Goal: Task Accomplishment & Management: Use online tool/utility

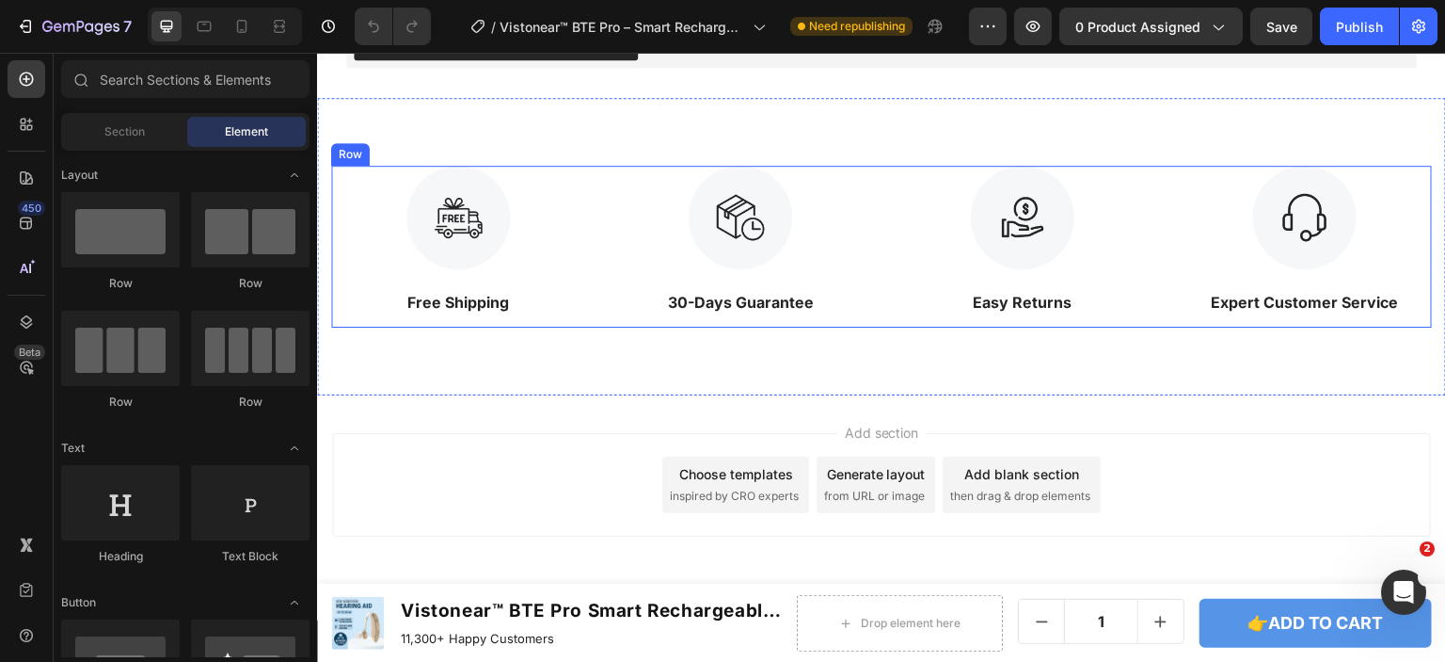
scroll to position [6493, 0]
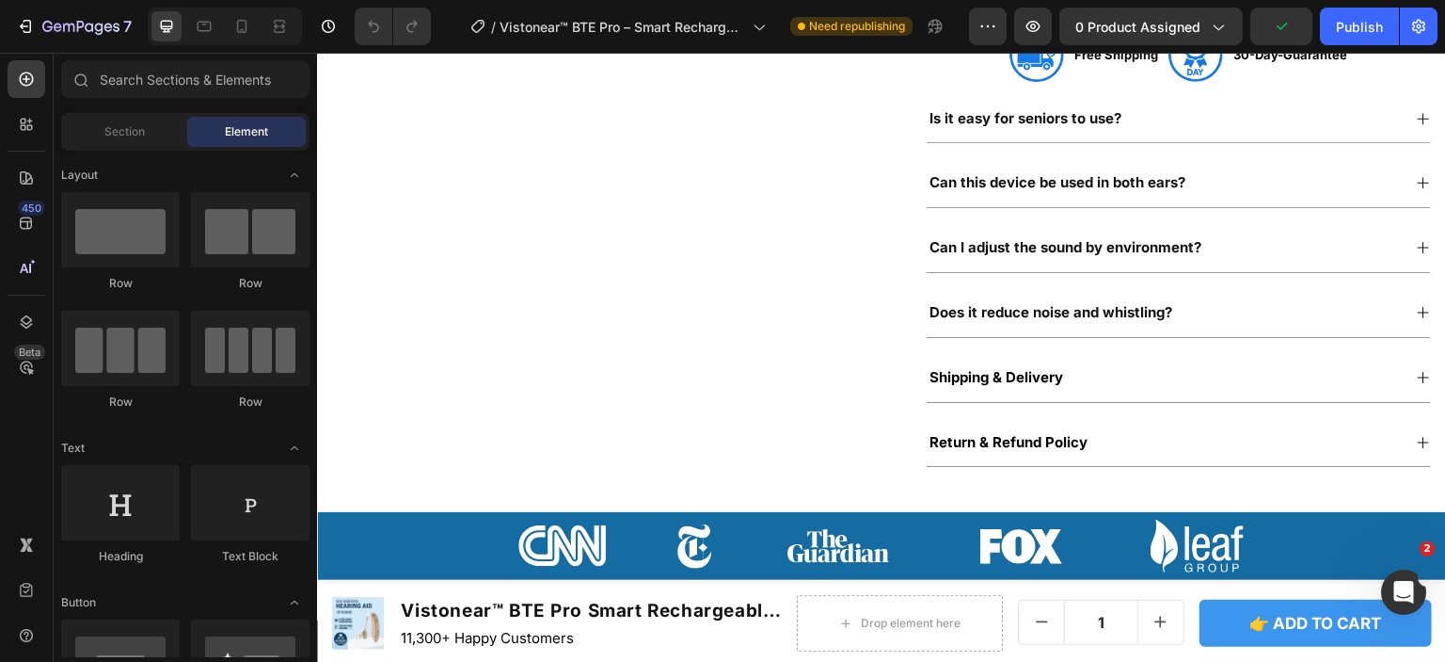
scroll to position [753, 0]
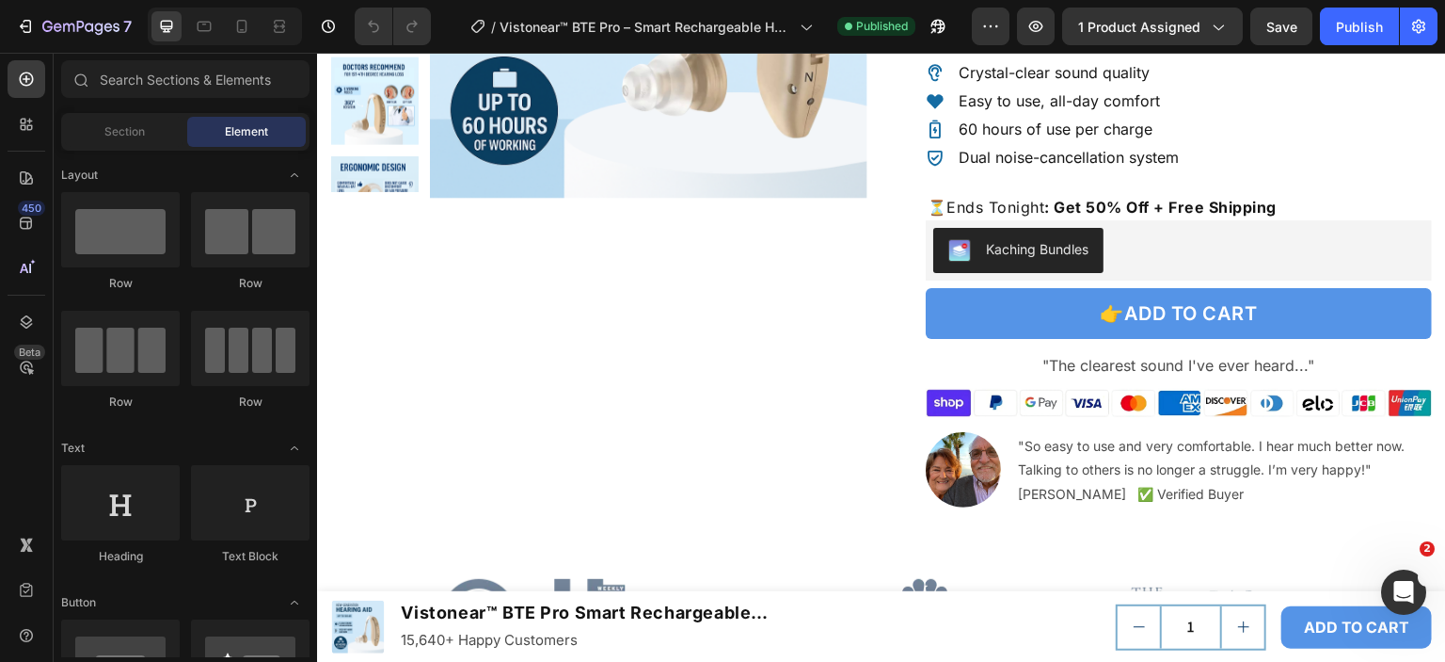
scroll to position [659, 0]
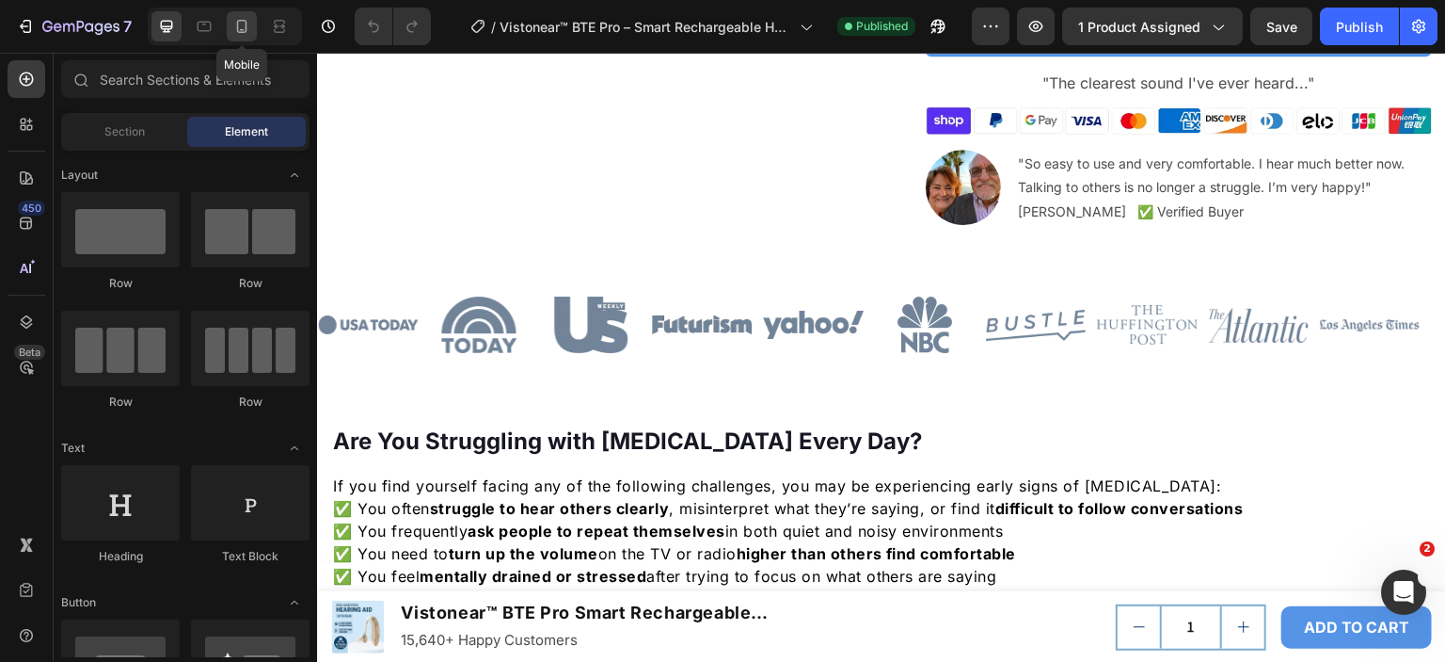
click at [241, 25] on icon at bounding box center [241, 26] width 19 height 19
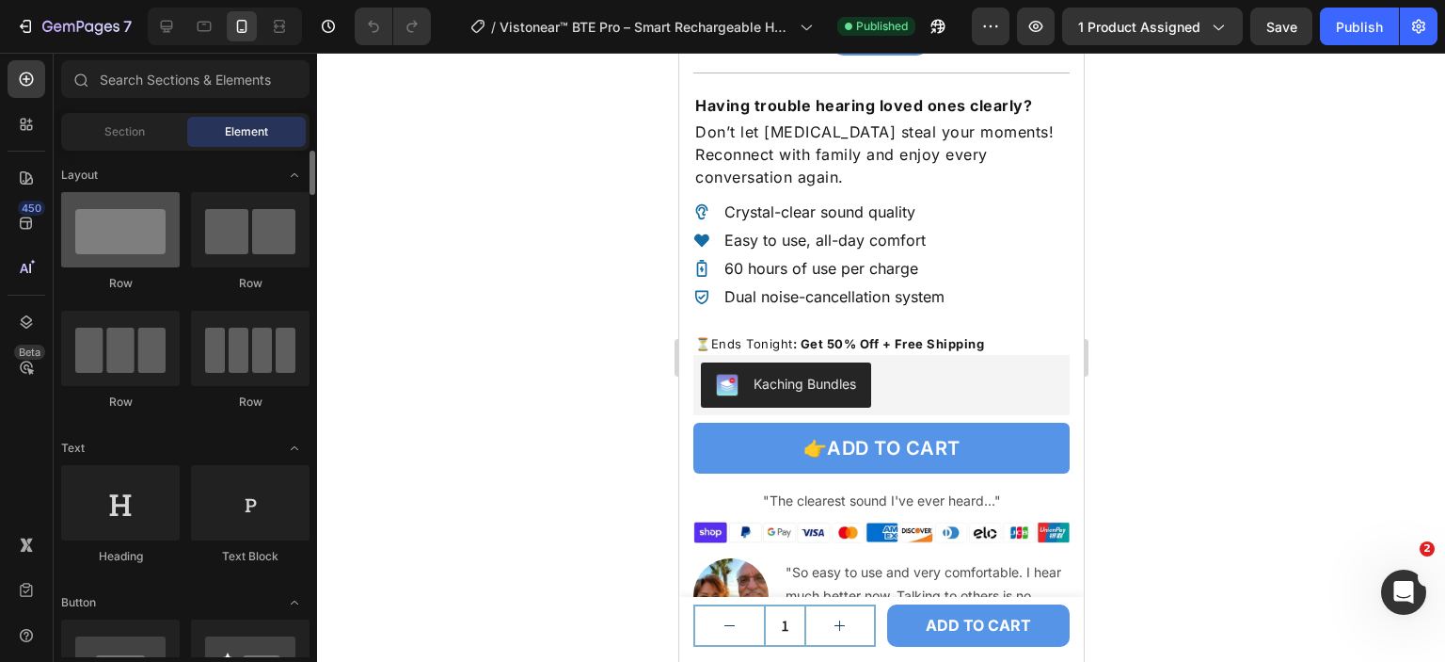
click at [143, 243] on div at bounding box center [120, 229] width 119 height 75
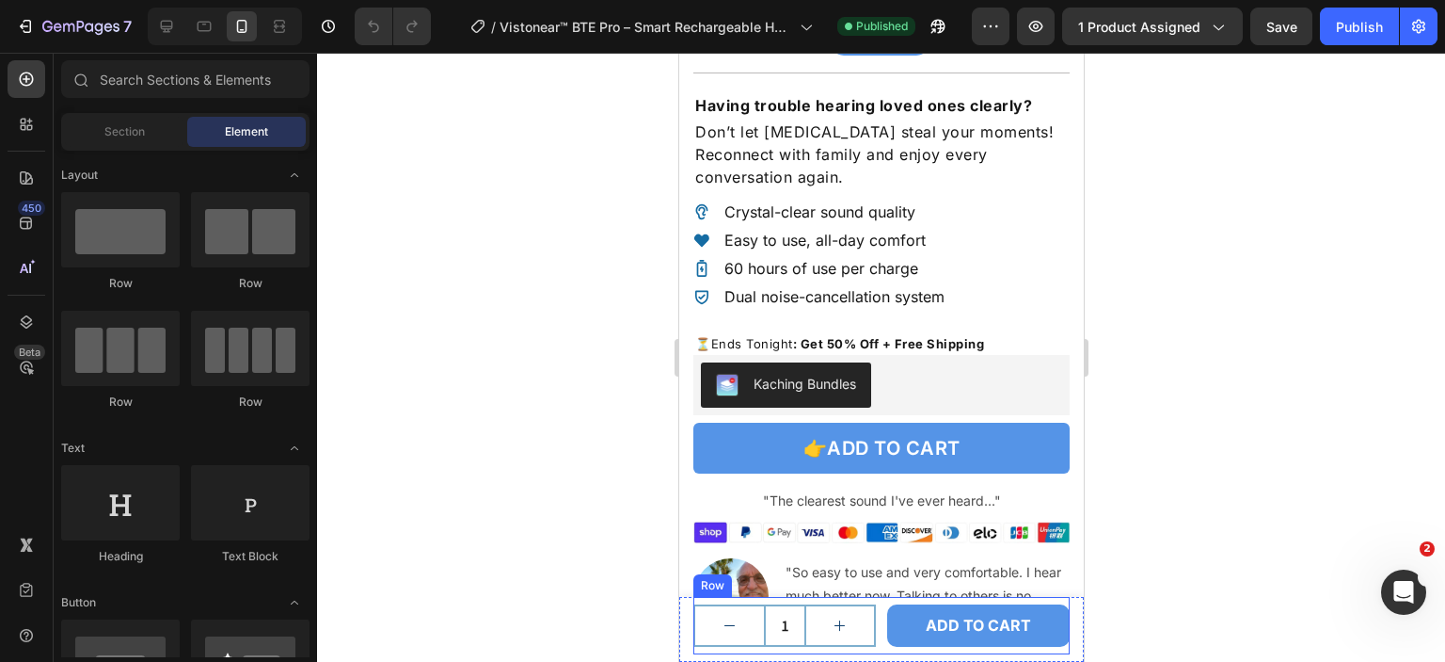
click at [870, 609] on div "1 Product Quantity ADD TO CART Add to Cart Row" at bounding box center [881, 625] width 376 height 57
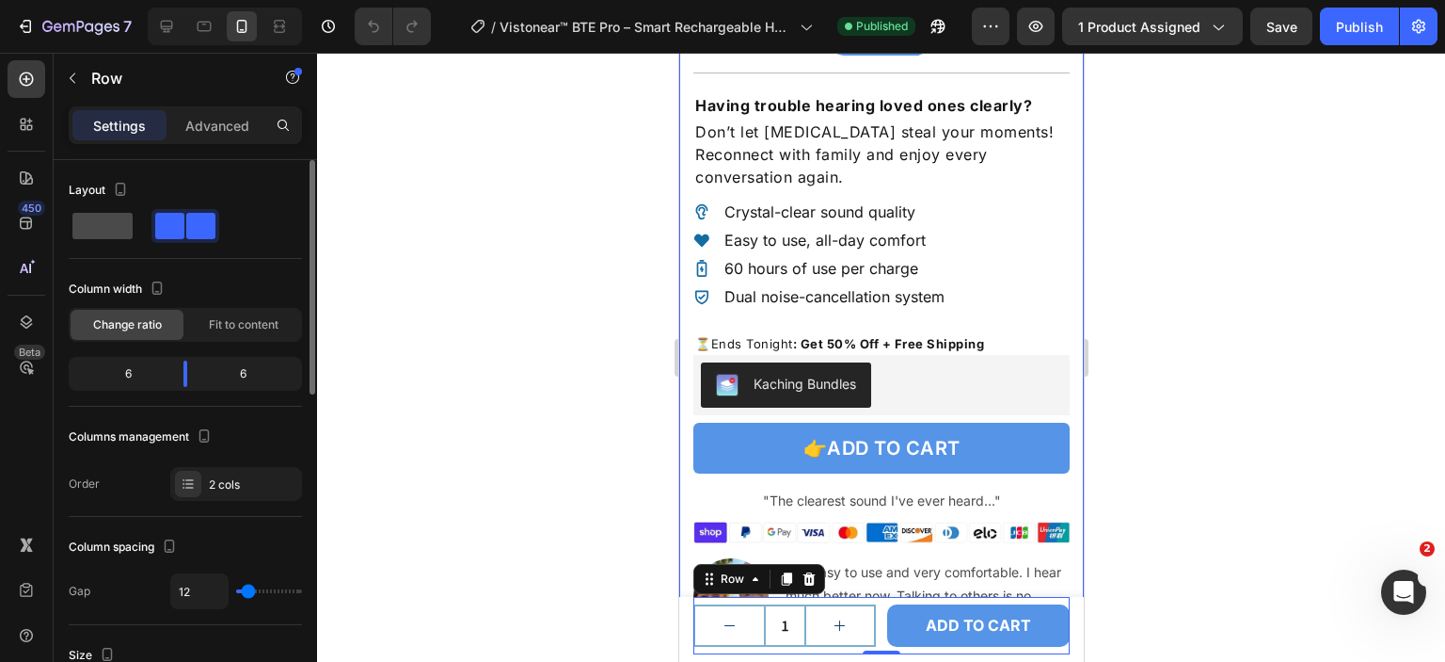
click at [88, 213] on span at bounding box center [102, 226] width 60 height 26
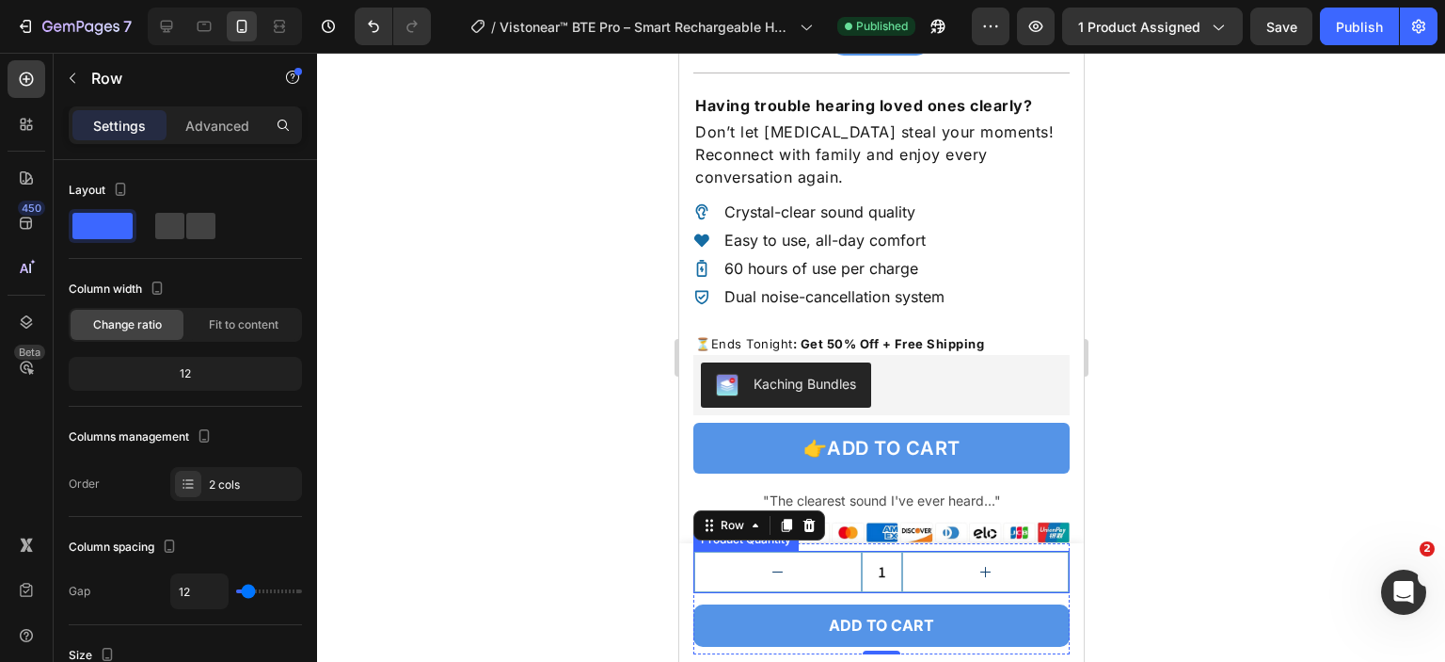
click at [998, 566] on button "increment" at bounding box center [985, 571] width 166 height 39
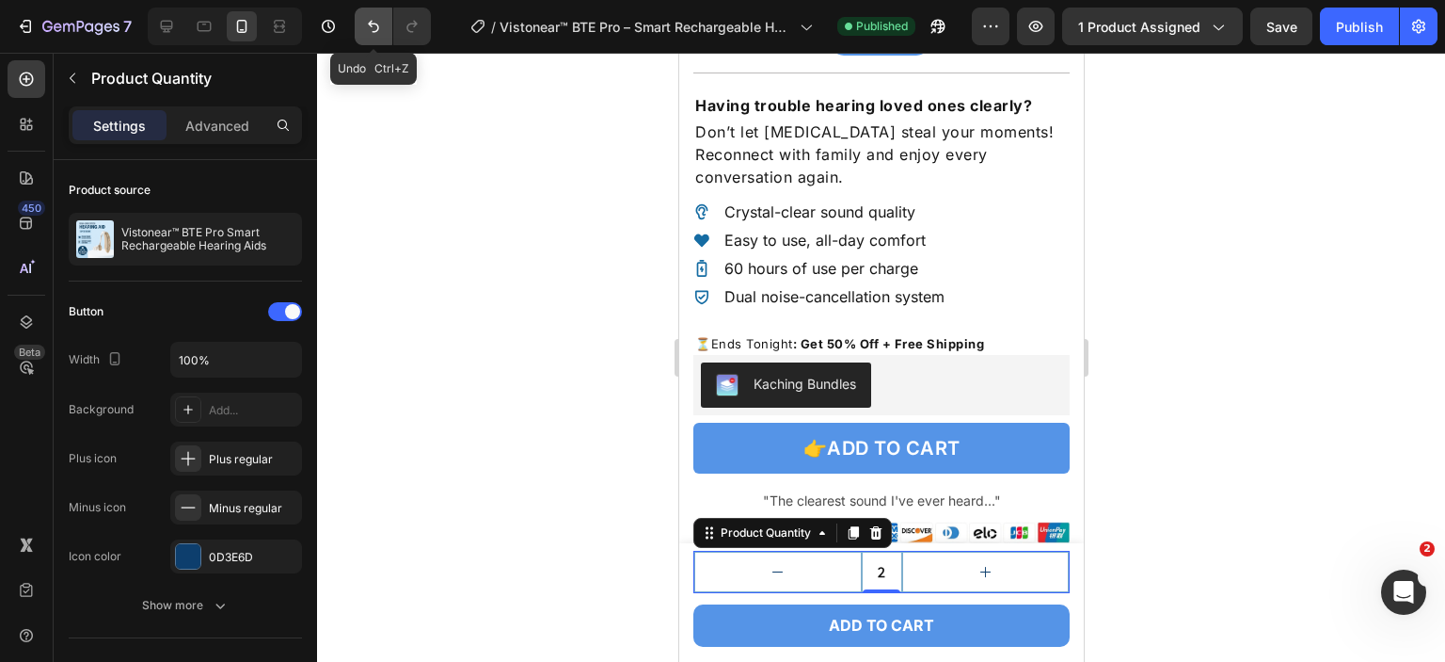
click at [369, 34] on icon "Undo/Redo" at bounding box center [373, 26] width 19 height 19
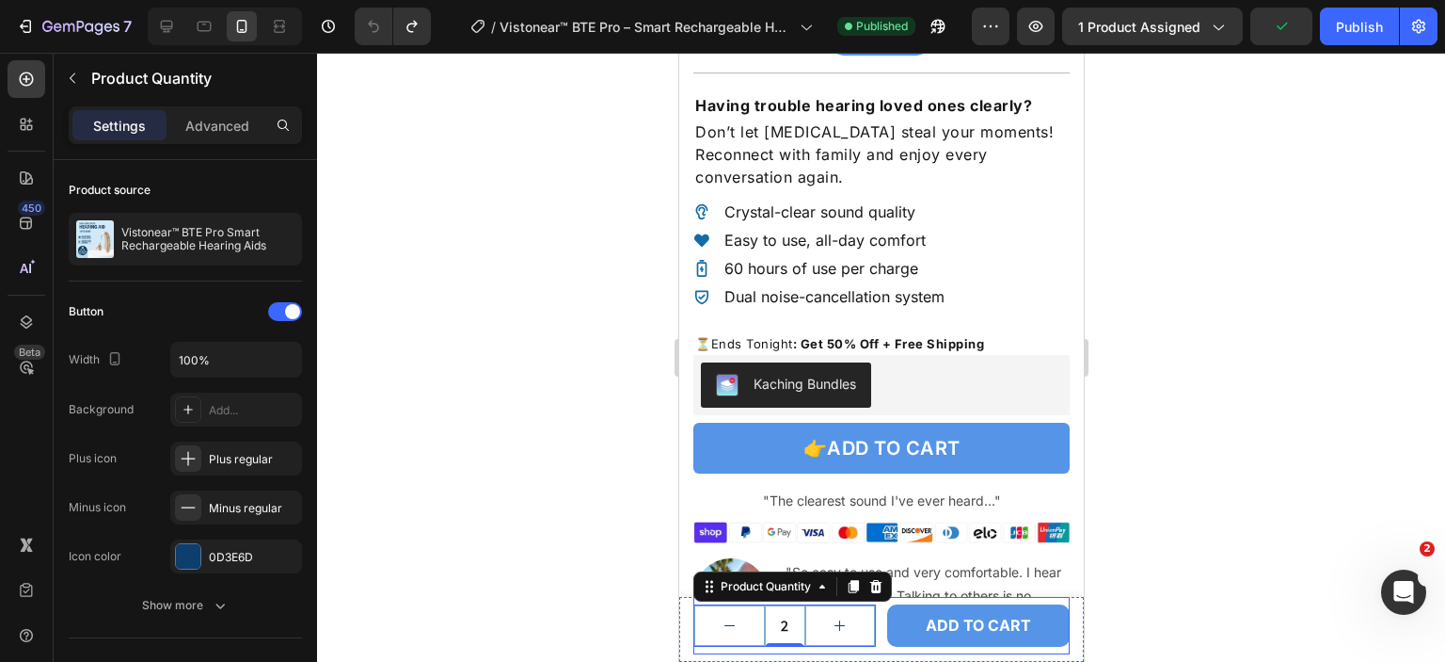
click at [873, 604] on div "2 Product Quantity 0 ADD TO CART Add to Cart Row" at bounding box center [881, 625] width 376 height 57
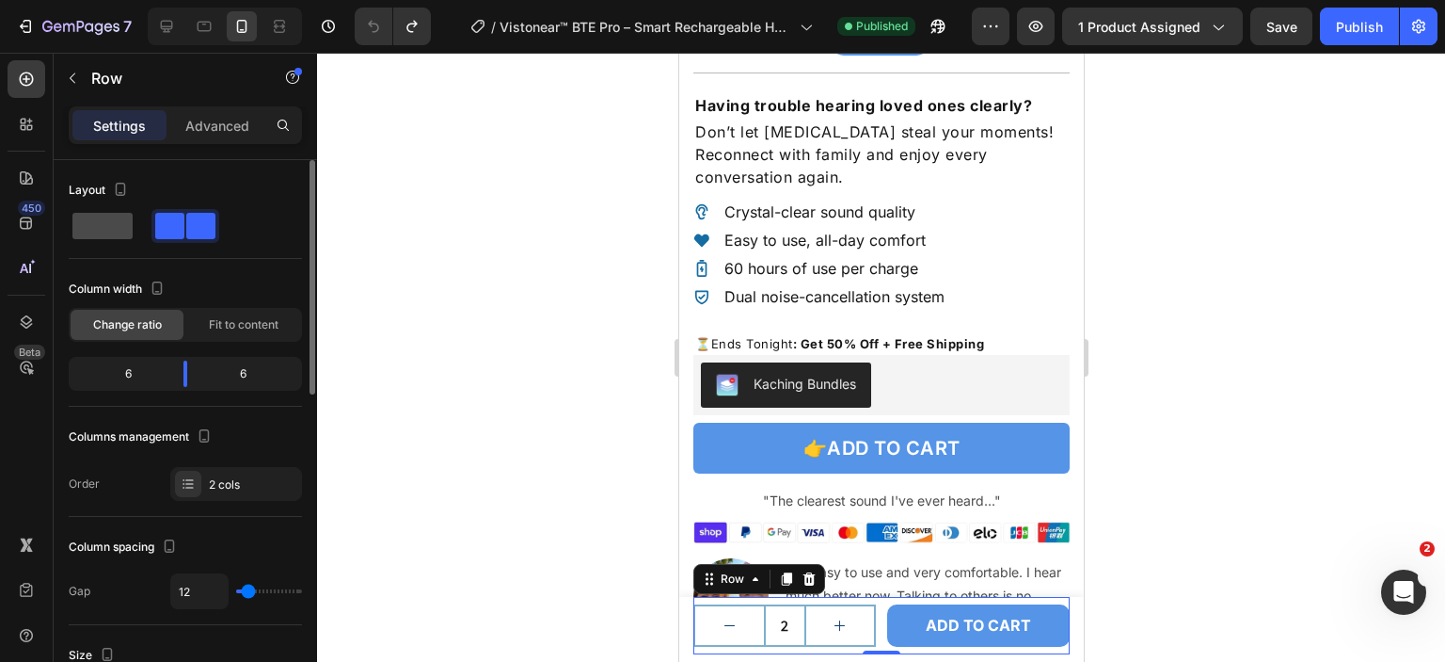
click at [99, 226] on span at bounding box center [102, 226] width 60 height 26
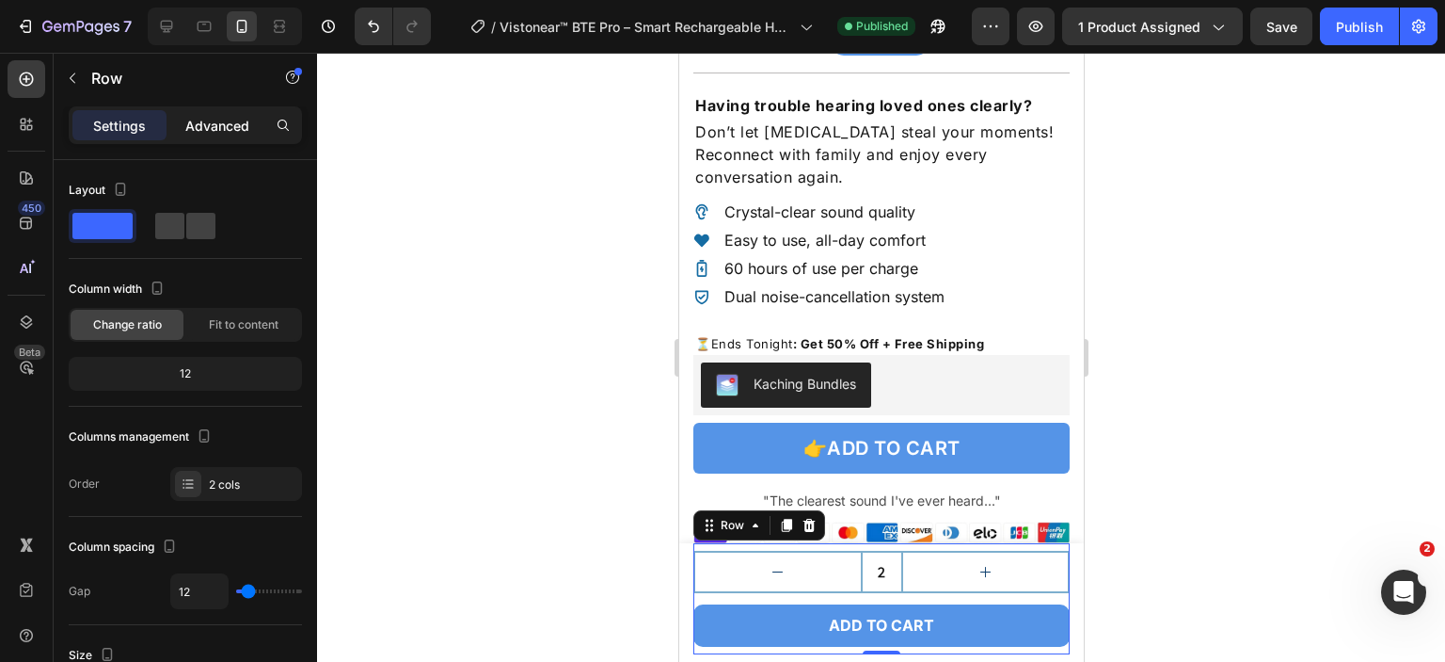
click at [222, 124] on p "Advanced" at bounding box center [217, 126] width 64 height 20
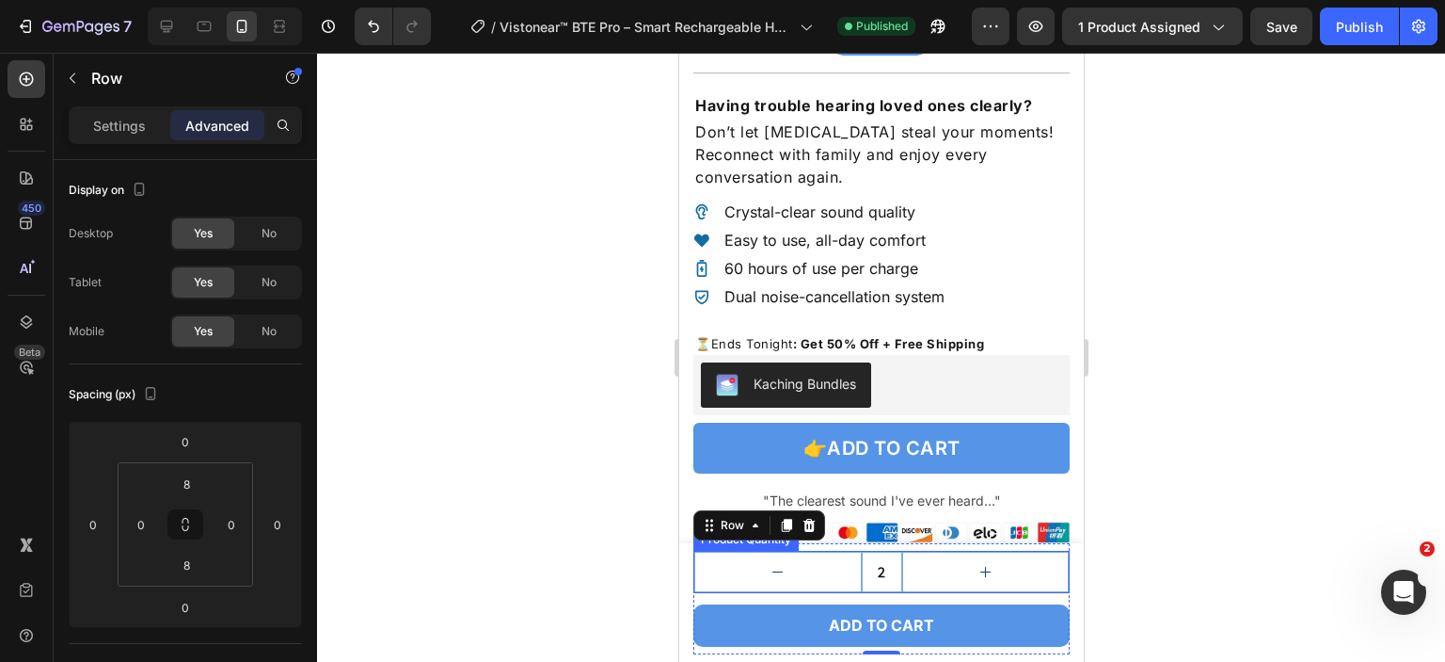
click at [789, 581] on button "decrement" at bounding box center [777, 571] width 166 height 39
type input "1"
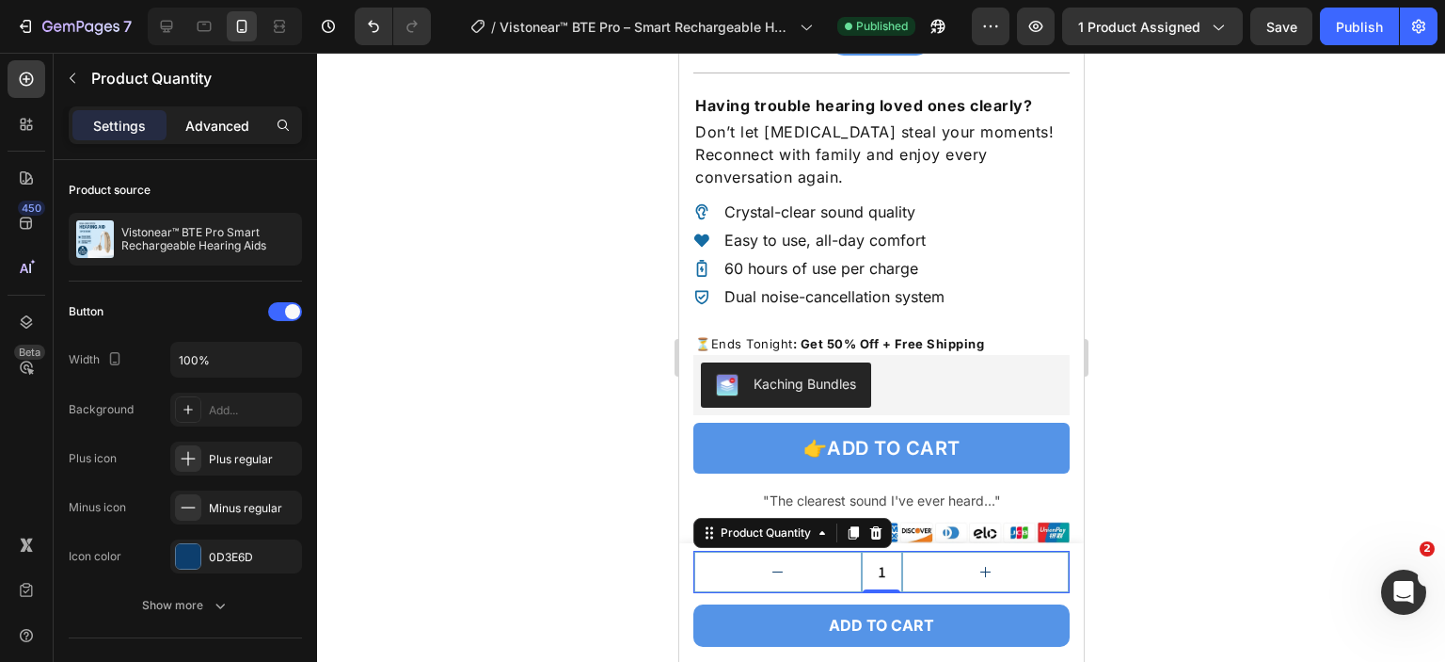
click at [222, 125] on p "Advanced" at bounding box center [217, 126] width 64 height 20
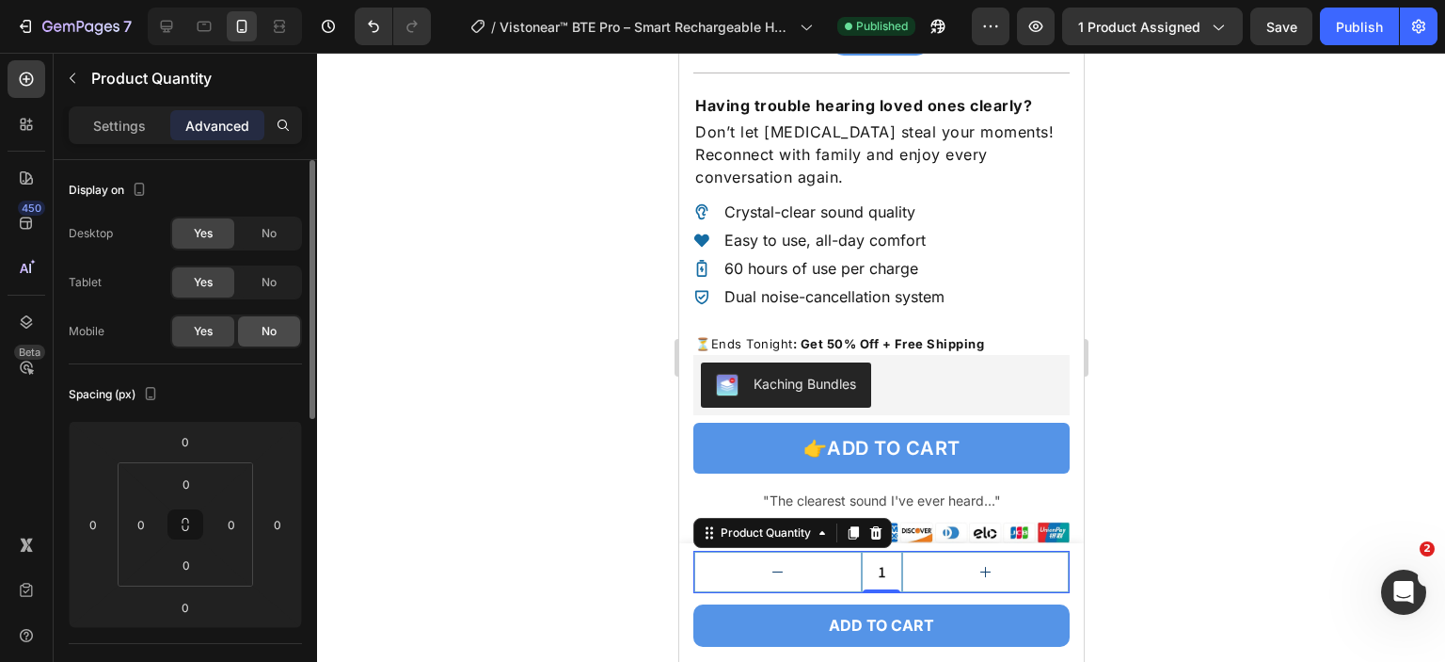
click at [265, 336] on span "No" at bounding box center [269, 331] width 15 height 17
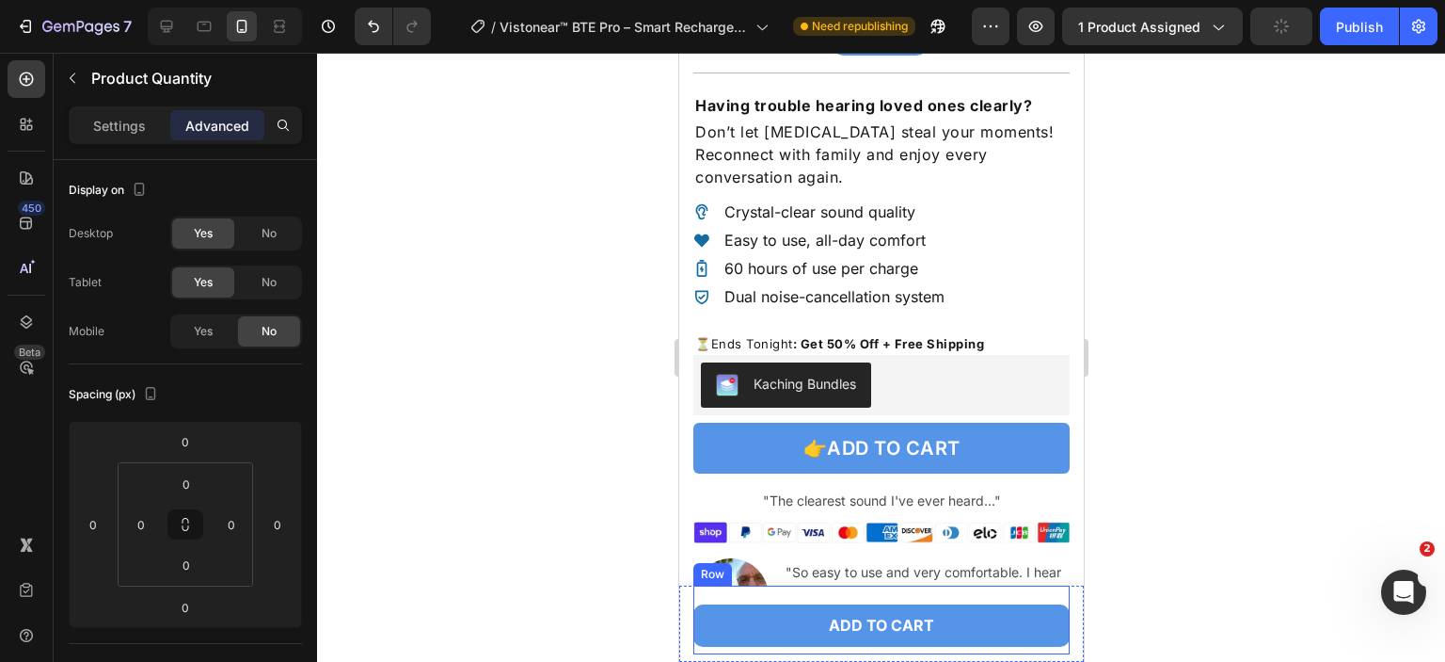
click at [1045, 596] on div "1 Product Quantity 0 ADD TO CART Add to Cart Row" at bounding box center [881, 619] width 376 height 69
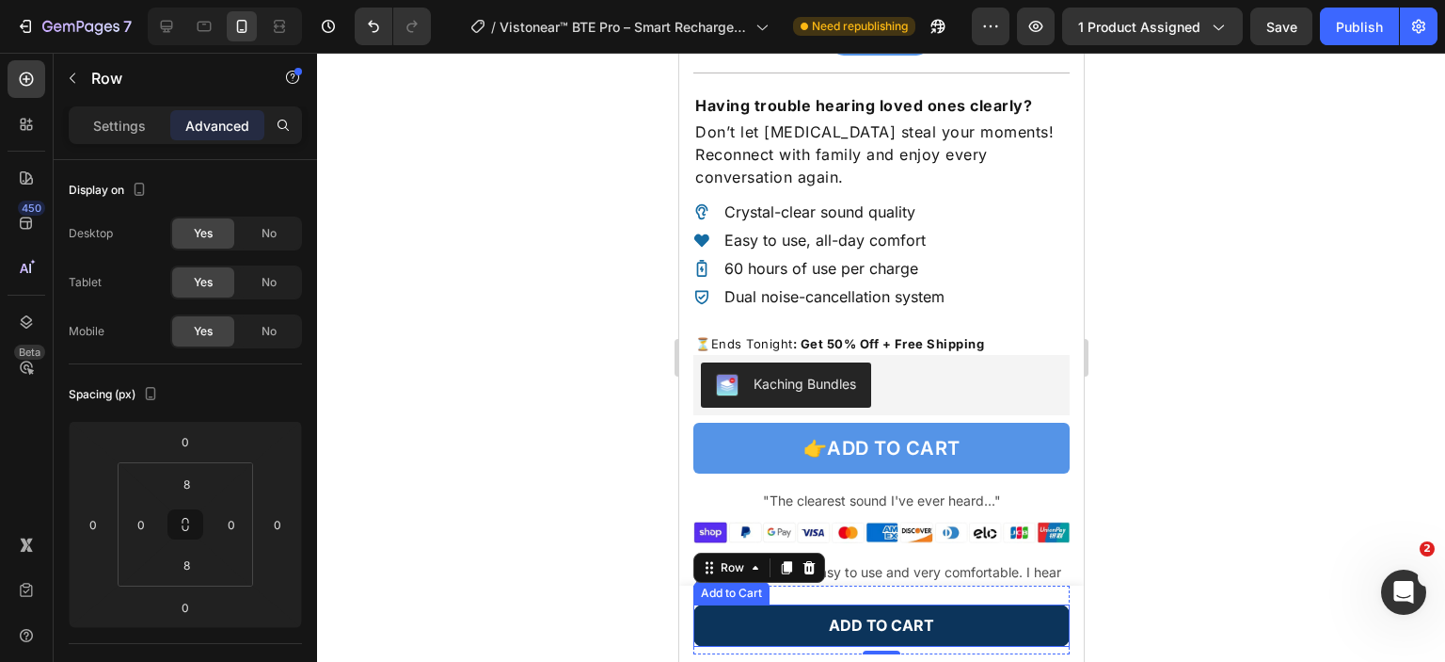
click at [798, 609] on button "ADD TO CART" at bounding box center [881, 625] width 376 height 42
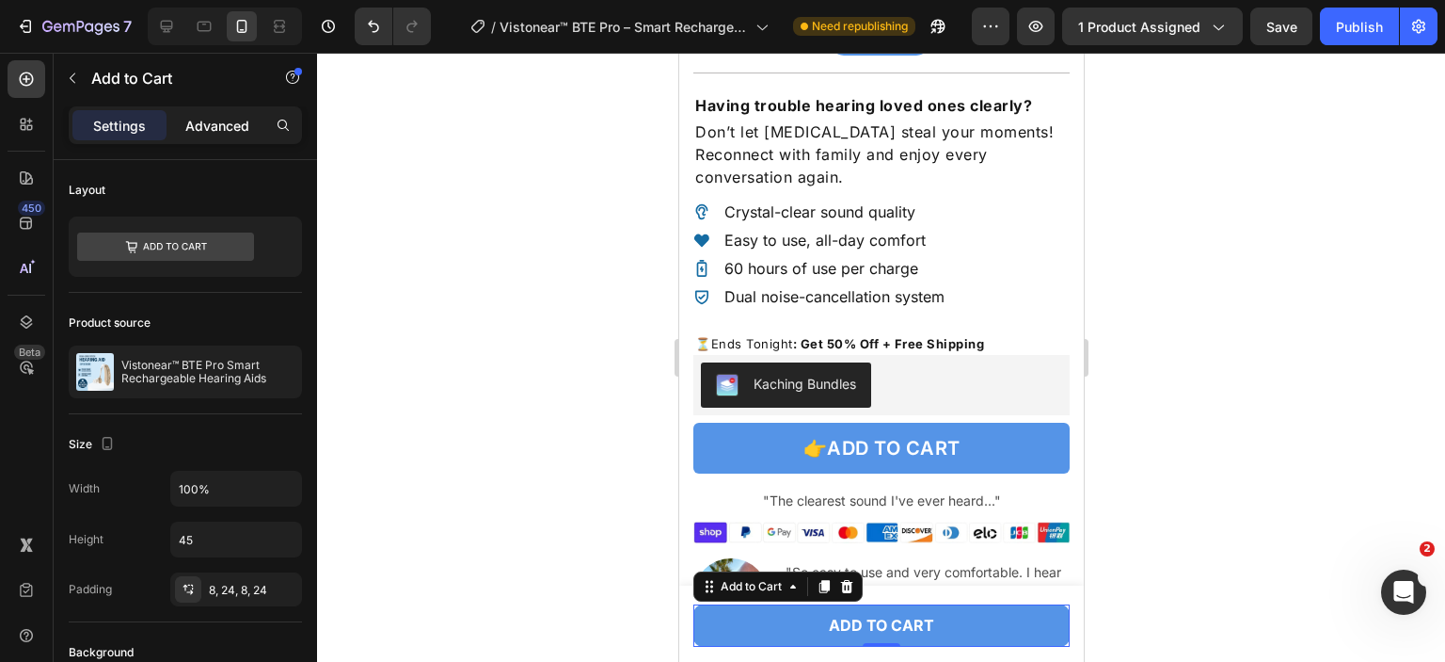
click at [220, 137] on div "Advanced" at bounding box center [217, 125] width 94 height 30
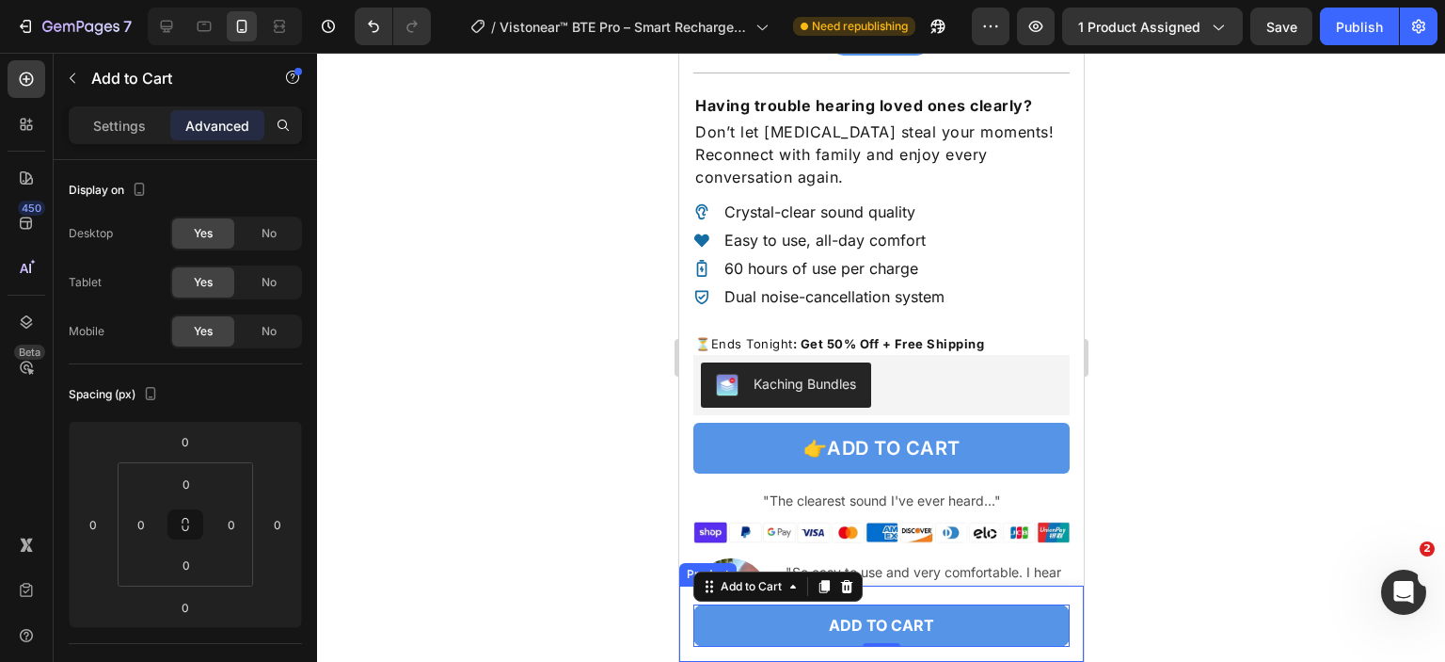
click at [1062, 595] on div "Product Images Vistonear™ BTE Pro Smart Rechargeable Hearing Aids Product Title…" at bounding box center [880, 623] width 405 height 76
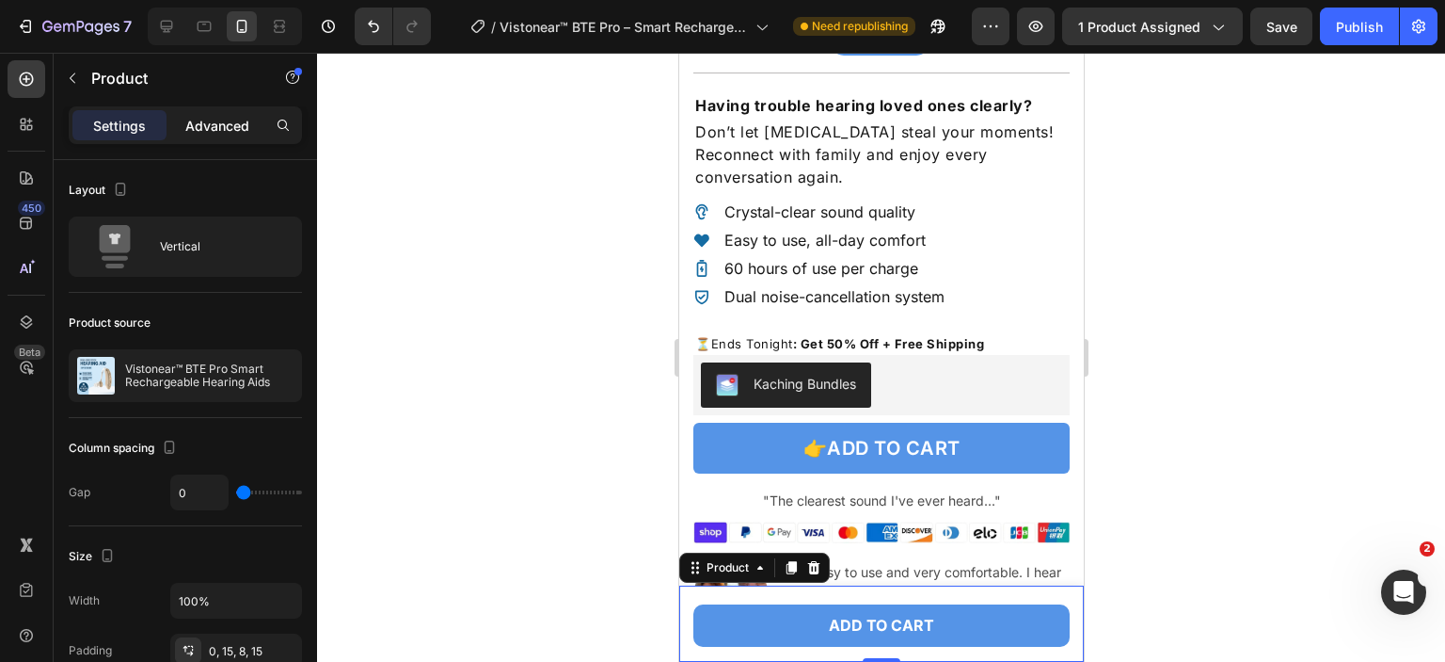
click at [221, 131] on p "Advanced" at bounding box center [217, 126] width 64 height 20
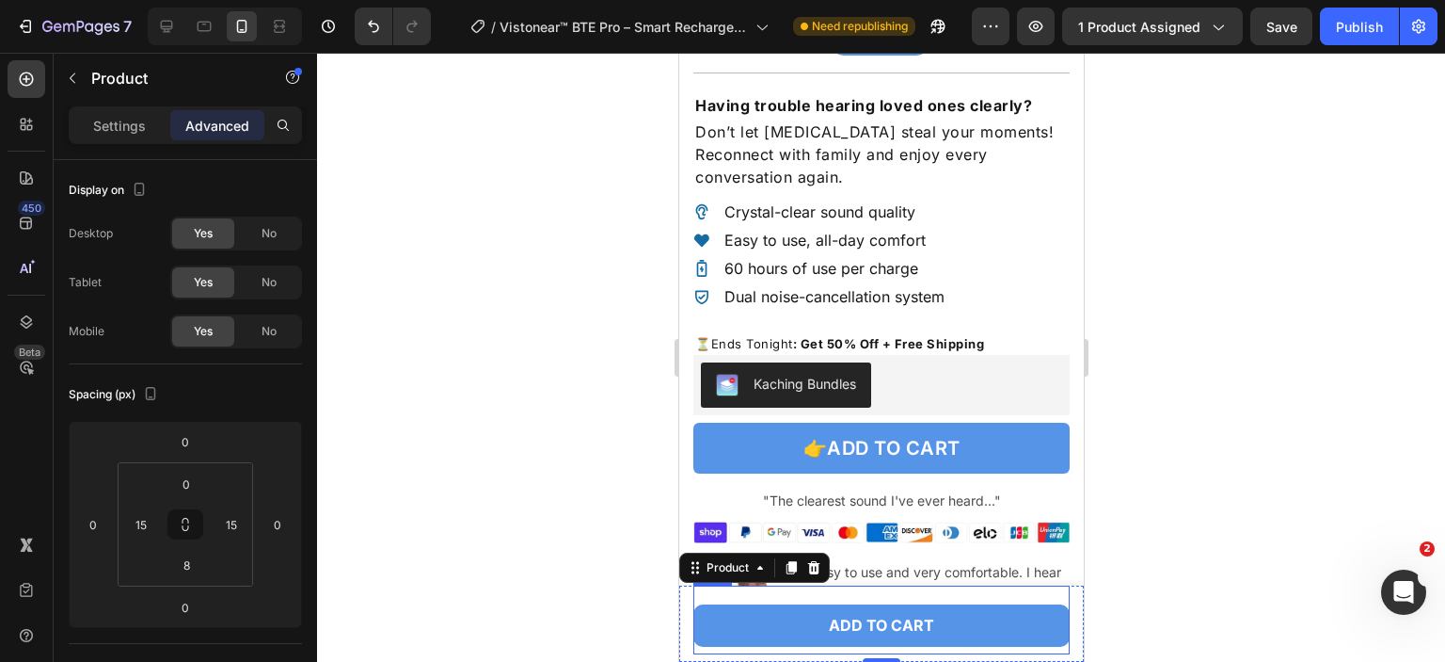
click at [810, 592] on div "1 Product Quantity ADD TO CART Add to Cart Row" at bounding box center [881, 619] width 376 height 69
click at [202, 486] on input "8" at bounding box center [186, 484] width 38 height 28
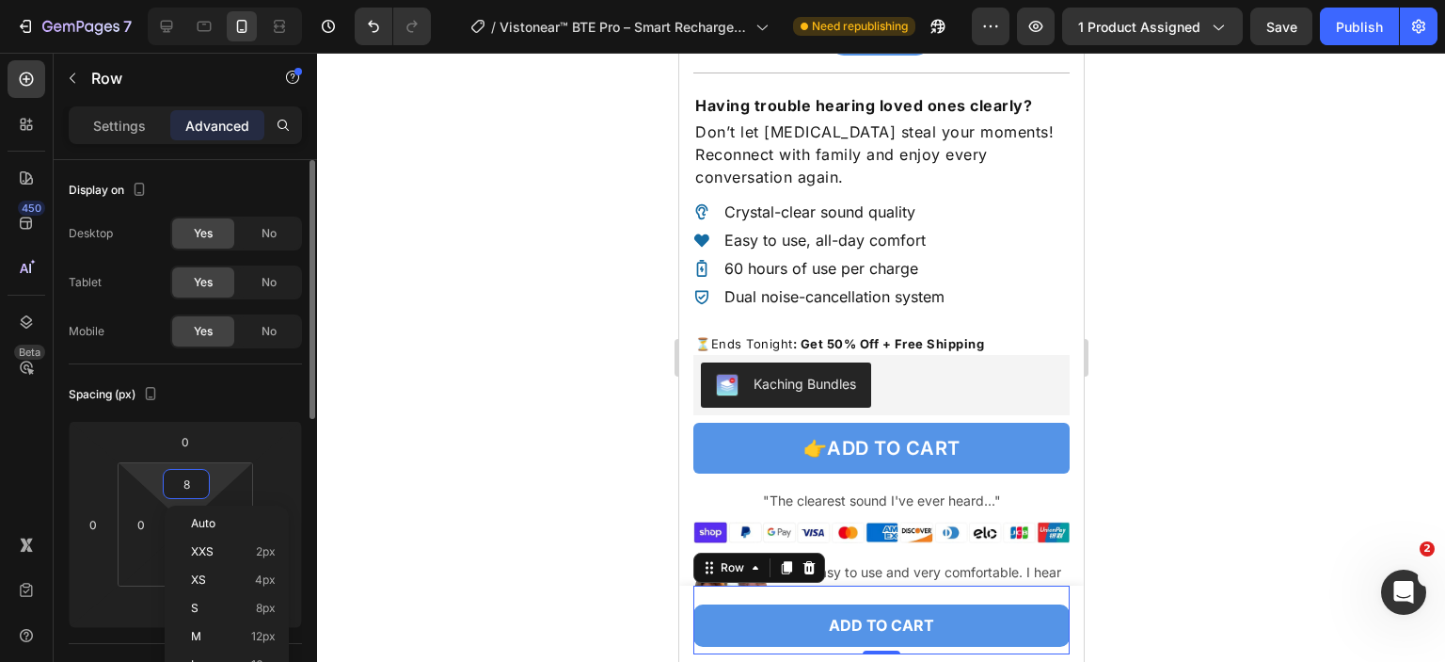
type input "0"
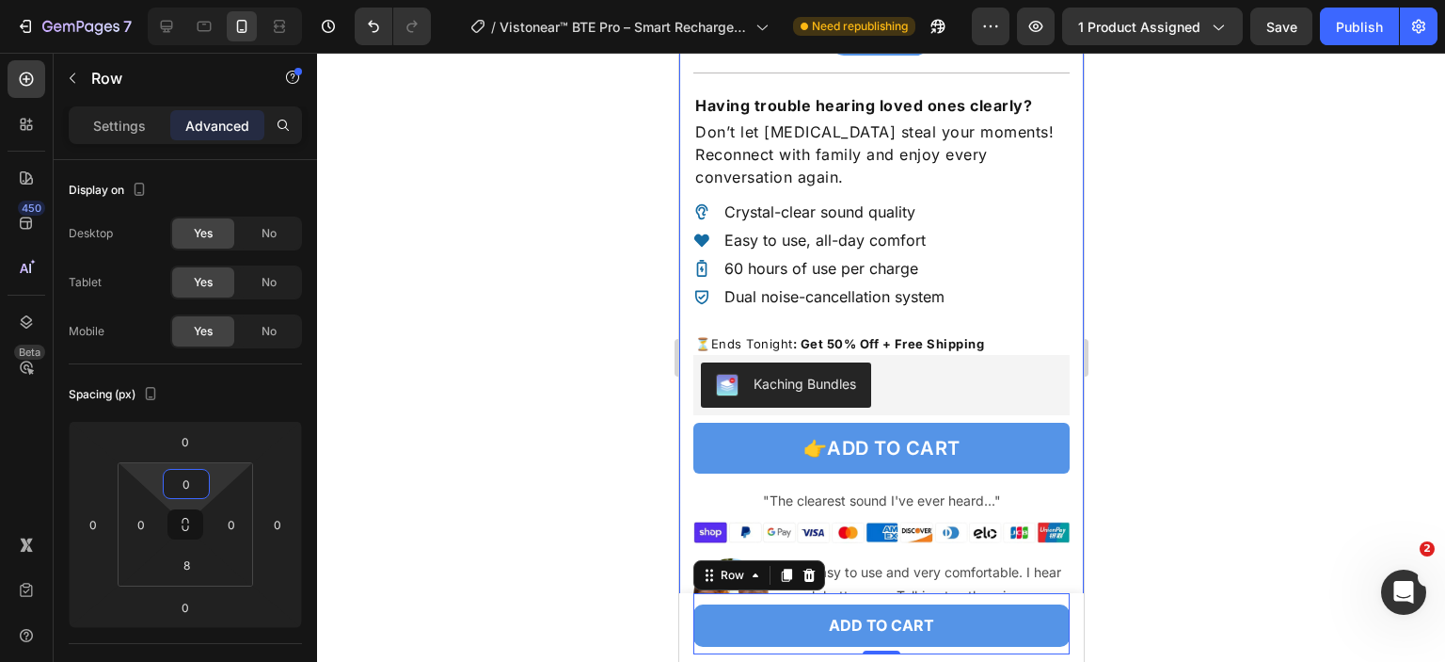
click at [1191, 476] on div at bounding box center [881, 357] width 1128 height 609
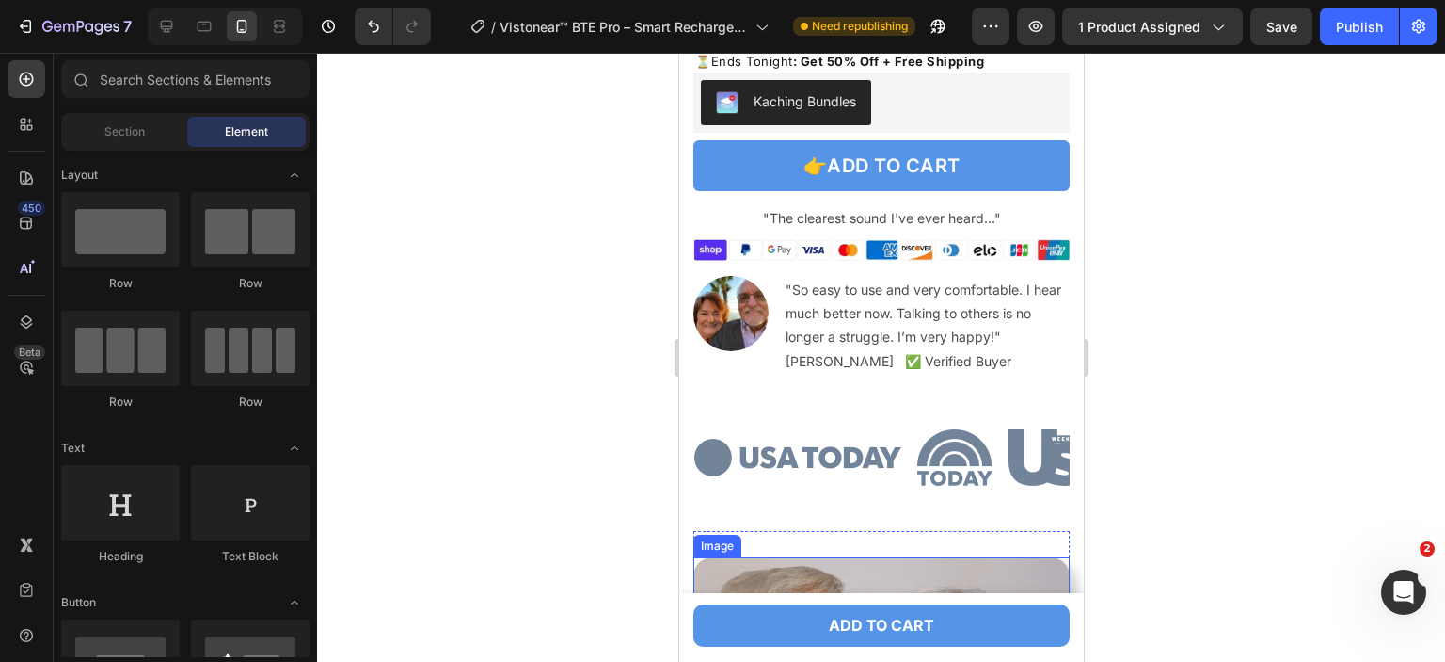
scroll to position [1129, 0]
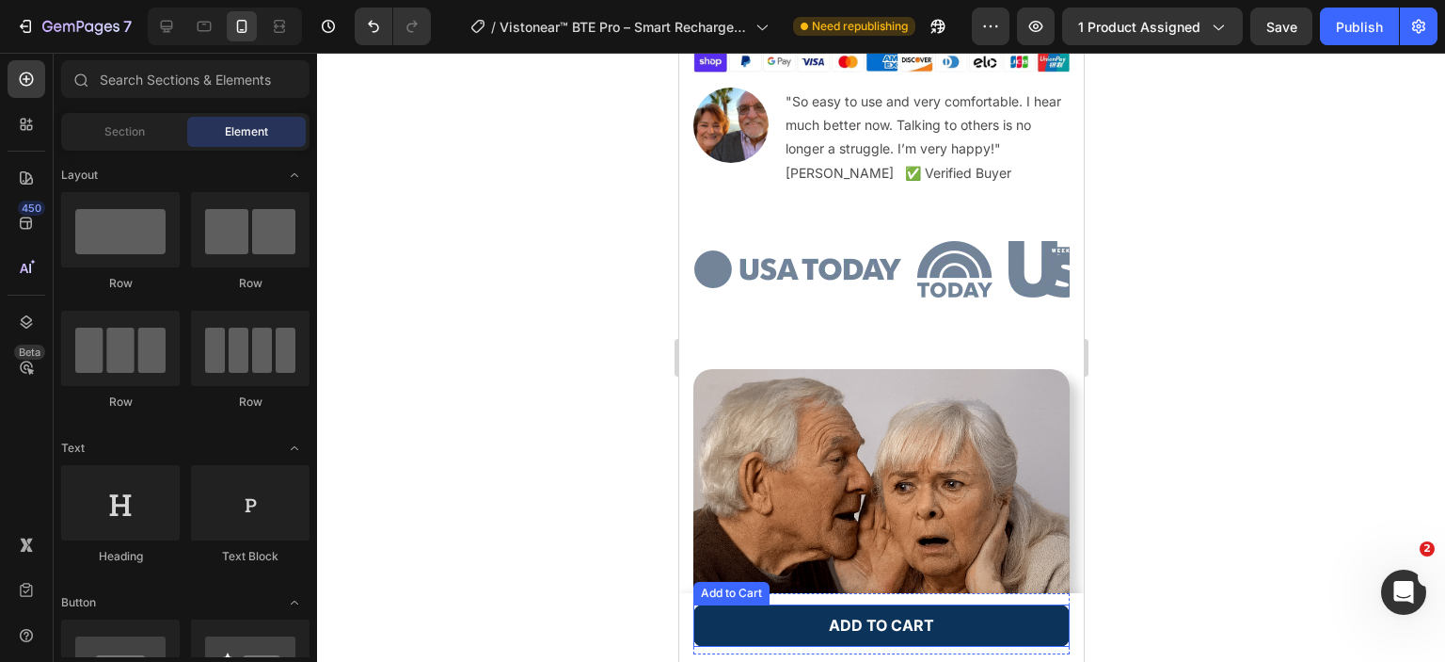
click at [1008, 620] on button "ADD TO CART" at bounding box center [881, 625] width 376 height 42
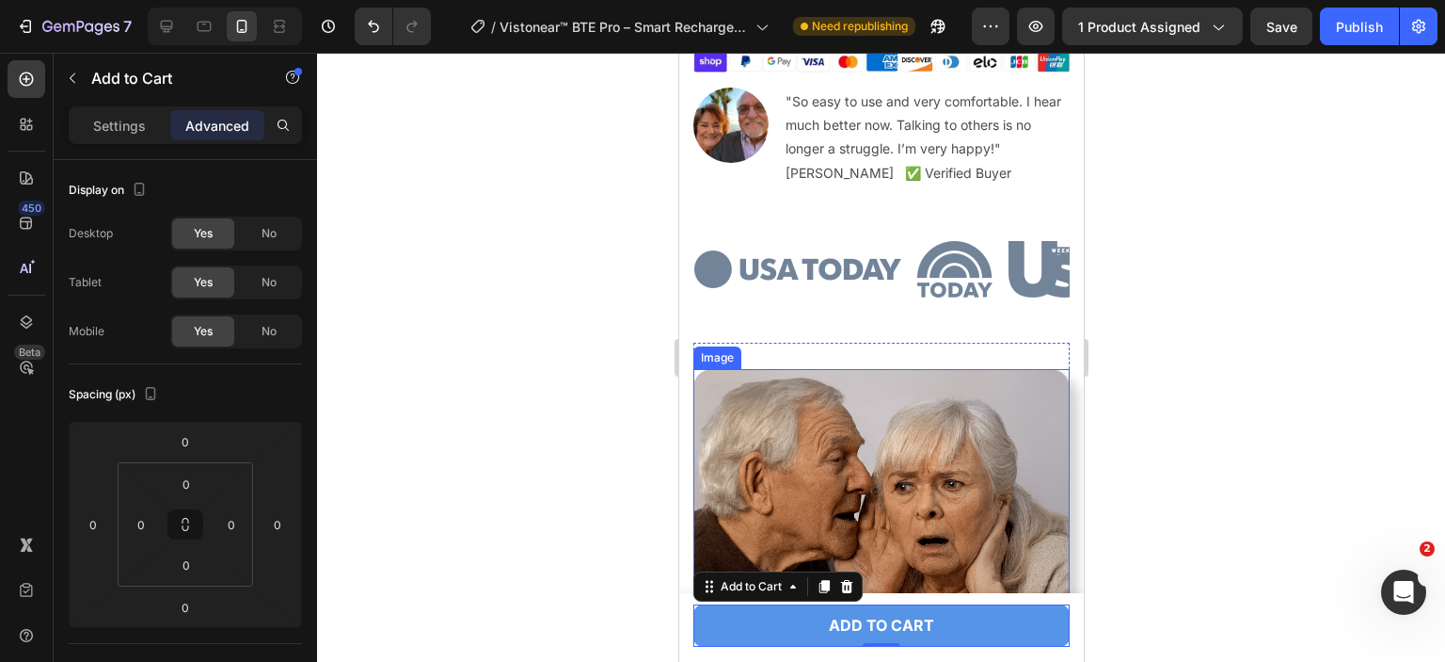
click at [1025, 594] on div "1 Product Quantity ADD TO CART Add to Cart 0 Row" at bounding box center [881, 623] width 376 height 61
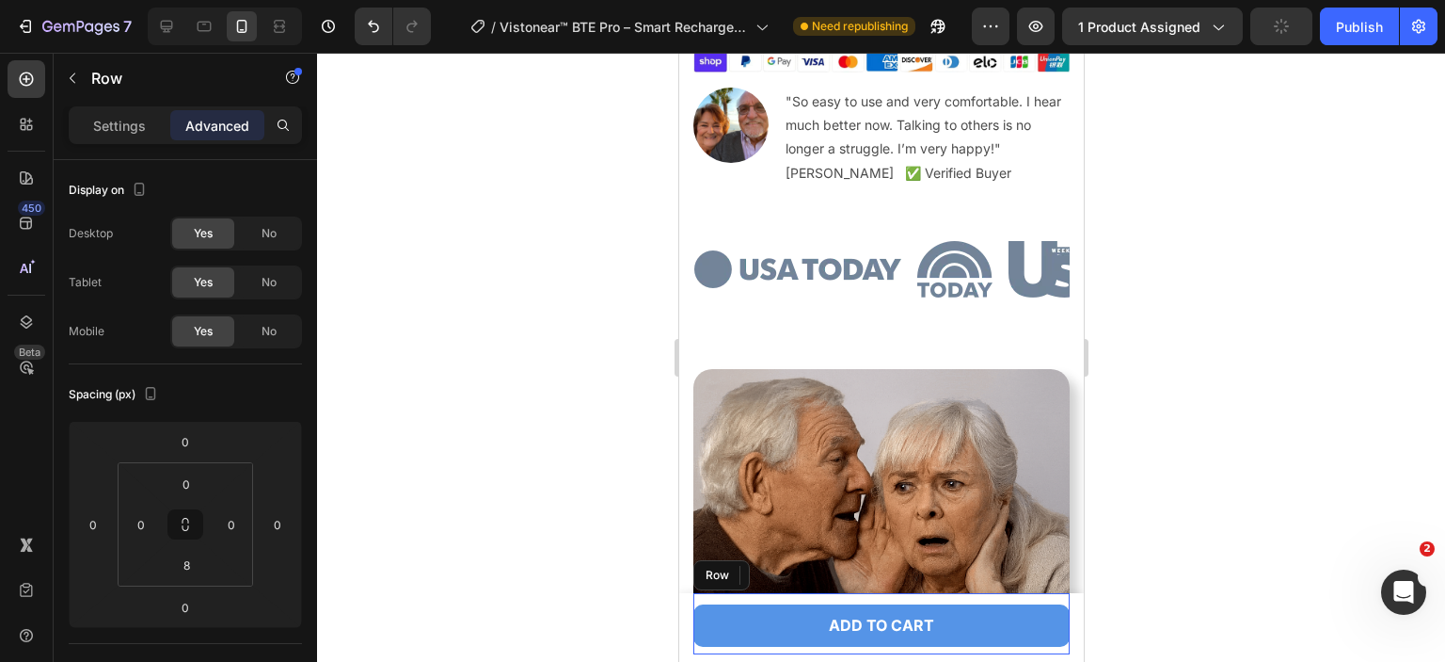
click at [1025, 598] on div "1 Product Quantity ADD TO CART Add to Cart 0 Row" at bounding box center [881, 623] width 376 height 61
click at [726, 596] on div "1 Product Quantity ADD TO CART Add to Cart Row 0" at bounding box center [881, 623] width 376 height 61
click at [172, 26] on icon at bounding box center [167, 27] width 12 height 12
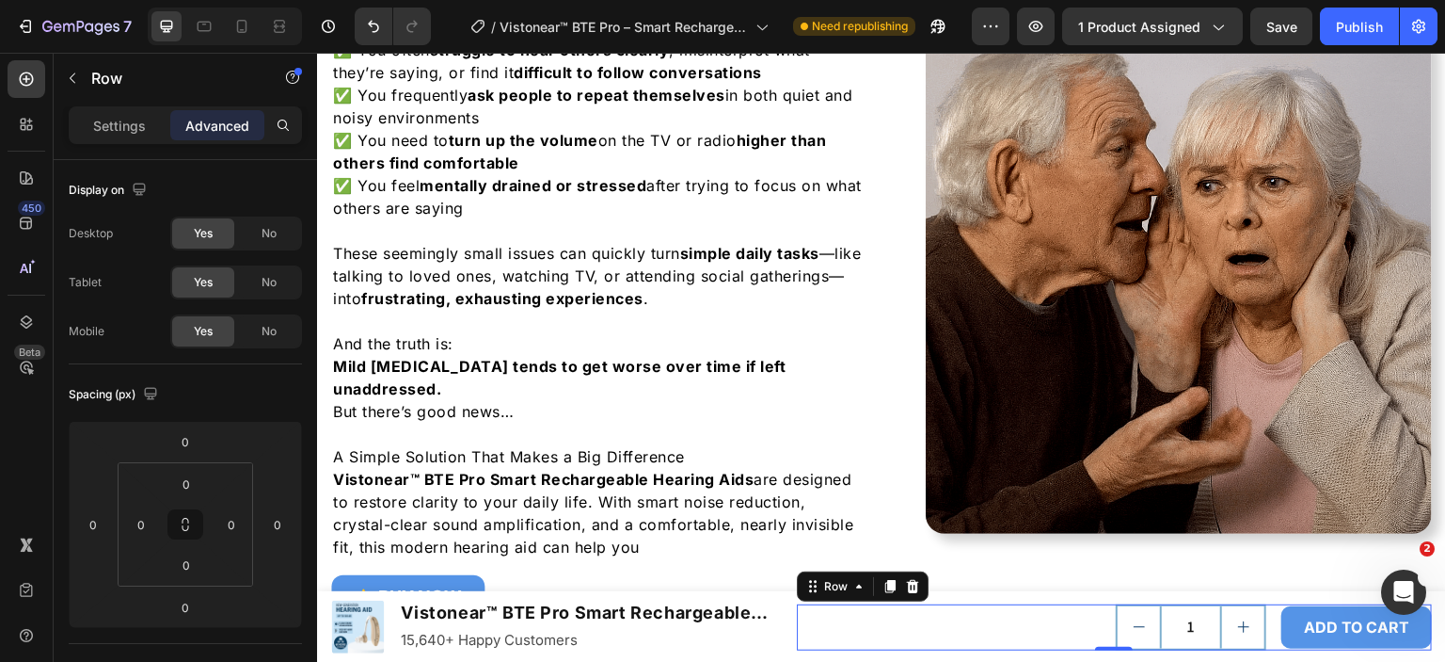
scroll to position [1651, 0]
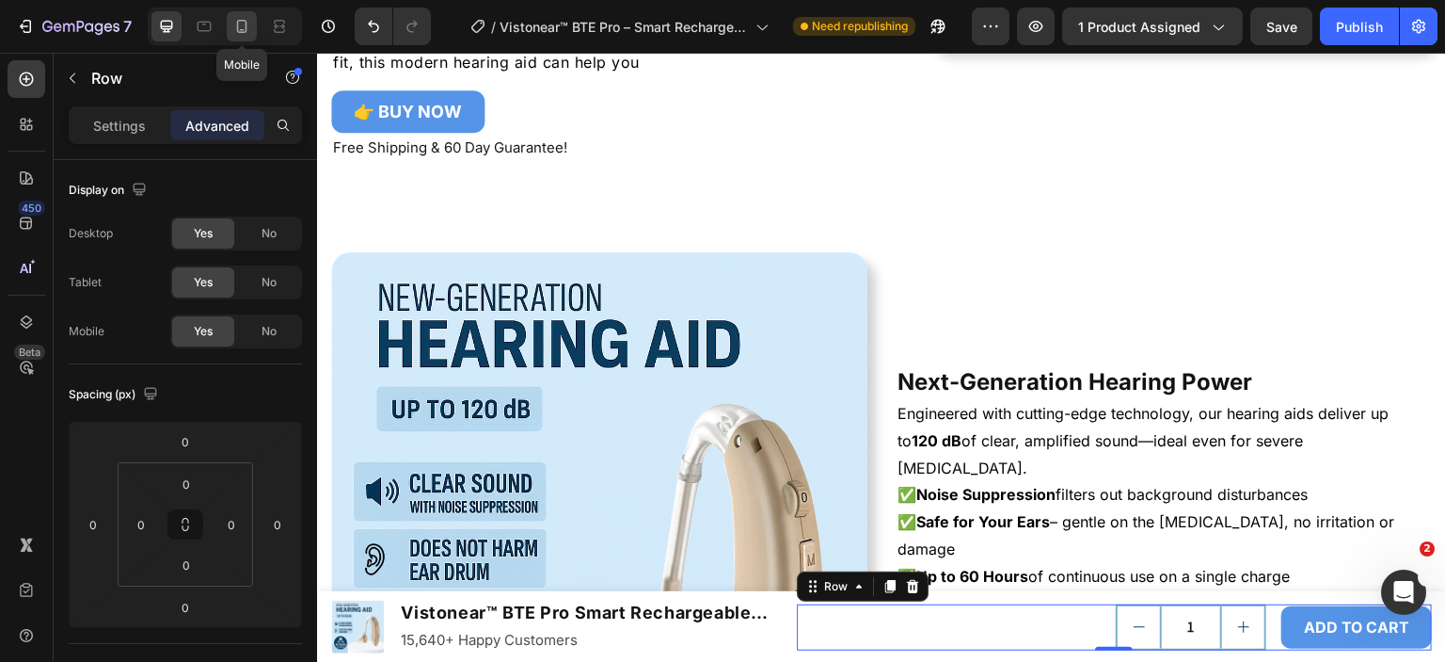
click at [252, 22] on div at bounding box center [242, 26] width 30 height 30
type input "8"
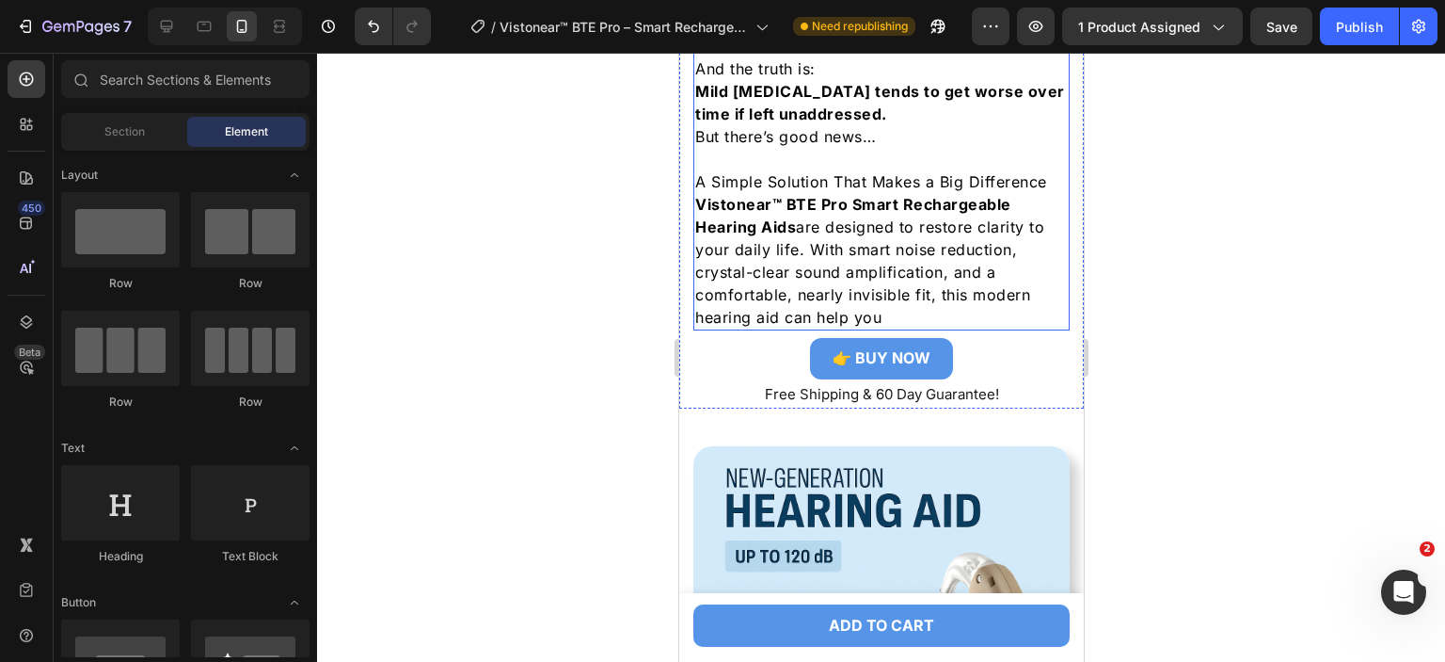
scroll to position [1815, 0]
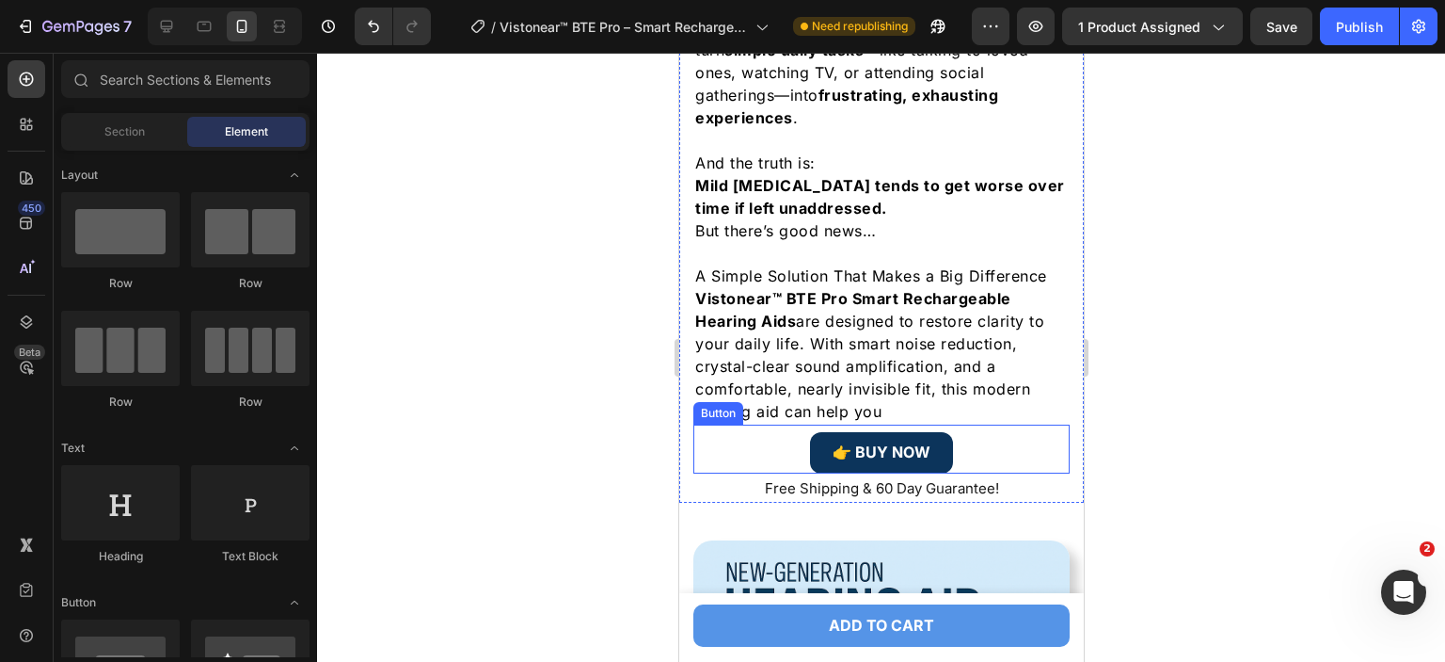
click at [869, 432] on link "👉 BUY NOW" at bounding box center [880, 452] width 143 height 40
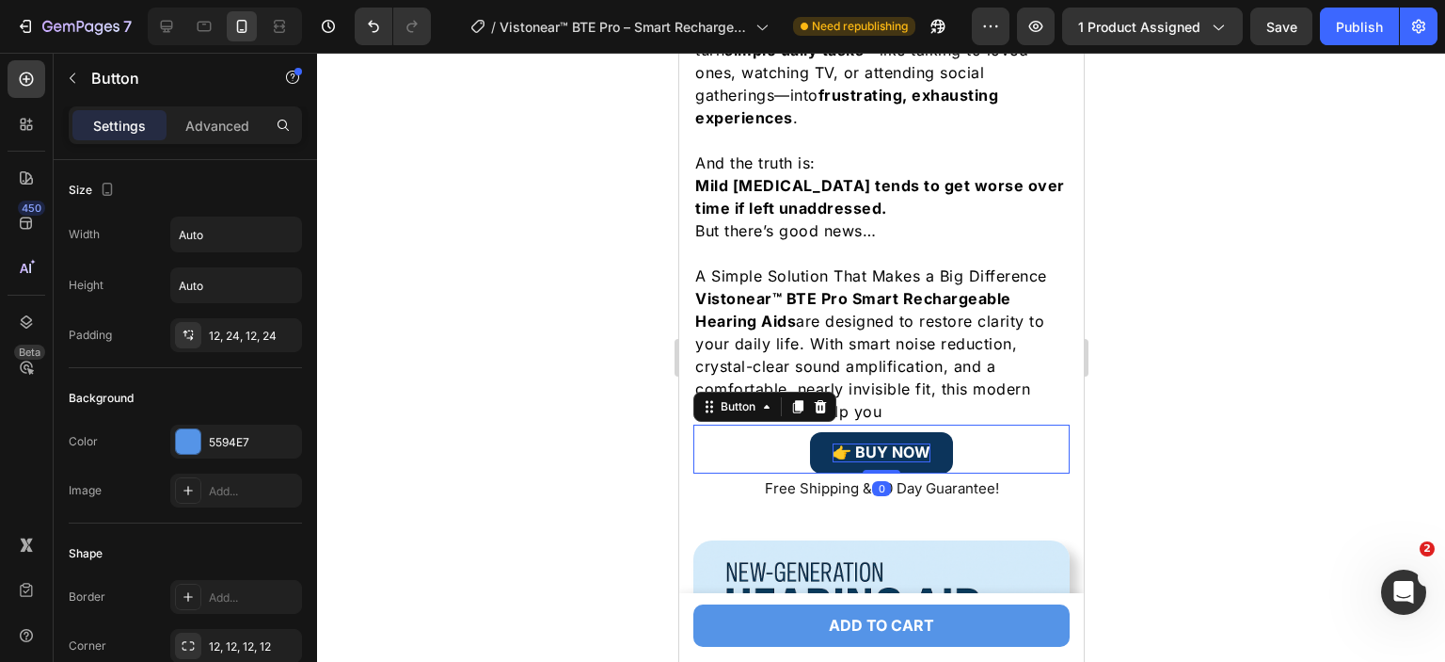
click at [842, 443] on p "👉 BUY NOW" at bounding box center [881, 452] width 98 height 18
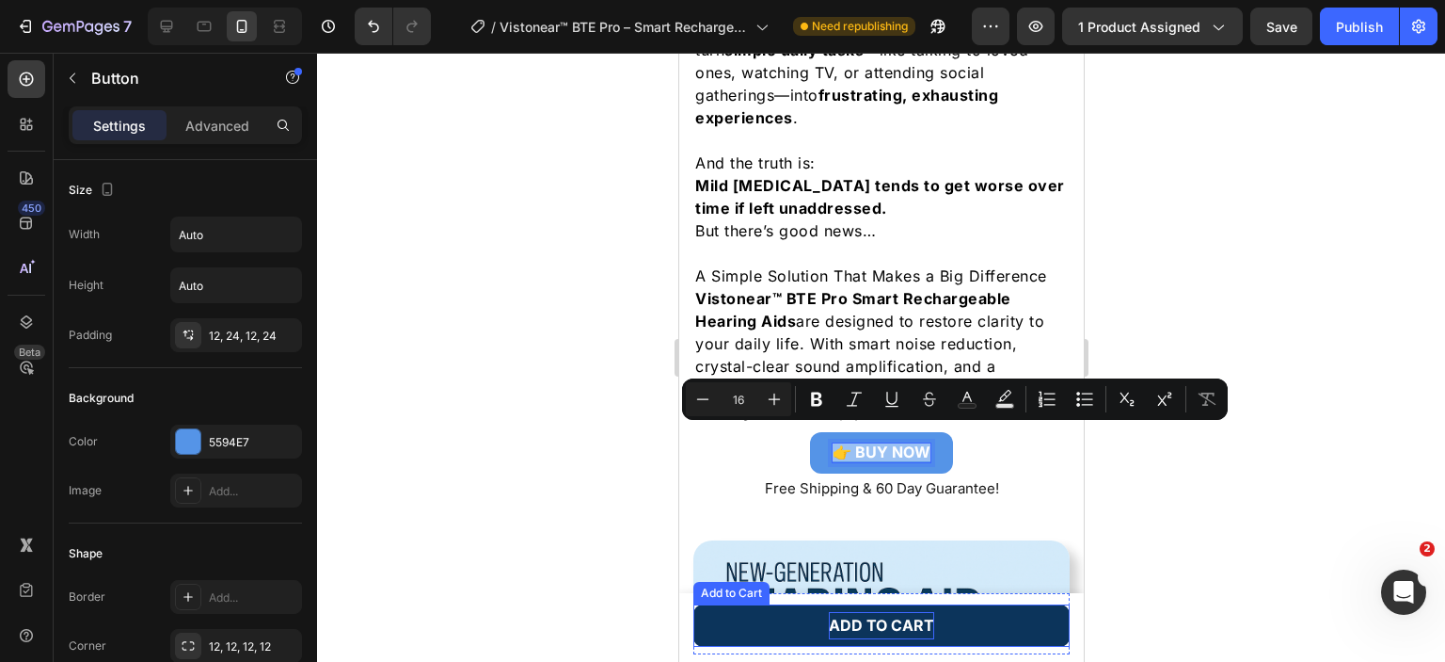
click at [865, 615] on div "ADD TO CART" at bounding box center [880, 625] width 105 height 27
click at [865, 615] on p "ADD TO CART" at bounding box center [880, 625] width 105 height 27
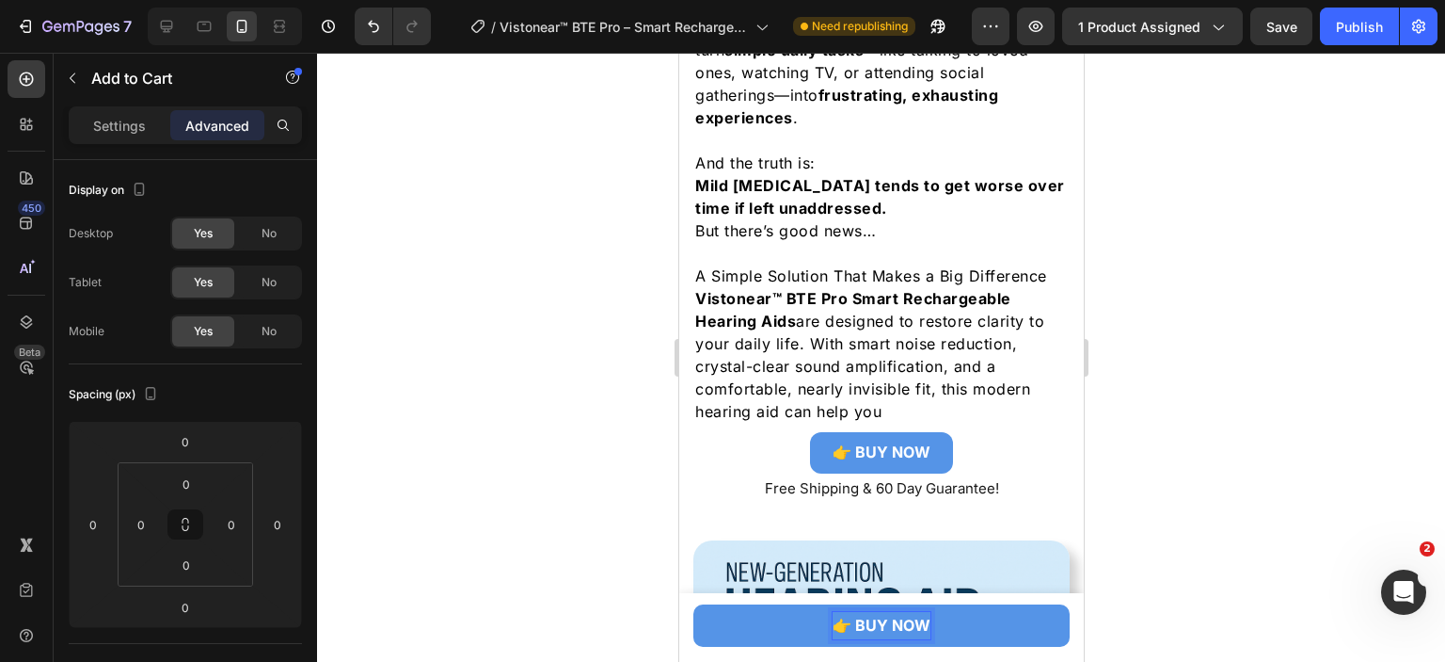
click at [1216, 503] on div at bounding box center [881, 357] width 1128 height 609
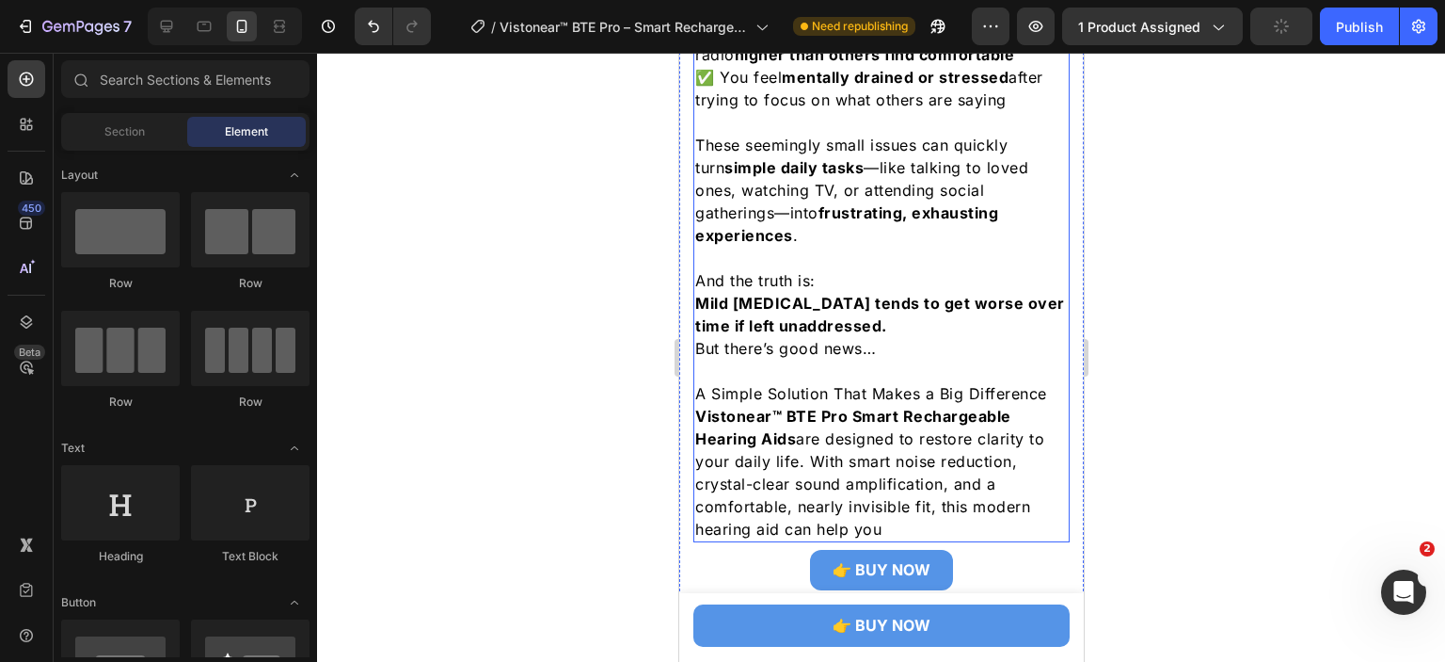
scroll to position [2097, 0]
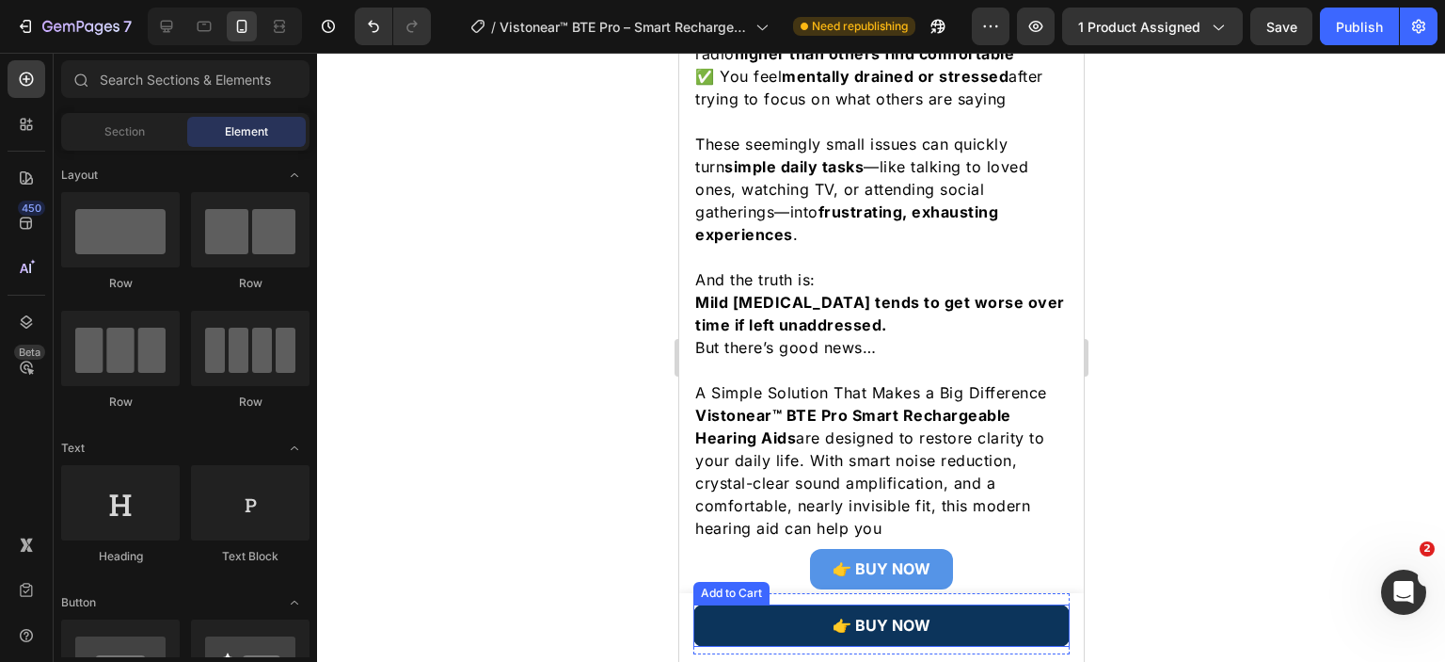
click at [1013, 620] on button "👉 BUY NOW" at bounding box center [881, 625] width 376 height 42
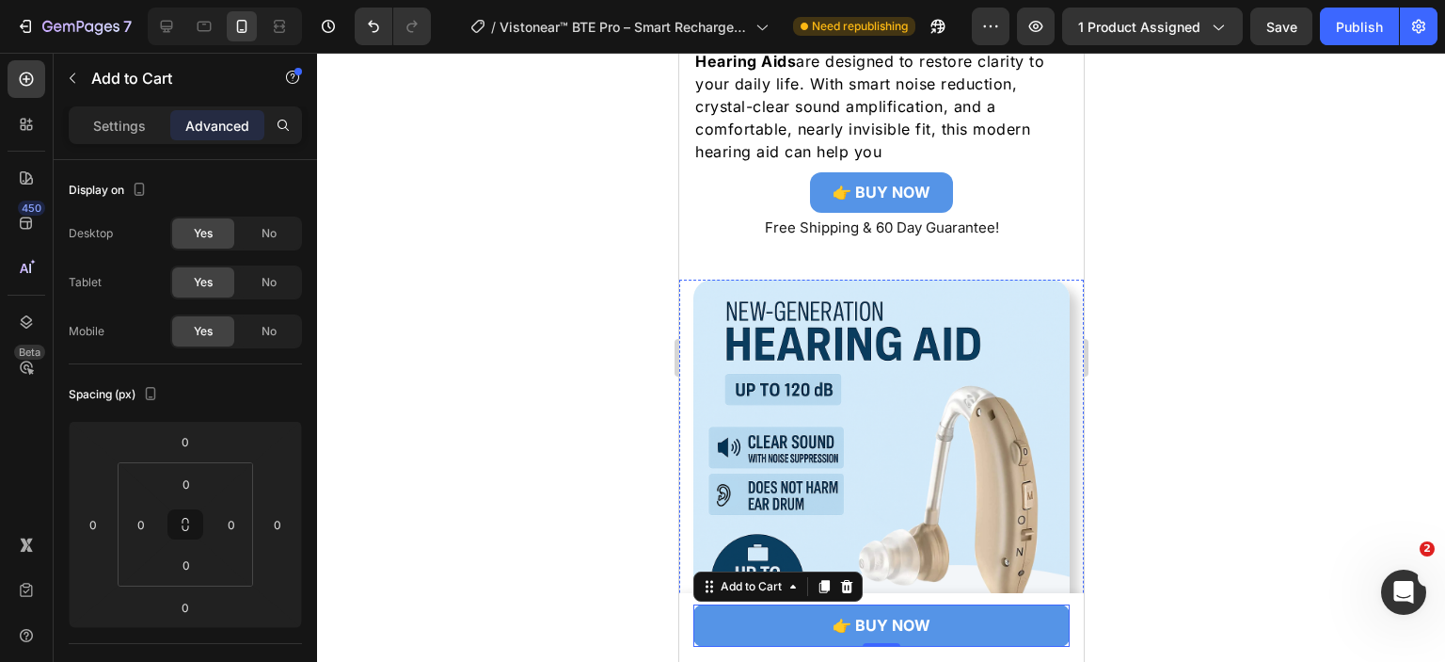
scroll to position [2380, 0]
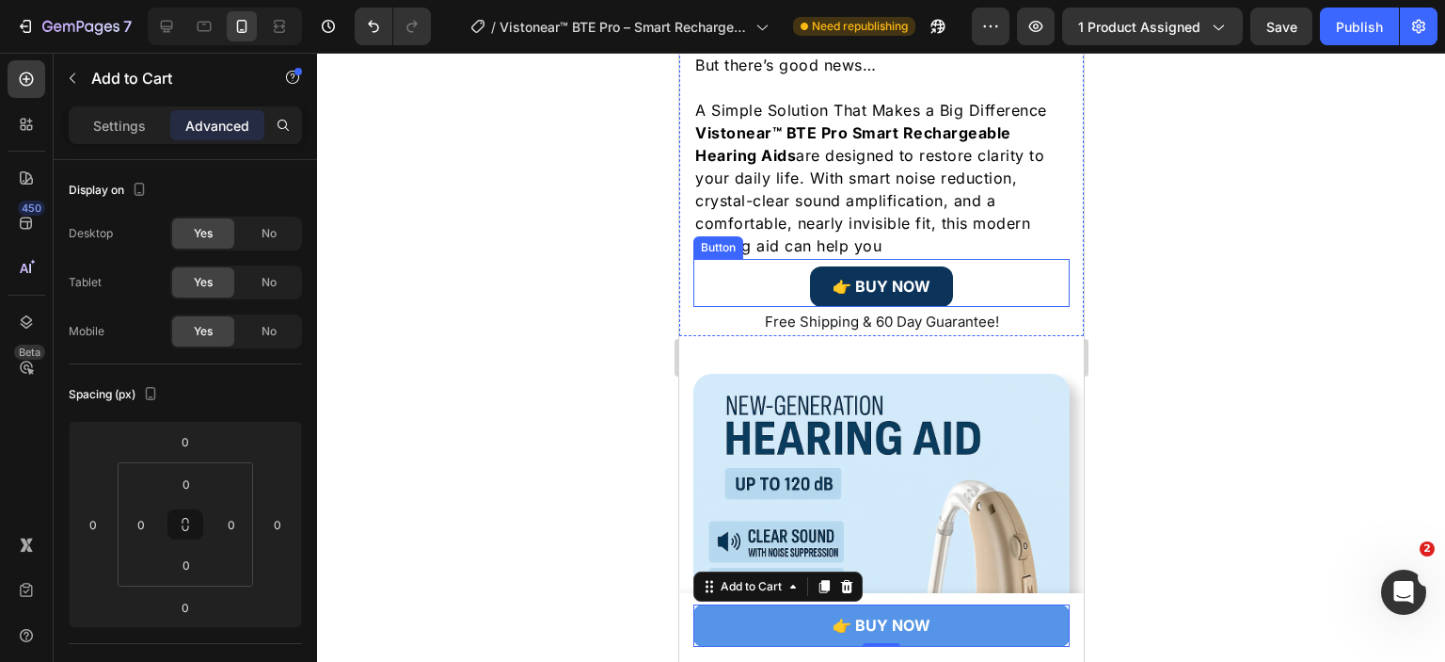
click at [917, 278] on p "👉 BUY NOW" at bounding box center [881, 287] width 98 height 18
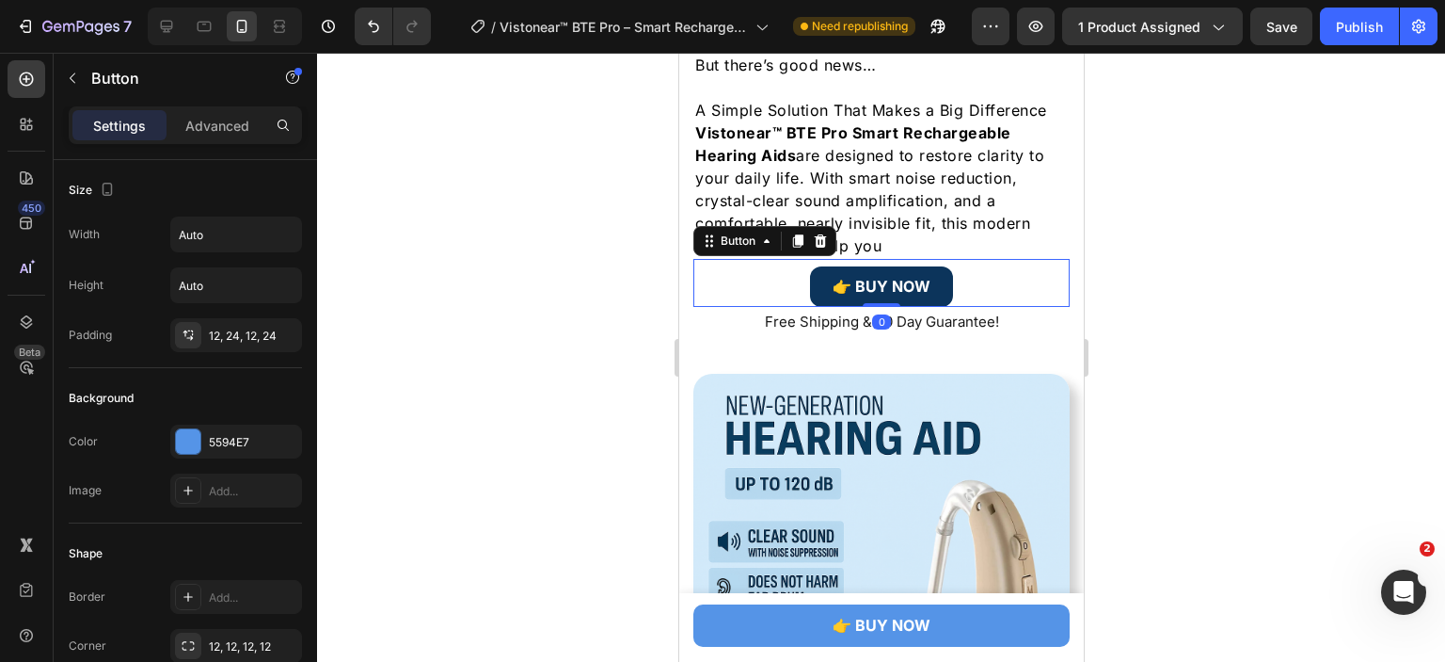
click at [934, 266] on link "👉 BUY NOW" at bounding box center [880, 286] width 143 height 40
click at [200, 119] on p "Advanced" at bounding box center [217, 126] width 64 height 20
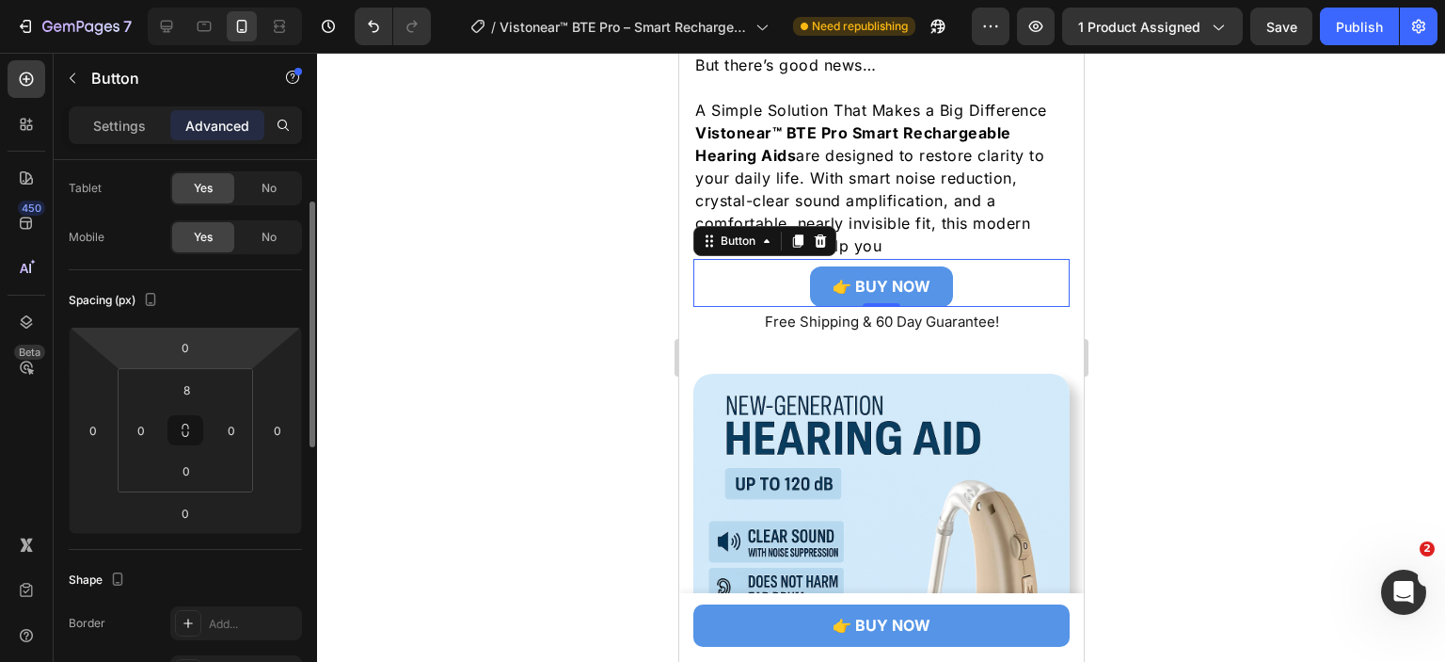
scroll to position [471, 0]
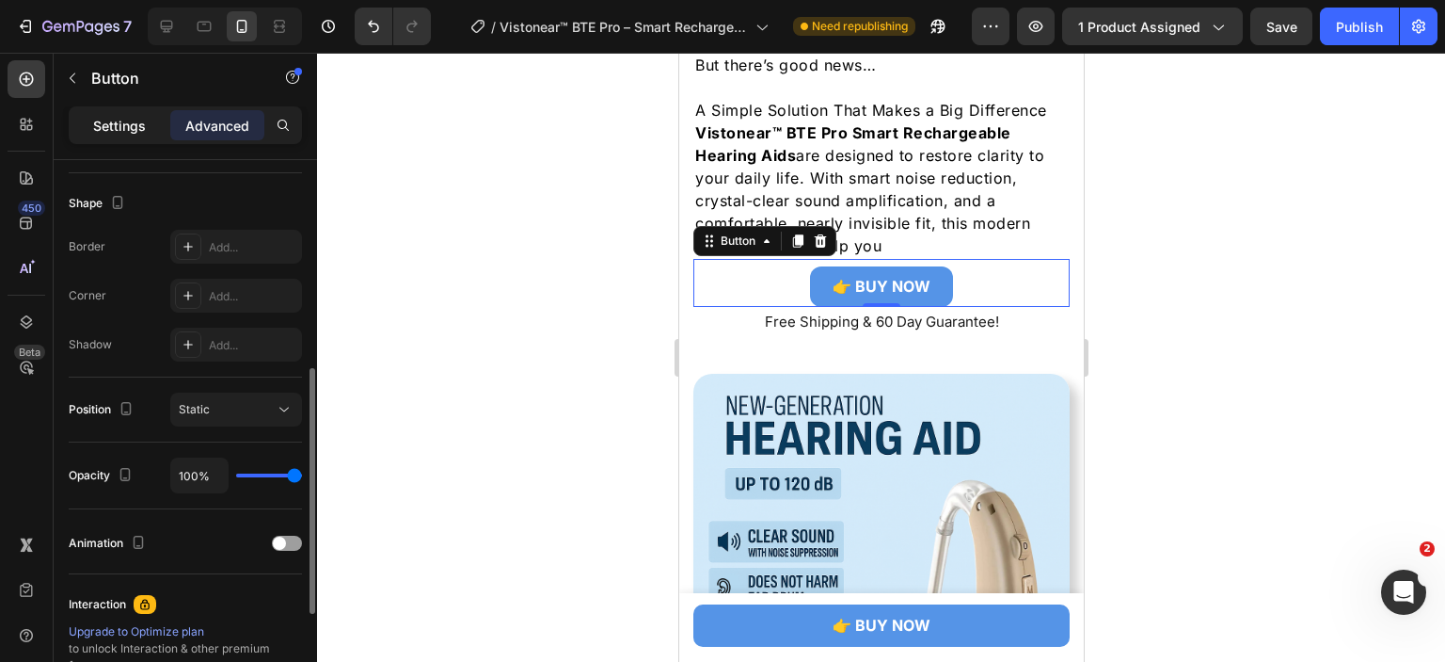
click at [131, 116] on p "Settings" at bounding box center [119, 126] width 53 height 20
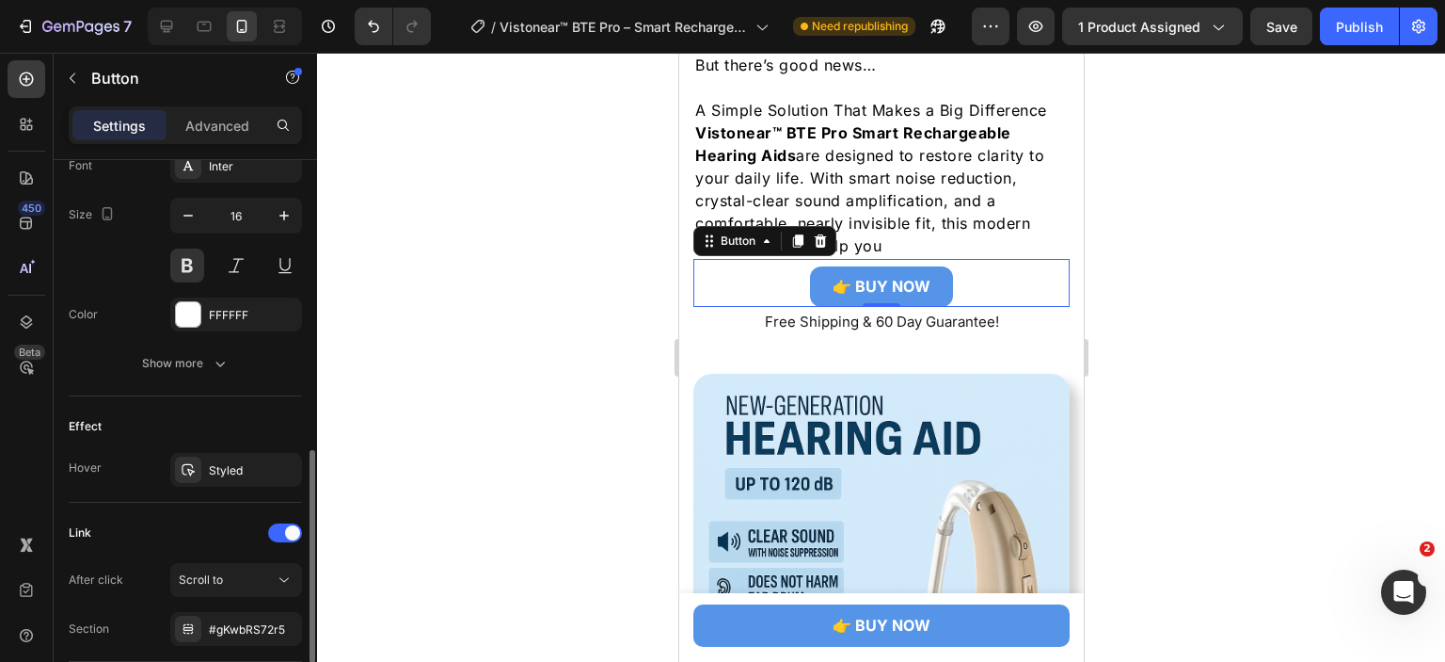
scroll to position [888, 0]
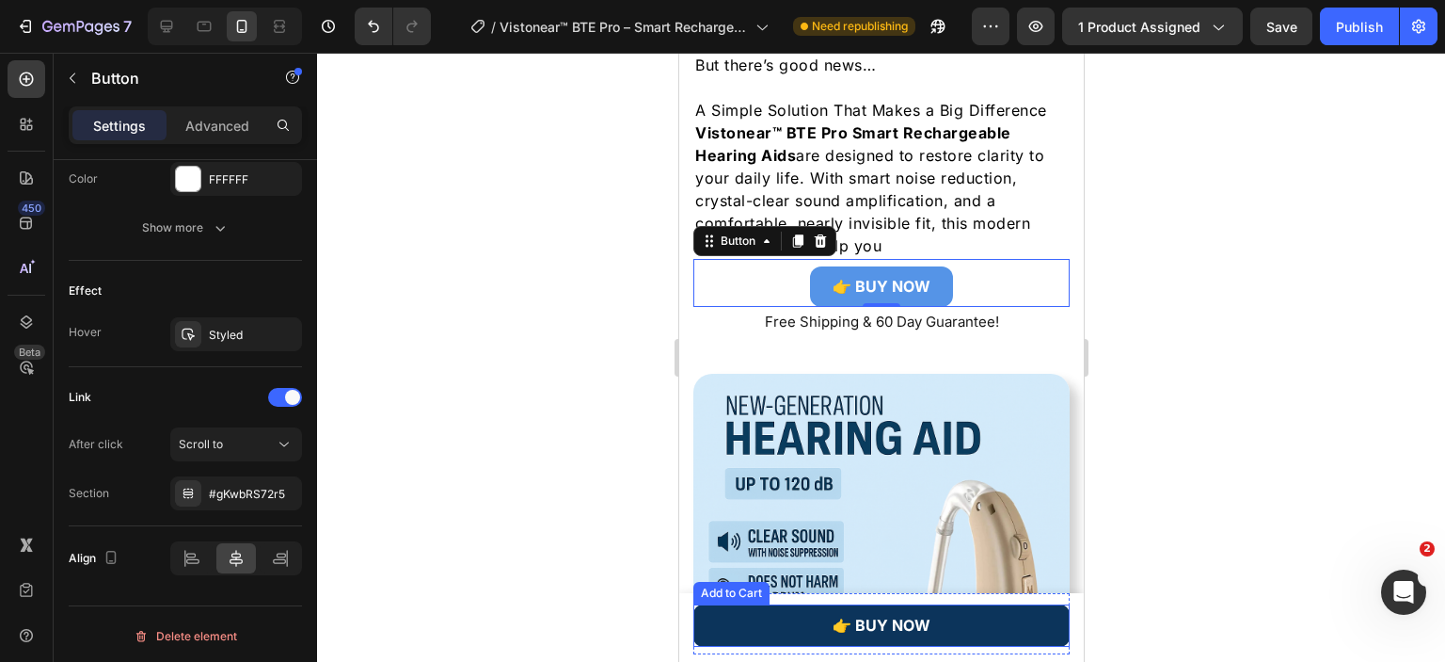
click at [992, 618] on button "👉 BUY NOW" at bounding box center [881, 625] width 376 height 42
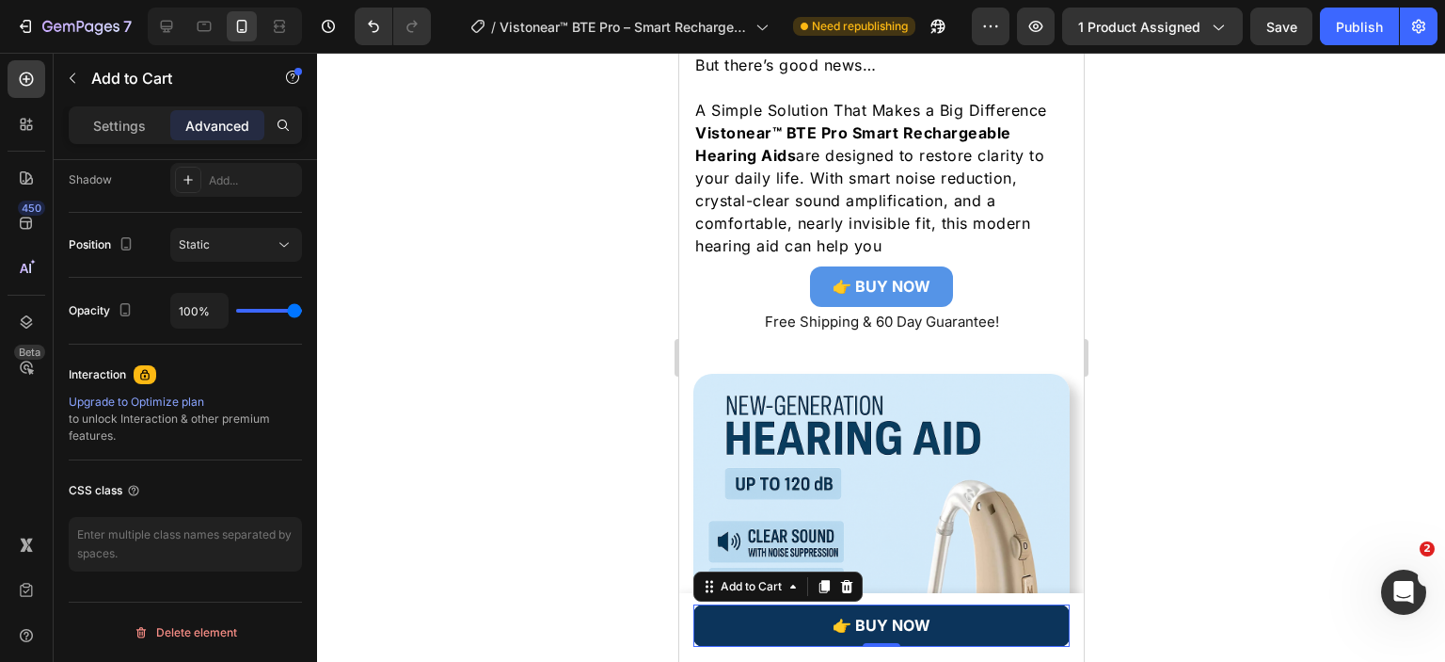
scroll to position [0, 0]
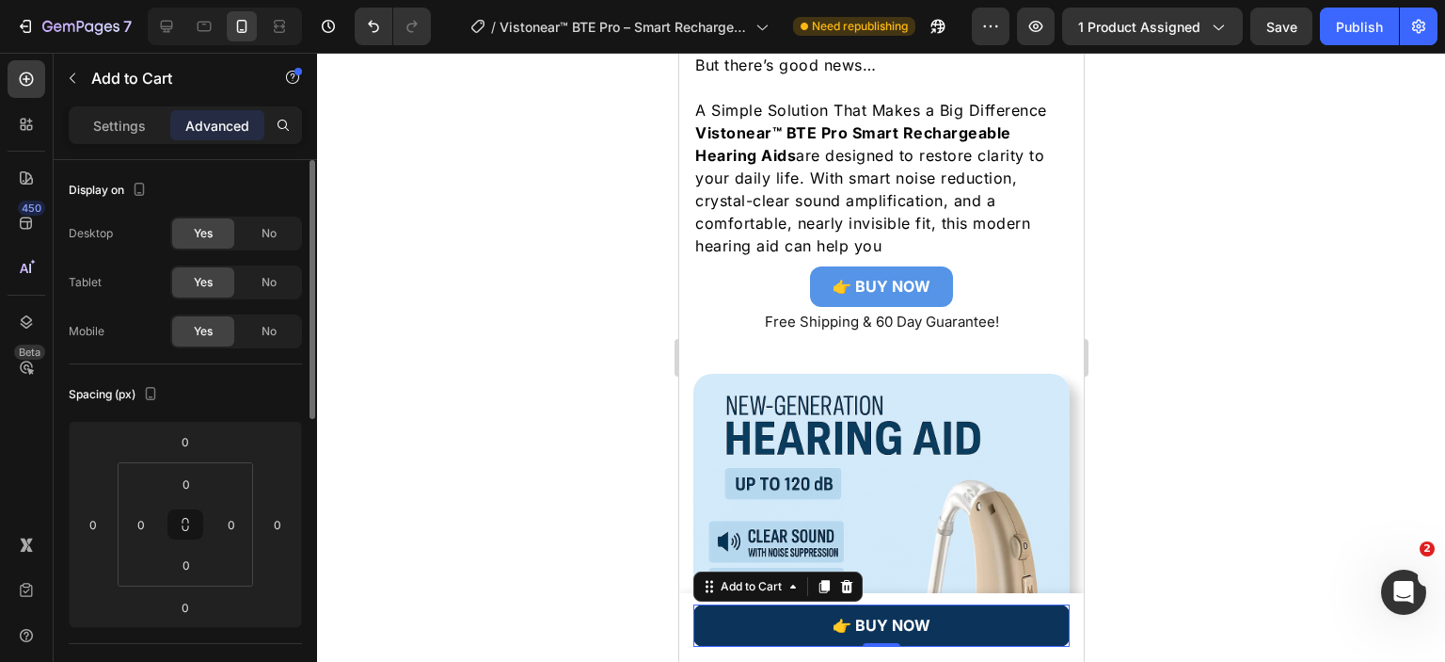
click at [1021, 619] on button "👉 BUY NOW" at bounding box center [881, 625] width 376 height 42
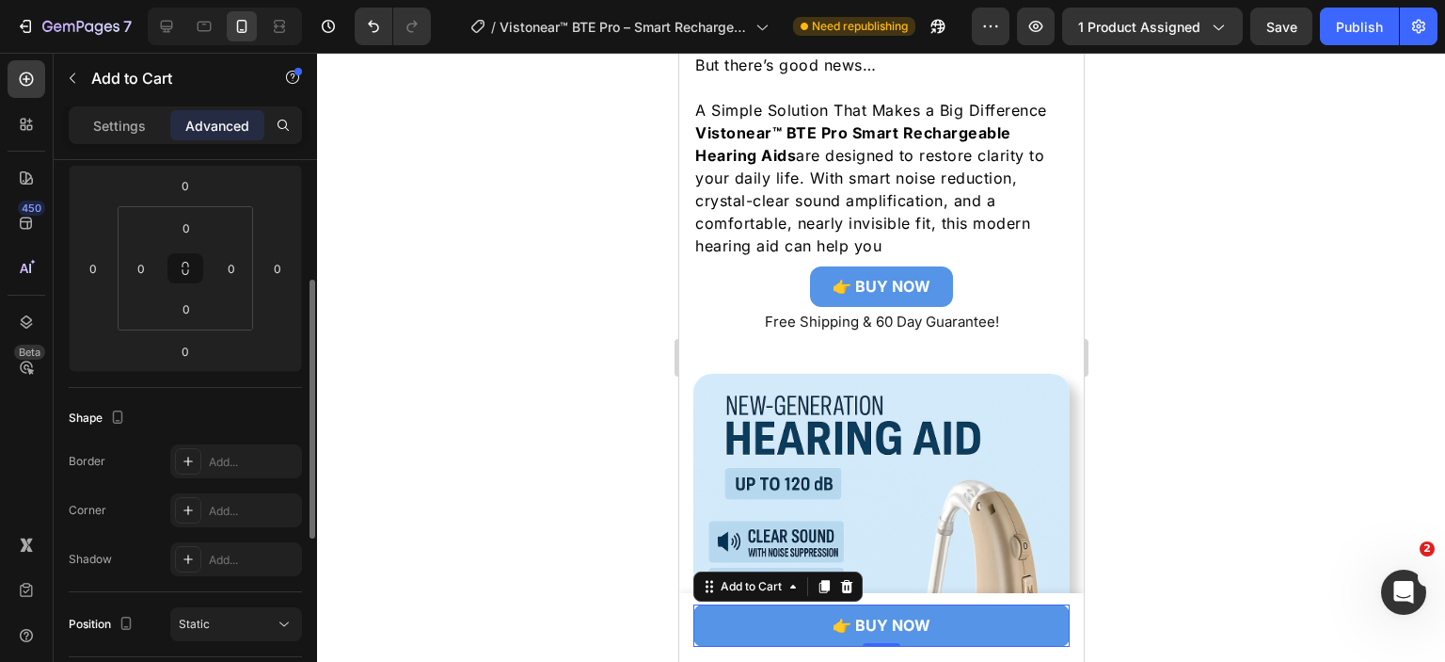
scroll to position [444, 0]
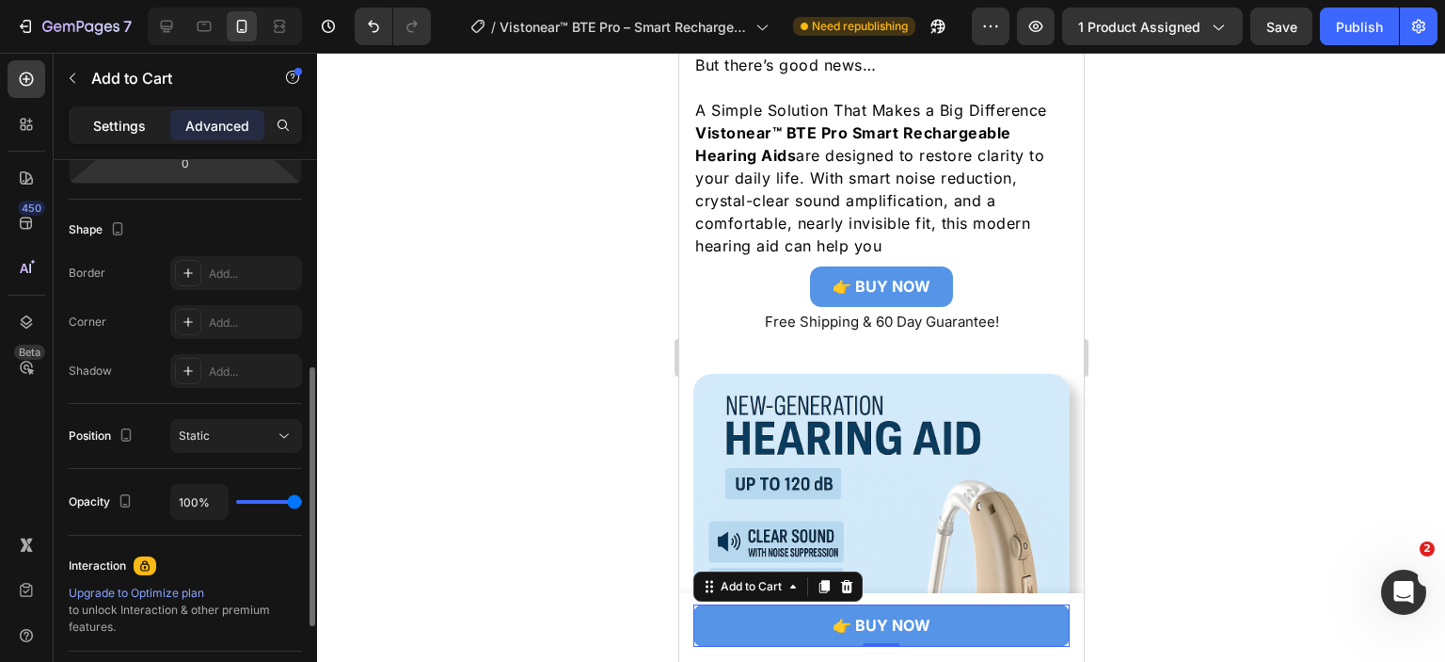
click at [121, 109] on div "Settings Advanced" at bounding box center [185, 125] width 233 height 38
click at [118, 124] on p "Settings" at bounding box center [119, 126] width 53 height 20
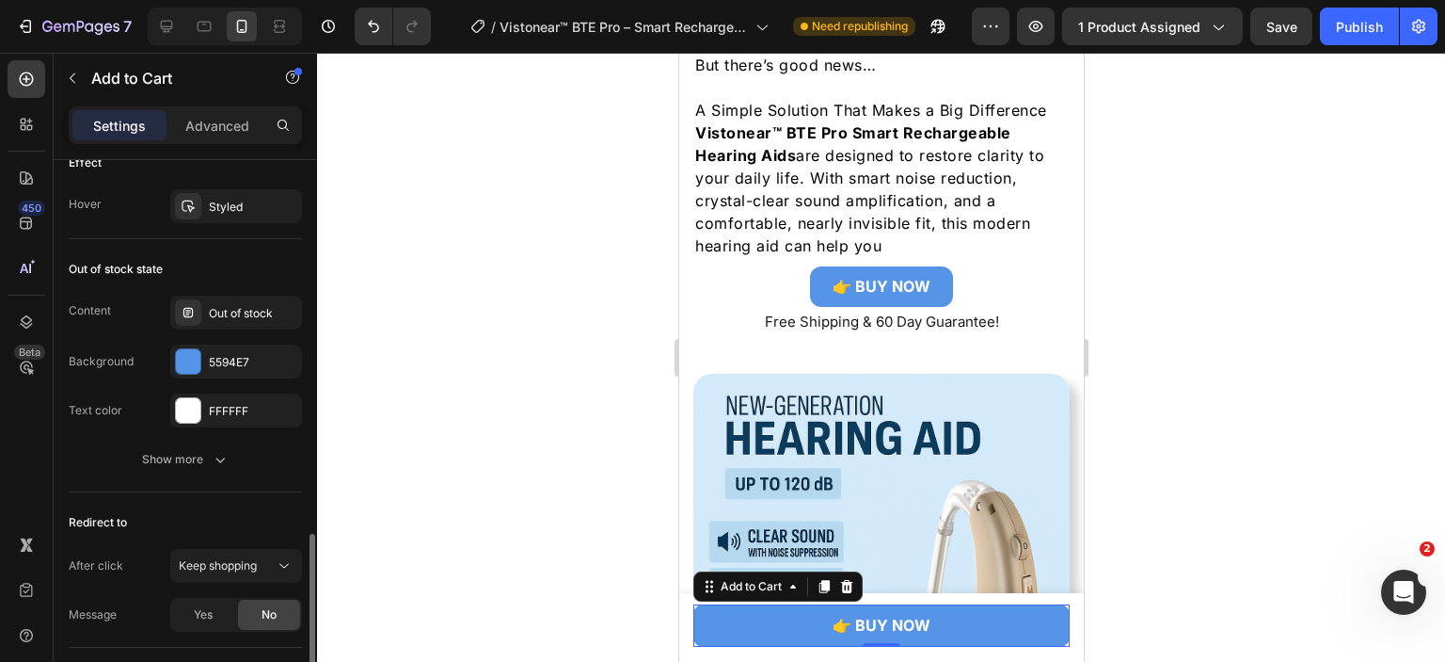
scroll to position [1506, 0]
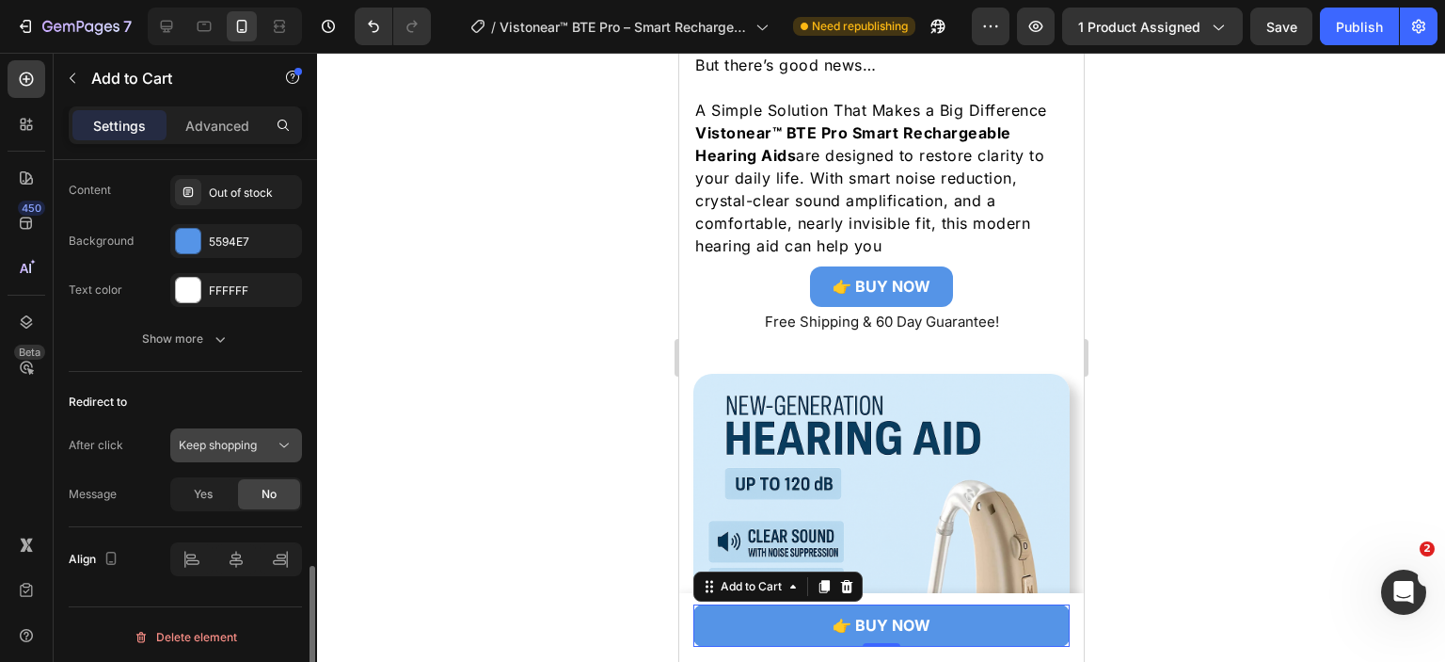
click at [251, 438] on span "Keep shopping" at bounding box center [218, 445] width 78 height 14
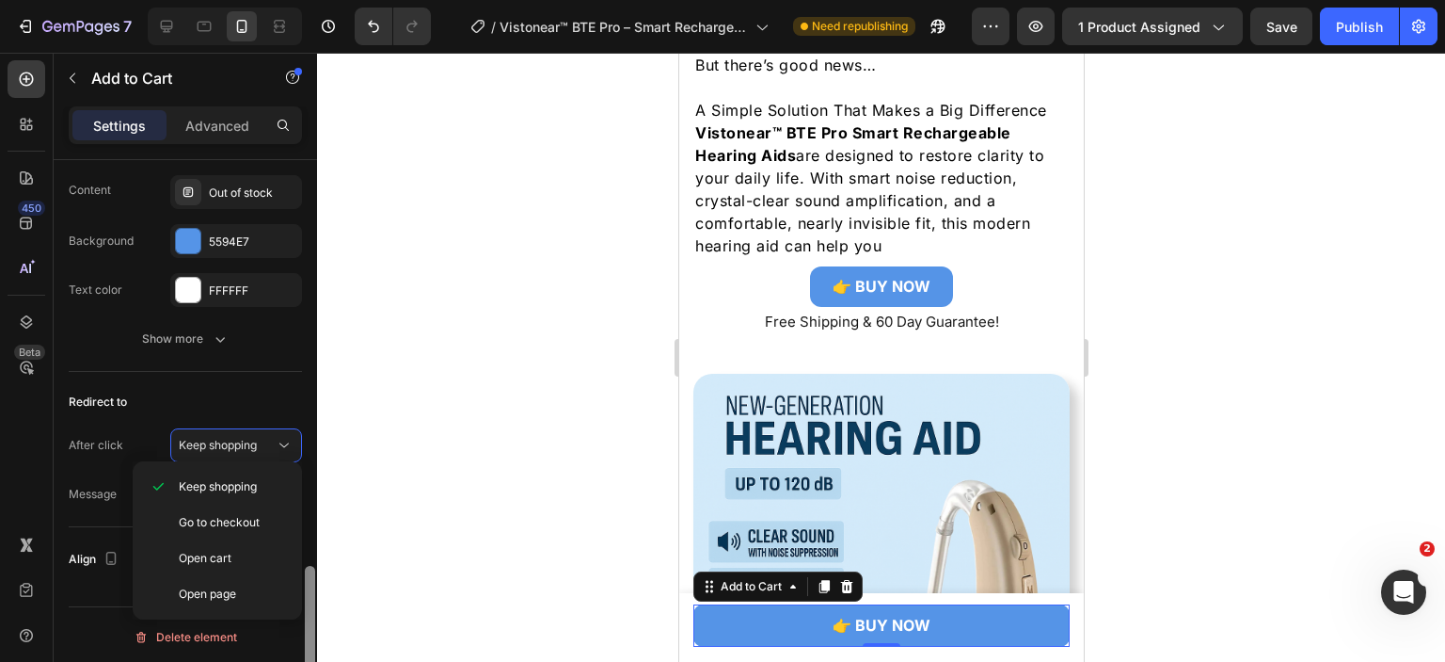
click at [310, 368] on div at bounding box center [310, 437] width 14 height 555
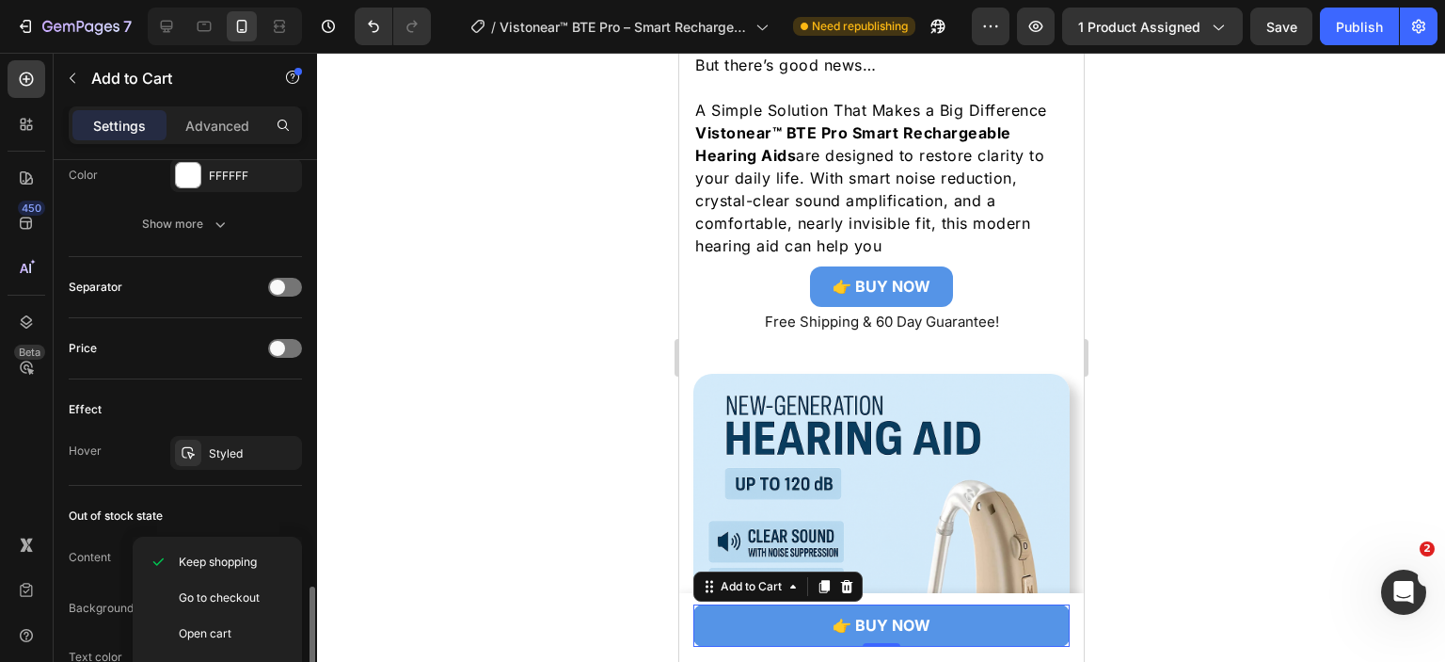
scroll to position [1327, 0]
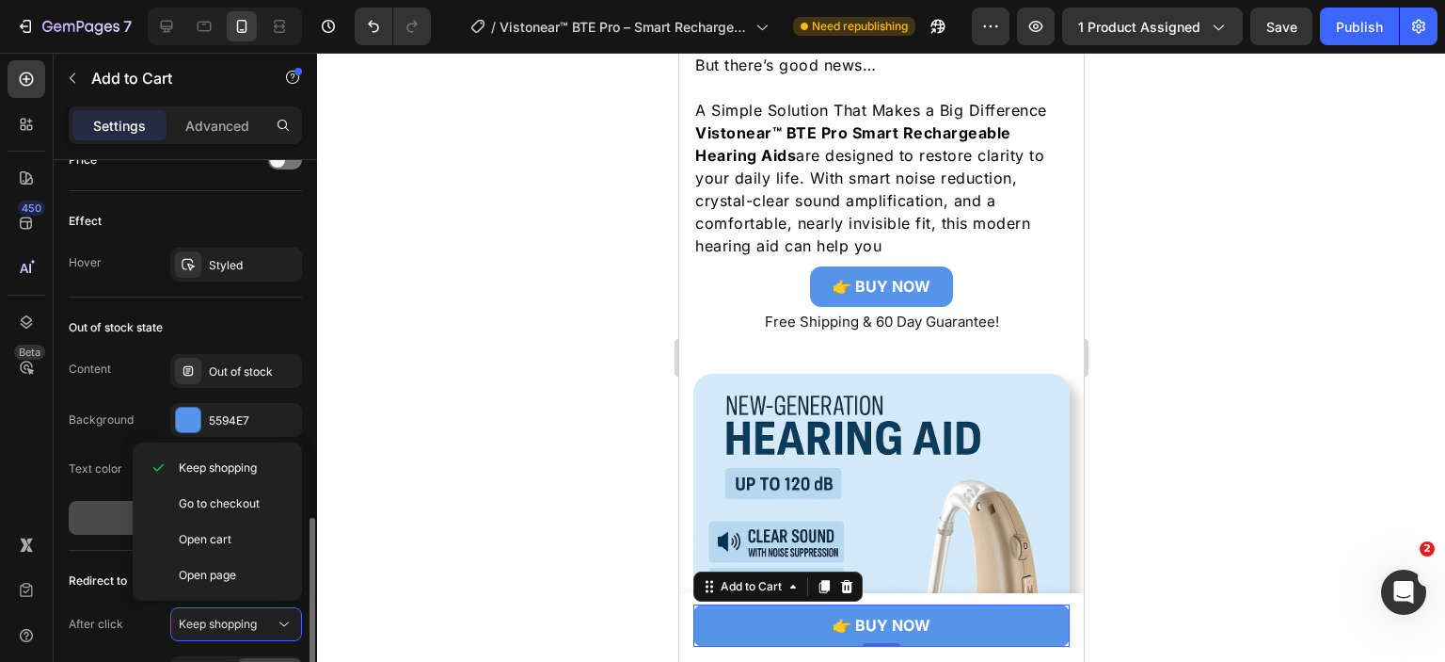
click at [106, 501] on button "Show more" at bounding box center [185, 518] width 233 height 34
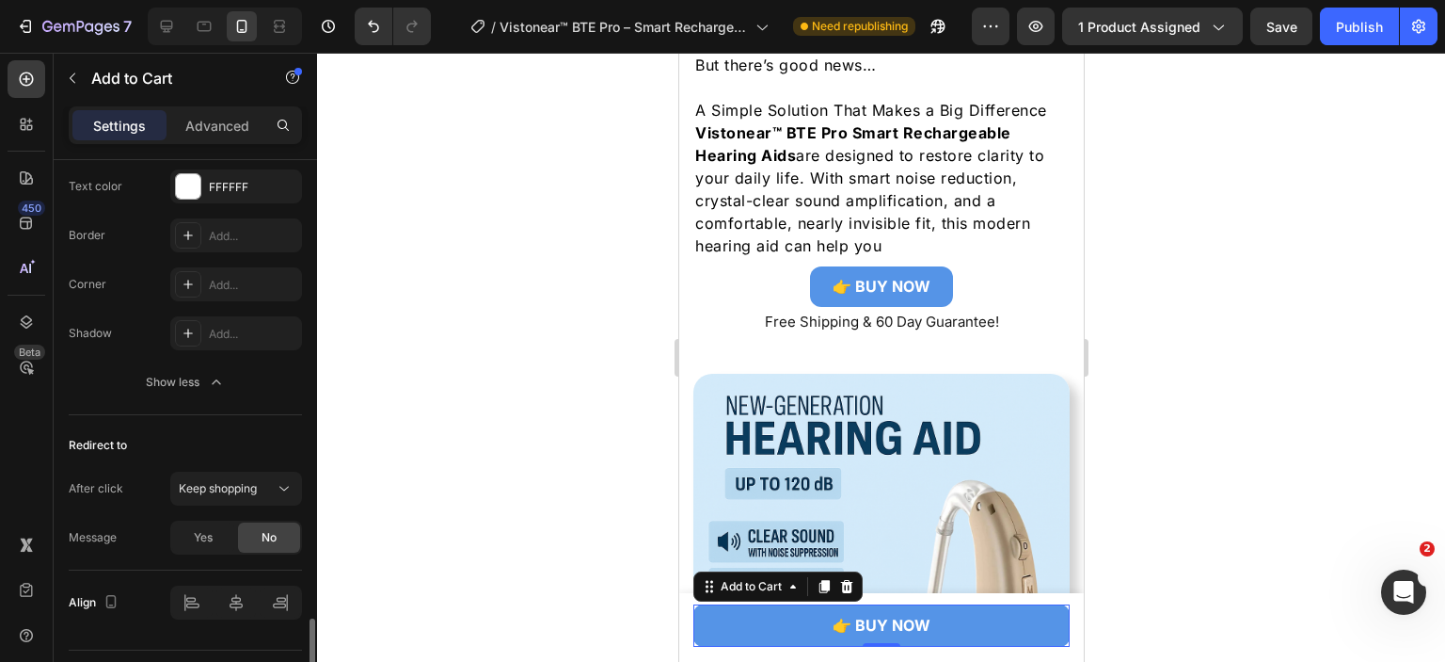
scroll to position [1652, 0]
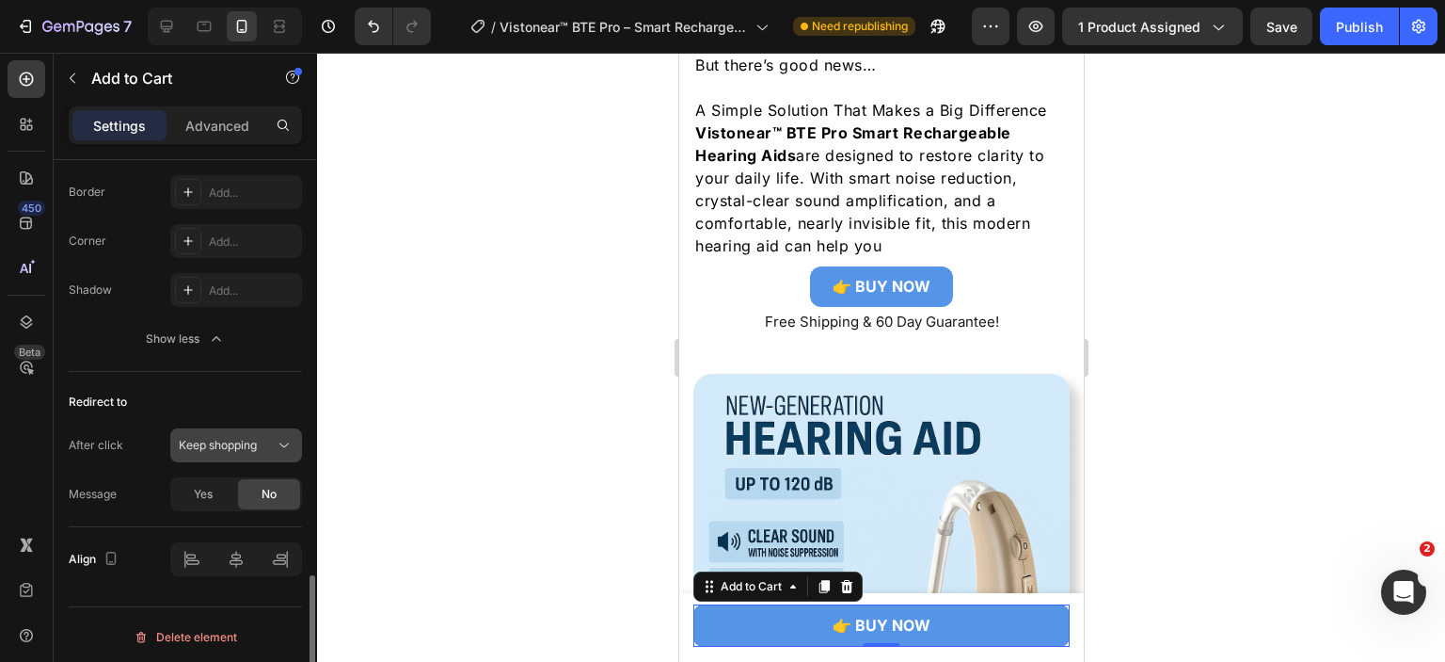
click at [286, 447] on icon at bounding box center [284, 445] width 19 height 19
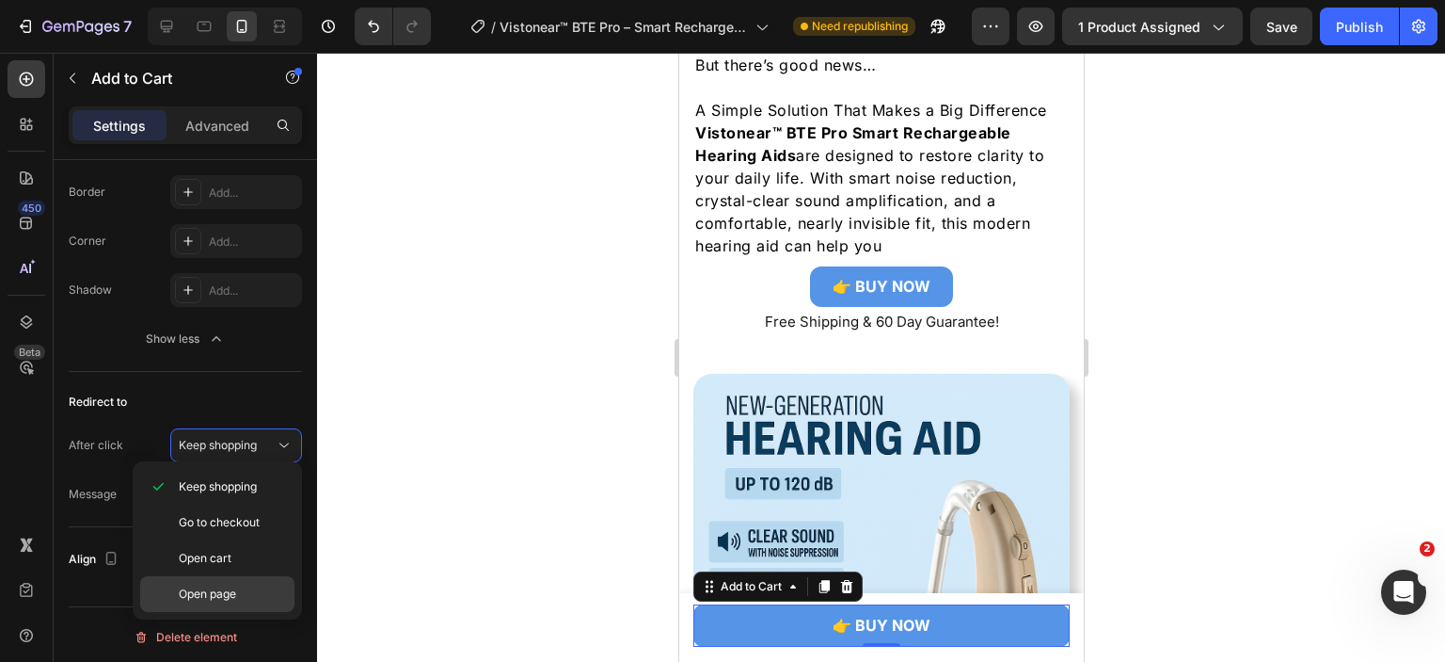
click at [246, 585] on p "Open page" at bounding box center [232, 593] width 107 height 17
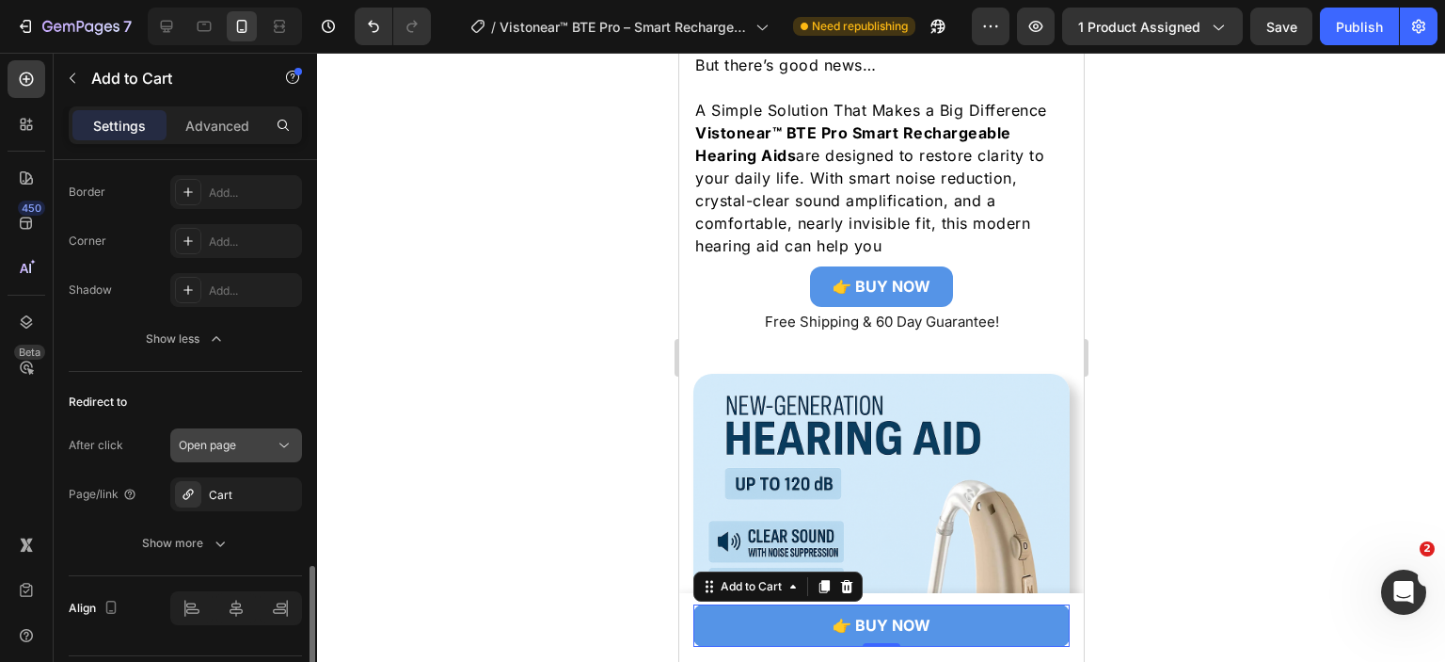
click at [289, 436] on icon at bounding box center [284, 445] width 19 height 19
click at [375, 31] on icon "Undo/Redo" at bounding box center [373, 27] width 11 height 12
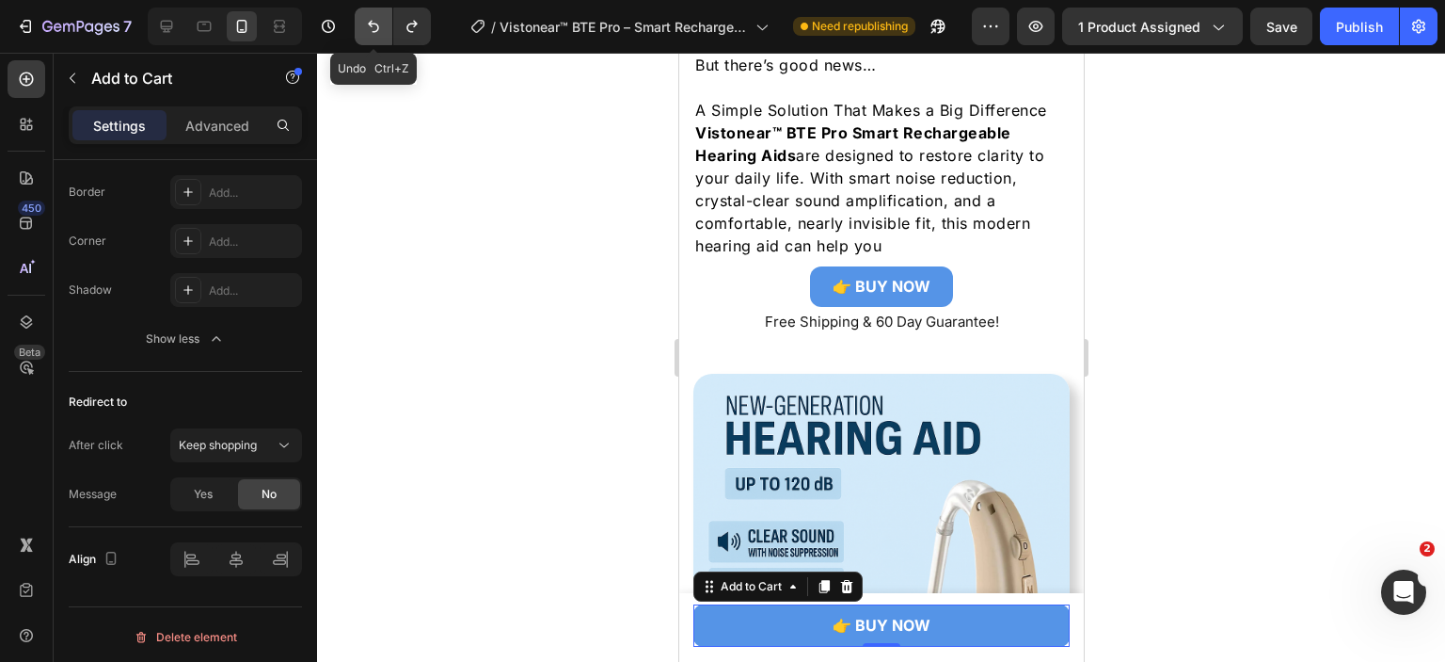
click at [375, 31] on icon "Undo/Redo" at bounding box center [373, 27] width 11 height 12
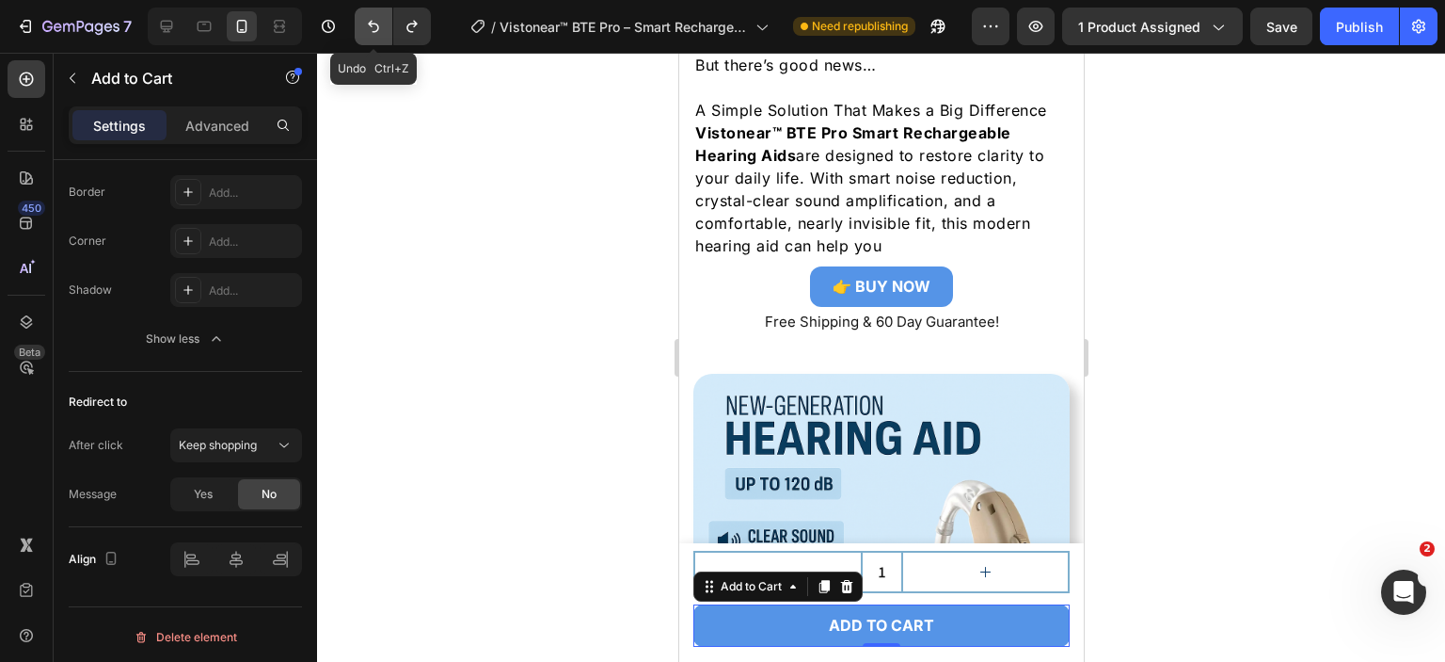
click at [371, 32] on icon "Undo/Redo" at bounding box center [373, 26] width 19 height 19
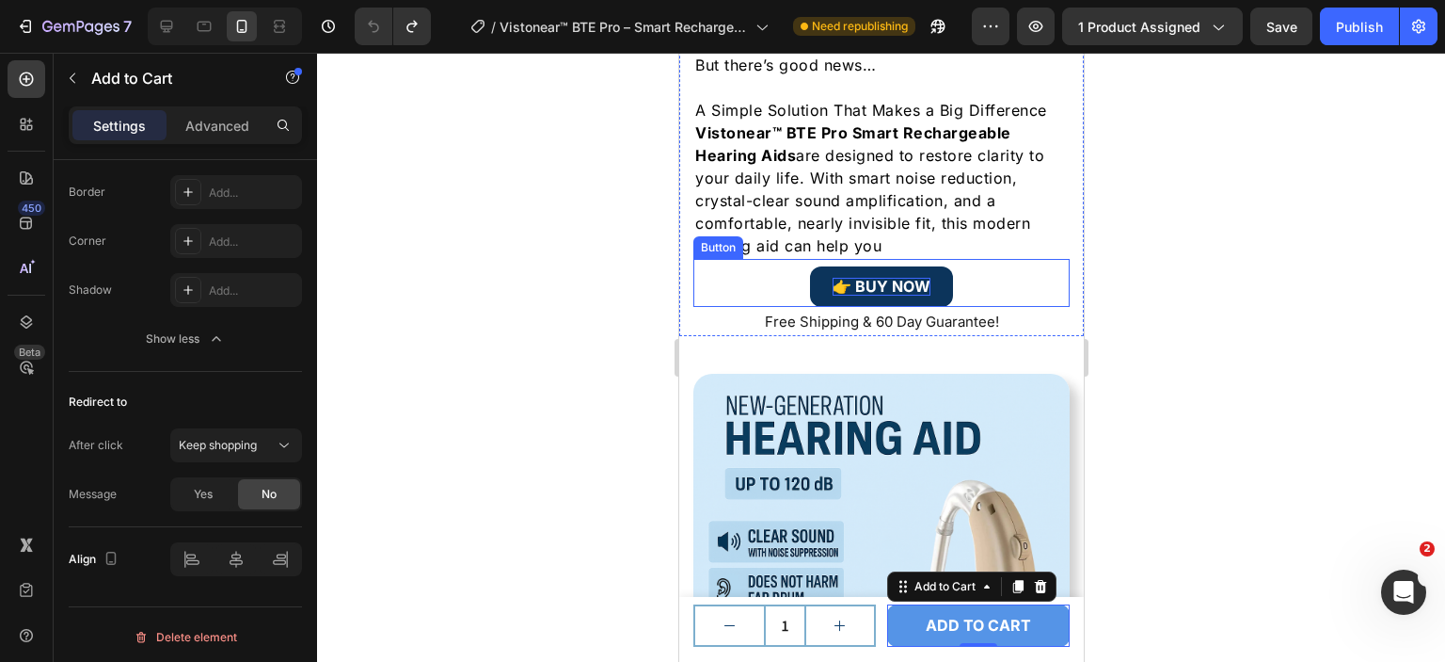
click at [901, 278] on p "👉 BUY NOW" at bounding box center [881, 287] width 98 height 18
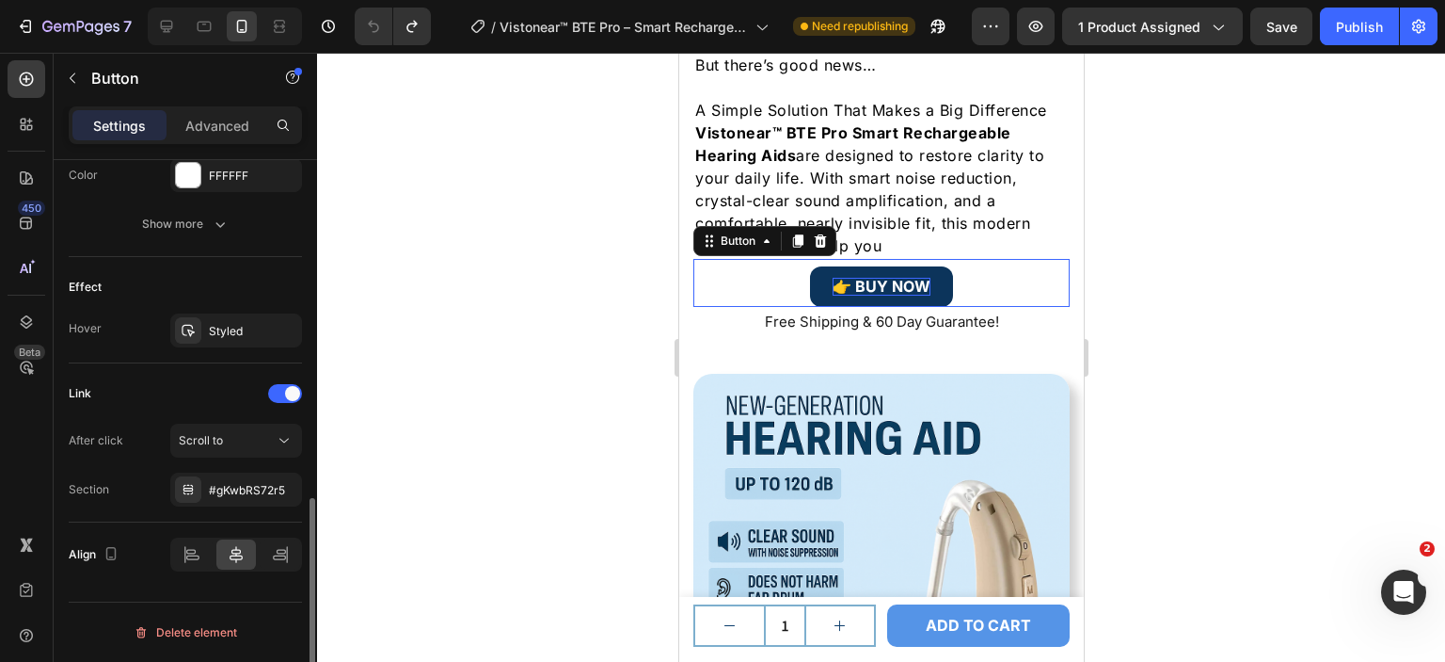
scroll to position [0, 0]
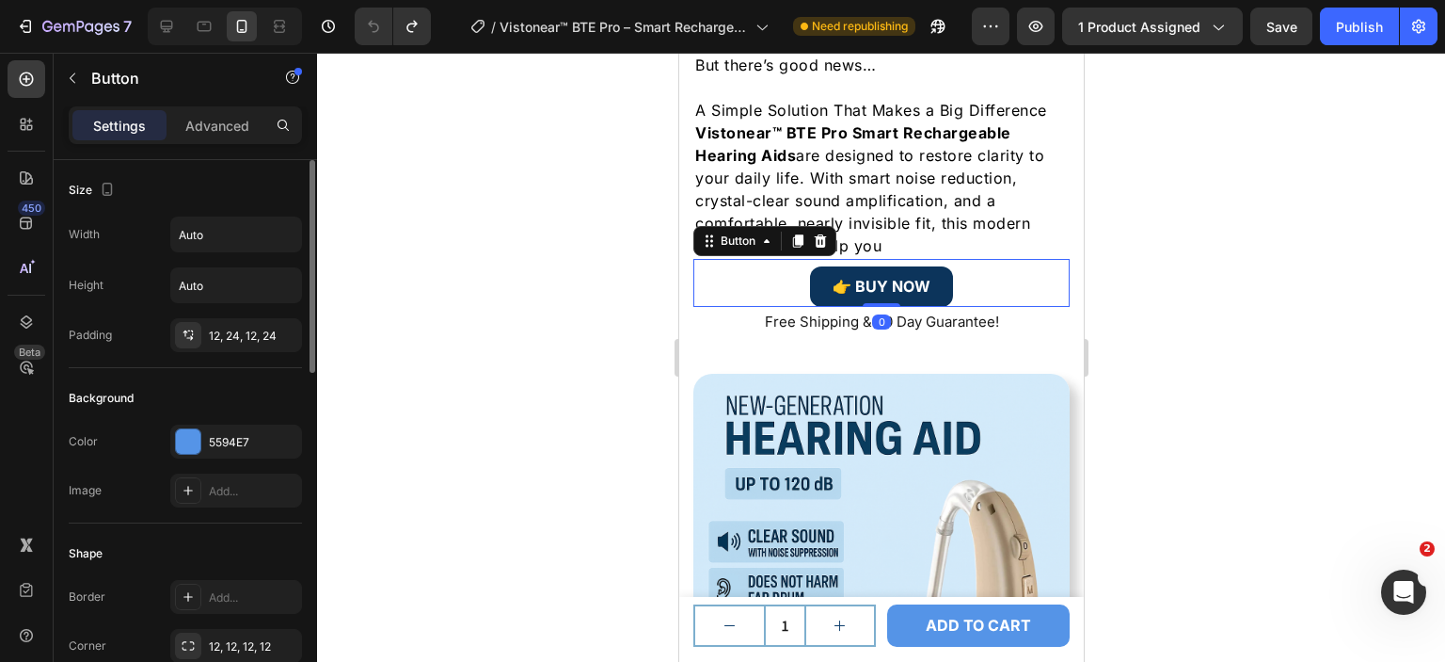
click at [934, 266] on link "👉 BUY NOW" at bounding box center [880, 286] width 143 height 40
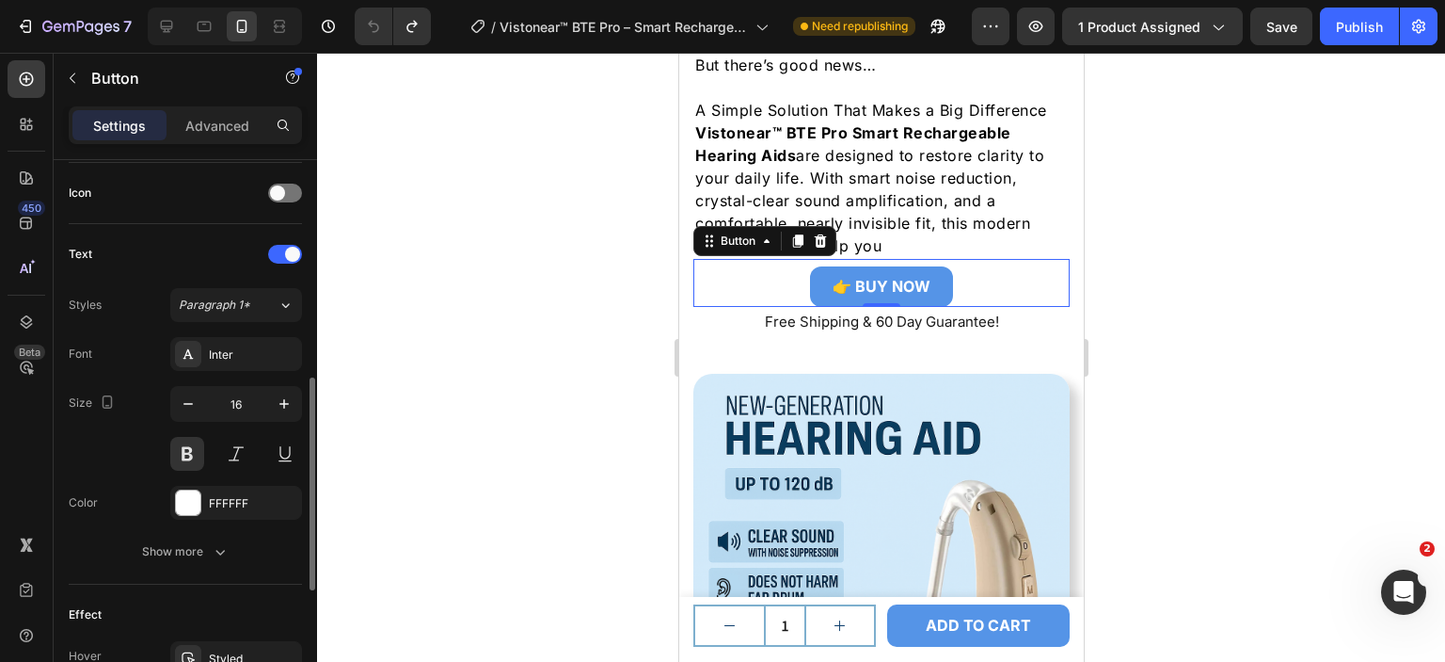
scroll to position [847, 0]
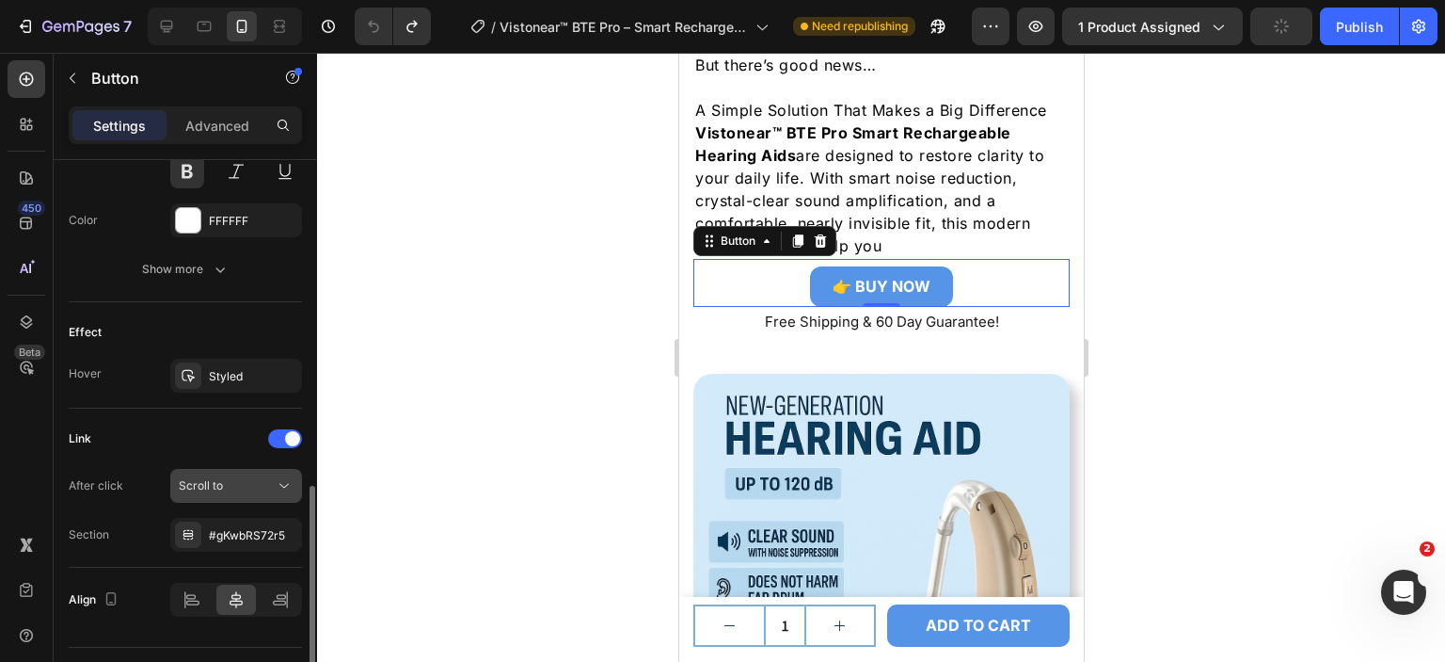
click at [247, 477] on div "Scroll to" at bounding box center [227, 485] width 96 height 17
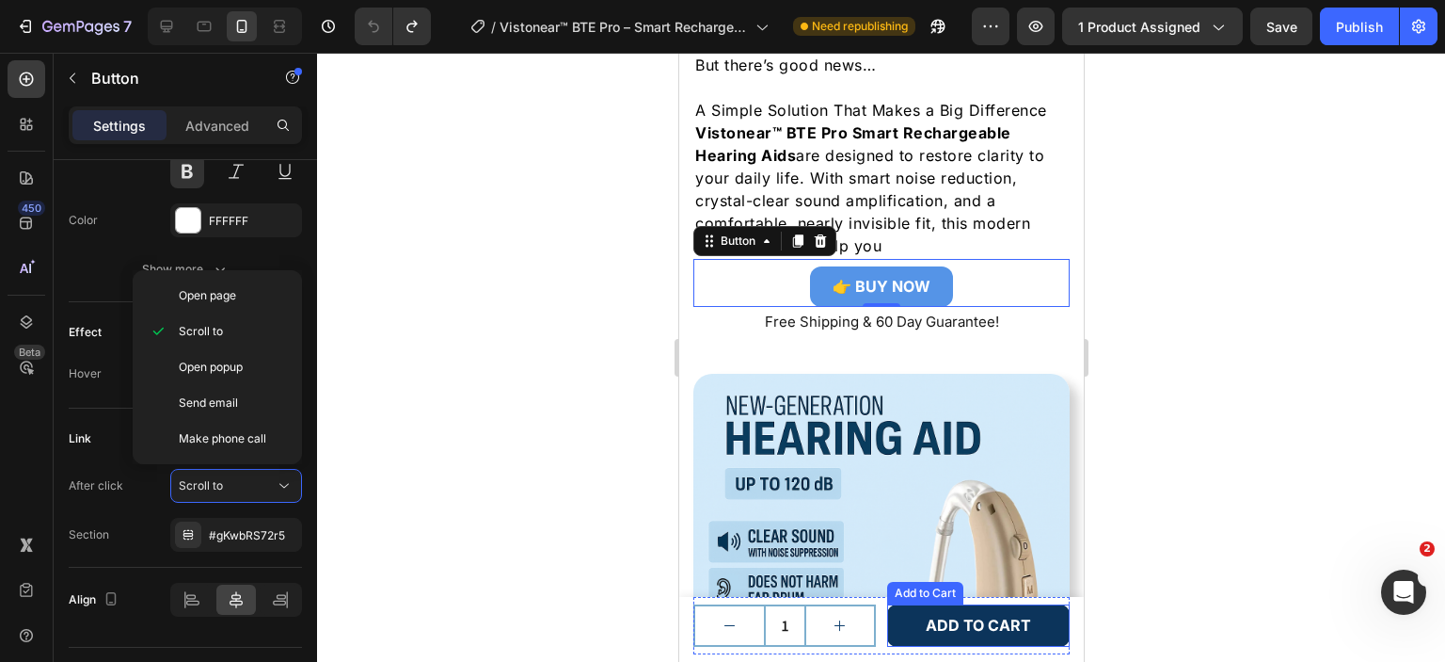
click at [886, 618] on button "ADD TO CART" at bounding box center [977, 625] width 183 height 42
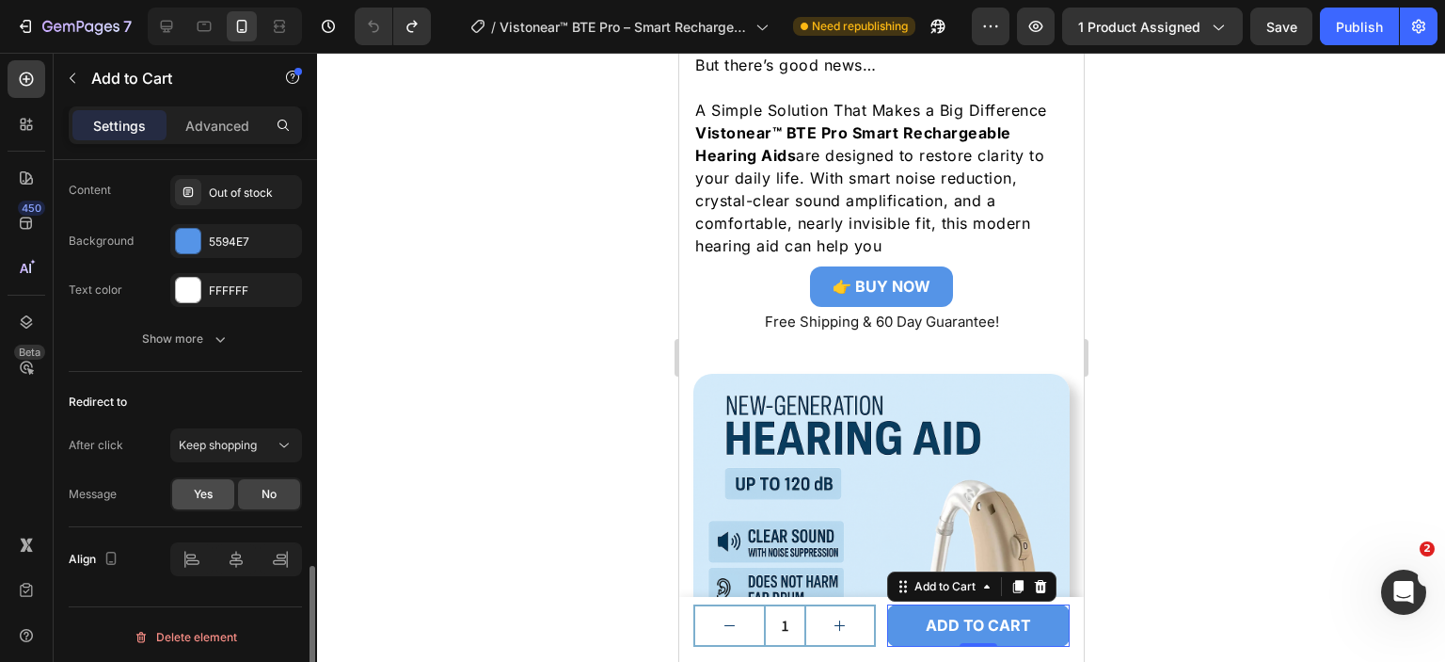
scroll to position [1506, 0]
click at [280, 447] on icon at bounding box center [284, 445] width 19 height 19
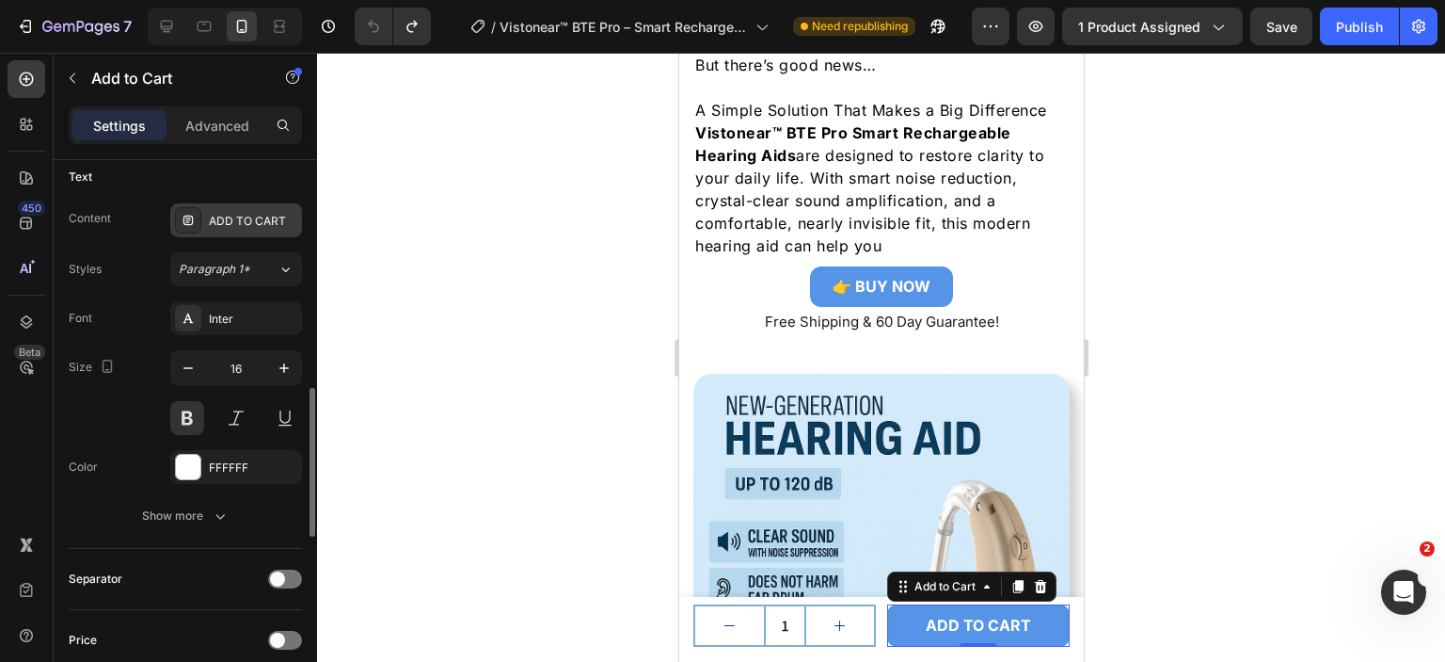
scroll to position [753, 0]
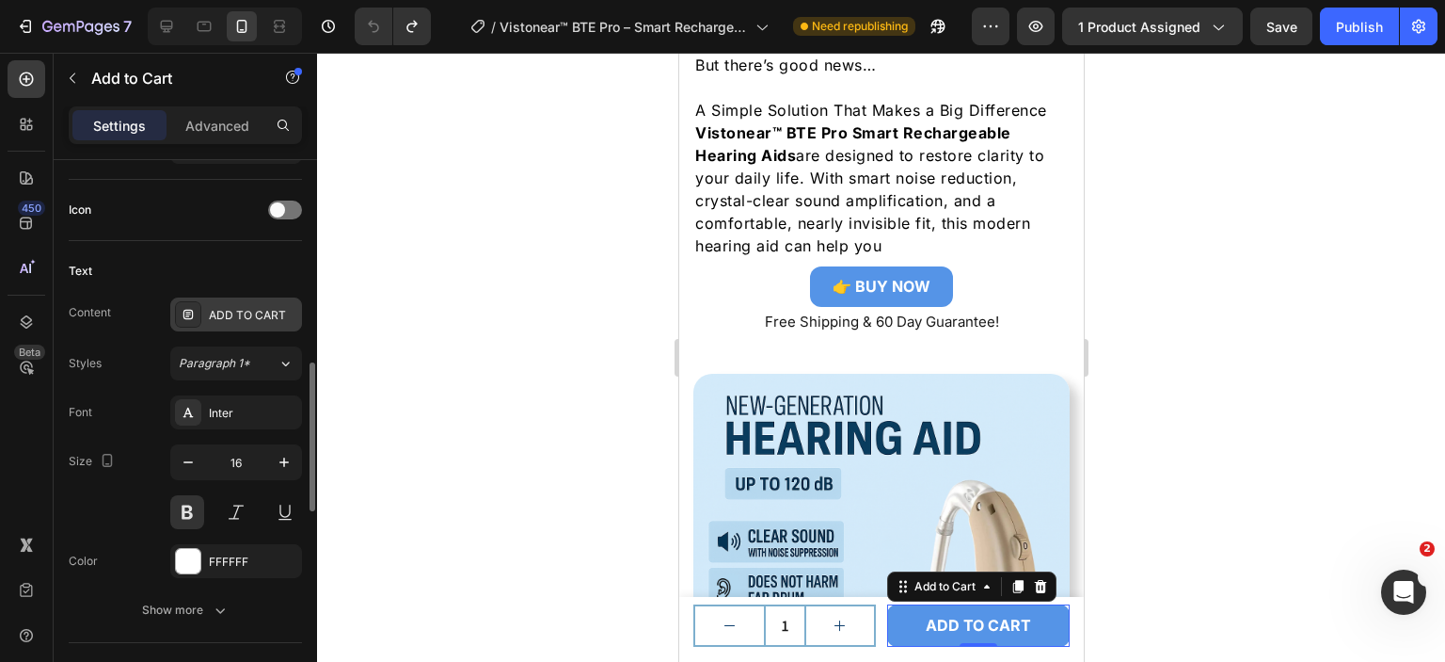
click at [263, 307] on div "ADD TO CART" at bounding box center [253, 315] width 88 height 17
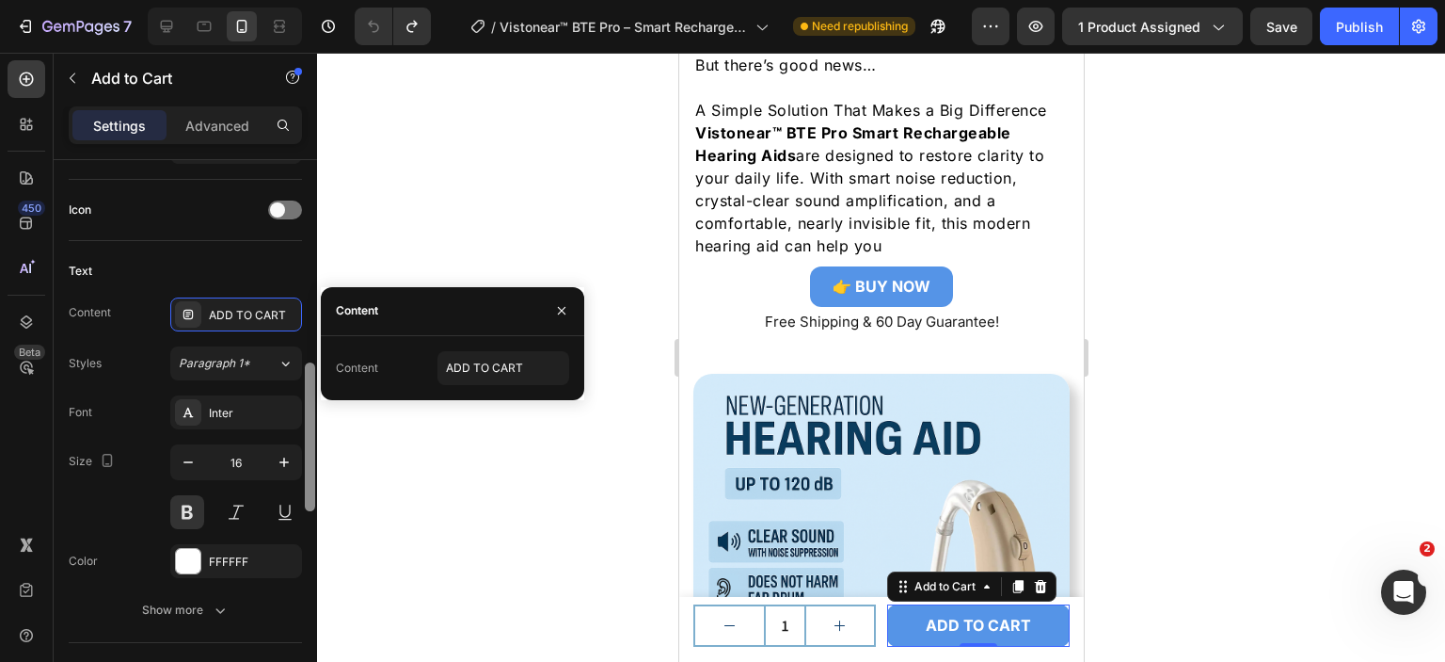
click at [307, 244] on div at bounding box center [310, 437] width 14 height 555
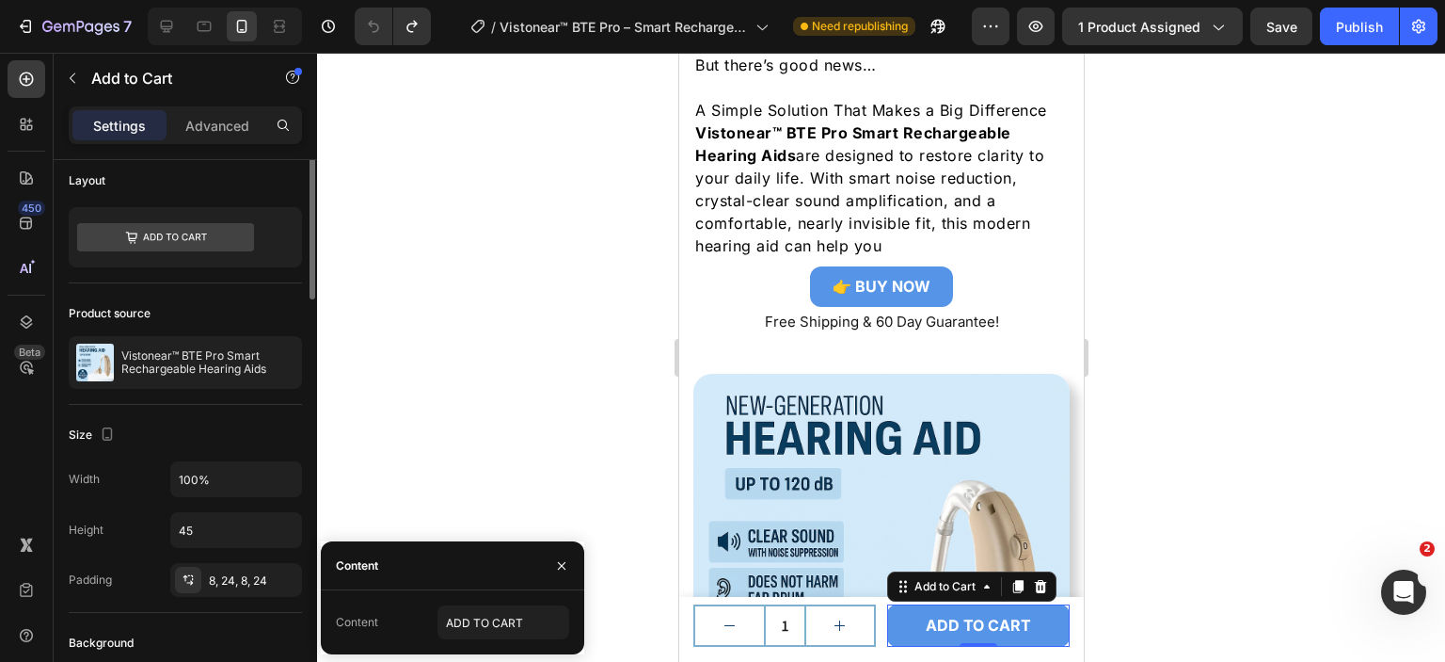
scroll to position [0, 0]
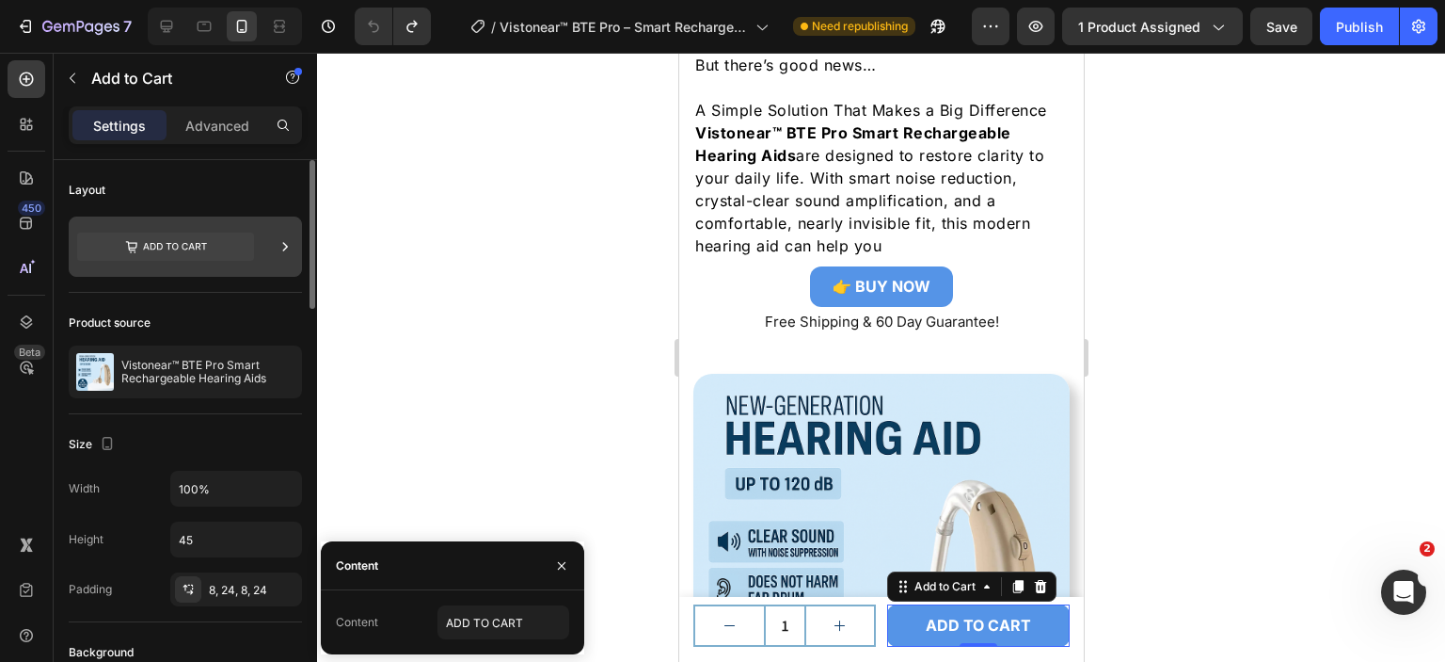
click at [243, 252] on icon at bounding box center [165, 246] width 177 height 28
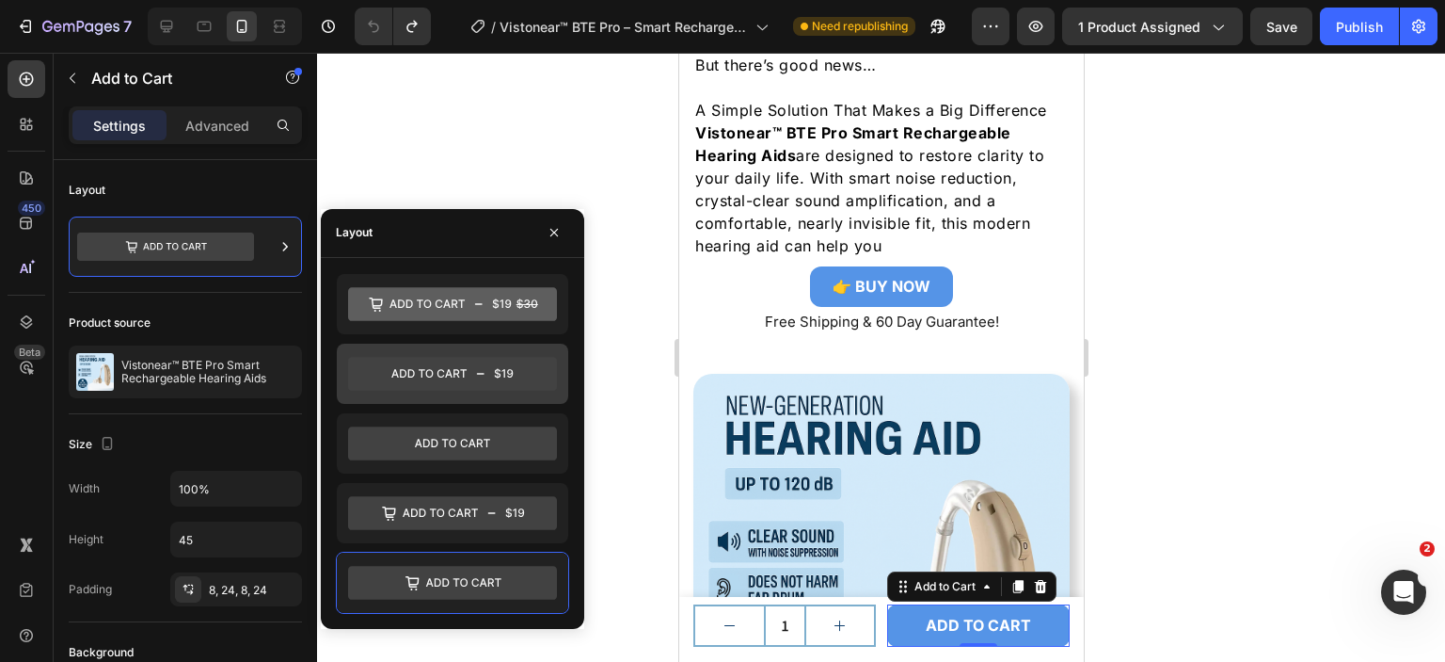
click at [526, 373] on icon at bounding box center [452, 374] width 209 height 34
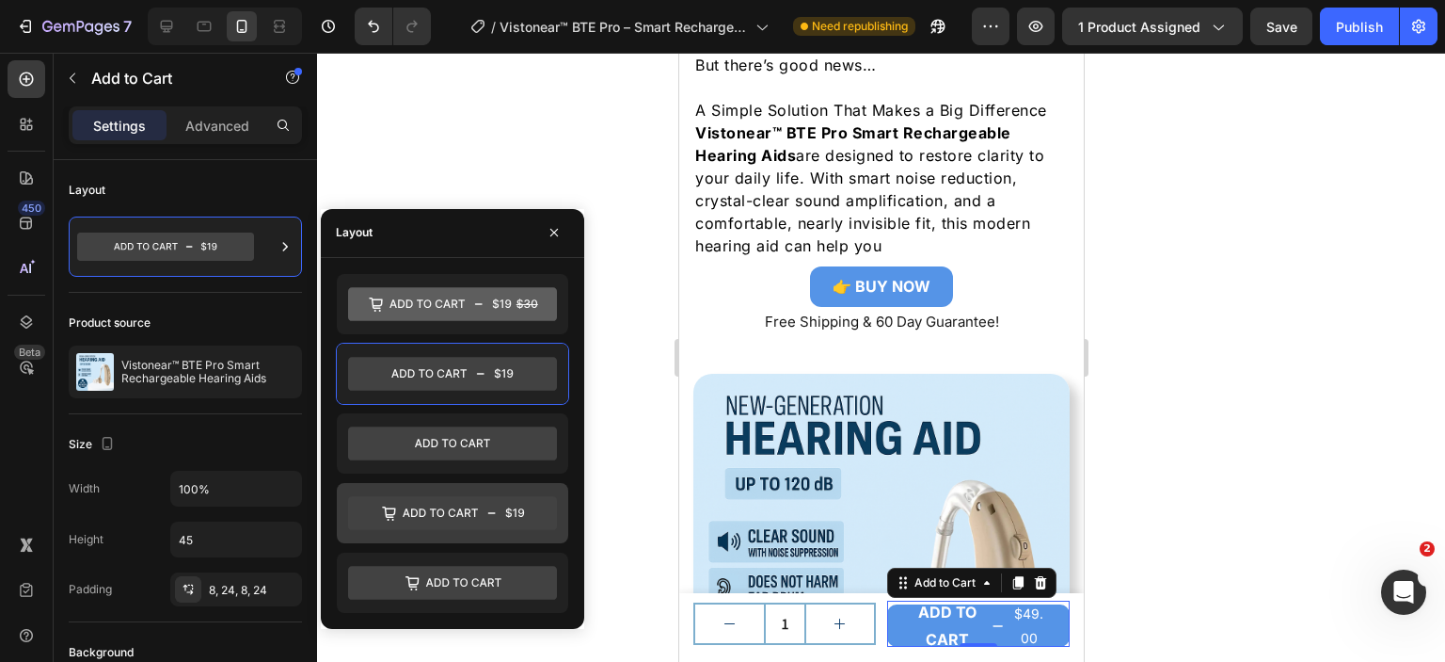
click at [464, 503] on icon at bounding box center [452, 513] width 209 height 34
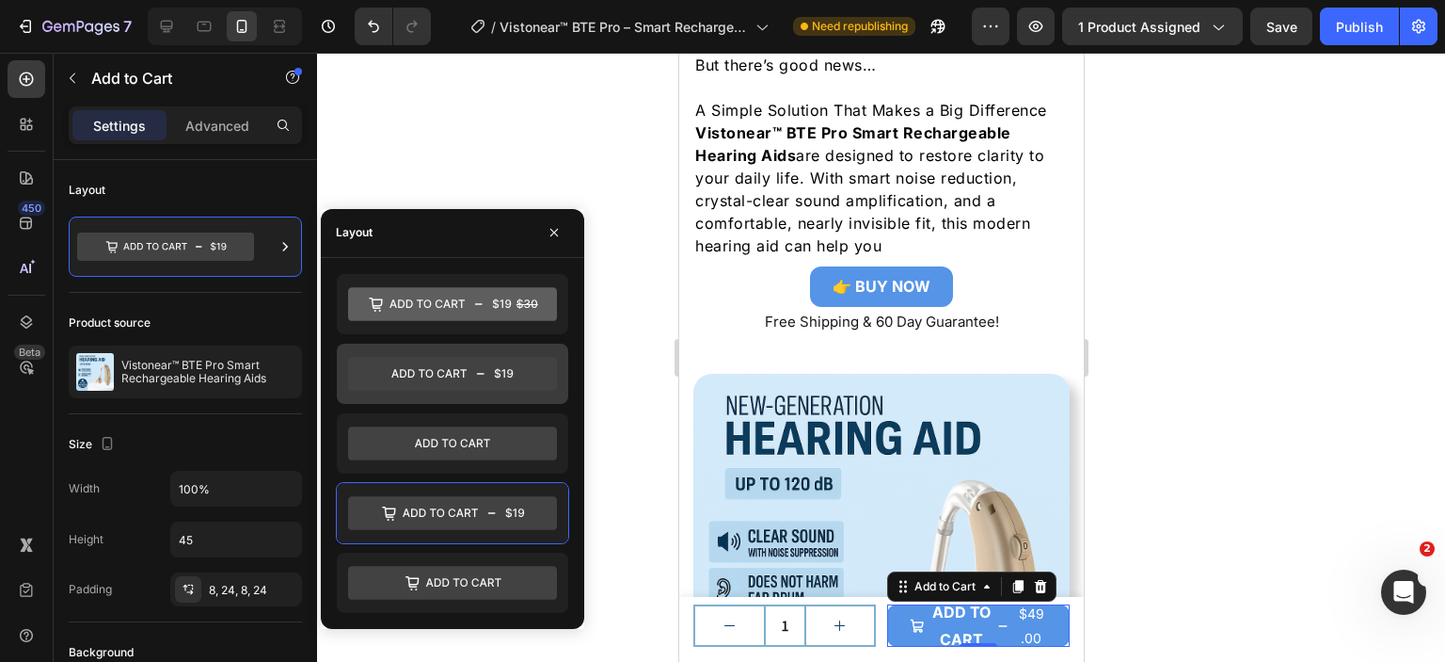
click at [524, 359] on icon at bounding box center [452, 374] width 209 height 34
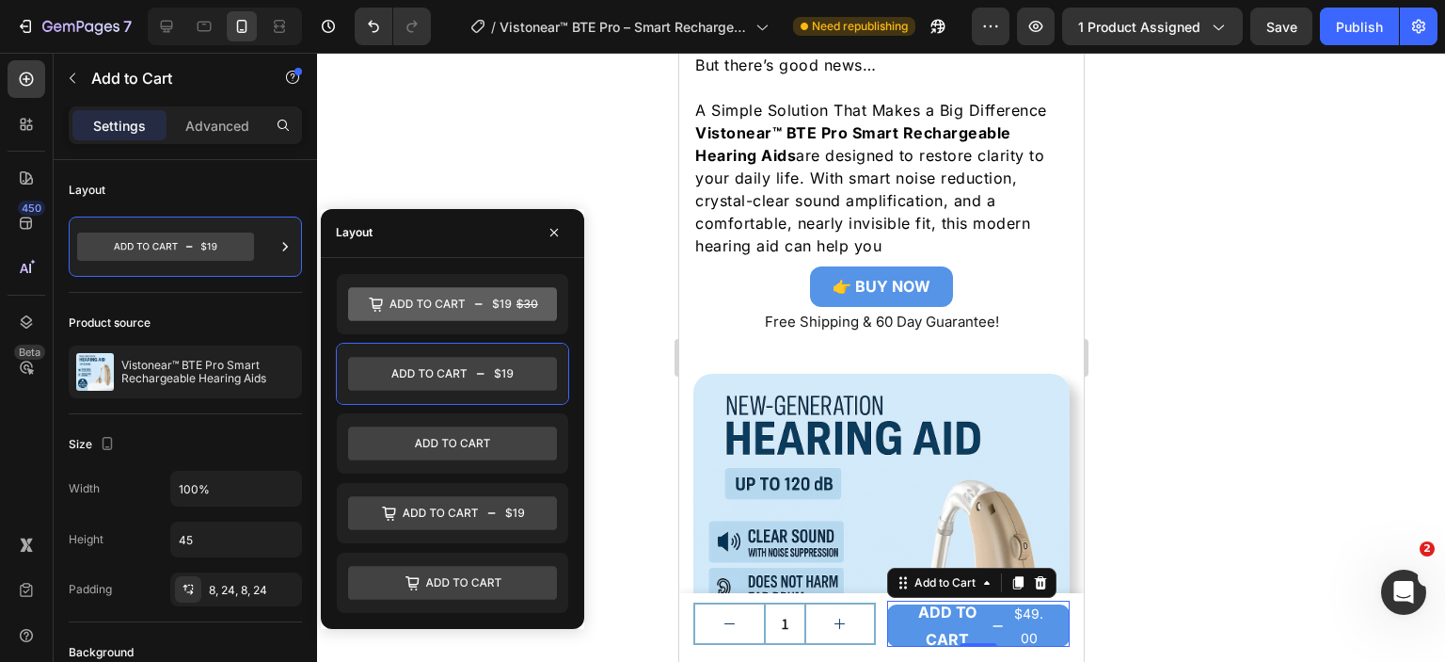
click at [226, 130] on p "Advanced" at bounding box center [217, 126] width 64 height 20
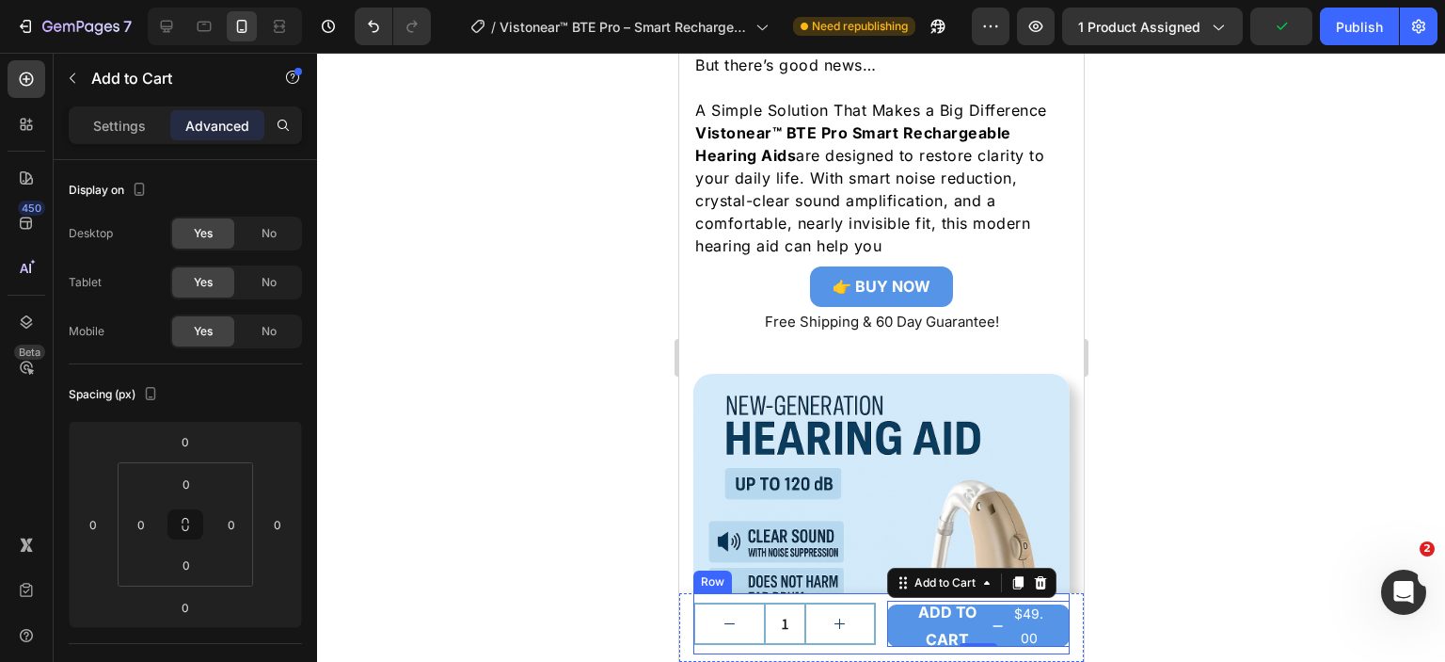
click at [874, 608] on div "1 Product Quantity ADD TO CART $49.00 Add to Cart 0 Row" at bounding box center [881, 623] width 376 height 61
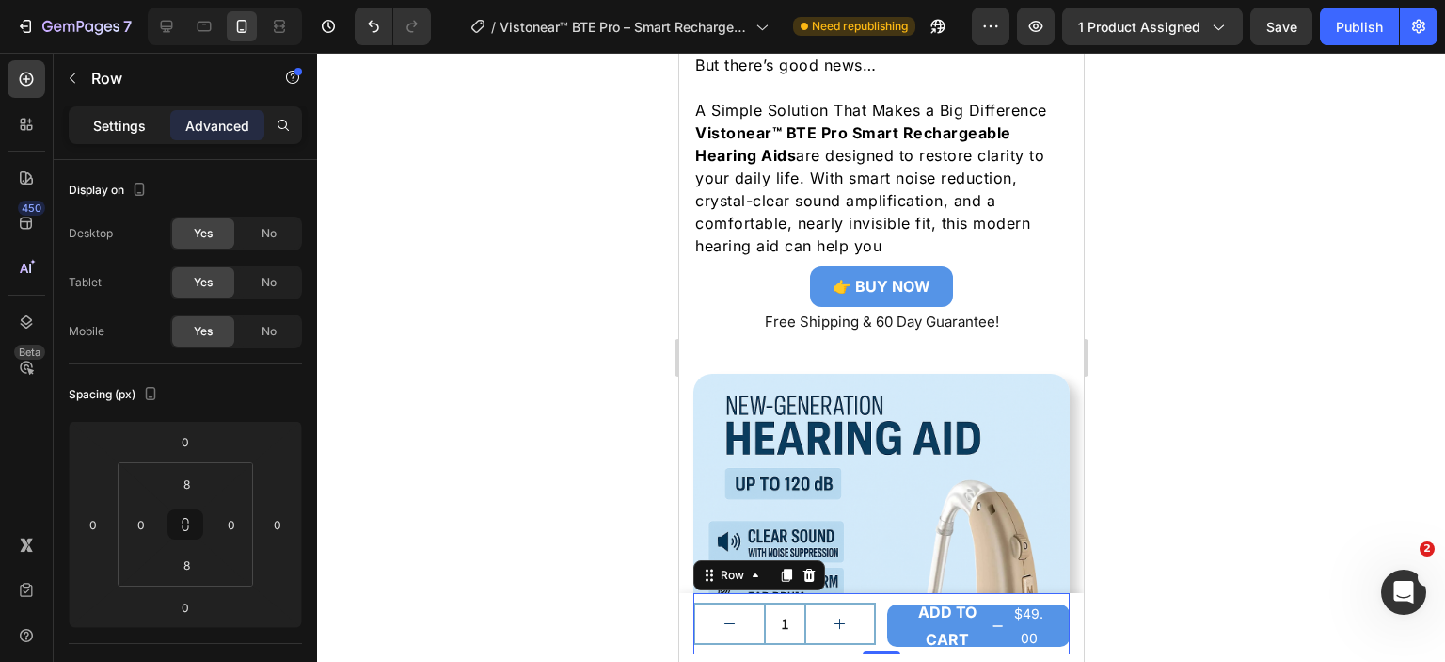
click at [125, 120] on p "Settings" at bounding box center [119, 126] width 53 height 20
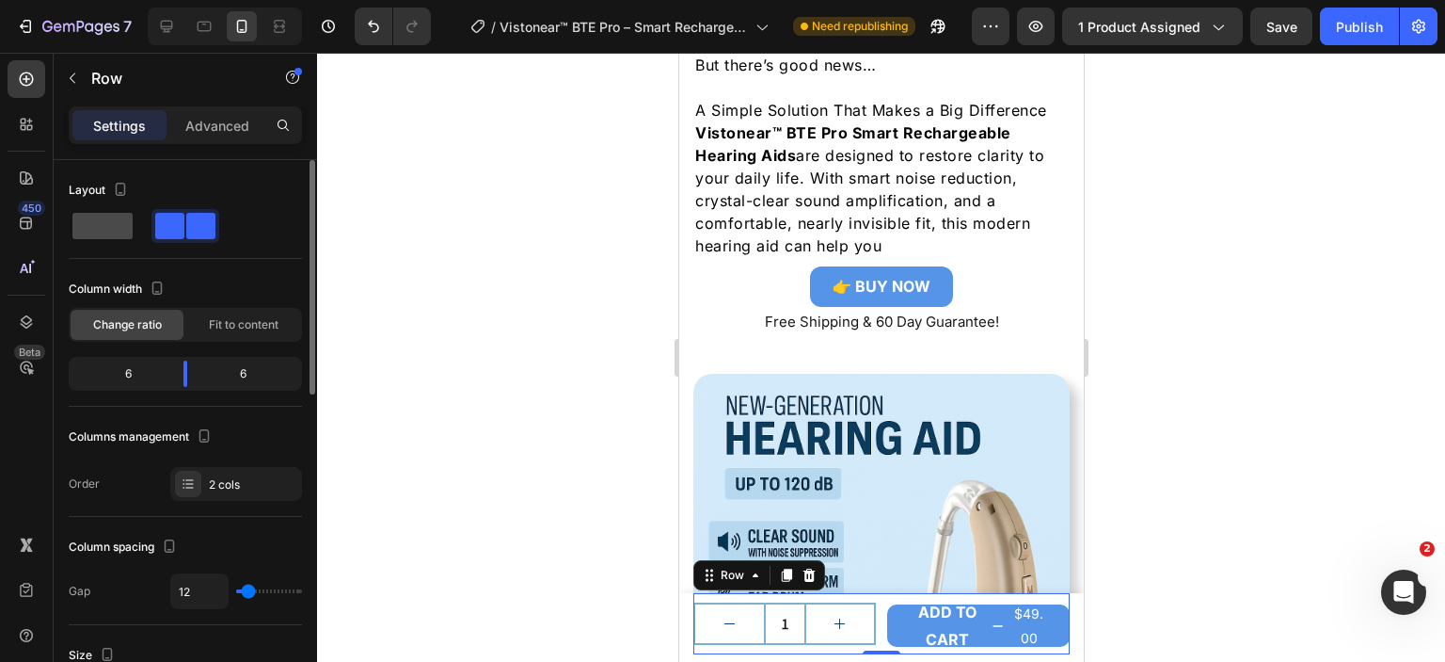
click at [126, 216] on span at bounding box center [102, 226] width 60 height 26
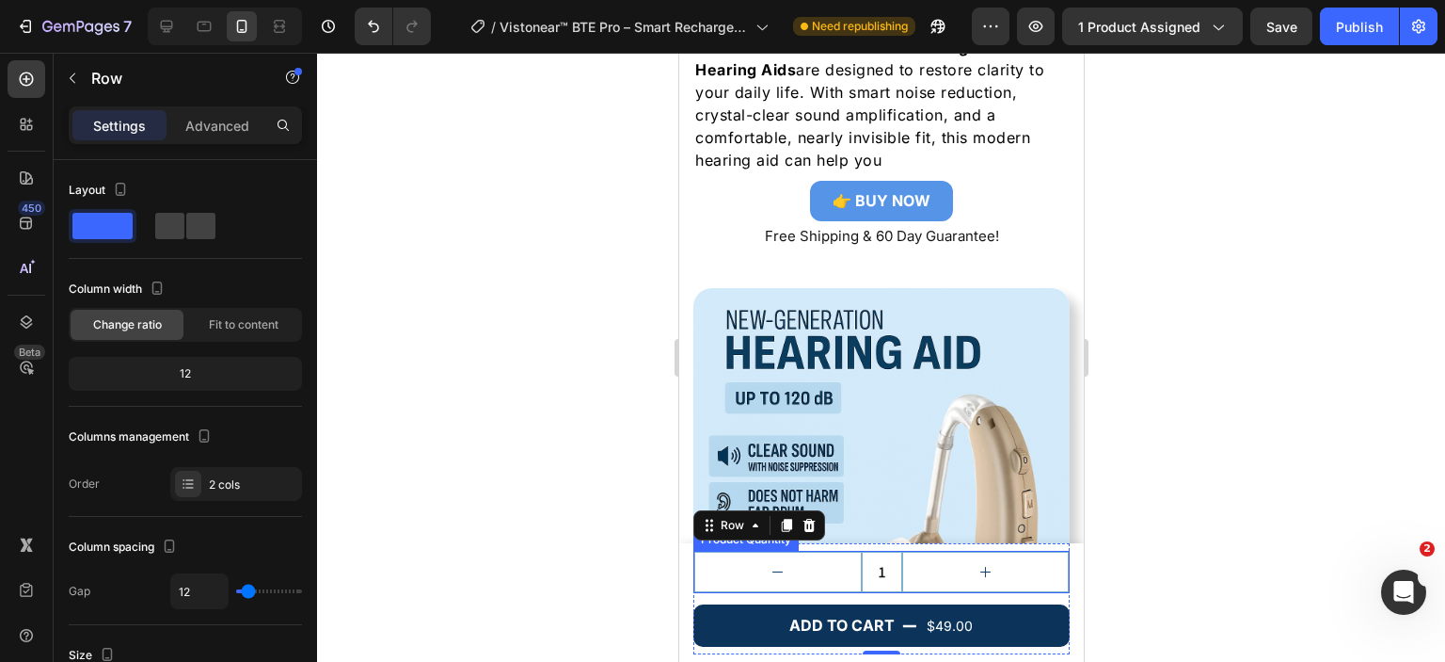
scroll to position [2568, 0]
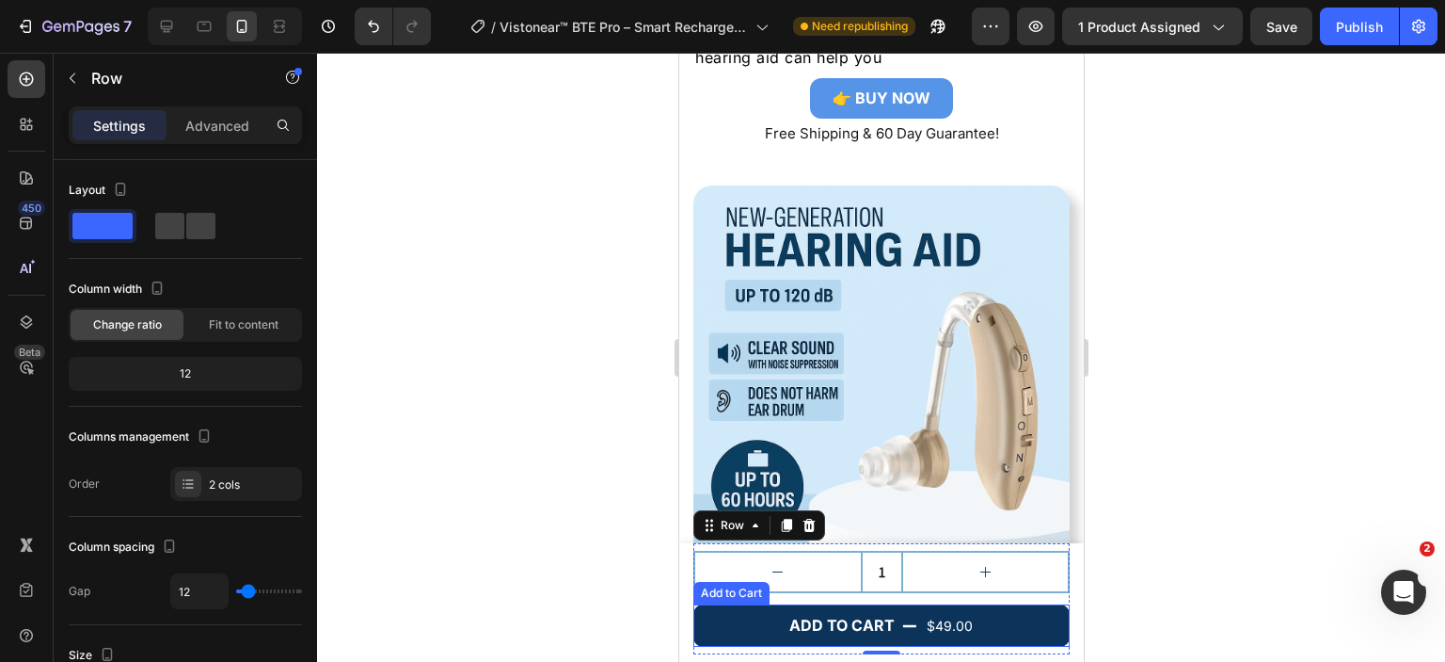
click at [1015, 613] on button "ADD TO CART $49.00" at bounding box center [881, 625] width 376 height 42
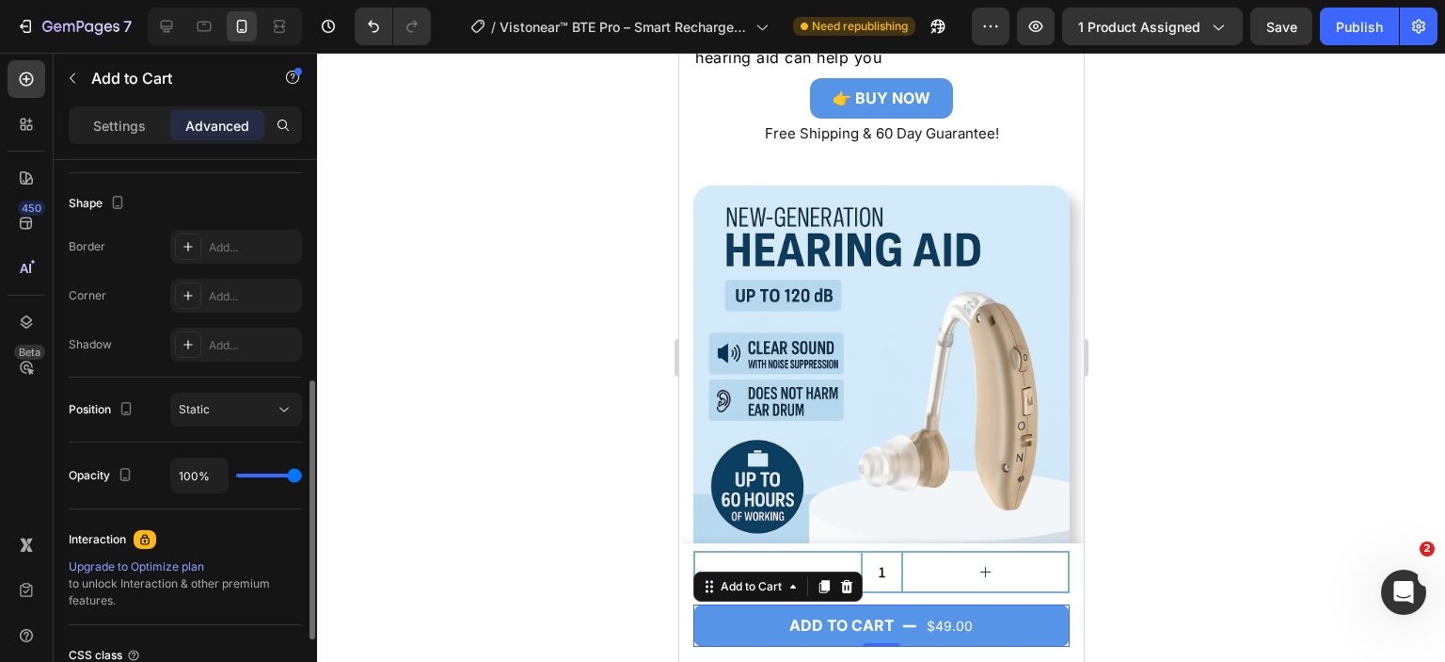
scroll to position [632, 0]
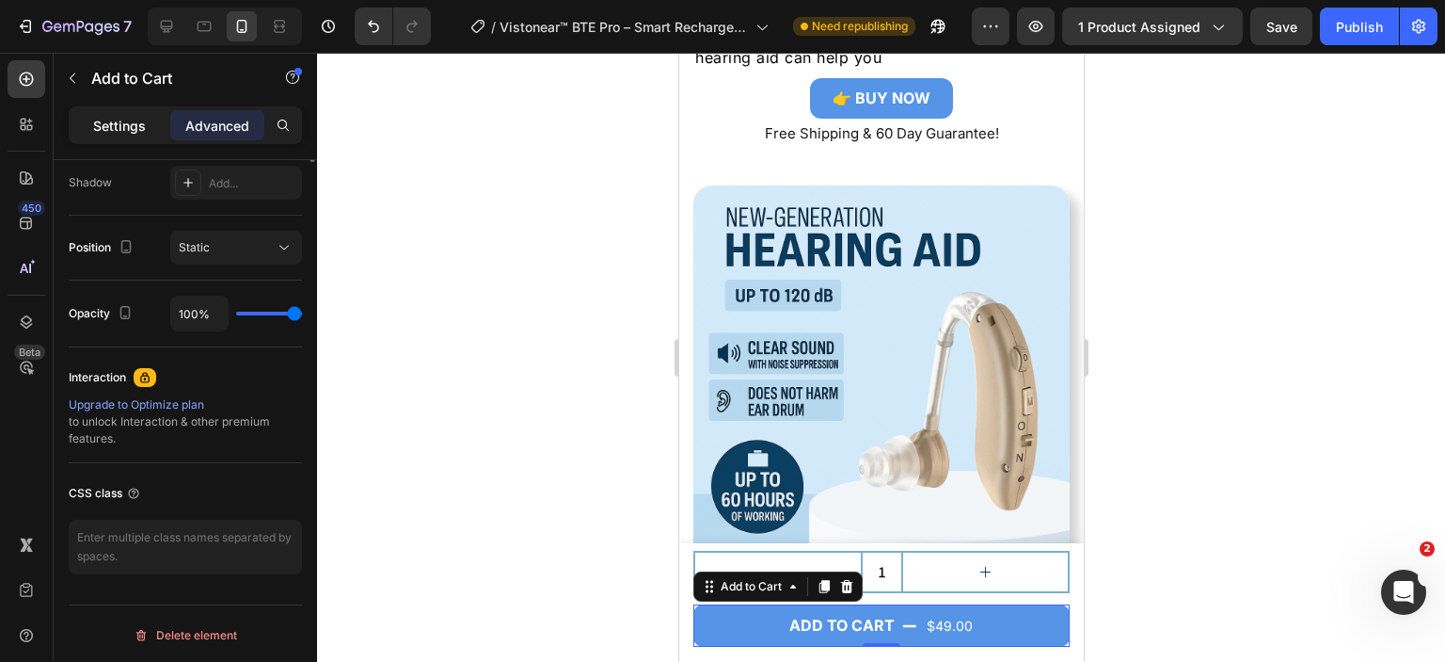
click at [133, 127] on p "Settings" at bounding box center [119, 126] width 53 height 20
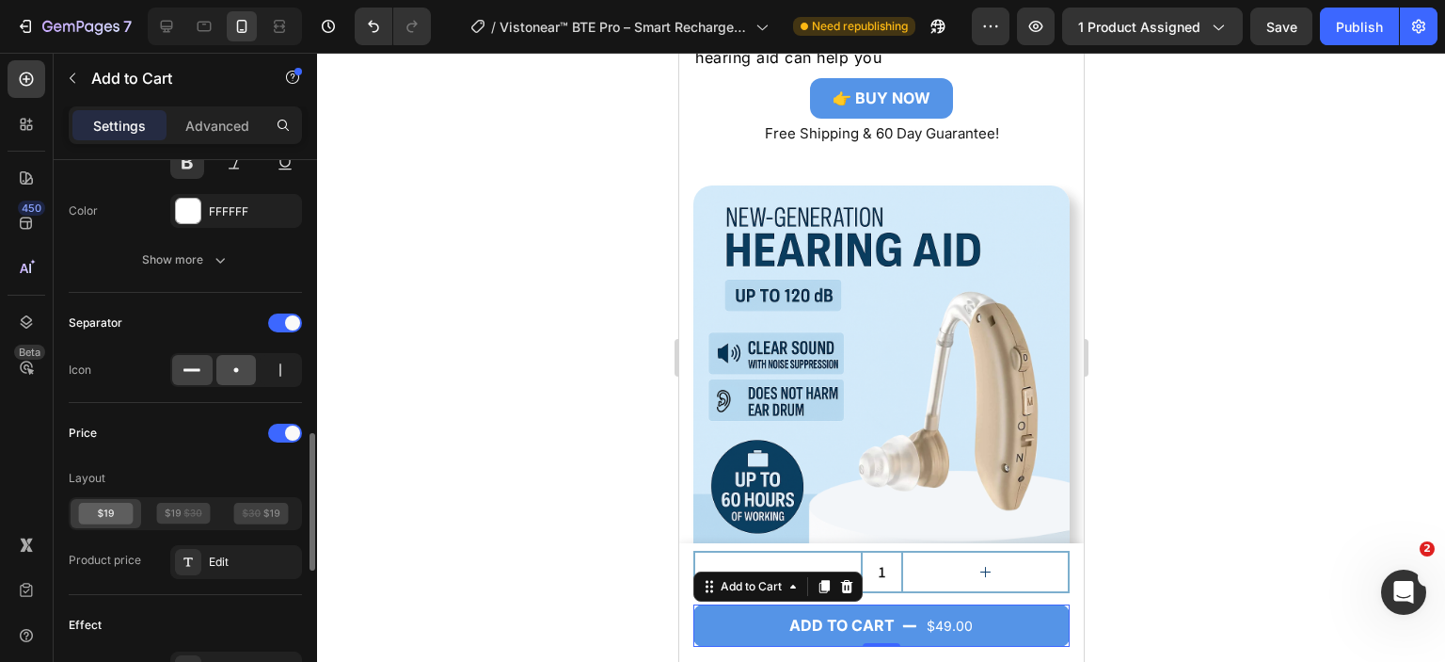
scroll to position [1197, 0]
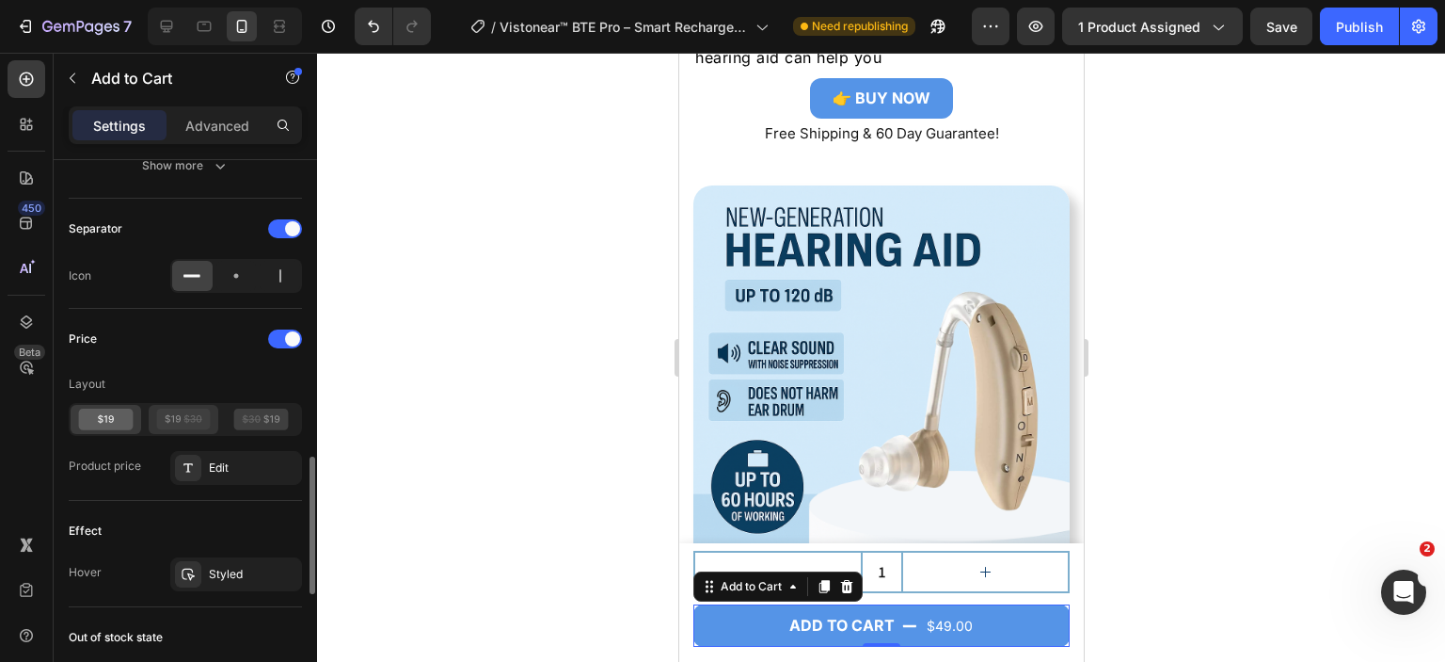
click at [192, 409] on icon at bounding box center [183, 419] width 55 height 22
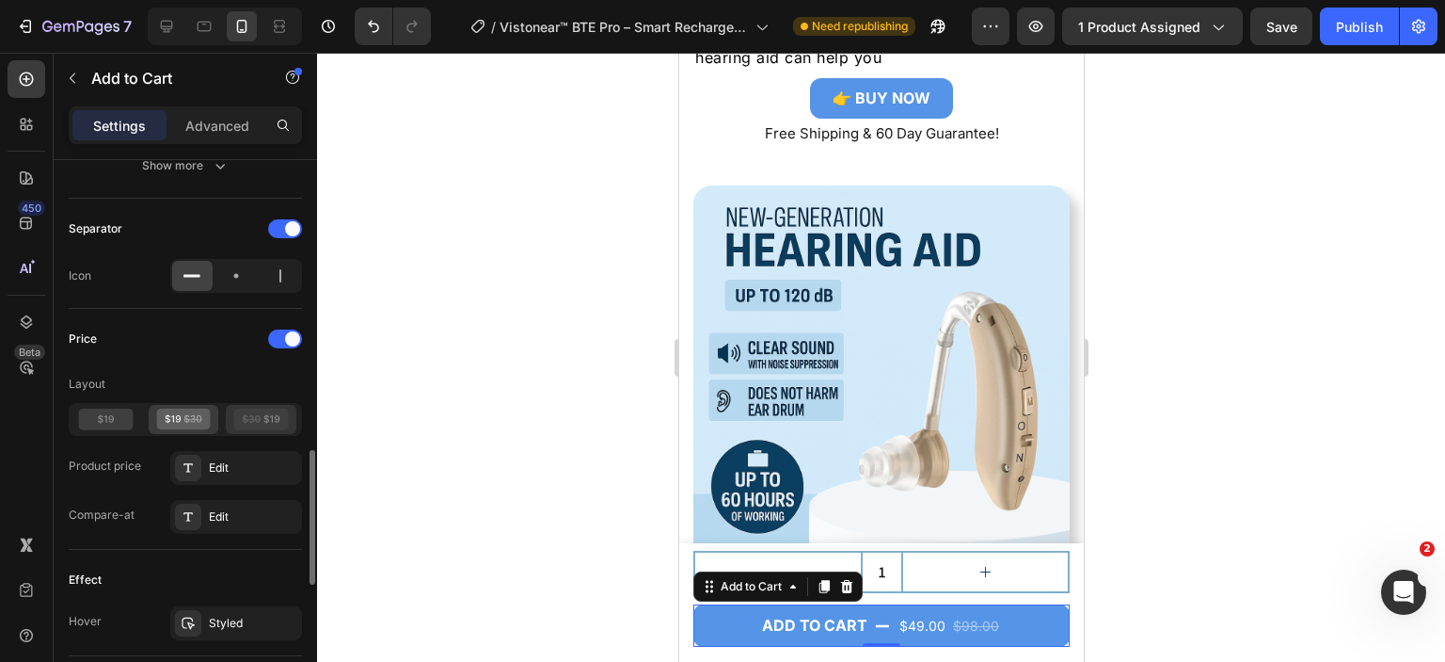
click at [247, 413] on icon at bounding box center [261, 419] width 55 height 22
click at [184, 414] on icon at bounding box center [183, 419] width 55 height 22
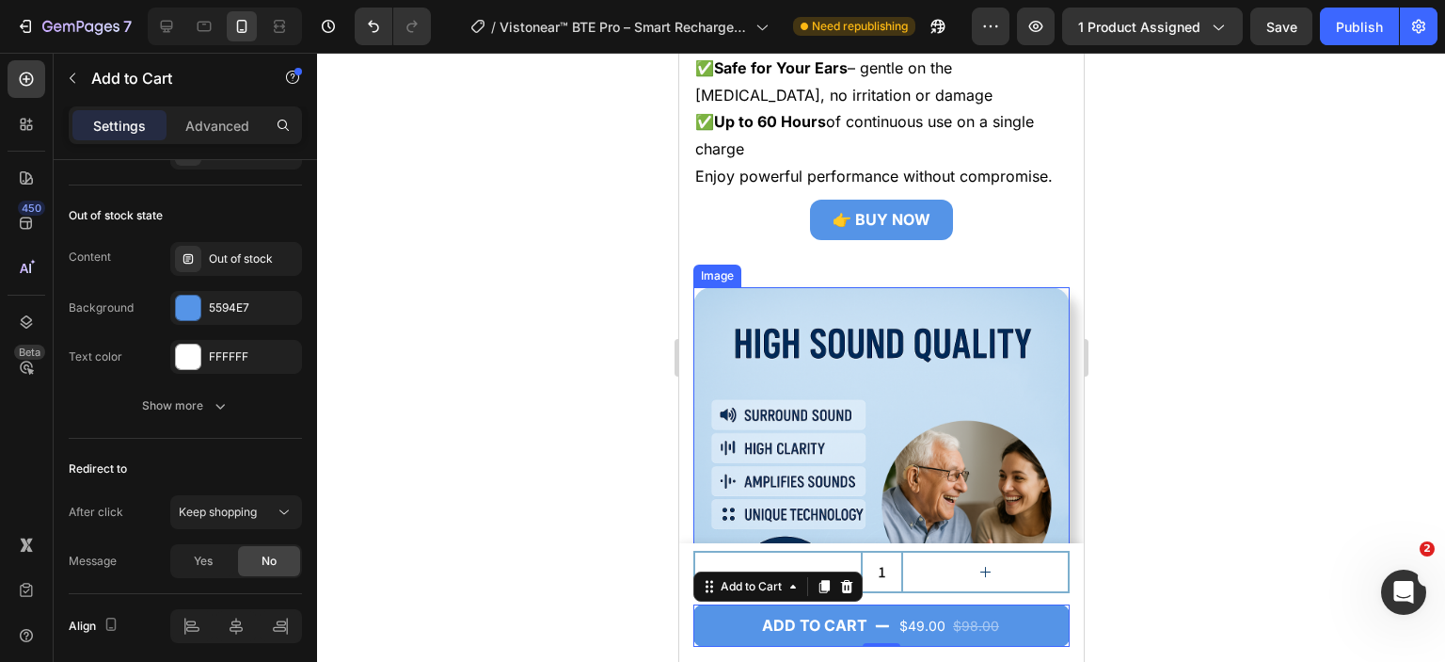
scroll to position [3415, 0]
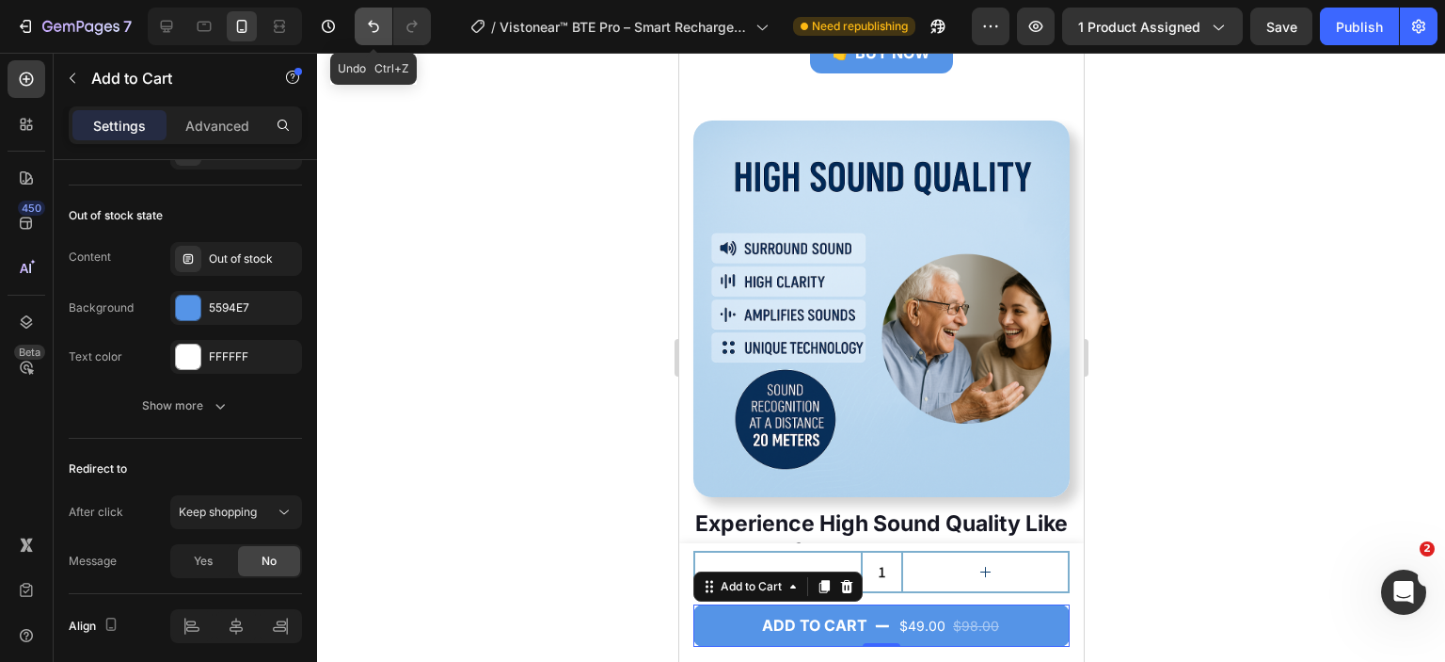
click at [387, 32] on button "Undo/Redo" at bounding box center [374, 27] width 38 height 38
click at [378, 21] on icon "Undo/Redo" at bounding box center [373, 26] width 19 height 19
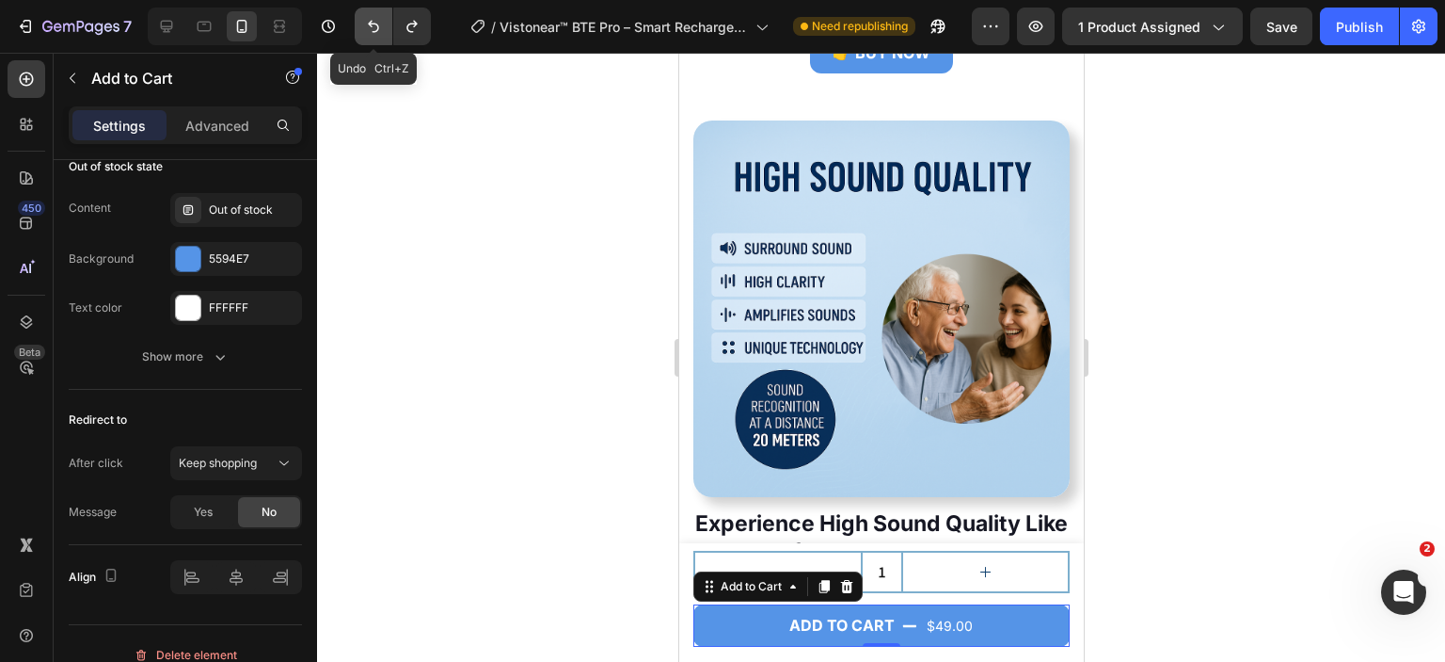
click at [378, 20] on icon "Undo/Redo" at bounding box center [373, 26] width 19 height 19
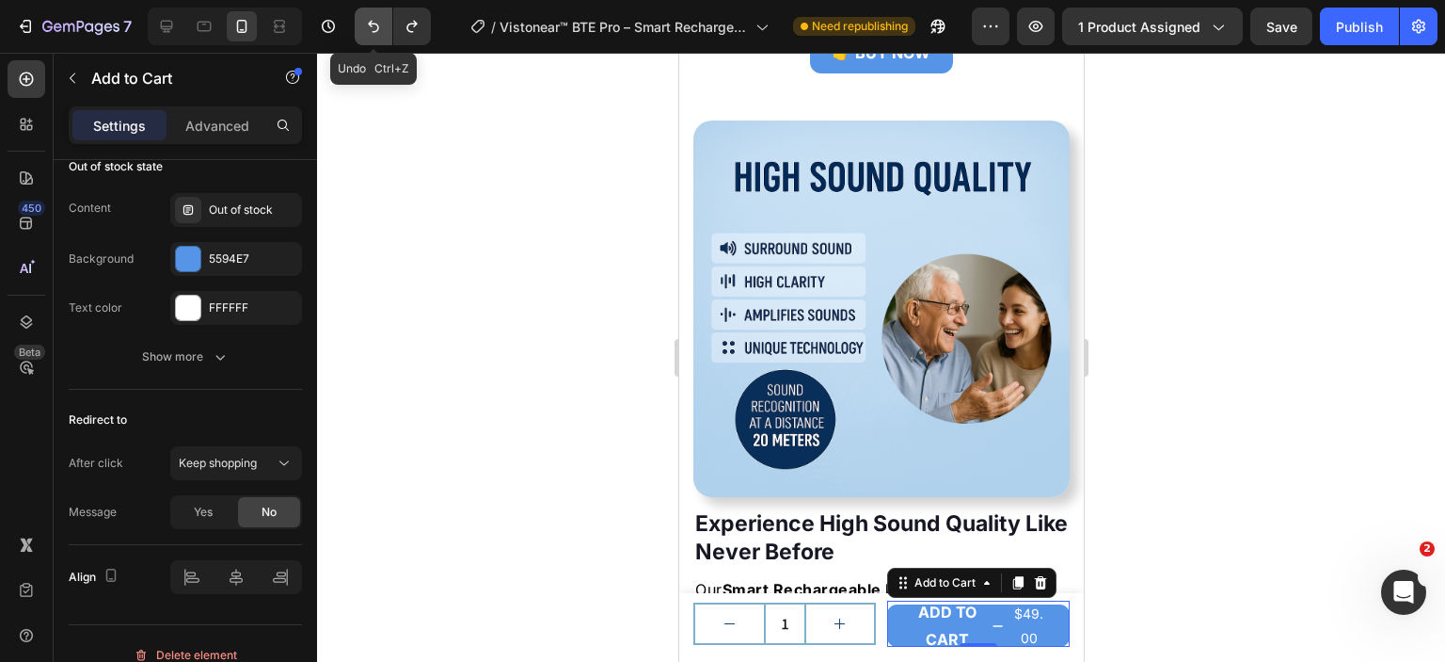
click at [378, 20] on icon "Undo/Redo" at bounding box center [373, 26] width 19 height 19
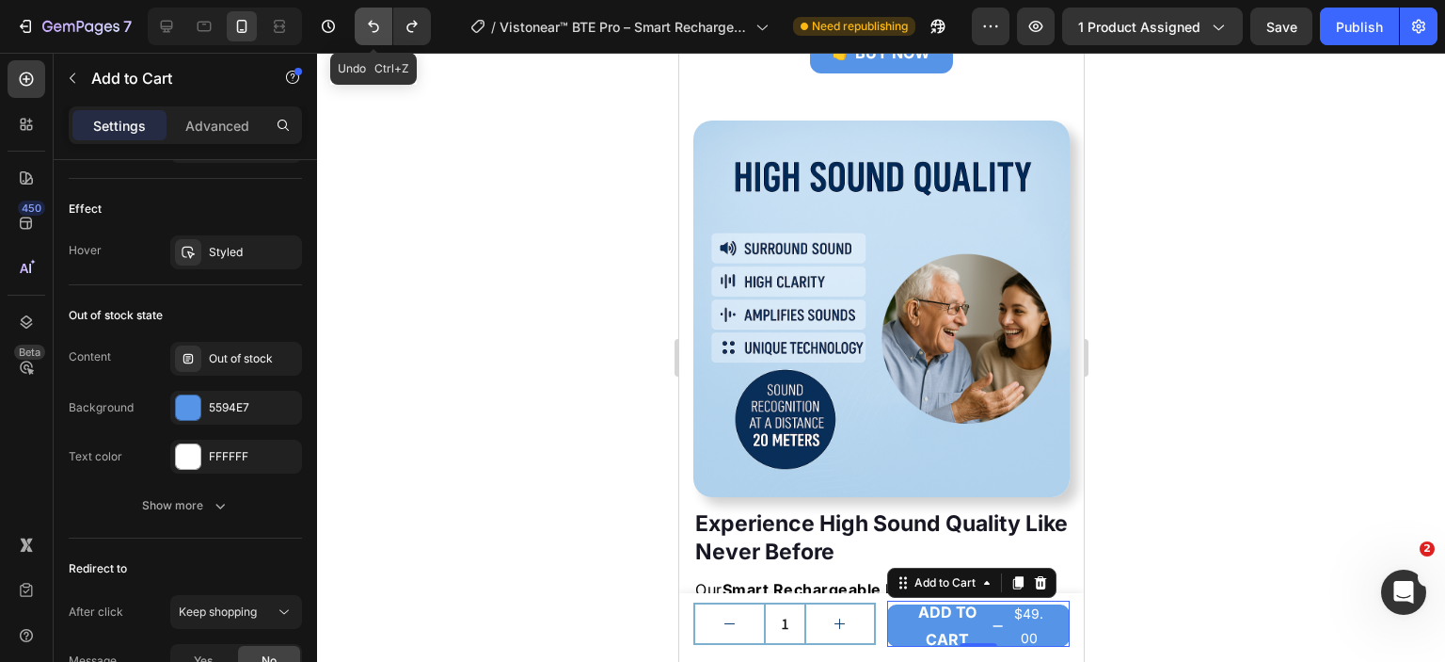
click at [378, 20] on icon "Undo/Redo" at bounding box center [373, 26] width 19 height 19
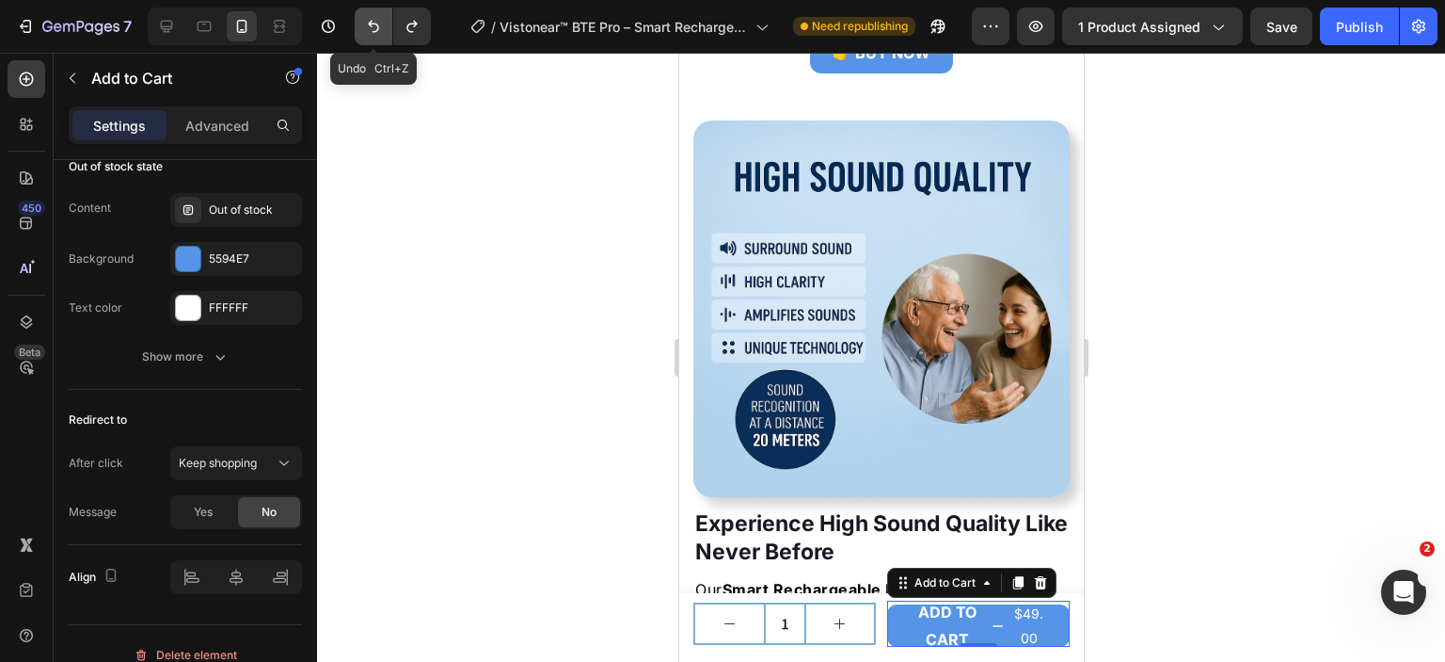
click at [378, 20] on icon "Undo/Redo" at bounding box center [373, 26] width 19 height 19
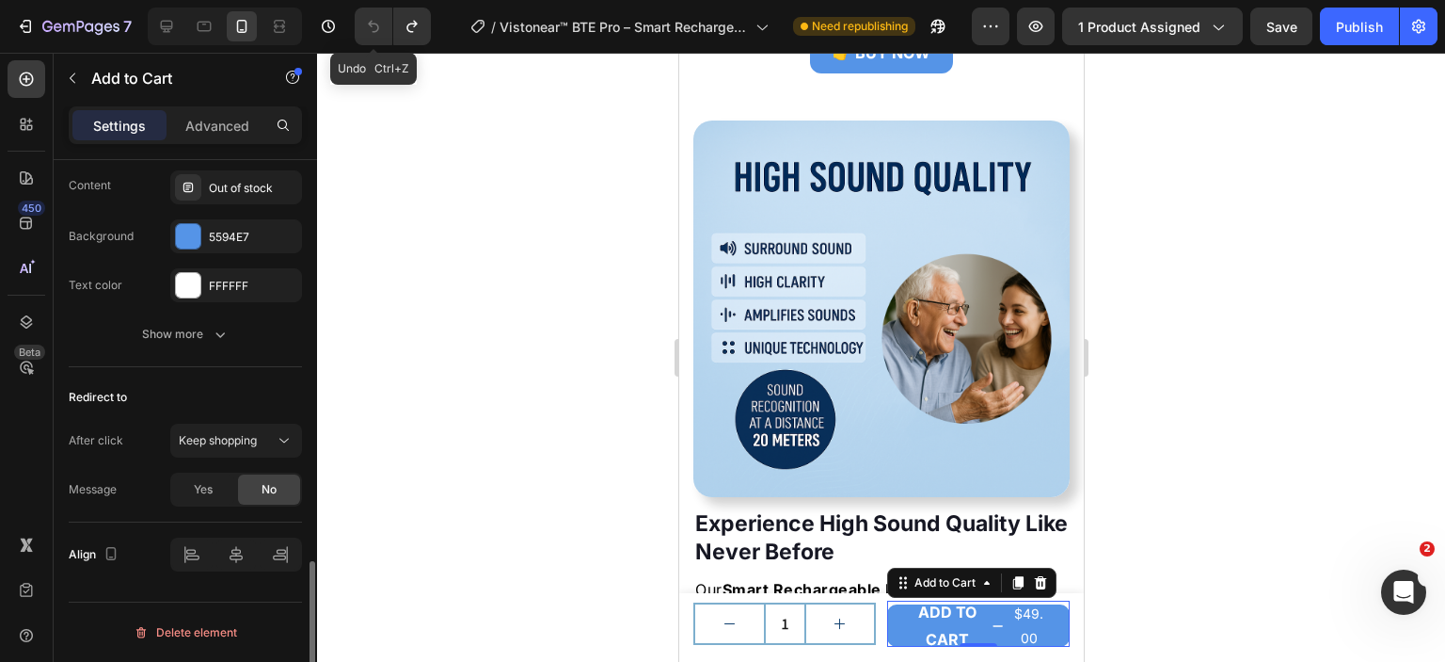
scroll to position [1506, 0]
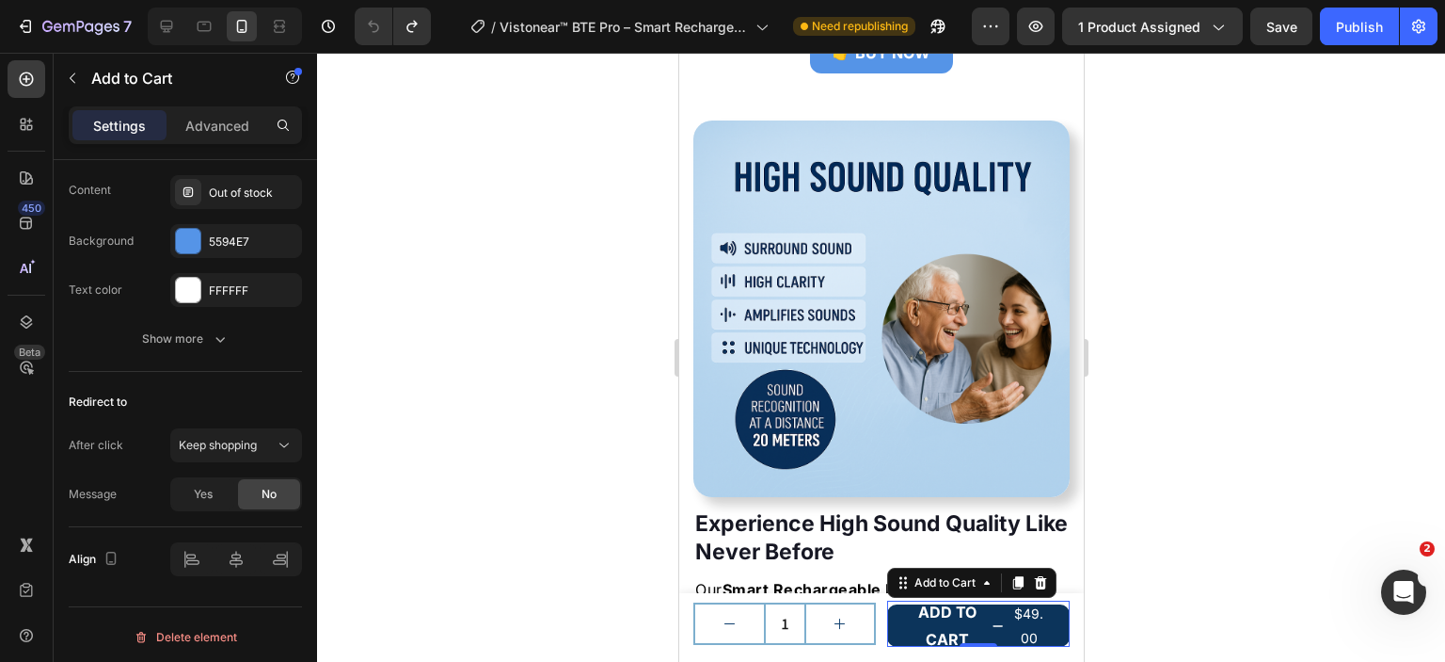
click at [1013, 636] on div "$49.00" at bounding box center [1029, 624] width 36 height 51
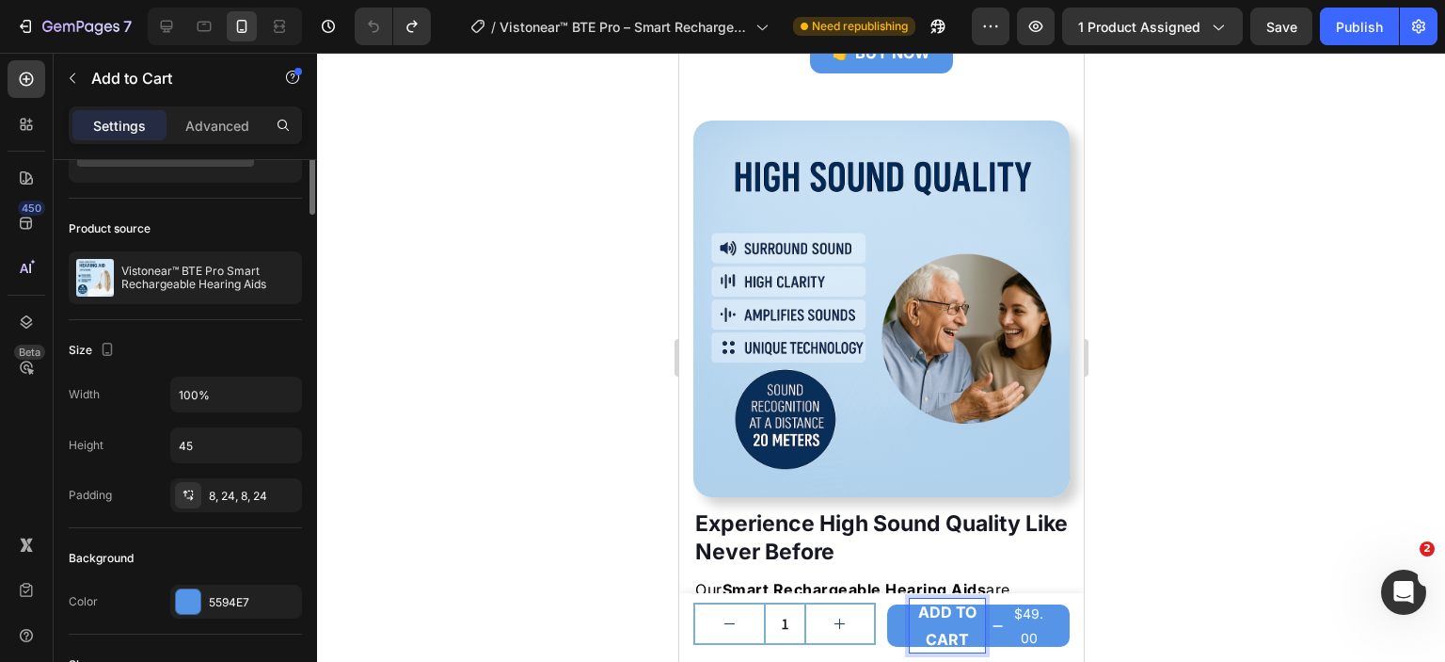
scroll to position [0, 0]
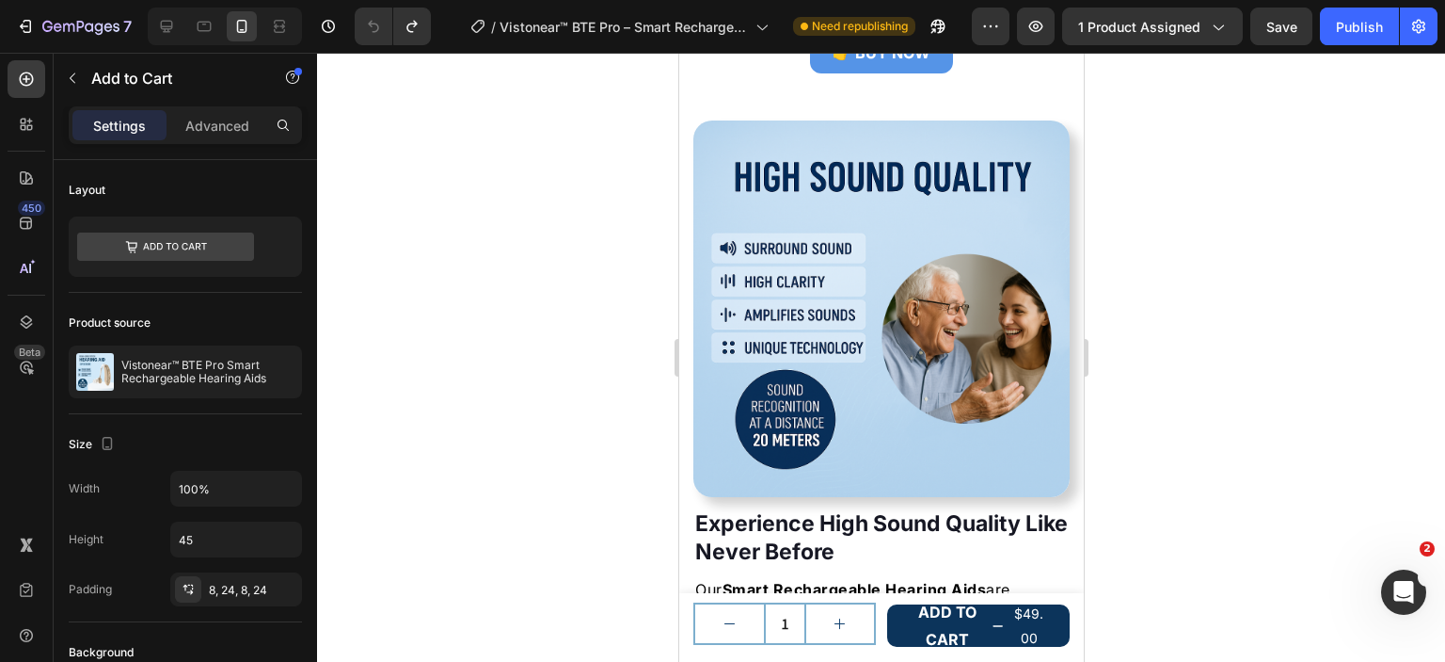
click at [1015, 627] on div "$49.00" at bounding box center [1029, 624] width 36 height 51
click at [1013, 624] on div "$49.00" at bounding box center [1029, 624] width 36 height 51
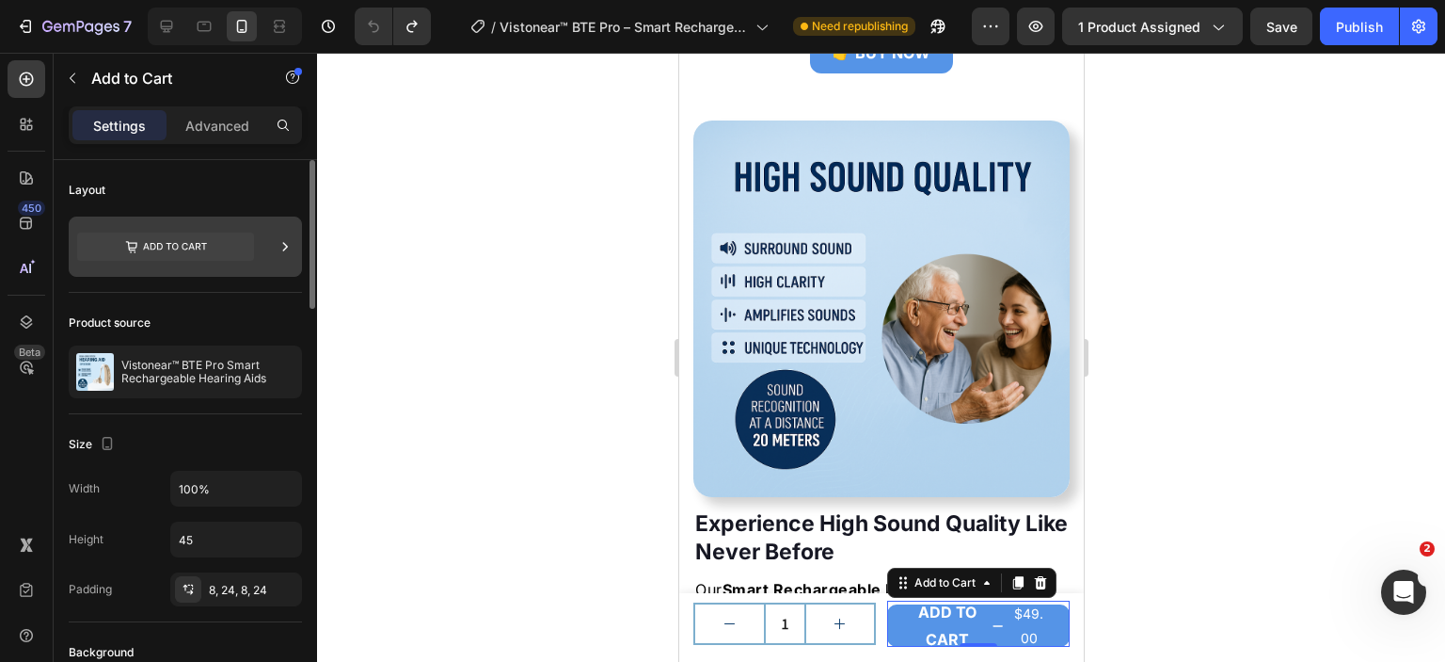
click at [193, 254] on icon at bounding box center [165, 246] width 177 height 28
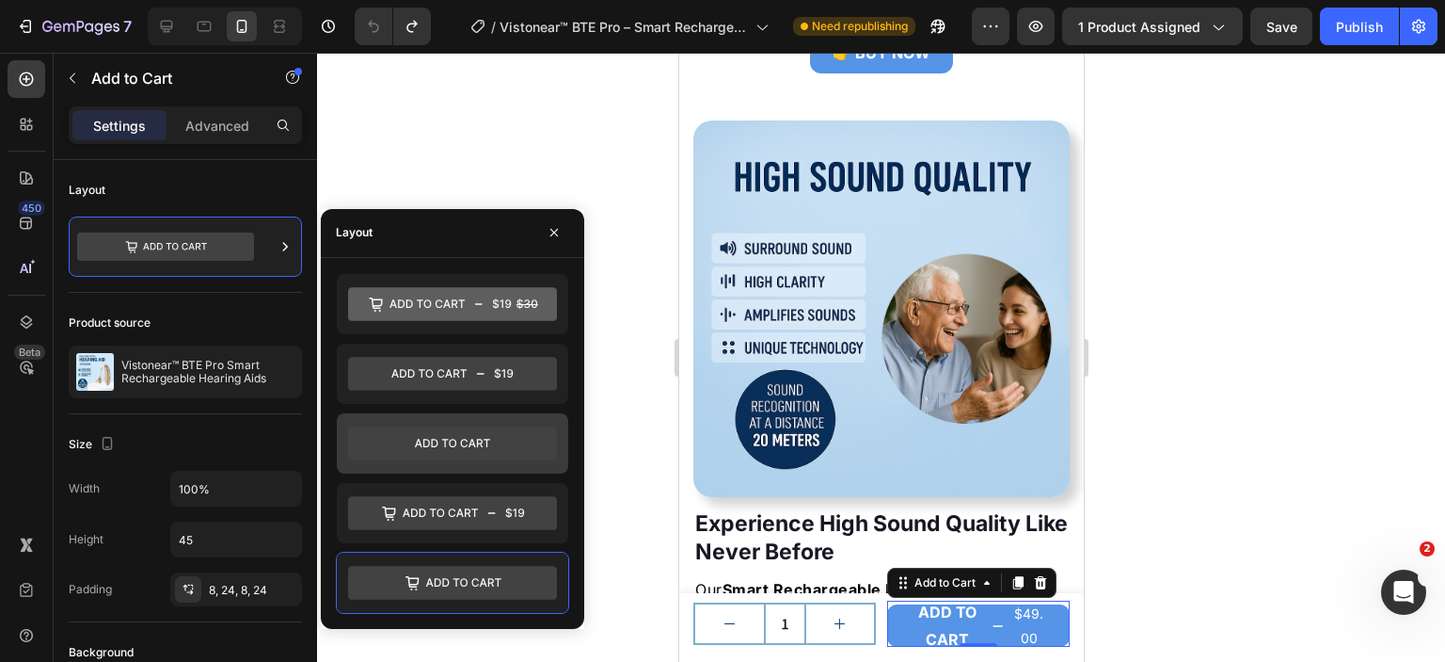
click at [504, 439] on icon at bounding box center [452, 443] width 209 height 34
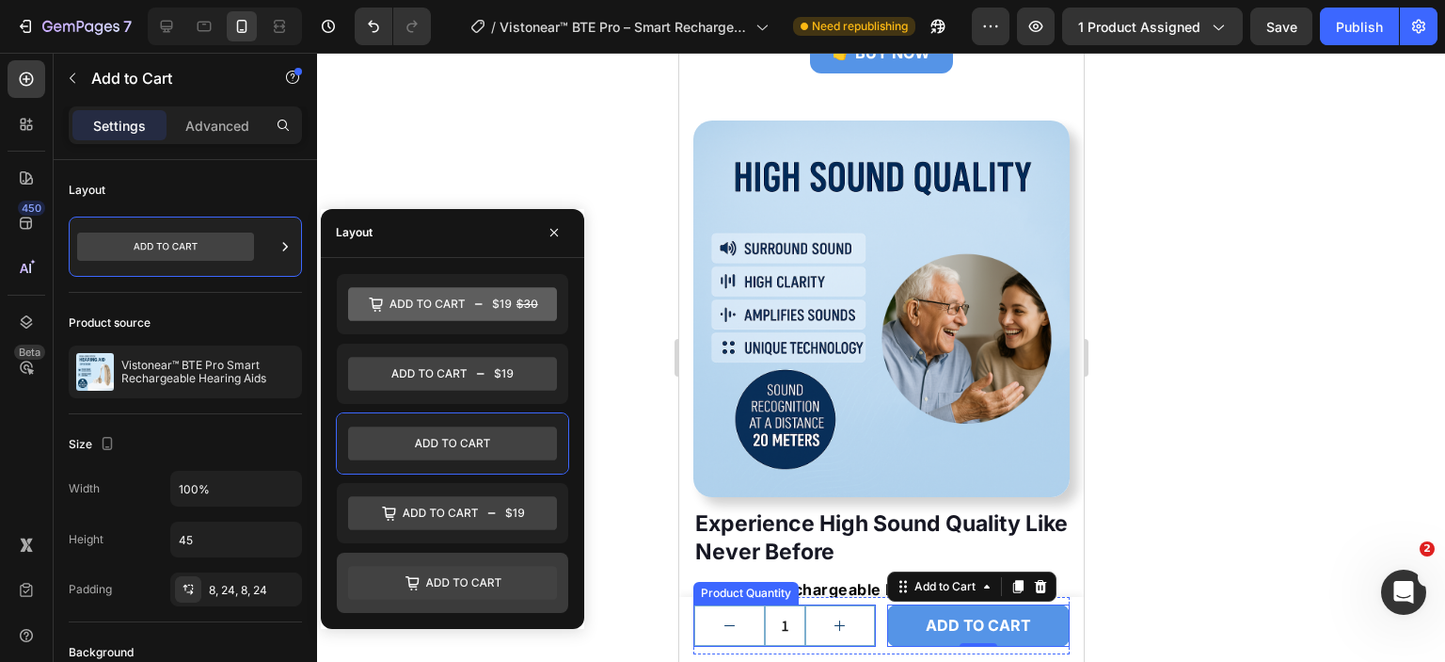
click at [462, 571] on icon at bounding box center [452, 583] width 209 height 34
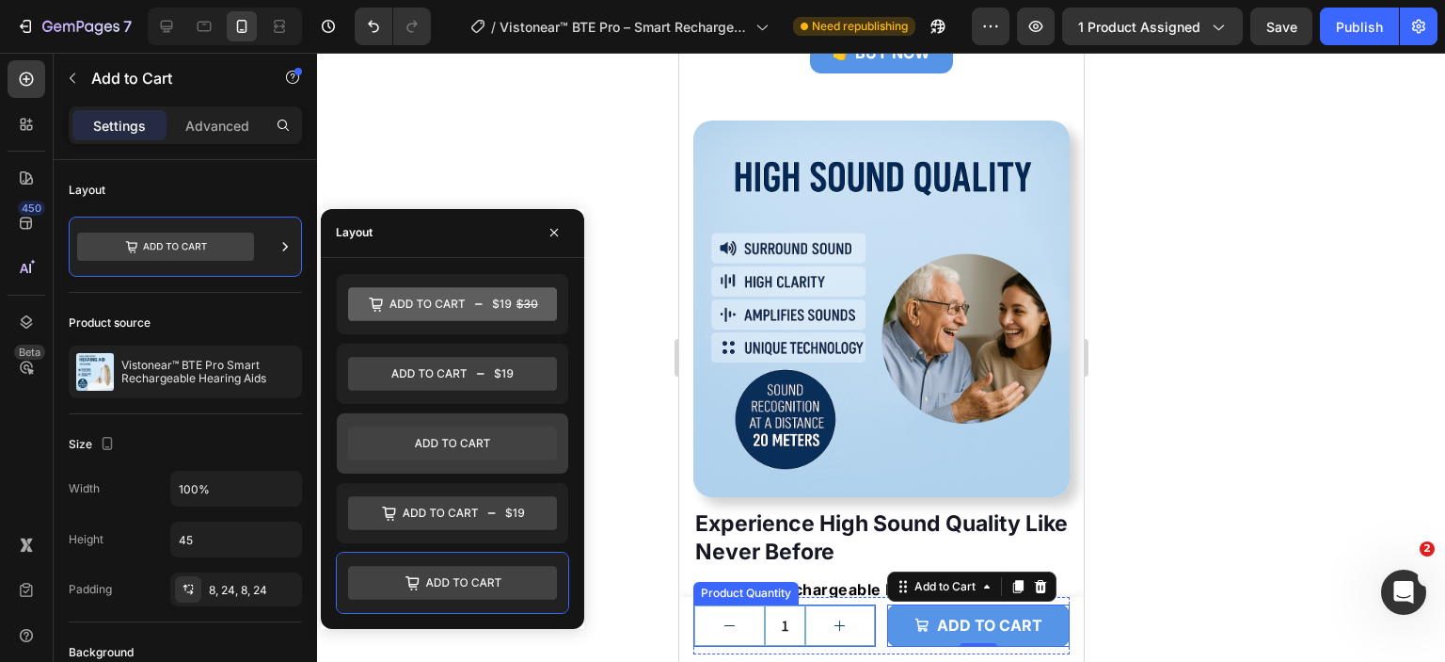
click at [500, 443] on icon at bounding box center [452, 443] width 209 height 34
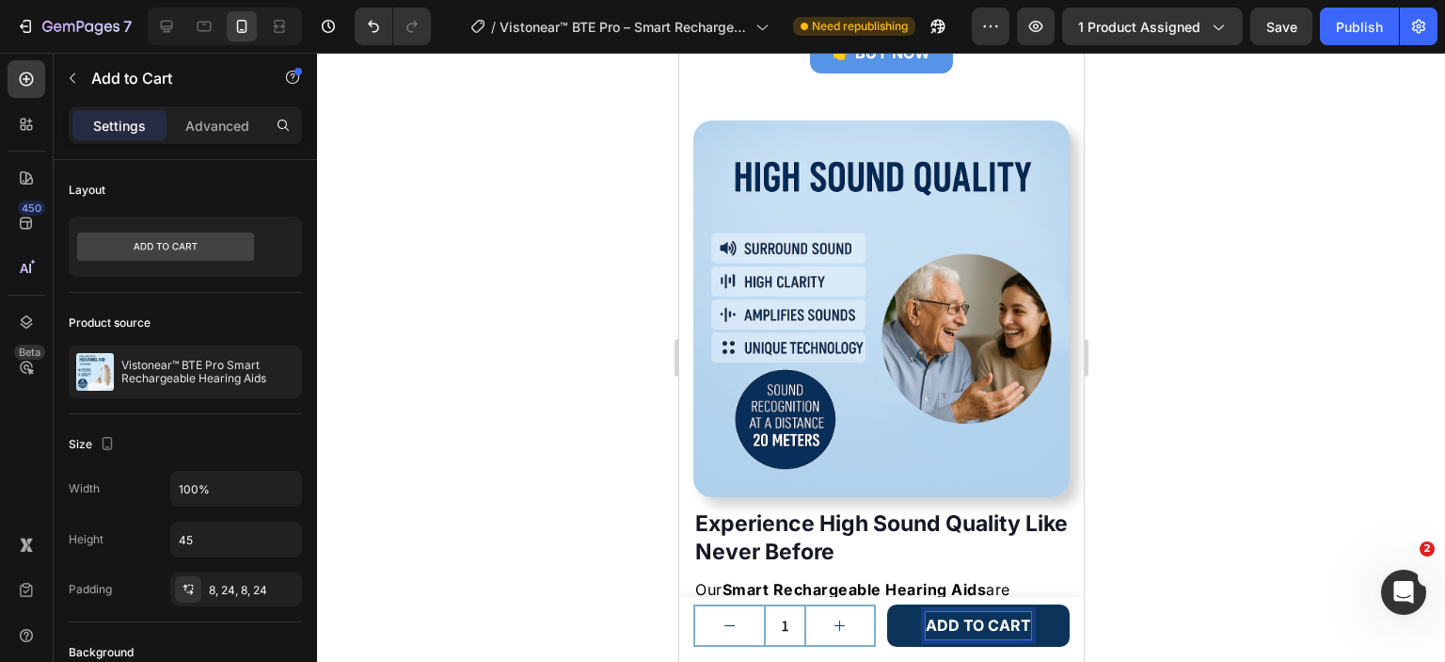
click at [1224, 365] on div at bounding box center [881, 357] width 1128 height 609
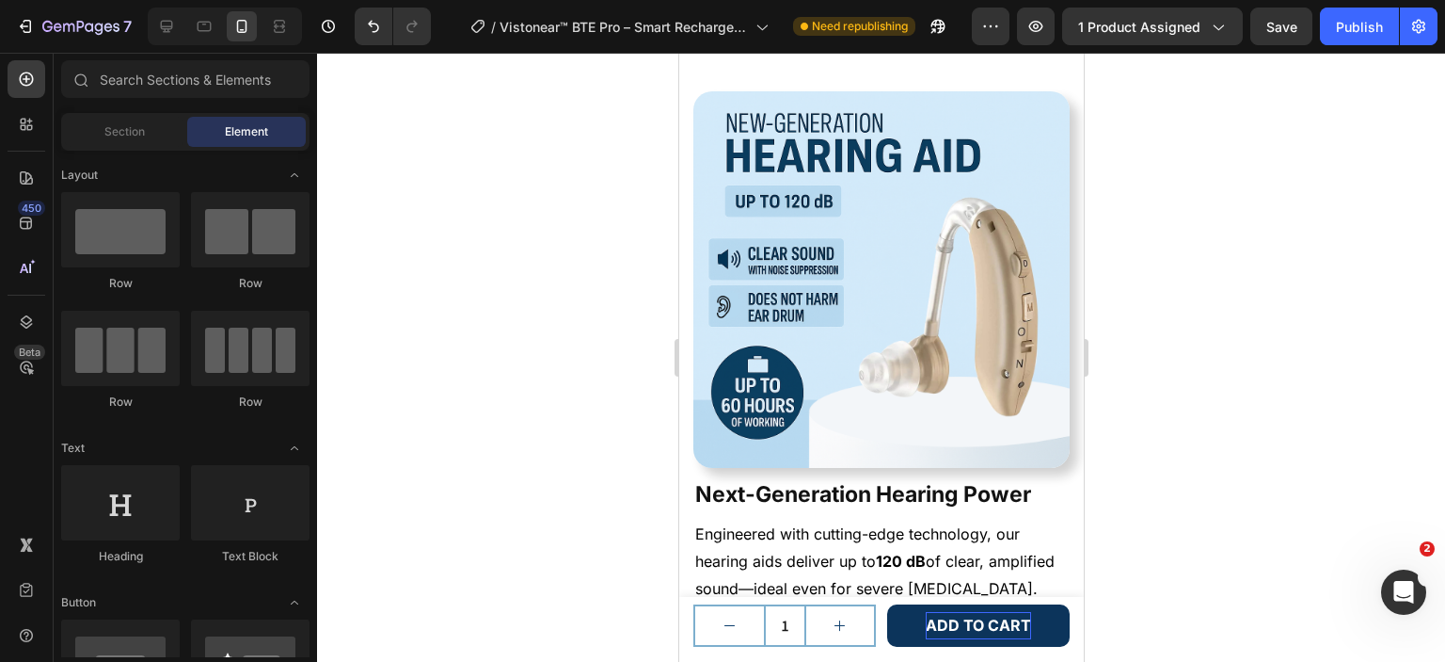
scroll to position [2380, 0]
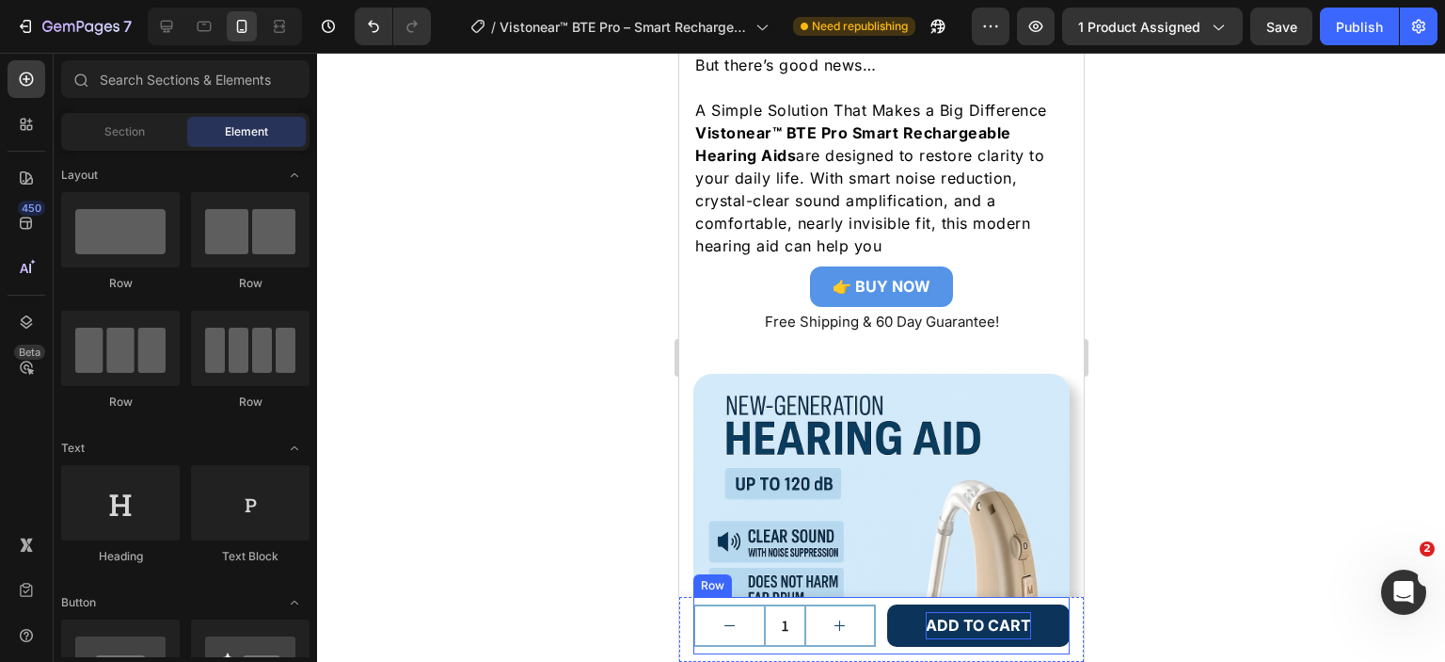
click at [995, 598] on div "1 Product Quantity ADD TO CART Add to Cart Row" at bounding box center [881, 625] width 376 height 57
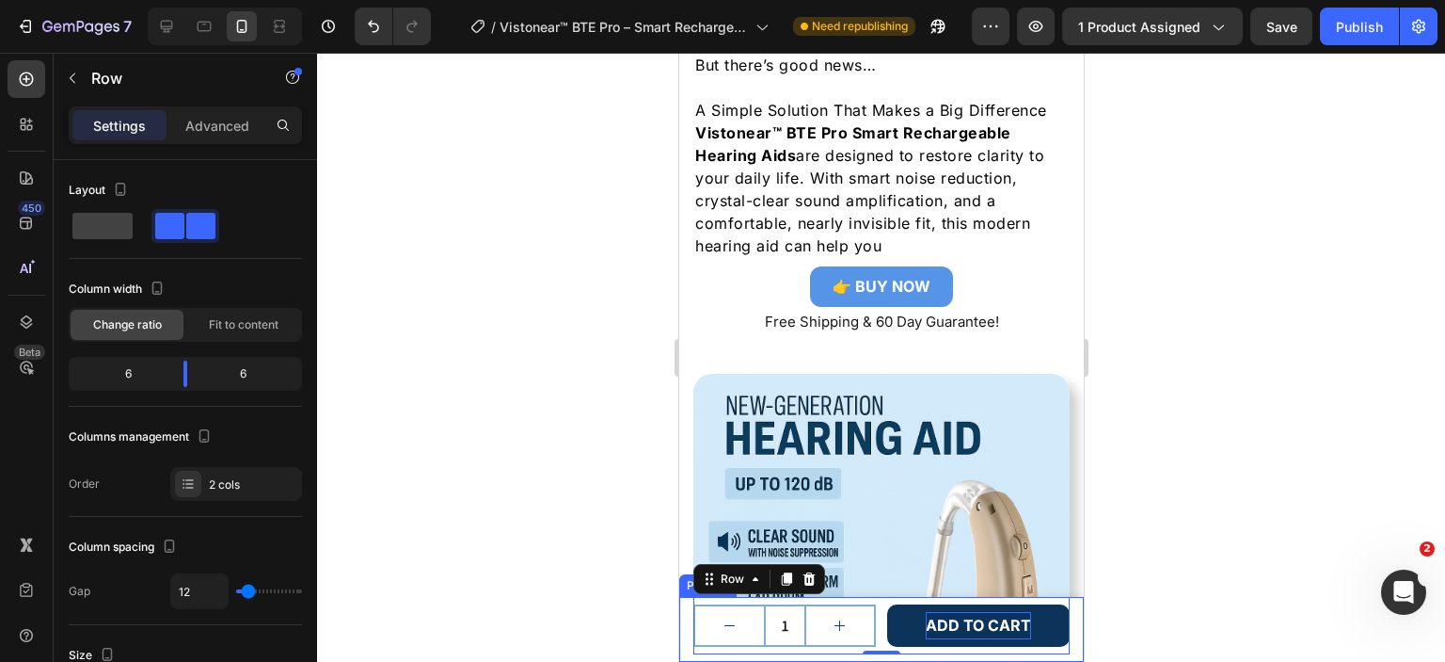
click at [1062, 632] on div "Product Images Vistonear™ BTE Pro Smart Rechargeable Hearing Aids Product Title…" at bounding box center [880, 629] width 405 height 65
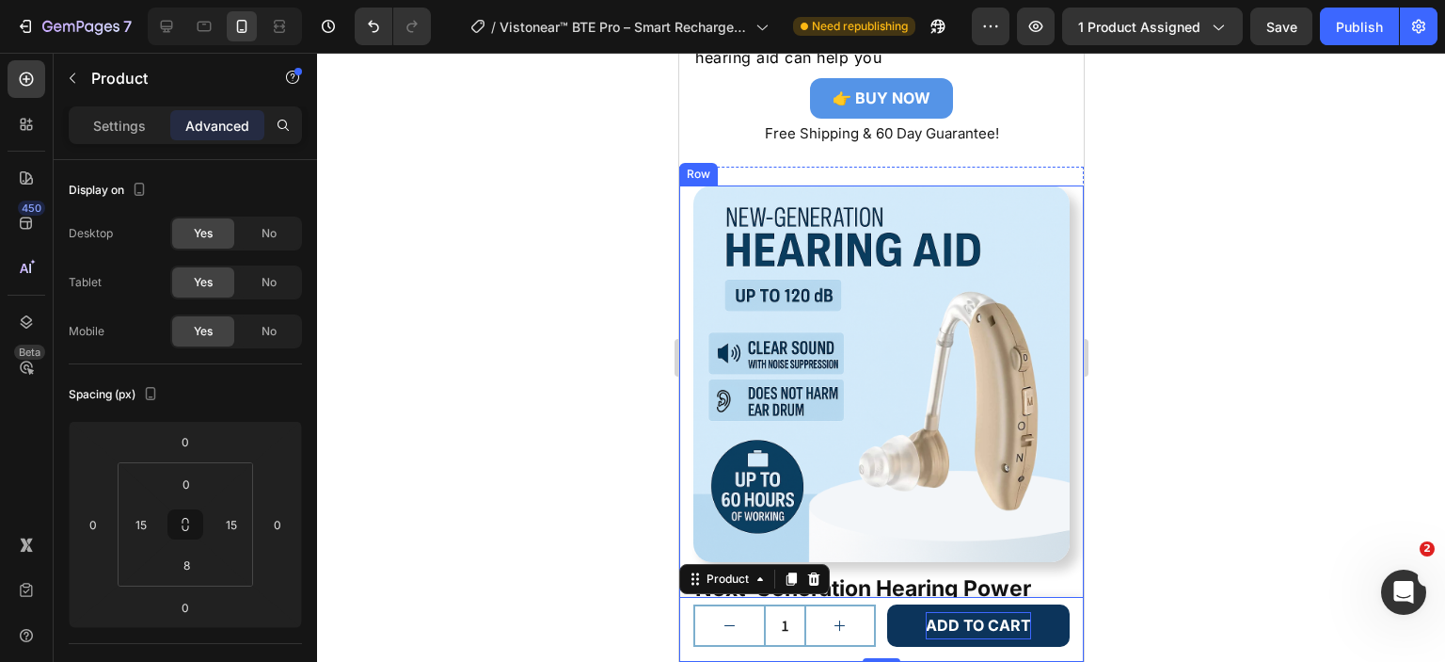
scroll to position [2850, 0]
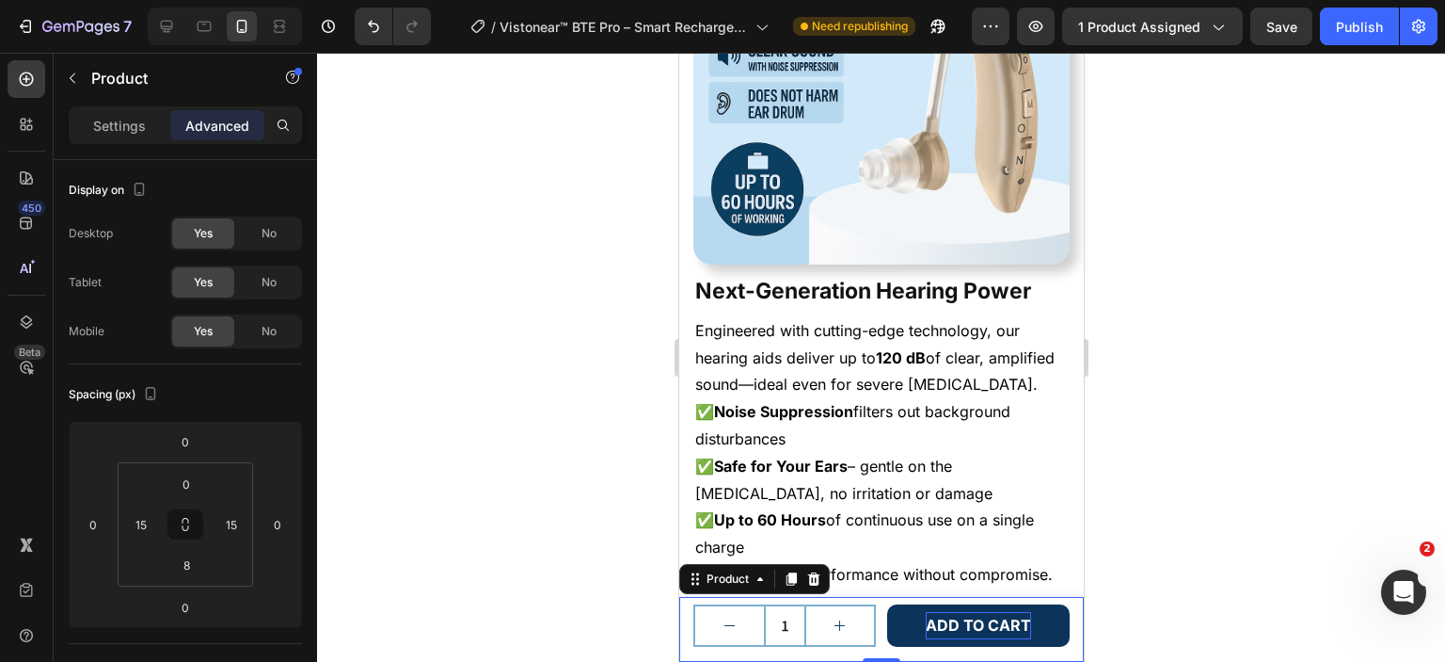
click at [1062, 605] on div "Product Images Vistonear™ BTE Pro Smart Rechargeable Hearing Aids Product Title…" at bounding box center [880, 629] width 405 height 65
click at [257, 330] on div "No" at bounding box center [269, 331] width 62 height 30
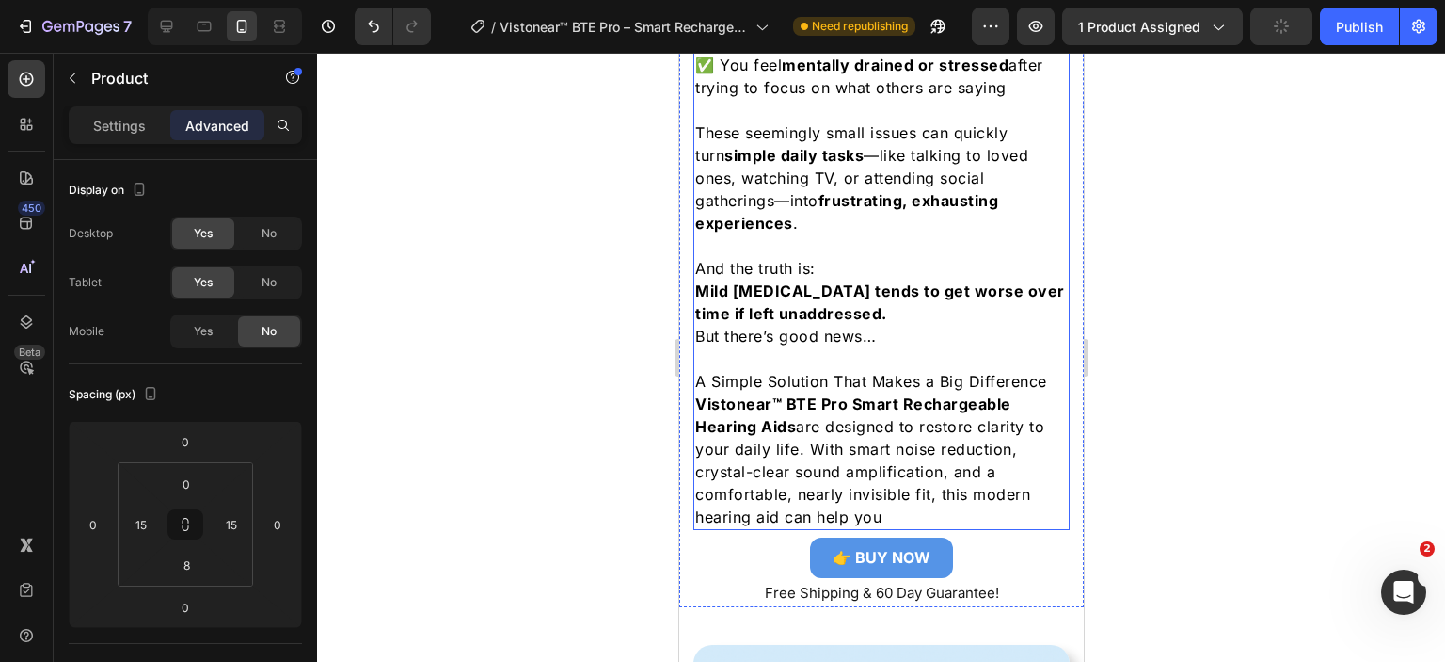
scroll to position [2258, 0]
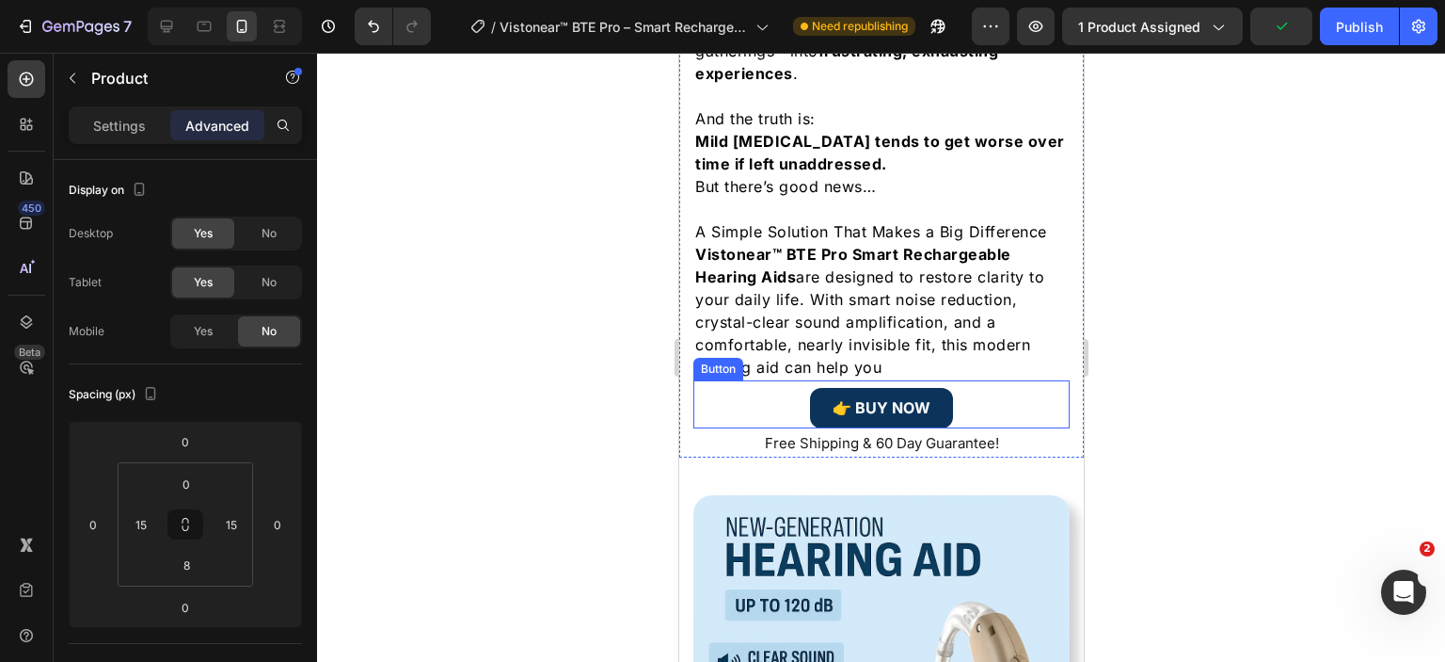
click at [941, 391] on link "👉 BUY NOW" at bounding box center [880, 408] width 143 height 40
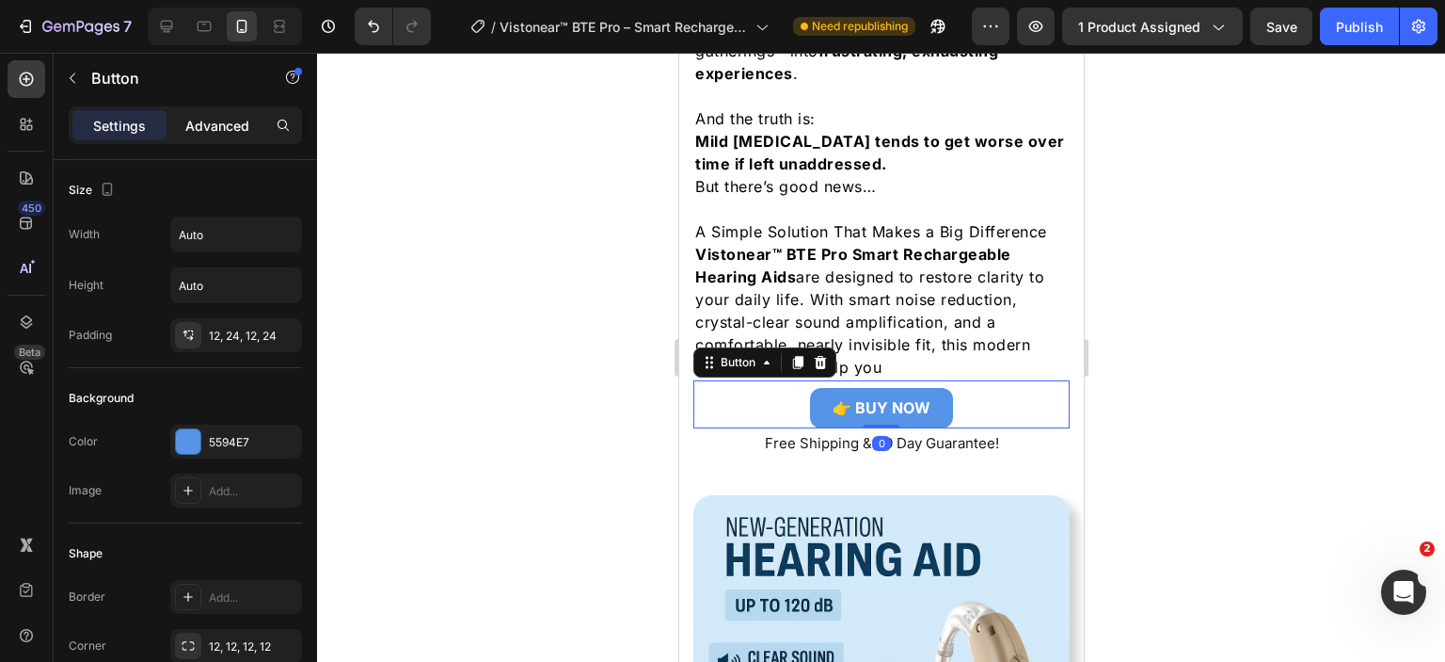
click at [226, 122] on p "Advanced" at bounding box center [217, 126] width 64 height 20
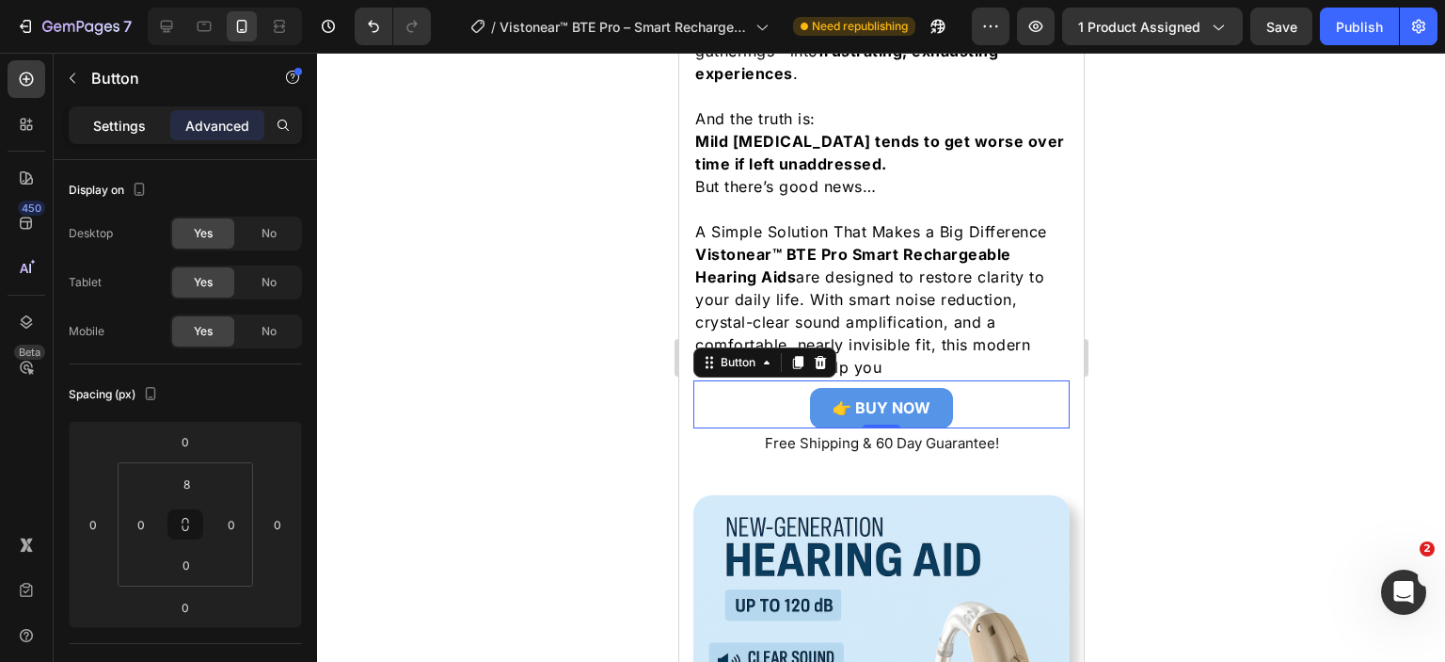
click at [136, 121] on p "Settings" at bounding box center [119, 126] width 53 height 20
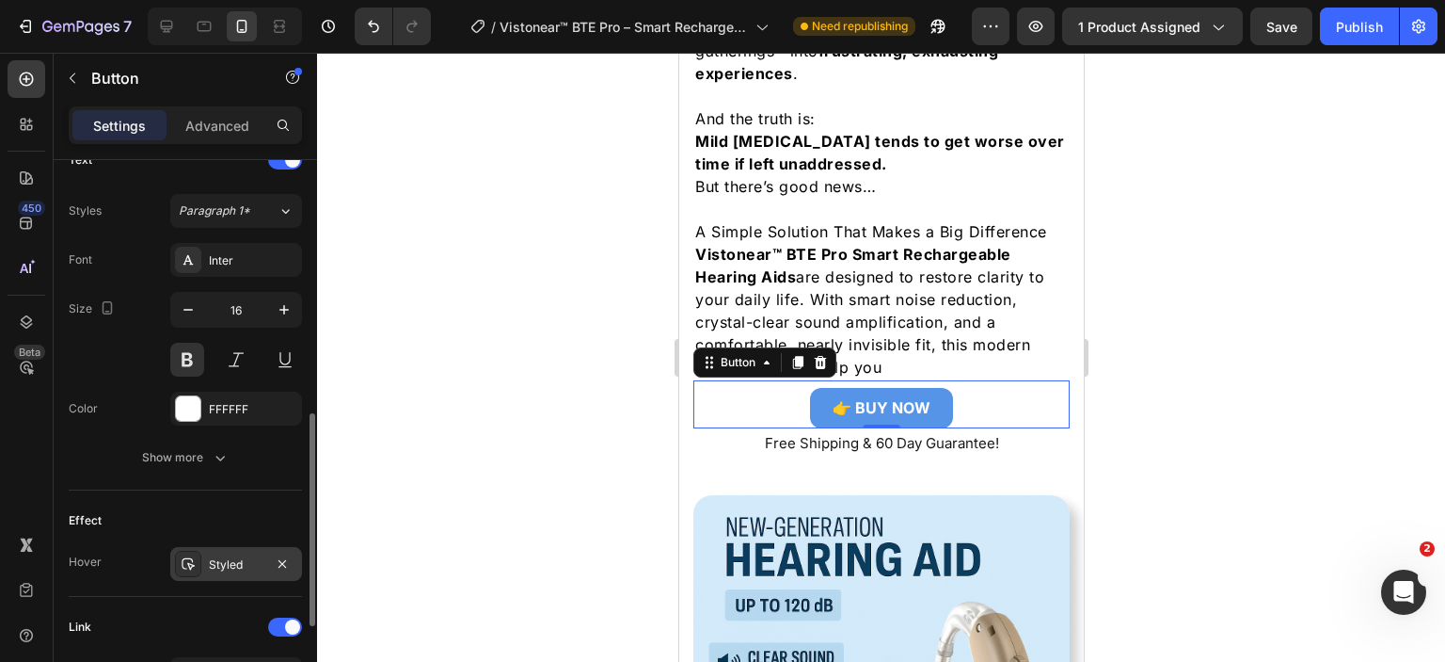
scroll to position [888, 0]
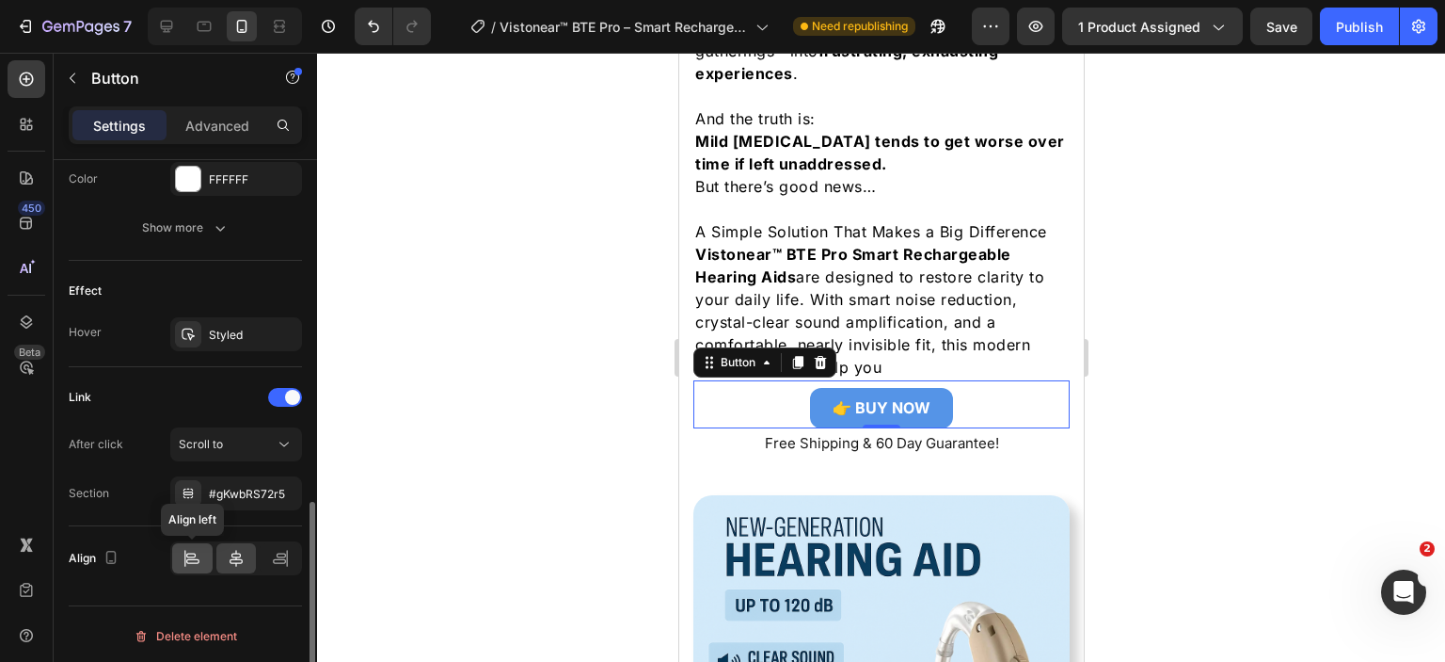
click at [188, 553] on icon at bounding box center [192, 558] width 19 height 19
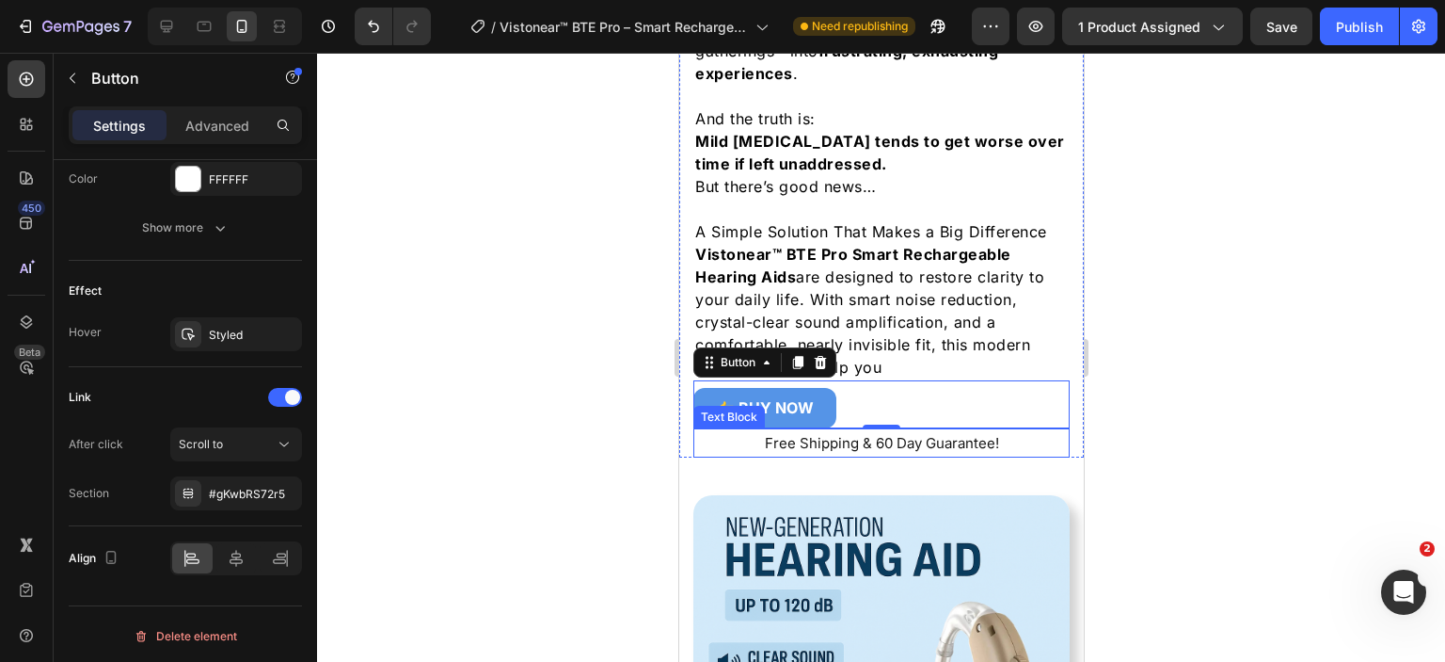
click at [829, 430] on p "Free Shipping & 60 Day Guarantee!" at bounding box center [880, 442] width 373 height 25
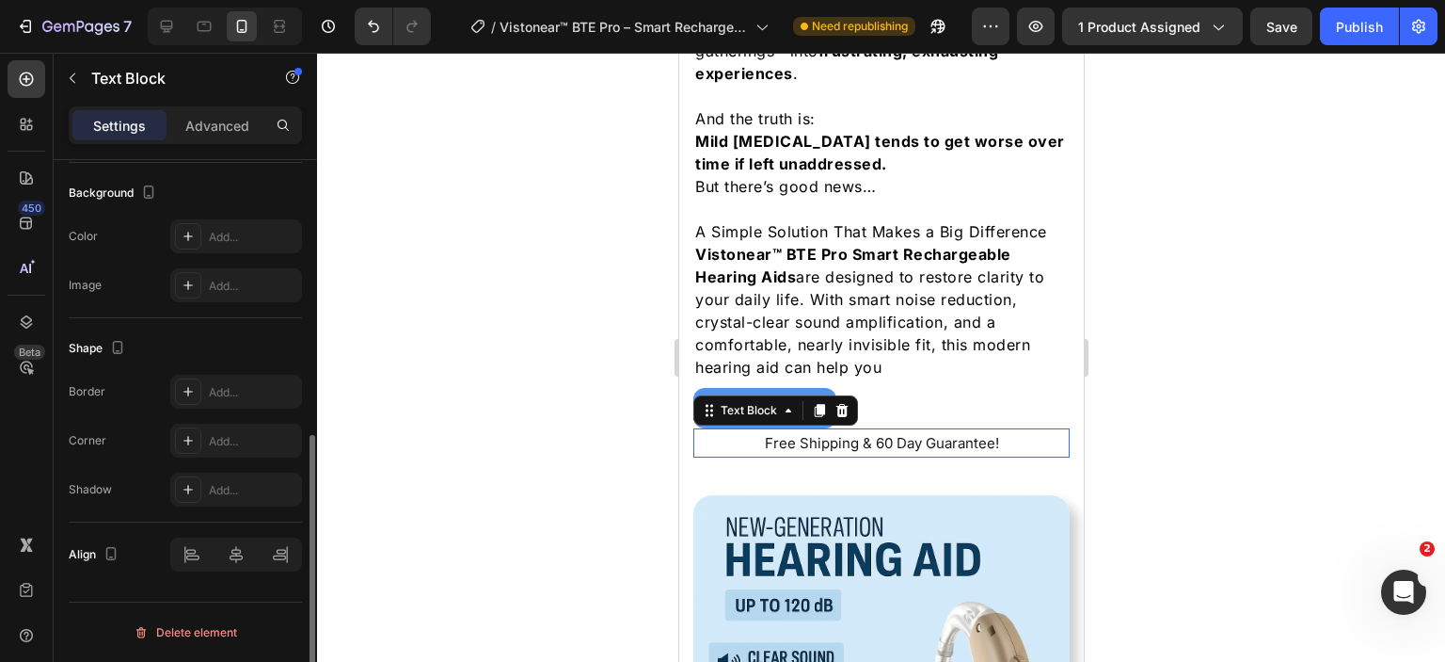
scroll to position [0, 0]
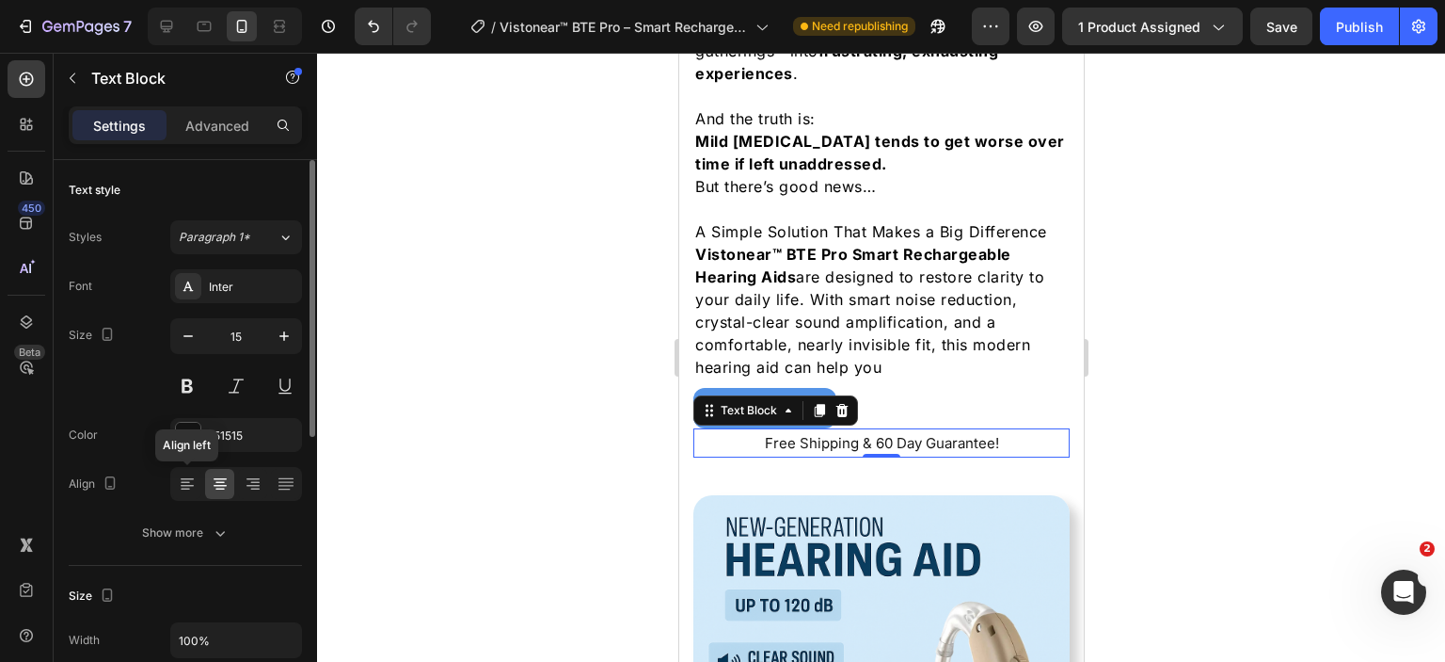
click at [198, 486] on div at bounding box center [186, 484] width 29 height 30
click at [1316, 323] on div at bounding box center [881, 357] width 1128 height 609
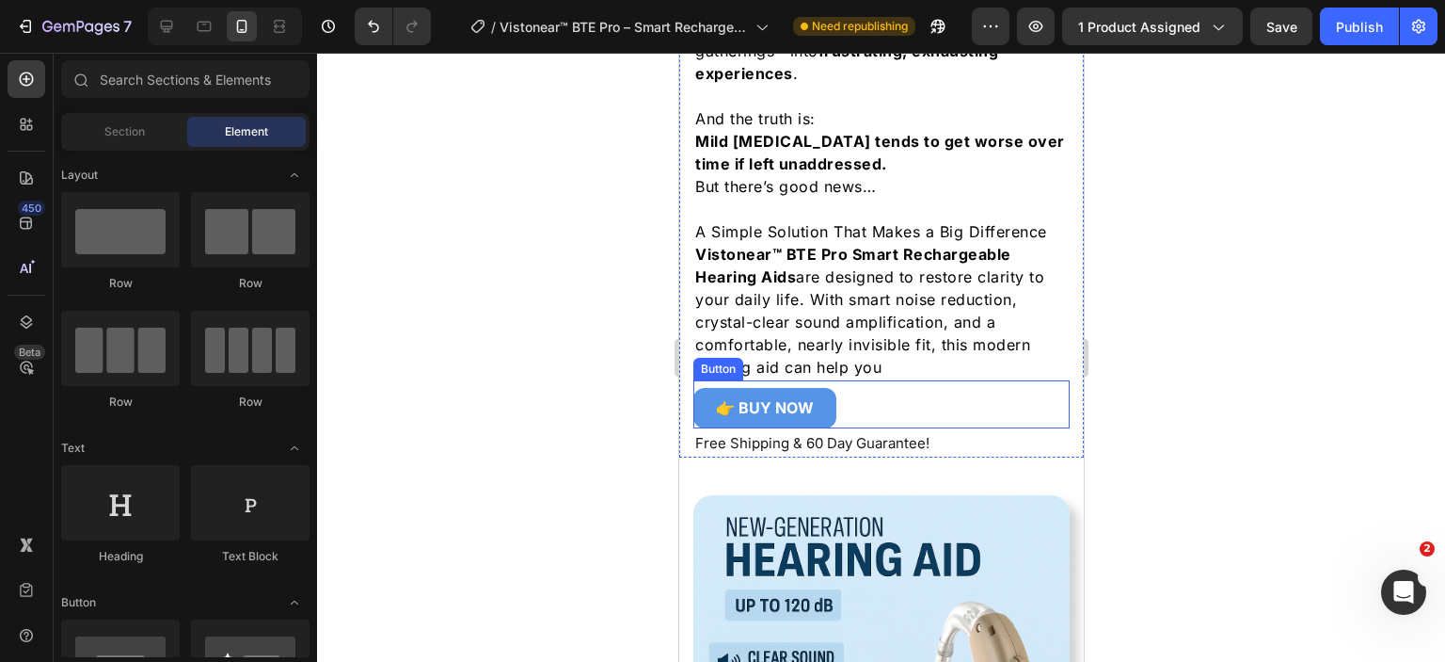
scroll to position [2164, 0]
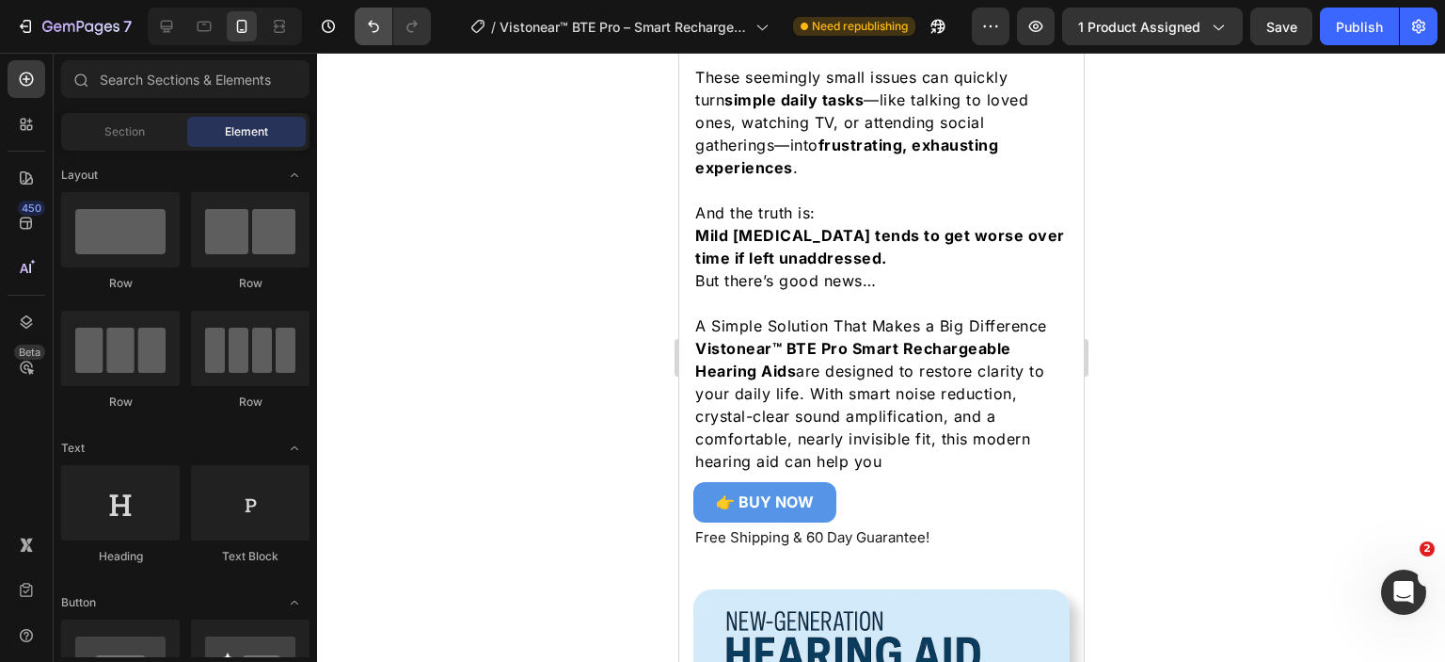
click at [361, 25] on button "Undo/Redo" at bounding box center [374, 27] width 38 height 38
click at [366, 32] on icon "Undo/Redo" at bounding box center [373, 26] width 19 height 19
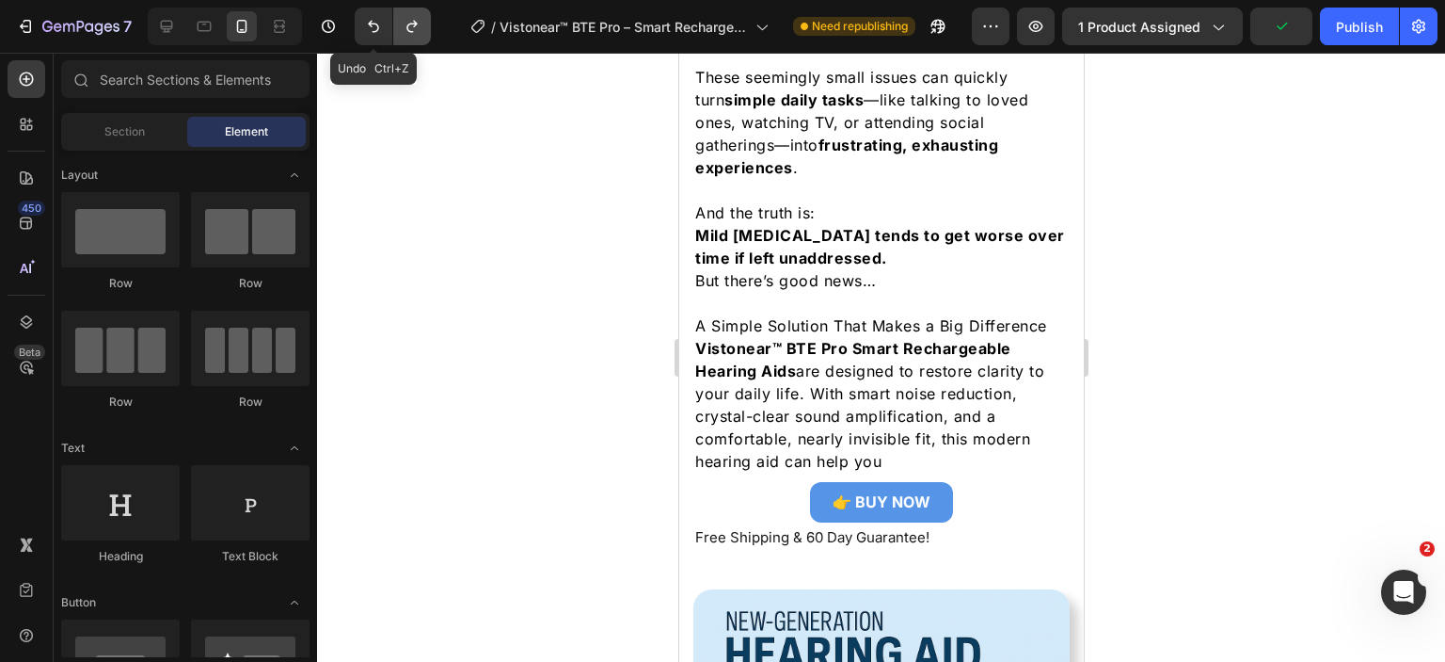
click at [364, 32] on icon "Undo/Redo" at bounding box center [373, 26] width 19 height 19
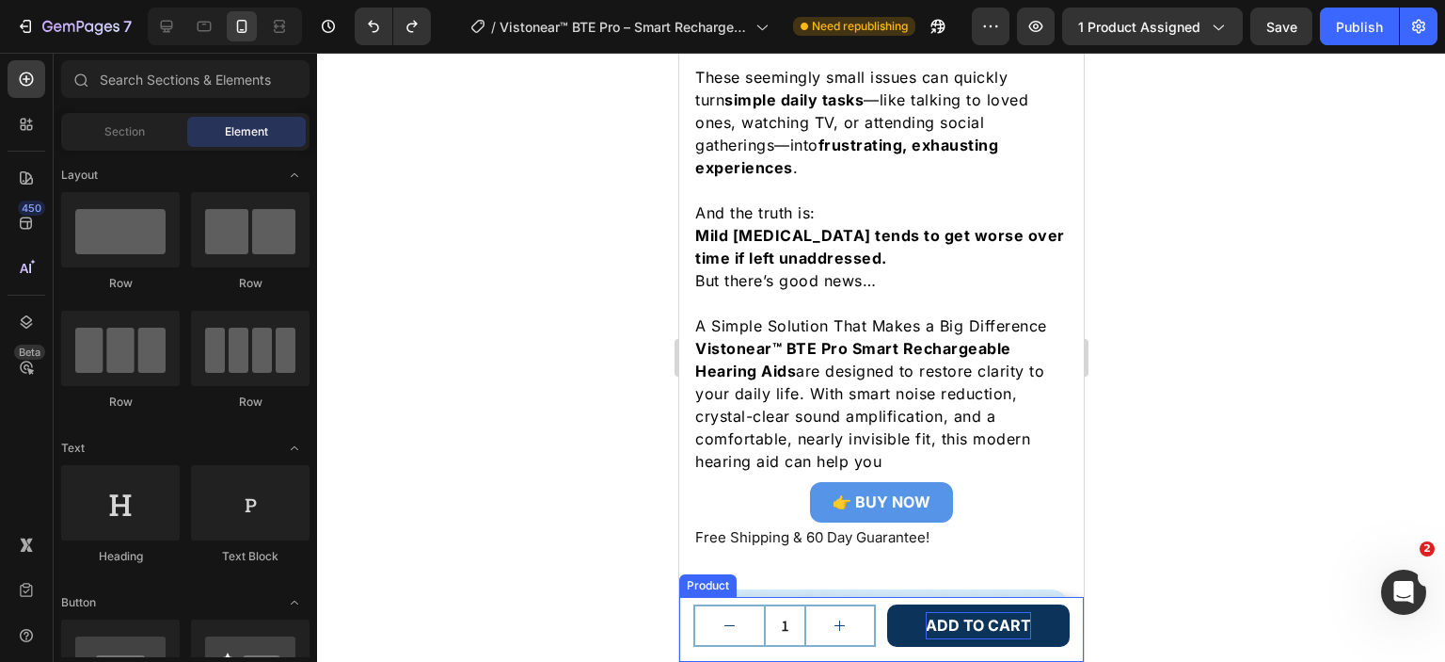
click at [1060, 613] on div "Product Images Vistonear™ BTE Pro Smart Rechargeable Hearing Aids Product Title…" at bounding box center [880, 629] width 405 height 65
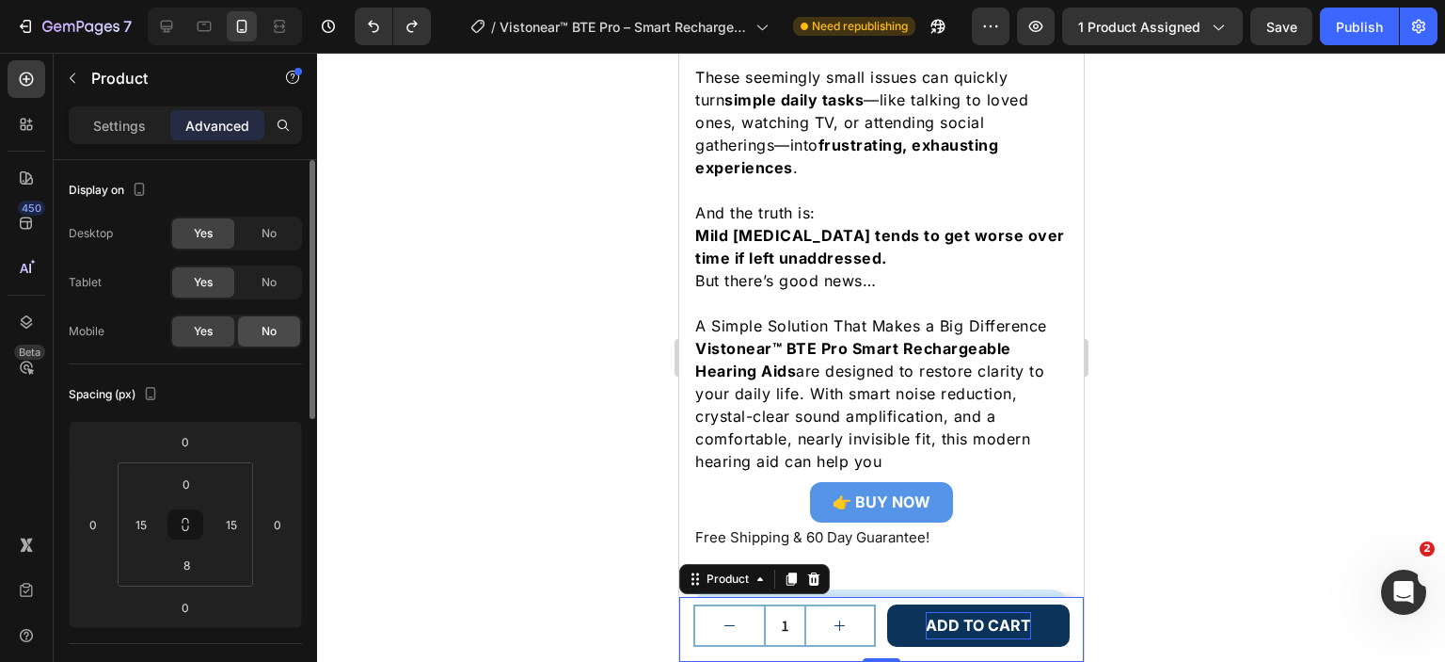
click at [274, 327] on span "No" at bounding box center [269, 331] width 15 height 17
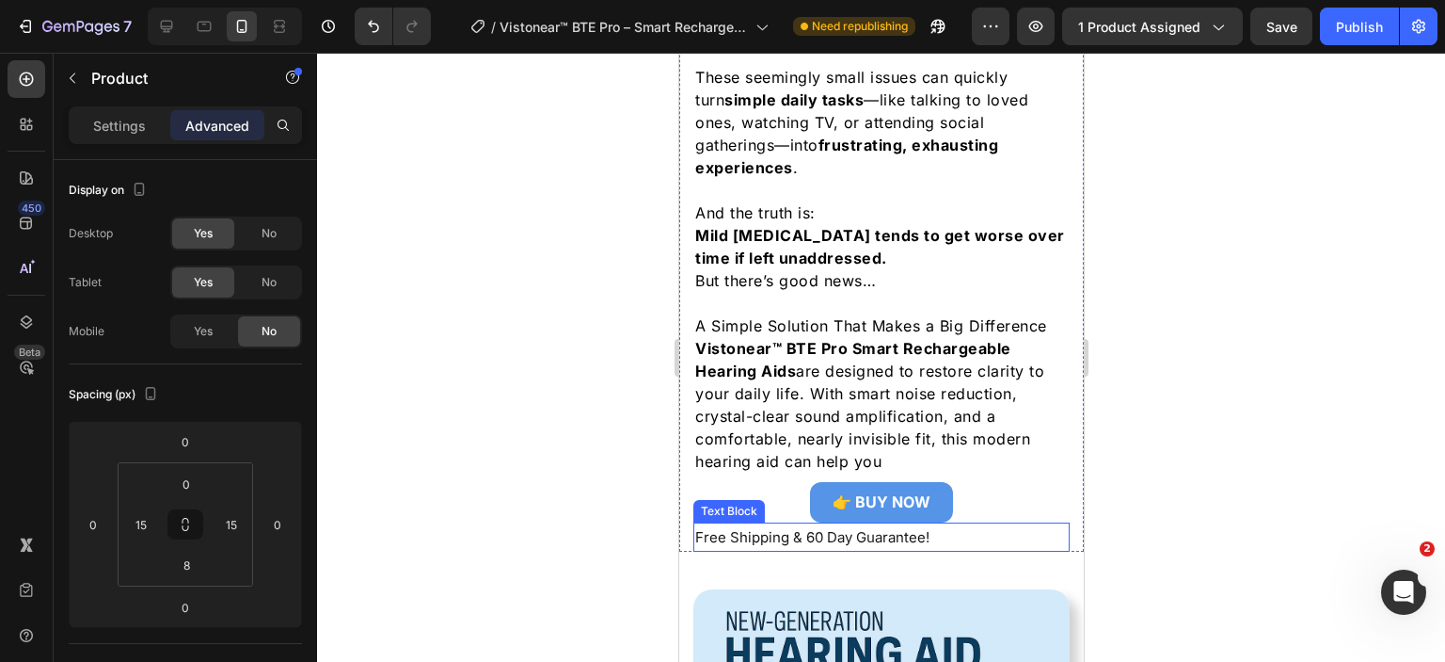
click at [820, 524] on p "Free Shipping & 60 Day Guarantee!" at bounding box center [880, 536] width 373 height 25
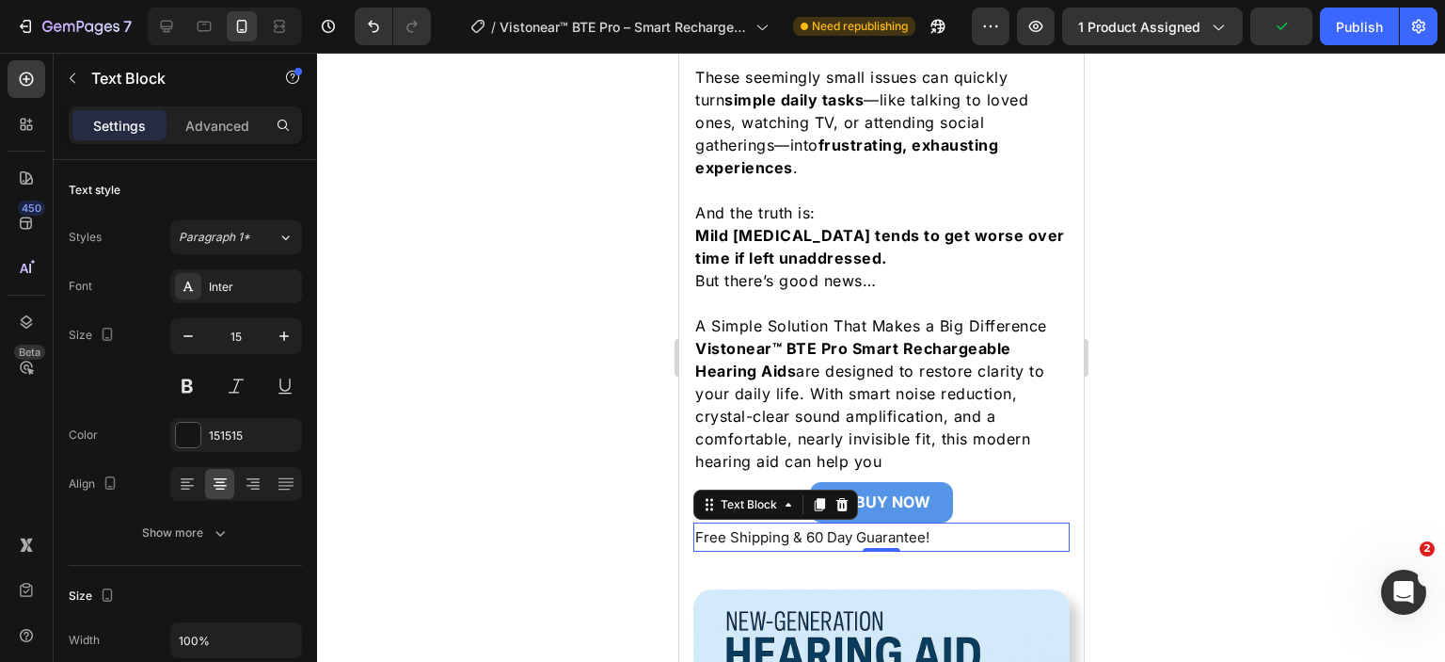
click at [794, 524] on p "Free Shipping & 60 Day Guarantee!" at bounding box center [880, 536] width 373 height 25
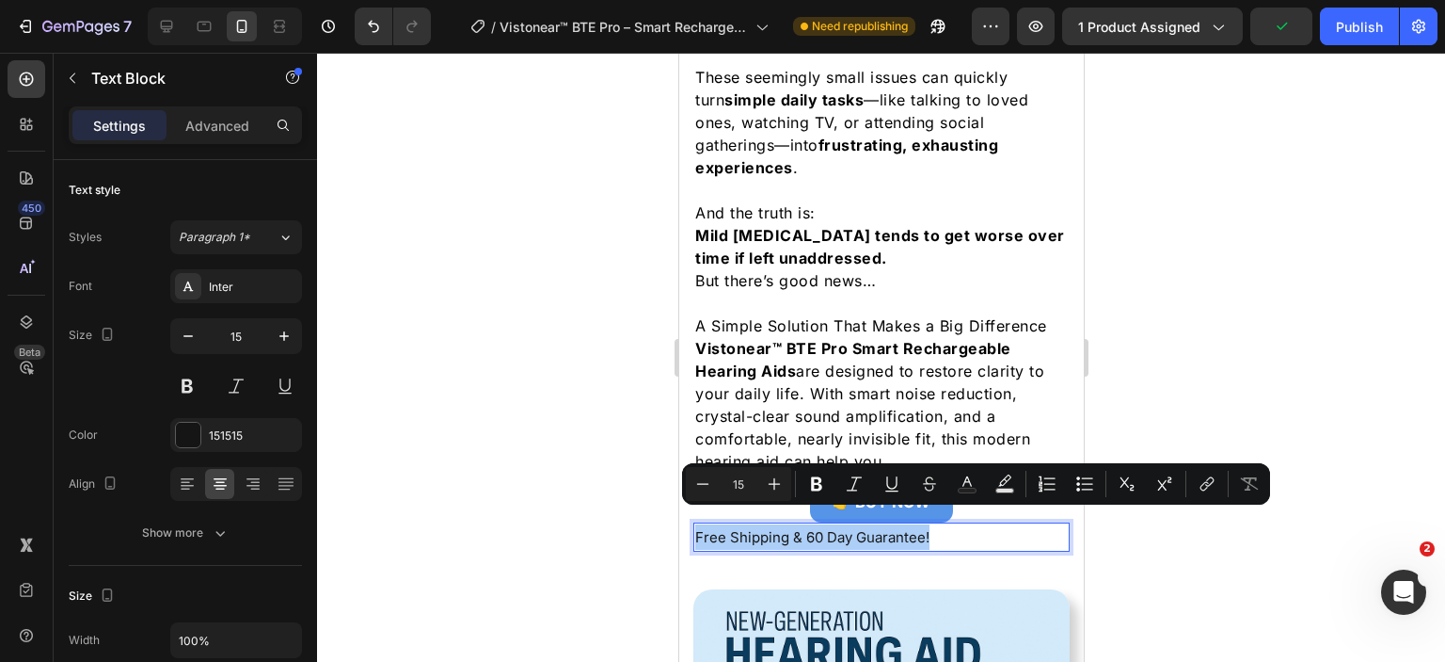
click at [1250, 564] on div at bounding box center [881, 357] width 1128 height 609
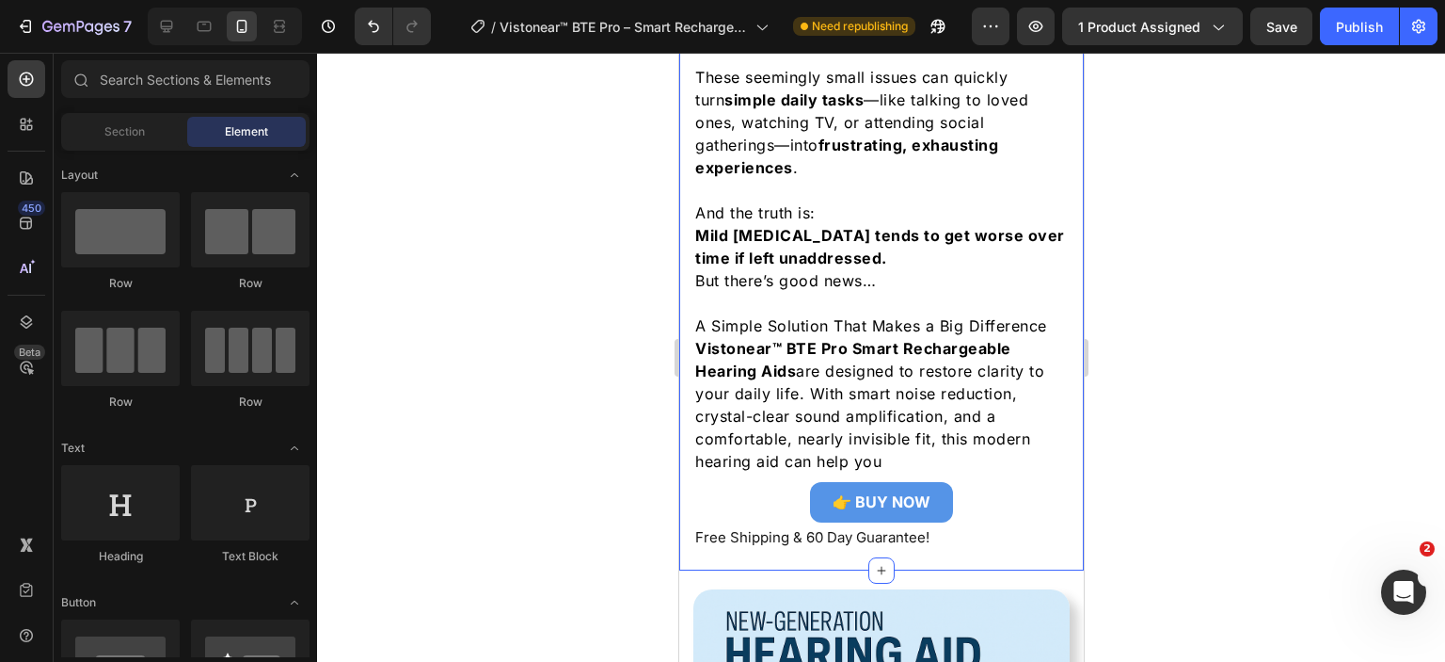
click at [1032, 526] on p "Free Shipping & 60 Day Guarantee!" at bounding box center [880, 536] width 373 height 25
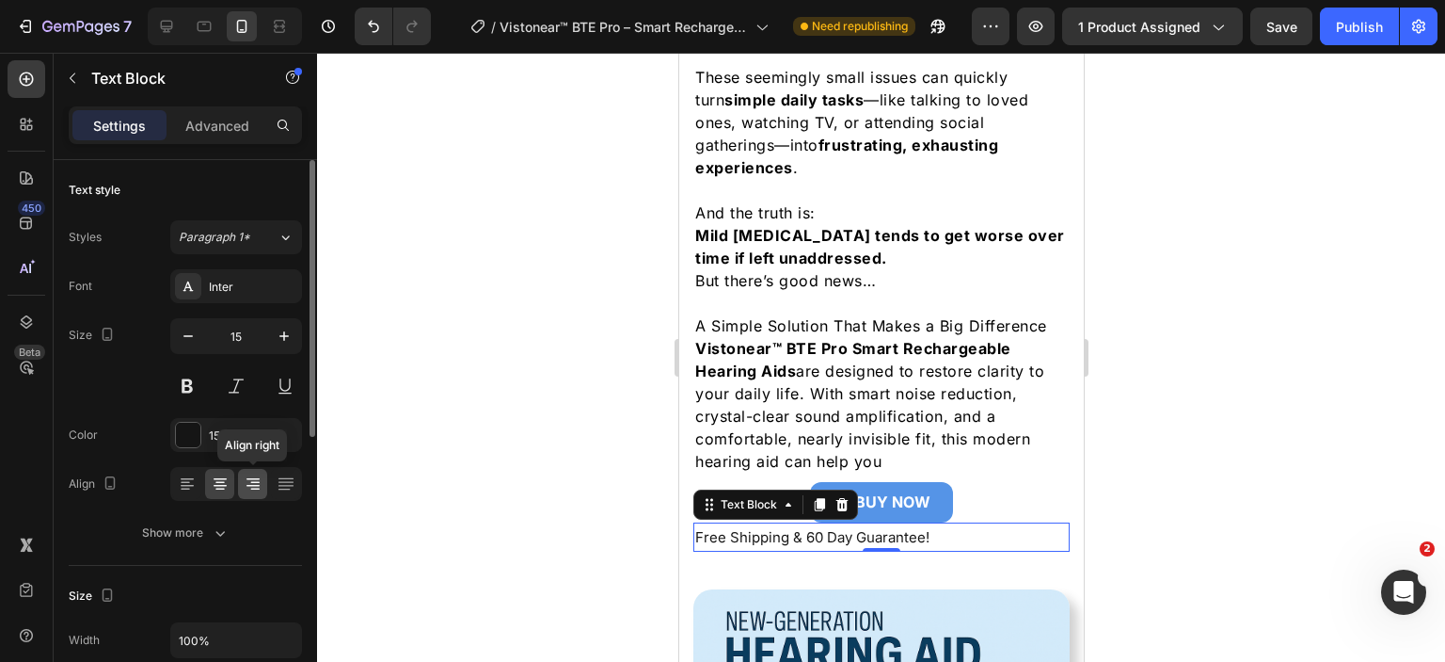
click at [244, 483] on icon at bounding box center [253, 483] width 19 height 19
click at [216, 483] on icon at bounding box center [220, 483] width 19 height 19
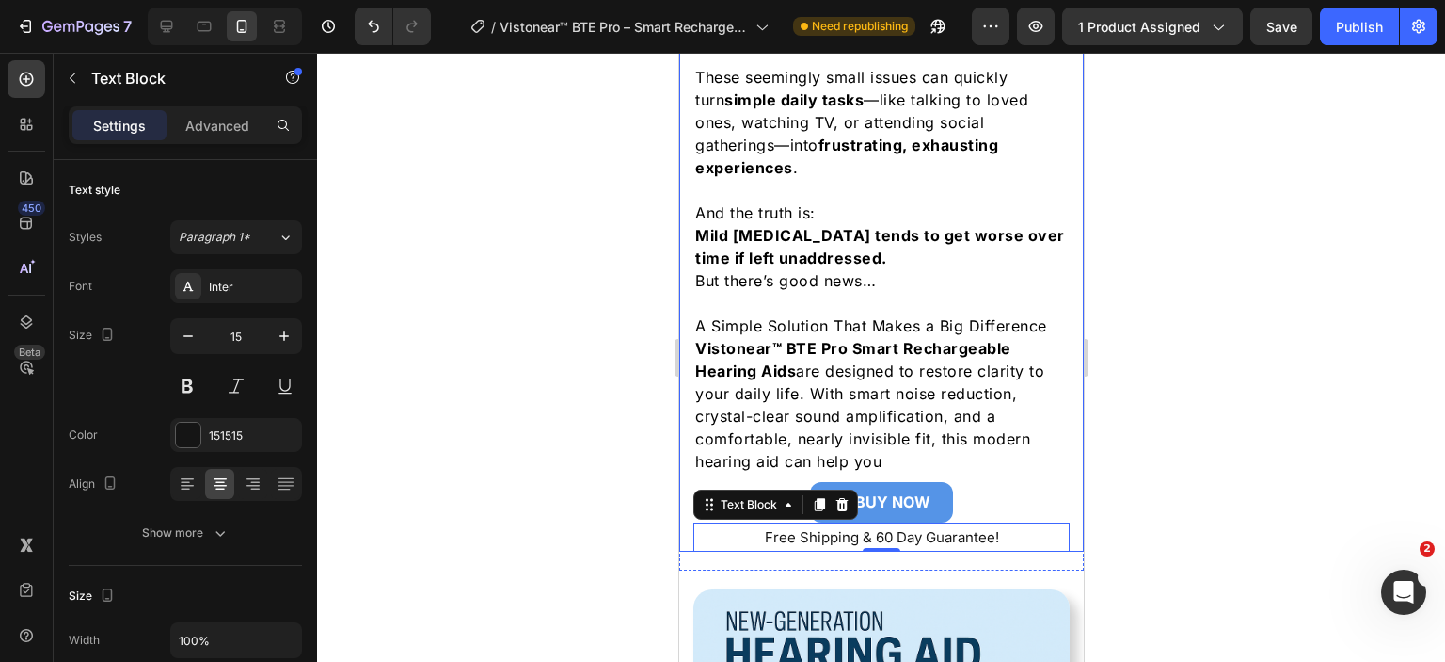
click at [1220, 324] on div at bounding box center [881, 357] width 1128 height 609
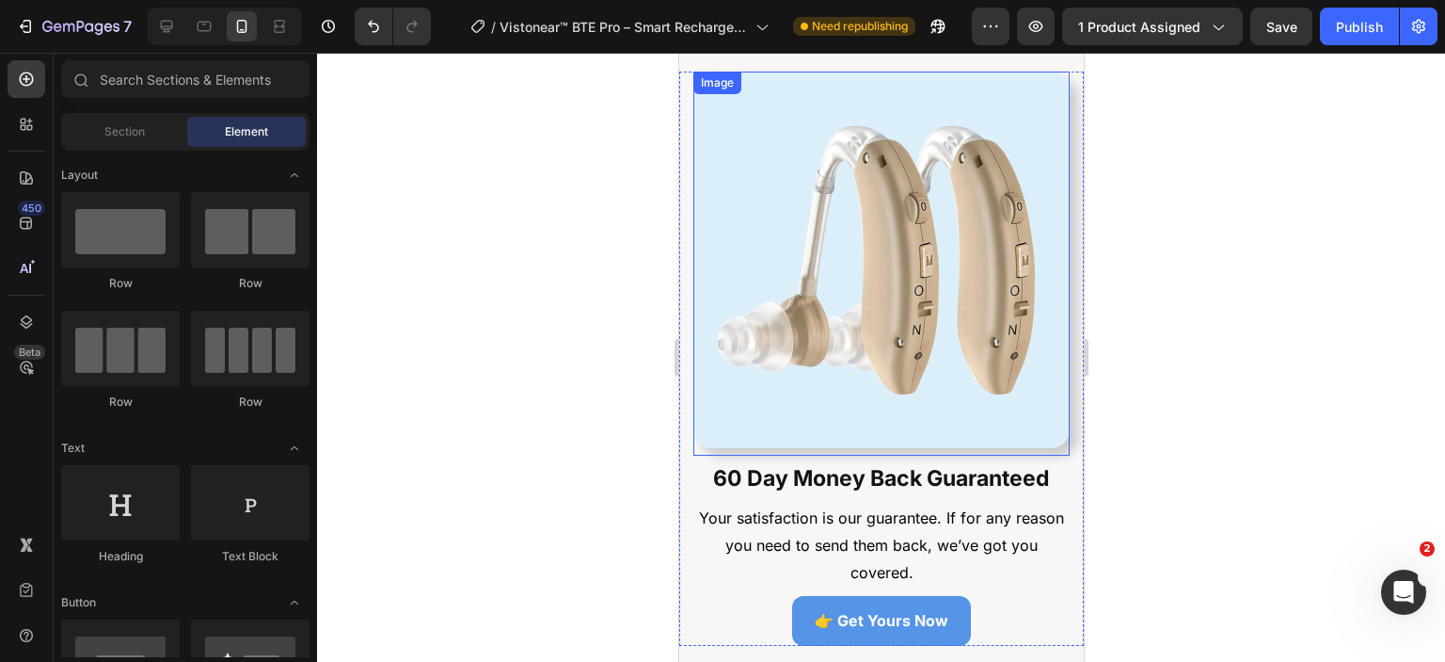
scroll to position [10336, 0]
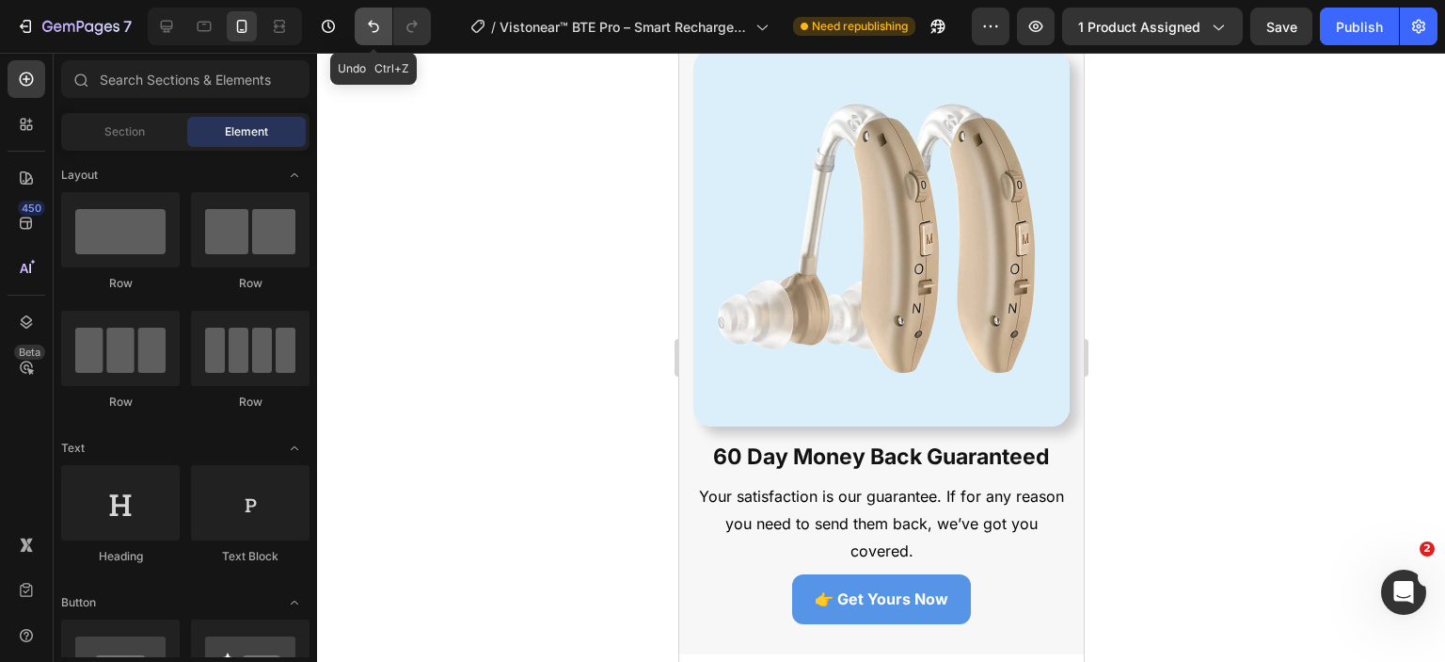
click at [364, 29] on icon "Undo/Redo" at bounding box center [373, 26] width 19 height 19
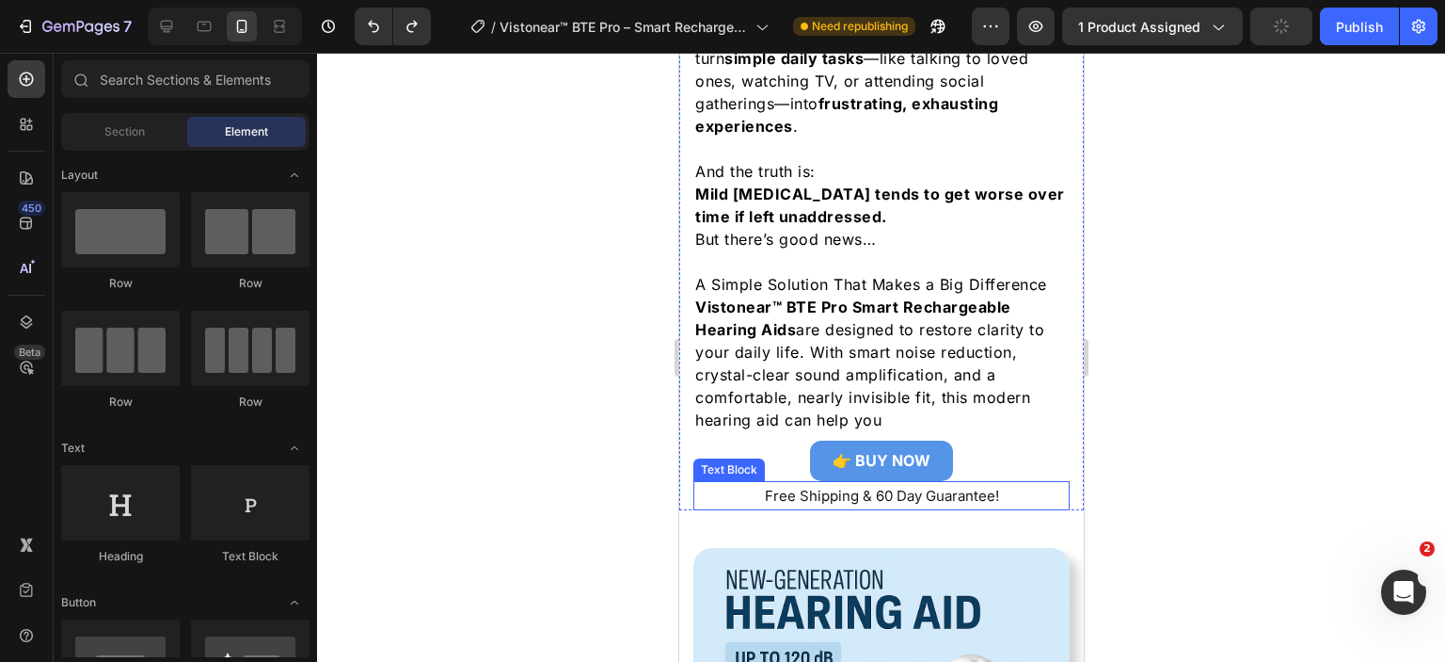
scroll to position [2258, 0]
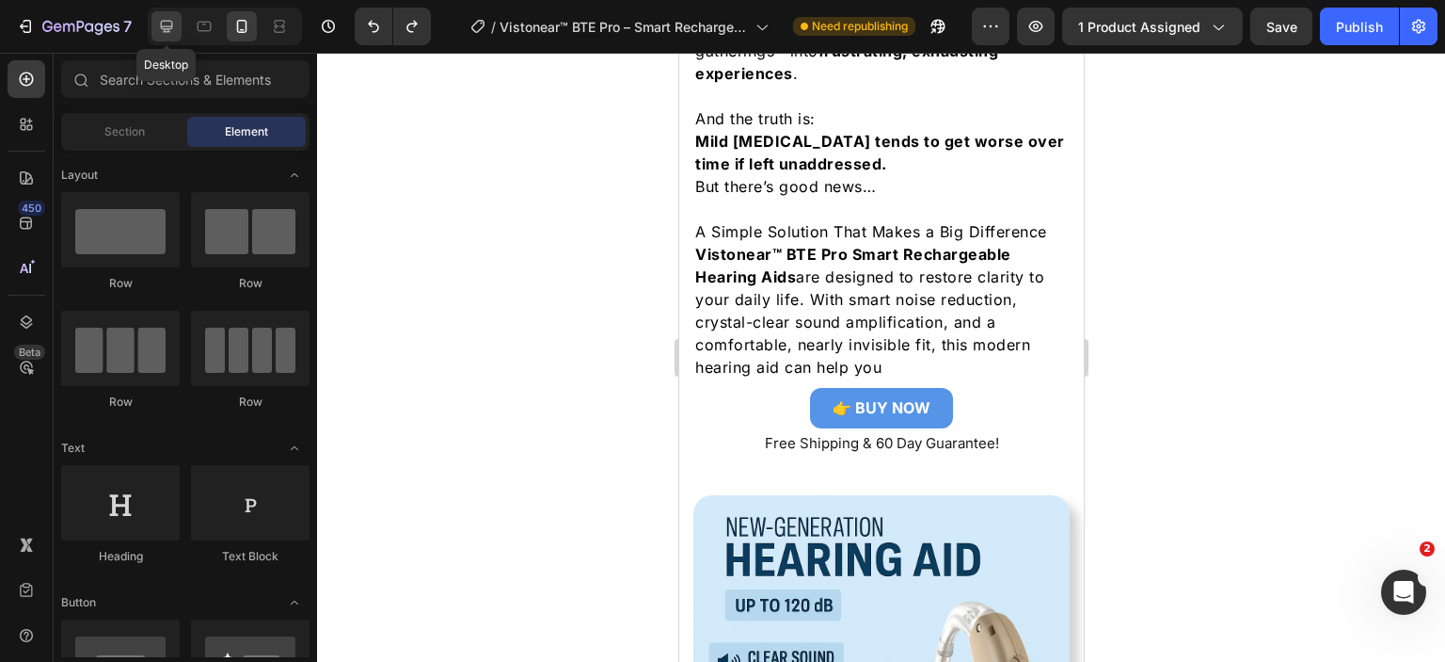
click at [176, 23] on div at bounding box center [167, 26] width 30 height 30
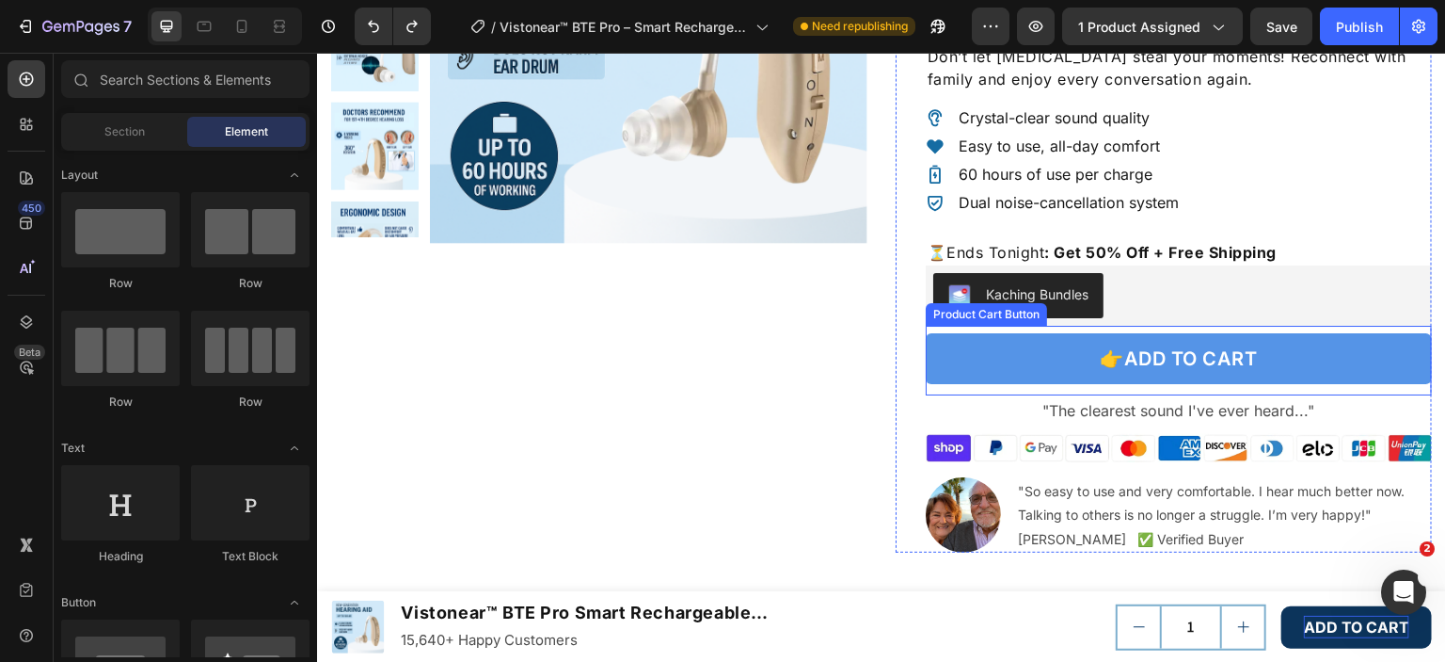
scroll to position [376, 0]
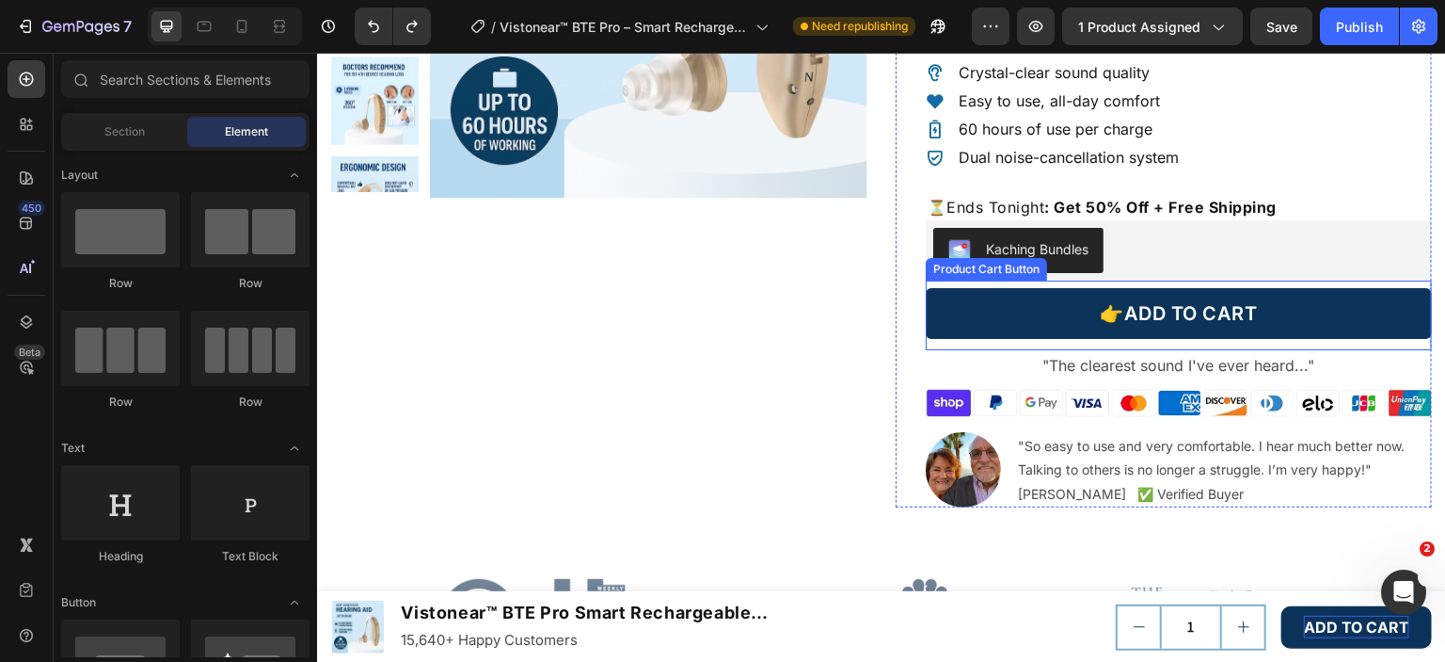
click at [1337, 313] on button "👉ADD TO CART" at bounding box center [1179, 313] width 506 height 51
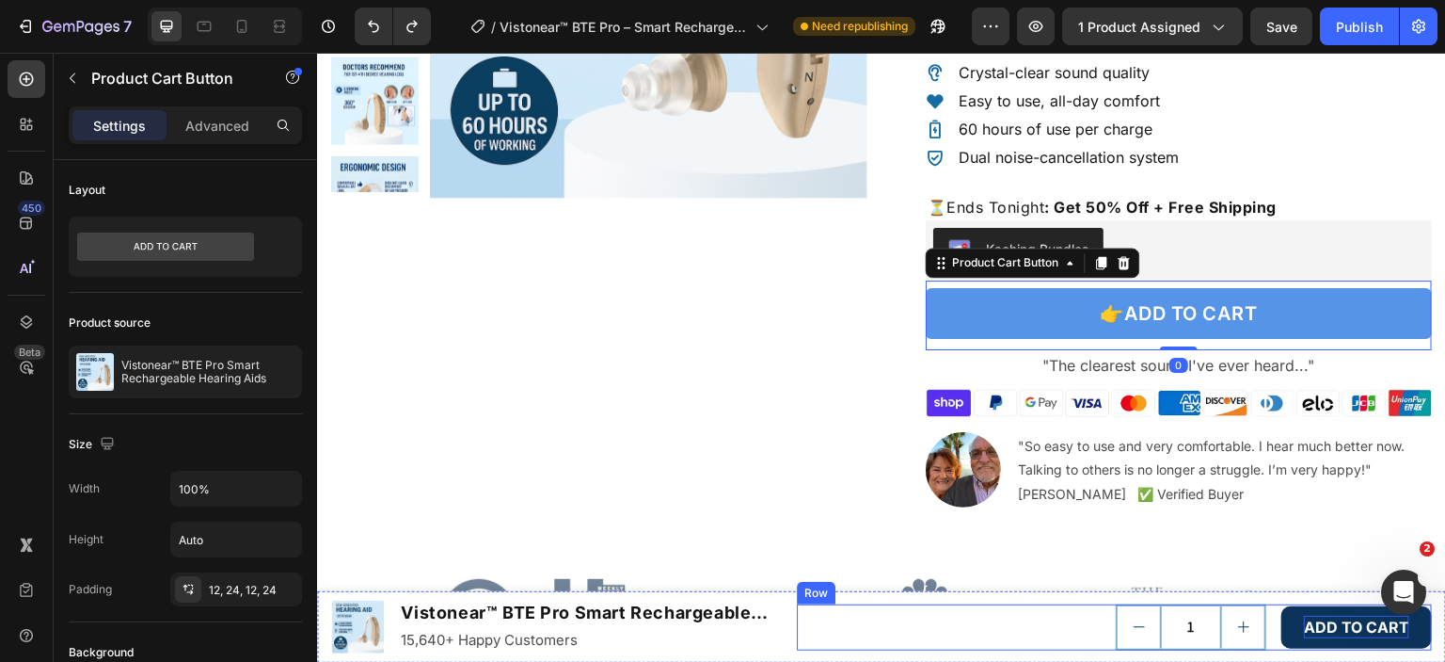
click at [858, 604] on div "1 Product Quantity ADD TO CART Add to Cart Row" at bounding box center [1115, 627] width 636 height 46
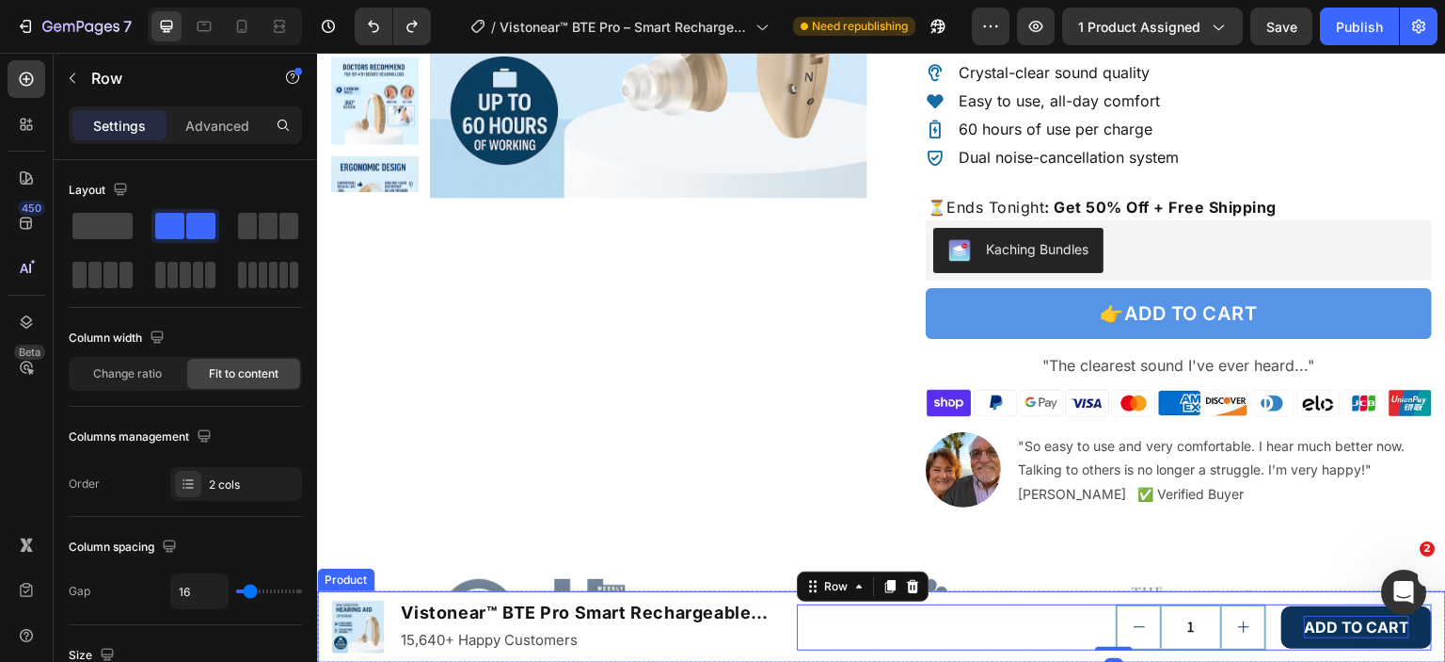
click at [1045, 596] on div "Product Images Vistonear™ BTE Pro Smart Rechargeable Hearing Aids Product Title…" at bounding box center [881, 627] width 1129 height 72
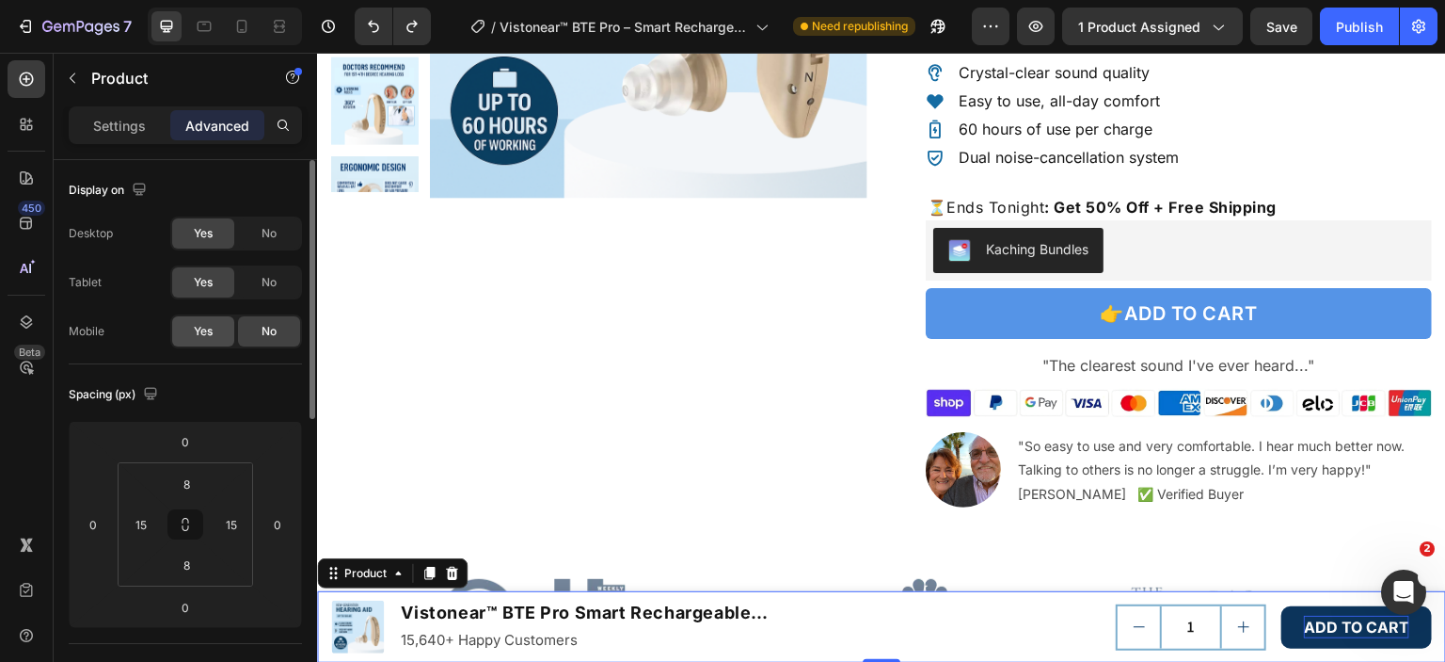
click at [212, 335] on span "Yes" at bounding box center [203, 331] width 19 height 17
click at [248, 25] on icon at bounding box center [241, 26] width 19 height 19
type input "0"
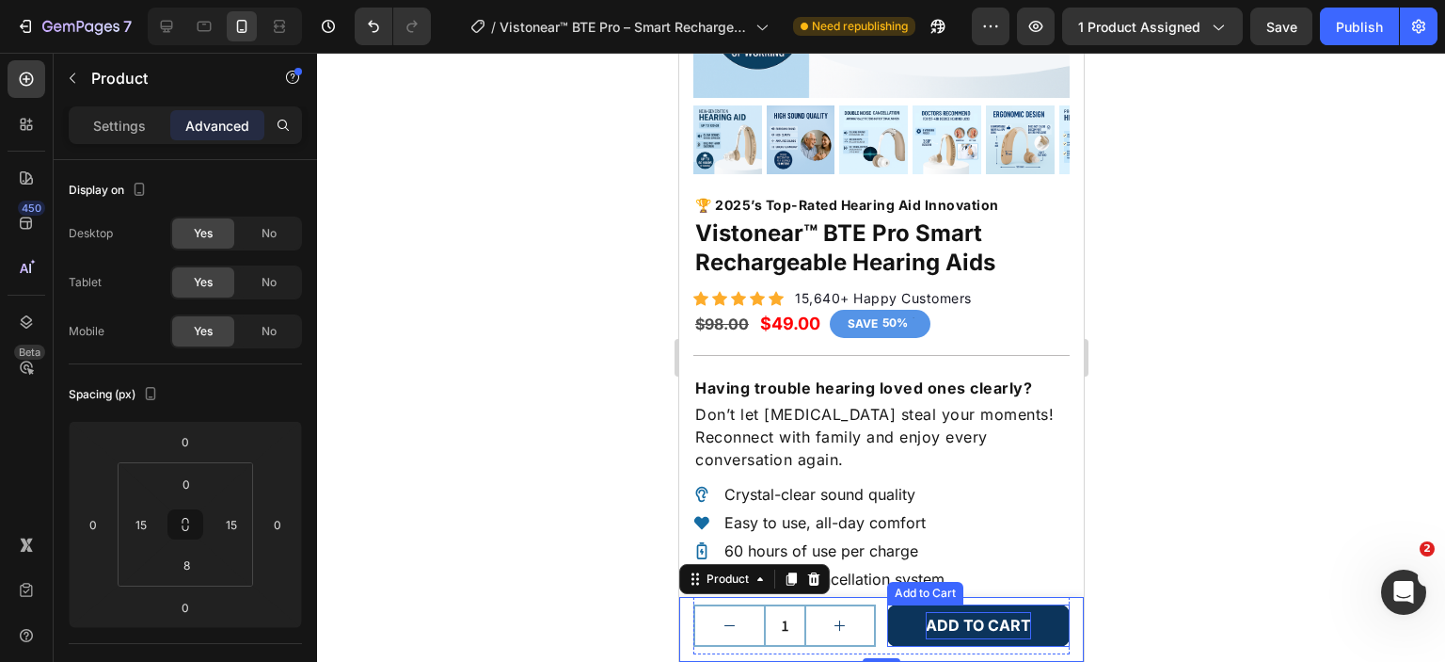
scroll to position [854, 0]
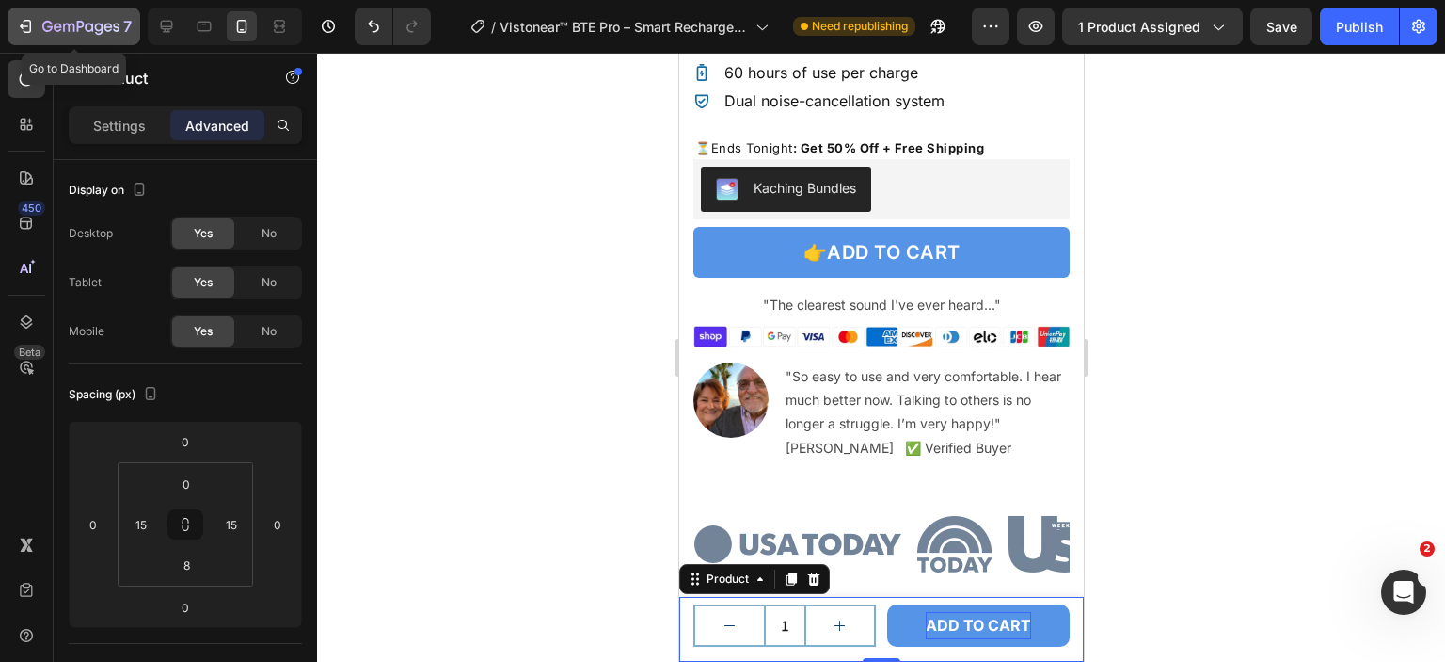
click at [86, 25] on icon "button" at bounding box center [89, 27] width 8 height 8
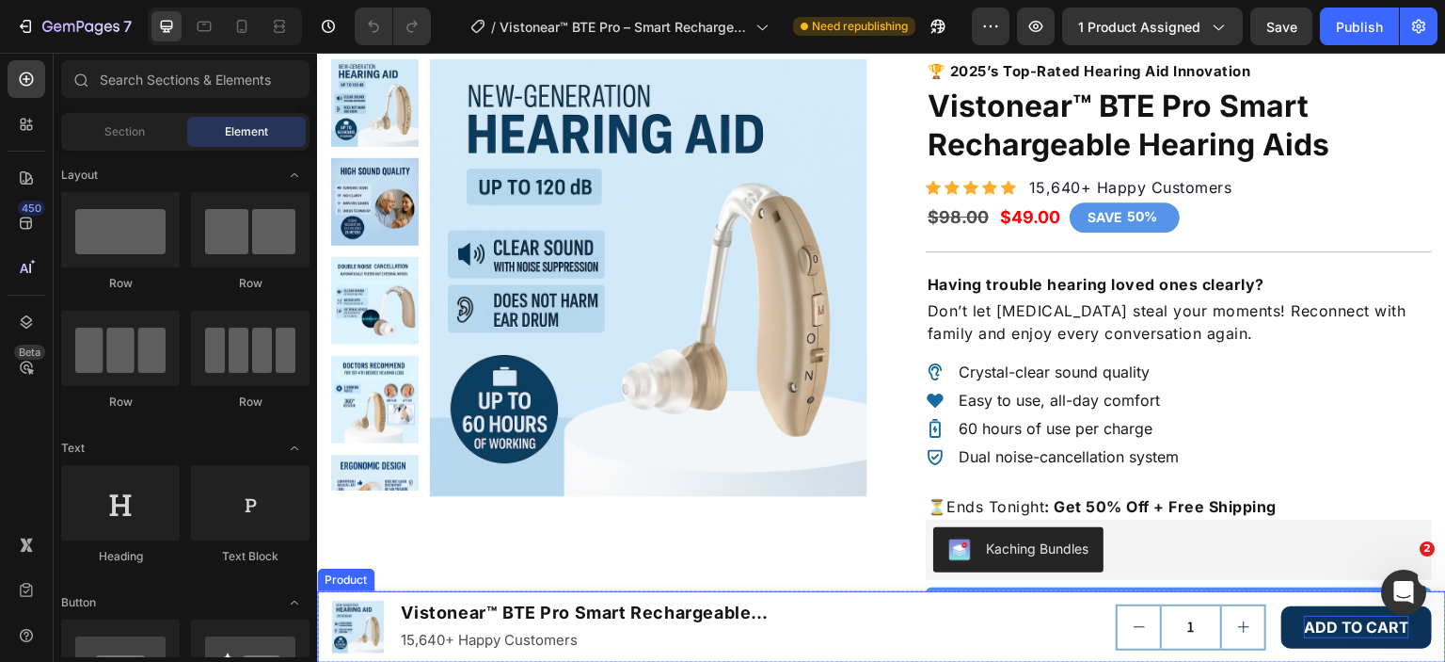
scroll to position [188, 0]
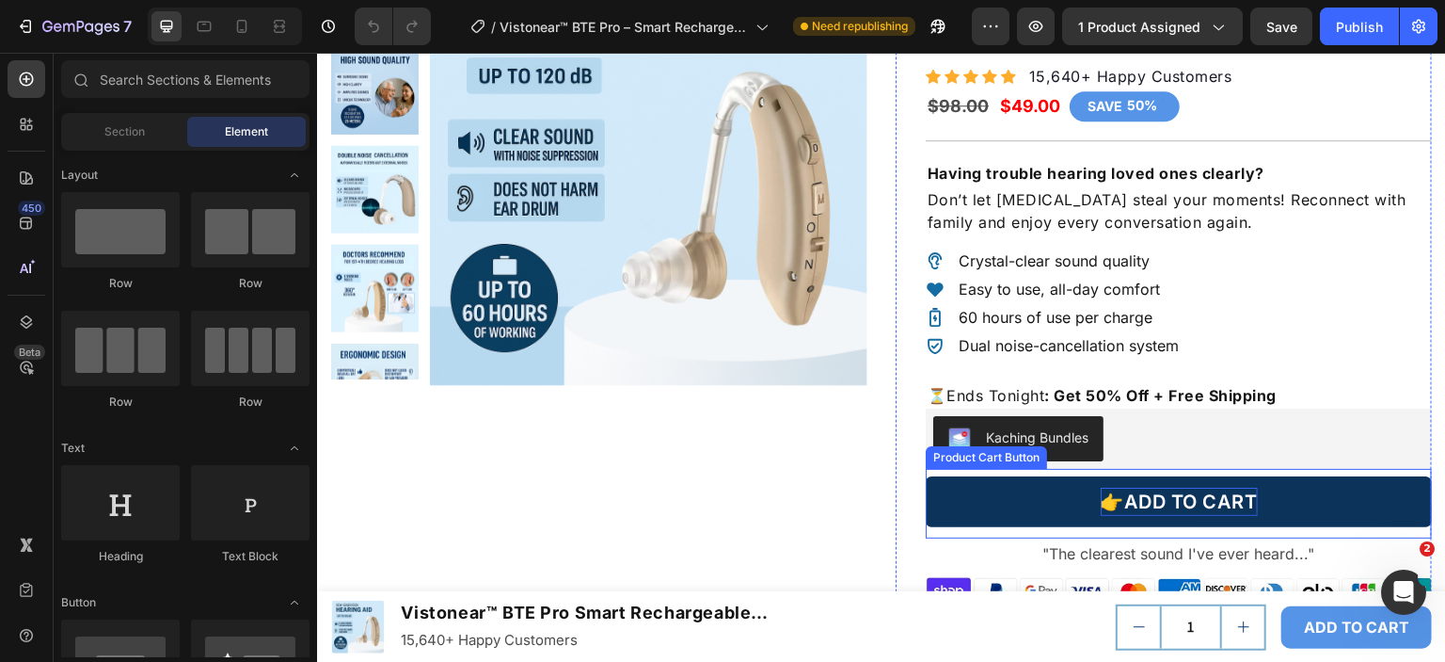
click at [1101, 496] on div "👉ADD TO CART" at bounding box center [1179, 501] width 157 height 28
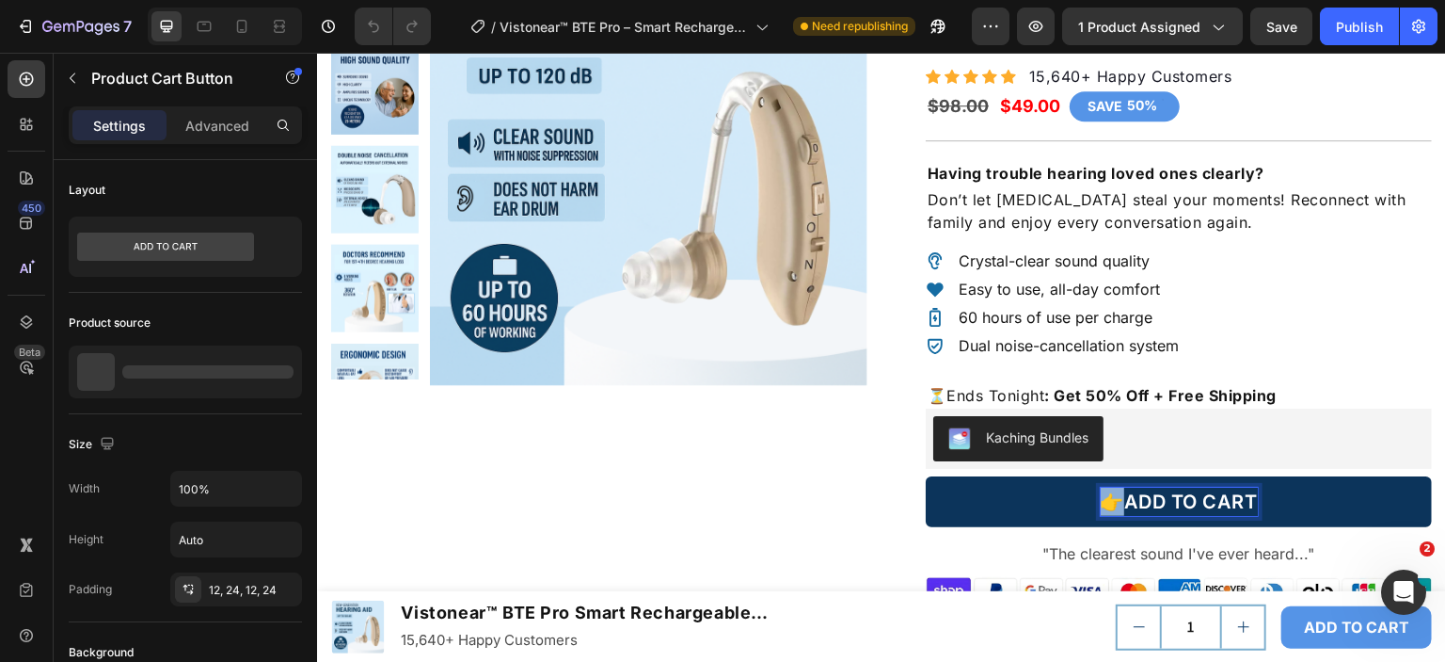
drag, startPoint x: 1107, startPoint y: 502, endPoint x: 1092, endPoint y: 501, distance: 15.2
click at [1101, 501] on p "👉ADD TO CART" at bounding box center [1179, 501] width 157 height 28
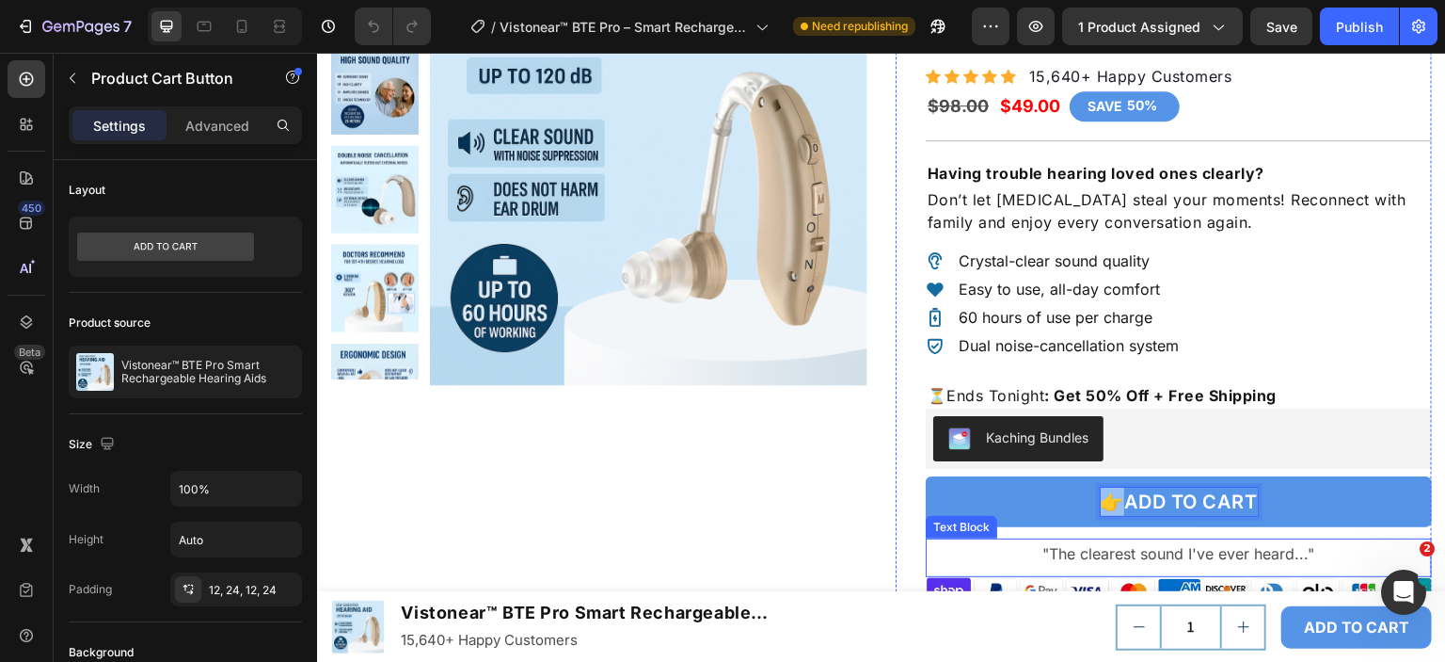
copy p "👉A"
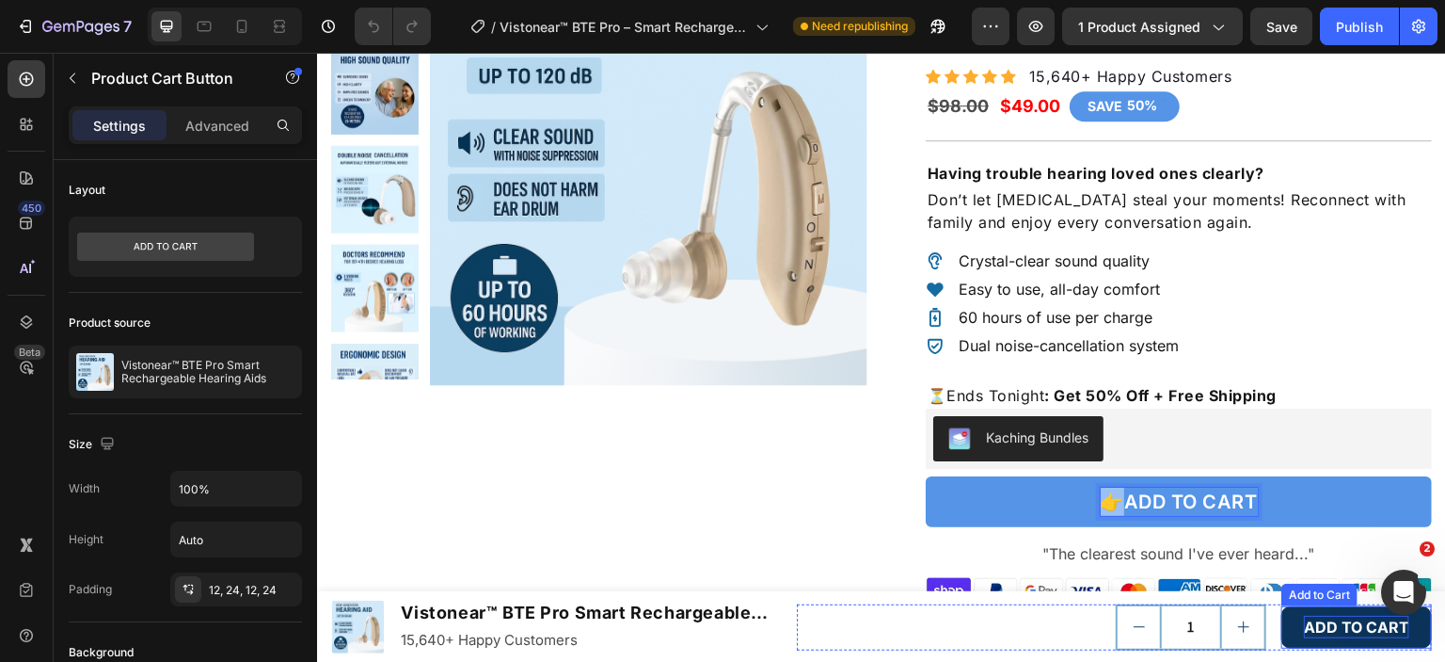
click at [1304, 623] on div "ADD TO CART" at bounding box center [1356, 626] width 105 height 23
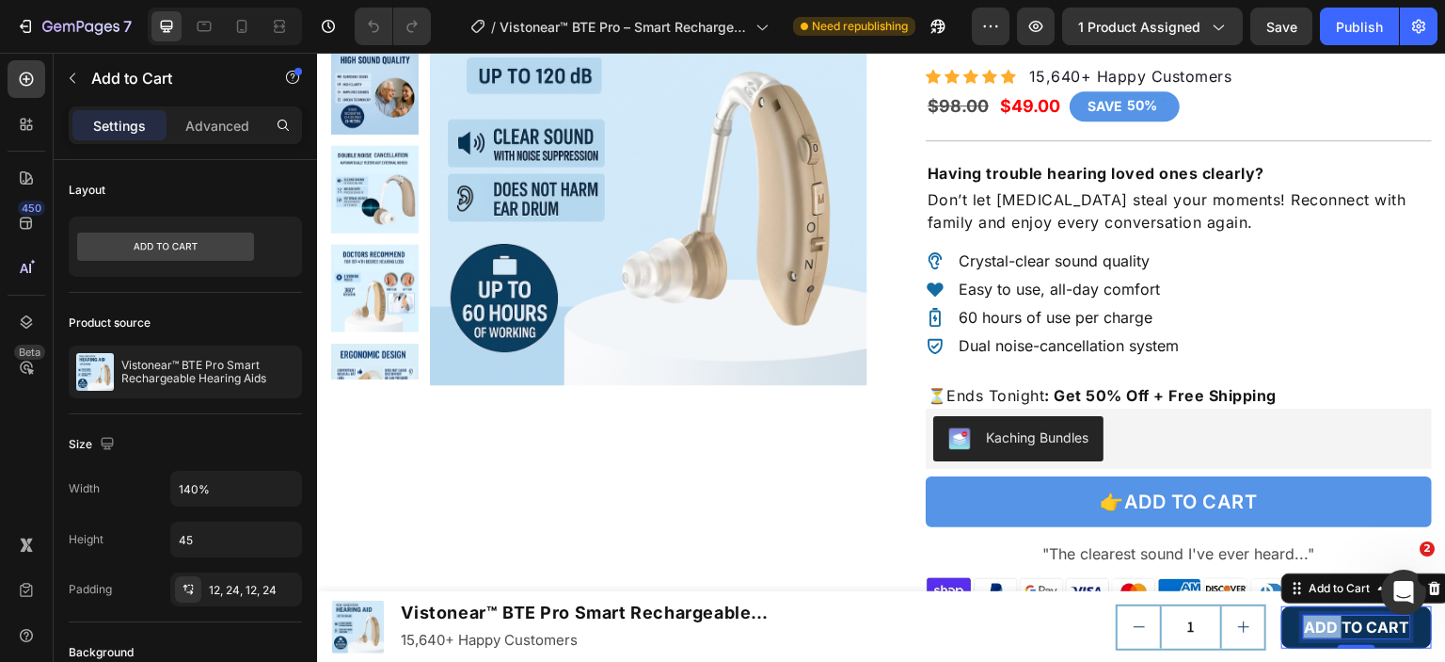
click at [1304, 626] on p "ADD TO CART" at bounding box center [1356, 626] width 105 height 23
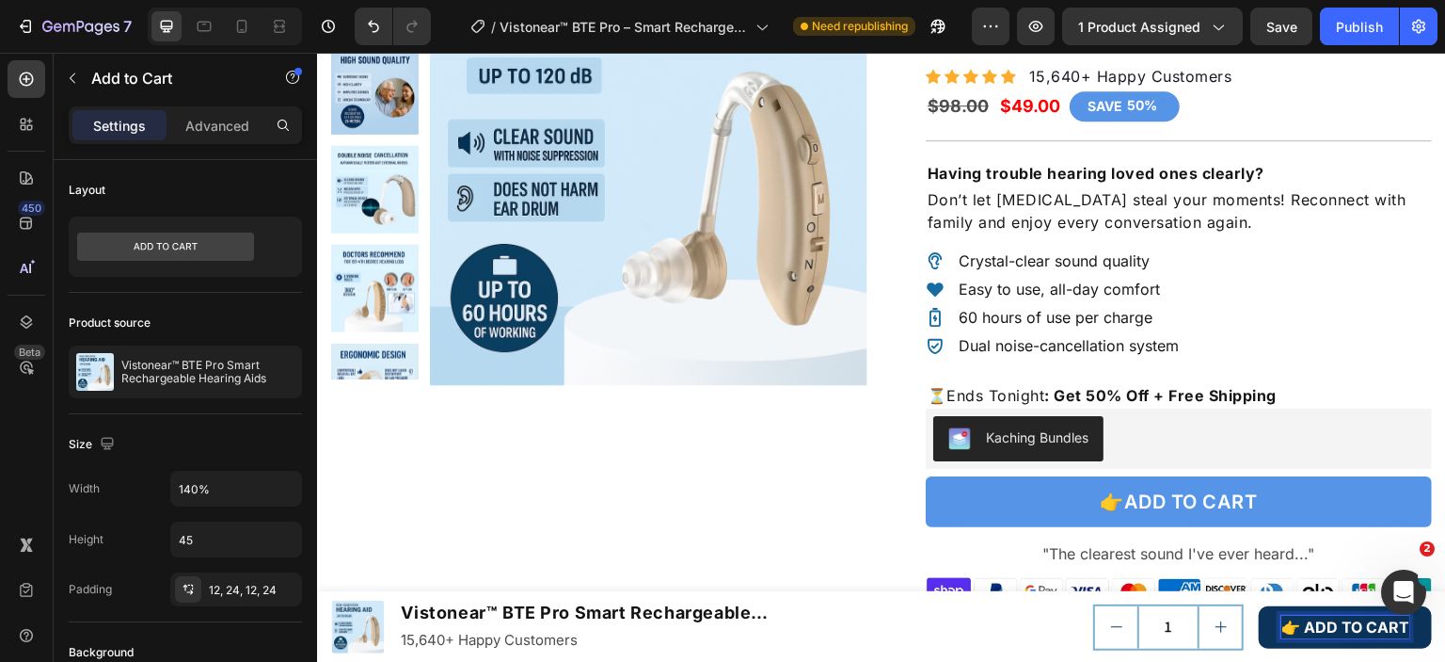
click at [1259, 606] on button "👉 ADD TO CART" at bounding box center [1345, 627] width 173 height 42
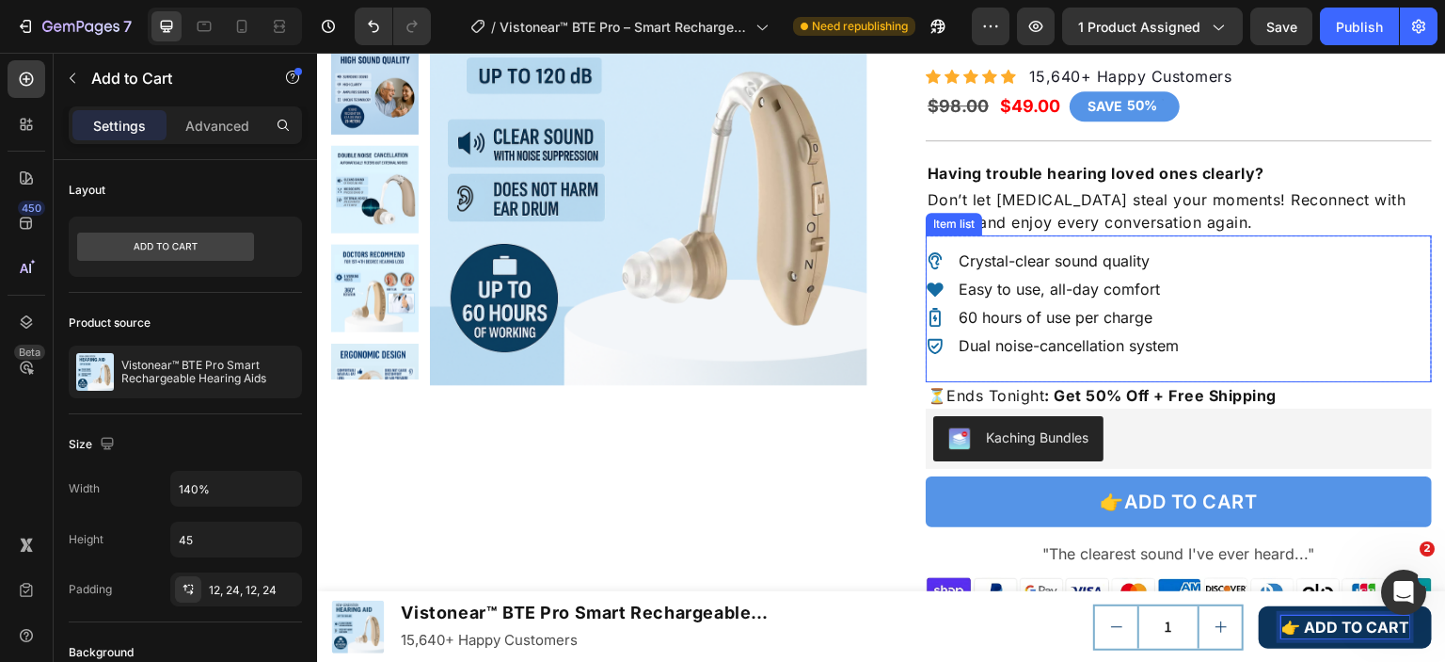
click at [1318, 343] on div "Crystal-clear sound quality Easy to use, all-day comfort 60 hours of use per ch…" at bounding box center [1179, 308] width 506 height 147
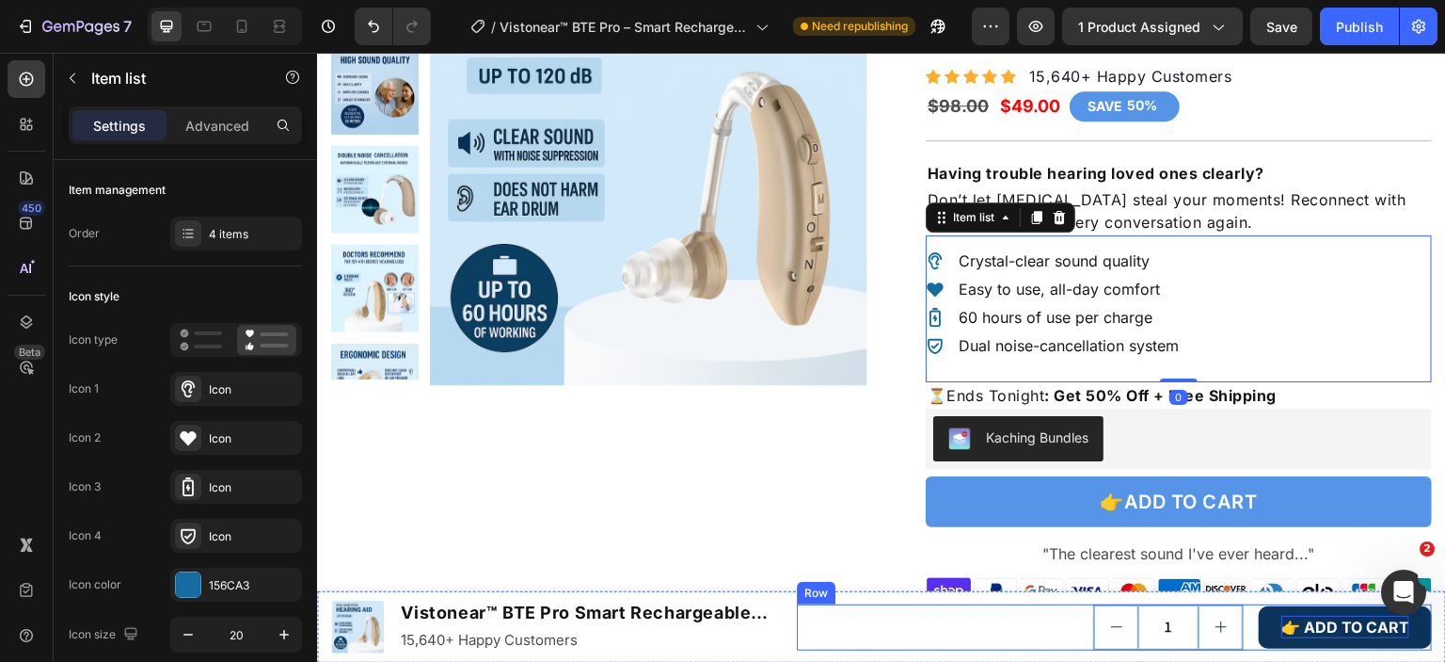
click at [1344, 606] on button "👉 ADD TO CART" at bounding box center [1345, 627] width 173 height 42
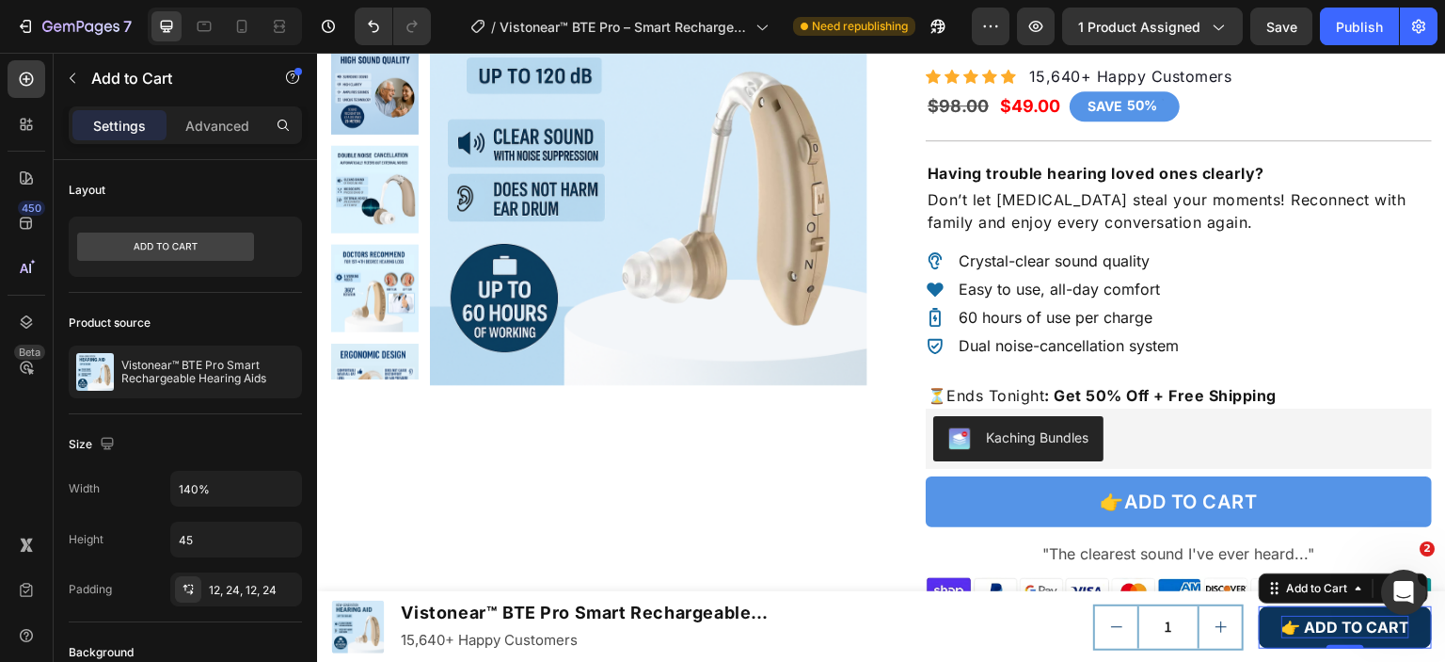
click at [1355, 610] on button "👉 ADD TO CART" at bounding box center [1345, 627] width 173 height 42
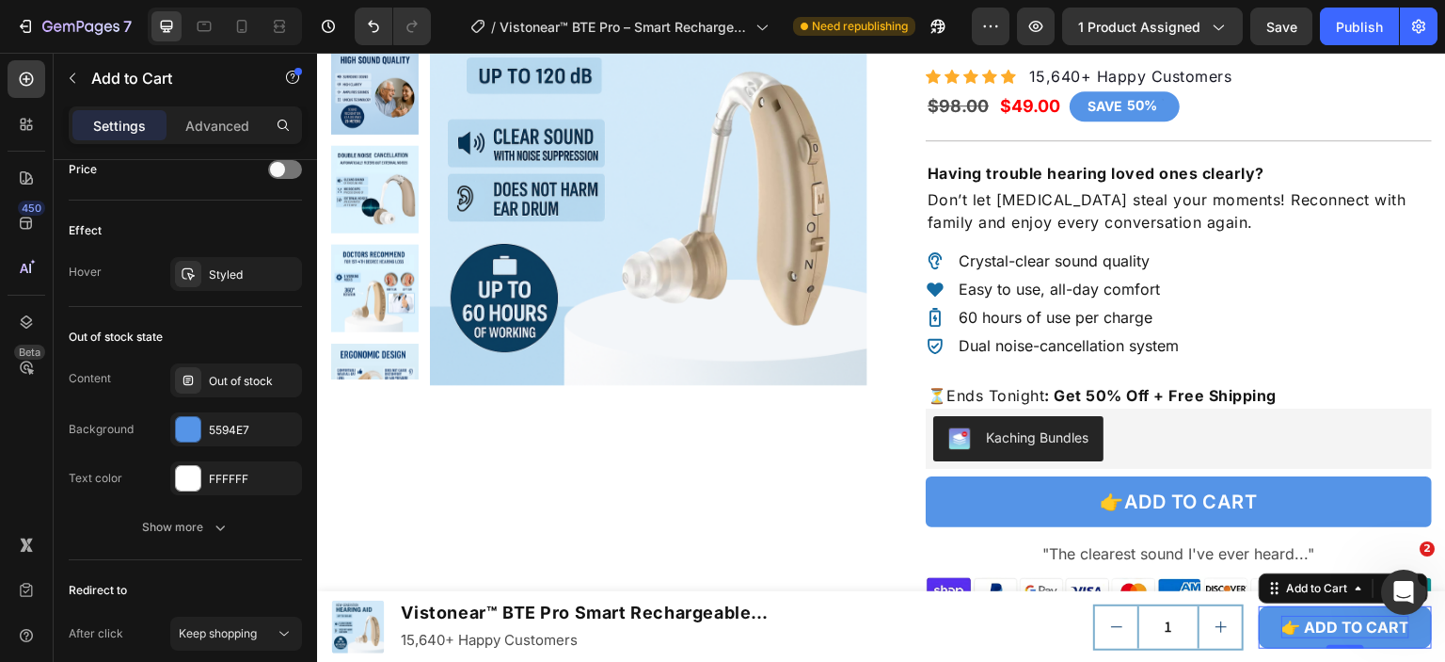
scroll to position [1506, 0]
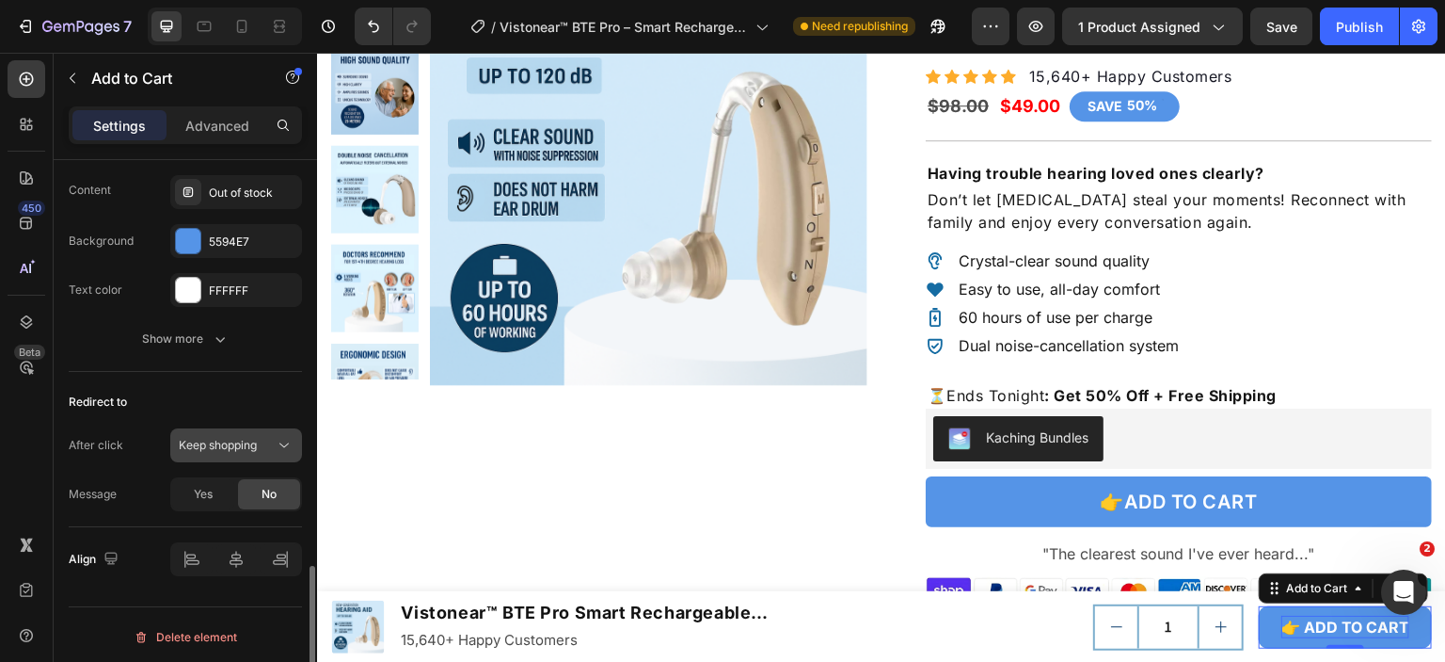
click at [248, 438] on span "Keep shopping" at bounding box center [218, 445] width 78 height 14
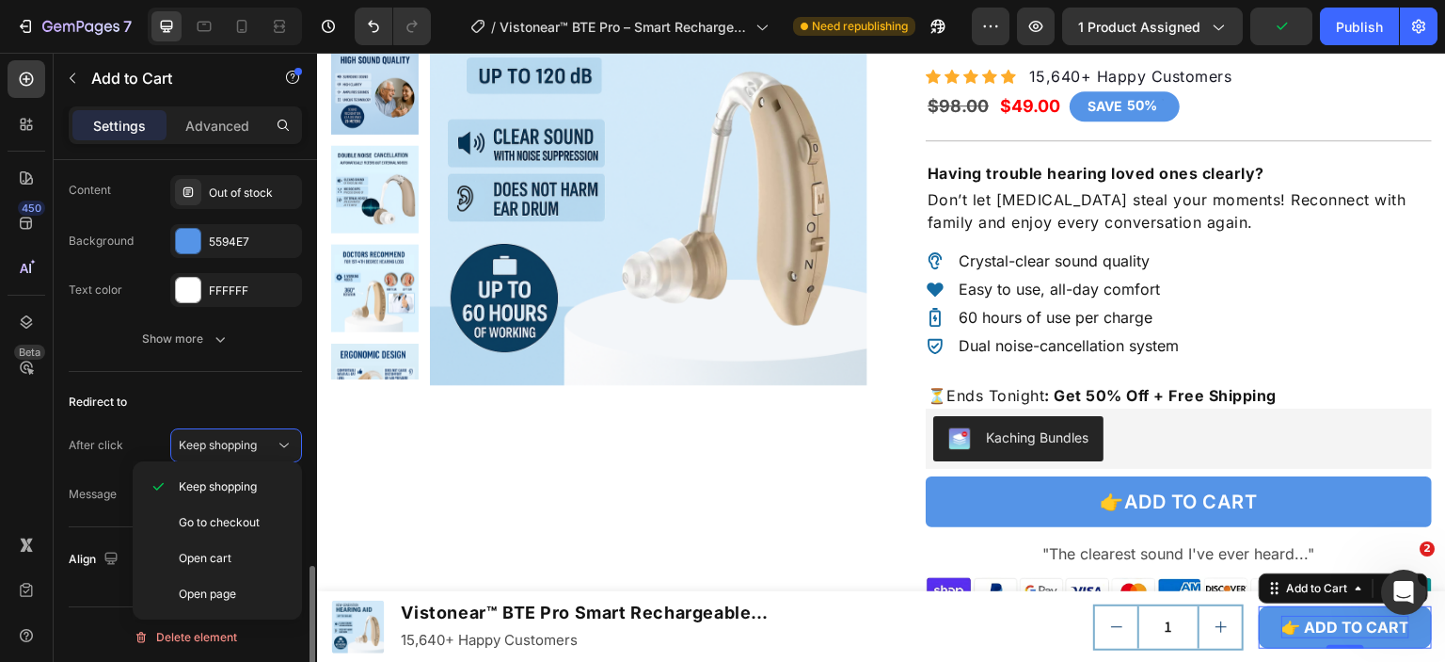
click at [297, 372] on div "Redirect to After click Keep shopping Message Yes No" at bounding box center [185, 449] width 233 height 155
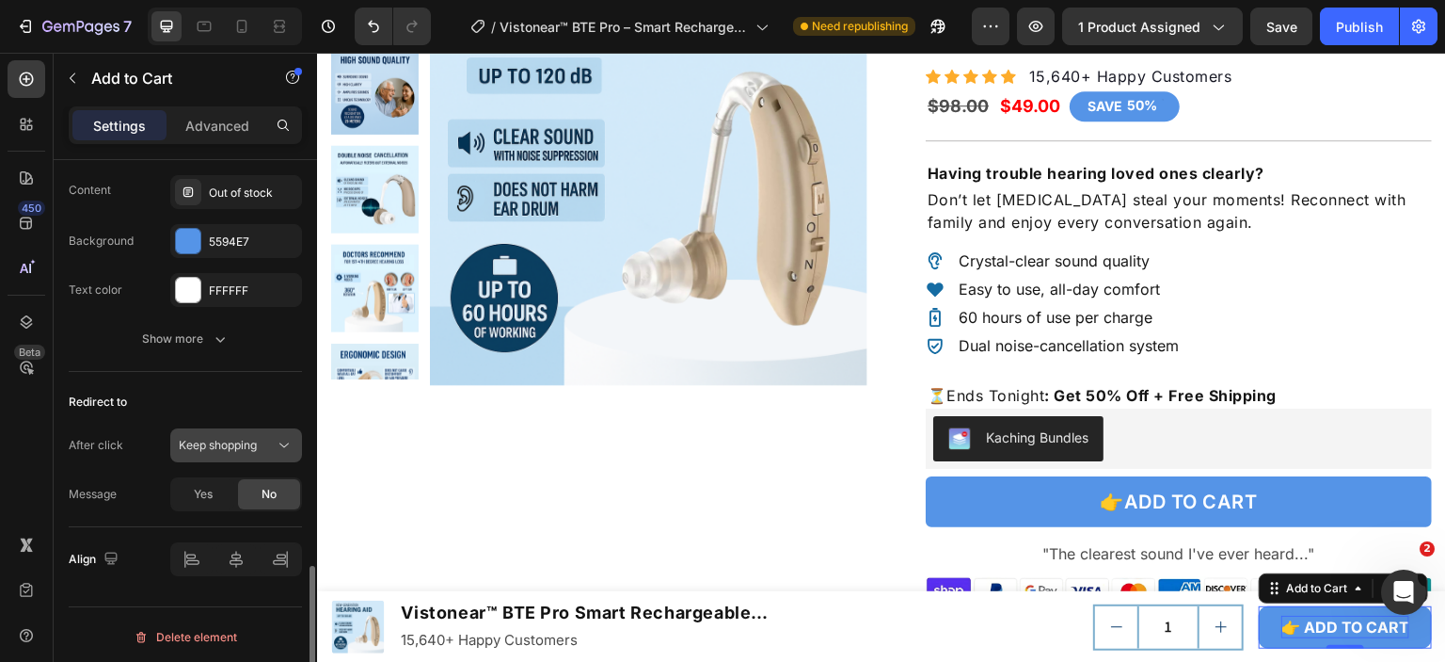
click at [248, 439] on span "Keep shopping" at bounding box center [218, 445] width 78 height 14
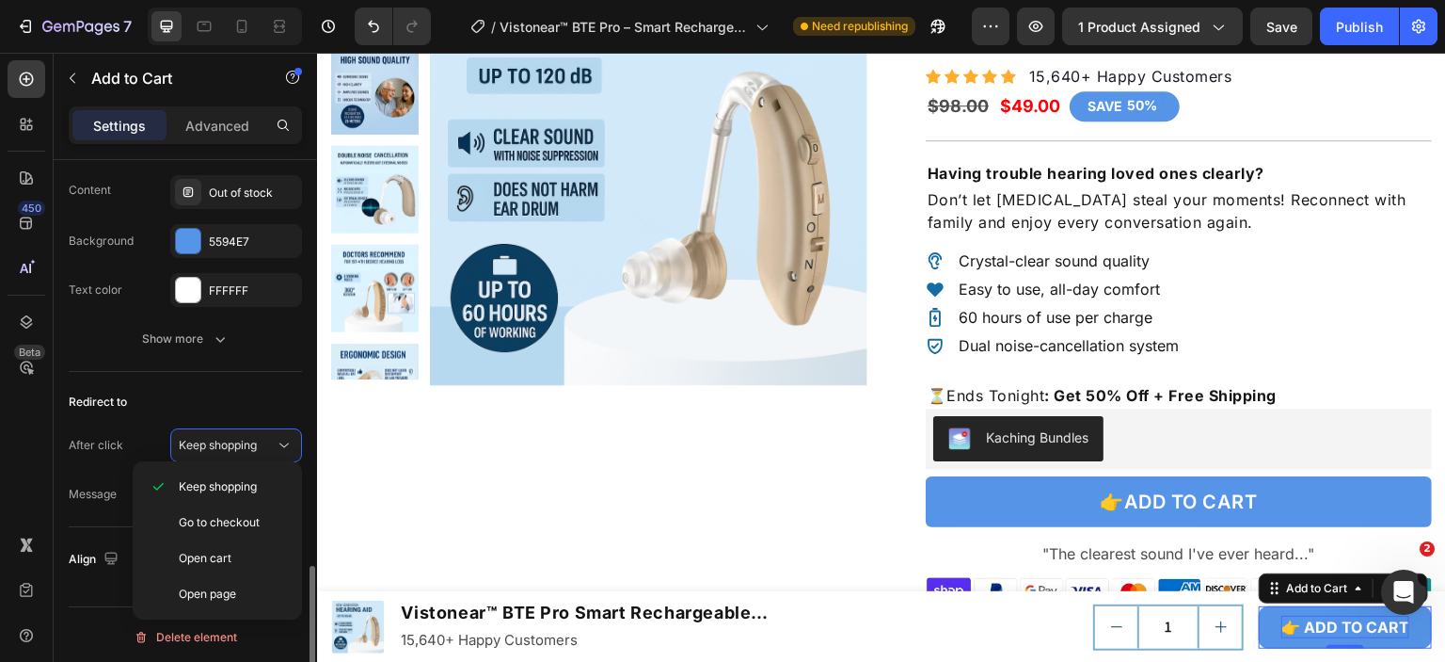
click at [266, 393] on div "Redirect to" at bounding box center [185, 402] width 233 height 30
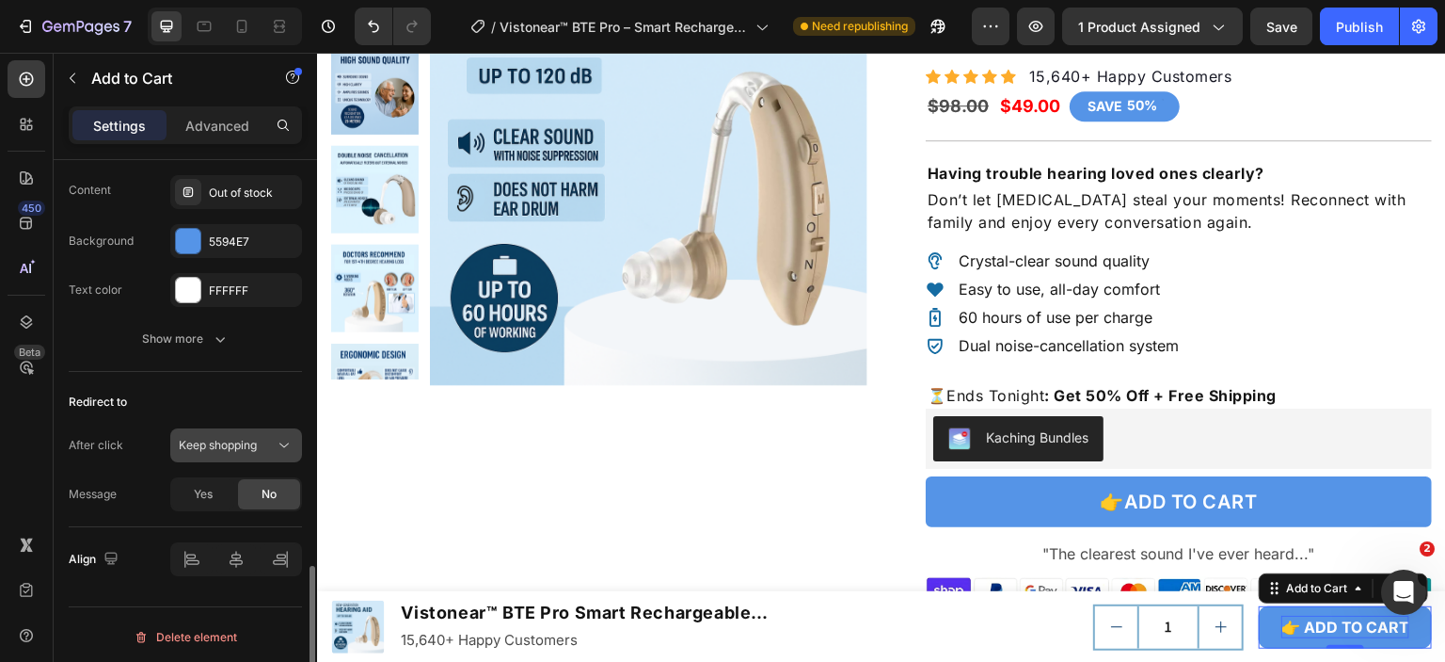
click at [239, 441] on span "Keep shopping" at bounding box center [218, 445] width 78 height 14
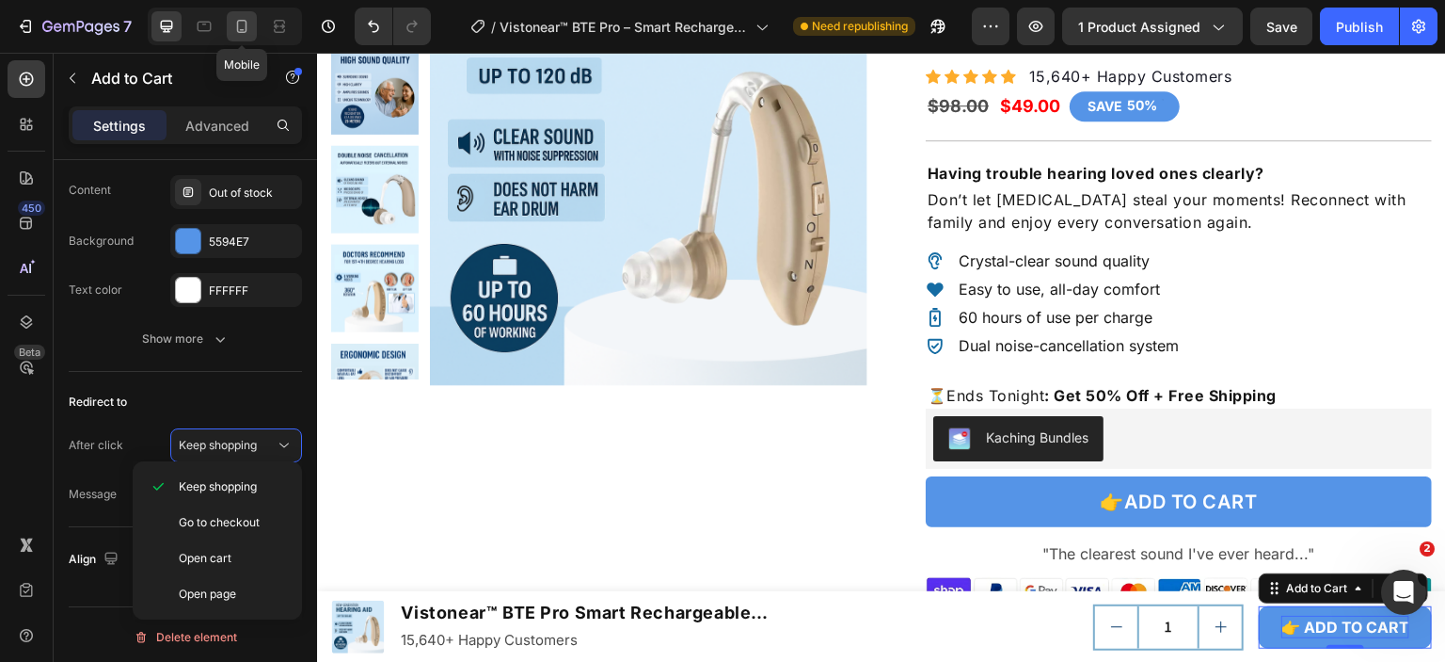
click at [242, 24] on icon at bounding box center [241, 26] width 19 height 19
type input "100%"
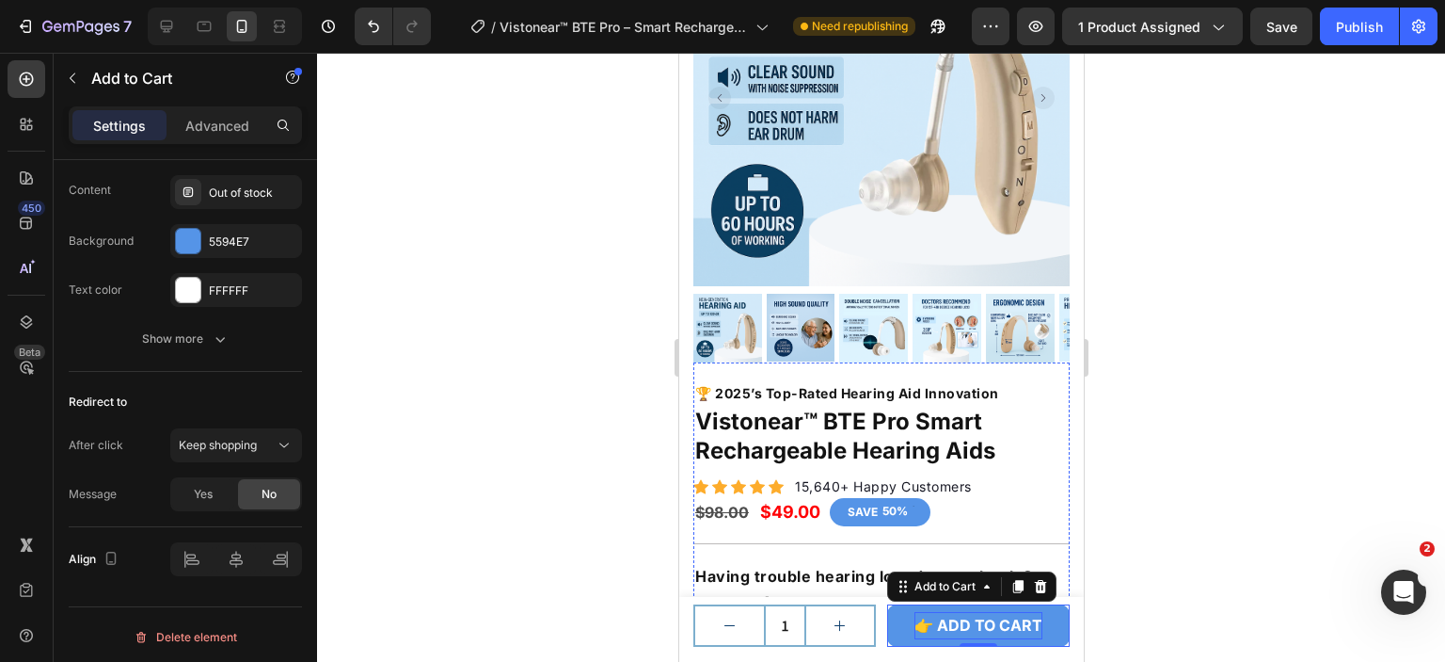
scroll to position [674, 0]
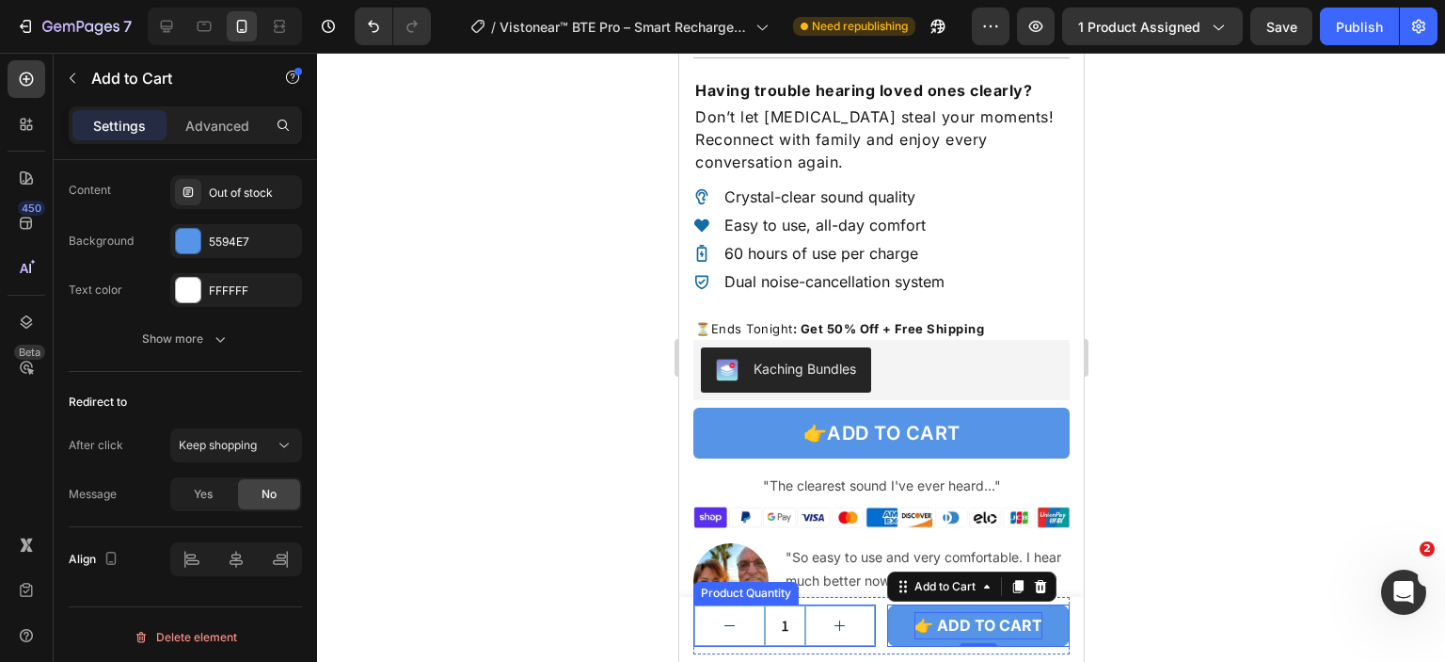
click at [850, 609] on button "increment" at bounding box center [839, 625] width 69 height 39
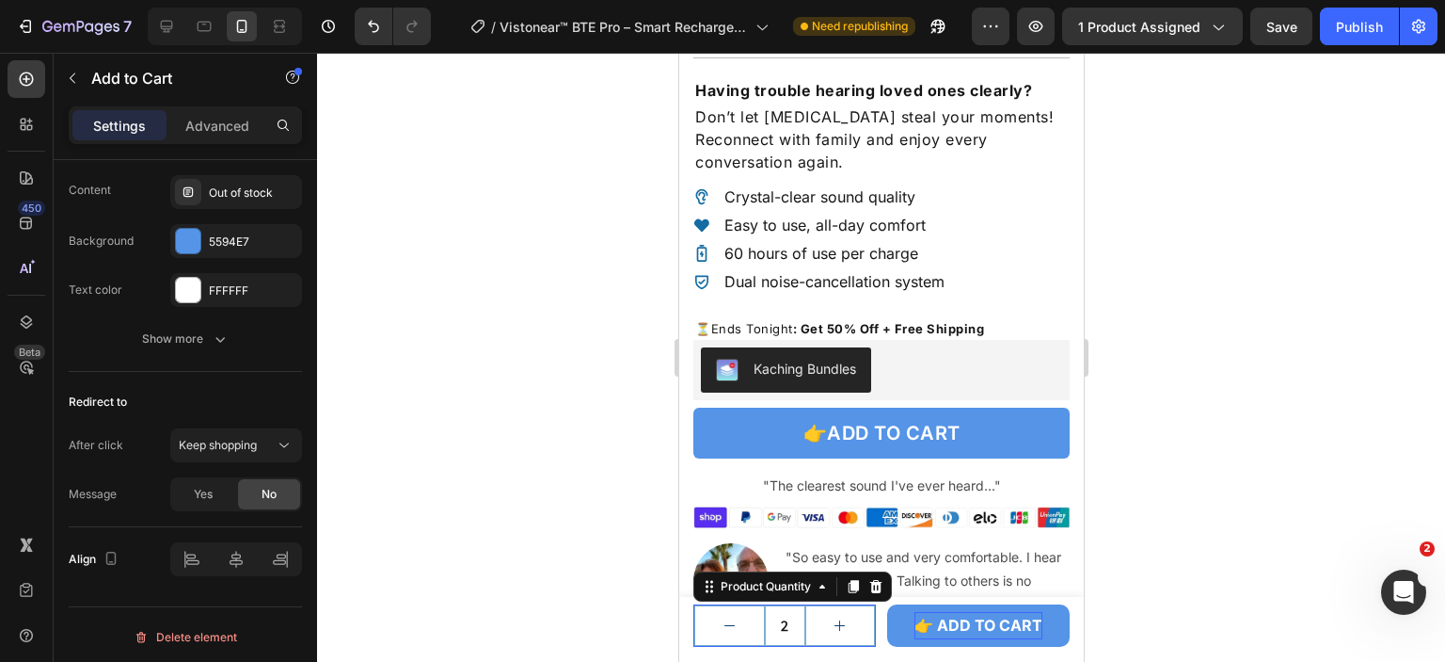
type input "2"
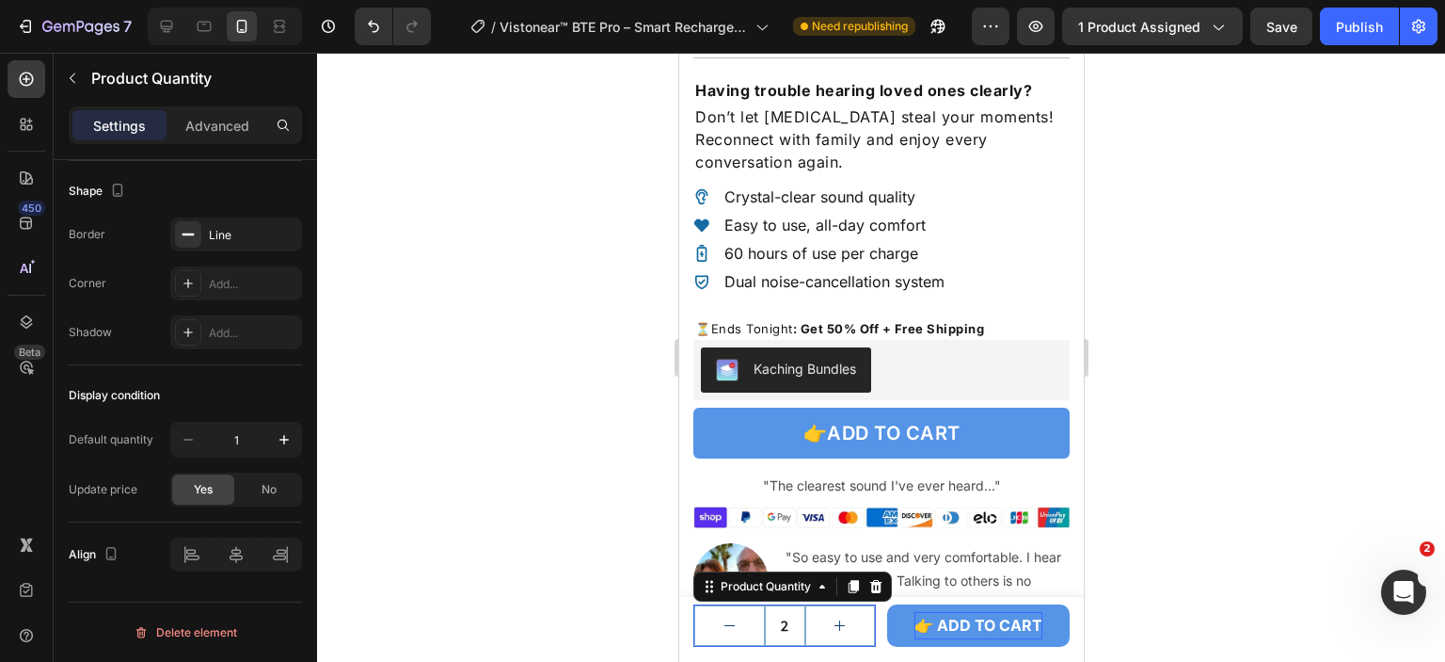
scroll to position [0, 0]
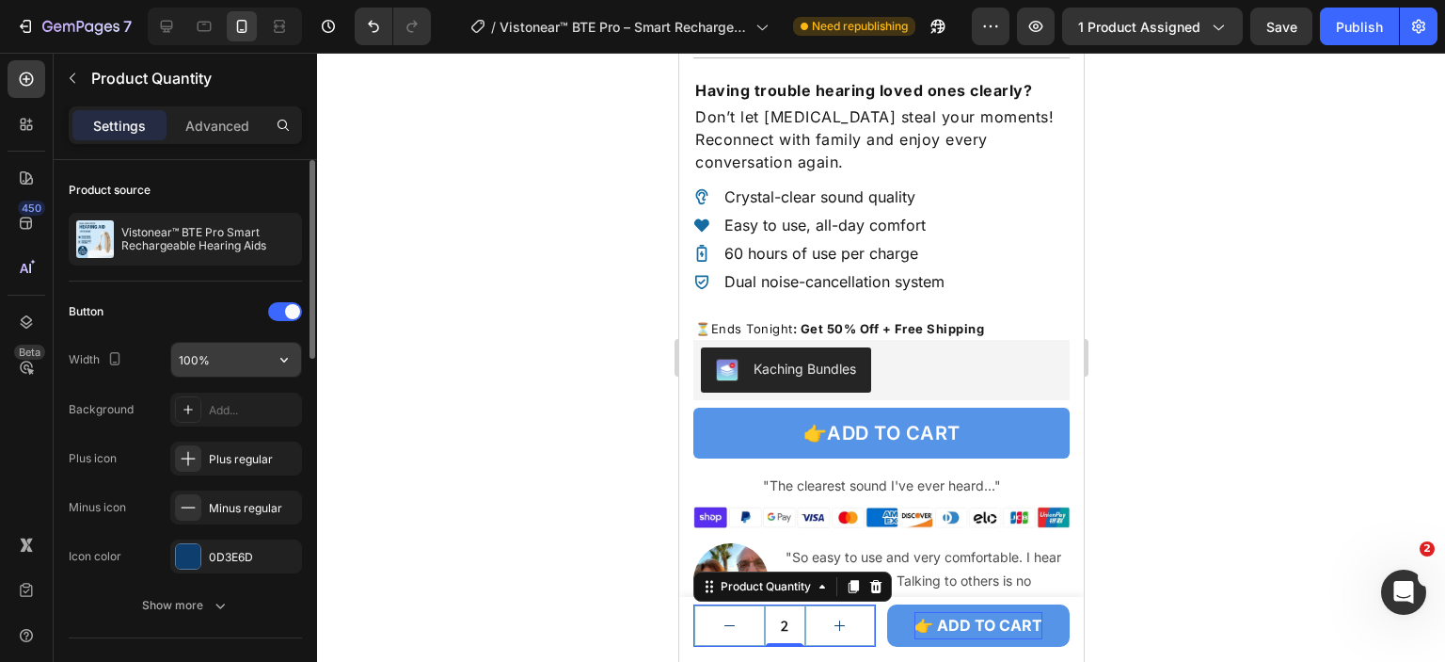
click at [244, 357] on input "100%" at bounding box center [236, 360] width 130 height 34
drag, startPoint x: 190, startPoint y: 356, endPoint x: 151, endPoint y: 361, distance: 39.9
click at [151, 361] on div "Width 80%" at bounding box center [185, 360] width 233 height 36
type input "100%"
click at [1239, 570] on div at bounding box center [881, 357] width 1128 height 609
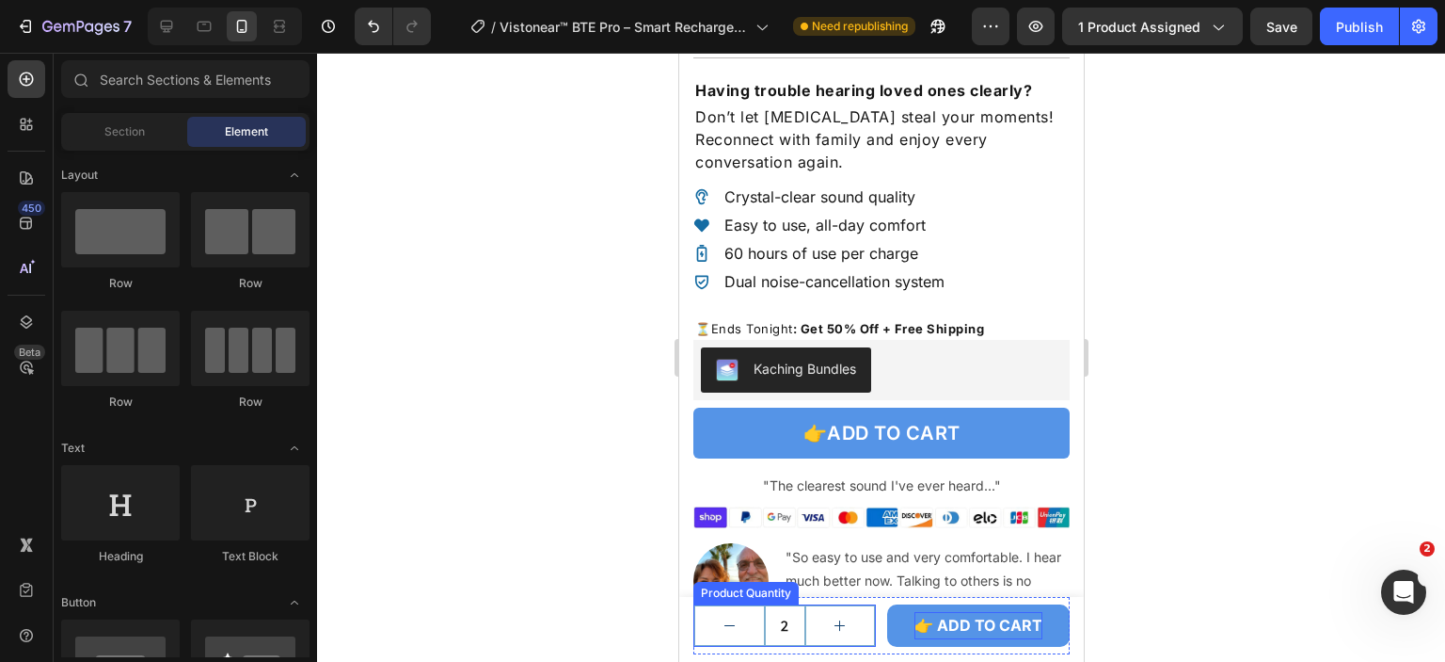
click at [840, 623] on icon "increment" at bounding box center [839, 625] width 14 height 14
click at [851, 621] on button "increment" at bounding box center [839, 625] width 69 height 39
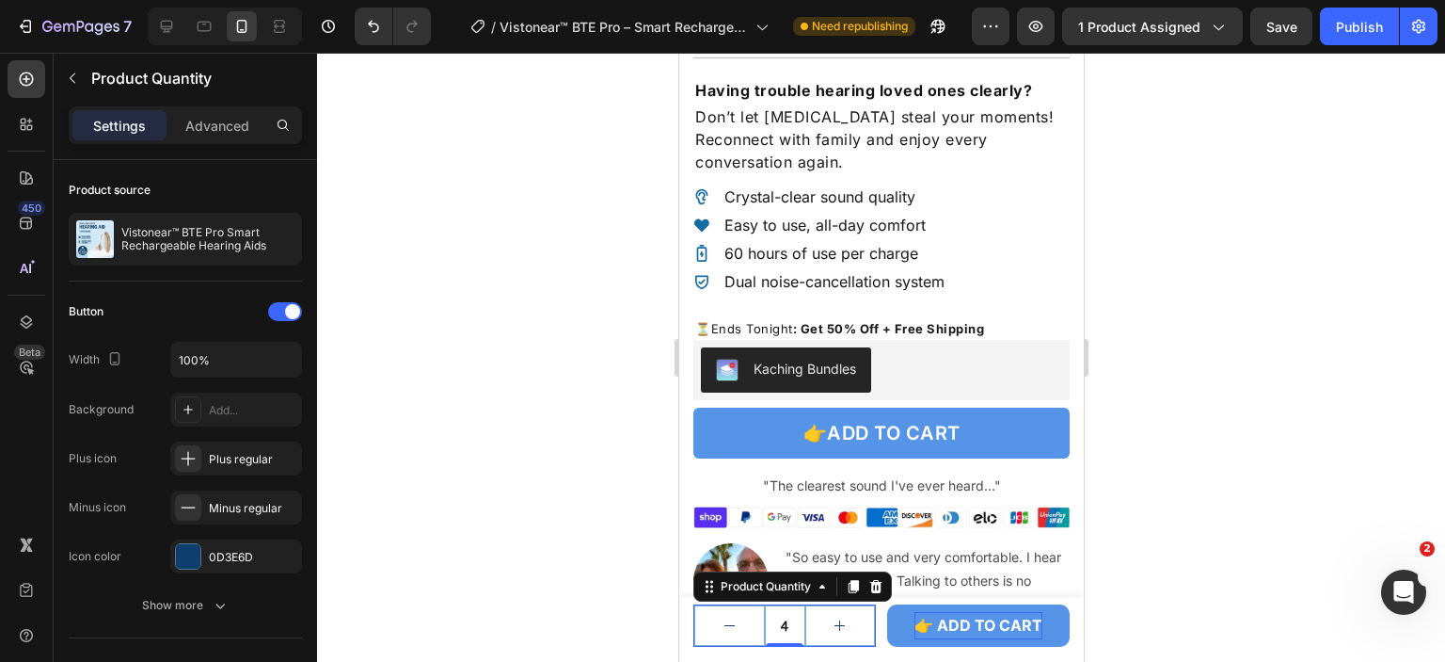
click at [853, 613] on button "increment" at bounding box center [839, 625] width 69 height 39
type input "5"
click at [288, 353] on icon "button" at bounding box center [284, 359] width 19 height 19
click at [263, 413] on span "100%" at bounding box center [269, 406] width 31 height 17
click at [262, 350] on input "100%" at bounding box center [236, 360] width 130 height 34
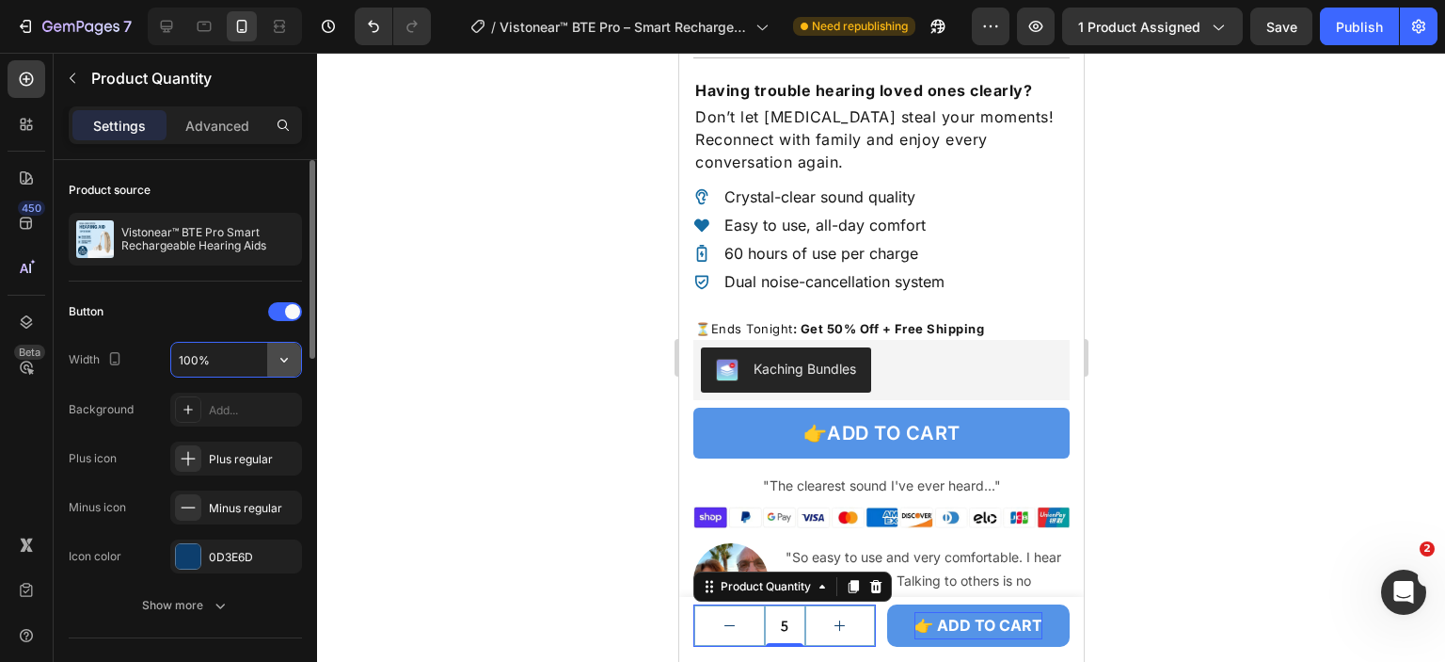
click at [289, 352] on icon "button" at bounding box center [284, 359] width 19 height 19
click at [195, 409] on span "Full" at bounding box center [187, 406] width 19 height 17
click at [212, 462] on div "Plus regular" at bounding box center [253, 459] width 88 height 17
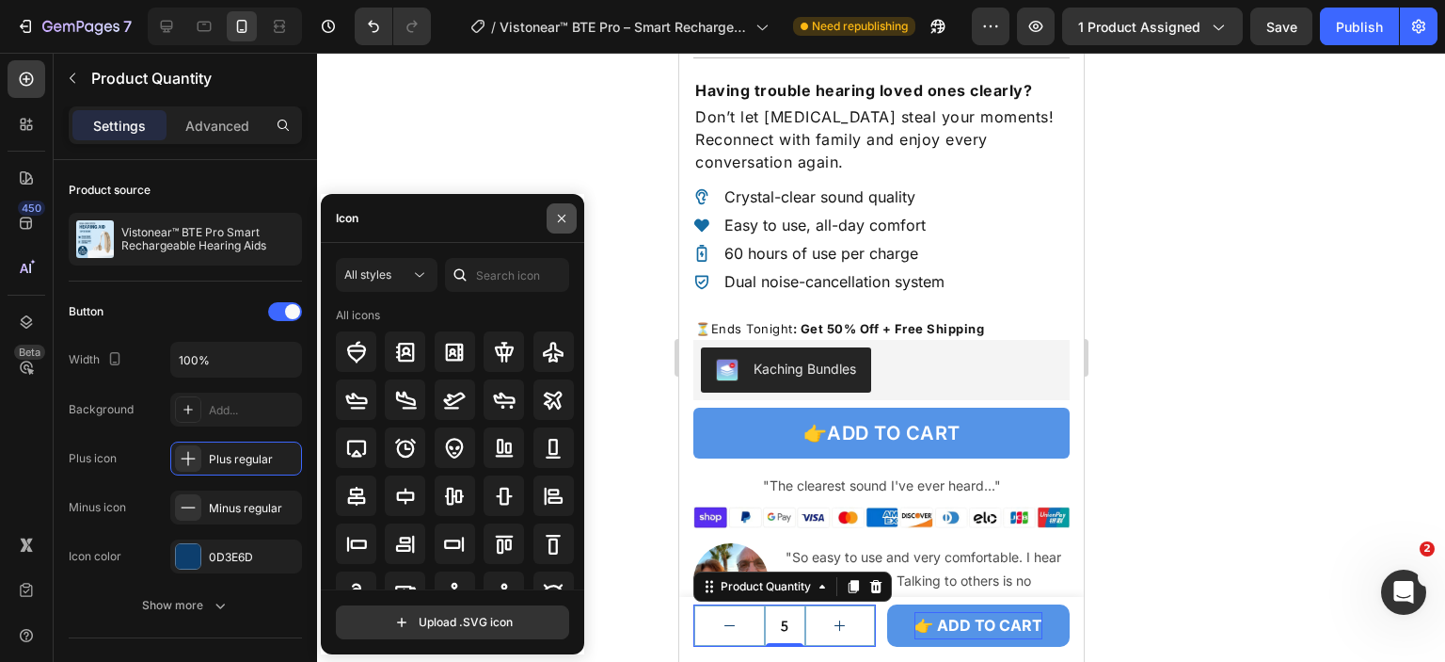
click at [560, 218] on icon "button" at bounding box center [561, 218] width 15 height 15
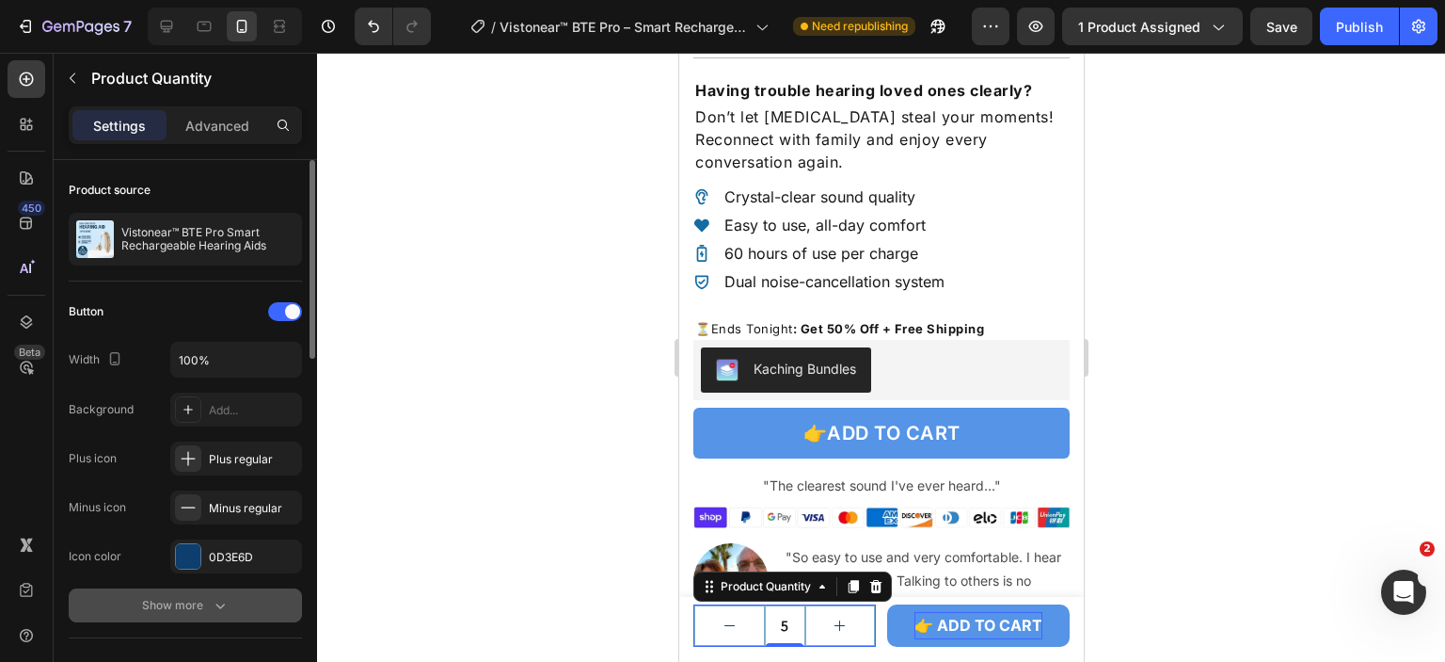
click at [226, 606] on icon "button" at bounding box center [220, 605] width 19 height 19
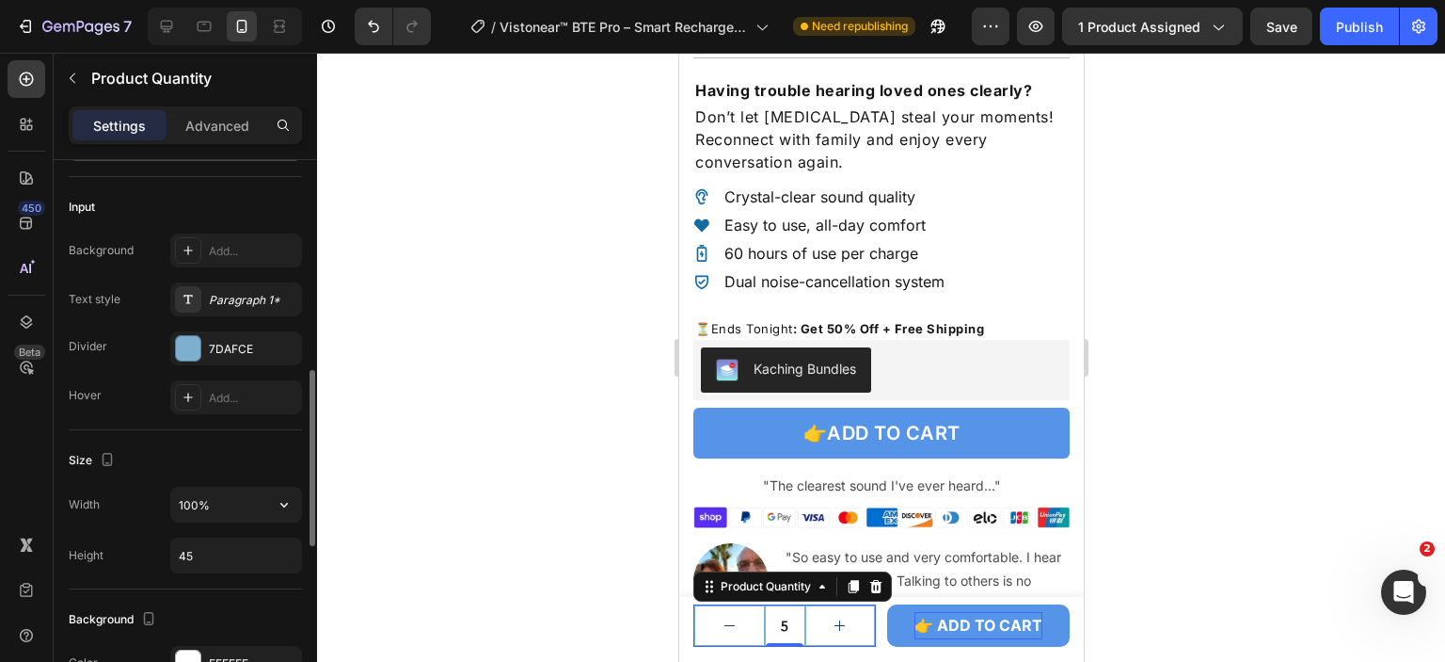
scroll to position [753, 0]
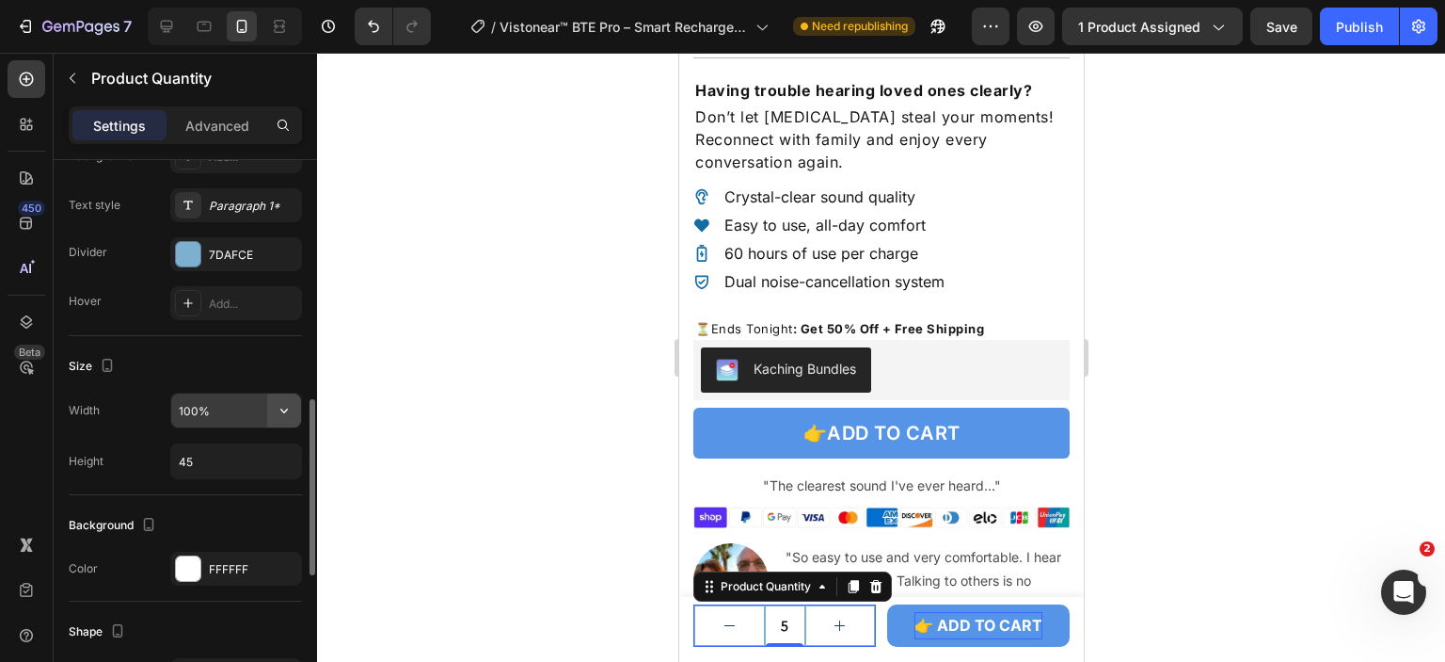
click at [281, 408] on icon "button" at bounding box center [284, 410] width 8 height 5
click at [209, 409] on input "100%" at bounding box center [236, 410] width 130 height 34
click at [194, 407] on input "100%" at bounding box center [236, 410] width 130 height 34
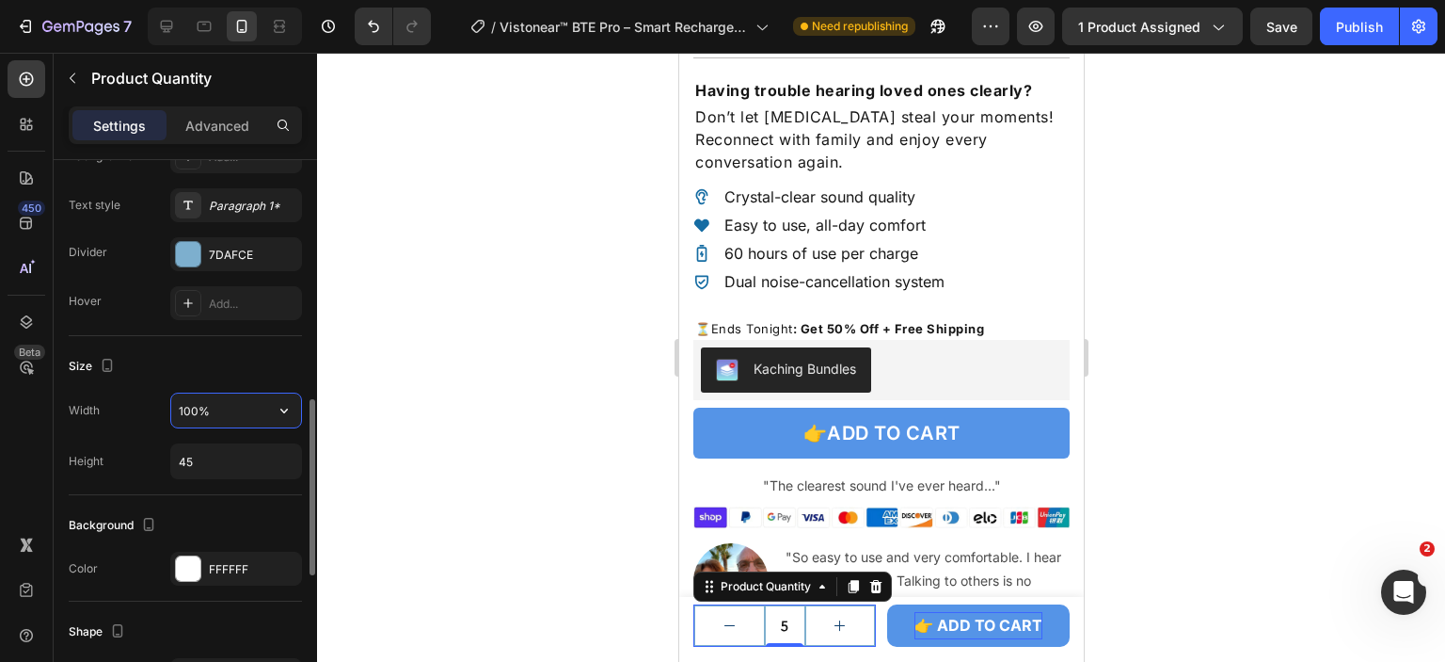
click at [194, 407] on input "100%" at bounding box center [236, 410] width 130 height 34
type input "100%"
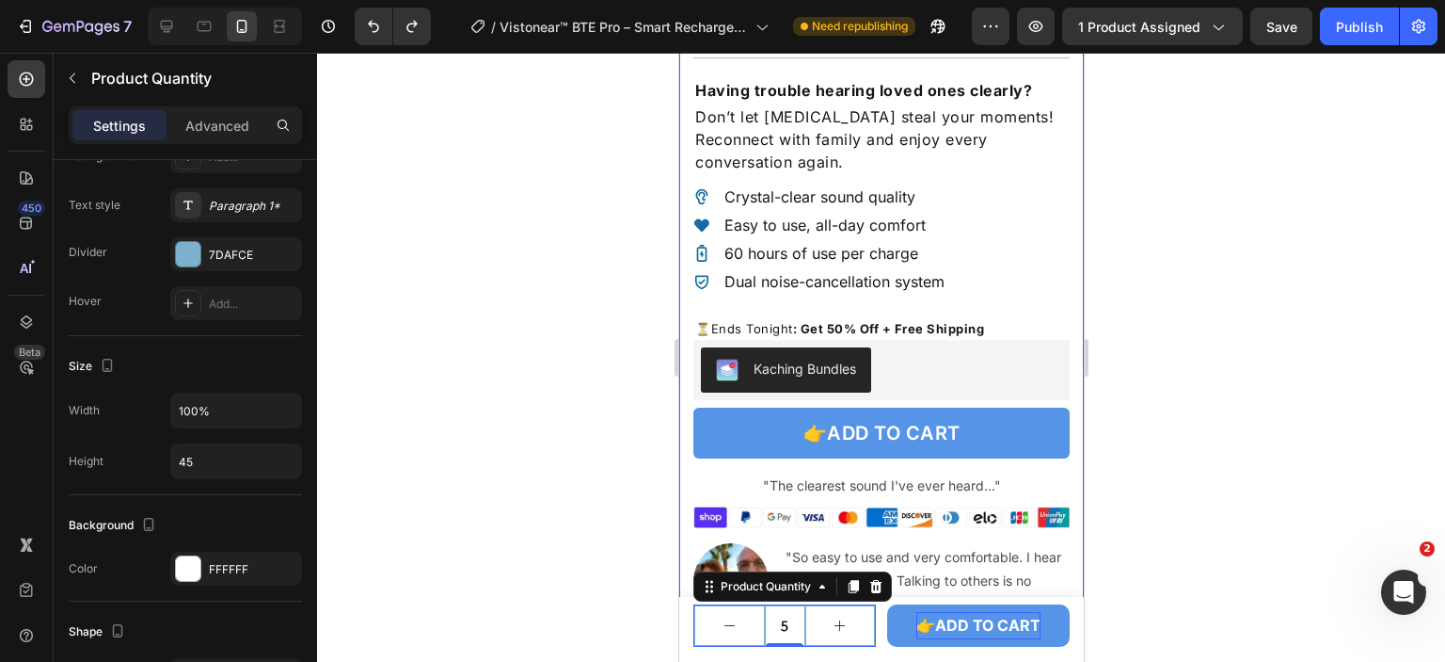
click at [1242, 495] on div at bounding box center [881, 357] width 1128 height 609
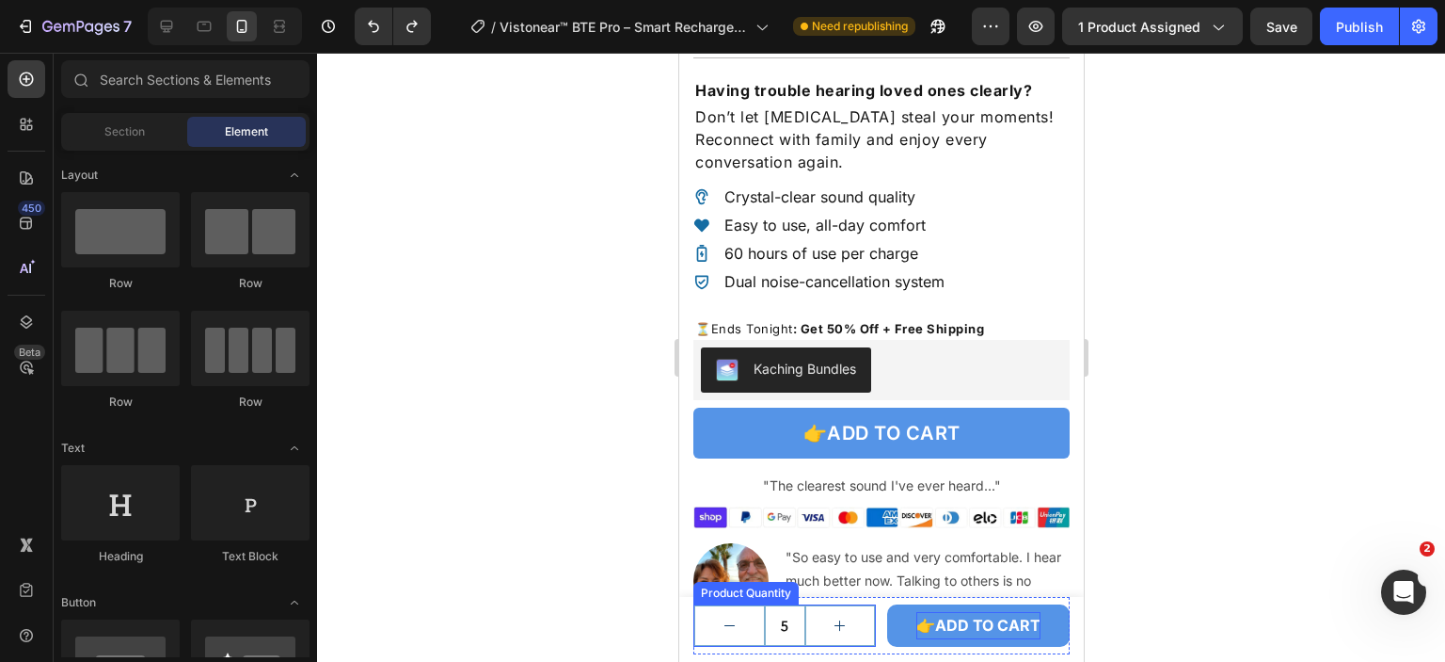
click at [836, 631] on icon "increment" at bounding box center [839, 625] width 14 height 14
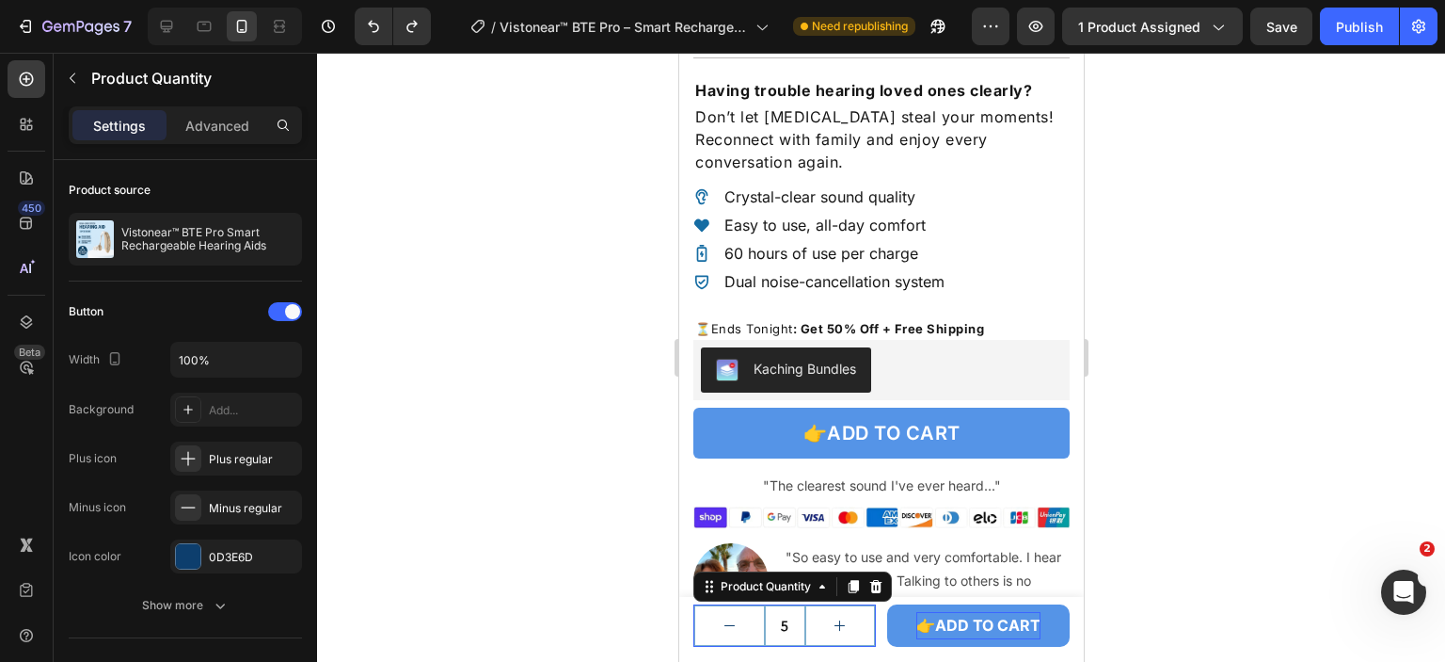
type input "6"
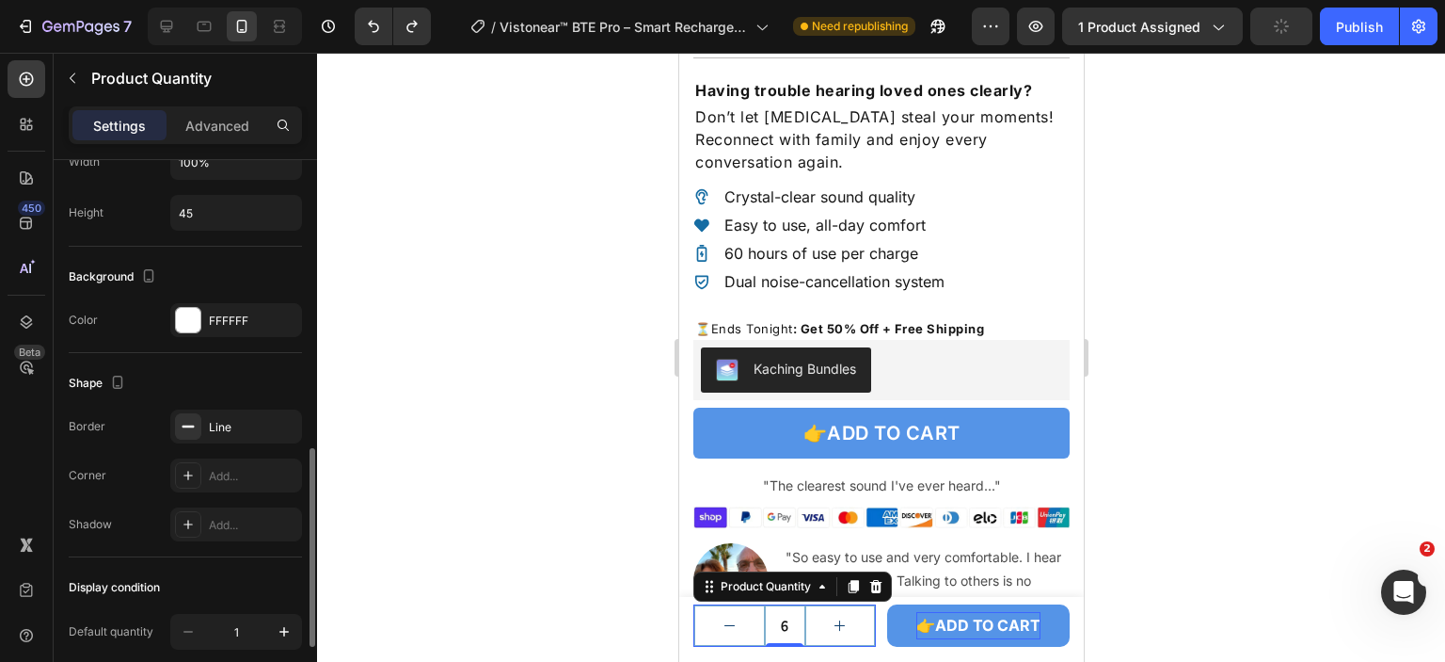
scroll to position [710, 0]
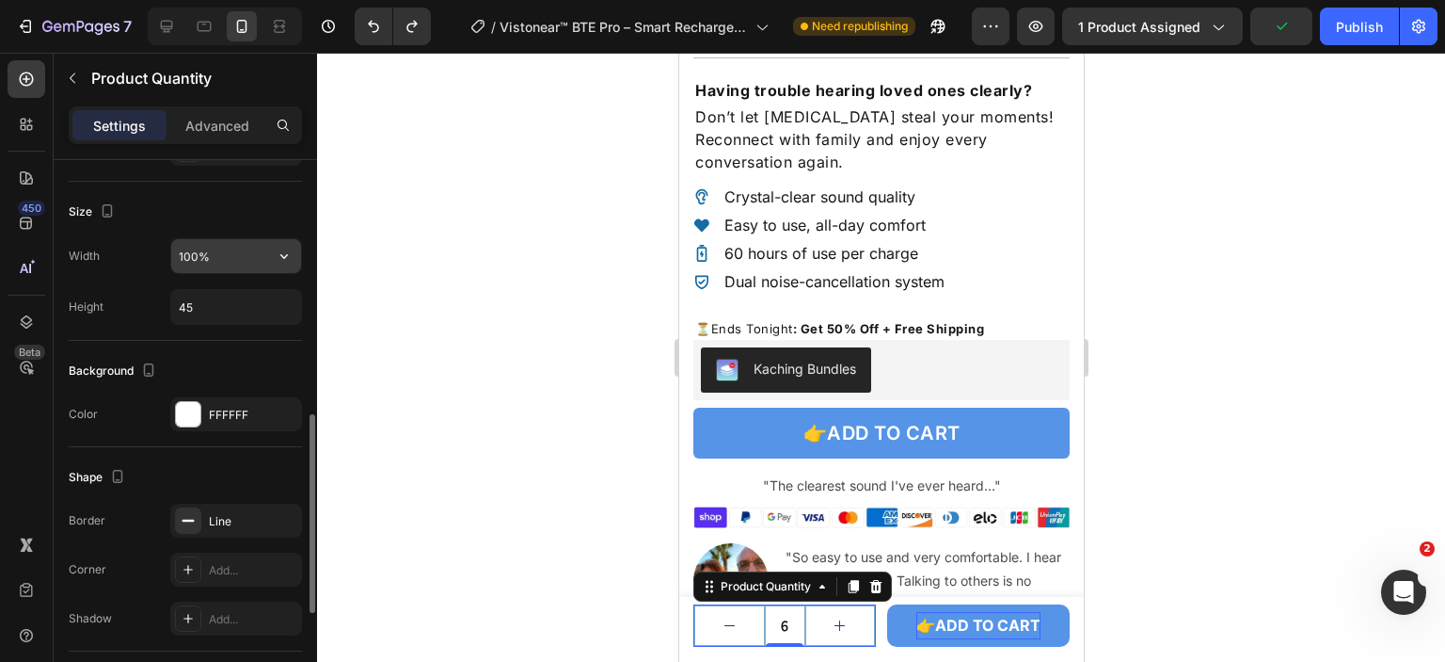
click at [177, 263] on input "100%" at bounding box center [236, 256] width 130 height 34
click at [271, 259] on button "button" at bounding box center [284, 256] width 34 height 34
click at [224, 256] on input "100%" at bounding box center [236, 256] width 130 height 34
drag, startPoint x: 196, startPoint y: 253, endPoint x: 154, endPoint y: 253, distance: 41.4
click at [154, 253] on div "Width 100%" at bounding box center [185, 256] width 233 height 36
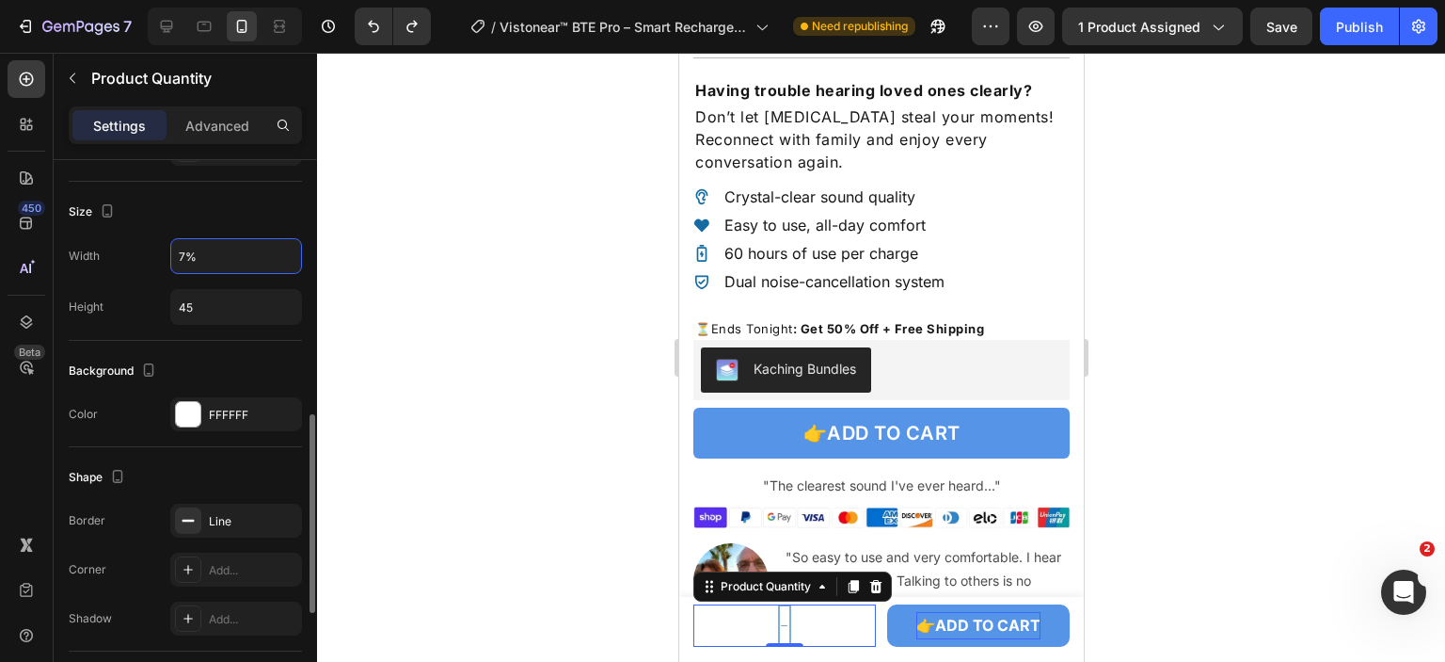
type input "70%"
click at [1266, 403] on div at bounding box center [881, 357] width 1128 height 609
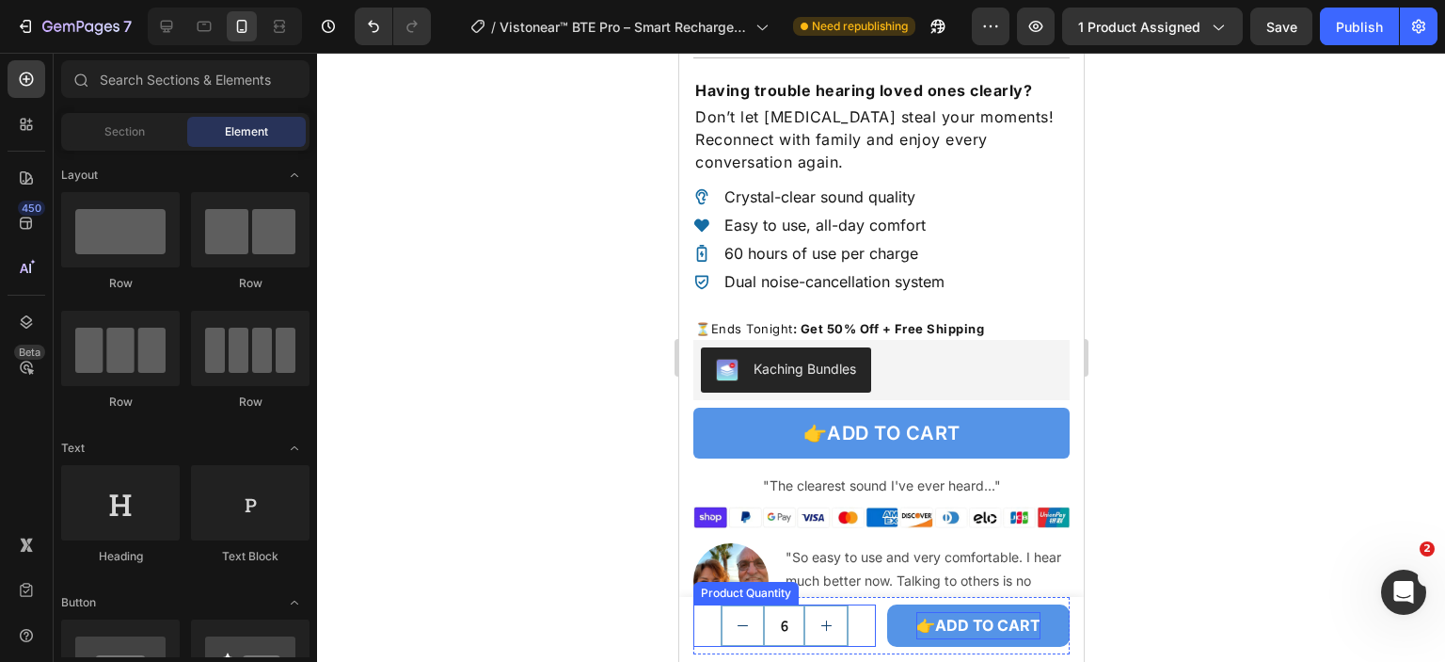
click at [810, 629] on button "increment" at bounding box center [825, 625] width 40 height 39
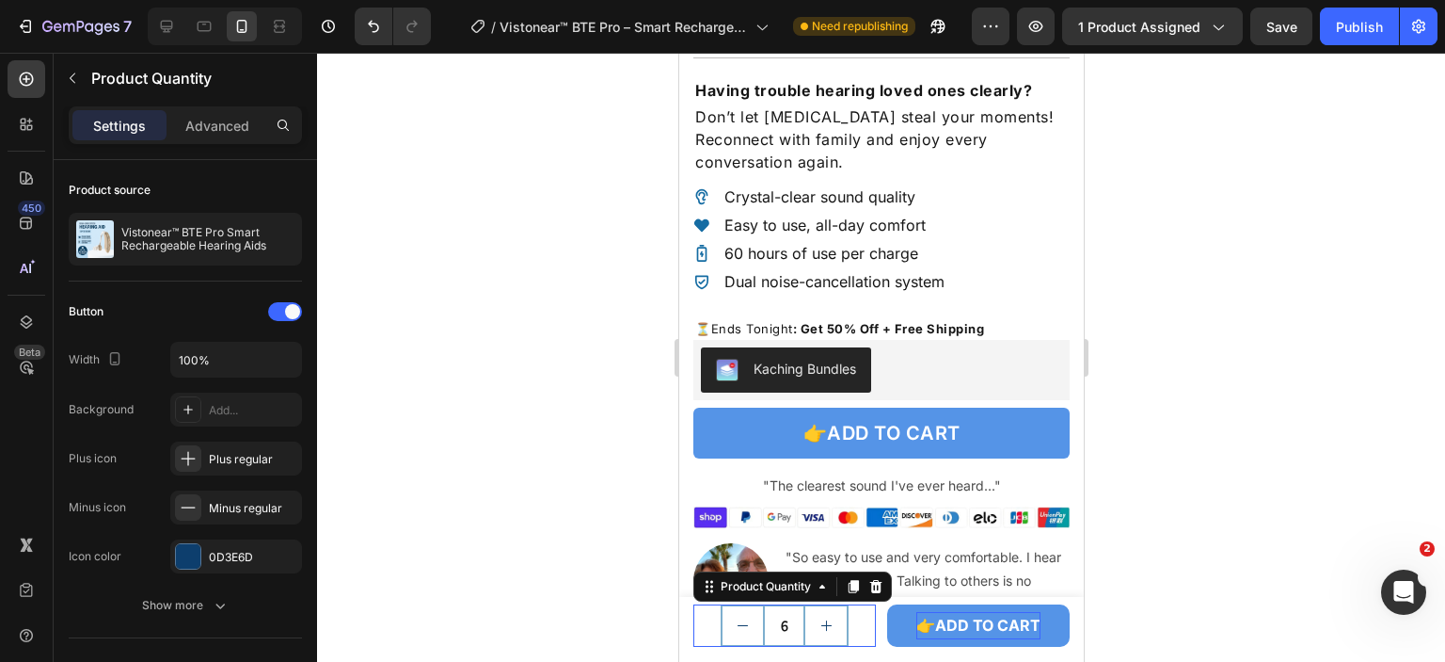
type input "7"
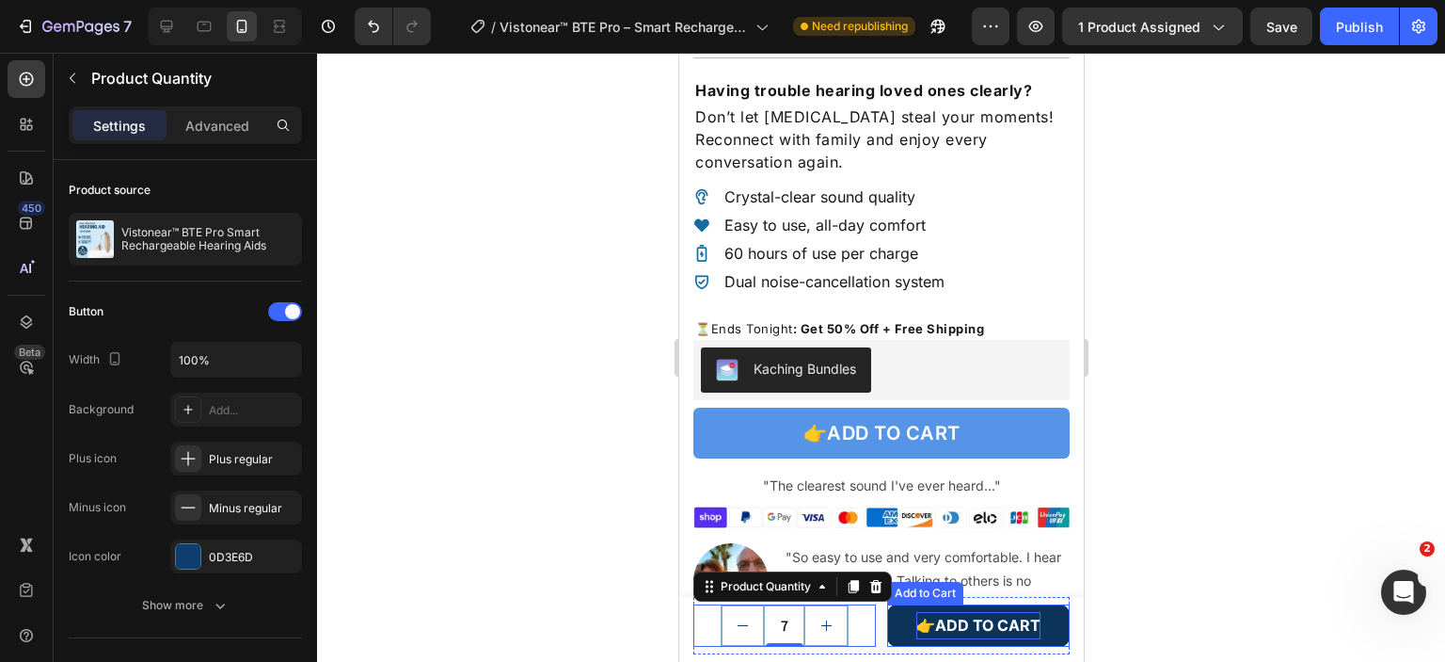
click at [886, 629] on button "👉ADD TO CART" at bounding box center [977, 625] width 183 height 42
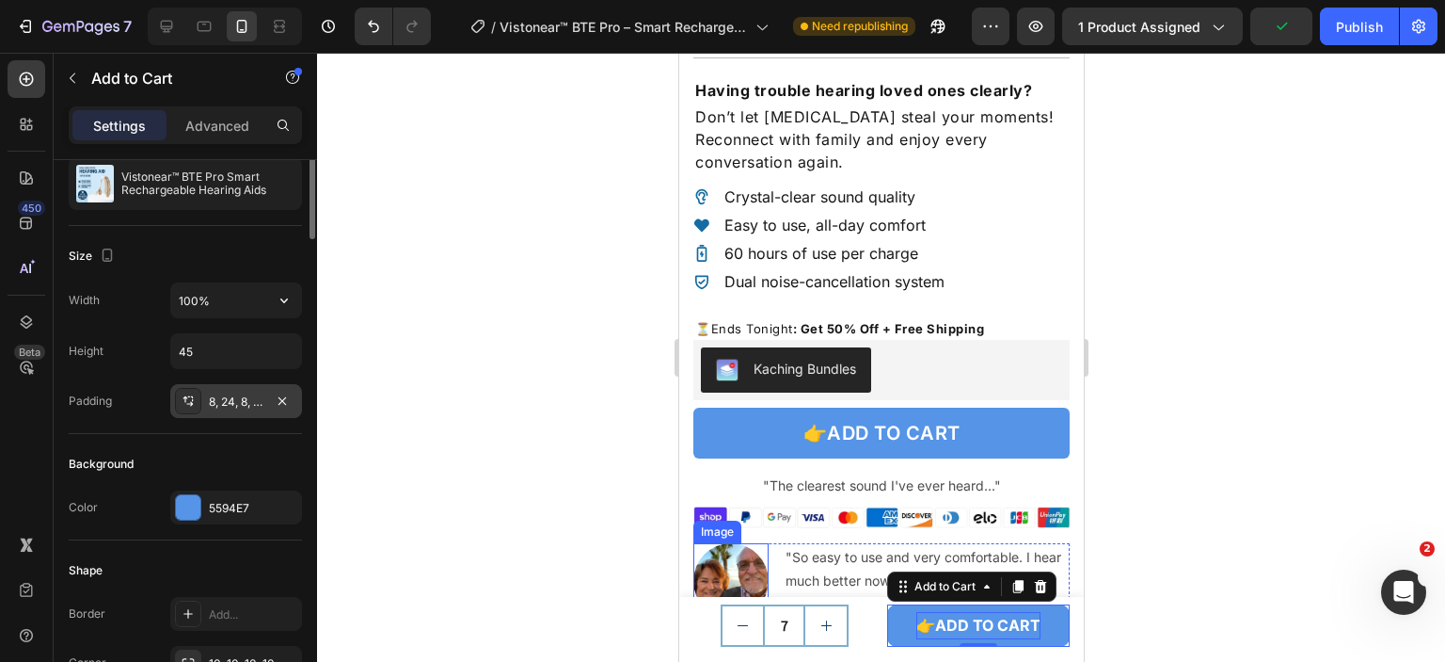
scroll to position [94, 0]
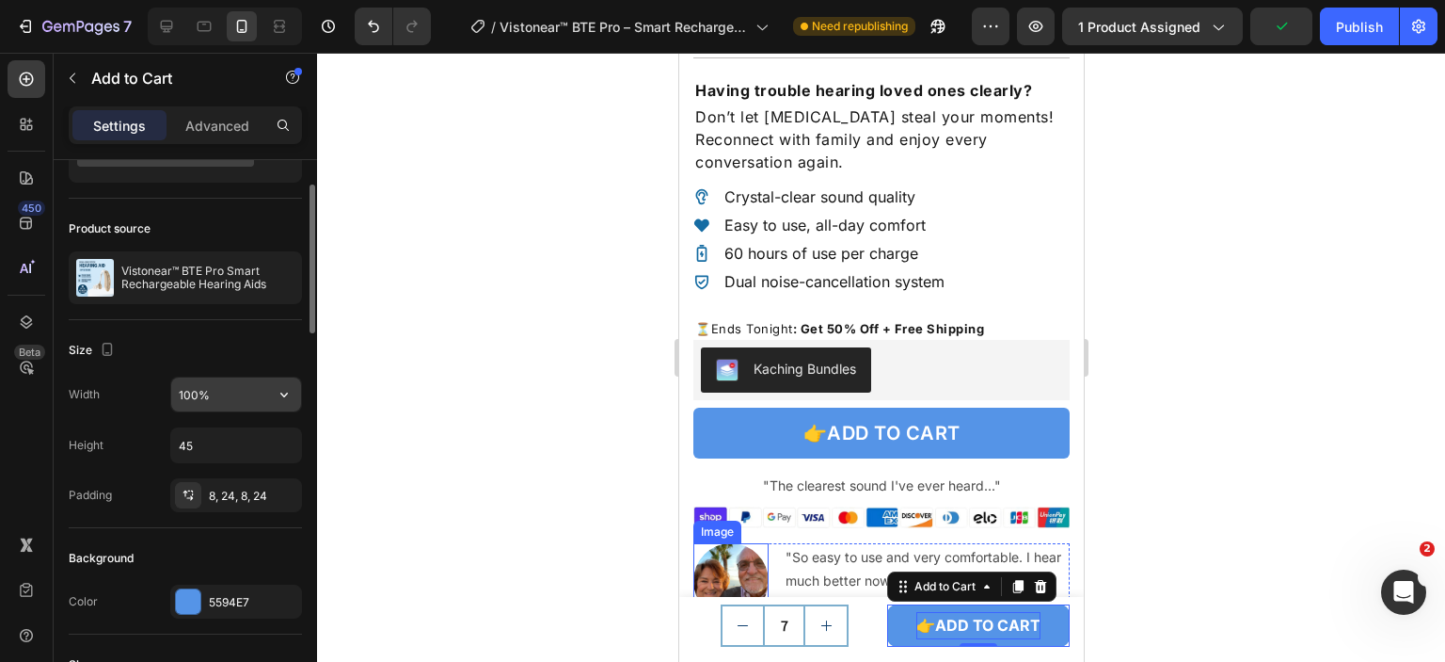
click at [192, 393] on input "100%" at bounding box center [236, 394] width 130 height 34
click at [189, 394] on input "100%" at bounding box center [236, 394] width 130 height 34
click at [184, 395] on input "100%" at bounding box center [236, 394] width 130 height 34
type input "120%"
click at [276, 419] on div "Width 120% Height 45 Padding 8, 24, 8, 24" at bounding box center [185, 444] width 233 height 136
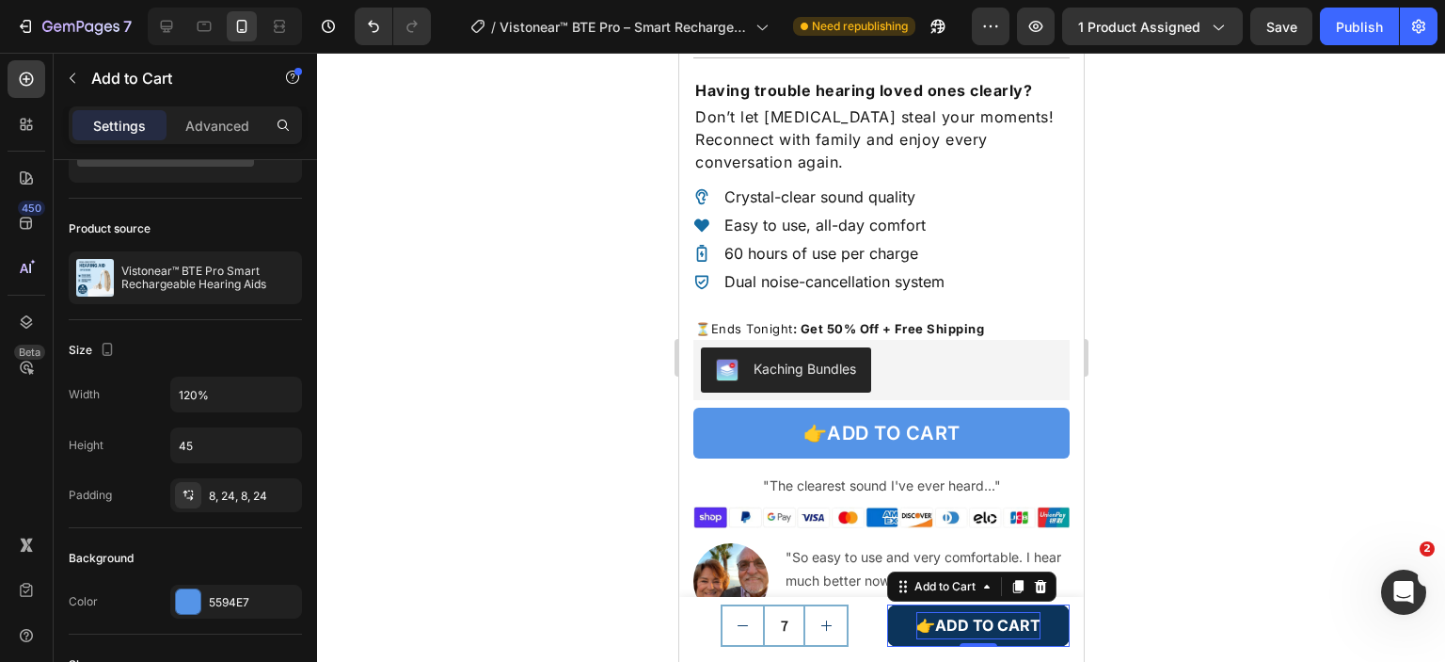
click at [886, 622] on button "👉ADD TO CART" at bounding box center [977, 625] width 183 height 42
click at [1220, 547] on div at bounding box center [881, 357] width 1128 height 609
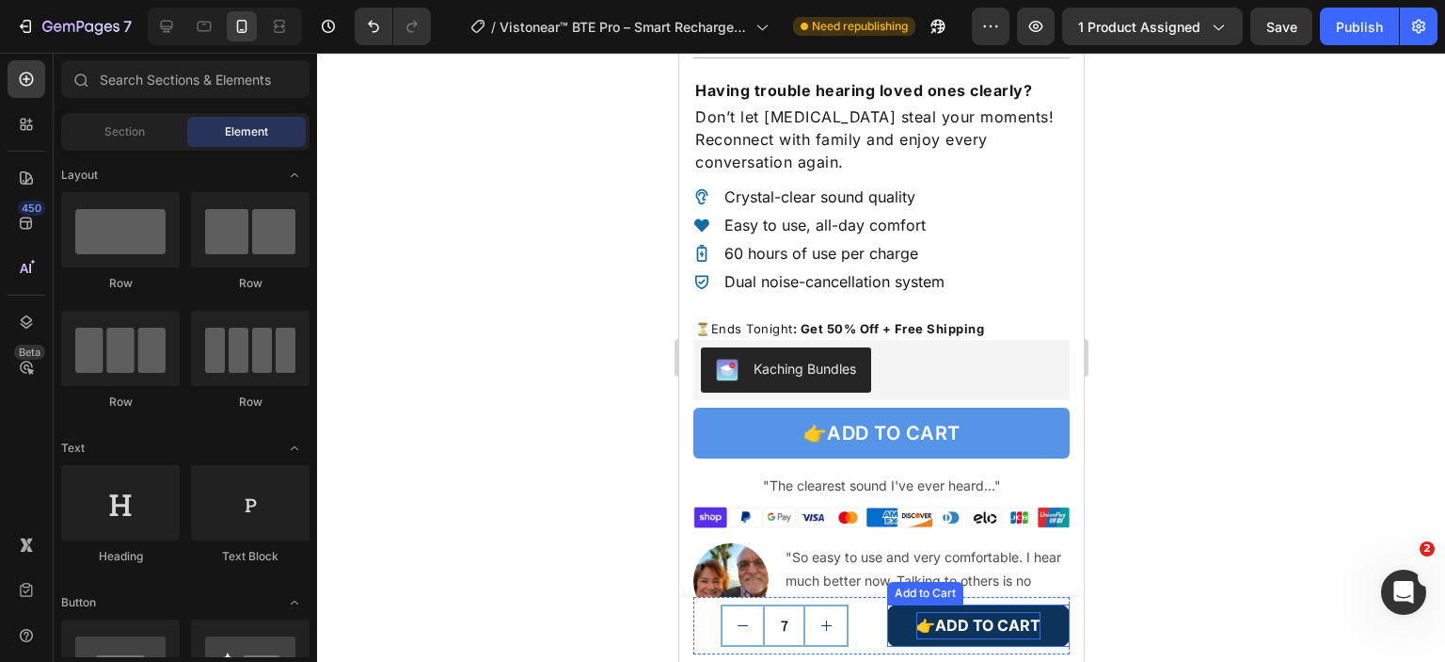
click at [886, 620] on button "👉ADD TO CART" at bounding box center [977, 625] width 183 height 42
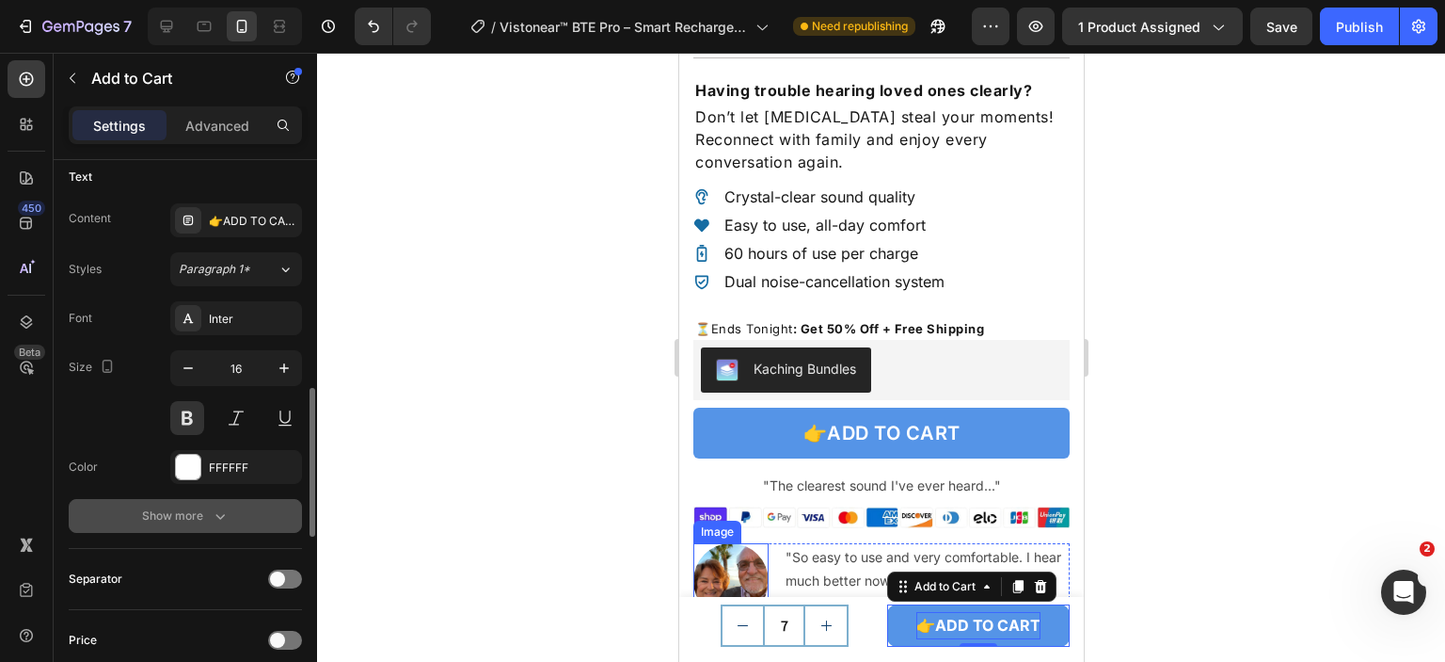
scroll to position [1129, 0]
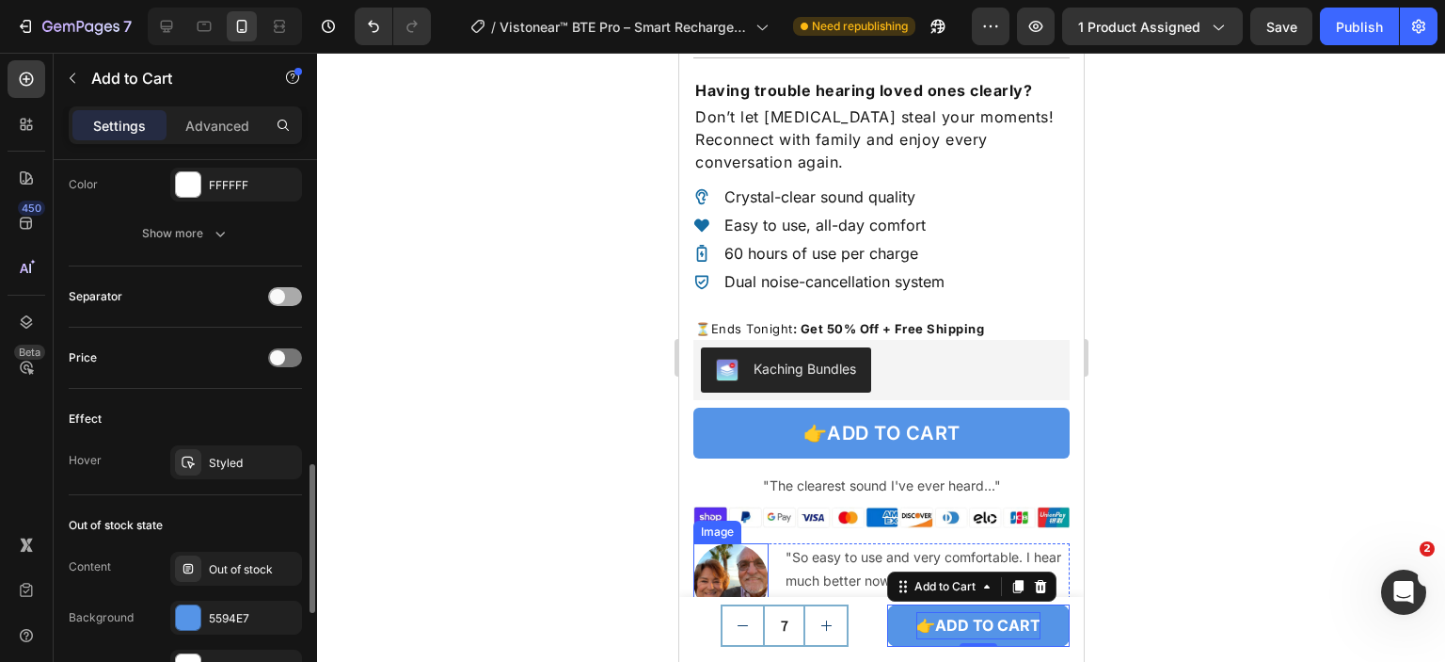
click at [286, 299] on div at bounding box center [285, 296] width 34 height 19
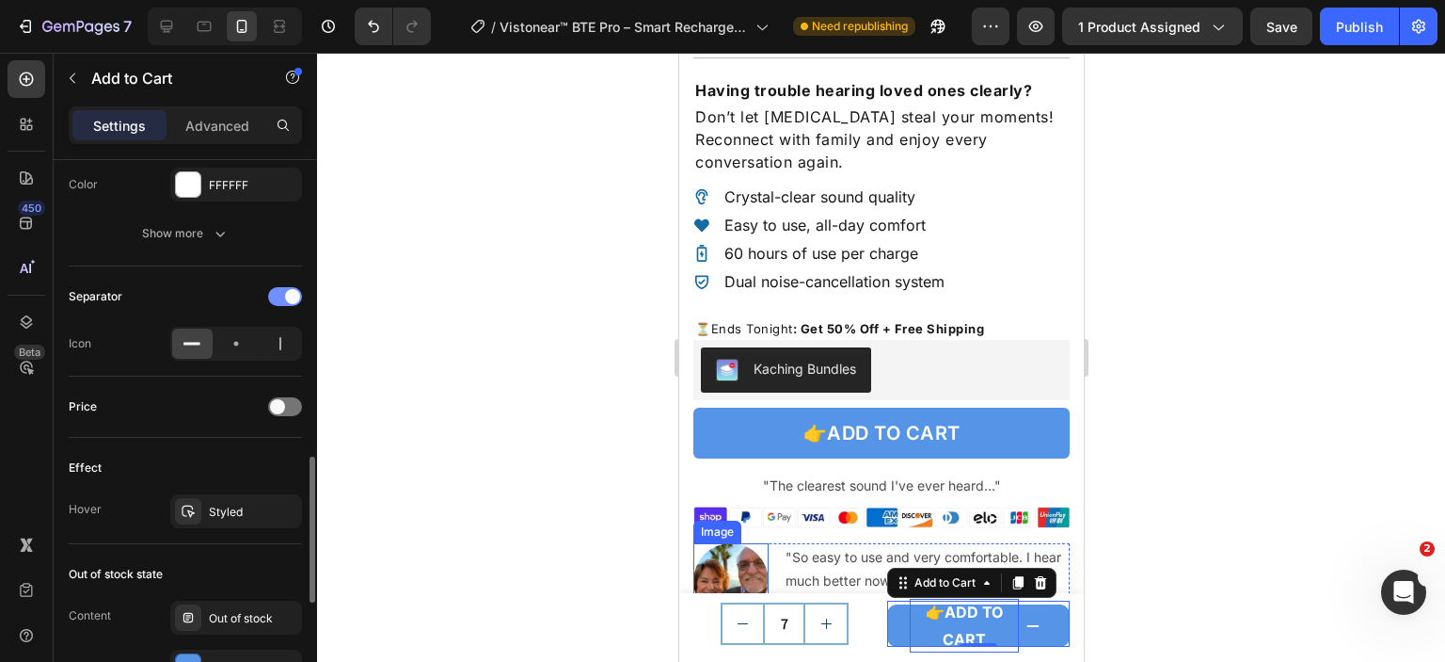
click at [286, 299] on div at bounding box center [285, 296] width 34 height 19
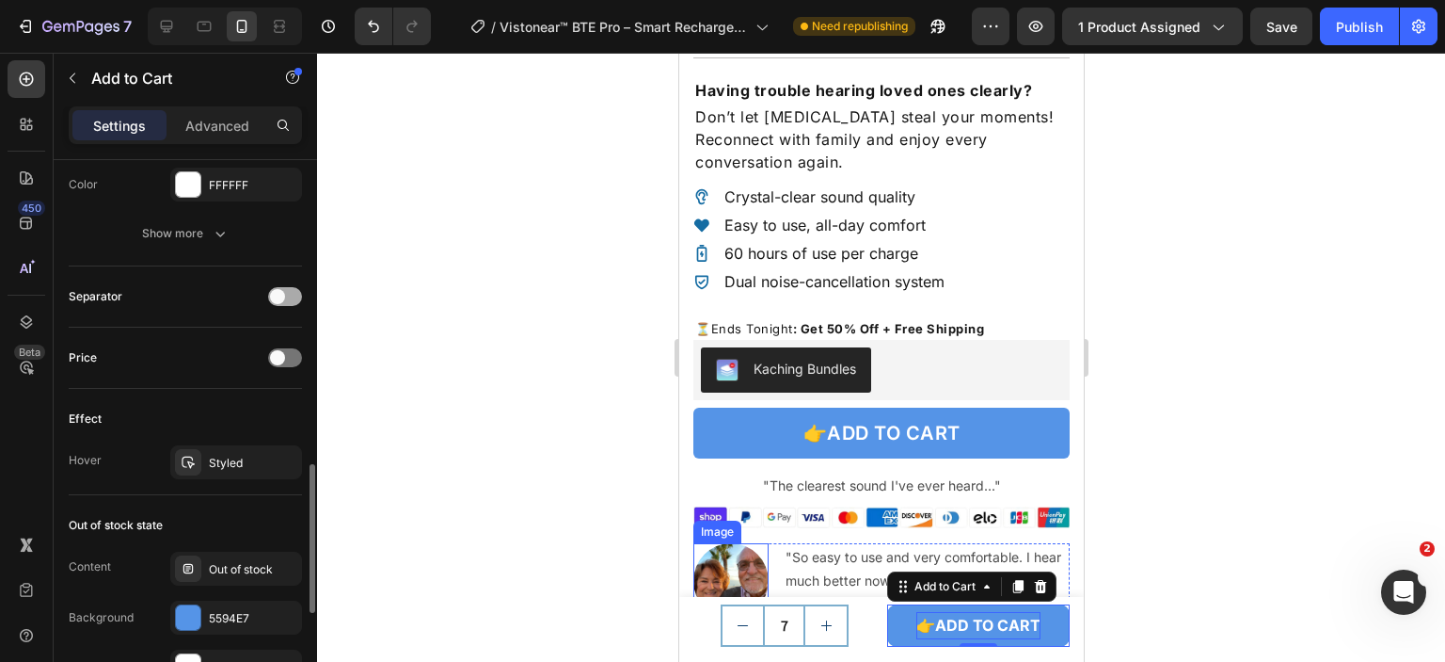
click at [293, 295] on div at bounding box center [285, 296] width 34 height 19
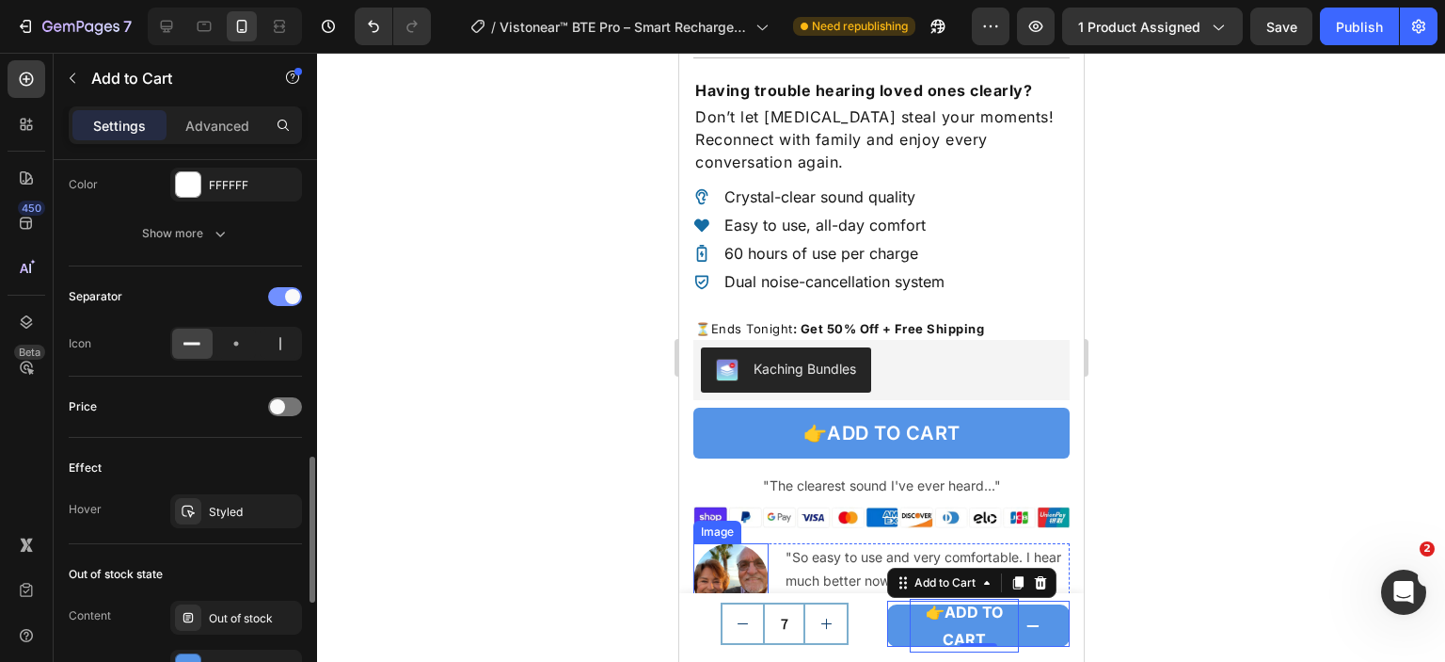
click at [293, 295] on span at bounding box center [292, 296] width 15 height 15
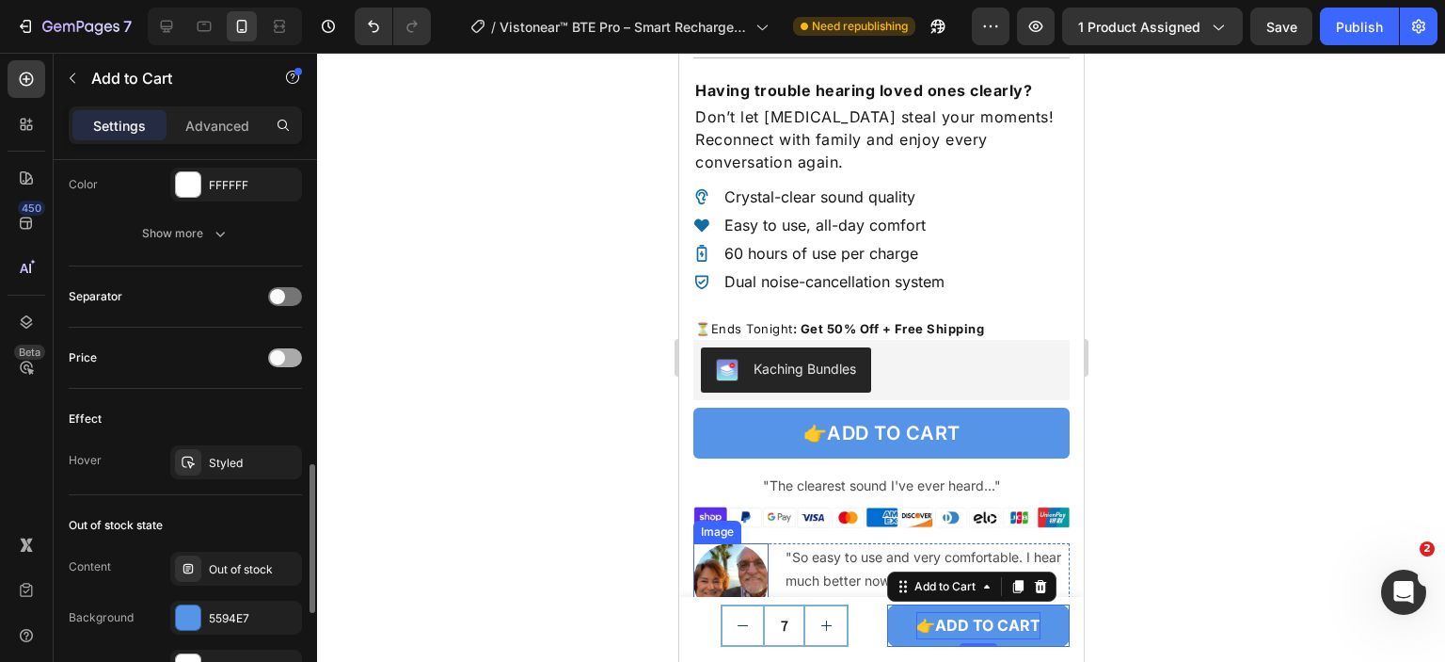
click at [286, 360] on div at bounding box center [285, 357] width 34 height 19
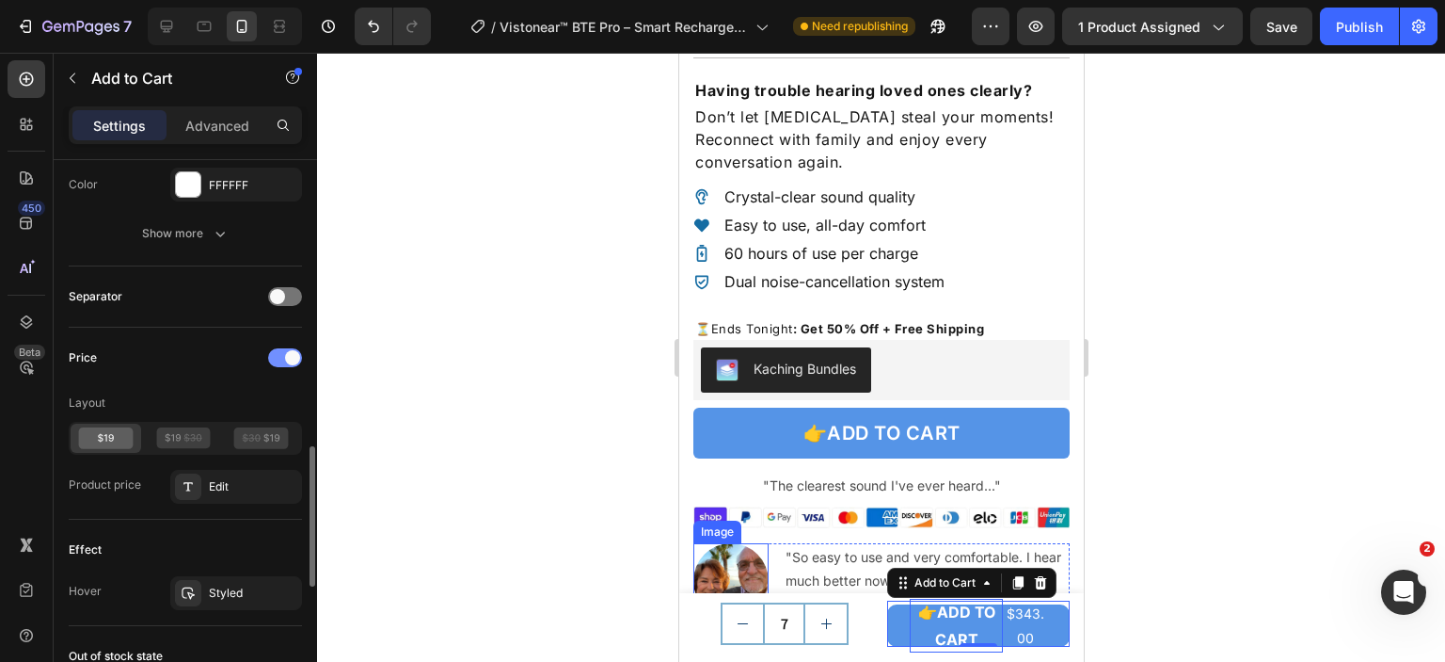
click at [286, 360] on div at bounding box center [285, 357] width 34 height 19
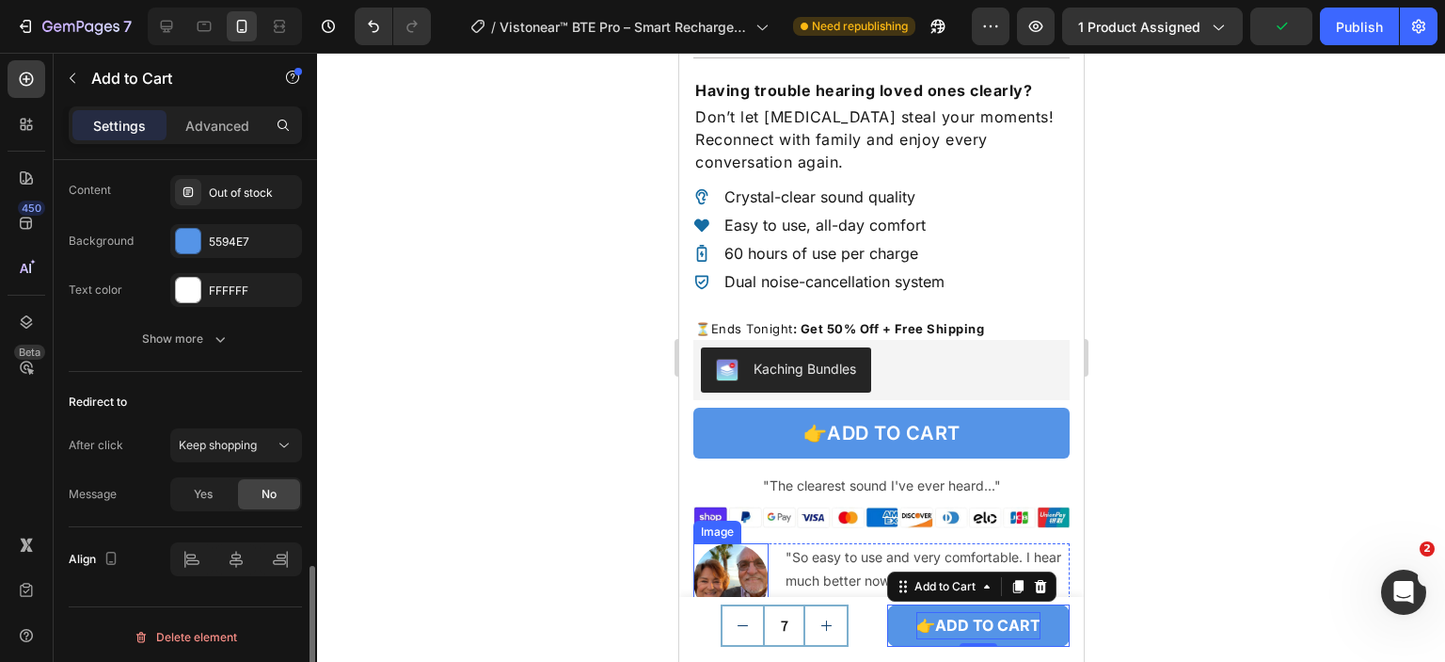
scroll to position [1506, 0]
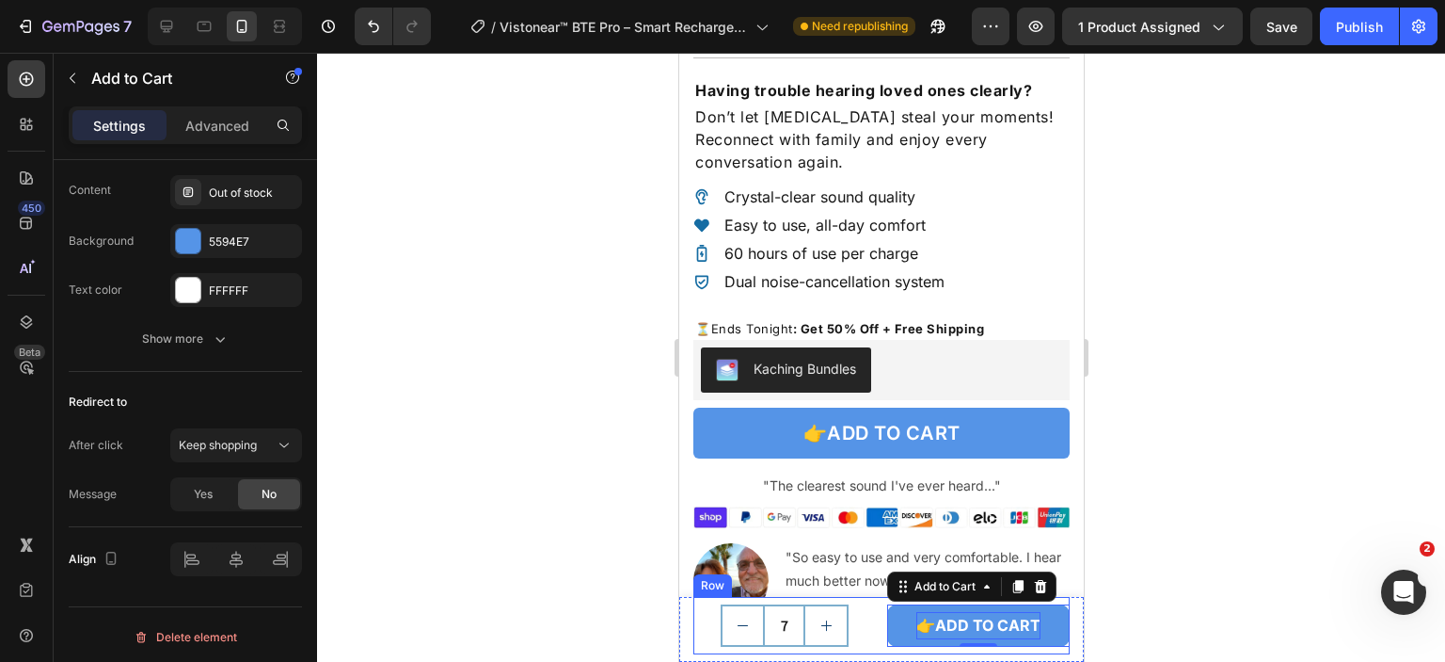
click at [867, 599] on div "7 Product Quantity 👉ADD TO CART Add to Cart 0 Row" at bounding box center [881, 625] width 376 height 57
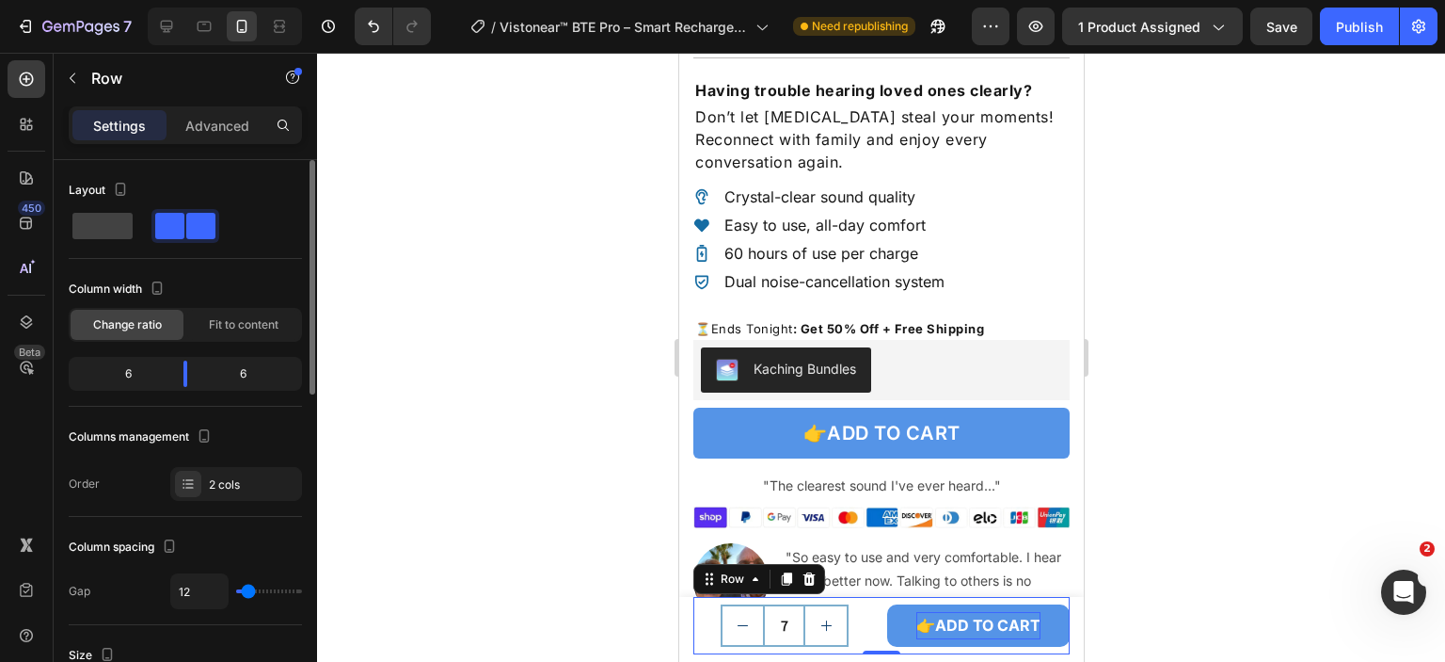
scroll to position [94, 0]
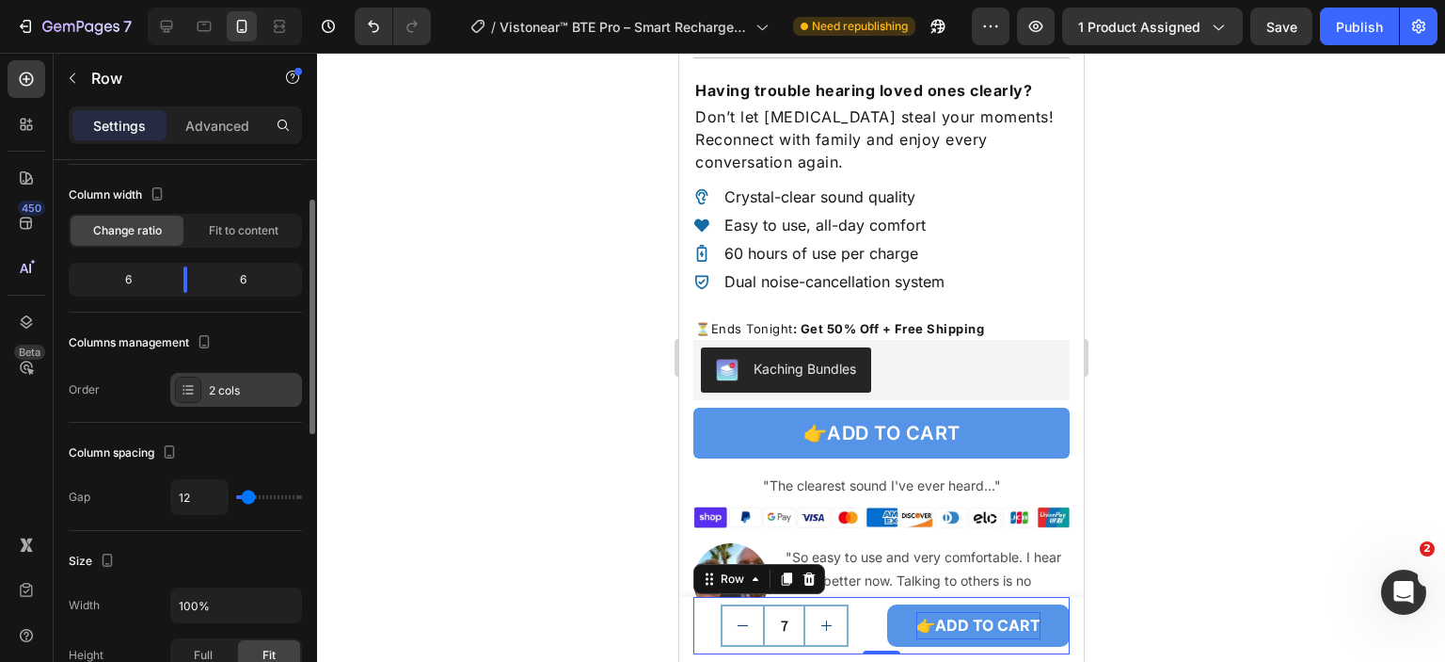
click at [190, 393] on icon at bounding box center [188, 389] width 15 height 15
type input "2"
type input "0"
drag, startPoint x: 246, startPoint y: 500, endPoint x: 226, endPoint y: 520, distance: 28.6
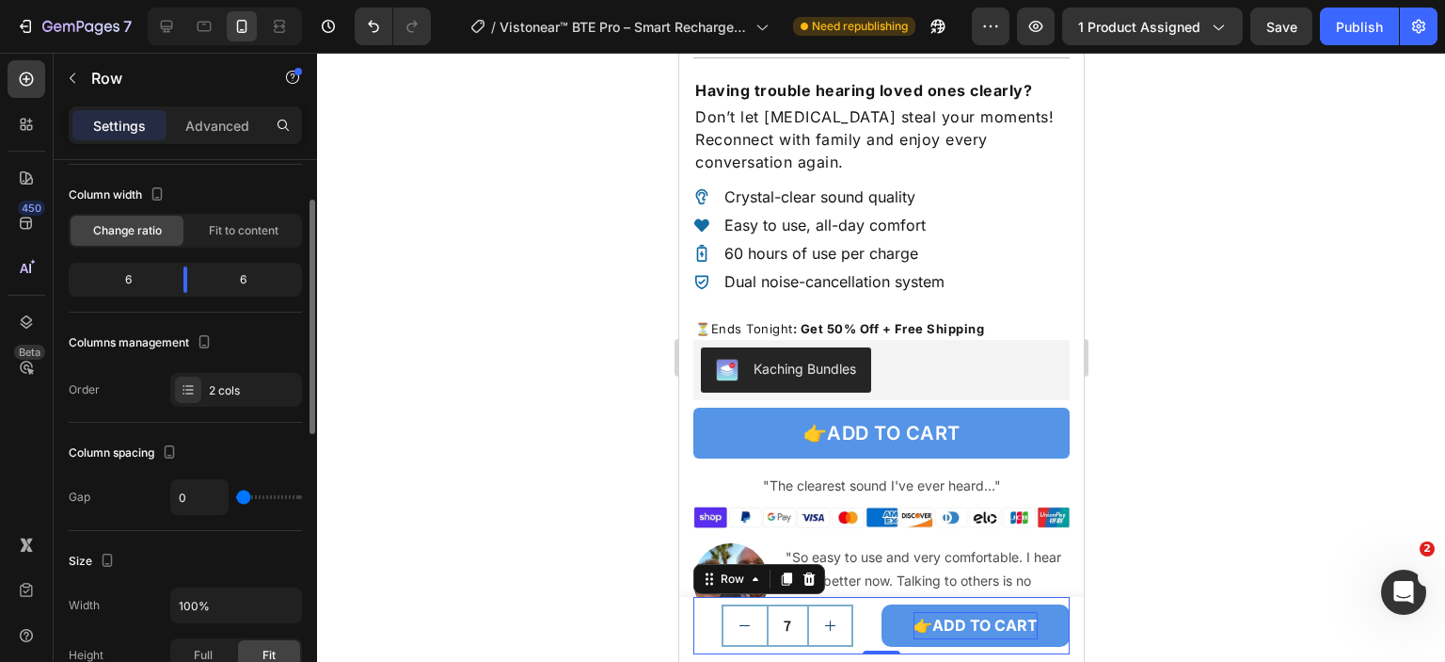
type input "0"
click at [236, 499] on input "range" at bounding box center [269, 497] width 66 height 4
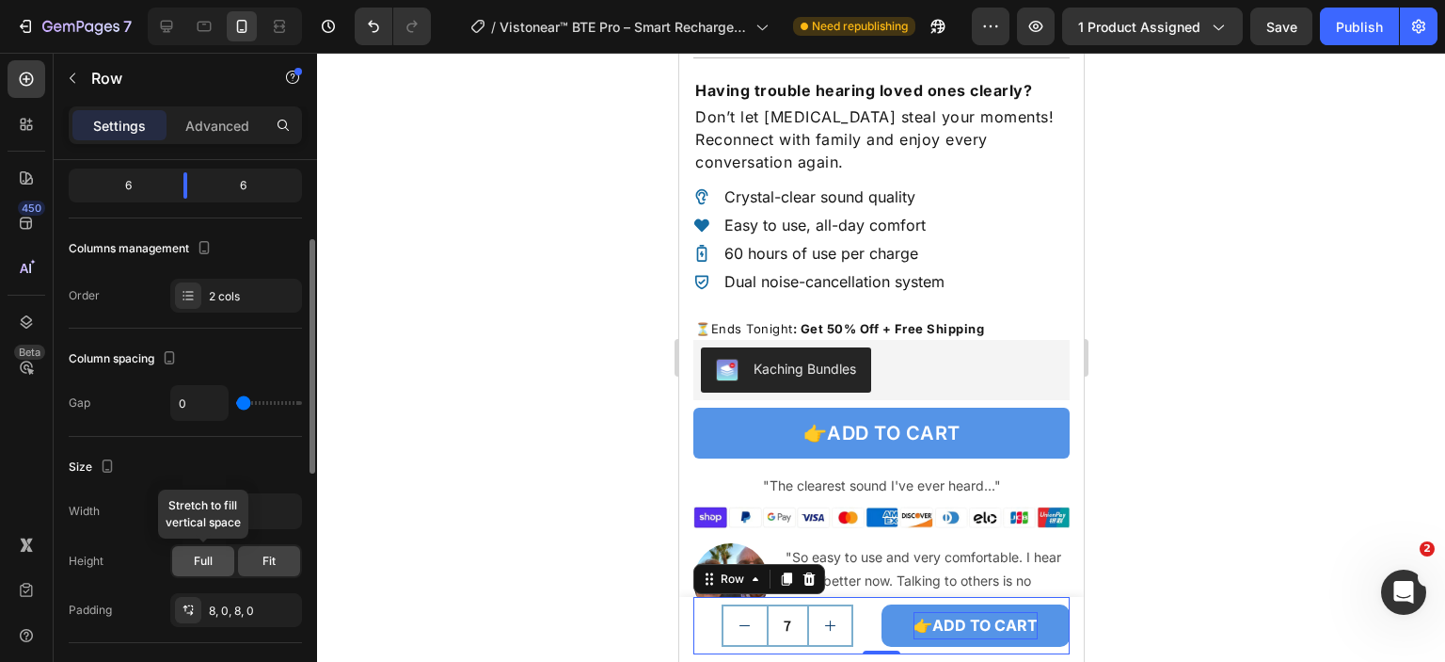
click at [211, 564] on span "Full" at bounding box center [203, 560] width 19 height 17
click at [260, 563] on div "Fit" at bounding box center [269, 561] width 62 height 30
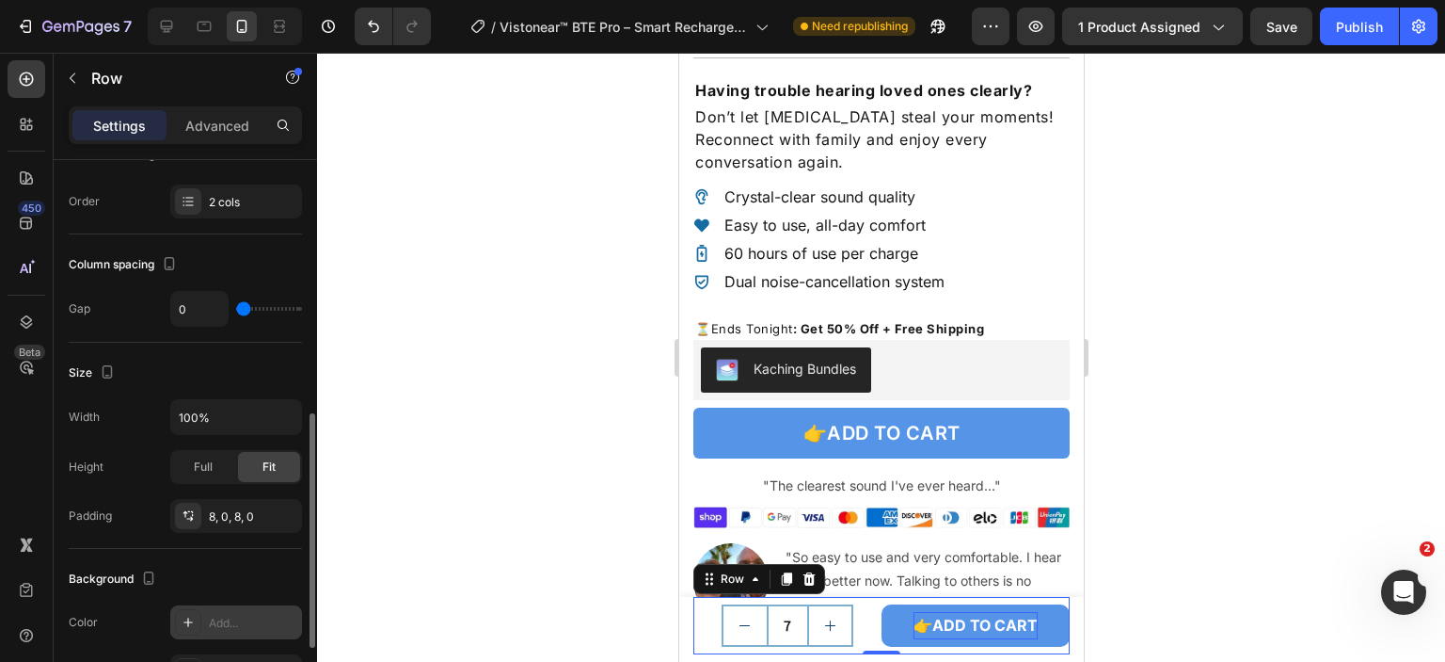
scroll to position [376, 0]
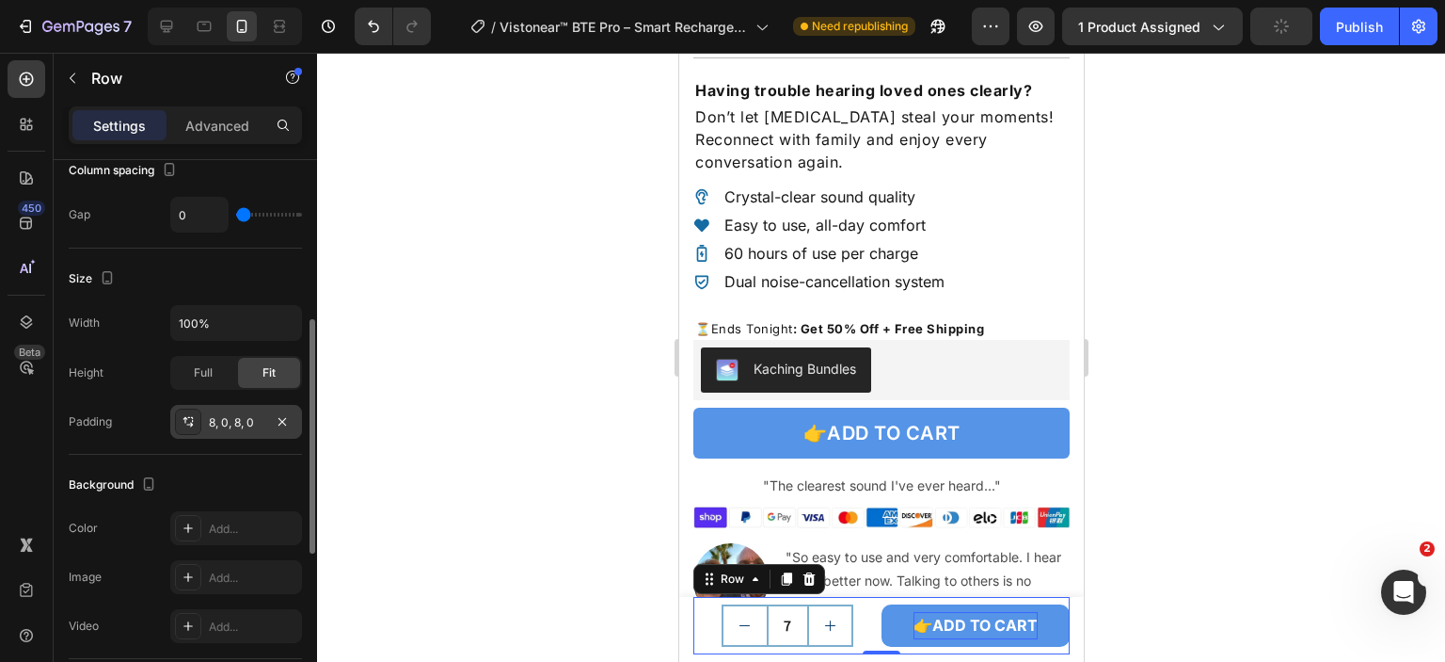
click at [232, 421] on div "8, 0, 8, 0" at bounding box center [236, 422] width 55 height 17
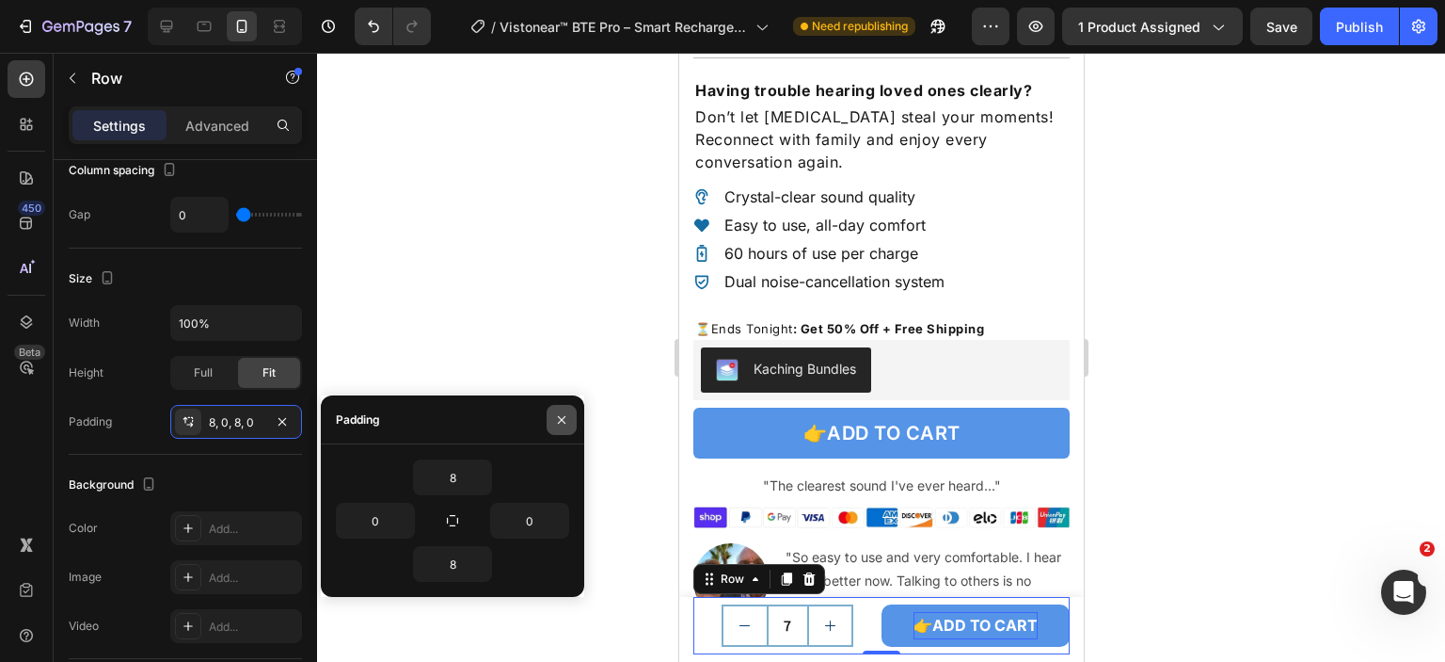
click at [563, 416] on icon "button" at bounding box center [561, 419] width 15 height 15
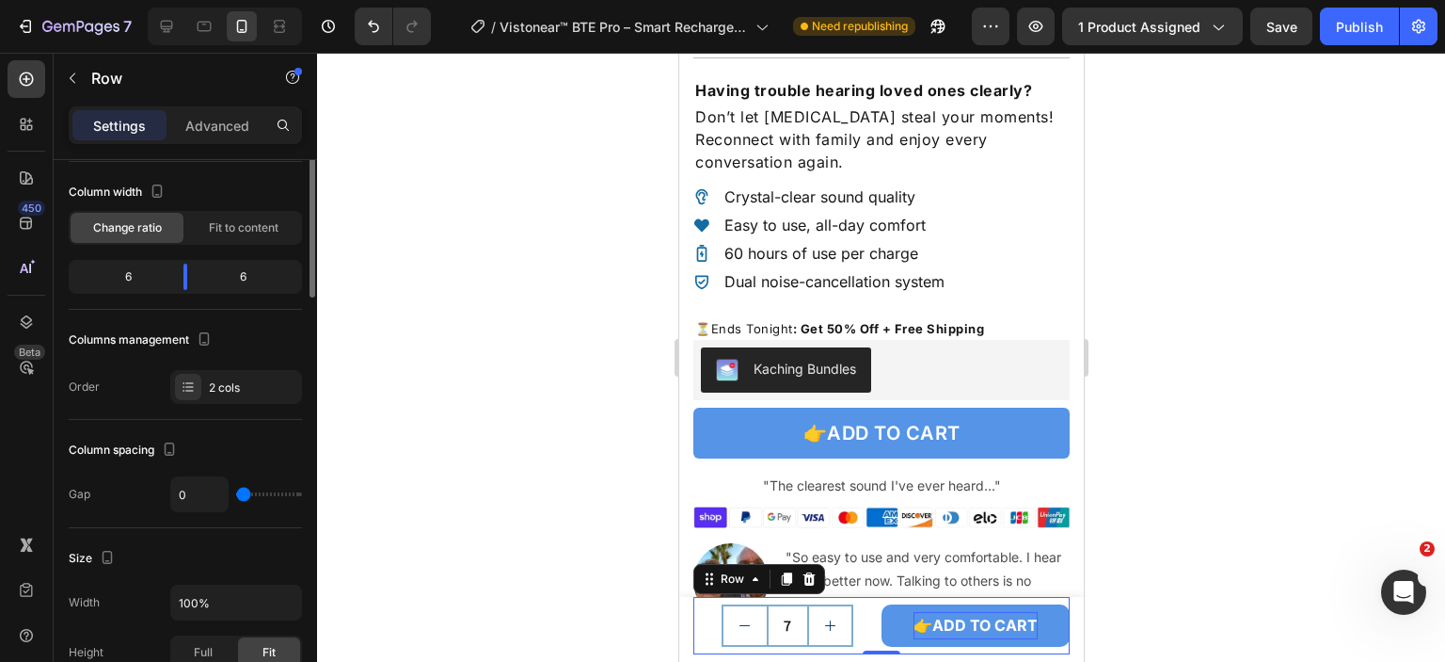
scroll to position [0, 0]
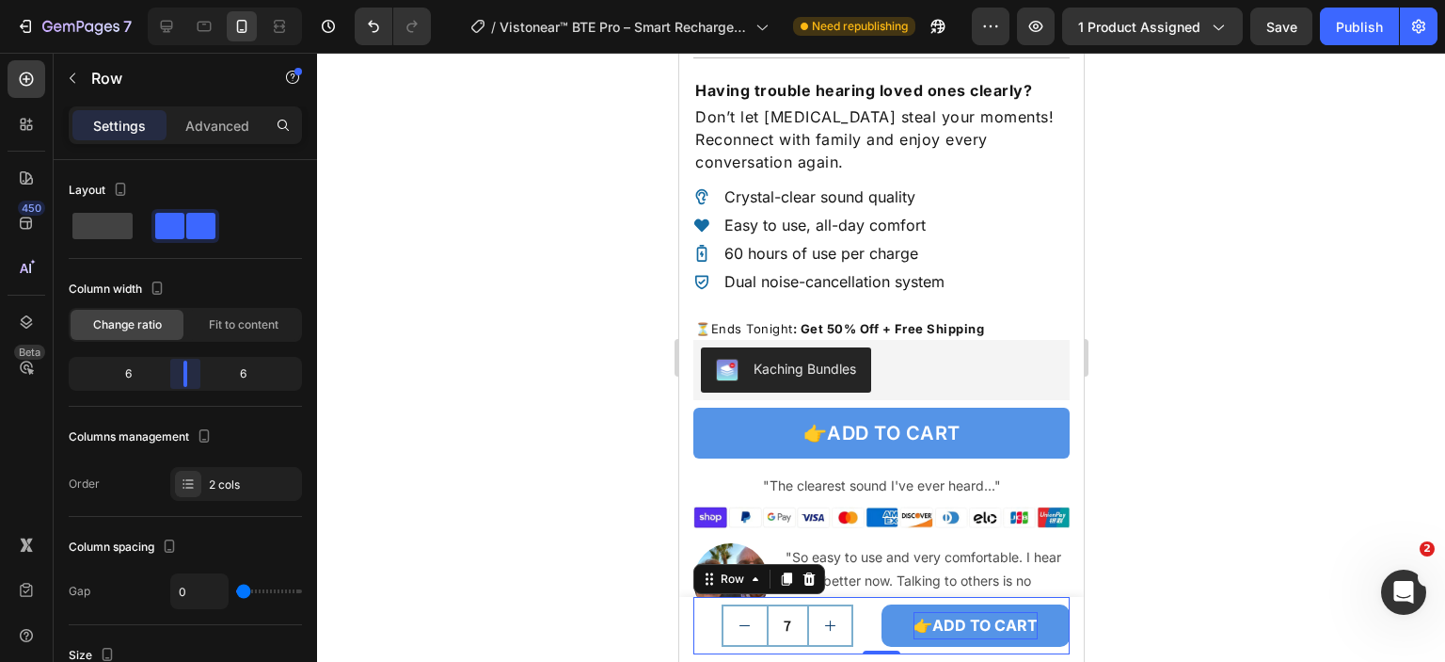
click at [181, 0] on body "7 Version history / Vistonear™ BTE Pro – Smart Rechargeable Hearing Aids R3 (Bu…" at bounding box center [722, 0] width 1445 height 0
click at [1287, 448] on div at bounding box center [881, 357] width 1128 height 609
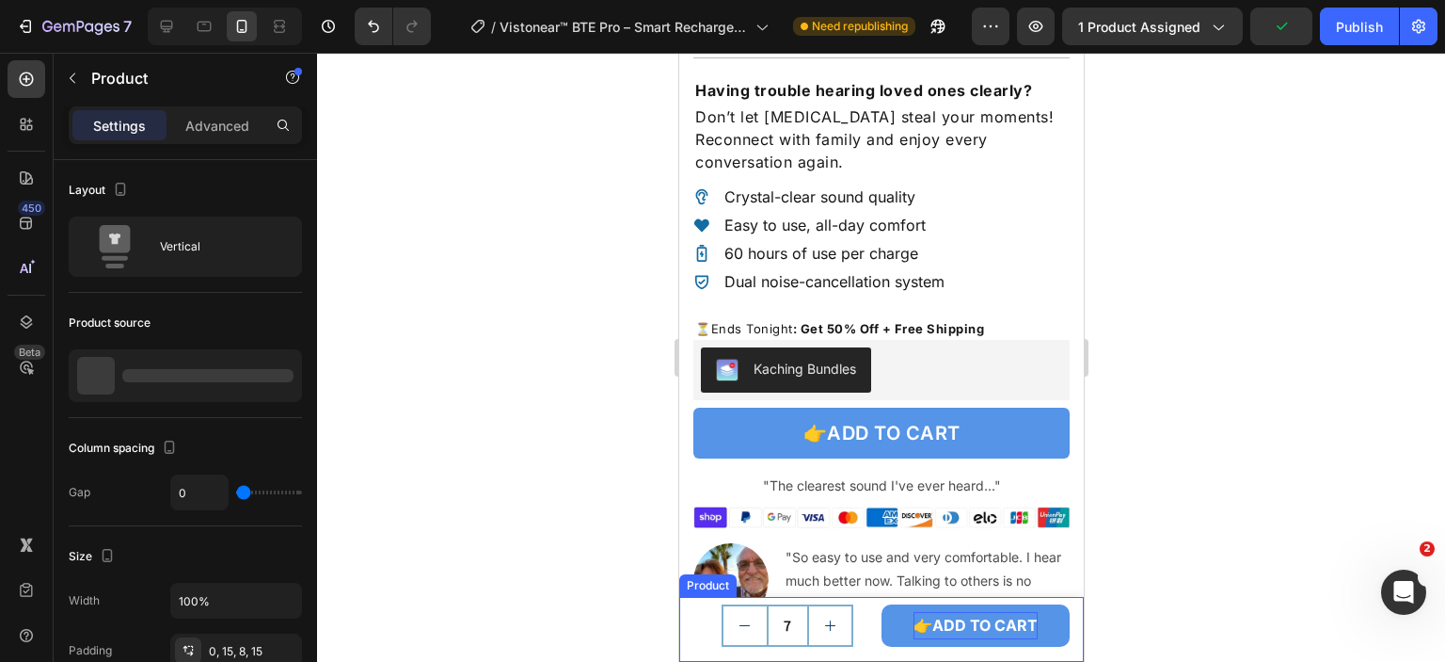
click at [685, 612] on div "Product Images Vistonear™ BTE Pro Smart Rechargeable Hearing Aids Product Title…" at bounding box center [880, 629] width 405 height 65
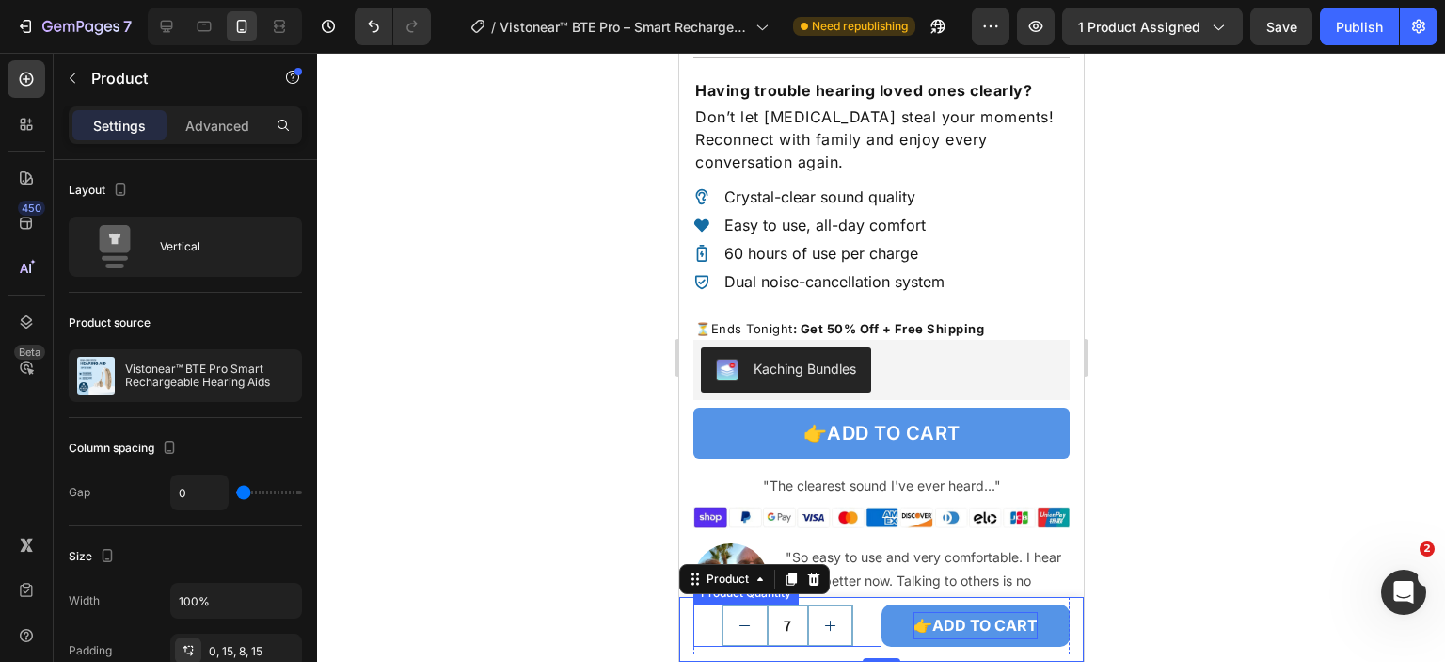
click at [862, 617] on div "7" at bounding box center [787, 625] width 188 height 42
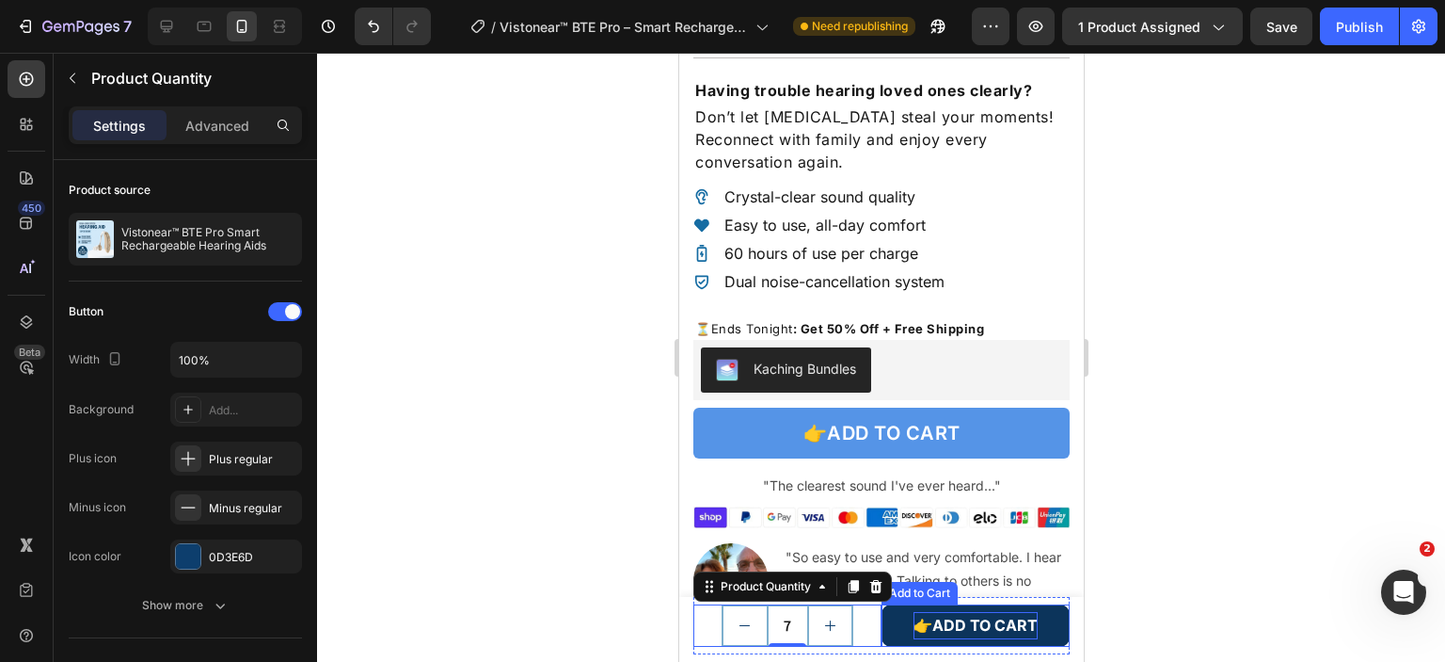
click at [904, 609] on button "👉ADD TO CART" at bounding box center [975, 625] width 188 height 42
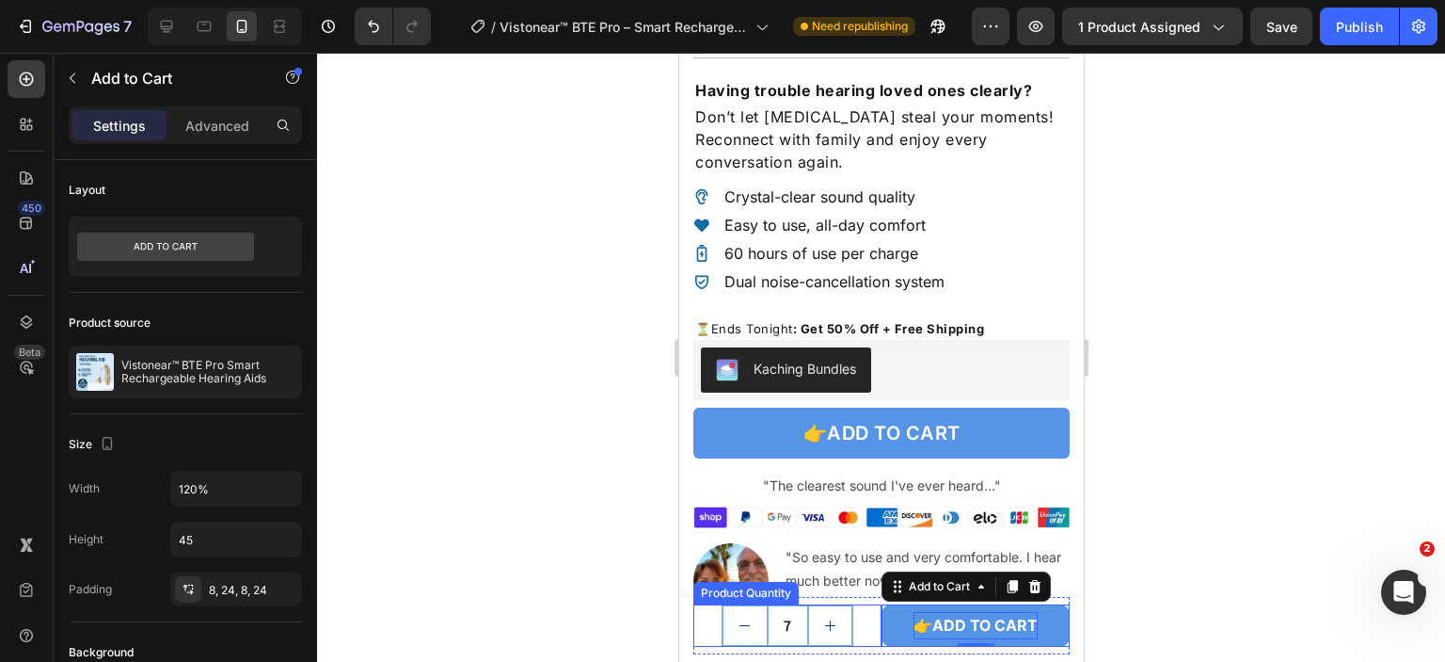
click at [869, 643] on div "7" at bounding box center [787, 625] width 188 height 42
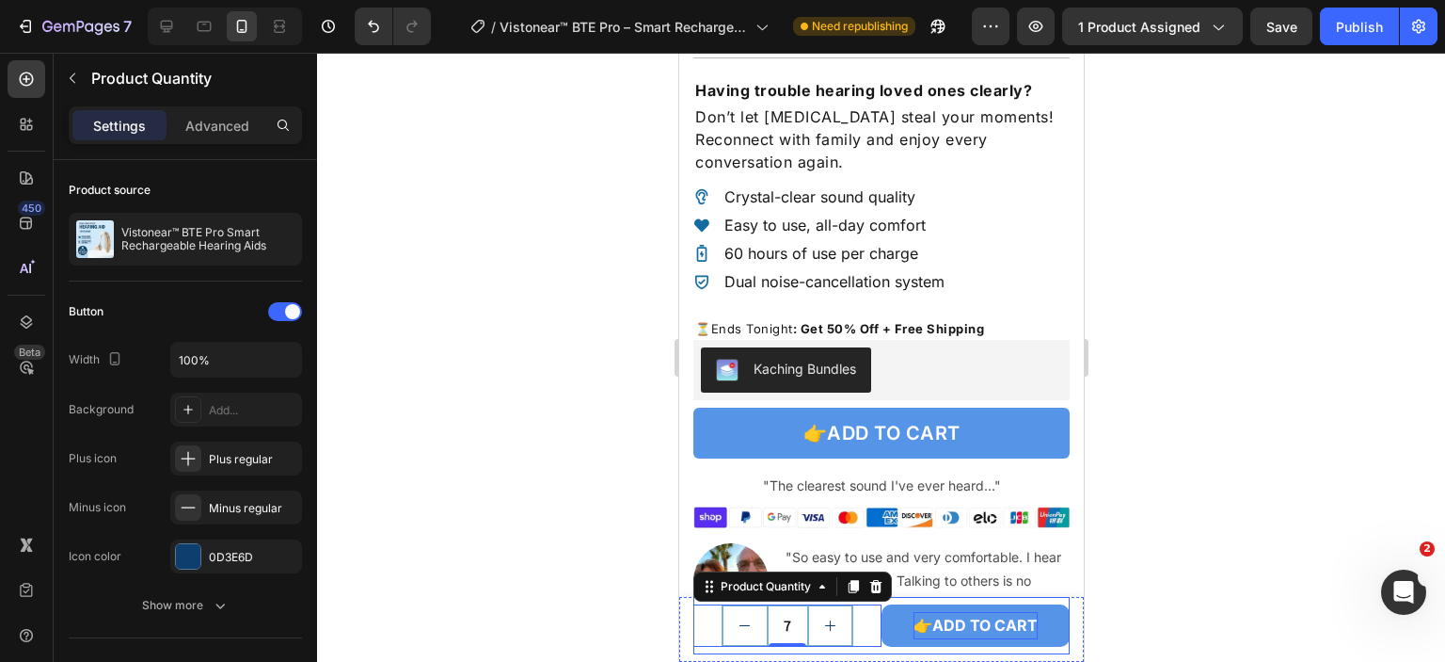
click at [883, 648] on div "7 Product Quantity 0 👉ADD TO CART Add to Cart Row" at bounding box center [881, 625] width 376 height 57
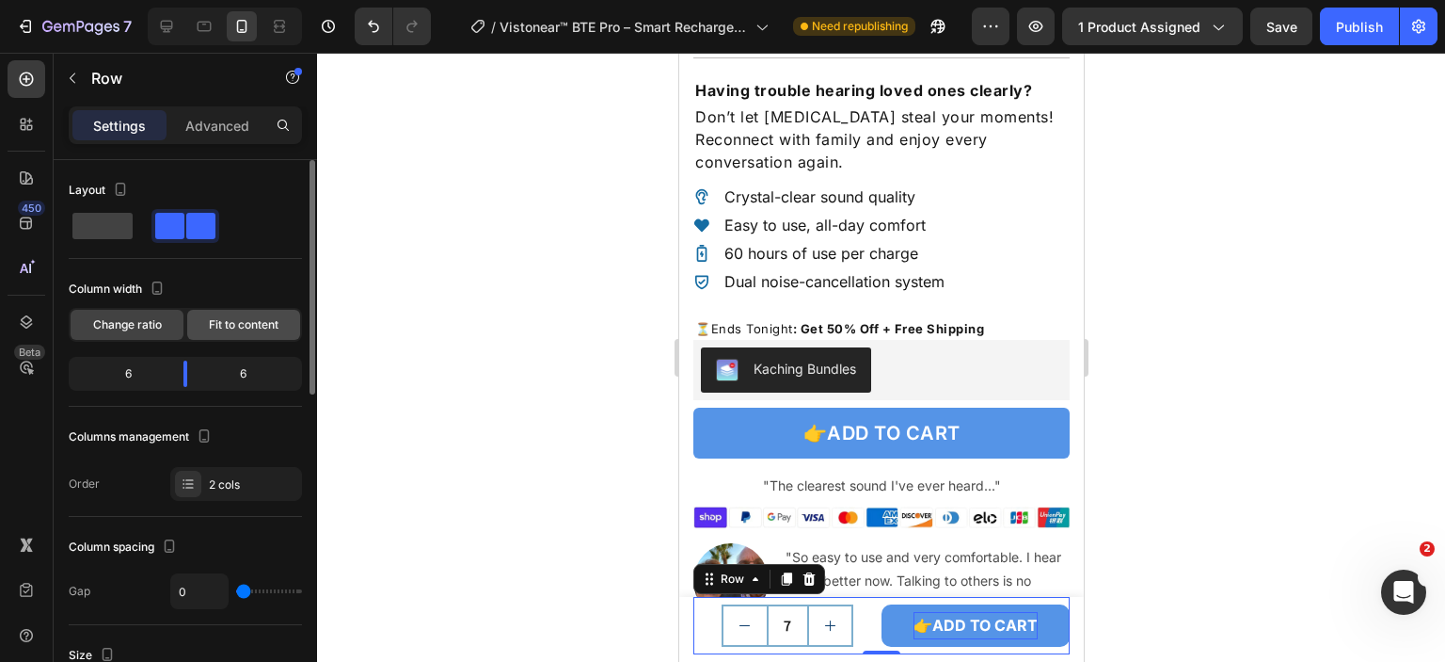
click at [264, 326] on span "Fit to content" at bounding box center [244, 324] width 70 height 17
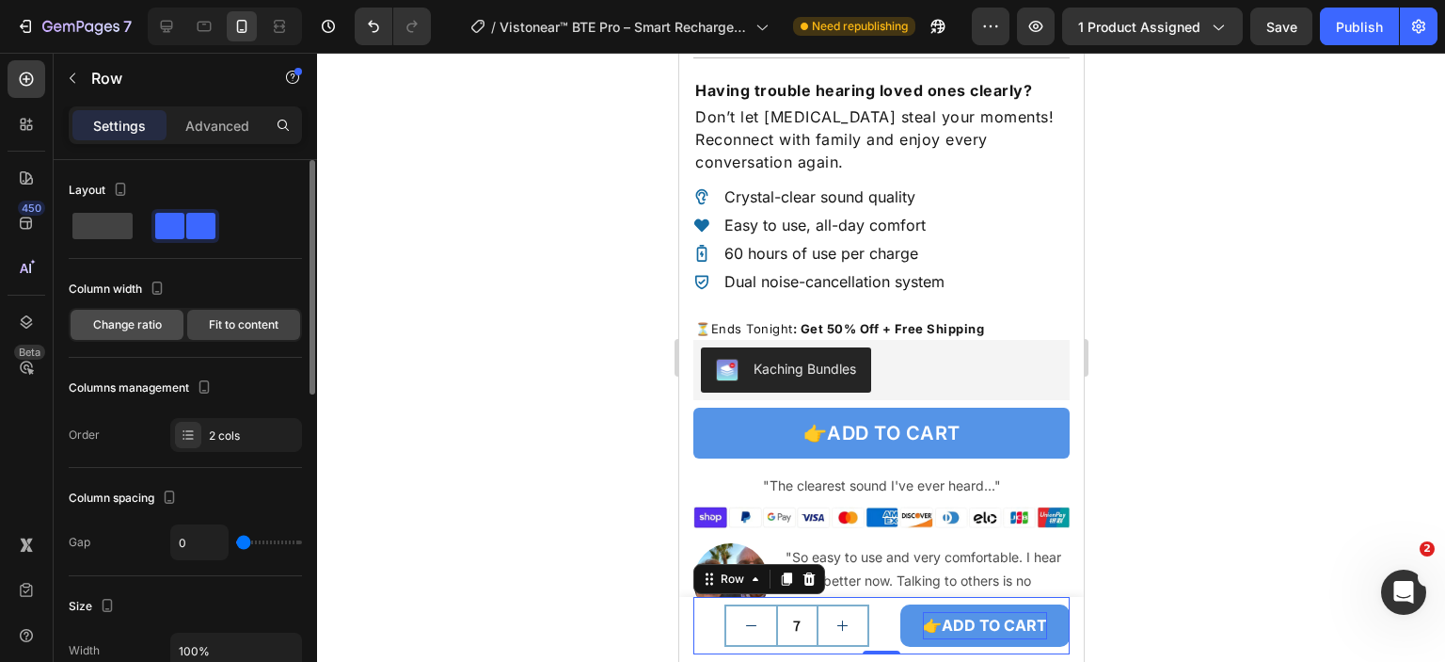
click at [154, 327] on span "Change ratio" at bounding box center [127, 324] width 69 height 17
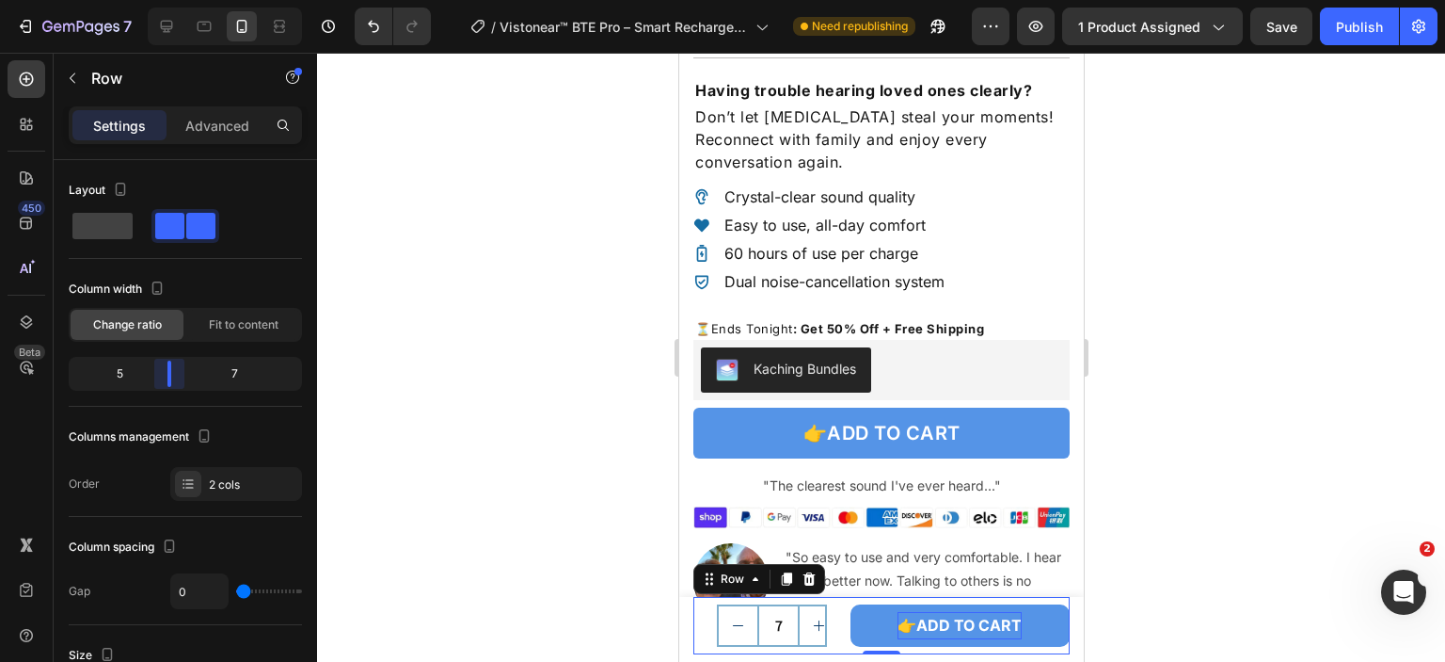
drag, startPoint x: 182, startPoint y: 373, endPoint x: 169, endPoint y: 373, distance: 12.2
click at [169, 0] on body "7 Version history / Vistonear™ BTE Pro – Smart Rechargeable Hearing Aids R3 (Bu…" at bounding box center [722, 0] width 1445 height 0
click at [787, 633] on input "7" at bounding box center [778, 625] width 42 height 39
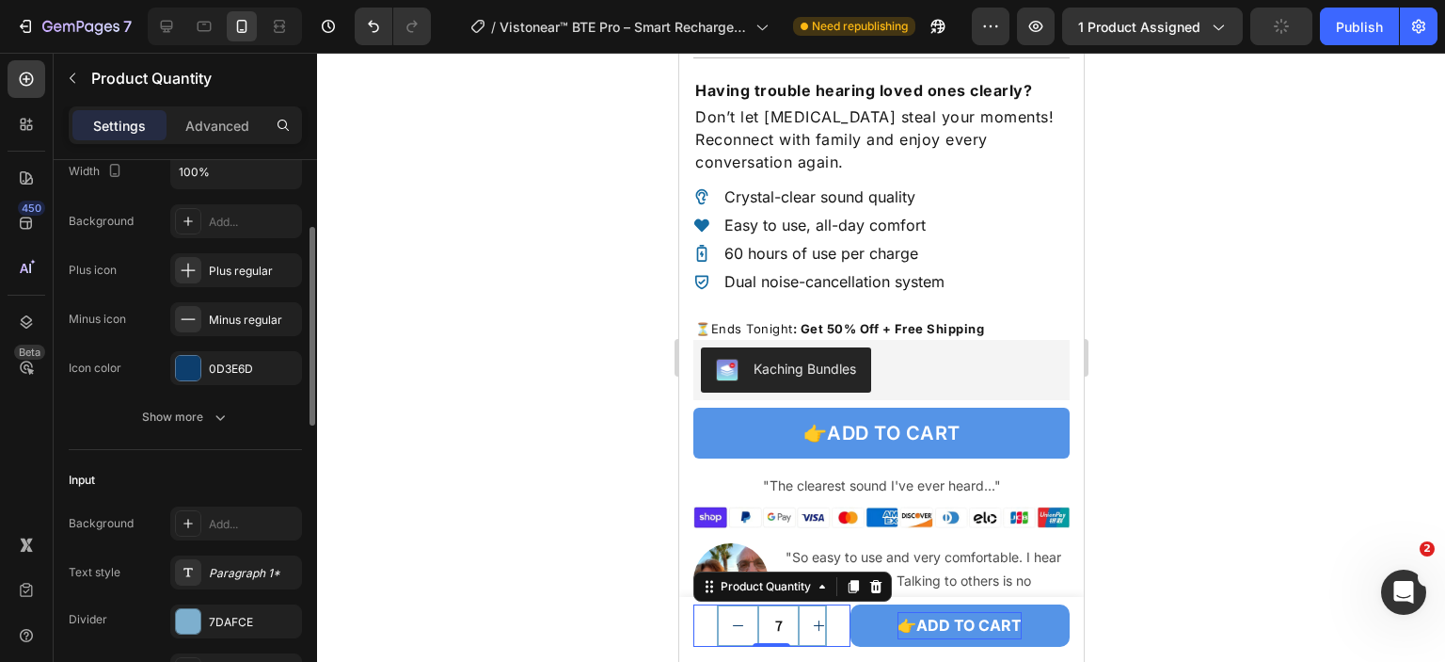
scroll to position [376, 0]
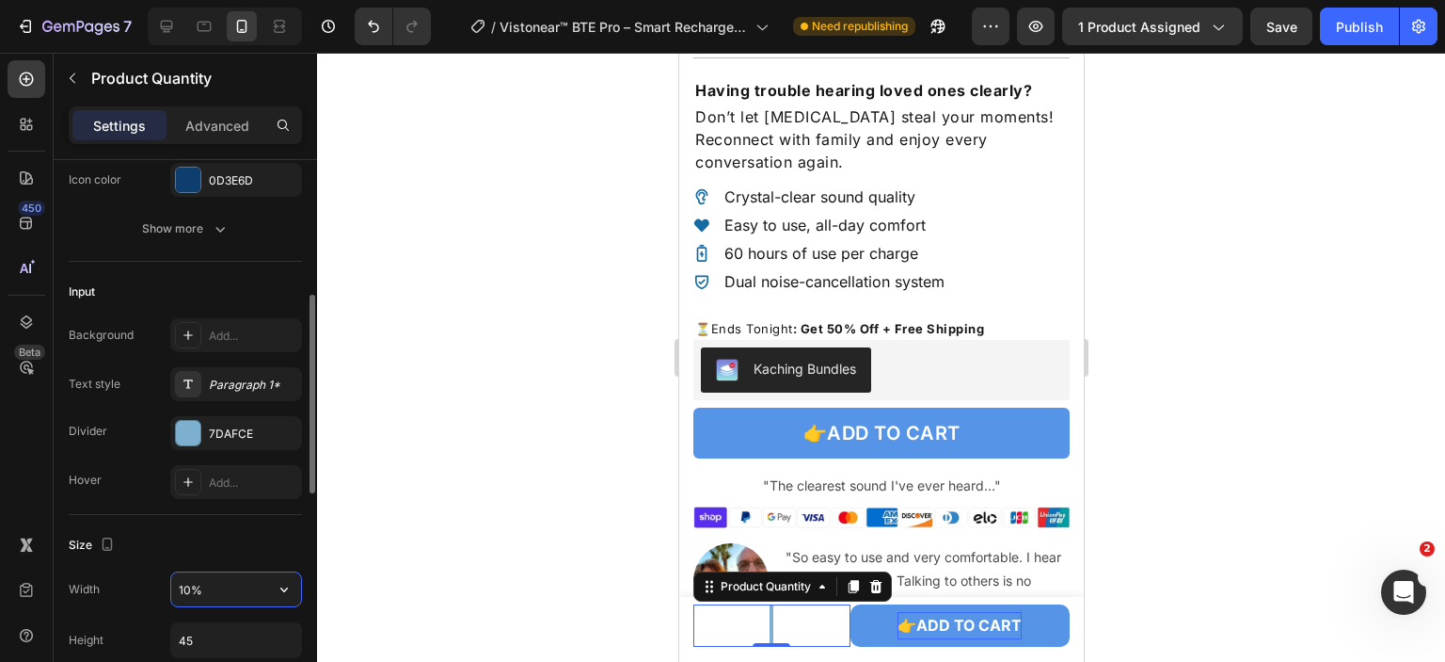
type input "100%"
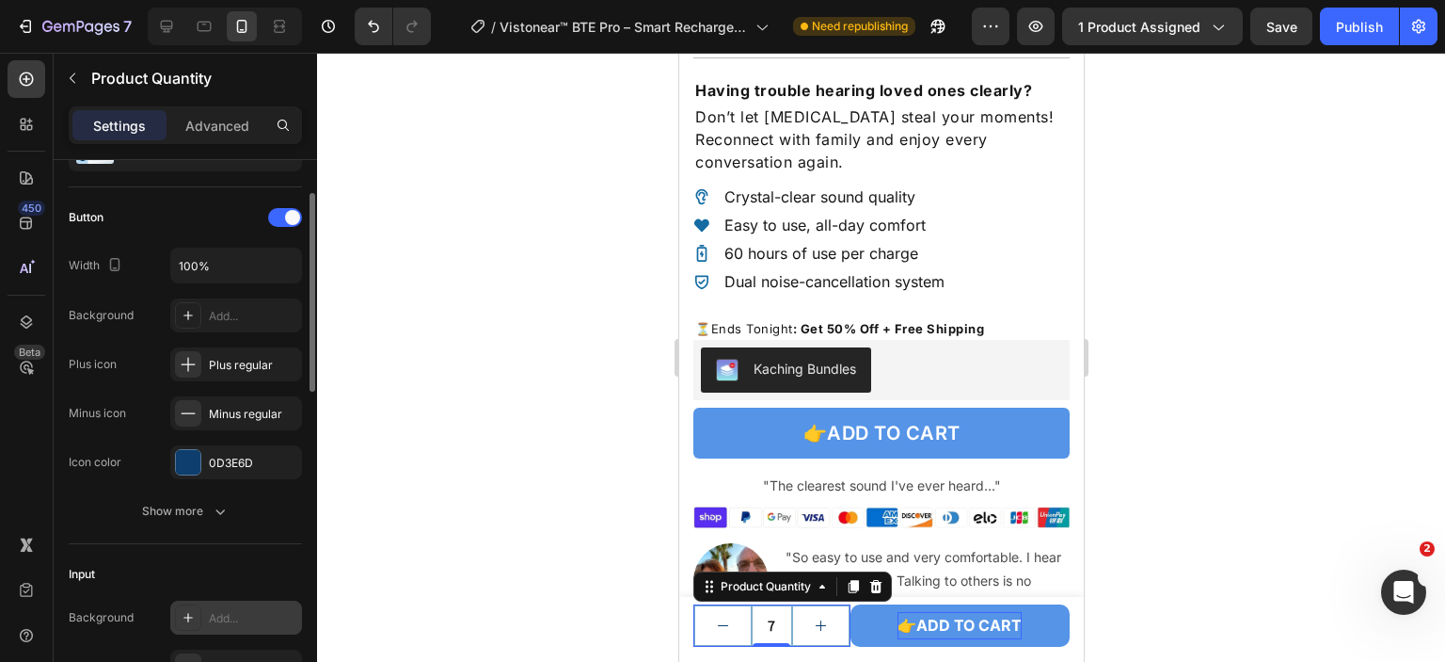
scroll to position [0, 0]
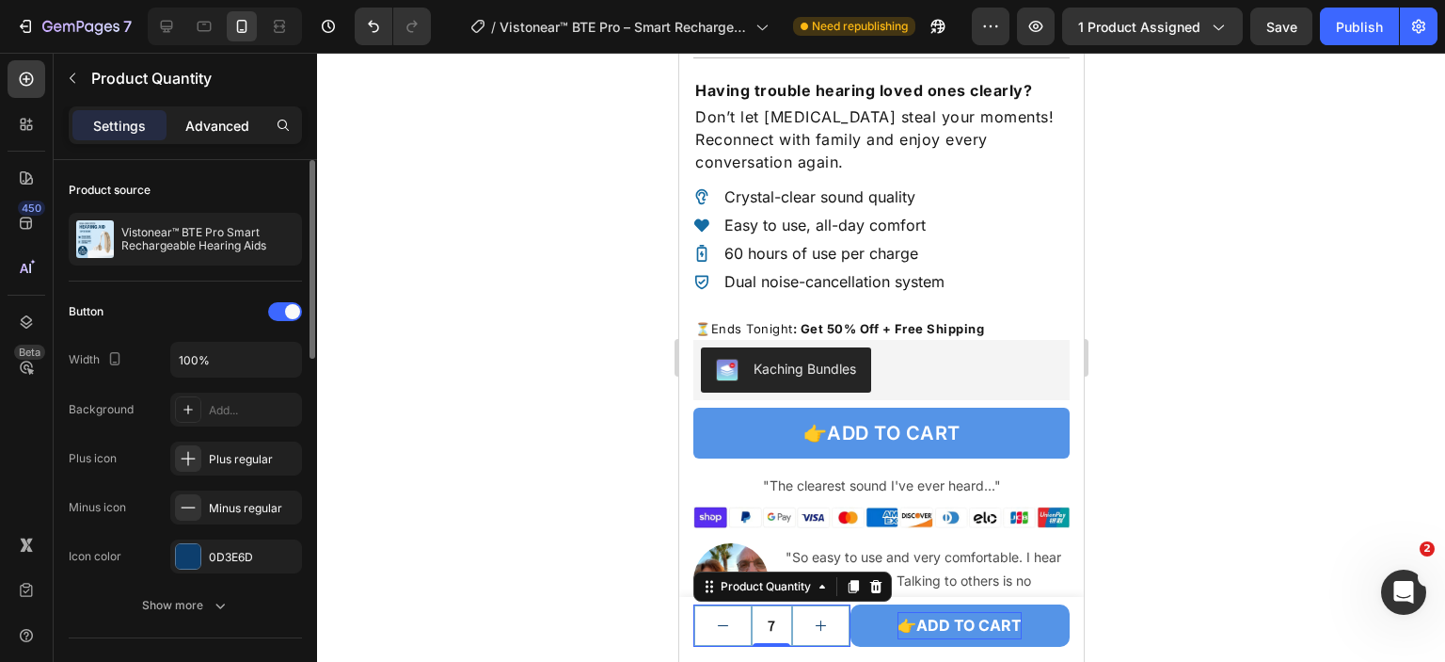
click at [222, 125] on p "Advanced" at bounding box center [217, 126] width 64 height 20
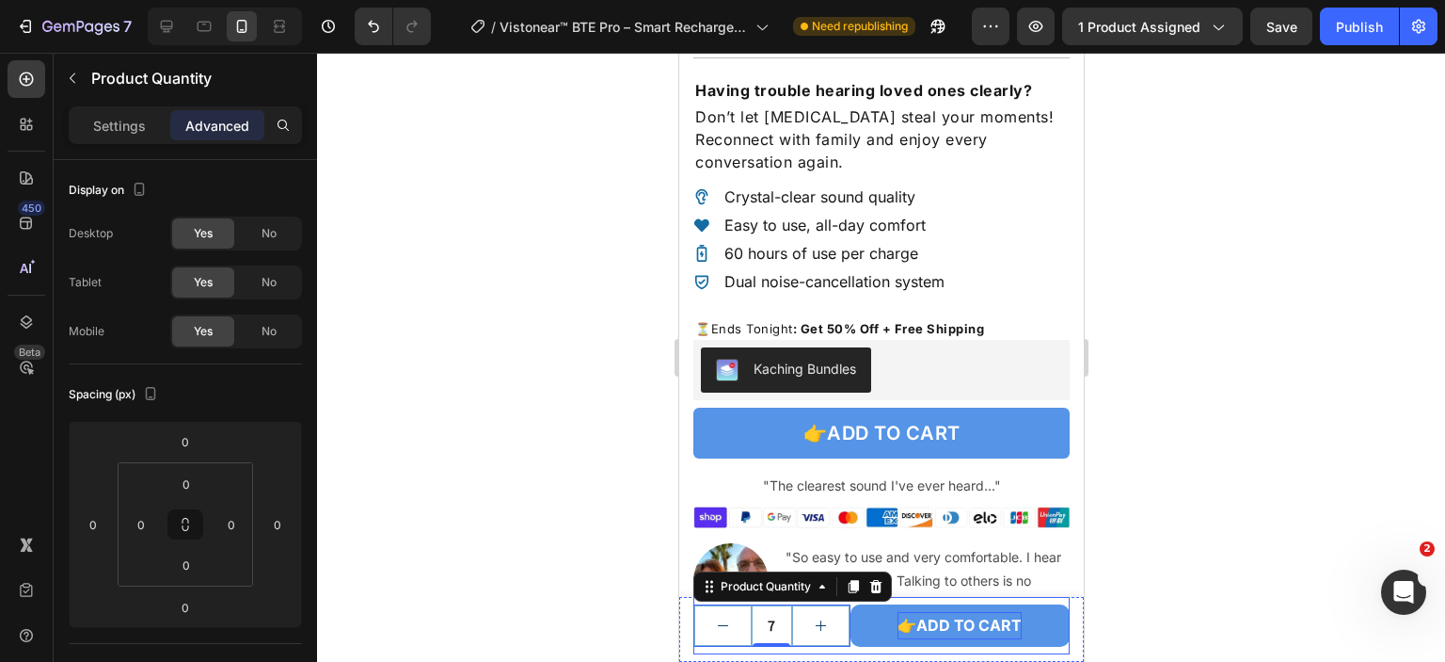
click at [851, 649] on div "7 Product Quantity 0 👉ADD TO CART Add to Cart Row" at bounding box center [881, 625] width 376 height 57
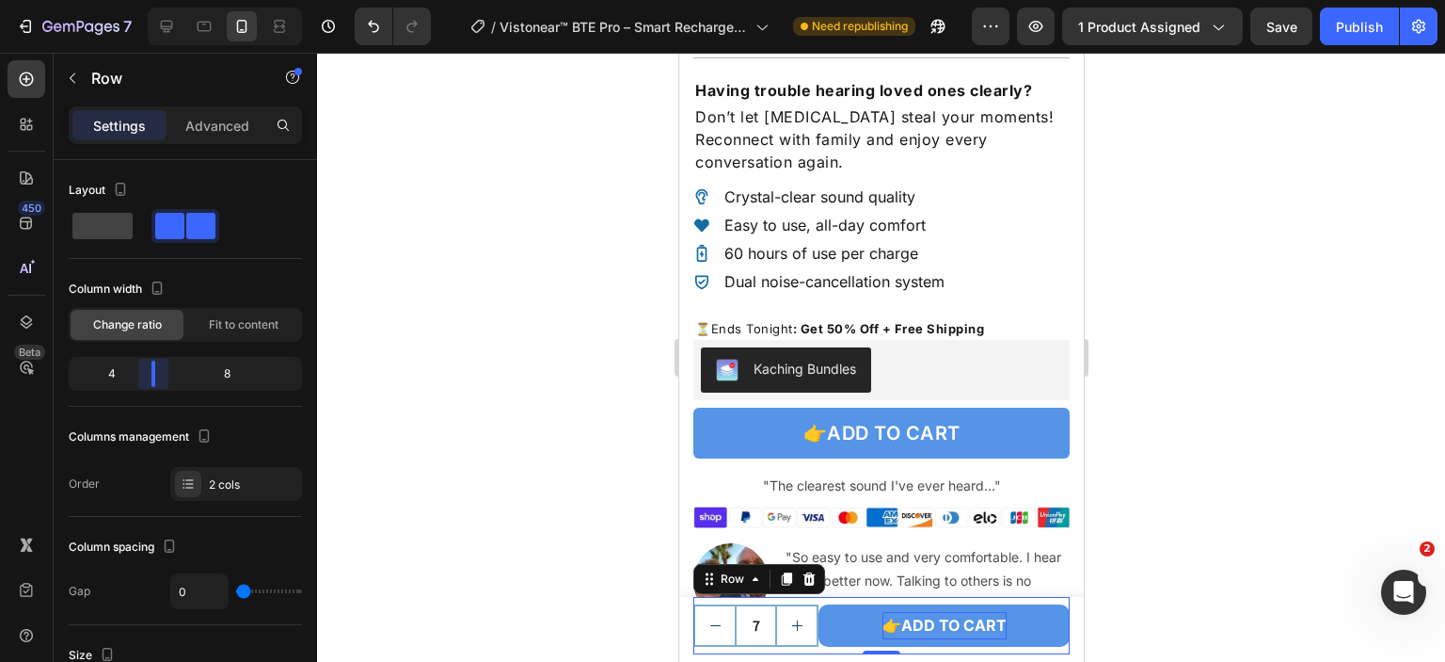
drag, startPoint x: 167, startPoint y: 375, endPoint x: 150, endPoint y: 375, distance: 16.9
click at [150, 0] on body "7 Version history / Vistonear™ BTE Pro – Smart Rechargeable Hearing Aids R3 (Bu…" at bounding box center [722, 0] width 1445 height 0
type input "2"
type input "6"
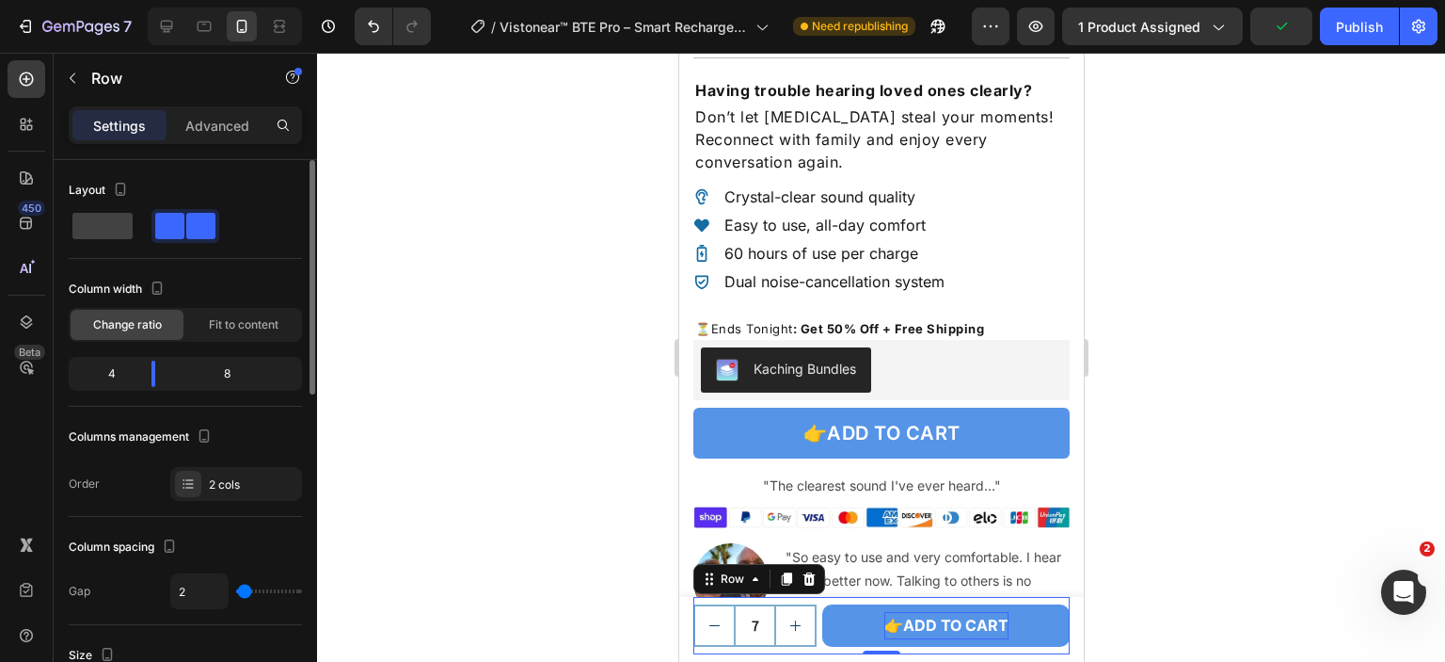
type input "6"
type input "9"
type input "15"
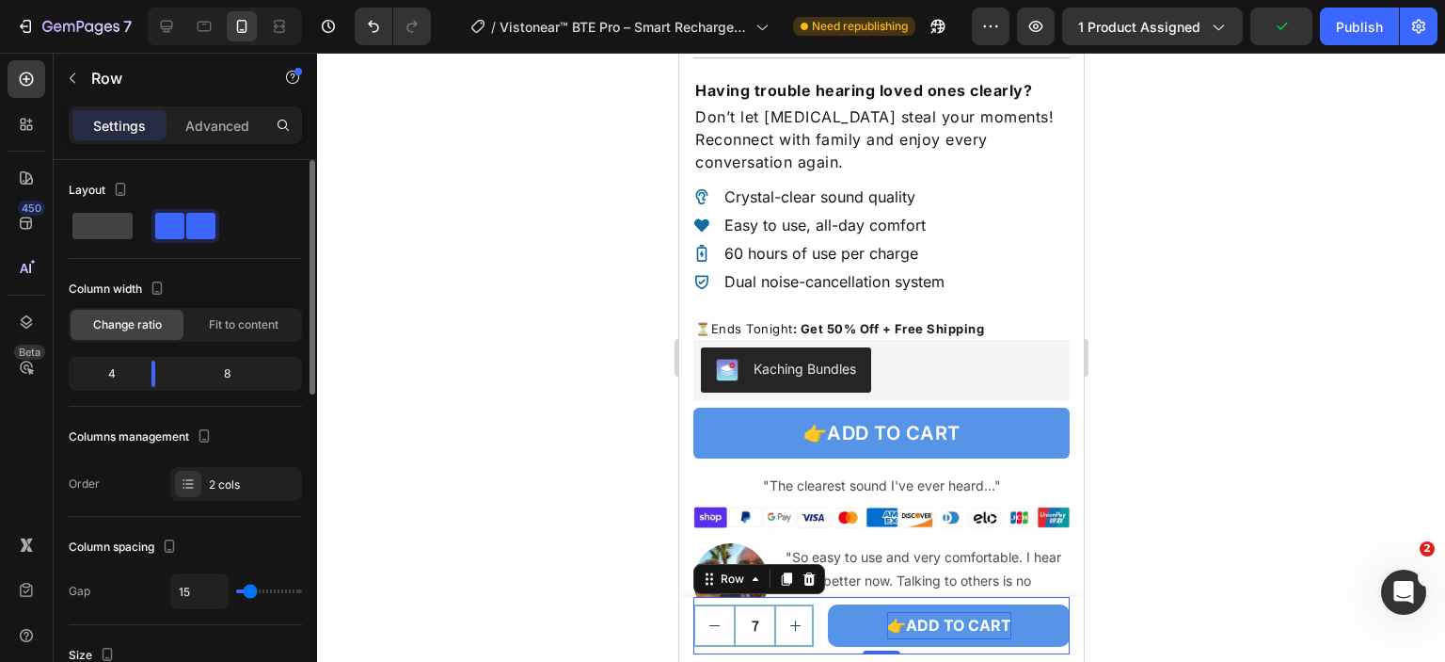
type input "18"
type input "20"
type input "13"
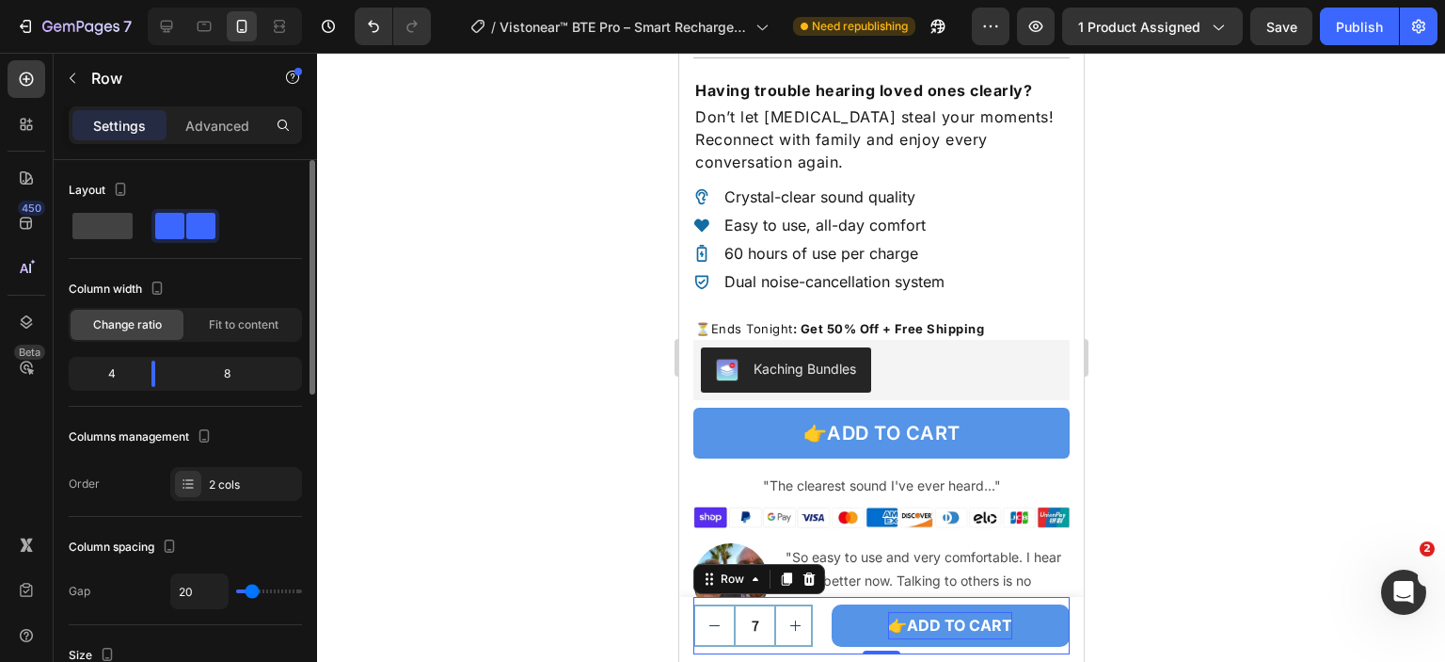
type input "13"
type input "4"
type input "0"
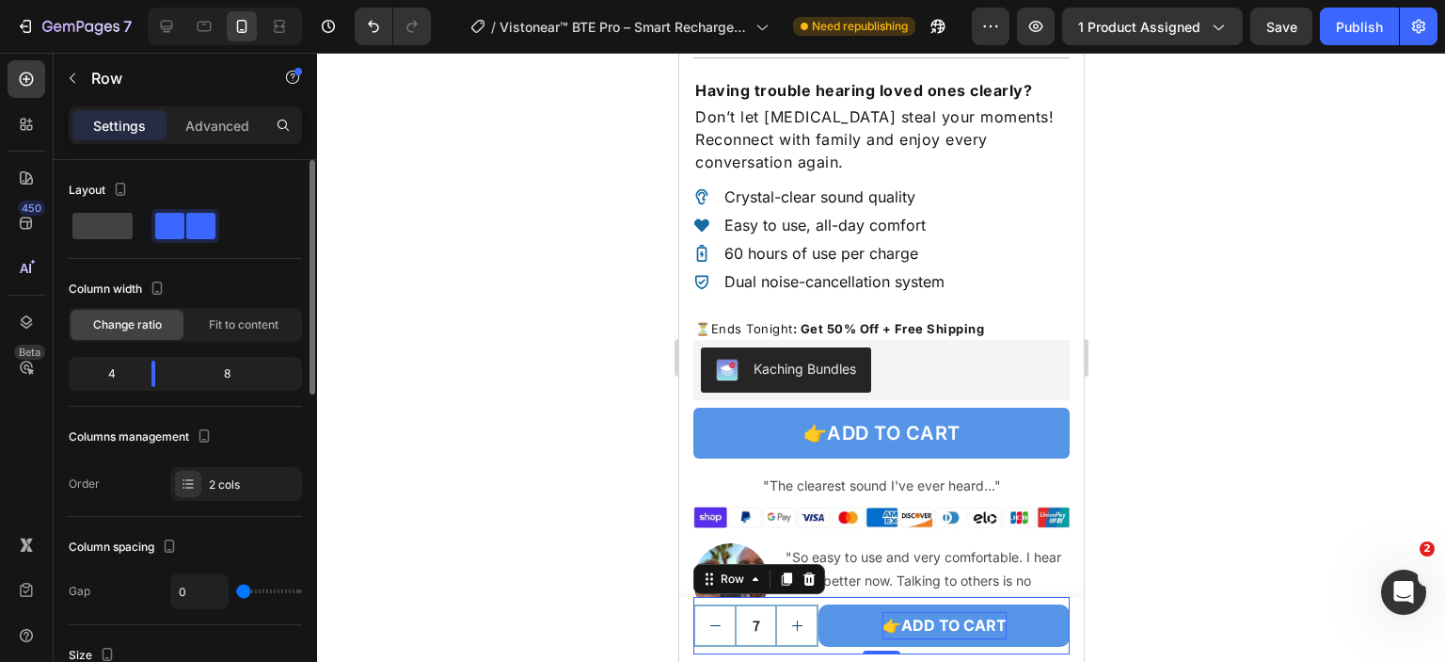
type input "2"
type input "4"
click at [245, 589] on input "range" at bounding box center [269, 591] width 66 height 4
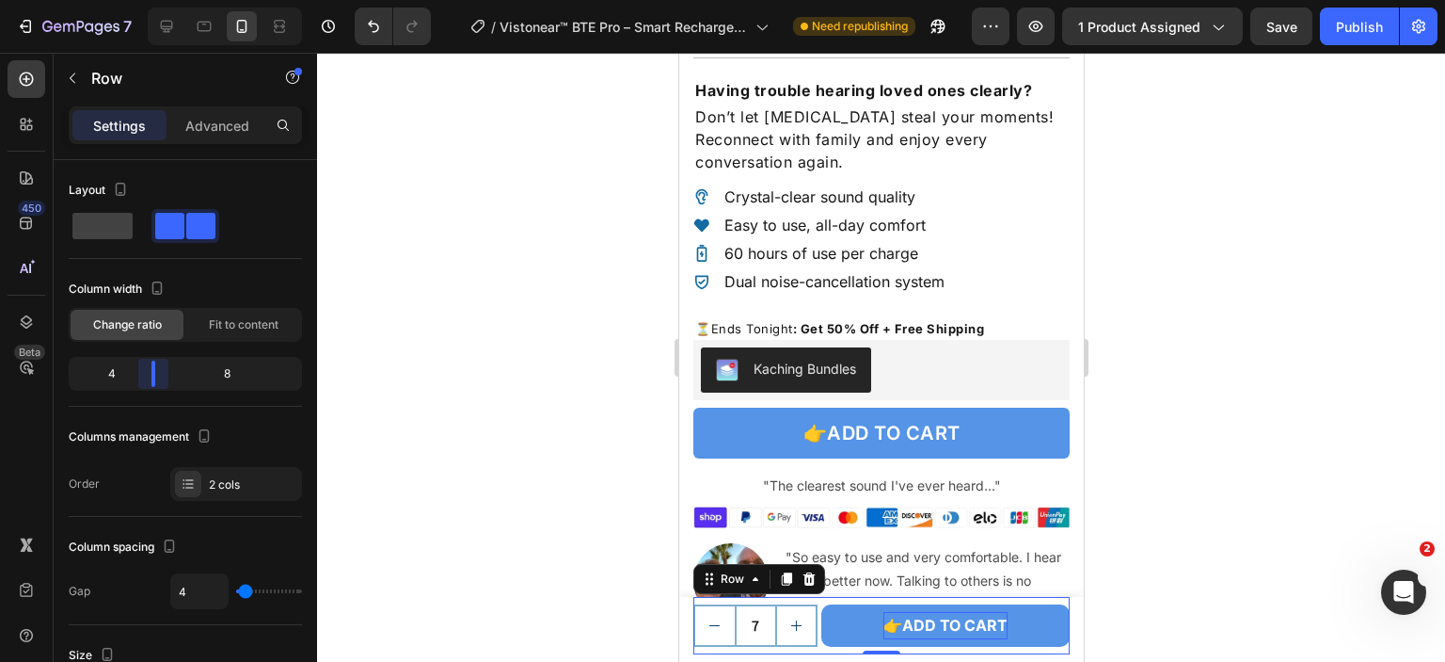
drag, startPoint x: 154, startPoint y: 368, endPoint x: 282, endPoint y: 449, distance: 151.4
click at [156, 0] on body "7 Version history / Vistonear™ BTE Pro – Smart Rechargeable Hearing Aids R3 (Bu…" at bounding box center [722, 0] width 1445 height 0
click at [1195, 496] on div at bounding box center [881, 357] width 1128 height 609
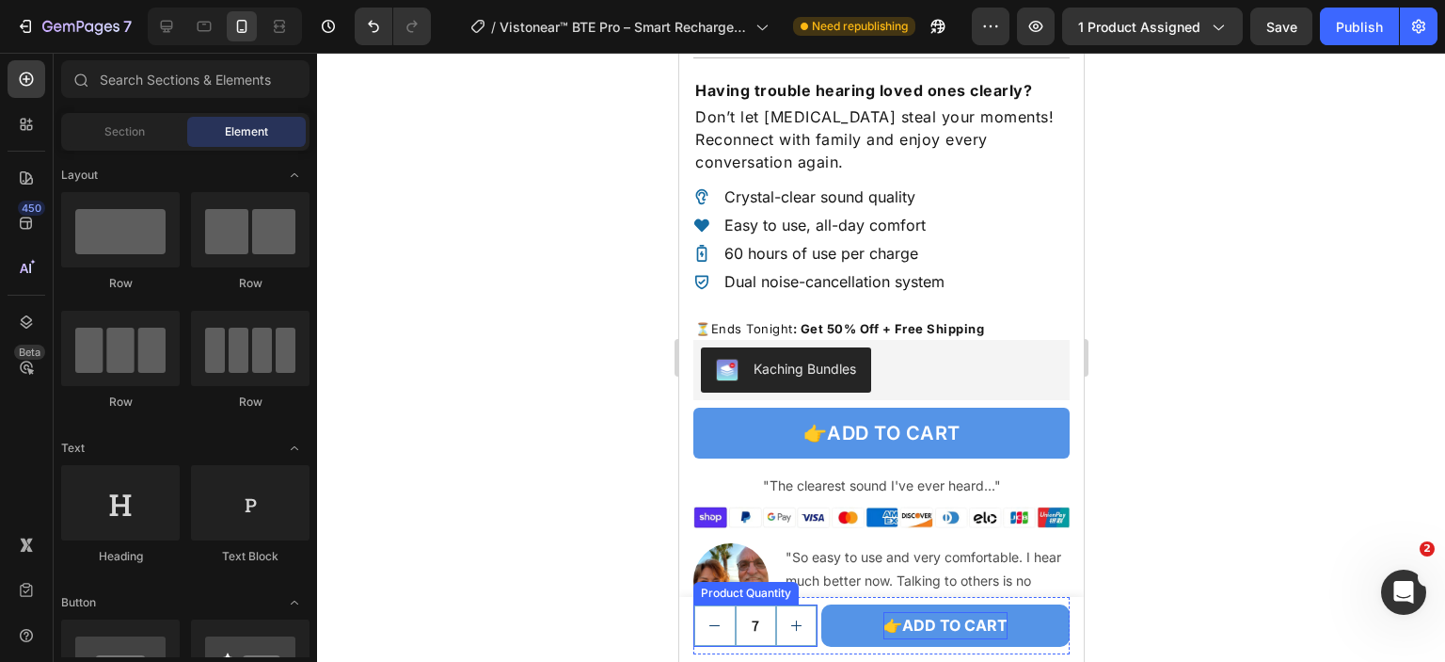
click at [784, 621] on button "increment" at bounding box center [796, 625] width 40 height 39
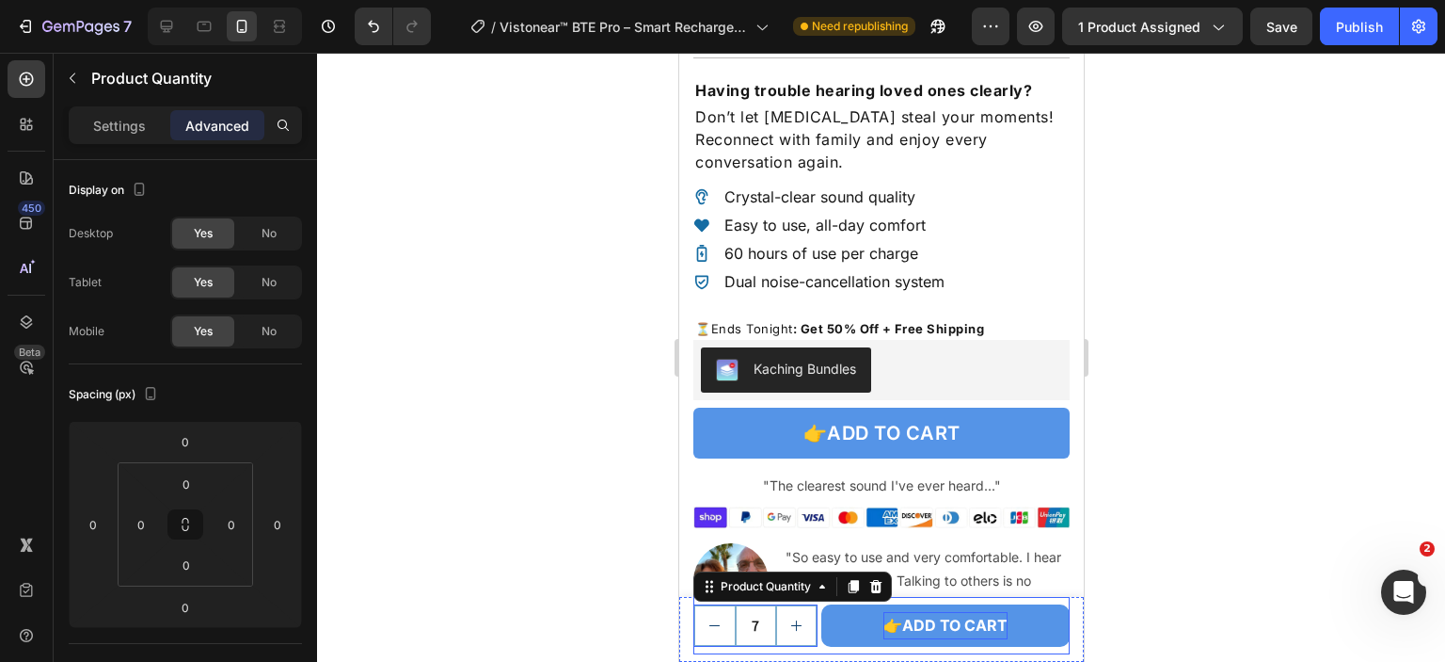
type input "8"
click at [1381, 375] on div at bounding box center [881, 357] width 1128 height 609
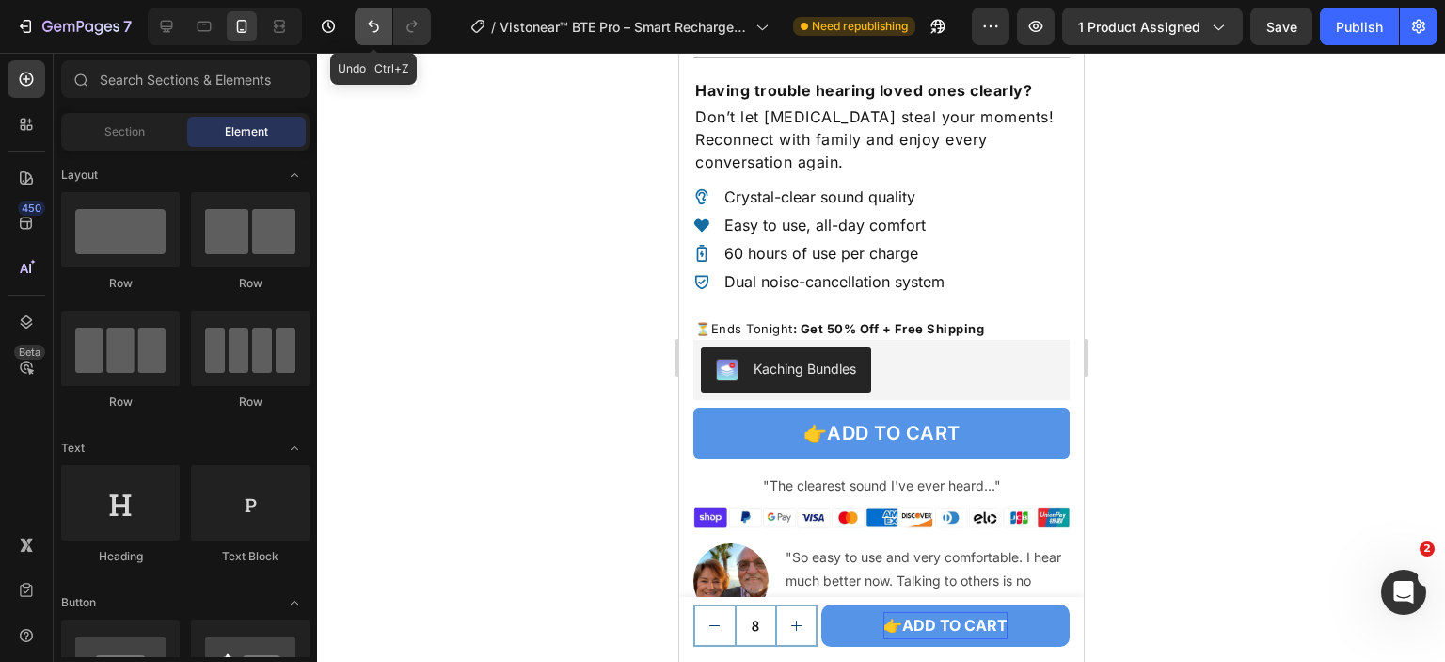
click at [376, 24] on icon "Undo/Redo" at bounding box center [373, 27] width 11 height 12
click at [381, 32] on icon "Undo/Redo" at bounding box center [373, 26] width 19 height 19
click at [381, 33] on icon "Undo/Redo" at bounding box center [373, 26] width 19 height 19
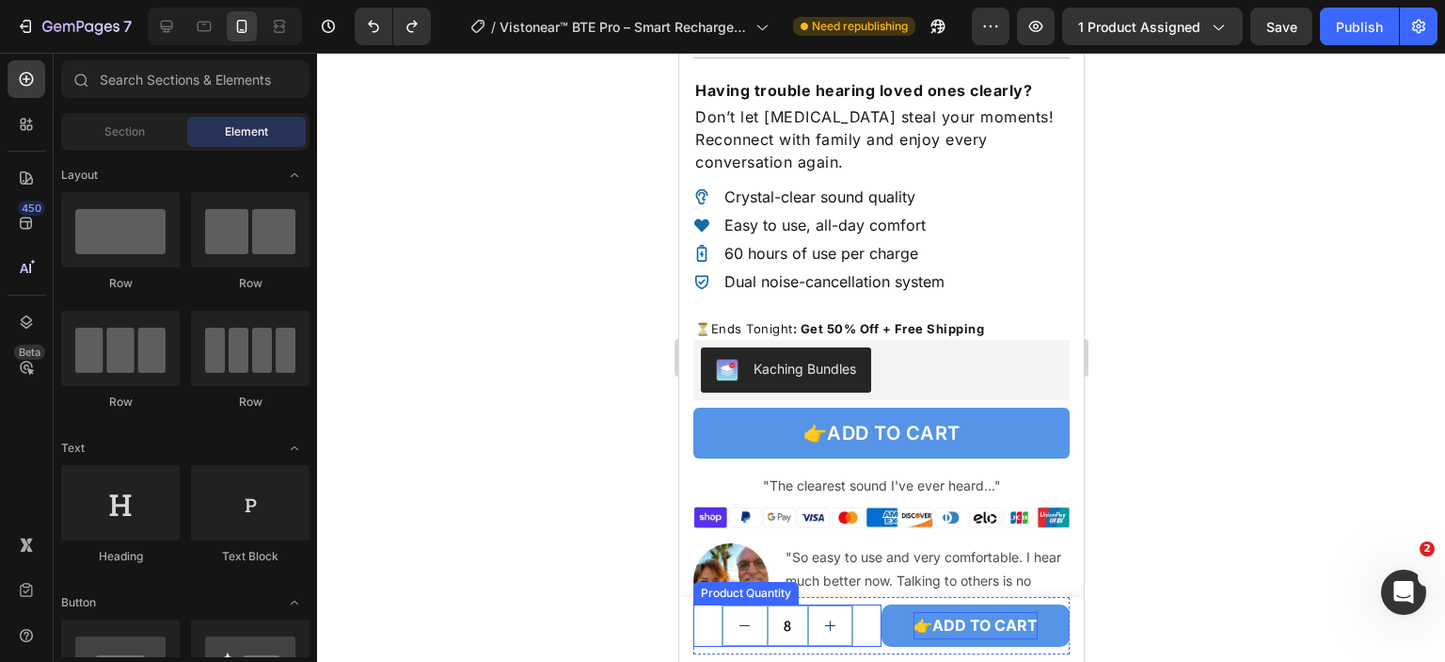
click at [867, 620] on div "8" at bounding box center [787, 625] width 188 height 42
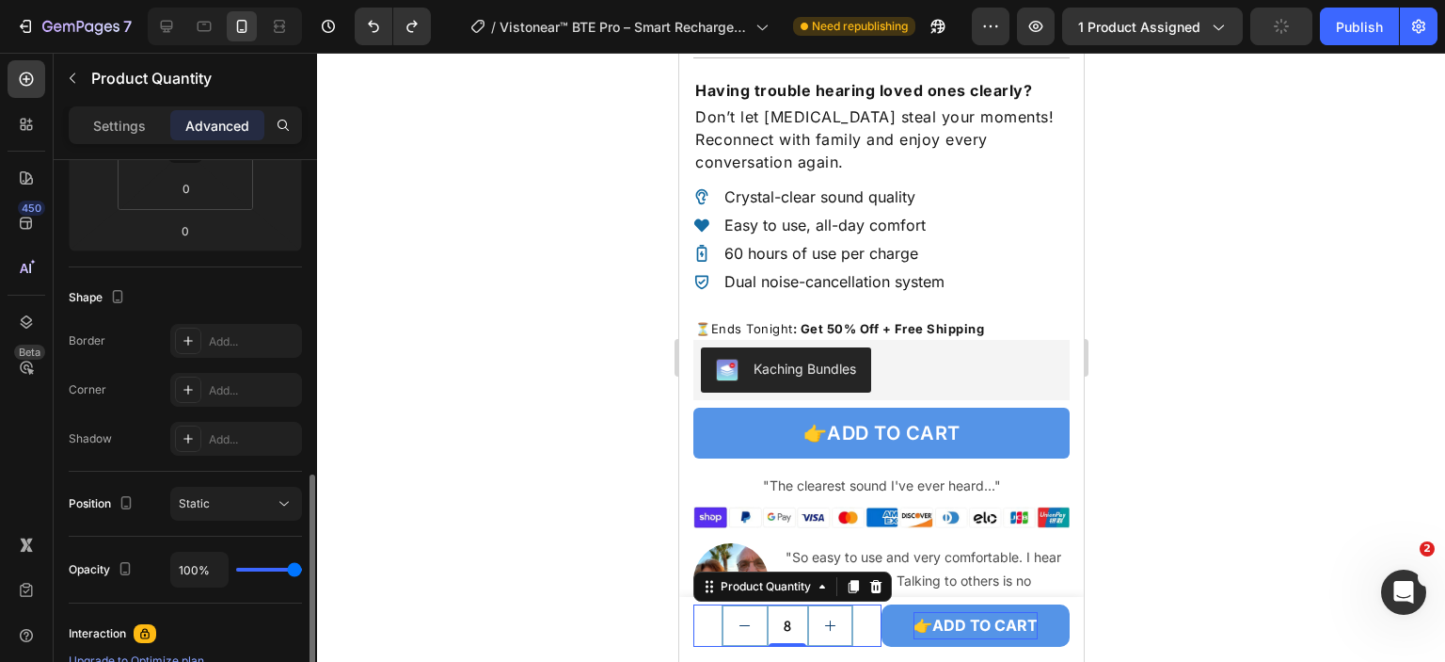
scroll to position [471, 0]
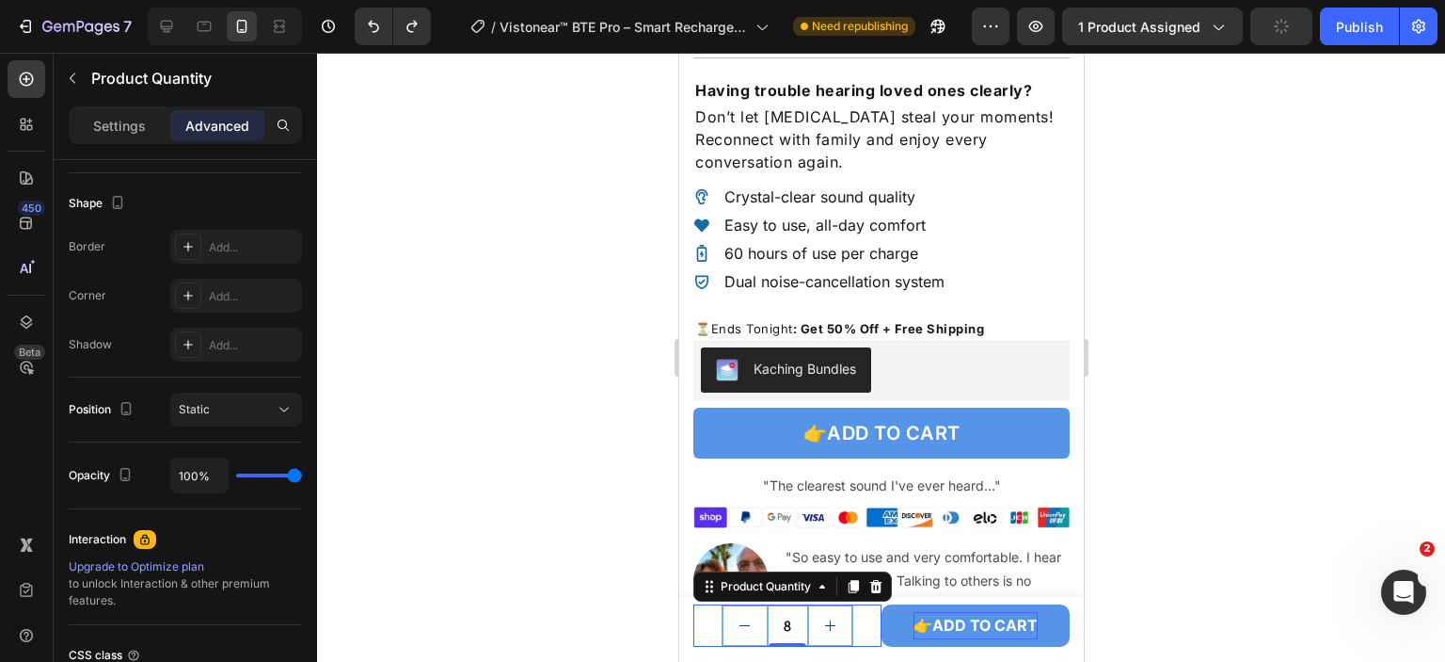
click at [1169, 545] on div at bounding box center [881, 357] width 1128 height 609
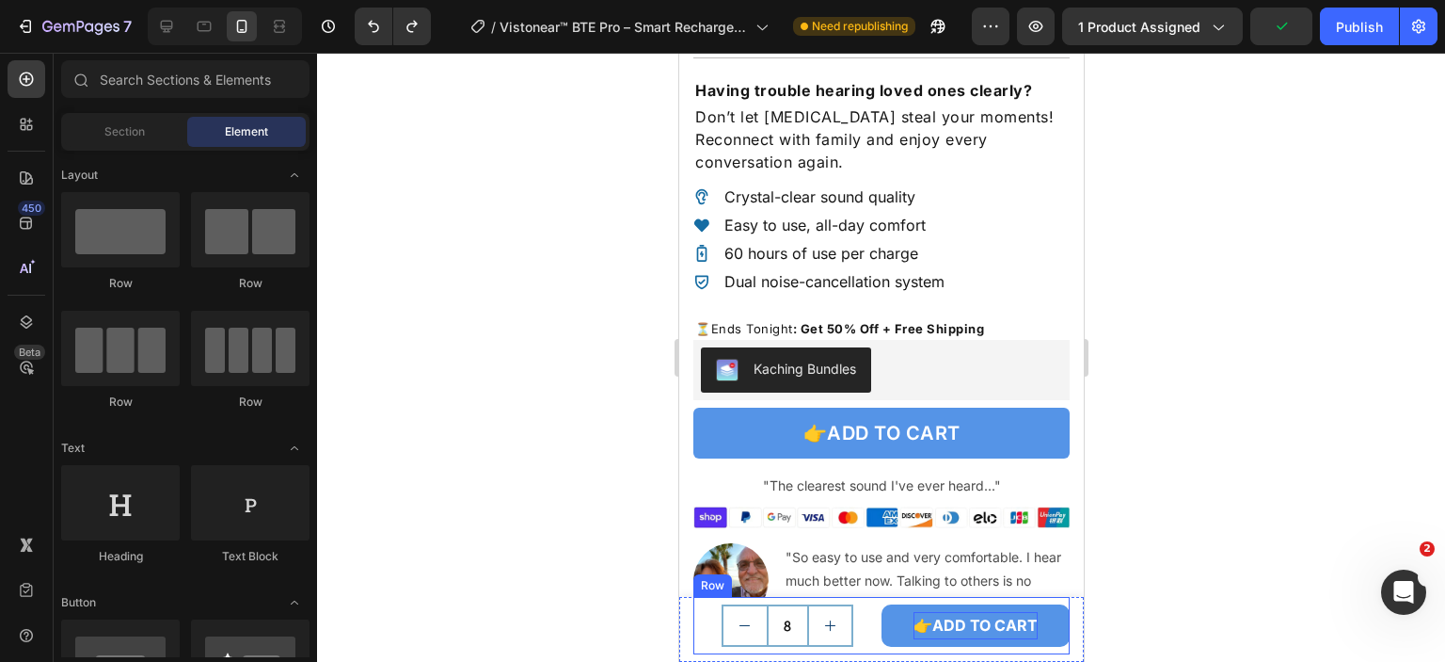
click at [881, 646] on div "👉ADD TO CART Add to Cart" at bounding box center [975, 625] width 188 height 42
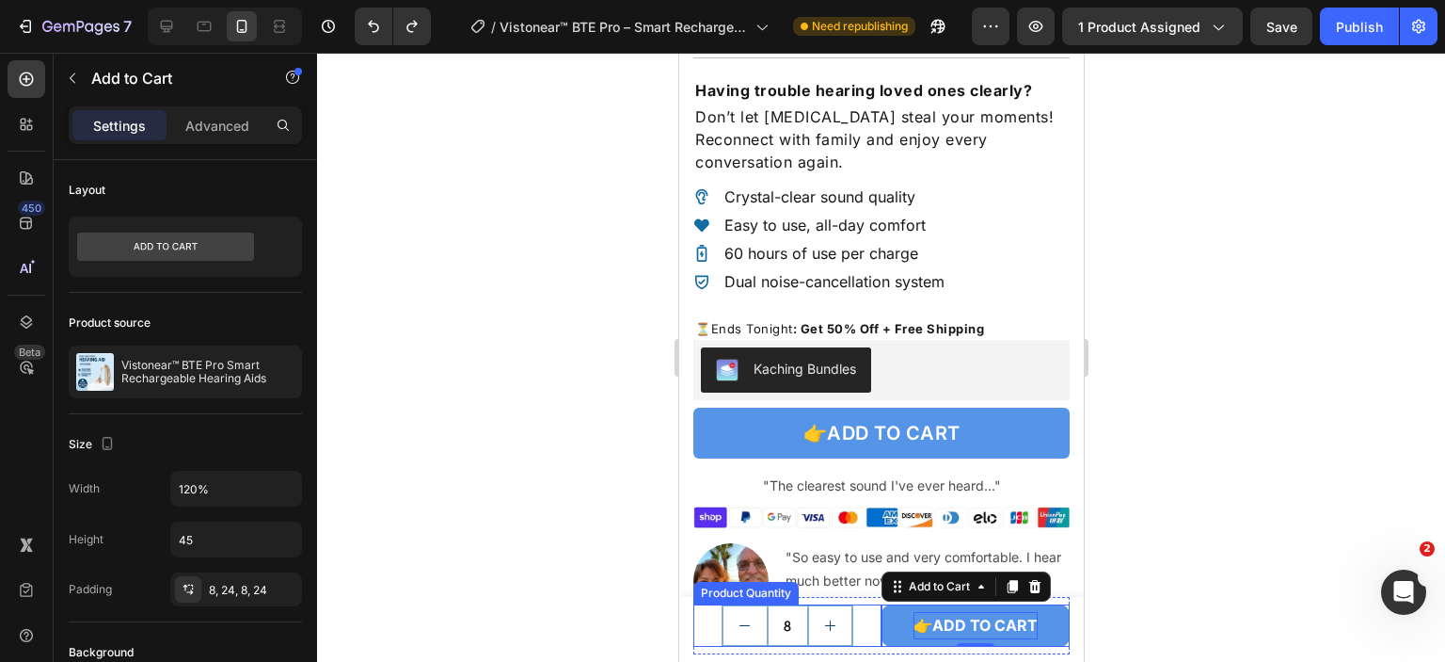
click at [870, 643] on div "8" at bounding box center [787, 625] width 188 height 42
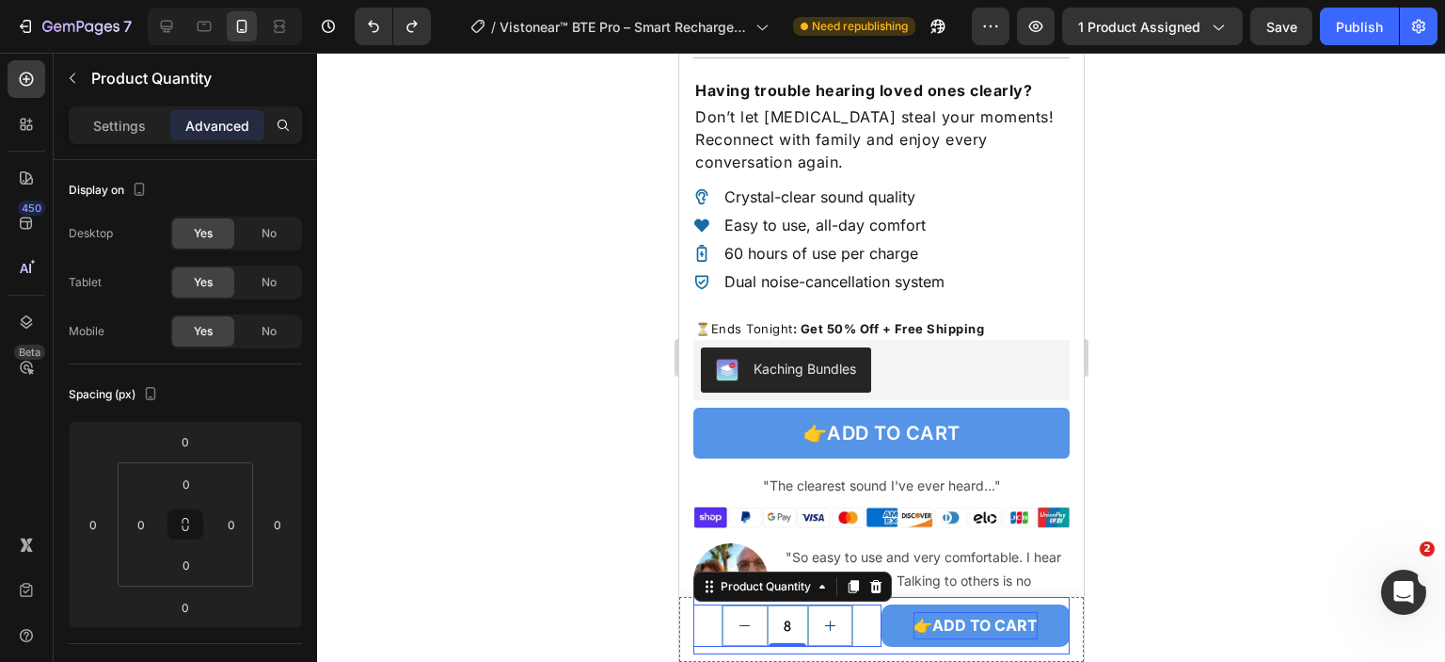
click at [892, 653] on div "8 Product Quantity 0 👉ADD TO CART Add to Cart Row" at bounding box center [881, 625] width 376 height 57
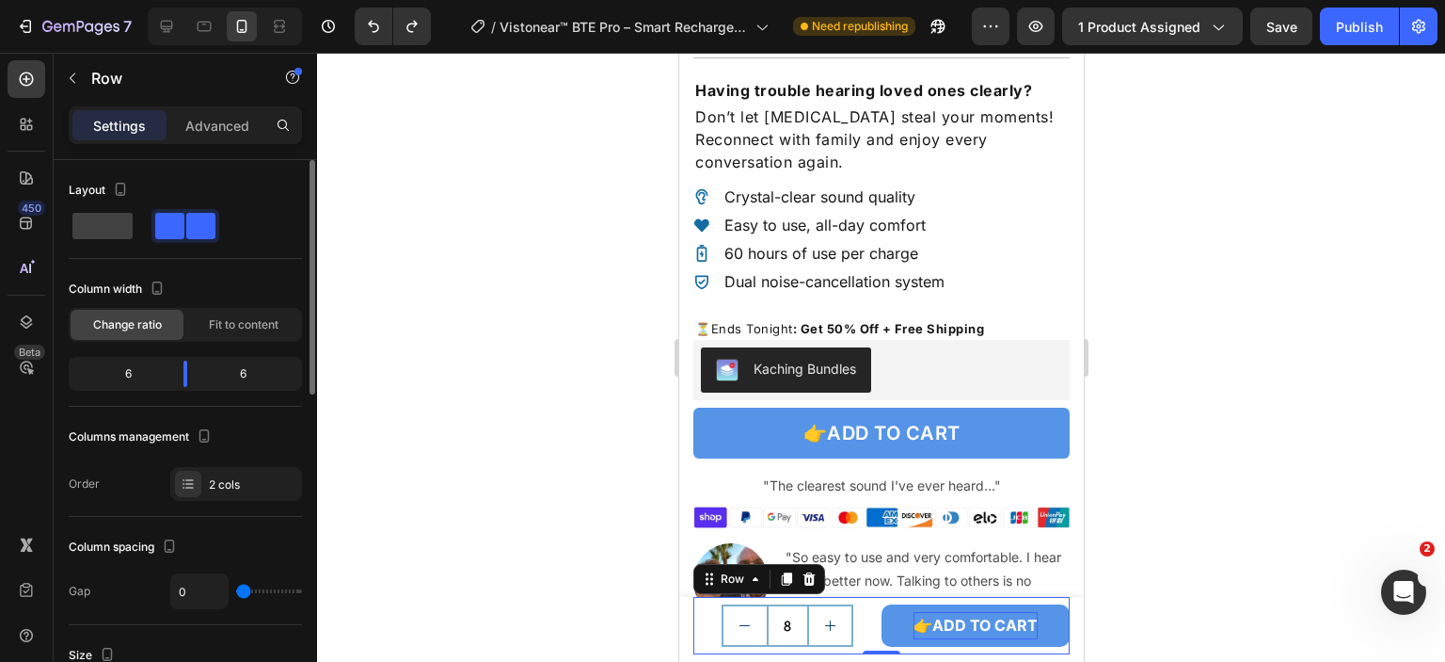
scroll to position [94, 0]
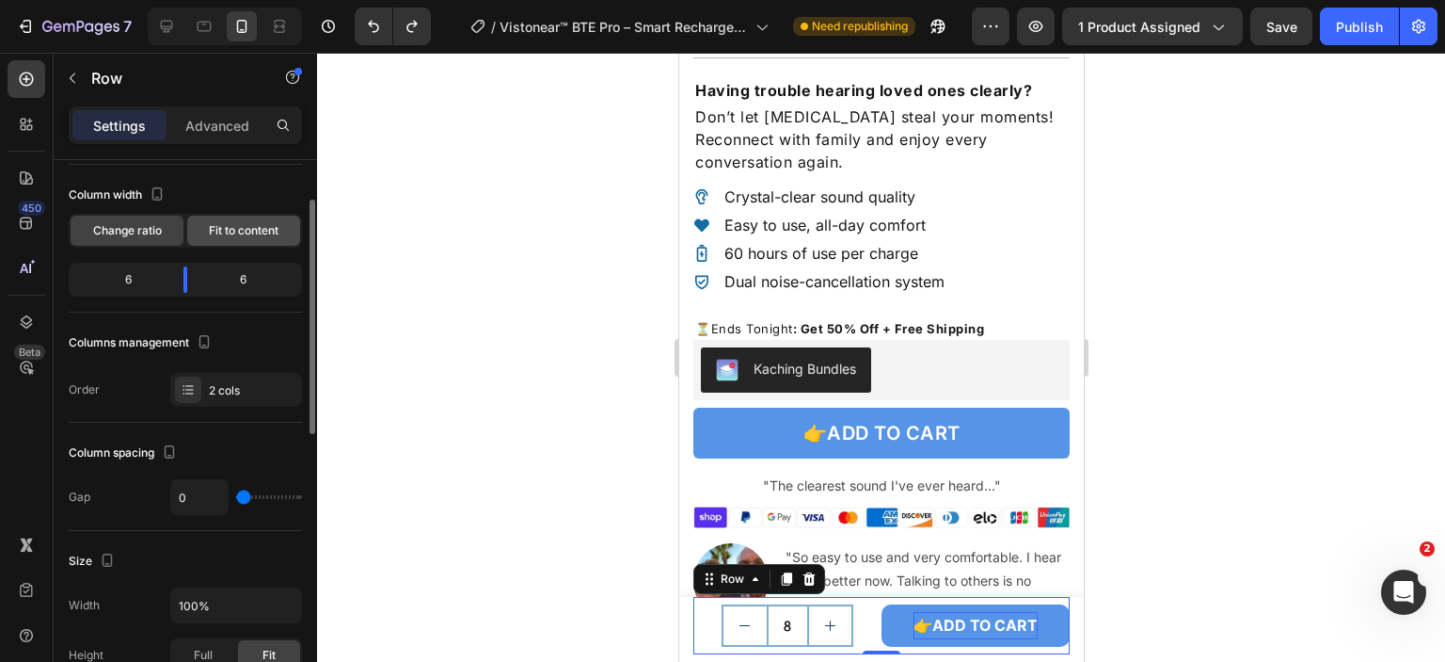
click at [252, 223] on span "Fit to content" at bounding box center [244, 230] width 70 height 17
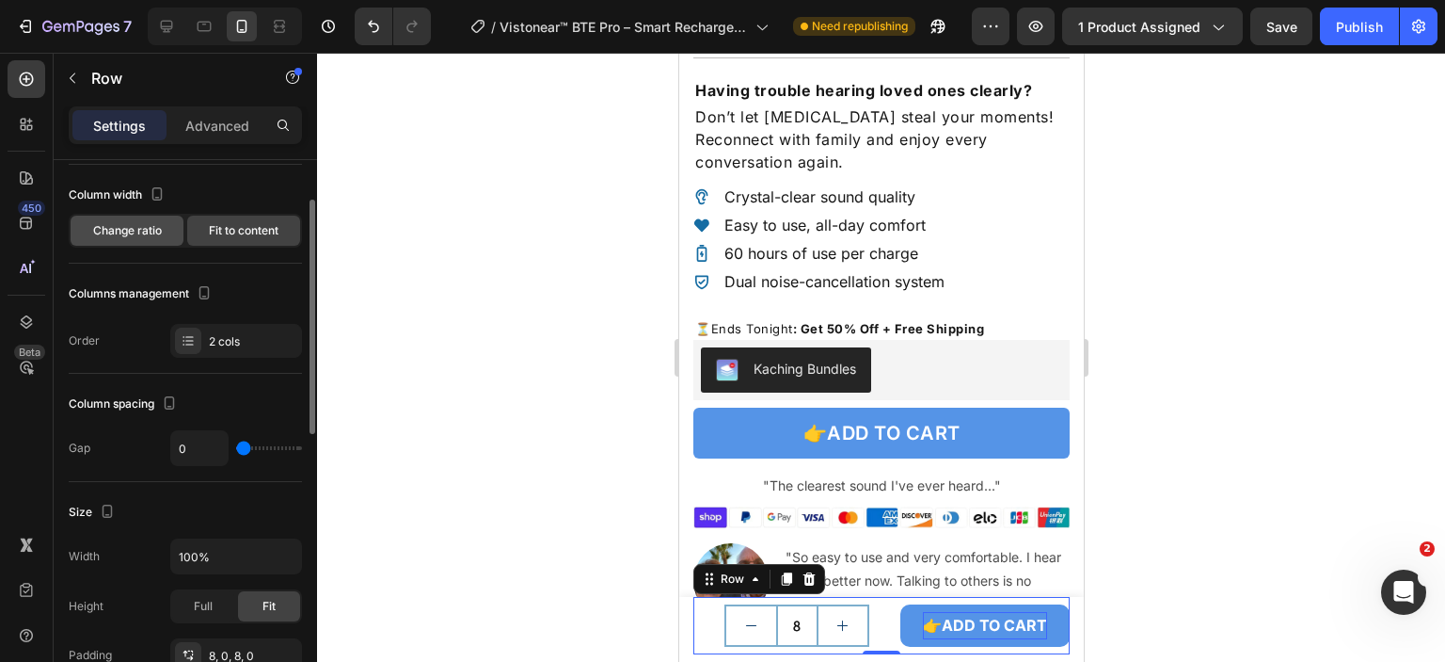
click at [139, 223] on span "Change ratio" at bounding box center [127, 230] width 69 height 17
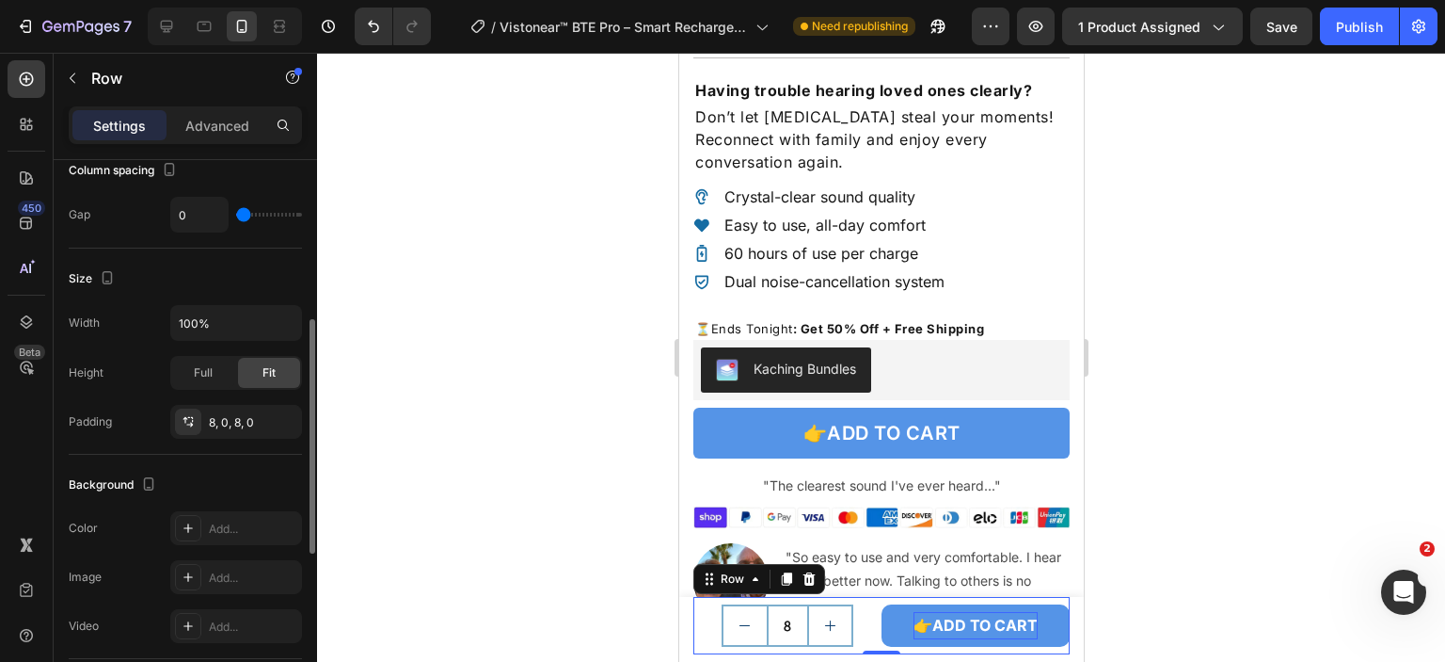
scroll to position [565, 0]
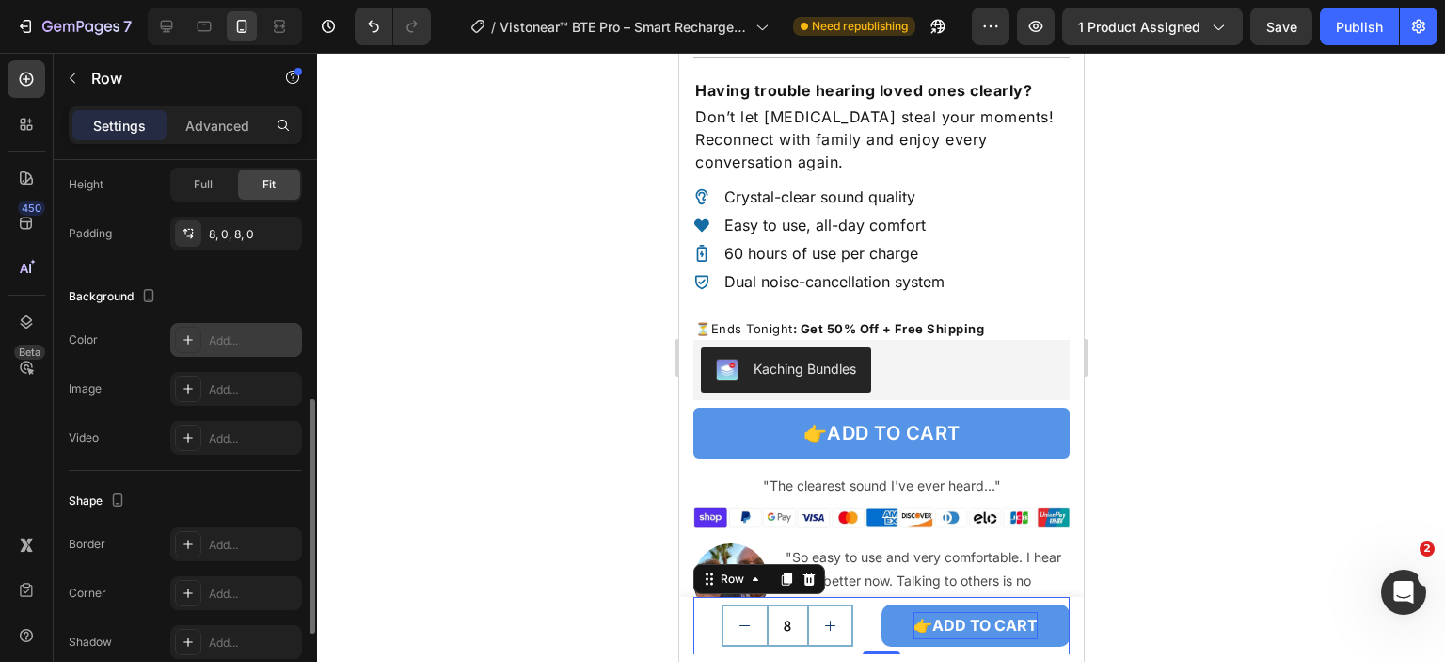
click at [192, 332] on icon at bounding box center [188, 339] width 15 height 15
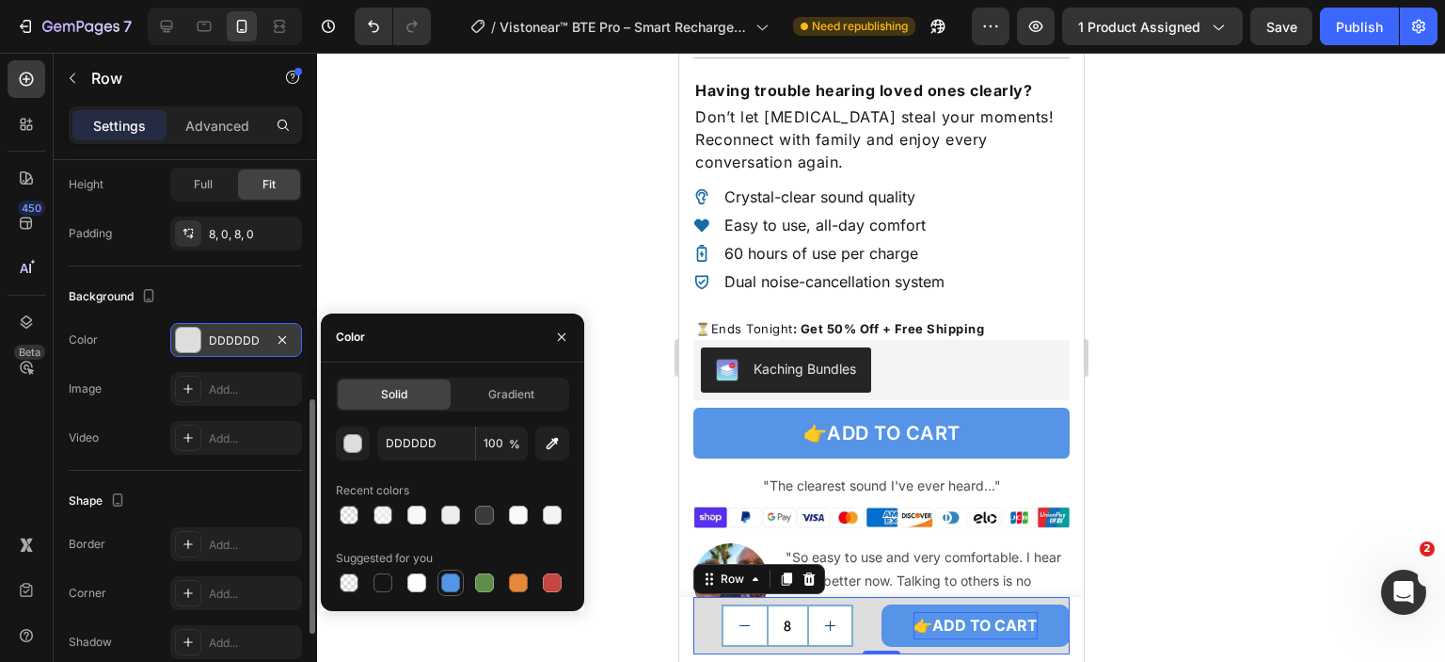
click at [450, 581] on div at bounding box center [450, 582] width 19 height 19
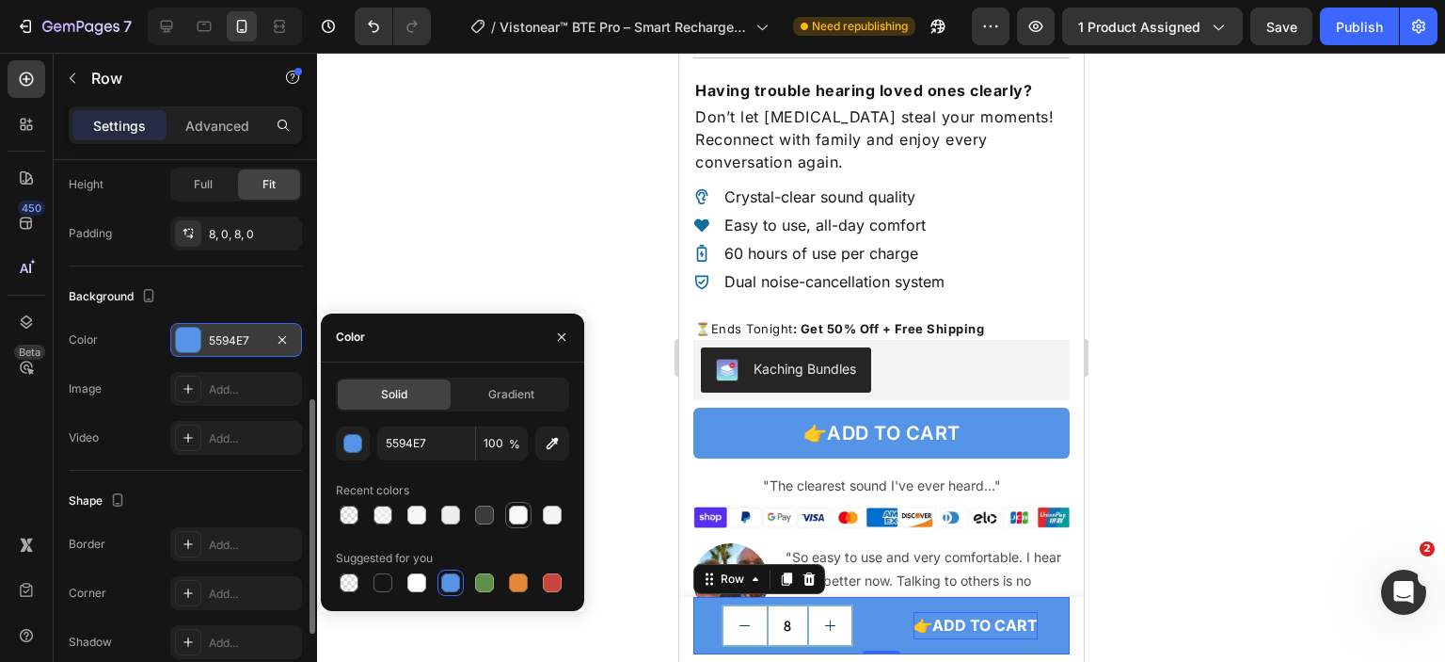
click at [514, 512] on div at bounding box center [518, 514] width 19 height 19
type input "F9F9F9"
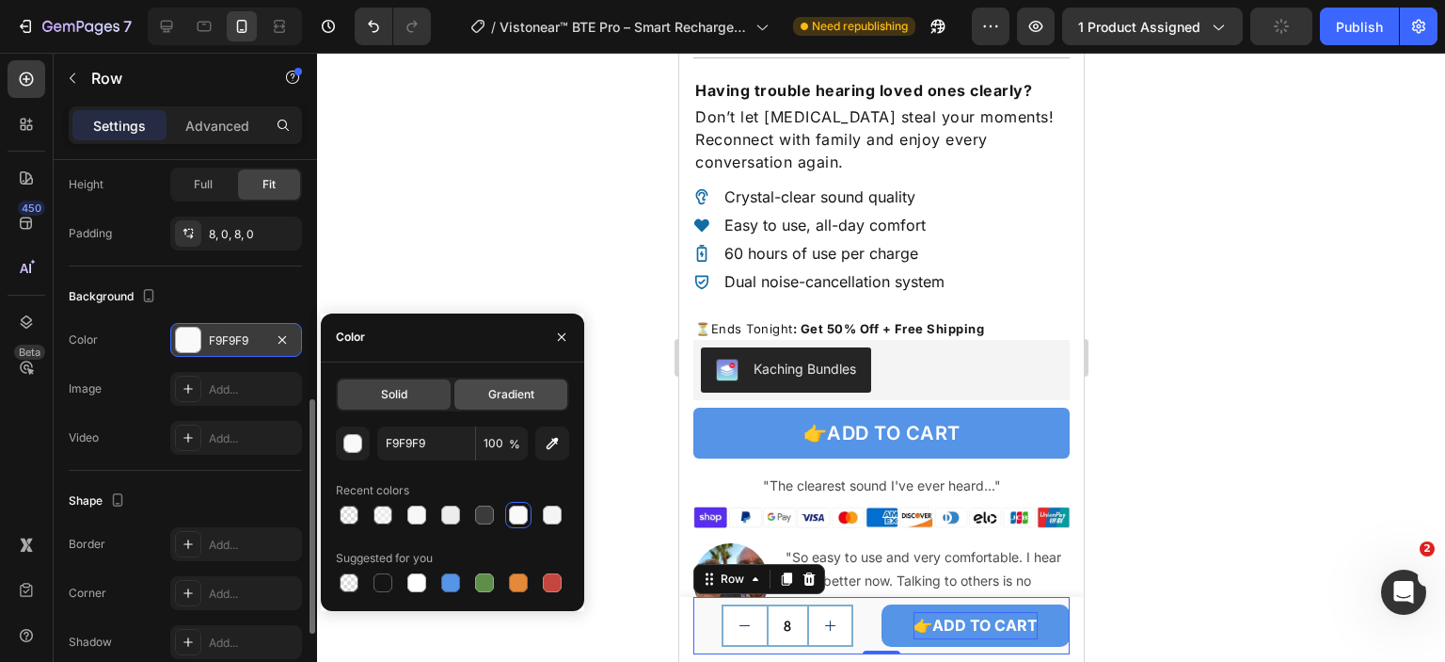
click at [529, 394] on span "Gradient" at bounding box center [511, 394] width 46 height 17
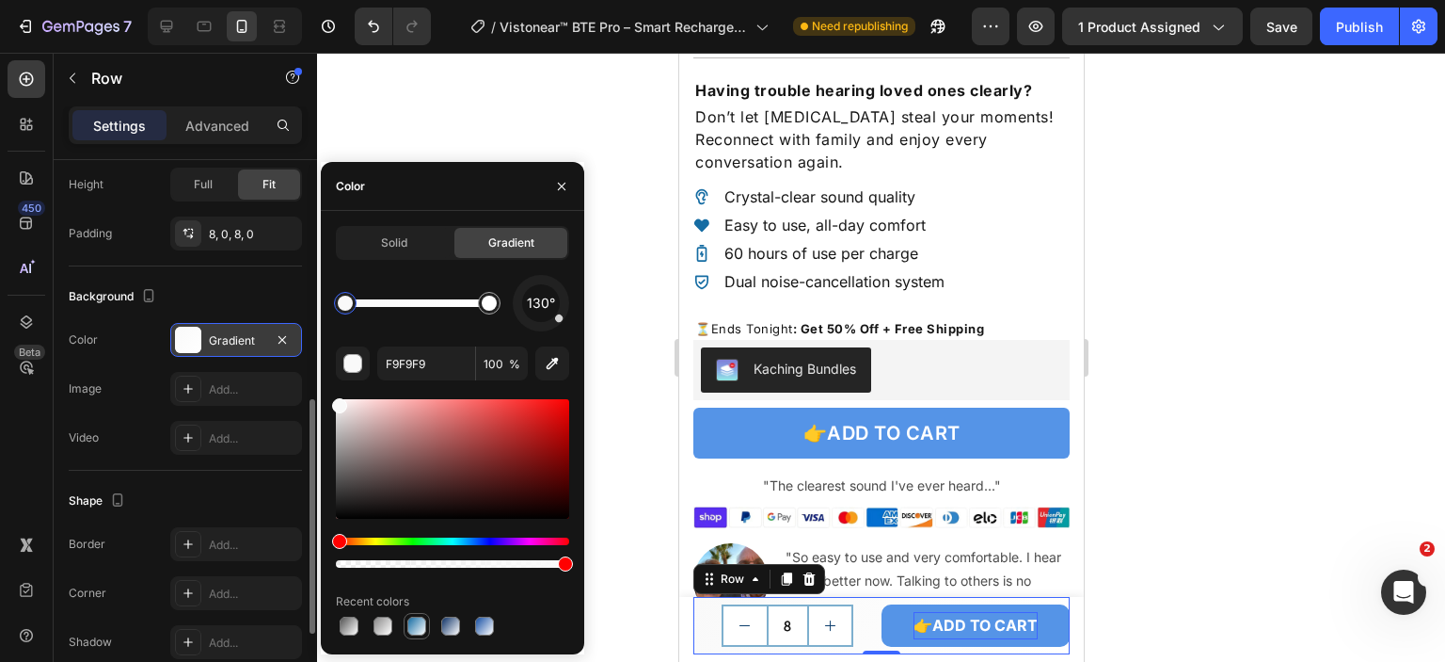
click at [422, 623] on div at bounding box center [416, 625] width 19 height 19
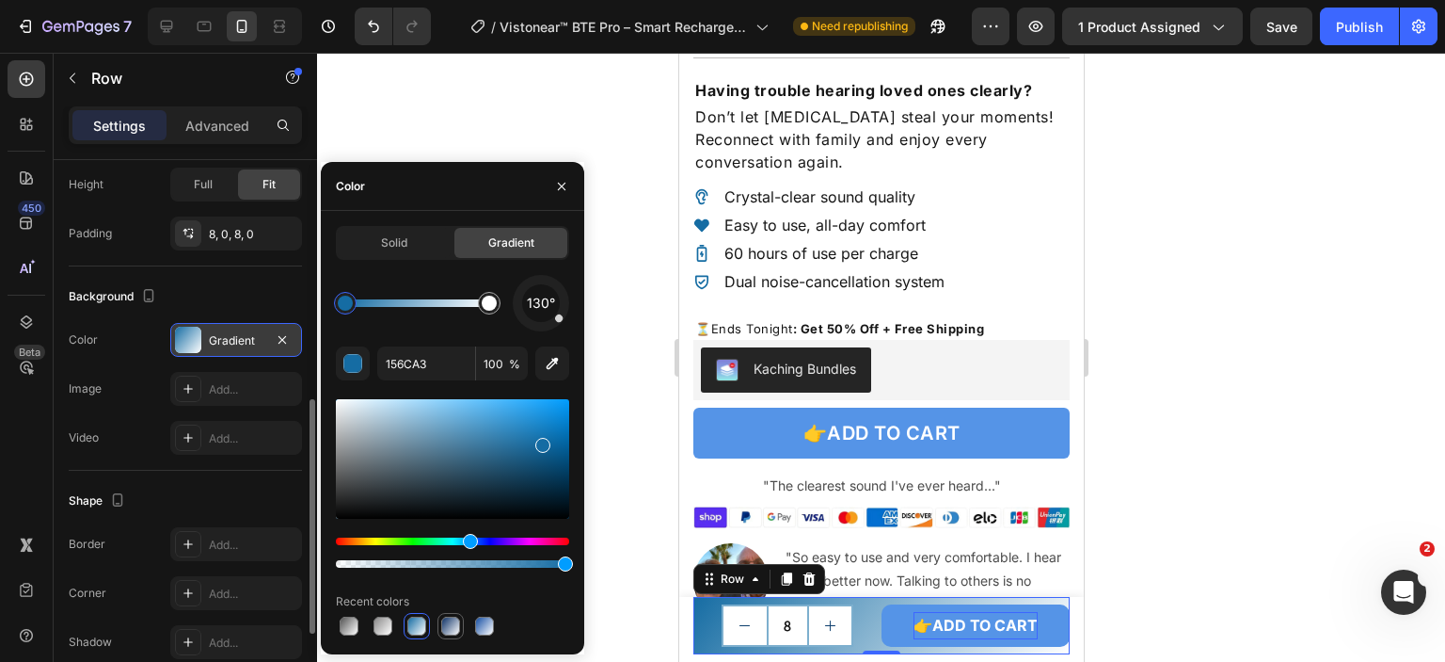
click at [450, 624] on div at bounding box center [450, 625] width 19 height 19
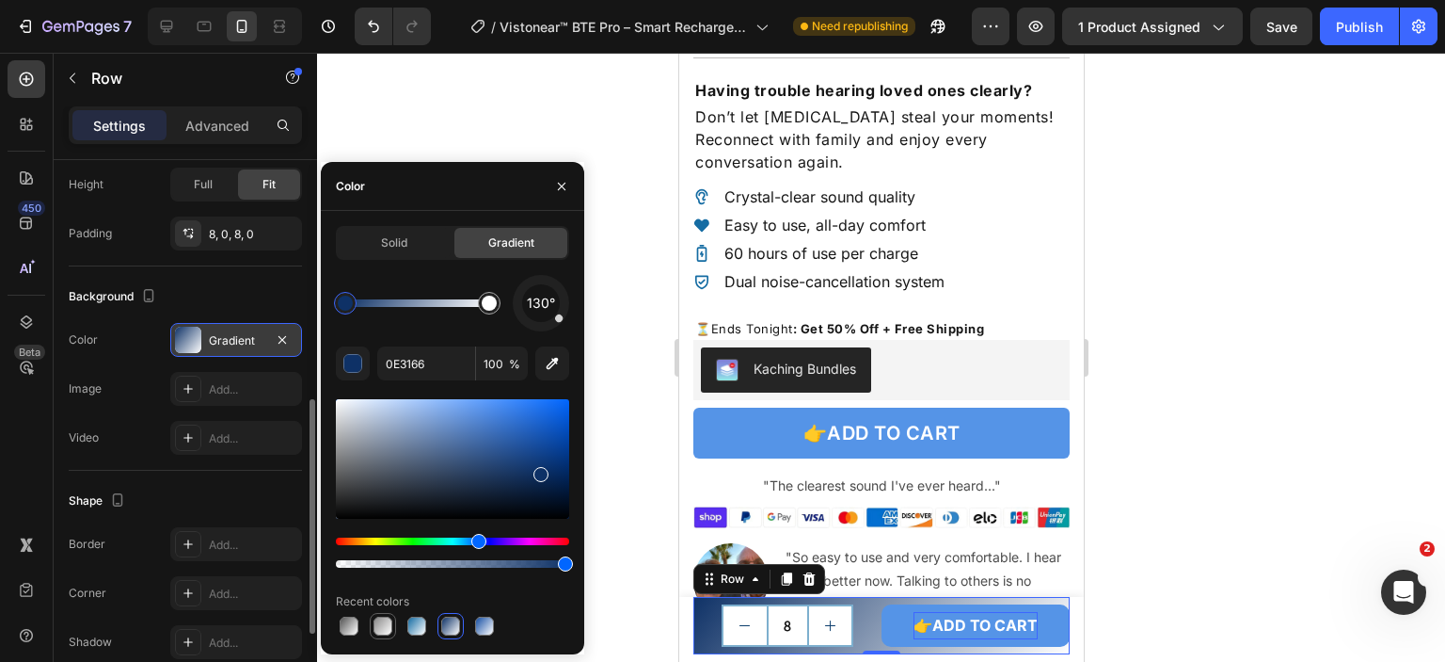
click at [387, 623] on div at bounding box center [383, 625] width 19 height 19
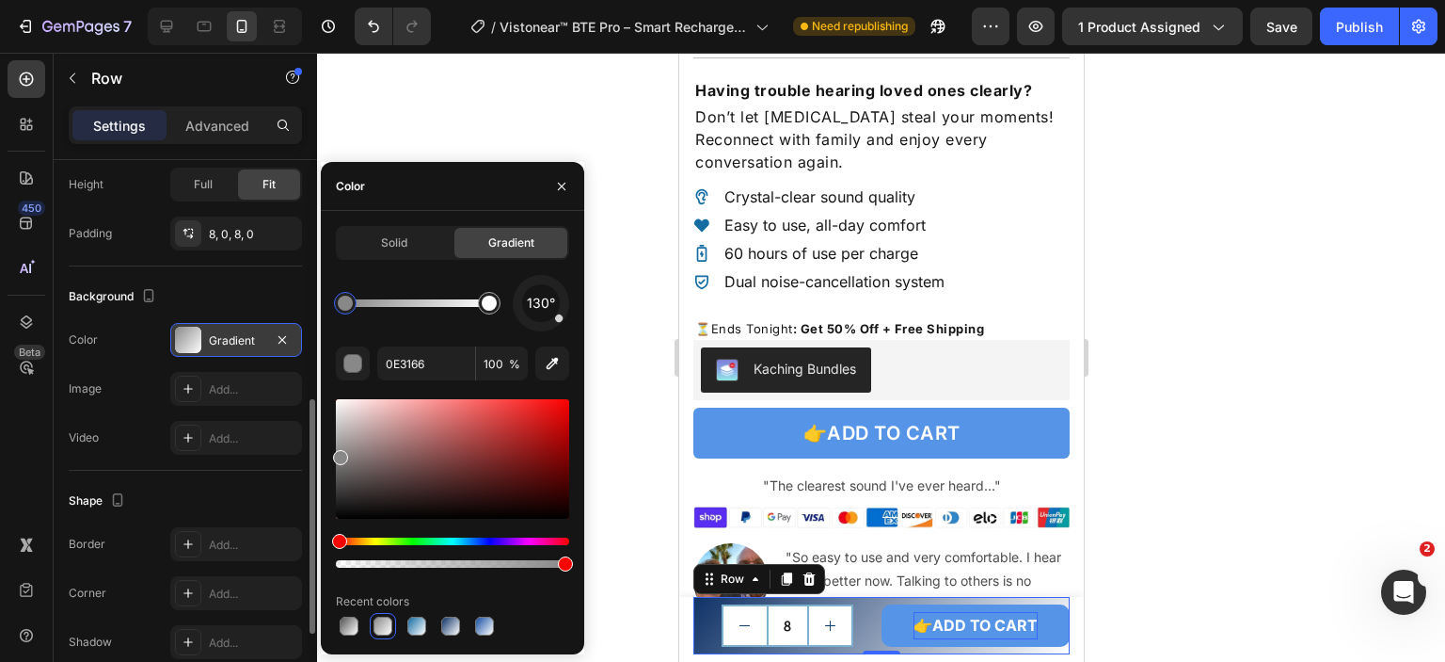
type input "898888"
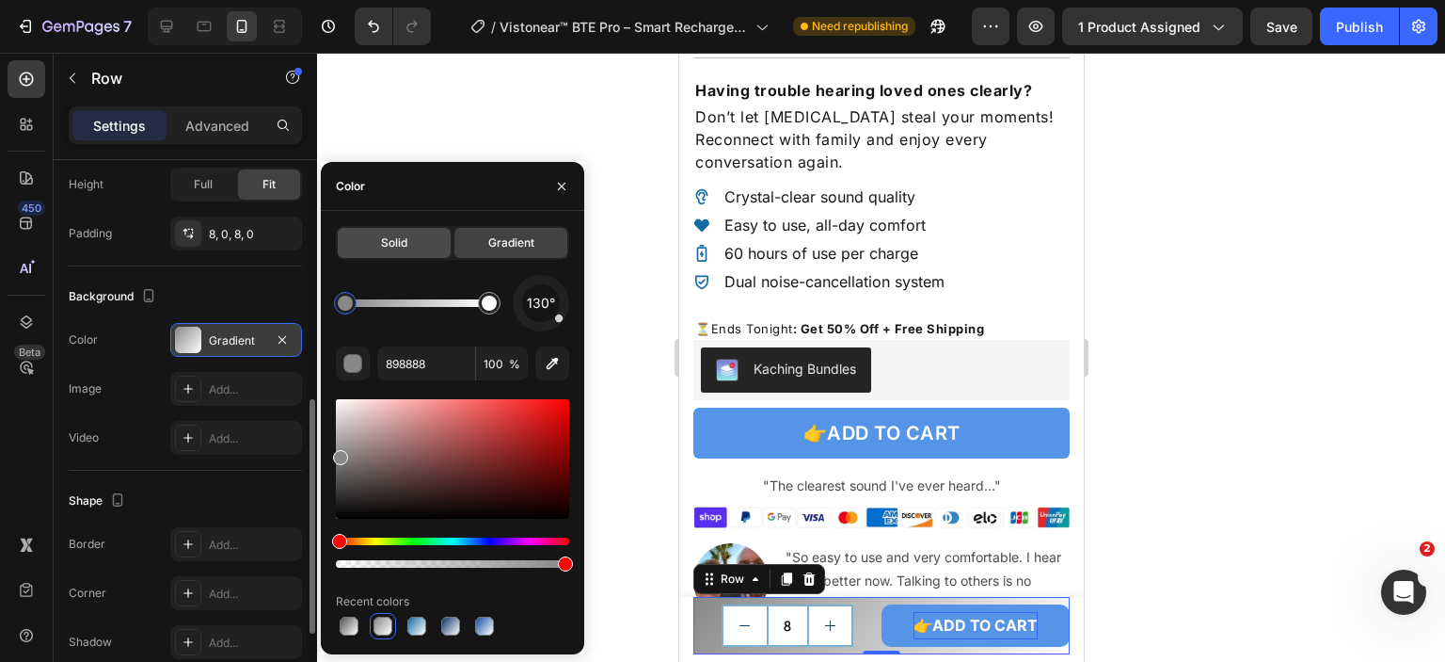
click at [416, 233] on div "Solid" at bounding box center [394, 243] width 113 height 30
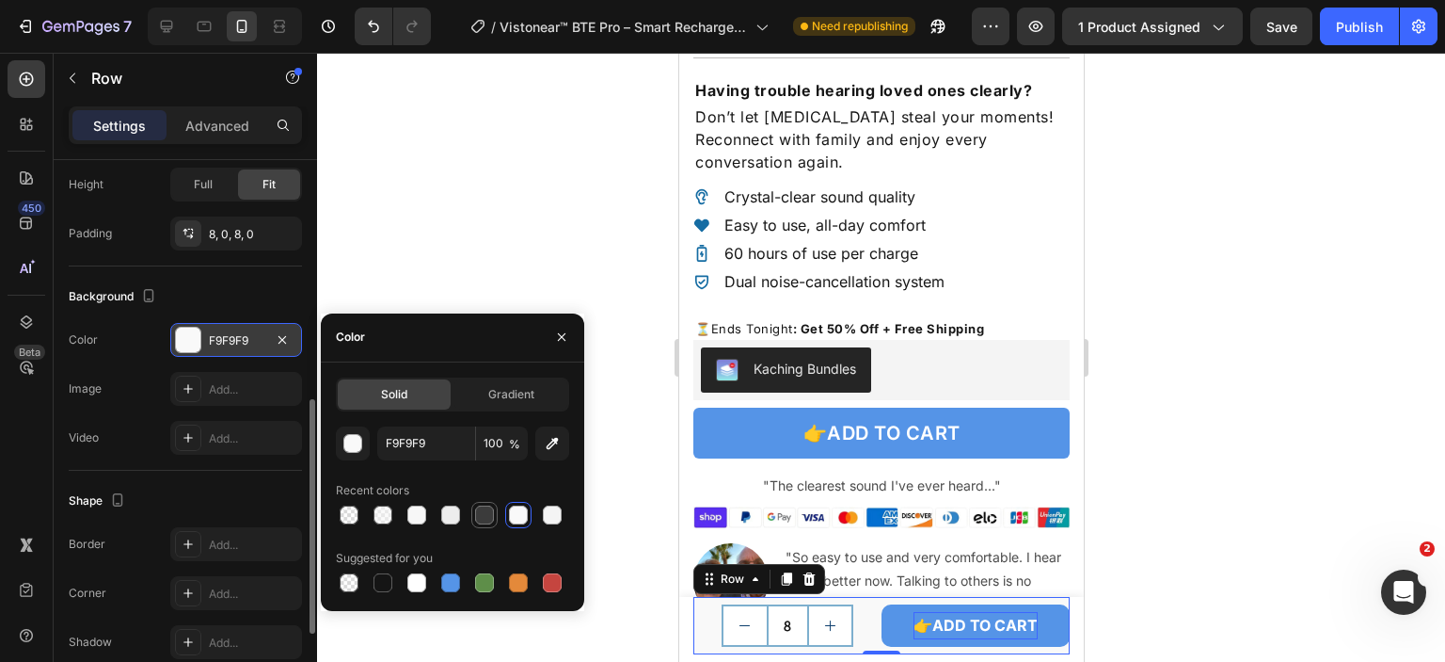
click at [476, 515] on div at bounding box center [484, 514] width 19 height 19
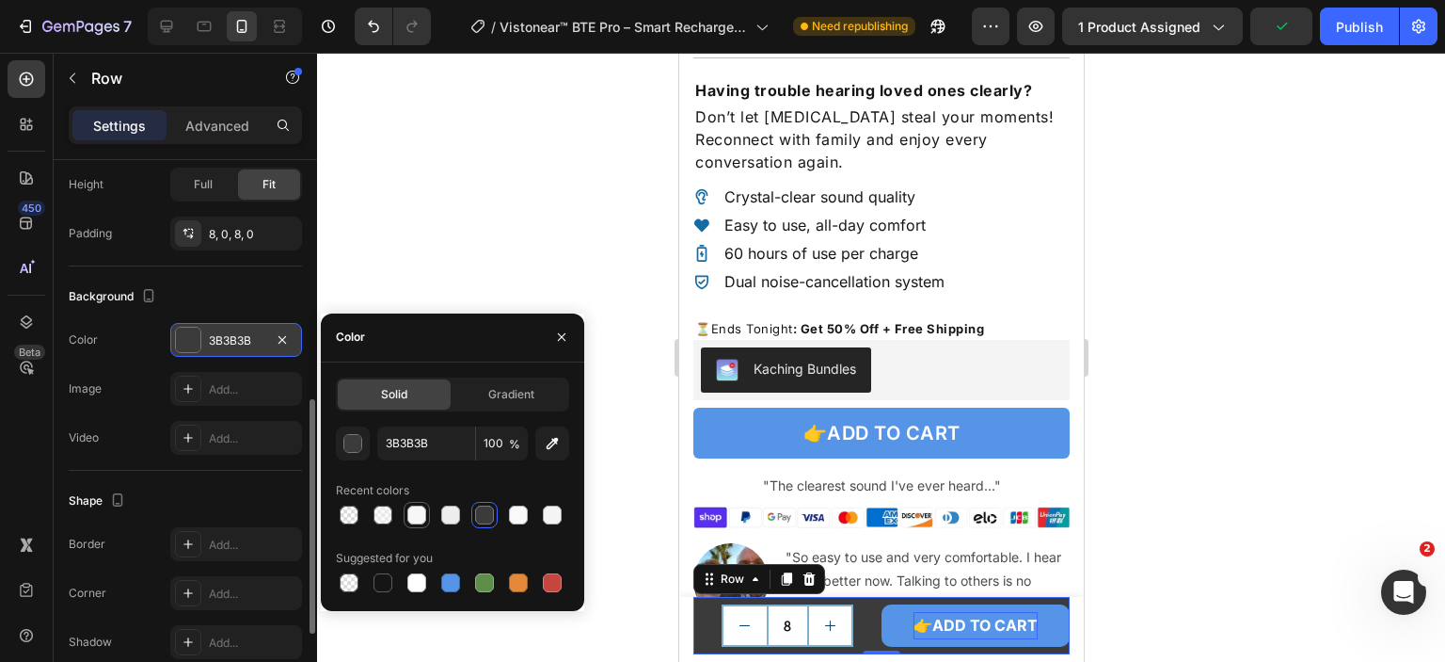
click at [421, 515] on div at bounding box center [416, 514] width 19 height 19
type input "F7F7F7"
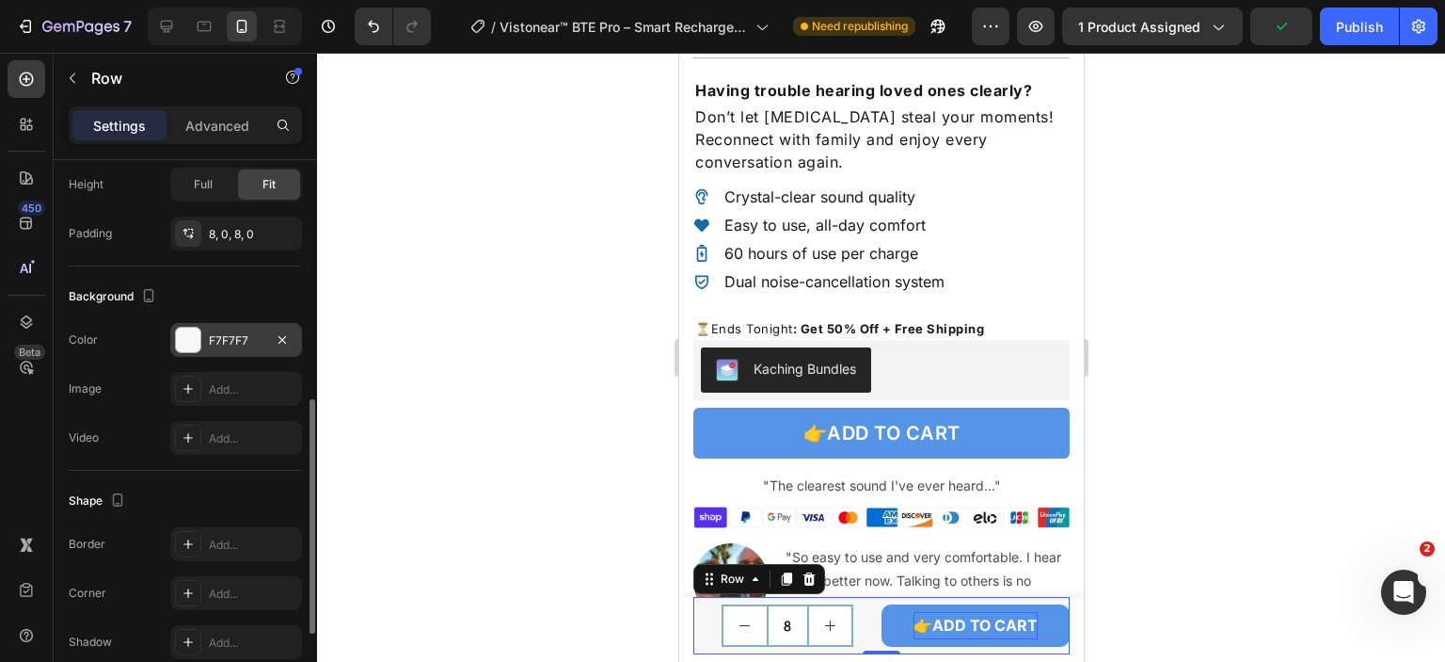
click at [1144, 467] on div at bounding box center [881, 357] width 1128 height 609
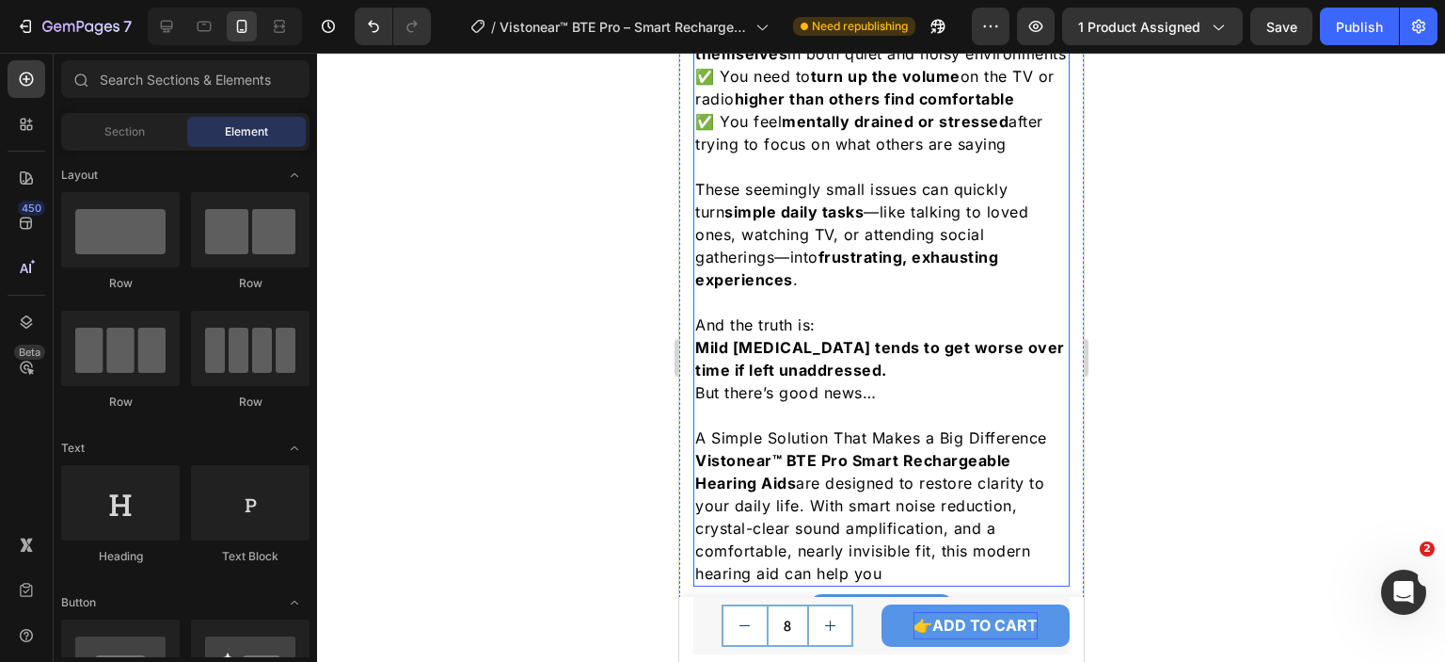
scroll to position [1709, 0]
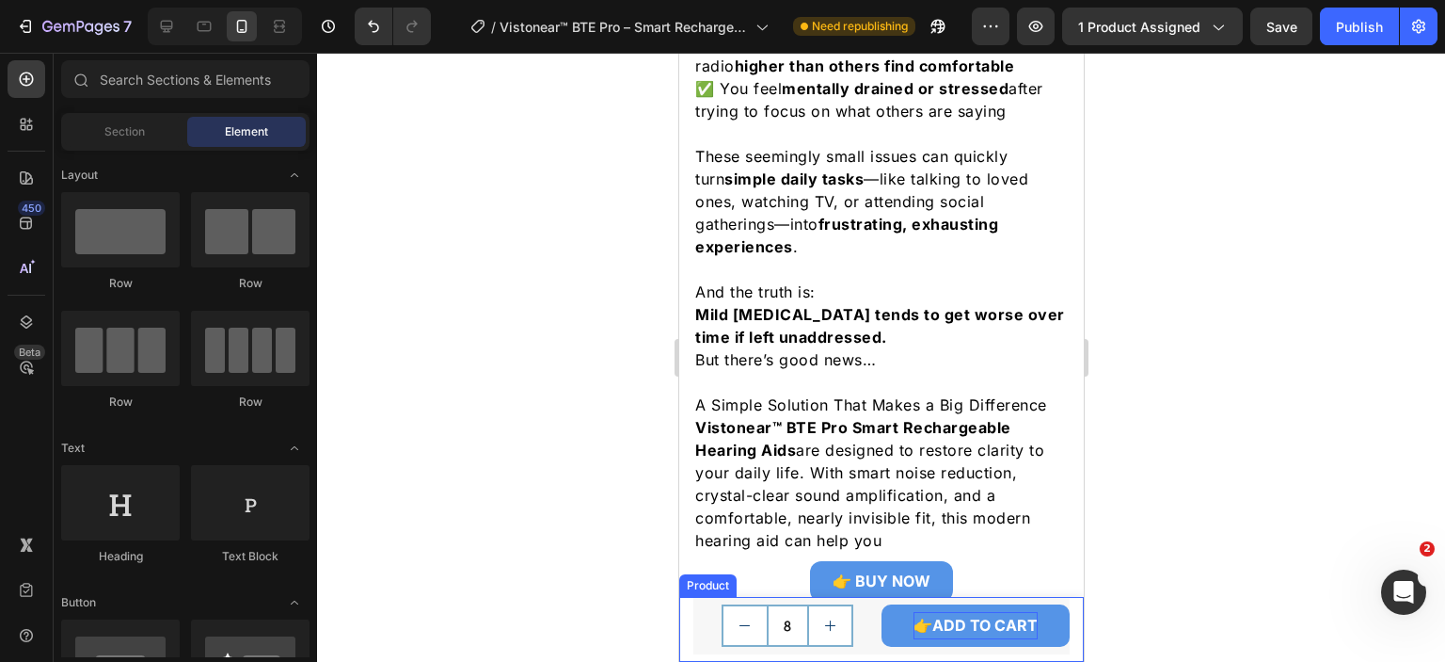
click at [684, 616] on div "Product Images Vistonear™ BTE Pro Smart Rechargeable Hearing Aids Product Title…" at bounding box center [880, 629] width 405 height 65
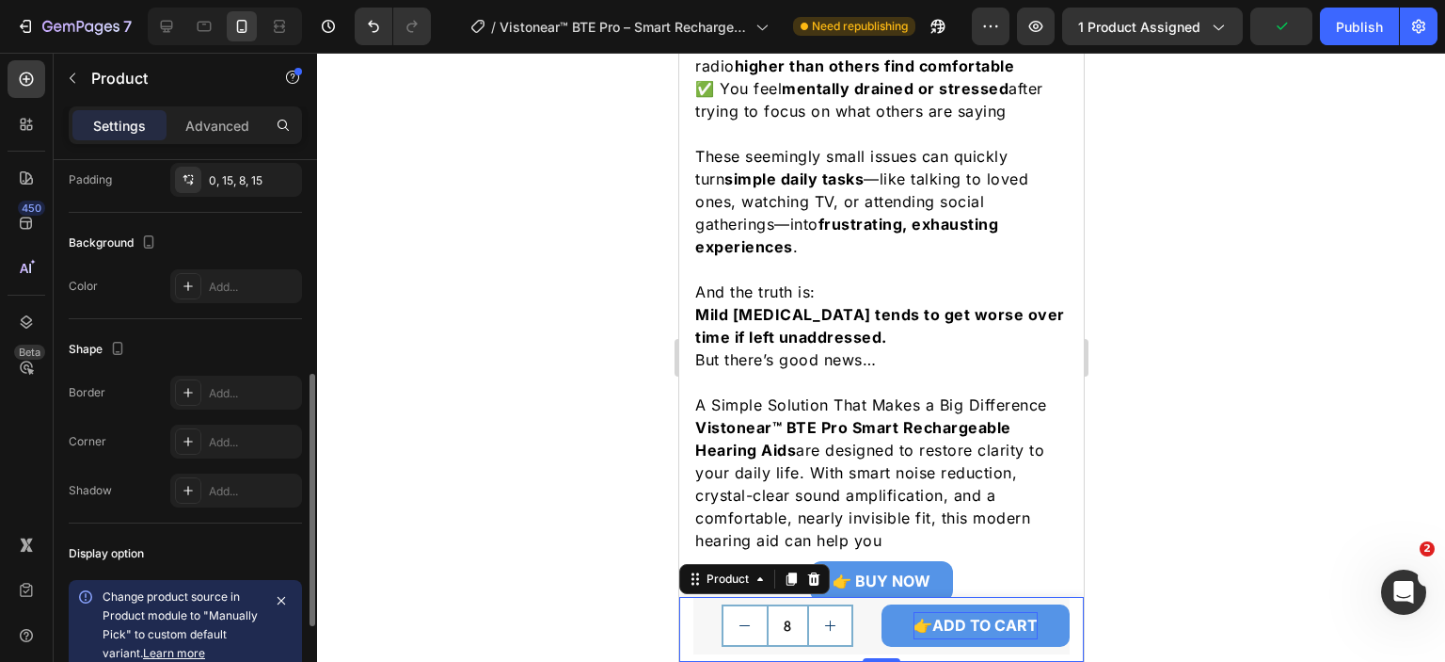
scroll to position [376, 0]
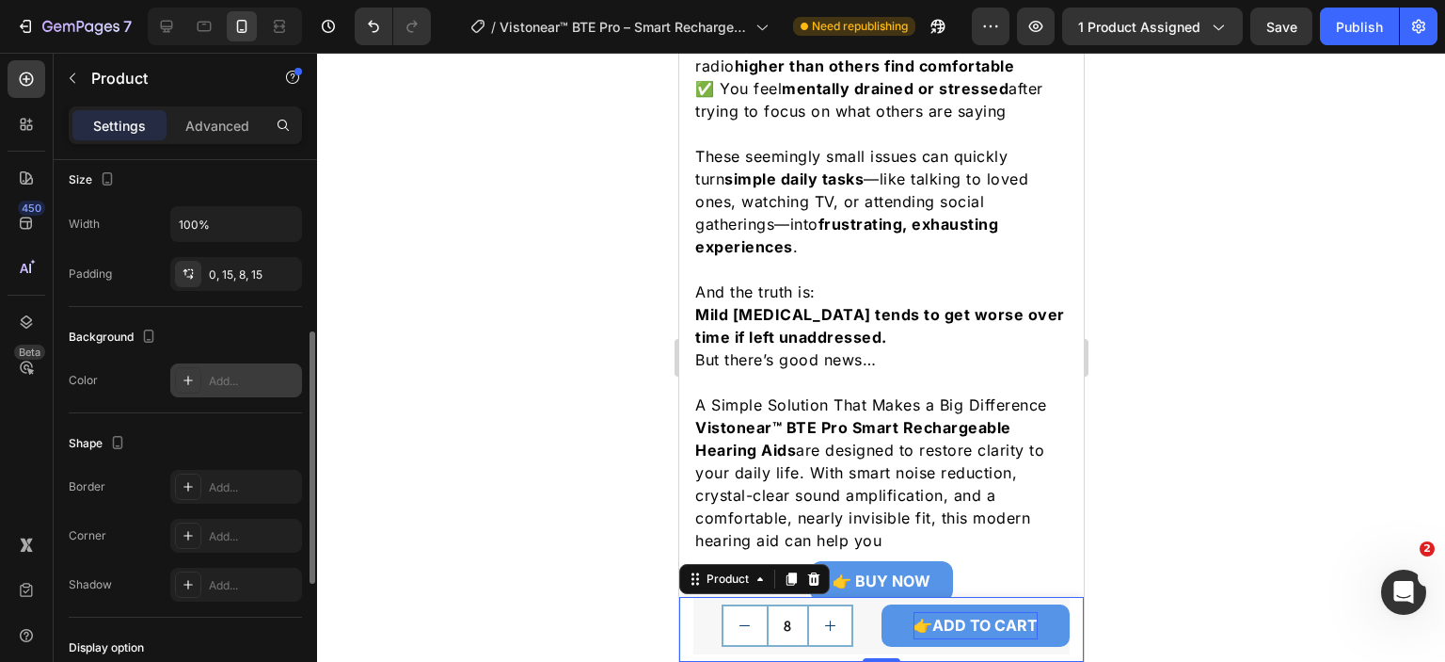
click at [198, 376] on div at bounding box center [188, 380] width 26 height 26
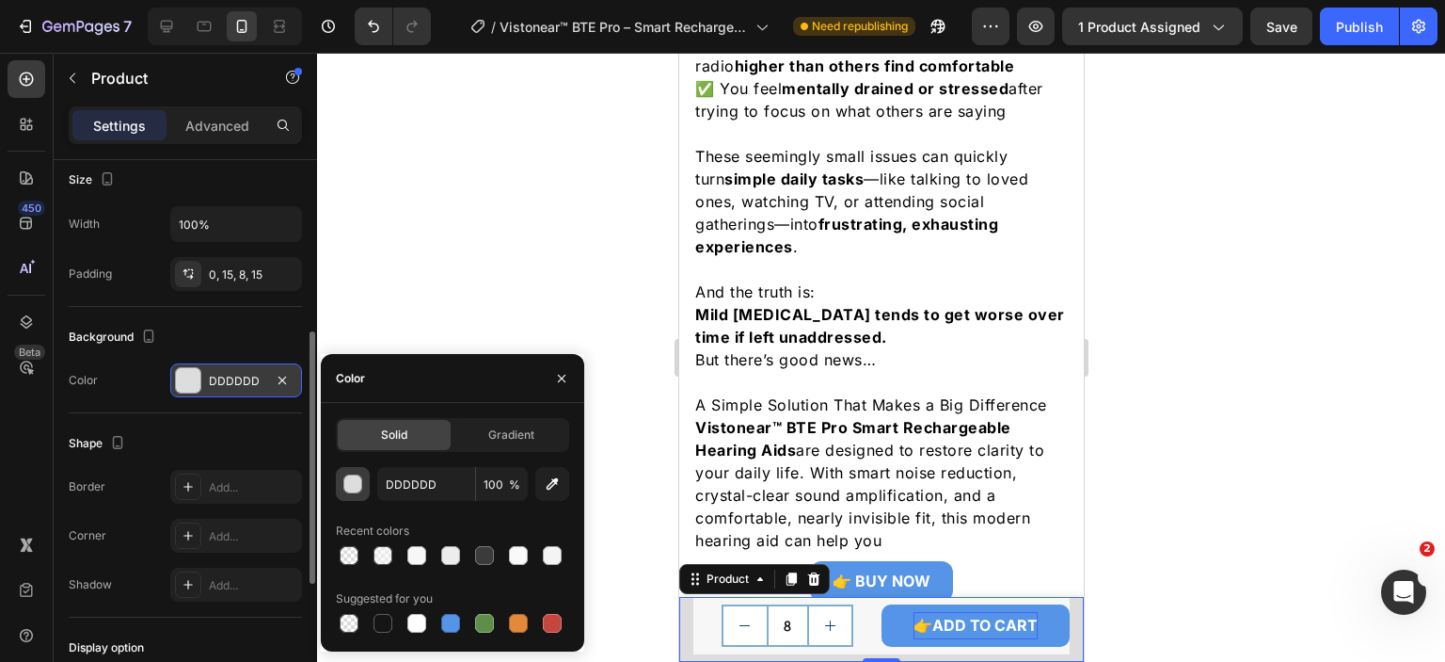
click at [355, 486] on div "button" at bounding box center [353, 484] width 19 height 19
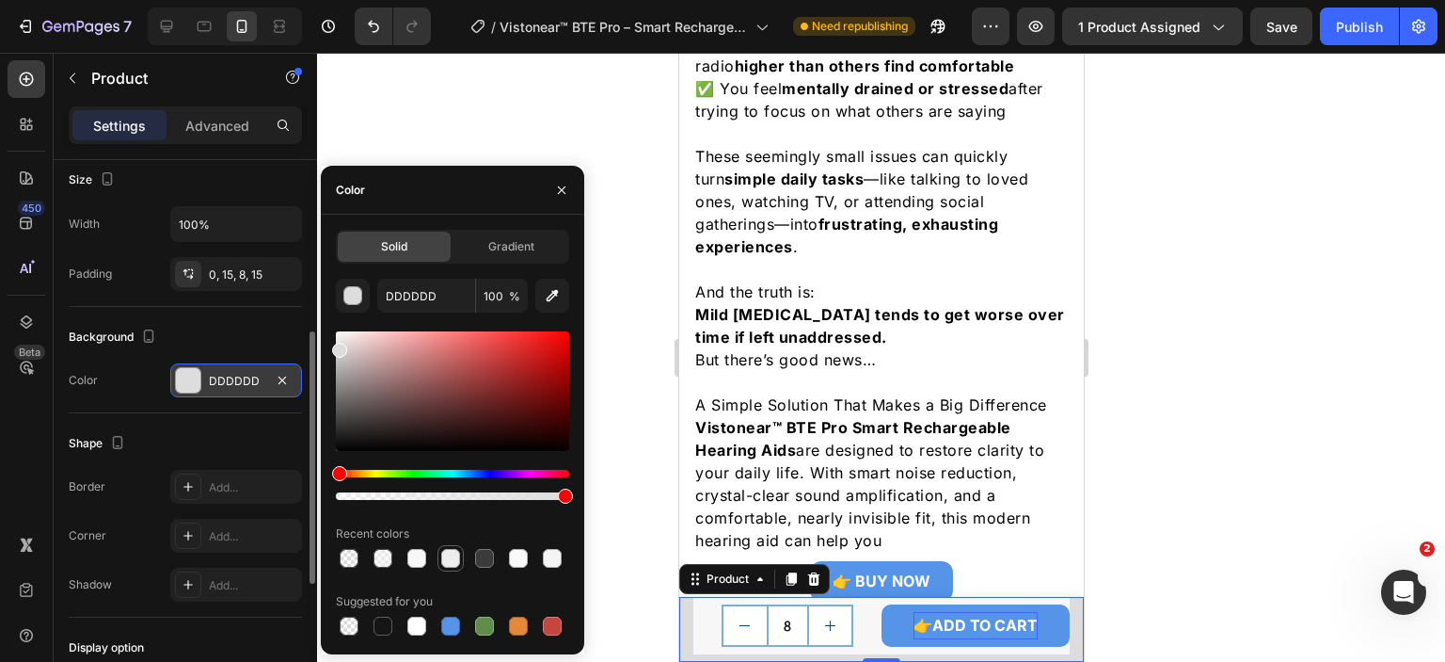
click at [455, 563] on div at bounding box center [450, 558] width 19 height 19
type input "EDEDED"
click at [709, 620] on div "8" at bounding box center [787, 625] width 188 height 42
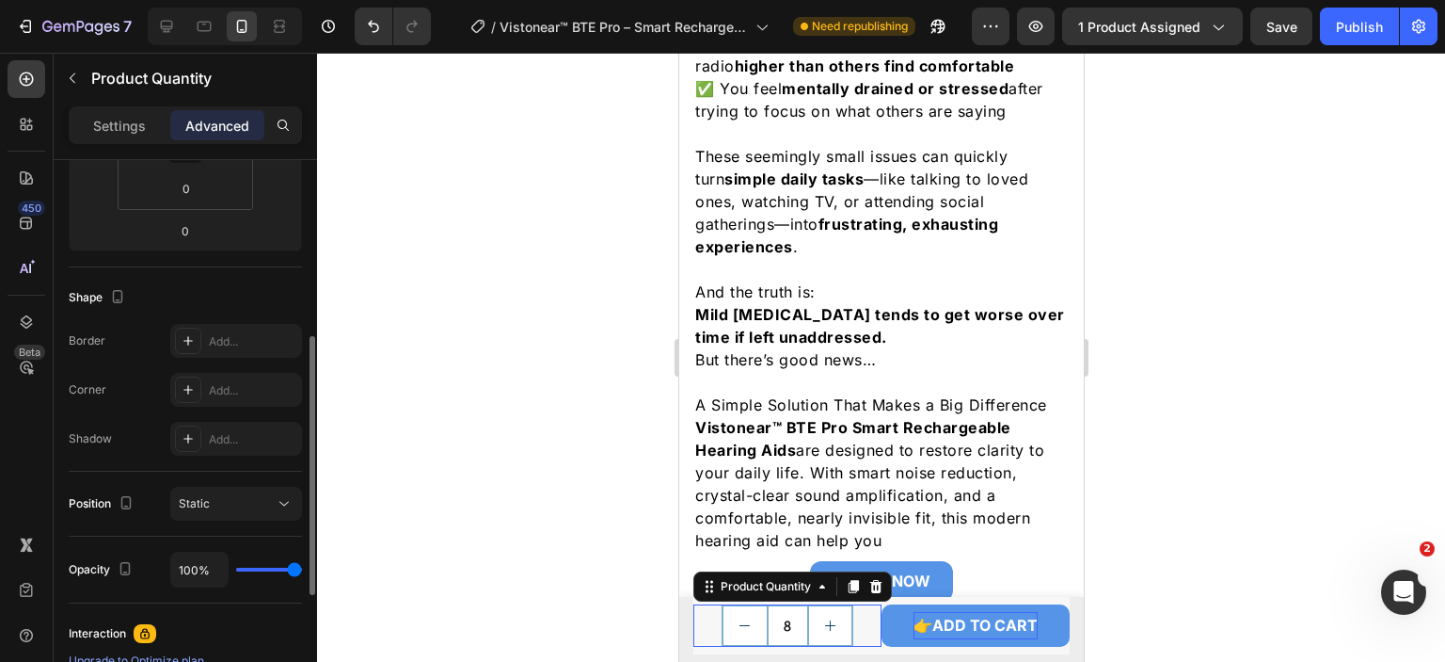
scroll to position [0, 0]
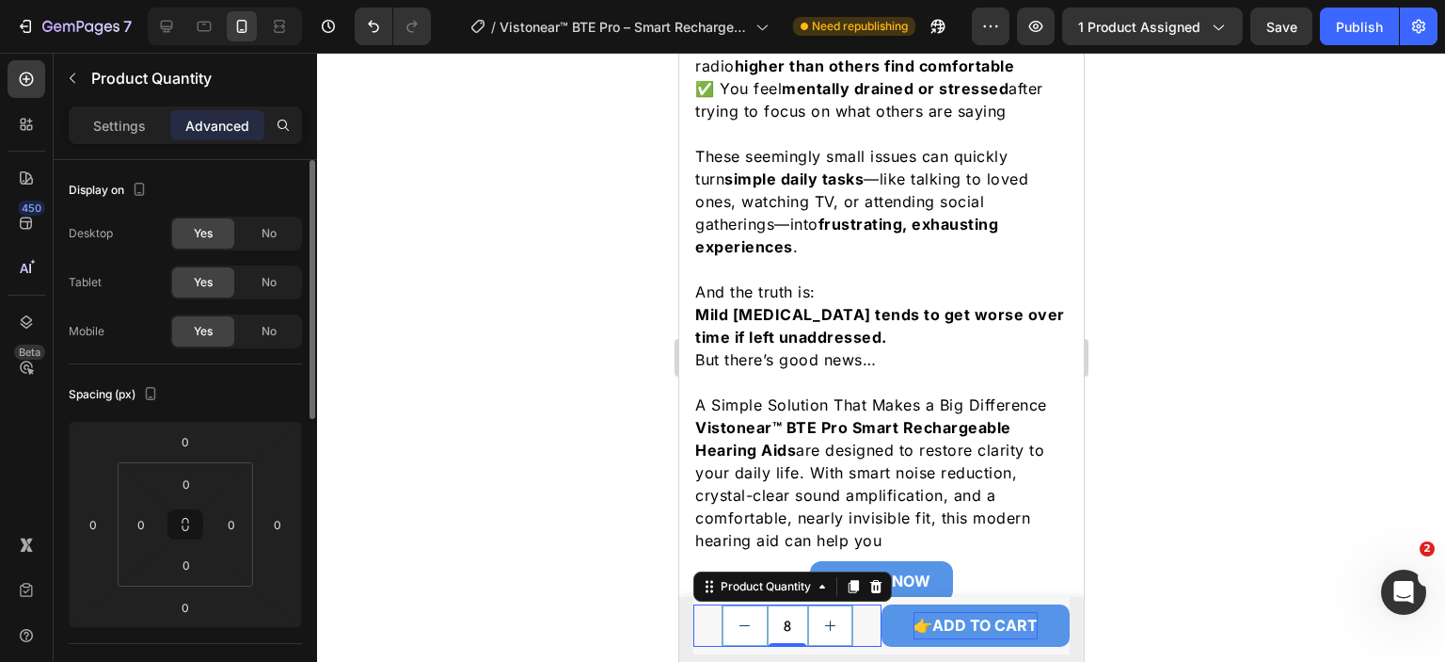
click at [710, 646] on div "8 Product Quantity 0 👉ADD TO CART Add to Cart Row" at bounding box center [881, 625] width 376 height 57
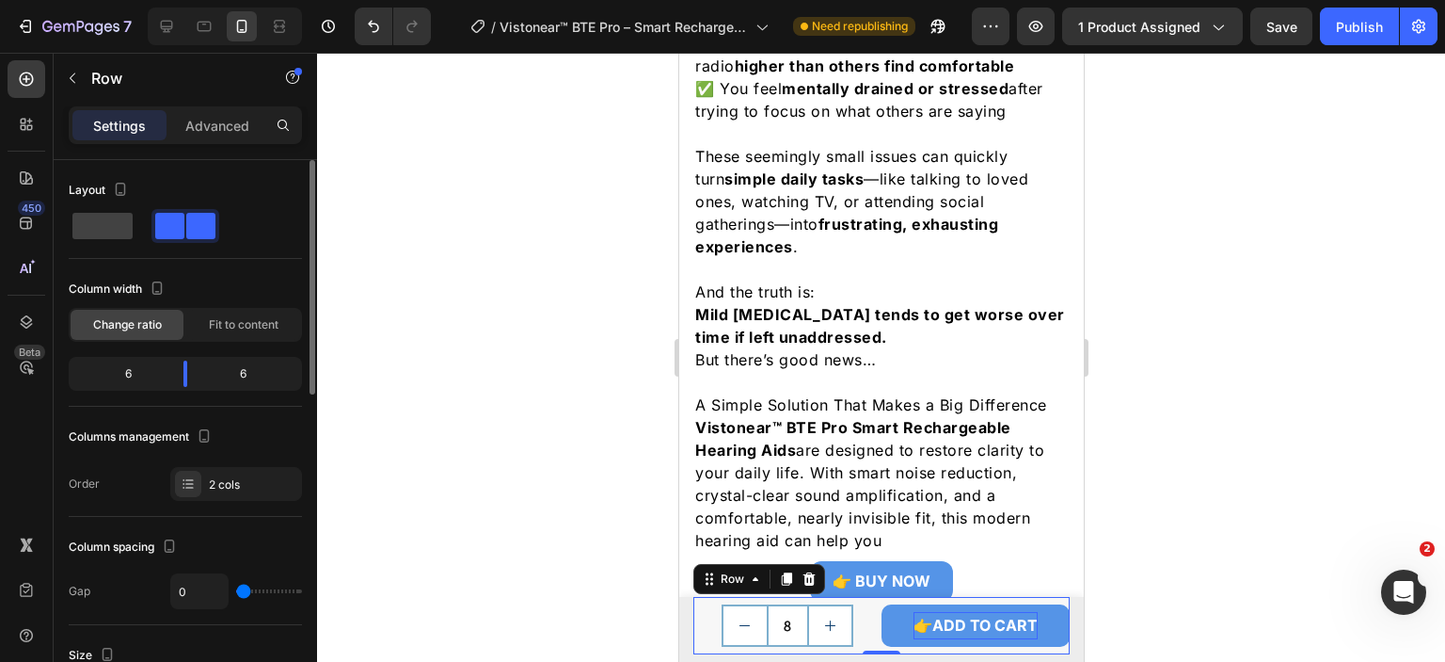
click at [732, 650] on div "8 Product Quantity 👉ADD TO CART Add to Cart Row 0" at bounding box center [881, 625] width 376 height 57
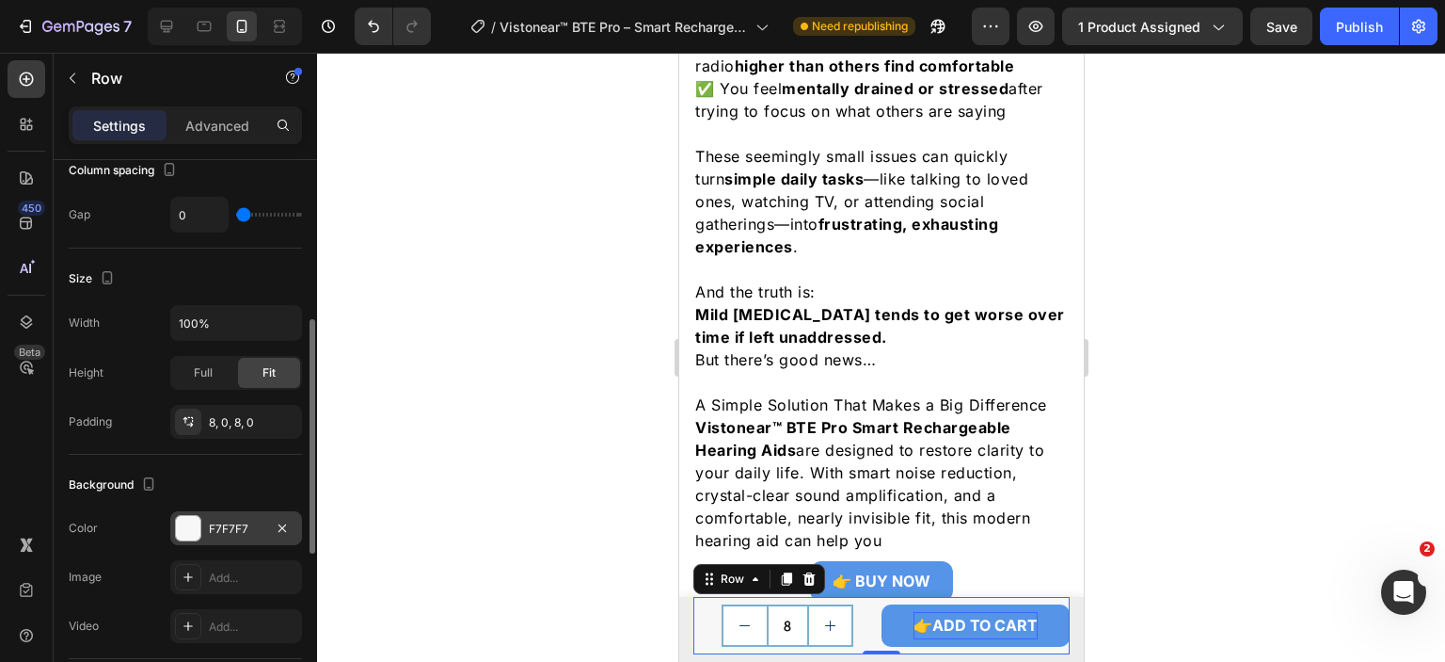
click at [252, 522] on div "F7F7F7" at bounding box center [236, 528] width 55 height 17
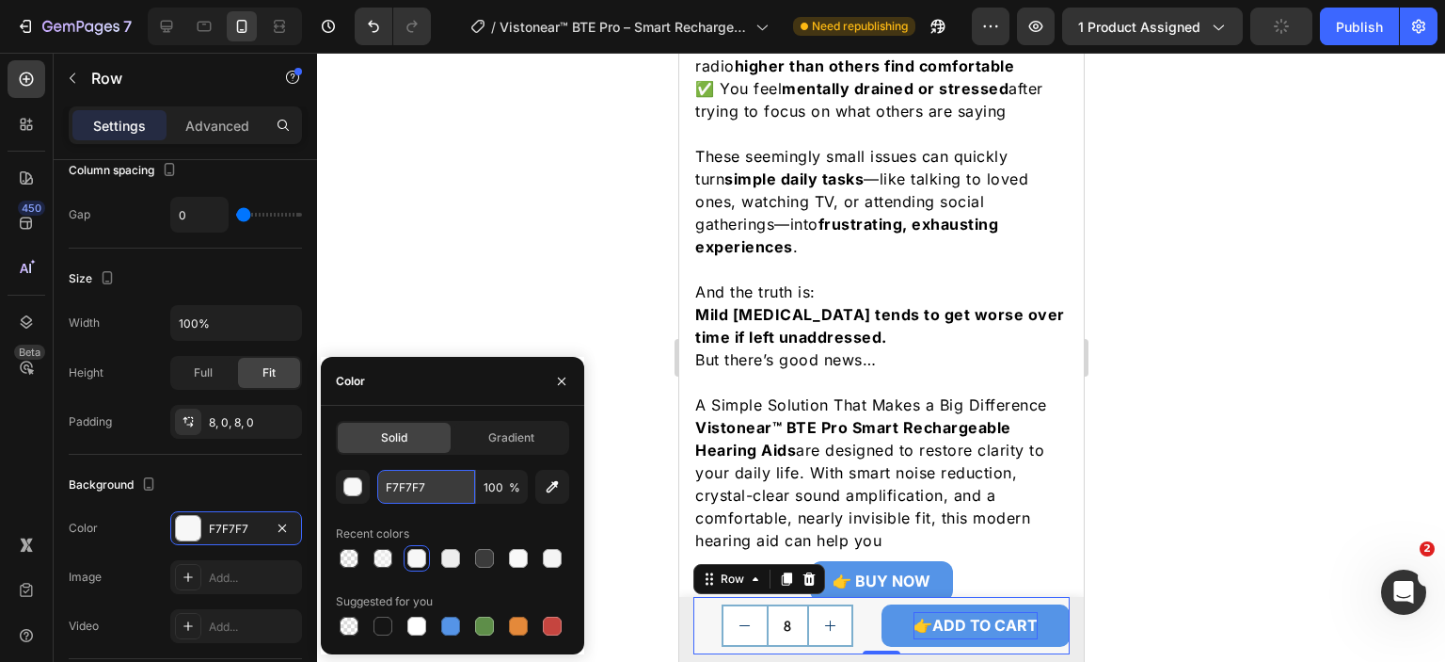
click at [428, 492] on input "F7F7F7" at bounding box center [426, 487] width 98 height 34
click at [686, 637] on div "Product Images Vistonear™ BTE Pro Smart Rechargeable Hearing Aids Product Title…" at bounding box center [880, 629] width 405 height 65
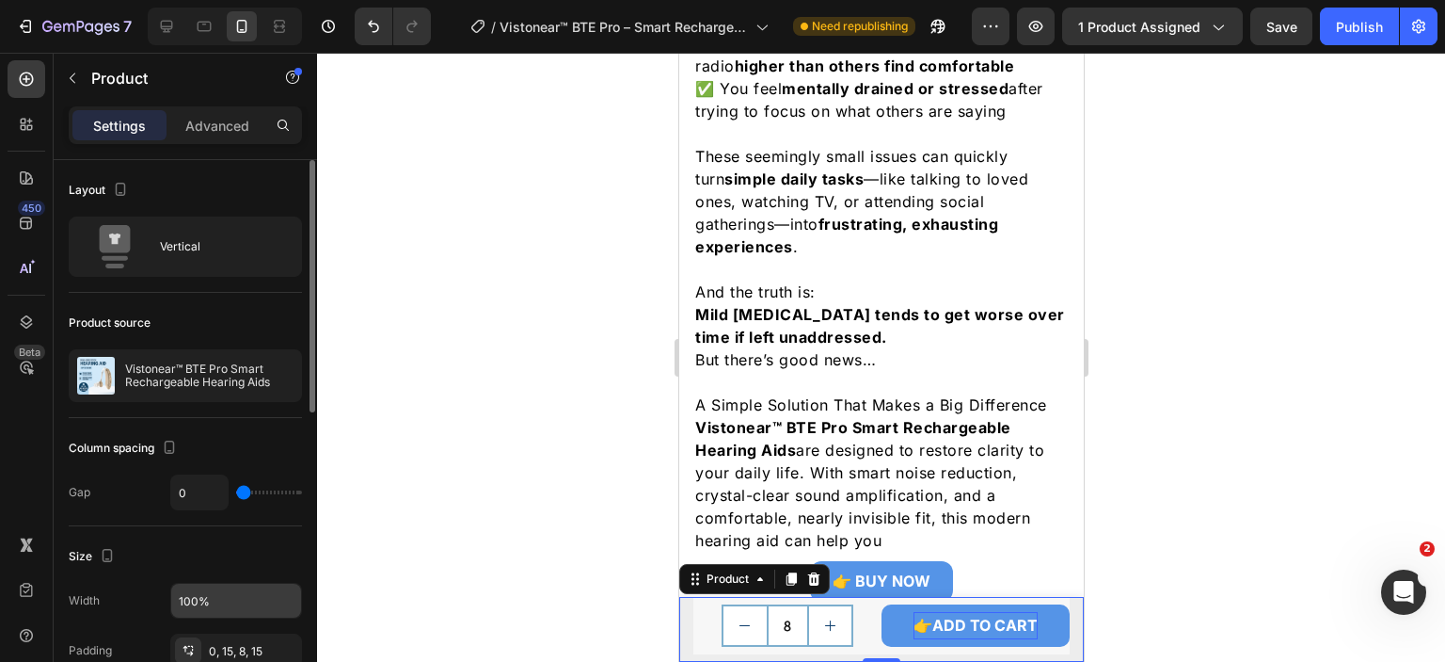
scroll to position [282, 0]
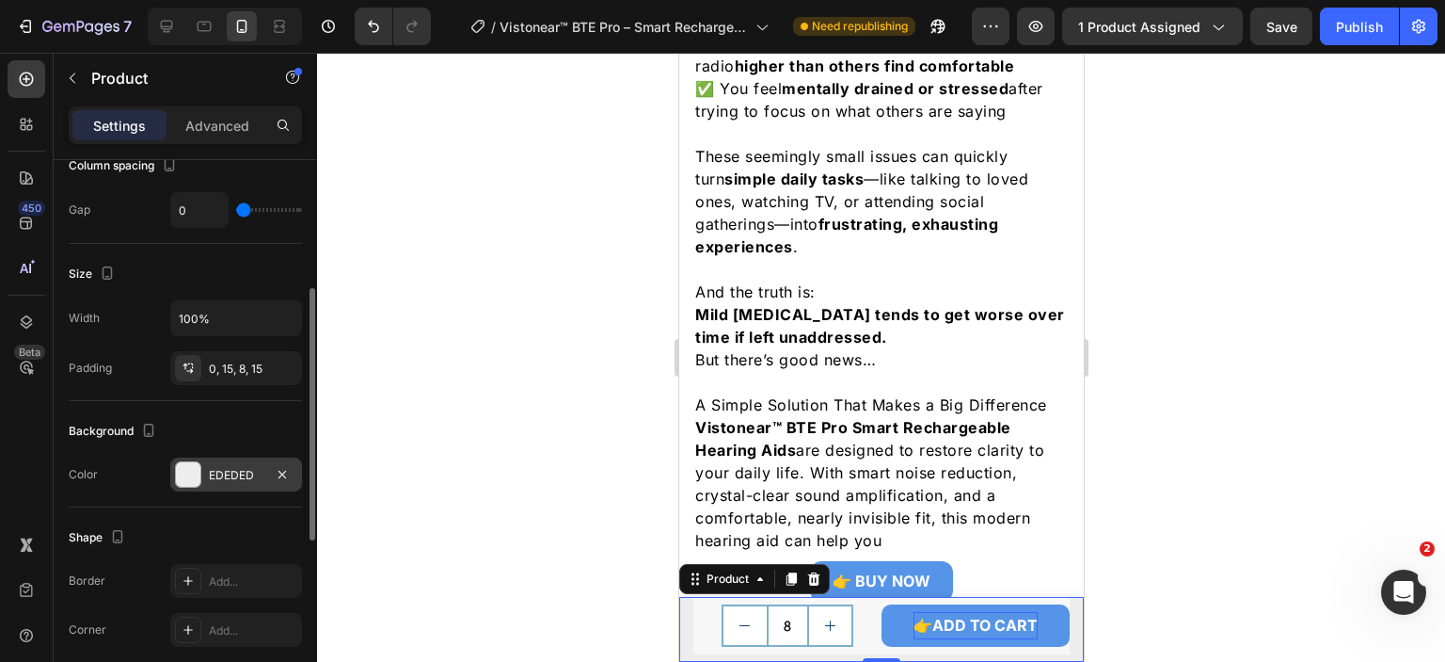
click at [239, 470] on div "EDEDED" at bounding box center [236, 475] width 55 height 17
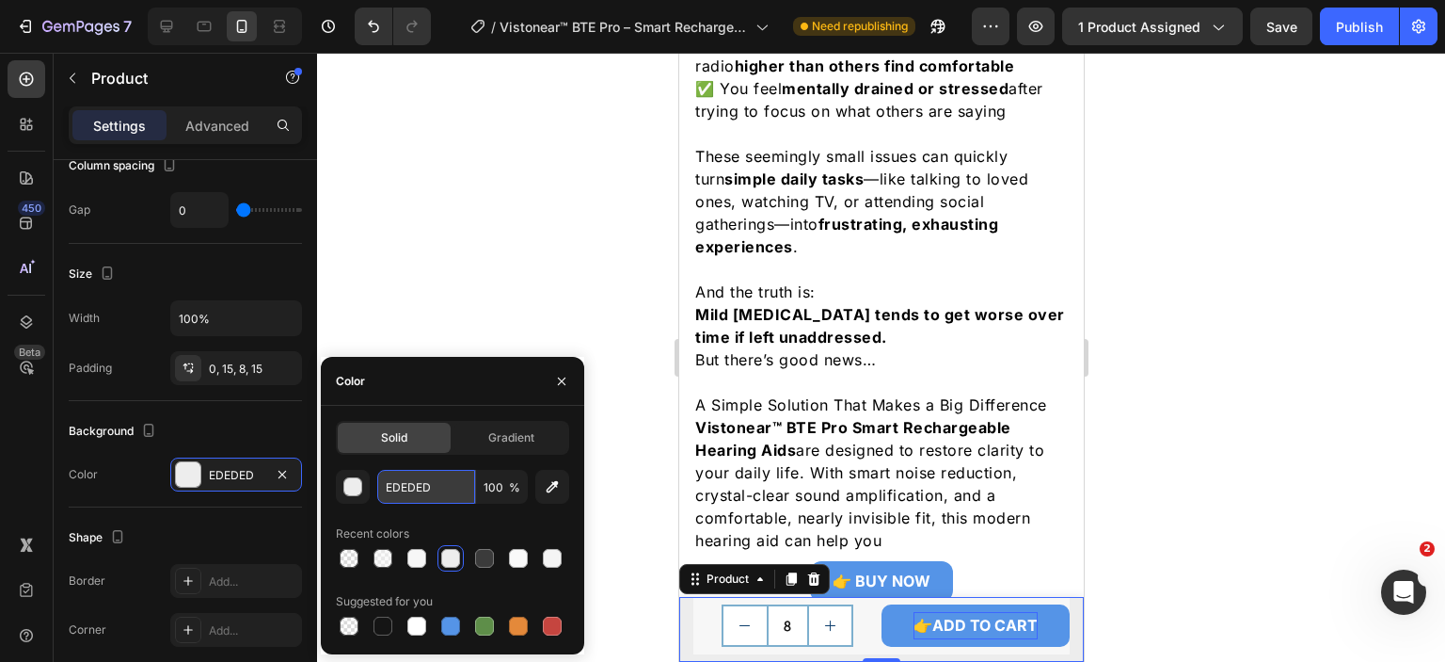
click at [418, 485] on input "EDEDED" at bounding box center [426, 487] width 98 height 34
paste input "F7F7F7"
type input "F7F7F7"
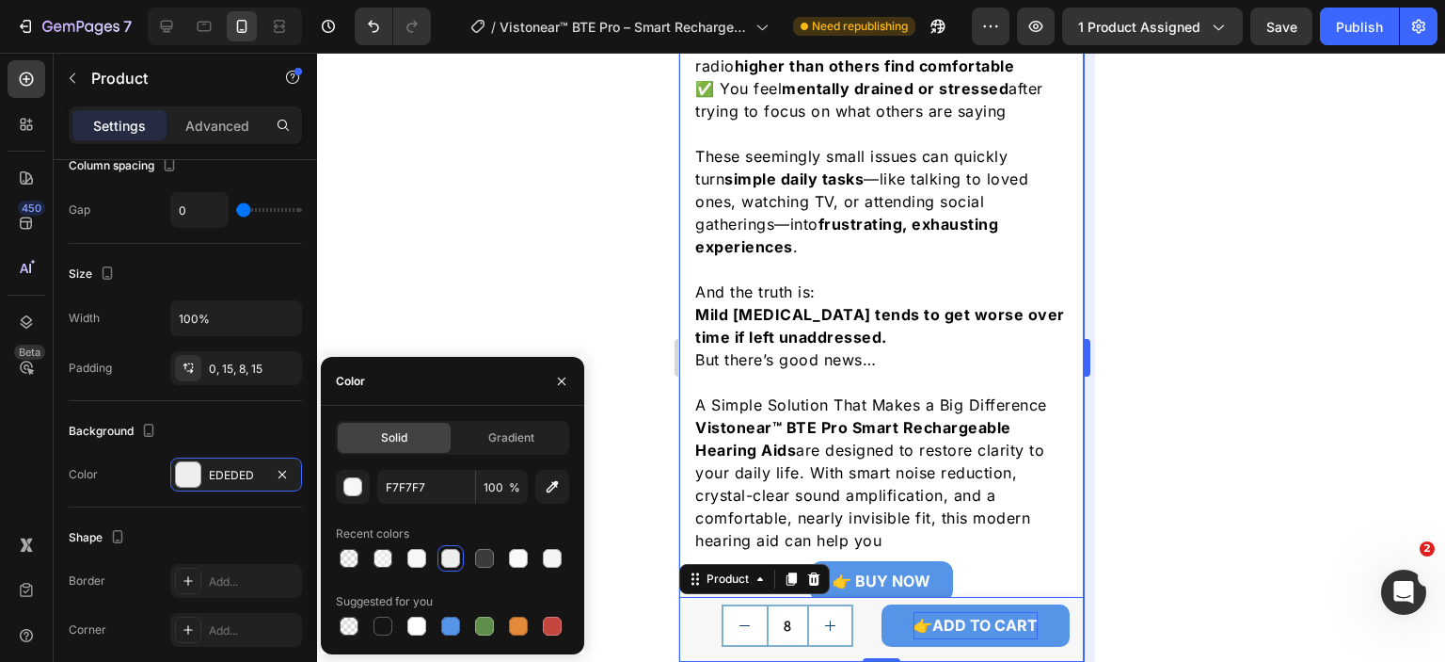
click at [579, 417] on div "Solid Gradient F7F7F7 100 % Recent colors Suggested for you" at bounding box center [452, 530] width 263 height 248
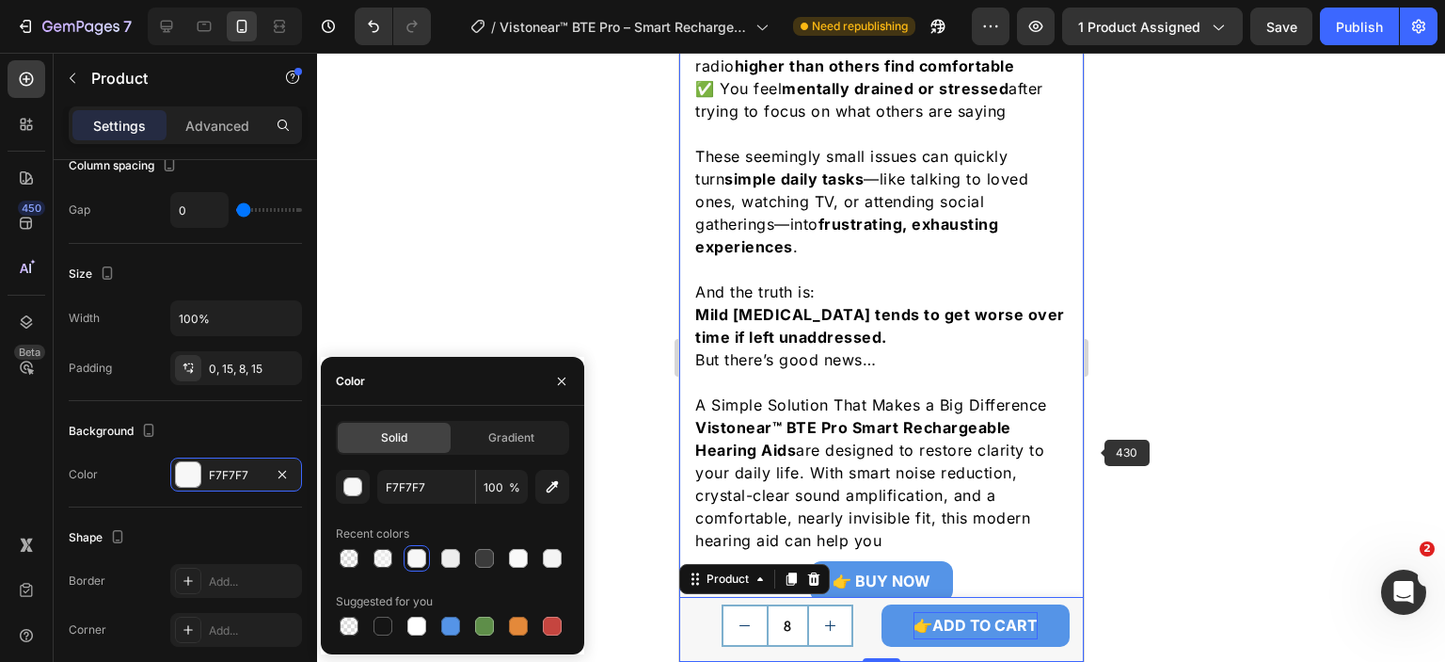
click at [1189, 425] on div at bounding box center [881, 357] width 1128 height 609
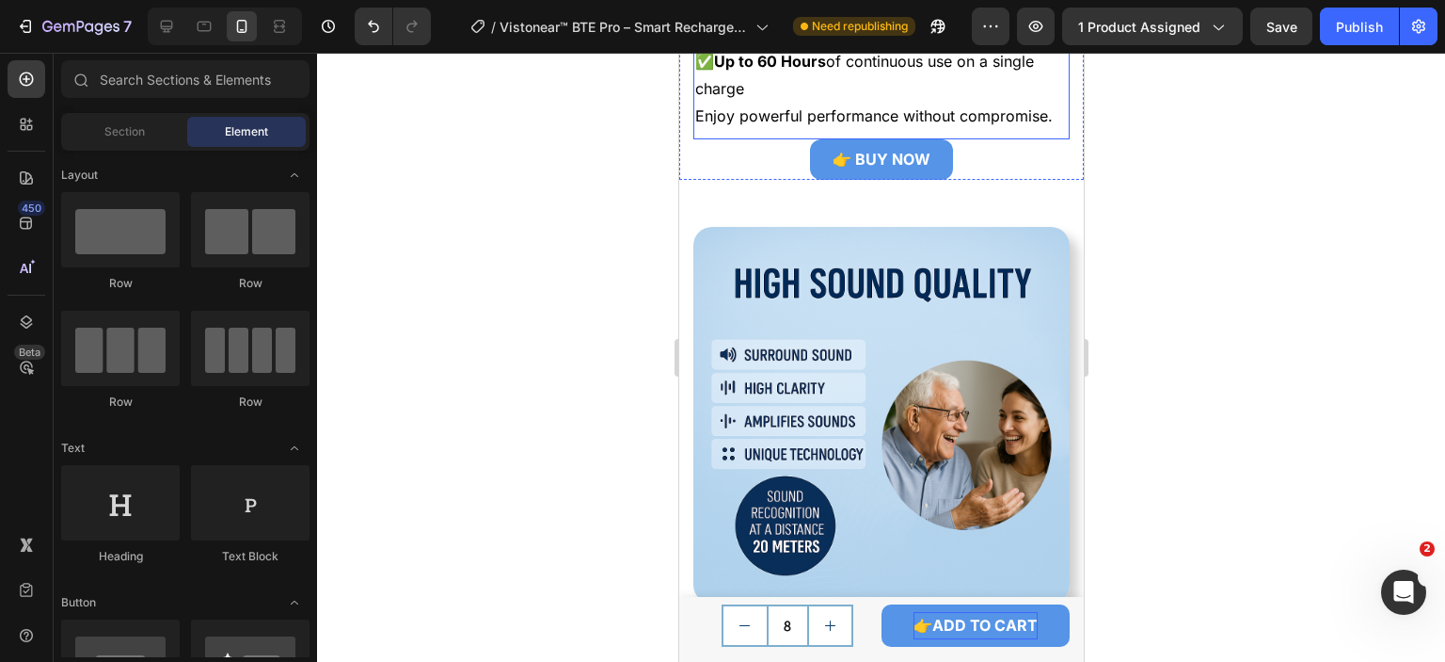
scroll to position [3309, 0]
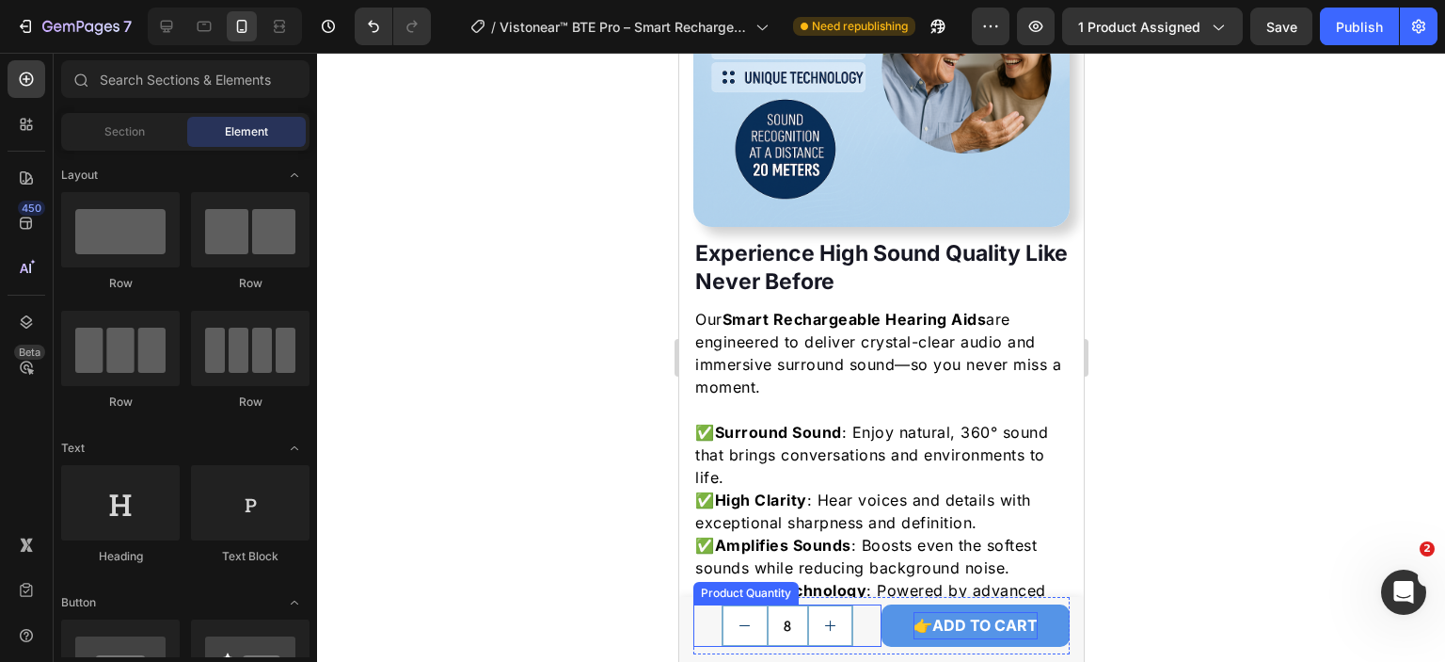
click at [739, 630] on icon "decrement" at bounding box center [744, 625] width 14 height 14
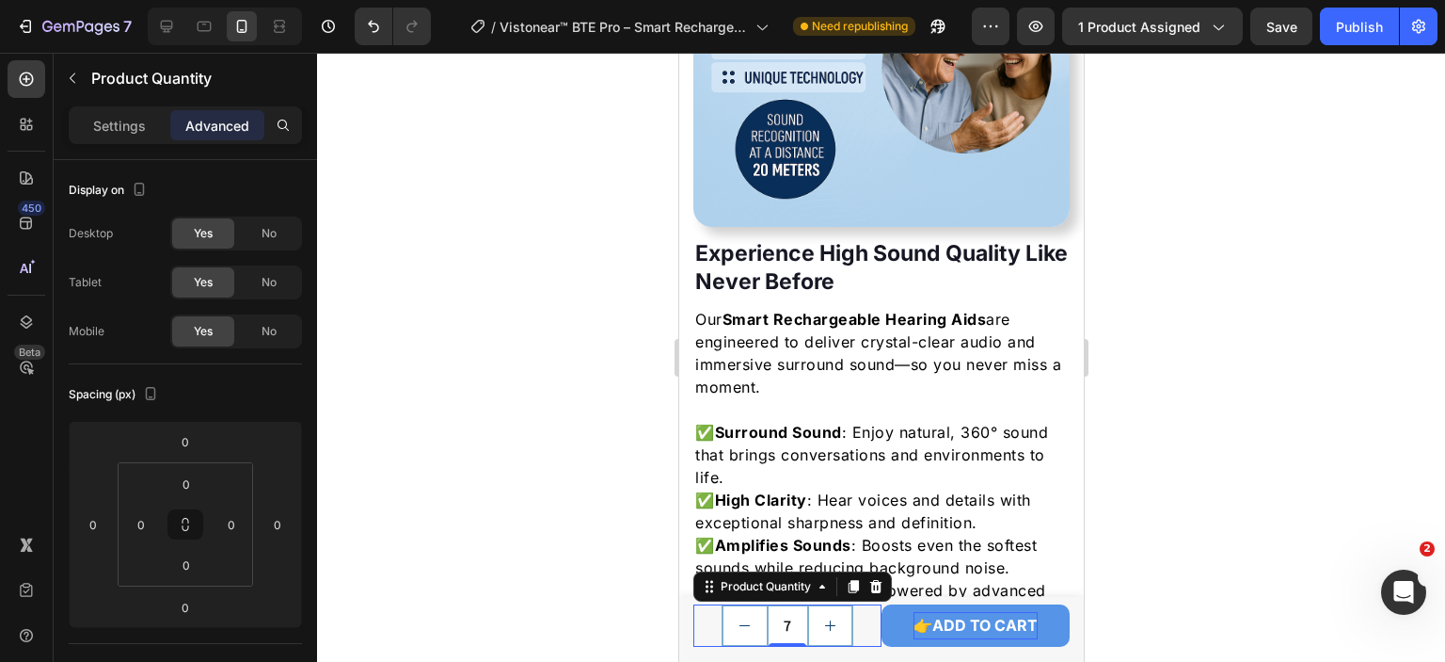
click at [739, 630] on icon "decrement" at bounding box center [744, 625] width 14 height 14
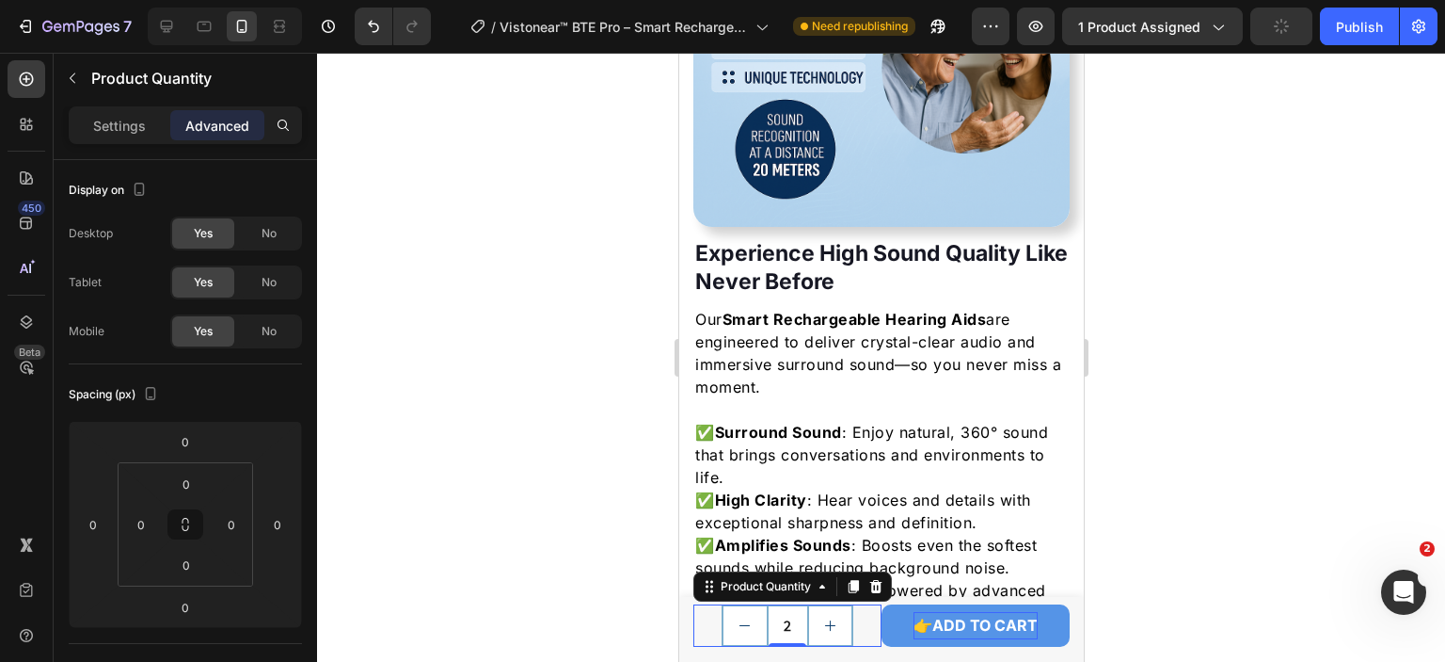
click at [739, 630] on icon "decrement" at bounding box center [744, 625] width 14 height 14
type input "1"
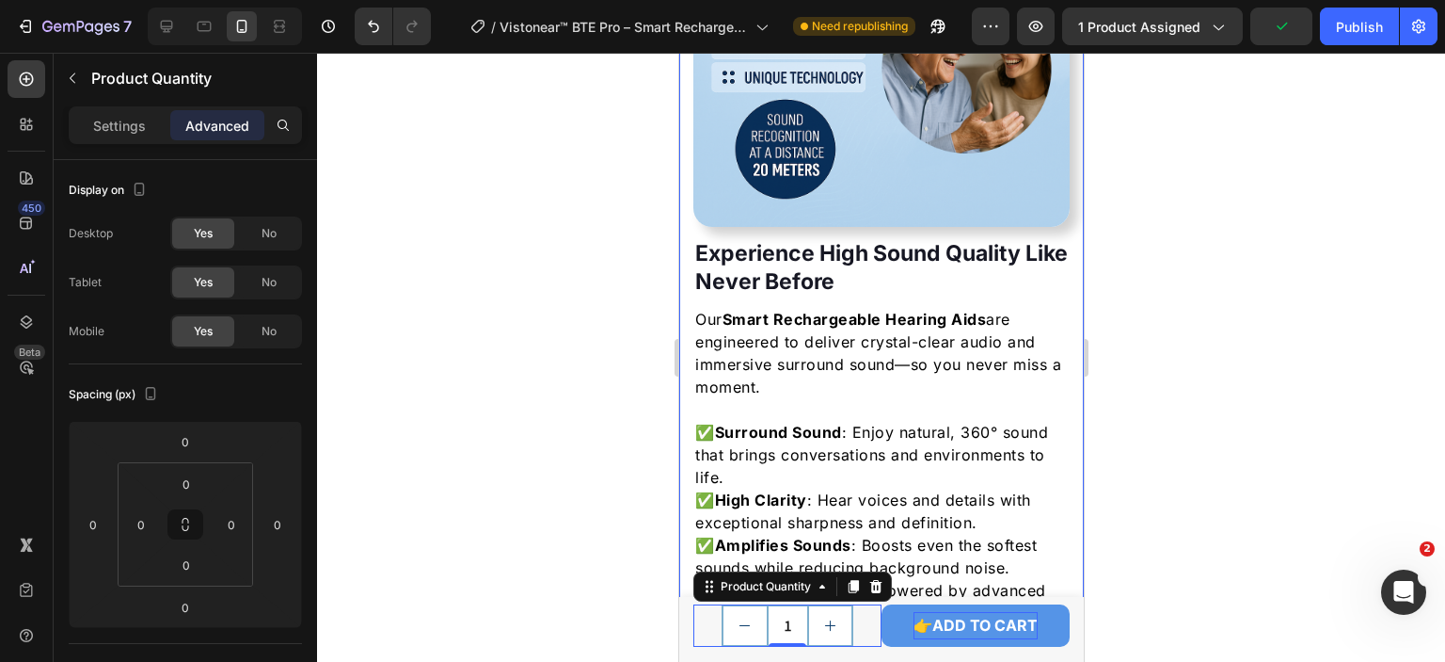
click at [1243, 360] on div at bounding box center [881, 357] width 1128 height 609
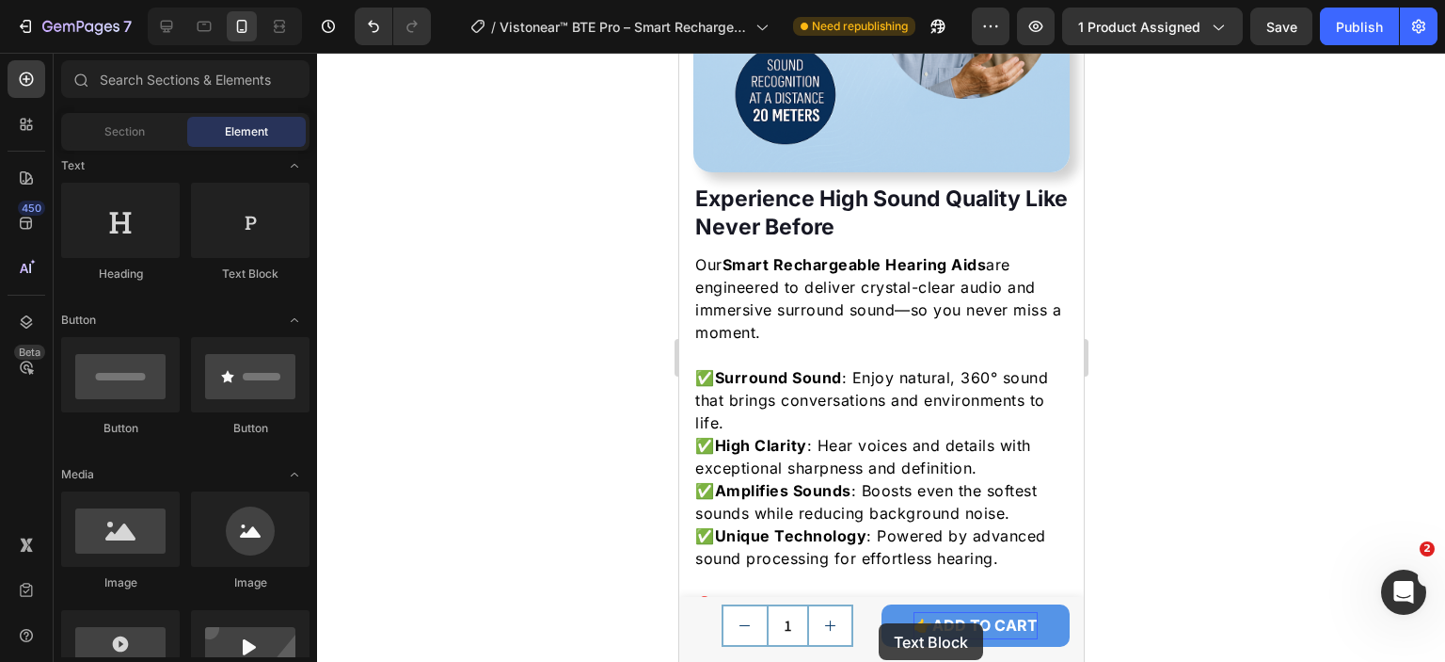
scroll to position [3909, 0]
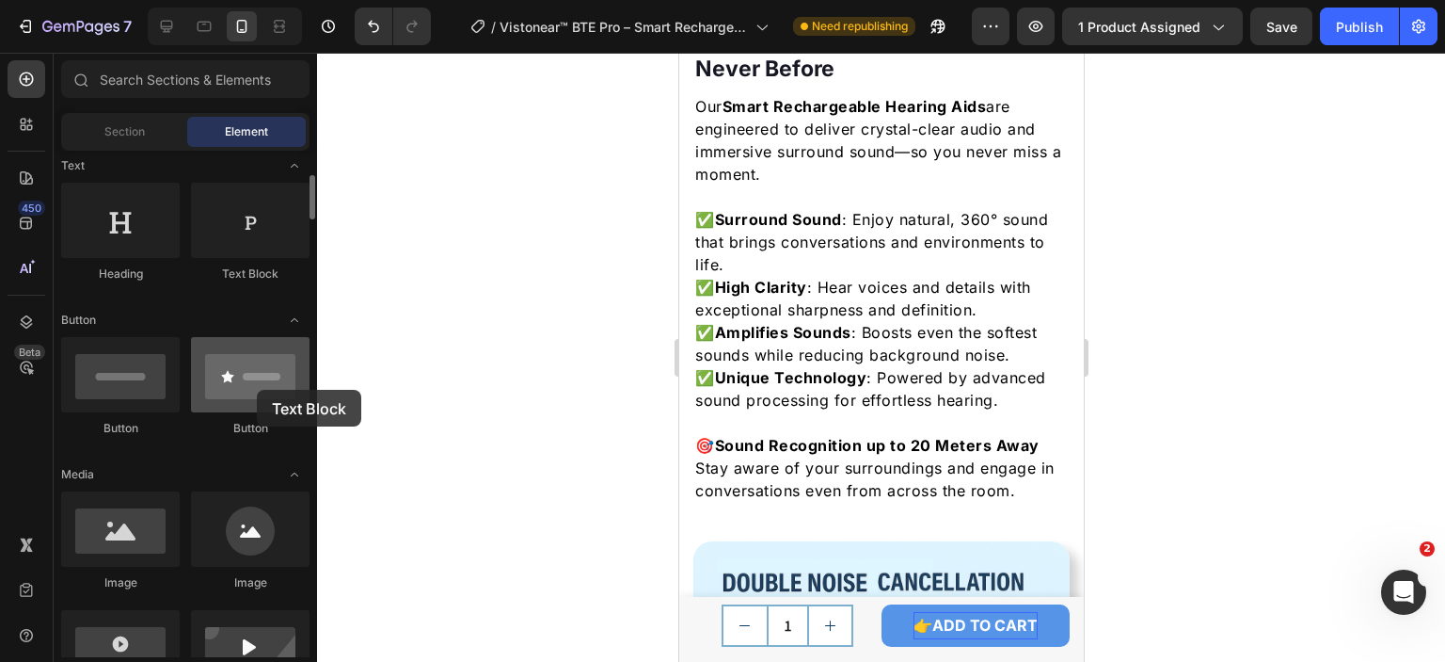
drag, startPoint x: 258, startPoint y: 236, endPoint x: 257, endPoint y: 390, distance: 153.4
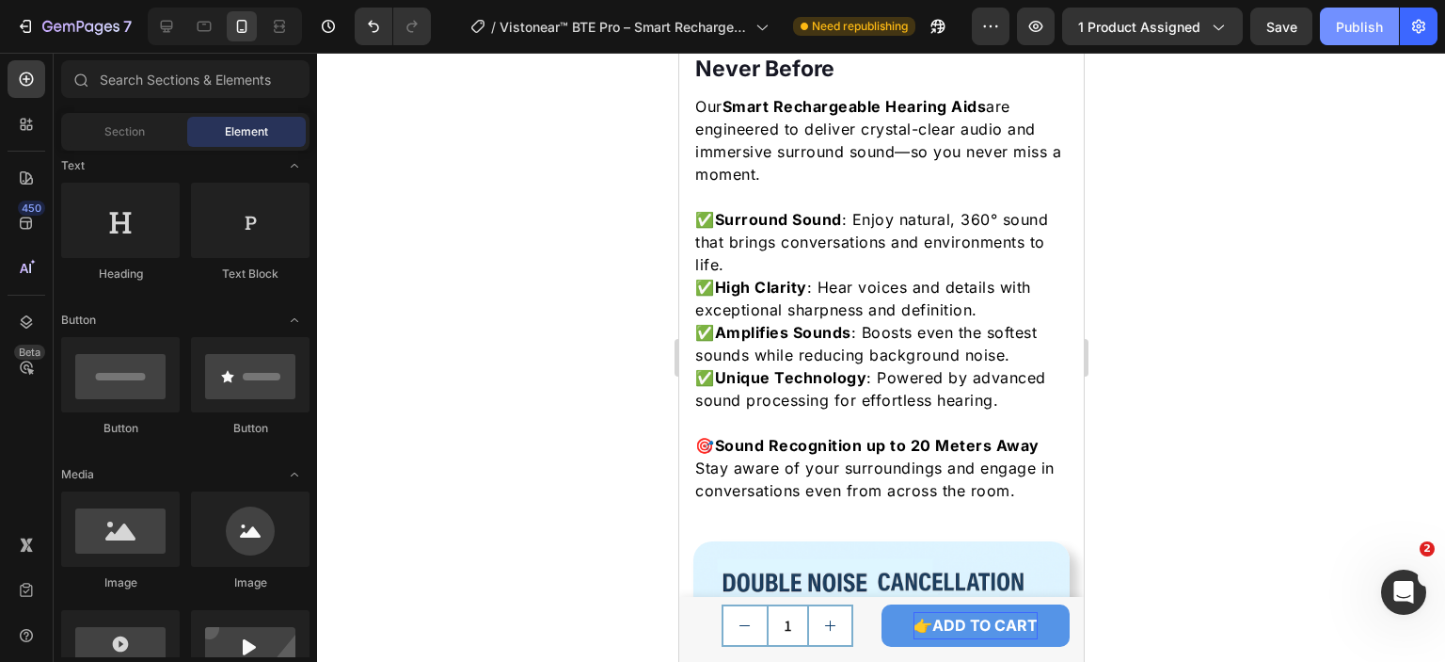
click at [1354, 24] on div "Publish" at bounding box center [1359, 27] width 47 height 20
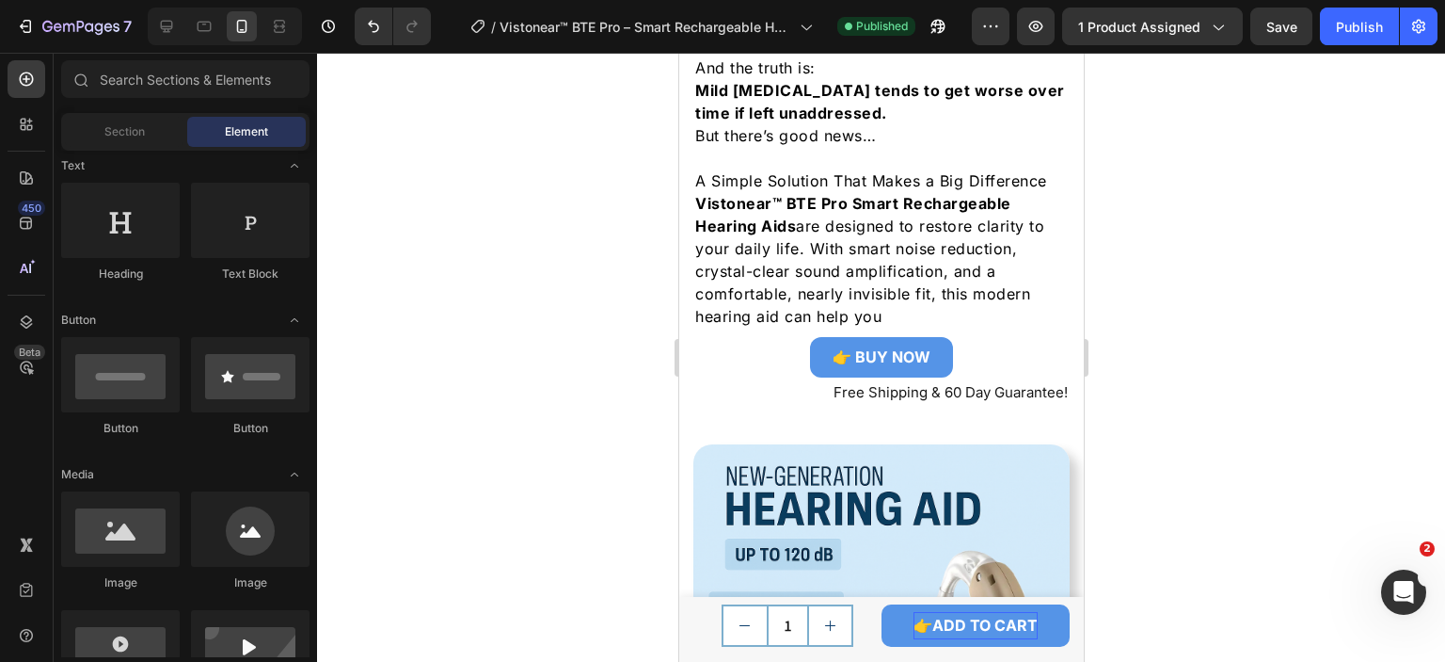
scroll to position [2294, 0]
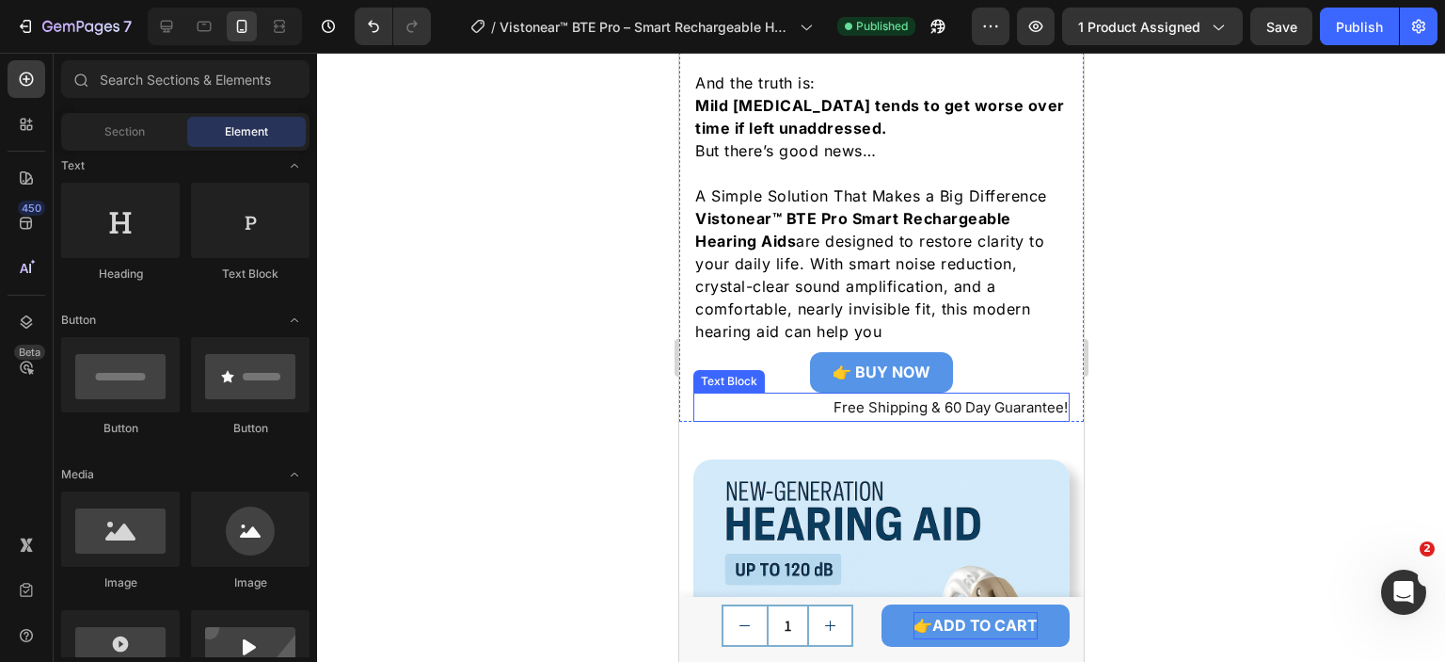
click at [877, 395] on p "Free Shipping & 60 Day Guarantee!" at bounding box center [880, 406] width 373 height 25
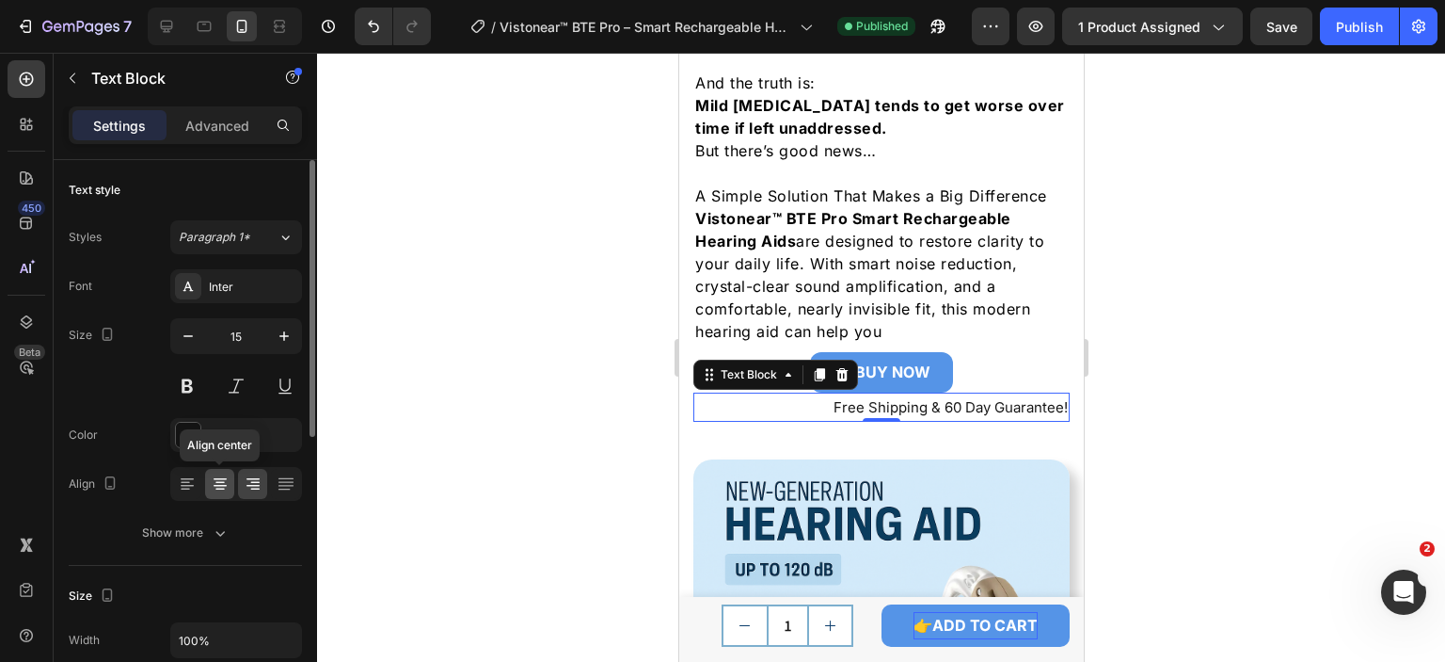
click at [218, 482] on icon at bounding box center [219, 483] width 9 height 2
click at [1265, 267] on div at bounding box center [881, 357] width 1128 height 609
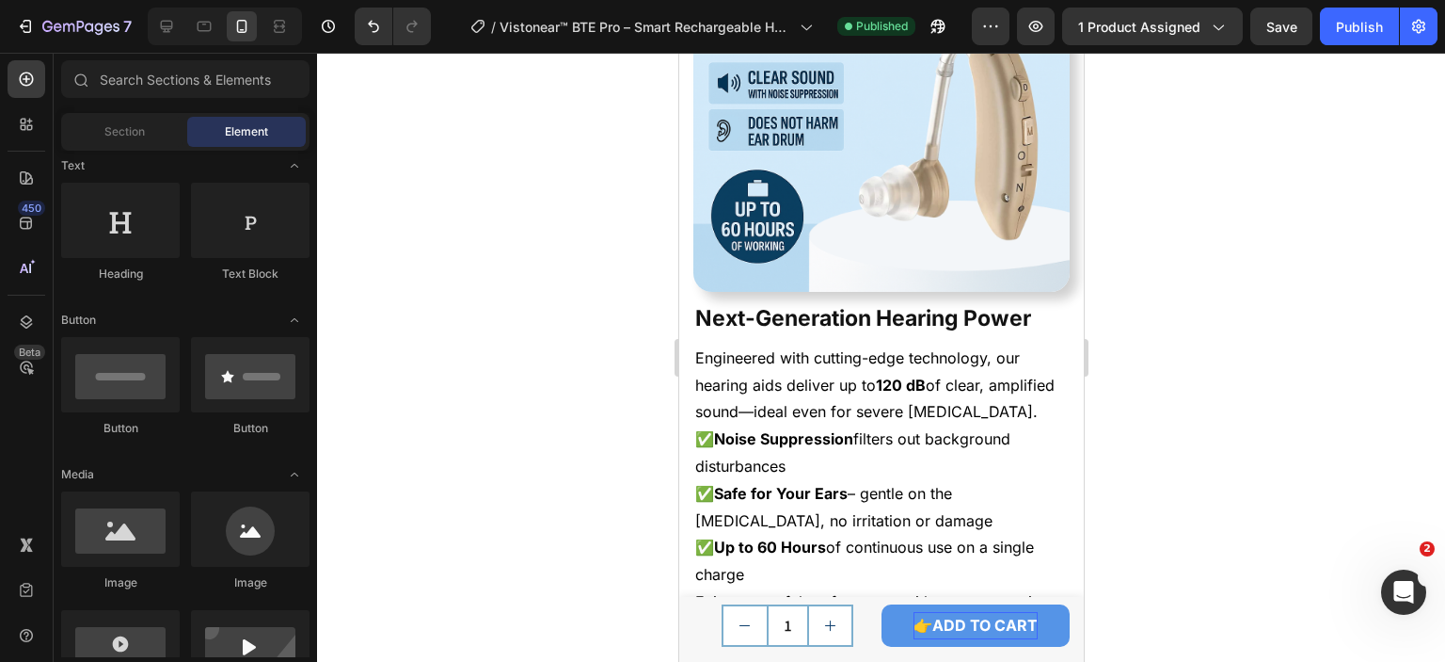
scroll to position [2859, 0]
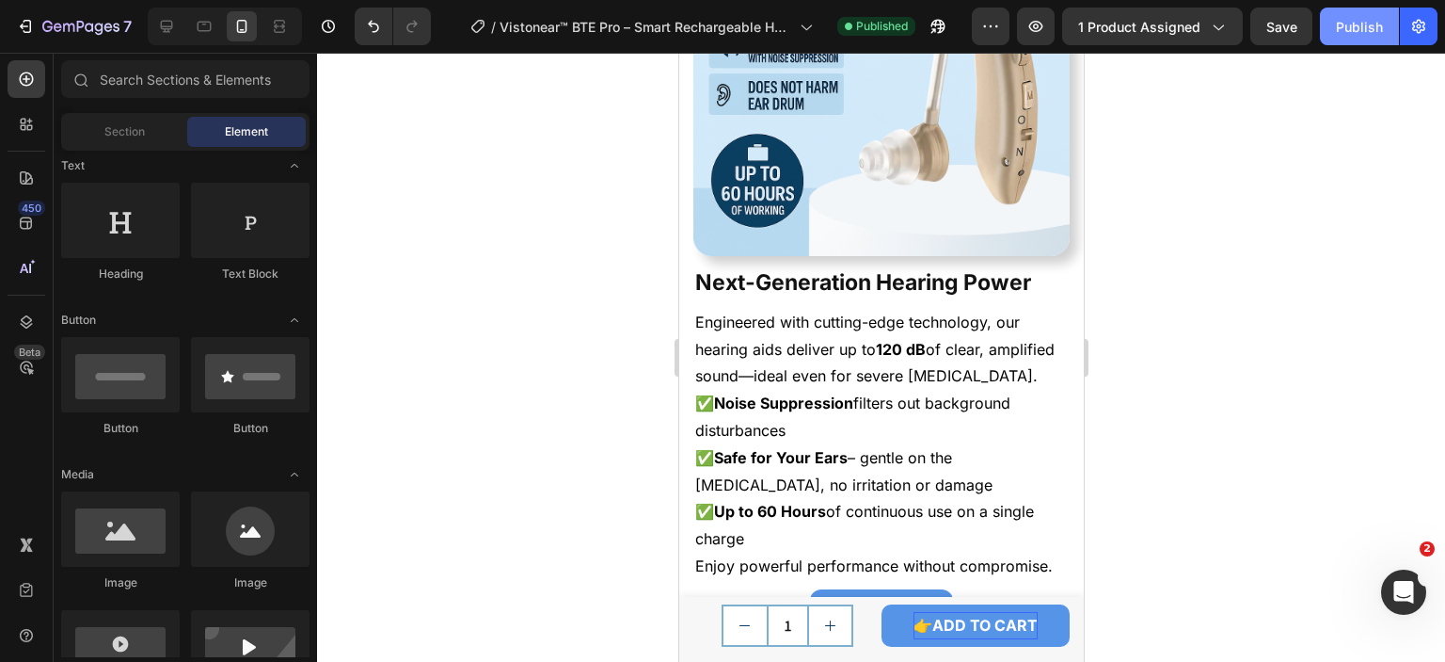
click at [1380, 36] on div "Publish" at bounding box center [1359, 27] width 47 height 20
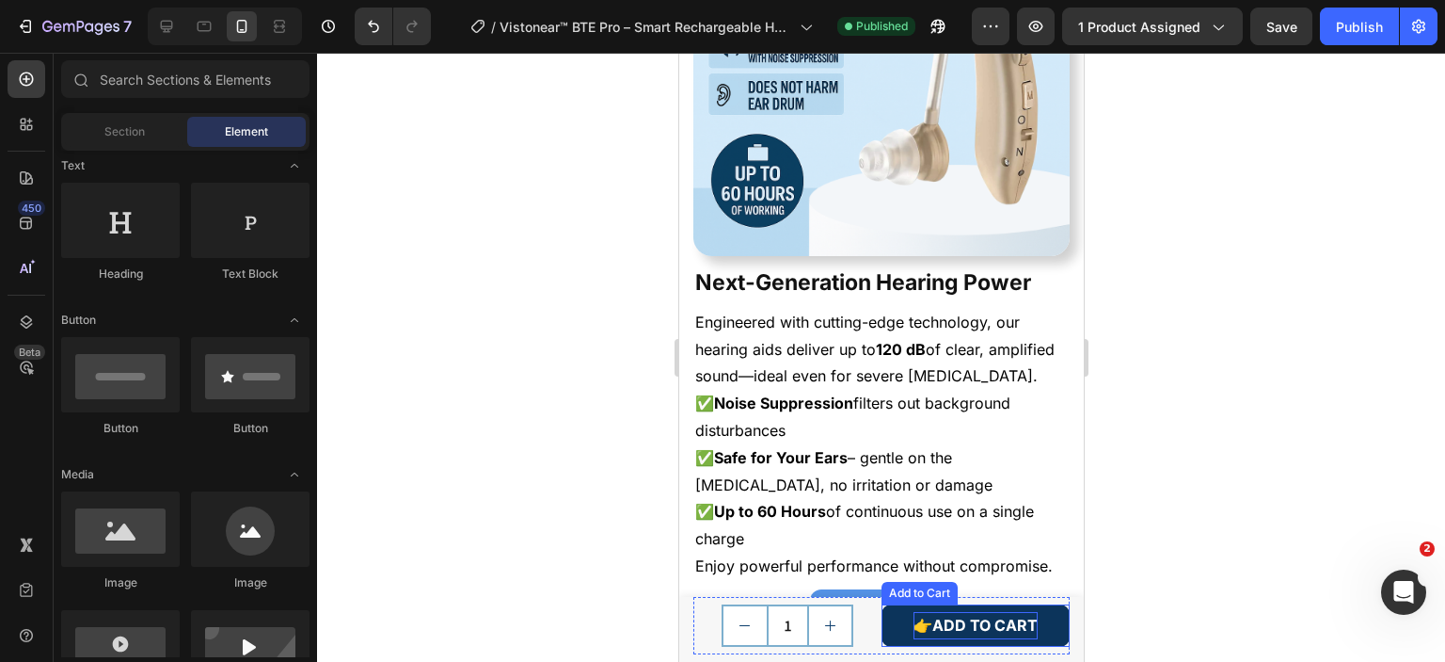
click at [1047, 618] on button "👉ADD TO CART" at bounding box center [975, 625] width 188 height 42
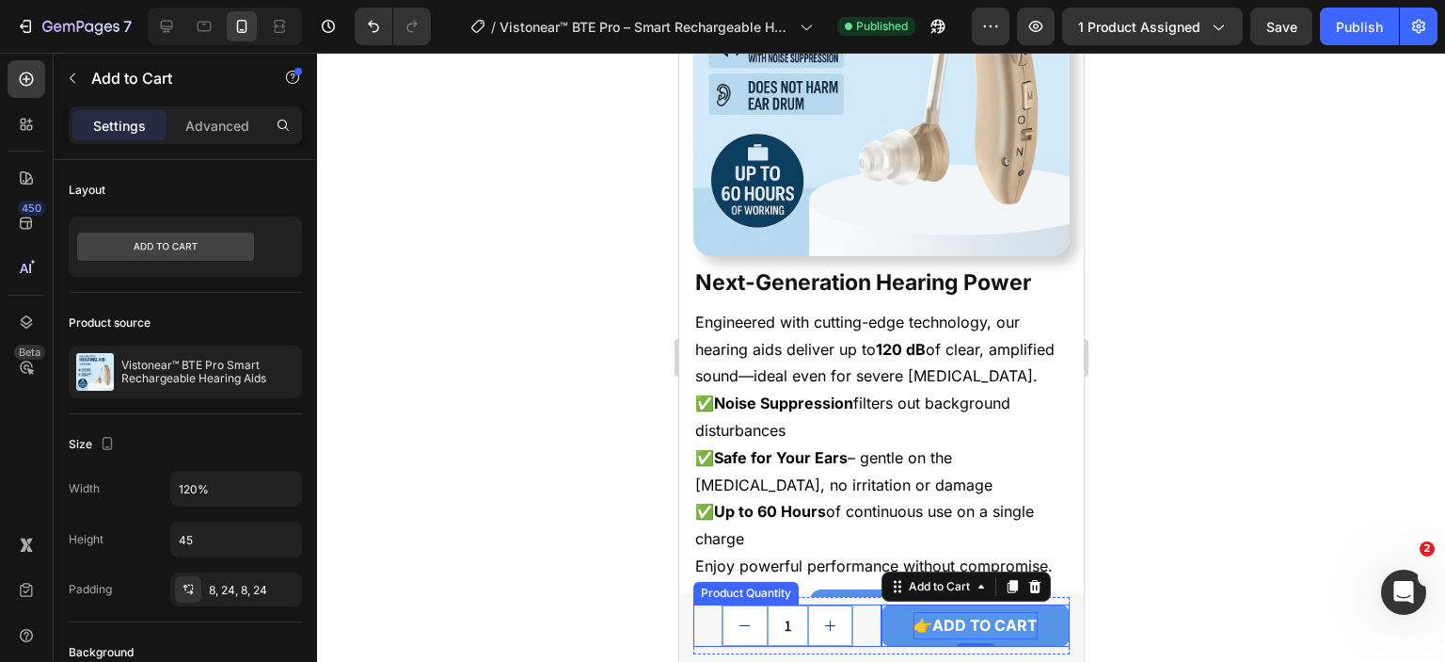
click at [863, 620] on div "1" at bounding box center [787, 625] width 188 height 42
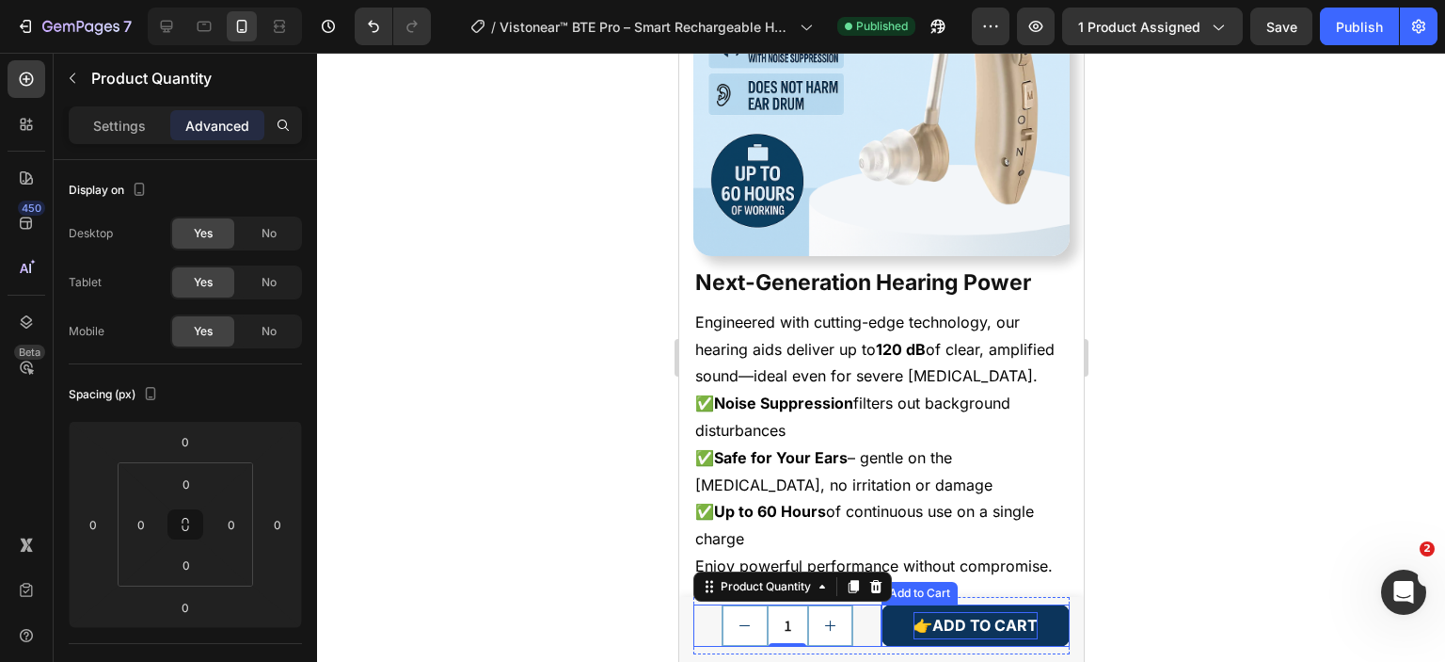
click at [881, 609] on button "👉ADD TO CART" at bounding box center [975, 625] width 188 height 42
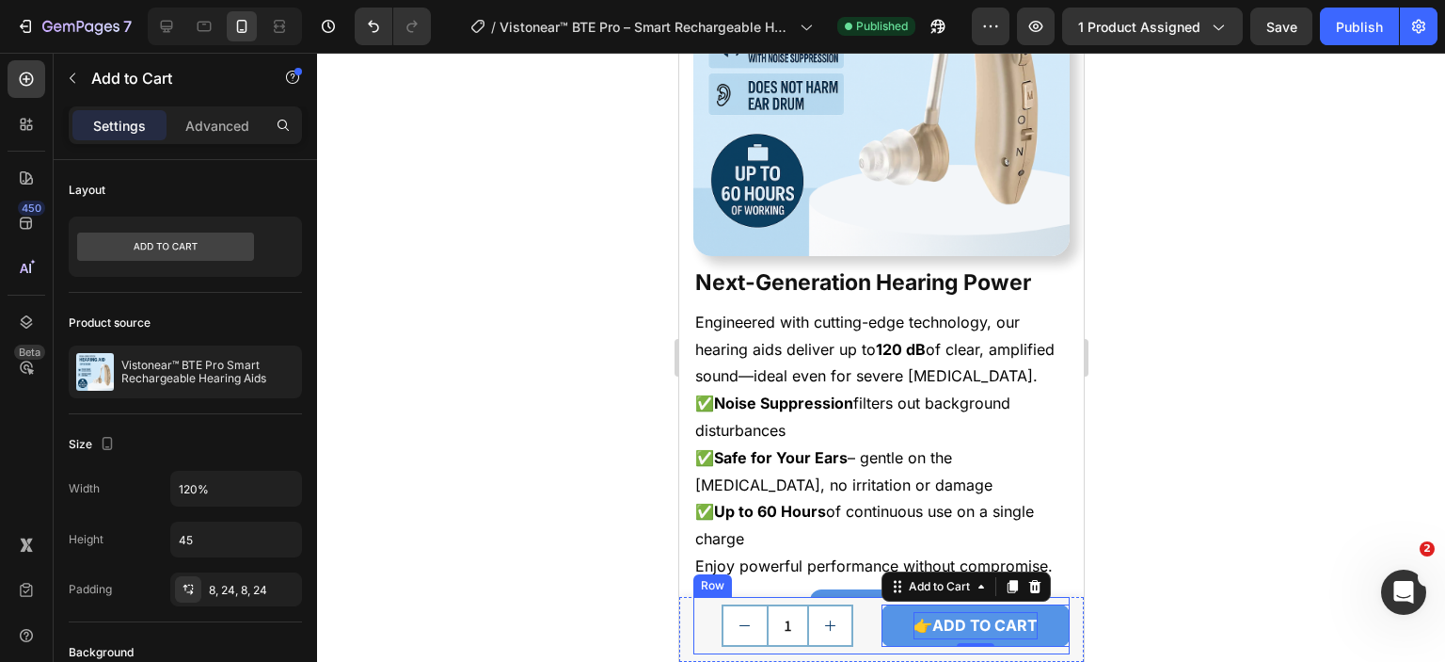
click at [863, 600] on div "1 Product Quantity 👉ADD TO CART Add to Cart 0 Row" at bounding box center [881, 625] width 376 height 57
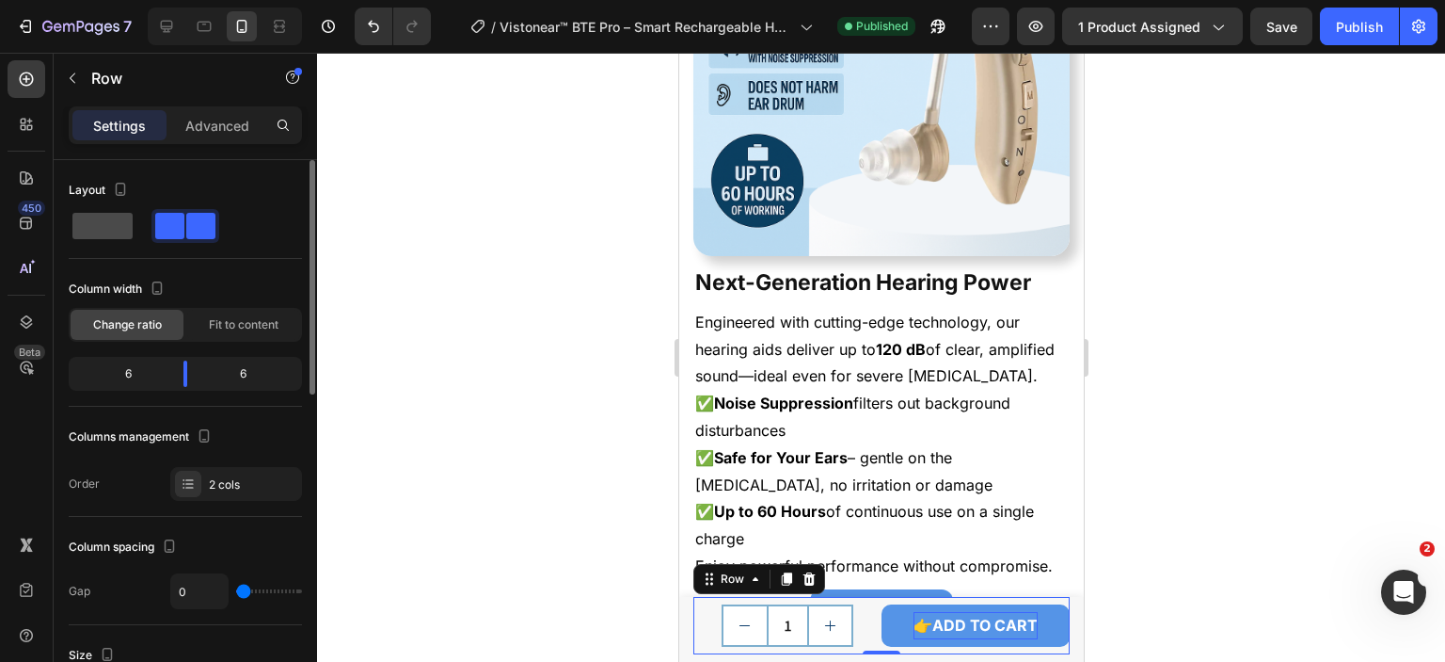
click at [128, 221] on span at bounding box center [102, 226] width 60 height 26
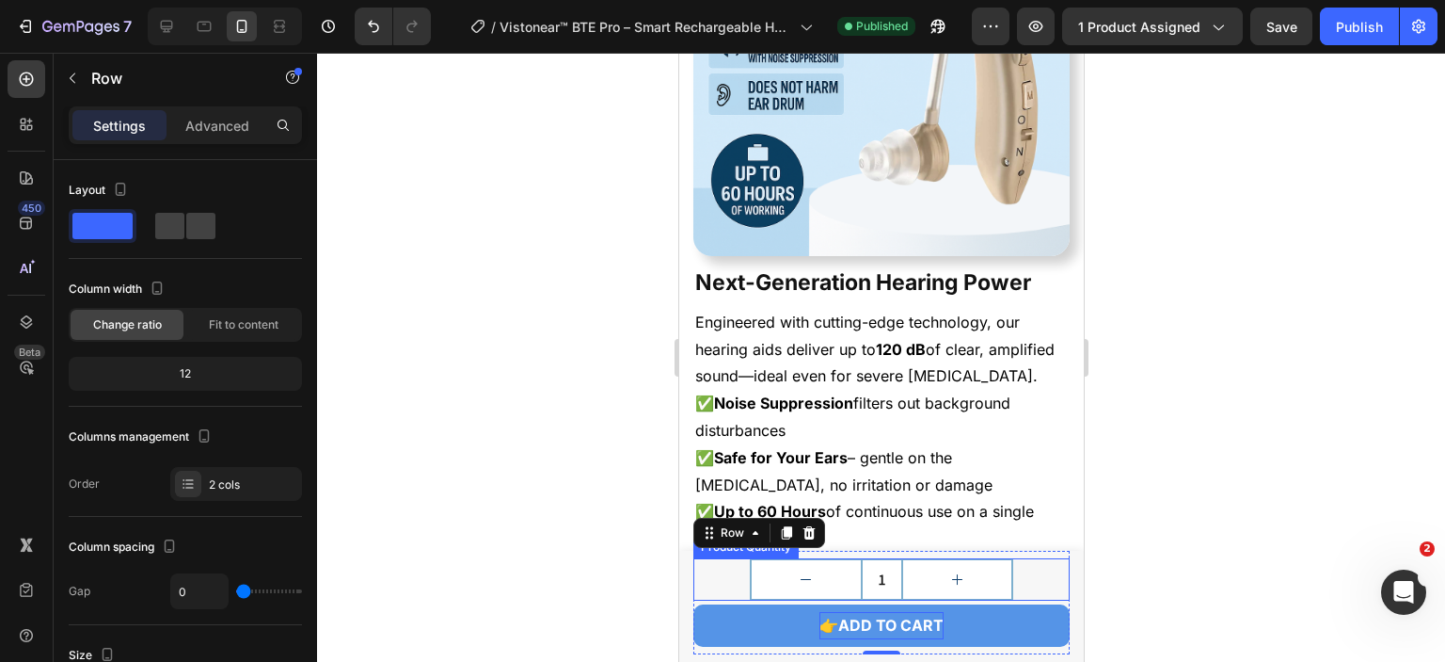
click at [1033, 579] on div "1" at bounding box center [881, 579] width 376 height 42
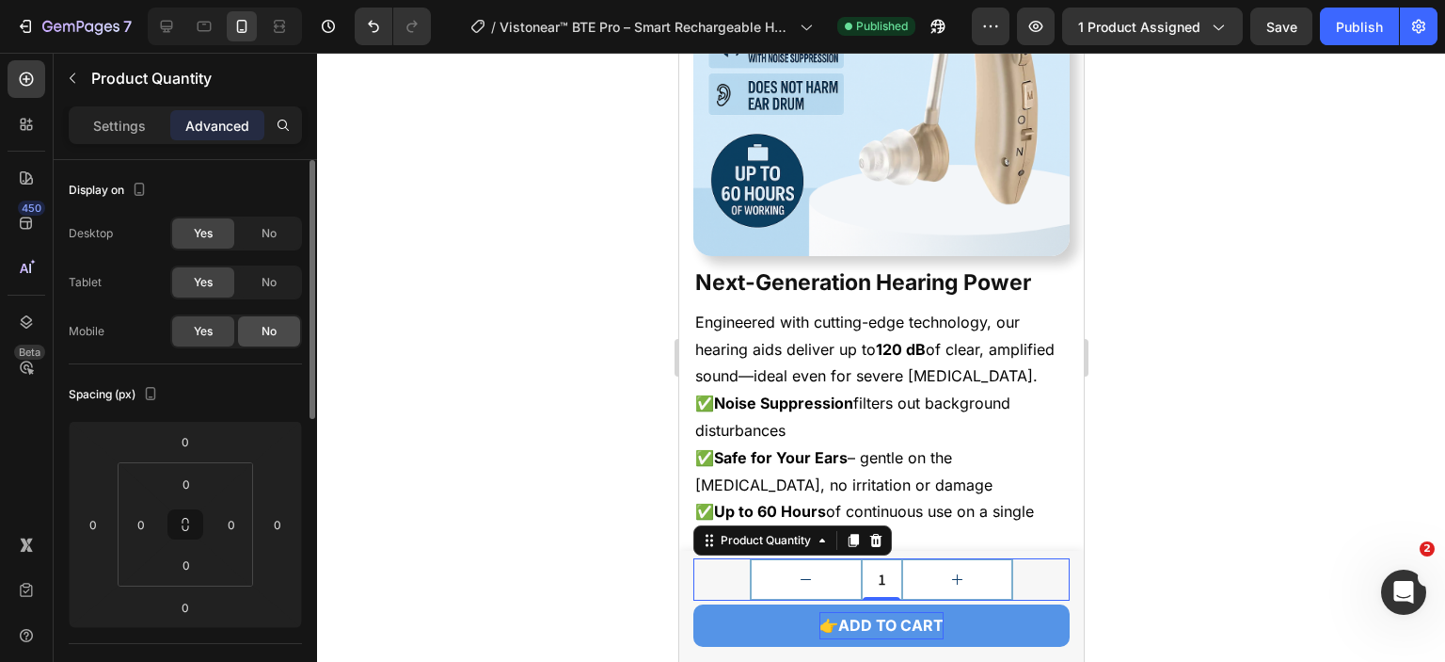
click at [257, 321] on div "No" at bounding box center [269, 331] width 62 height 30
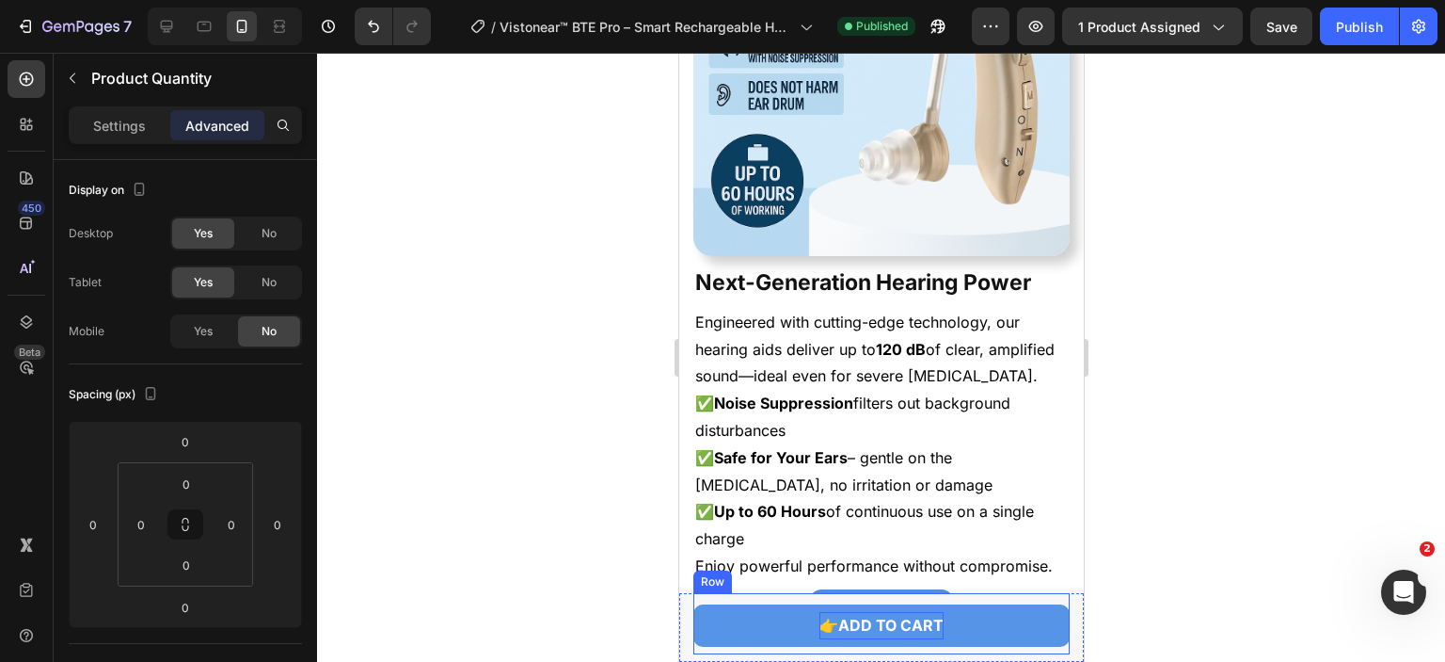
click at [1021, 648] on div "1 Product Quantity 0 👉ADD TO CART Add to Cart Row" at bounding box center [881, 623] width 376 height 61
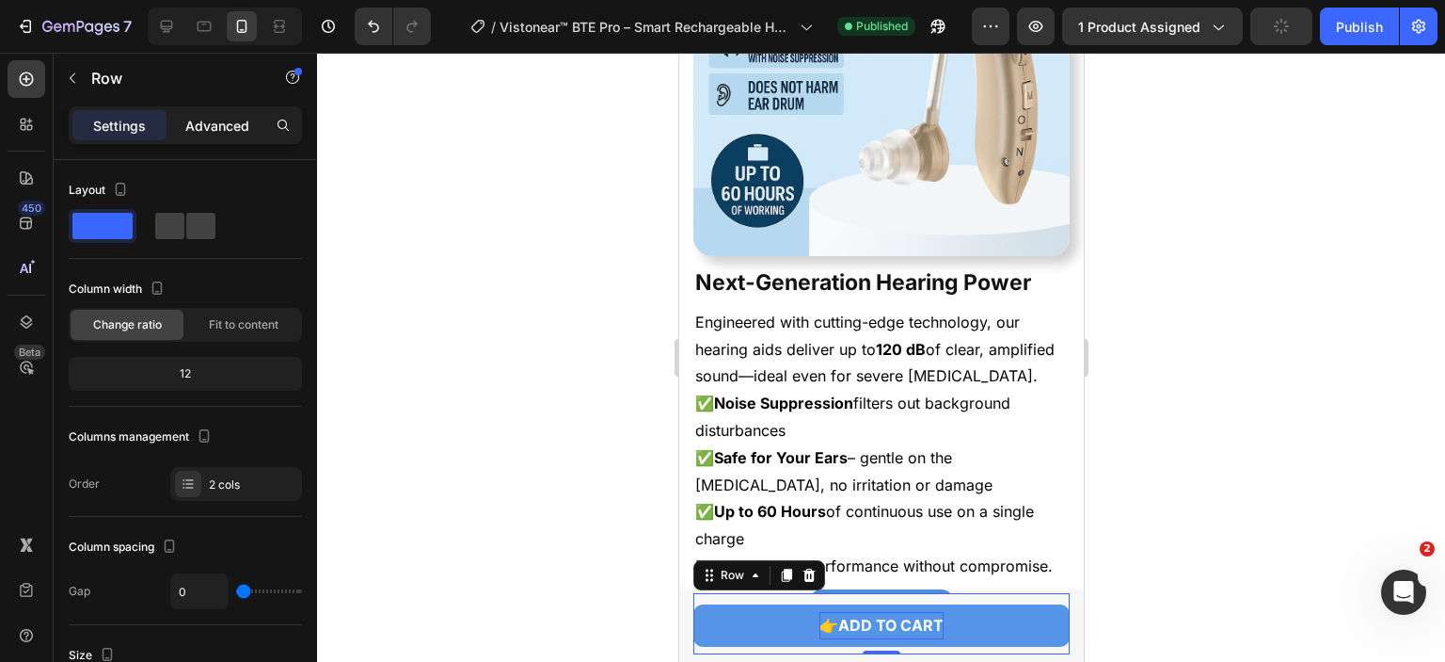
click at [230, 126] on p "Advanced" at bounding box center [217, 126] width 64 height 20
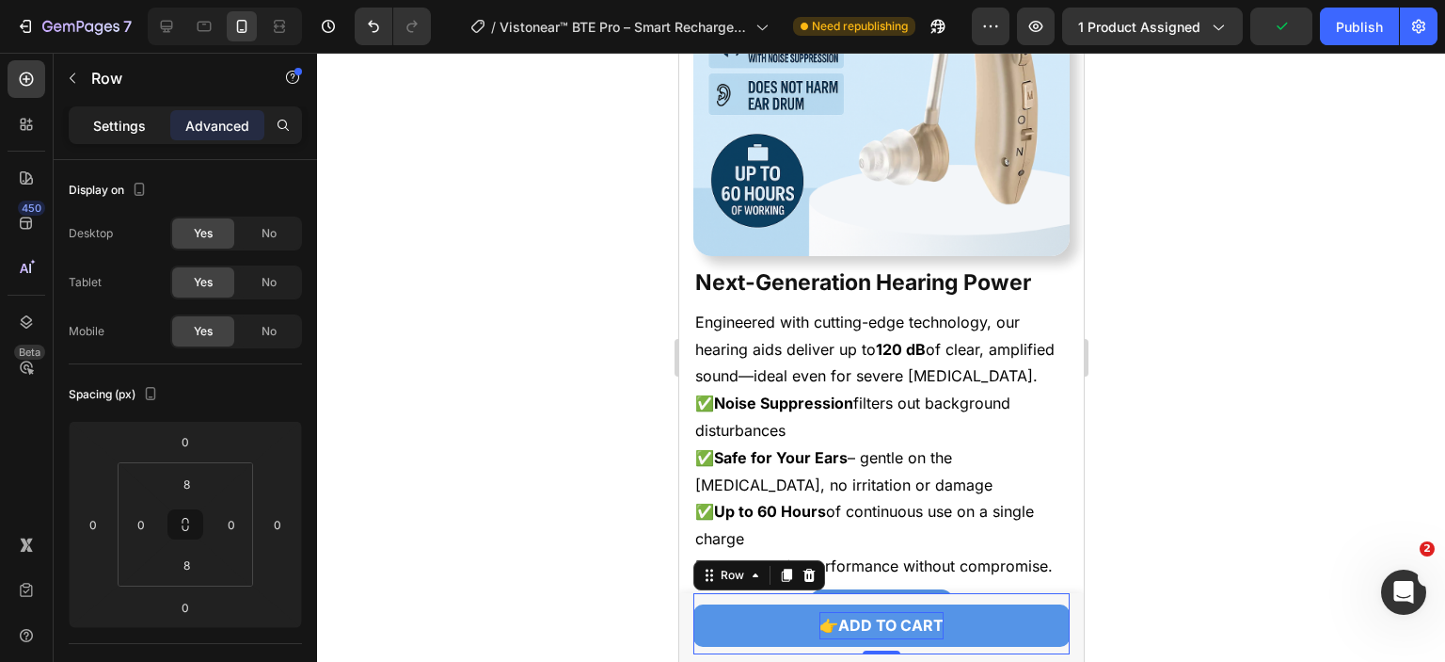
click at [132, 116] on p "Settings" at bounding box center [119, 126] width 53 height 20
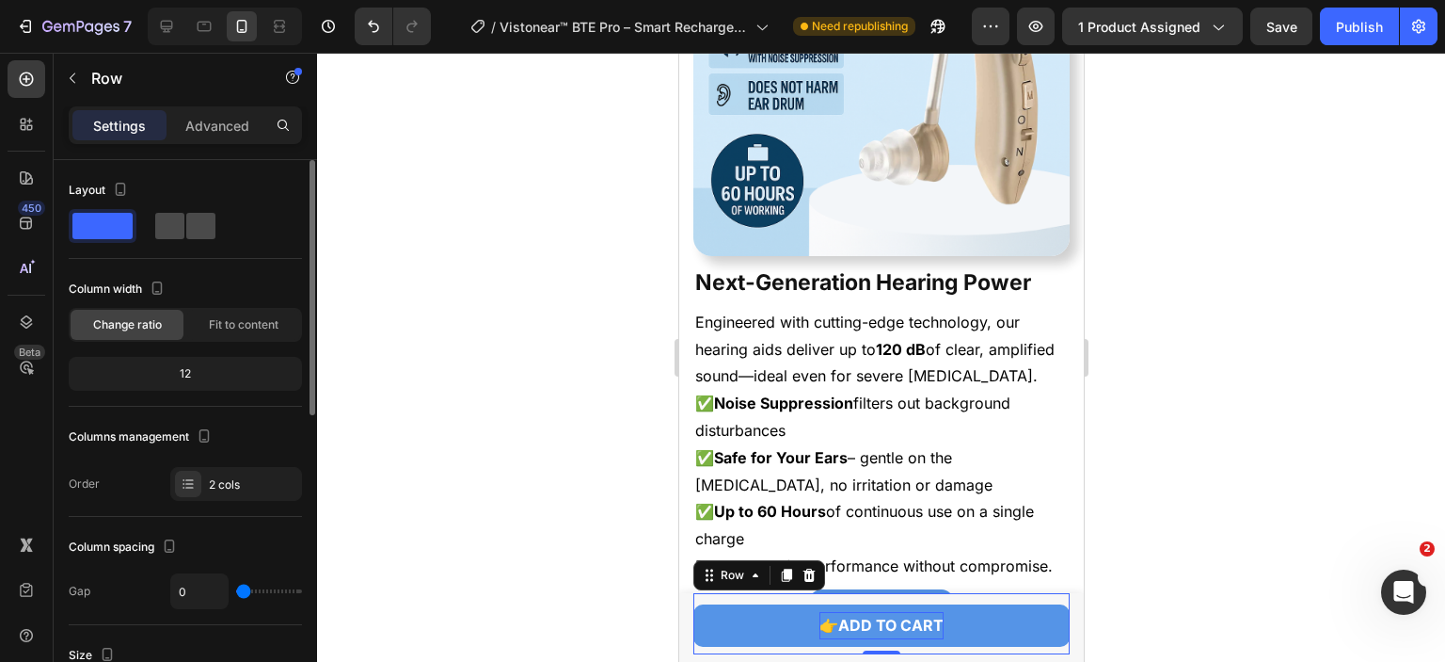
click at [203, 223] on span at bounding box center [200, 226] width 29 height 26
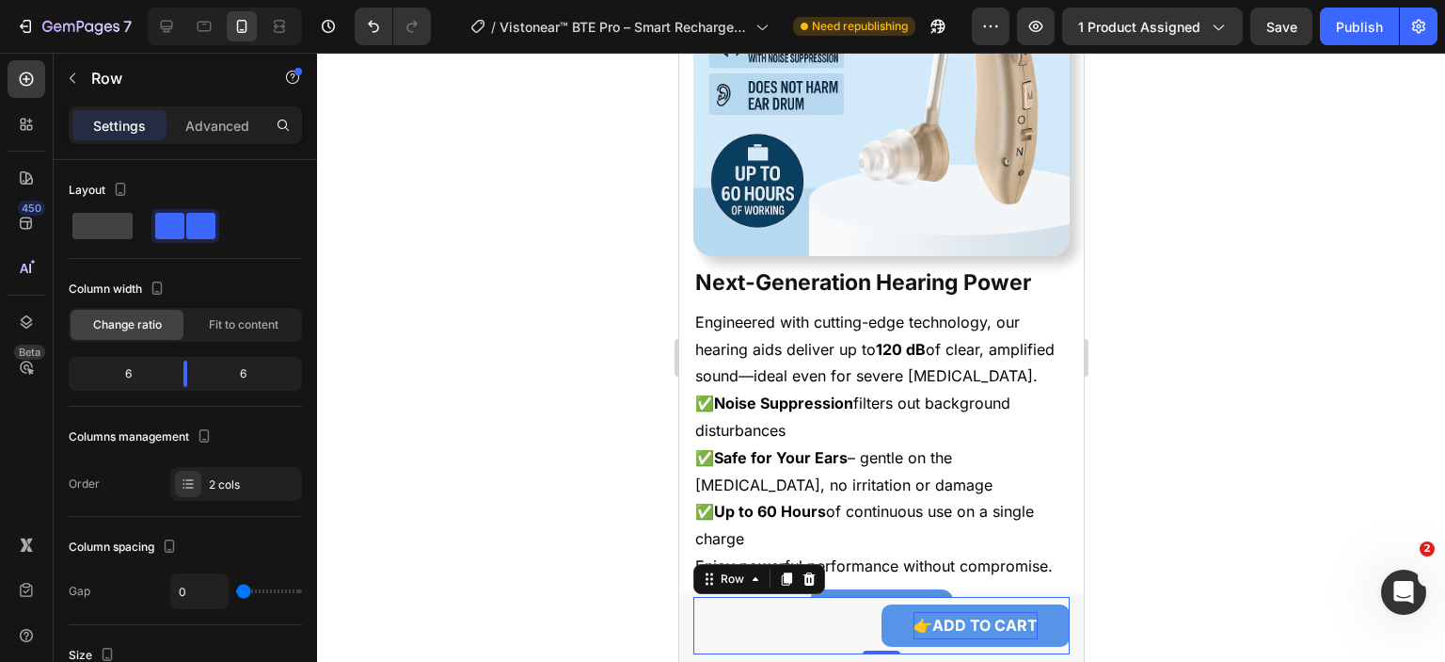
click at [795, 627] on div "1 Product Quantity" at bounding box center [787, 625] width 188 height 42
click at [224, 120] on p "Advanced" at bounding box center [217, 126] width 64 height 20
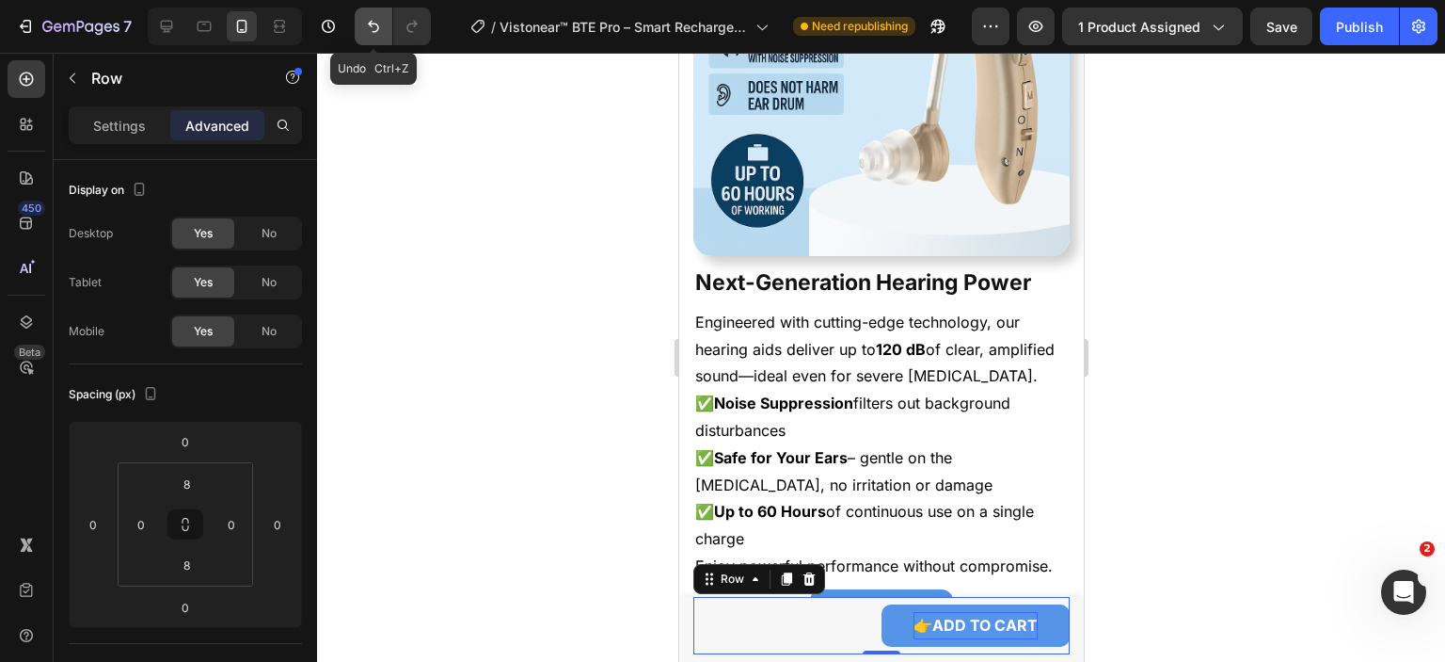
click at [374, 22] on icon "Undo/Redo" at bounding box center [373, 26] width 19 height 19
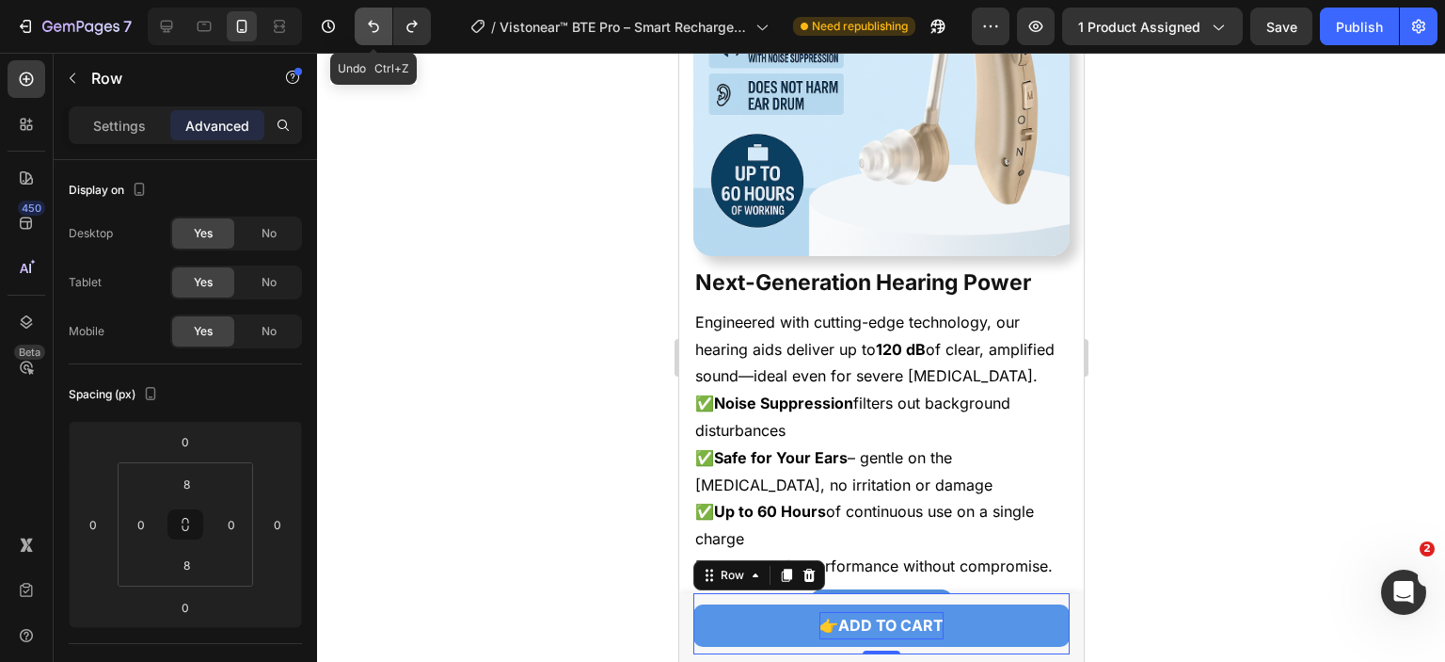
click at [370, 31] on icon "Undo/Redo" at bounding box center [373, 26] width 19 height 19
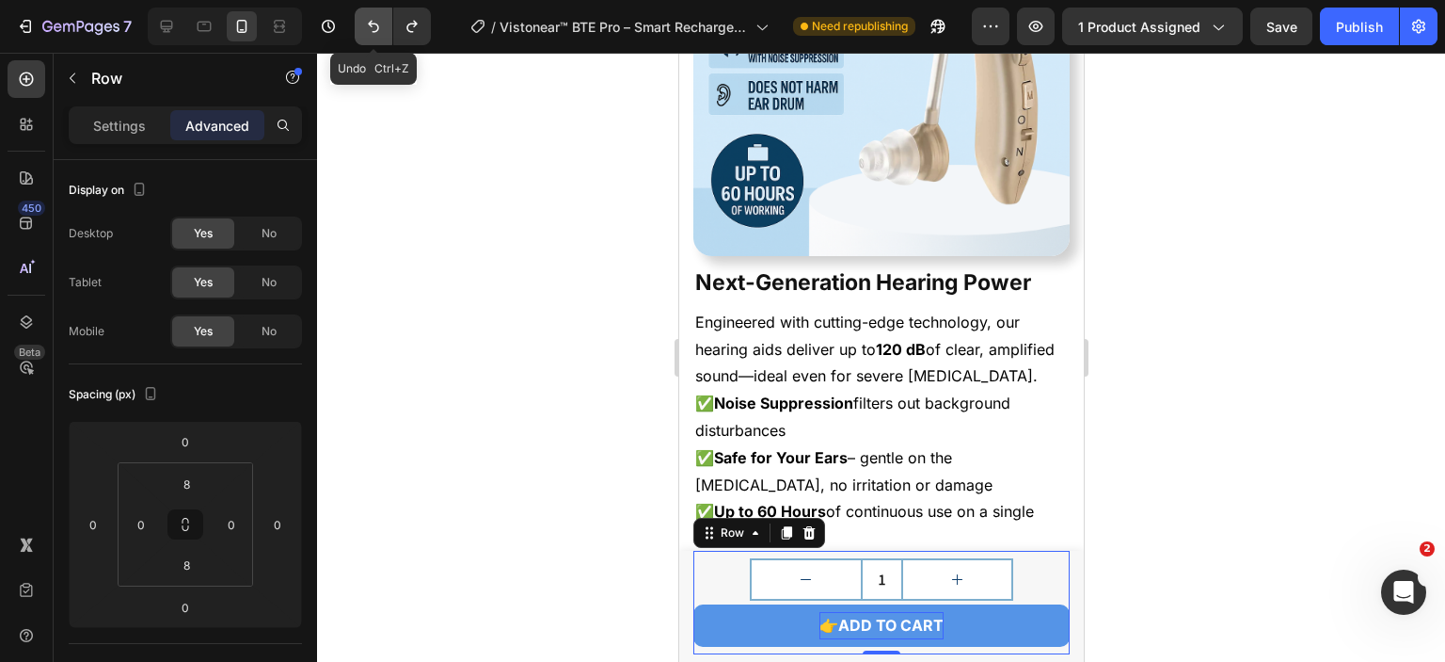
click at [370, 31] on icon "Undo/Redo" at bounding box center [373, 26] width 19 height 19
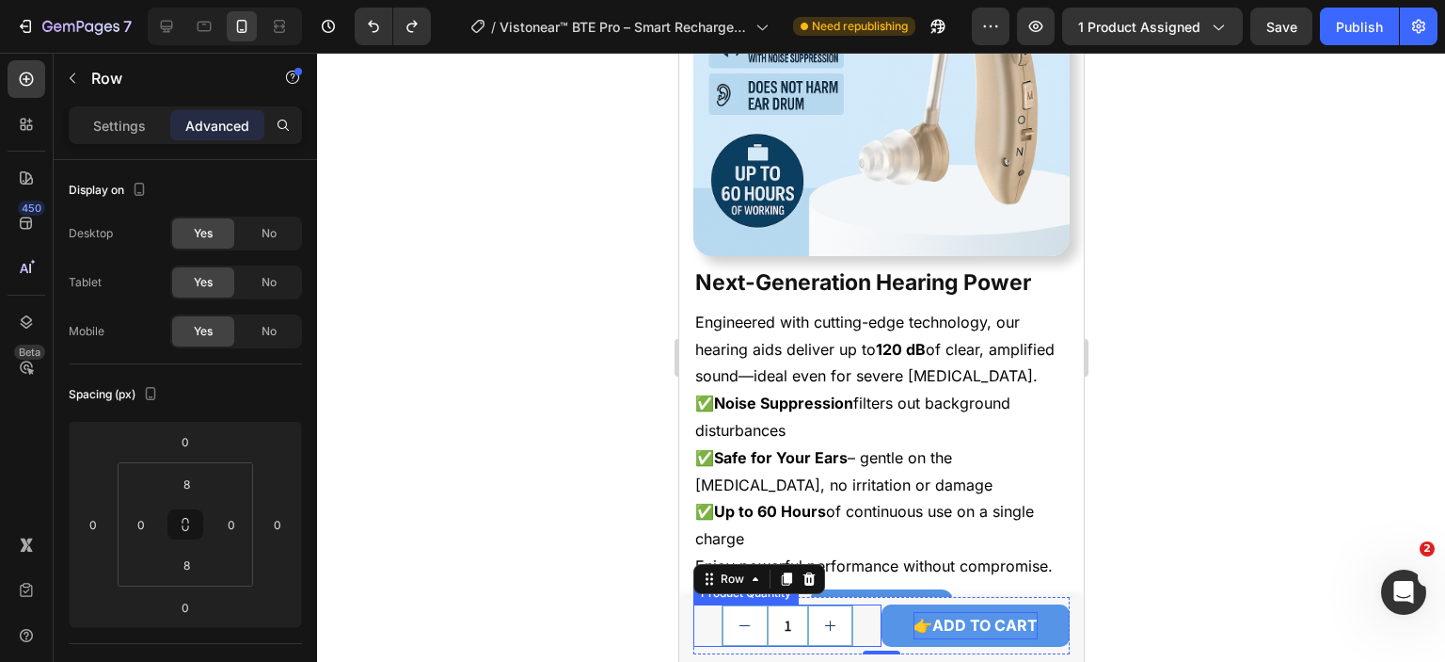
click at [853, 616] on div "1" at bounding box center [787, 625] width 188 height 42
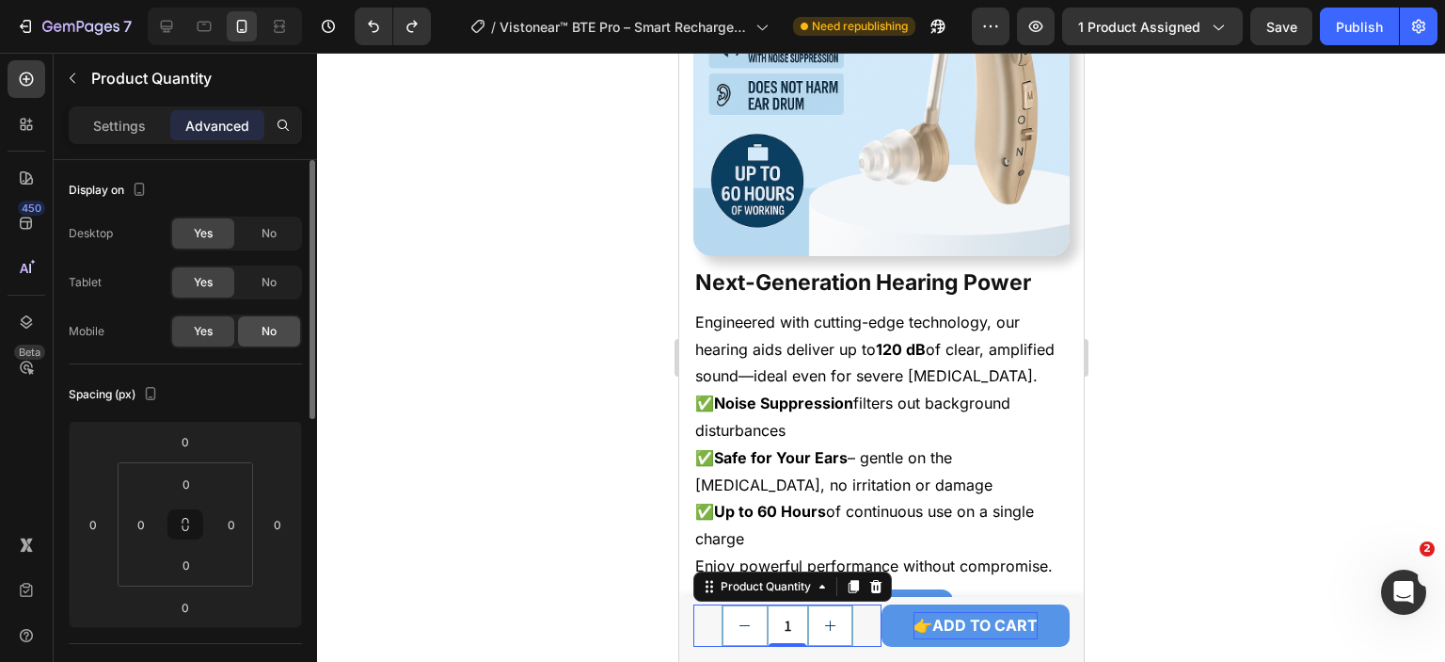
click at [274, 321] on div "No" at bounding box center [269, 331] width 62 height 30
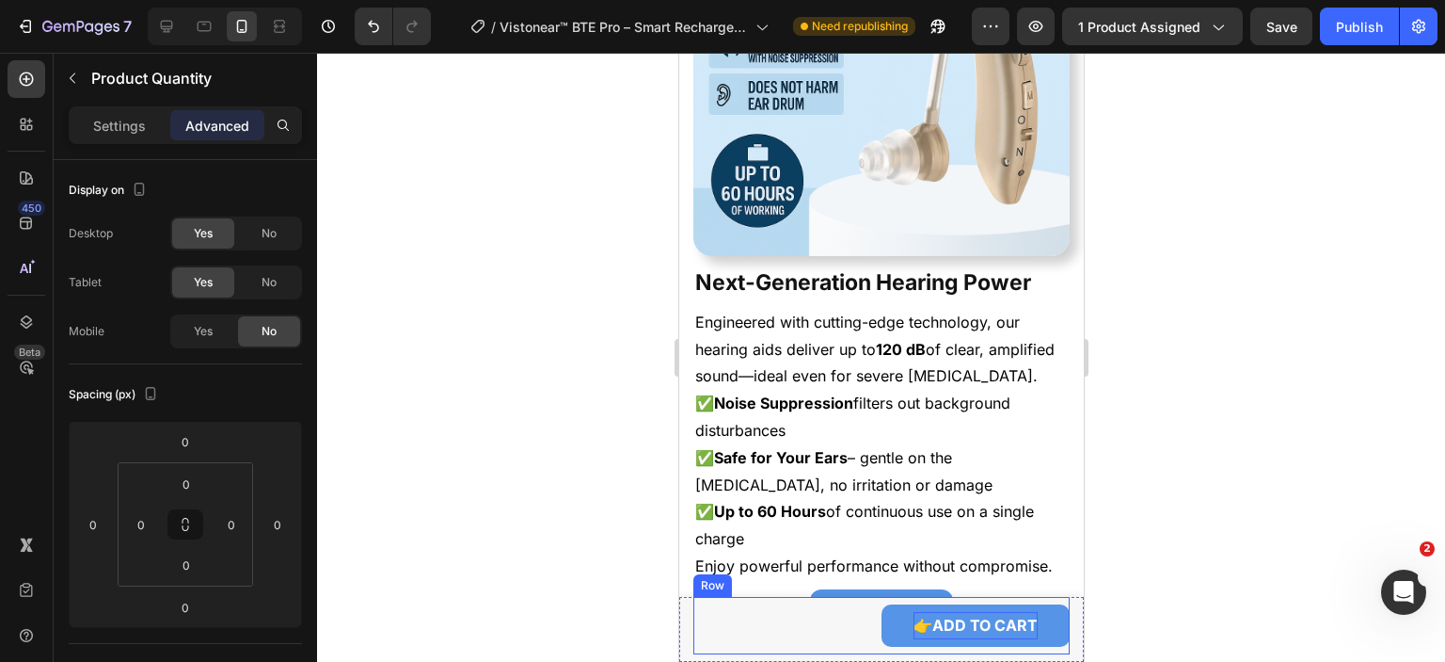
click at [869, 611] on div "1 Product Quantity 0" at bounding box center [787, 625] width 188 height 42
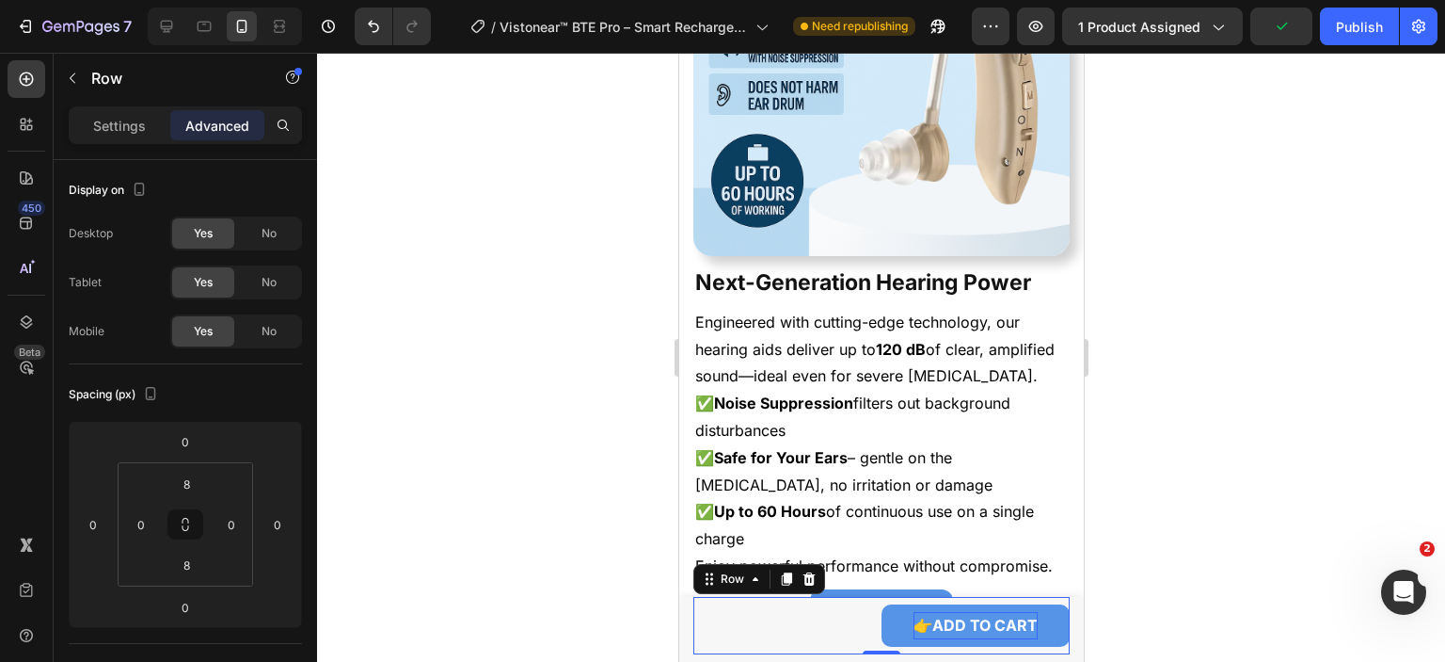
click at [848, 628] on div "1 Product Quantity" at bounding box center [787, 625] width 188 height 42
click at [881, 639] on button "👉ADD TO CART" at bounding box center [975, 625] width 188 height 42
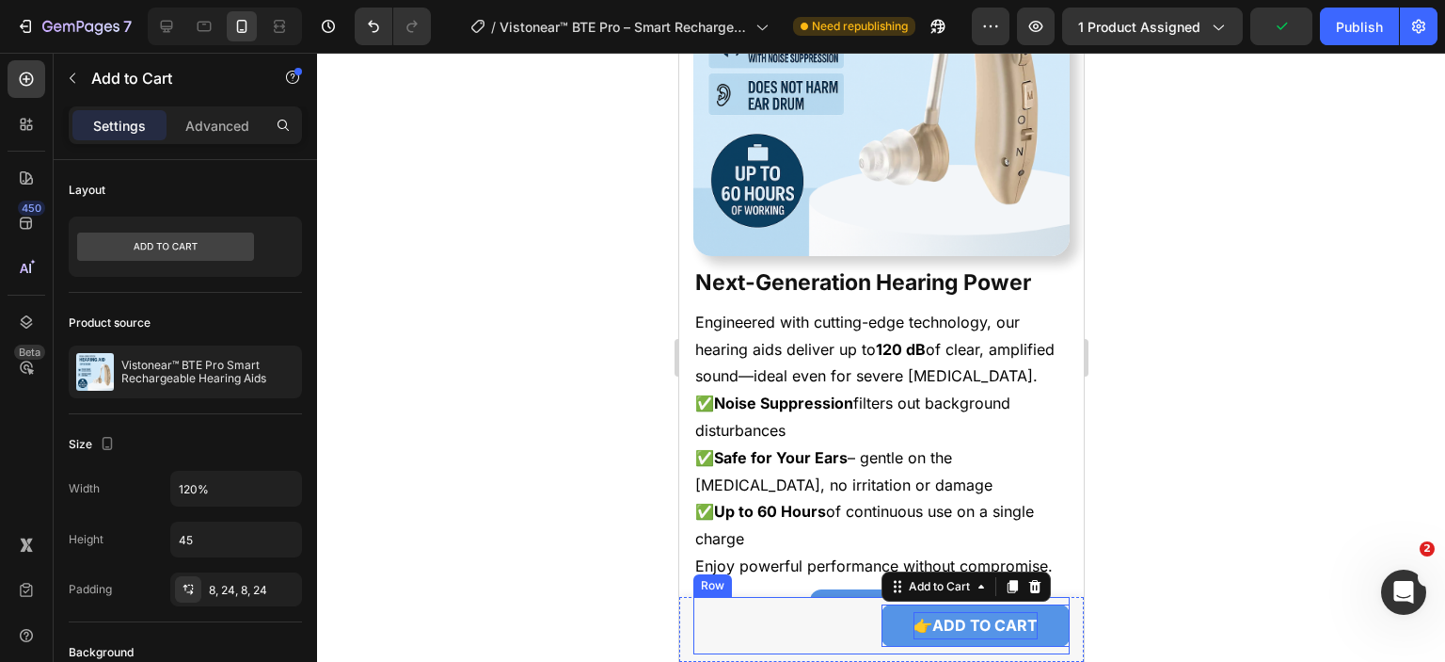
click at [833, 623] on div "1 Product Quantity" at bounding box center [787, 625] width 188 height 42
click at [812, 622] on div "1 Product Quantity" at bounding box center [787, 625] width 188 height 42
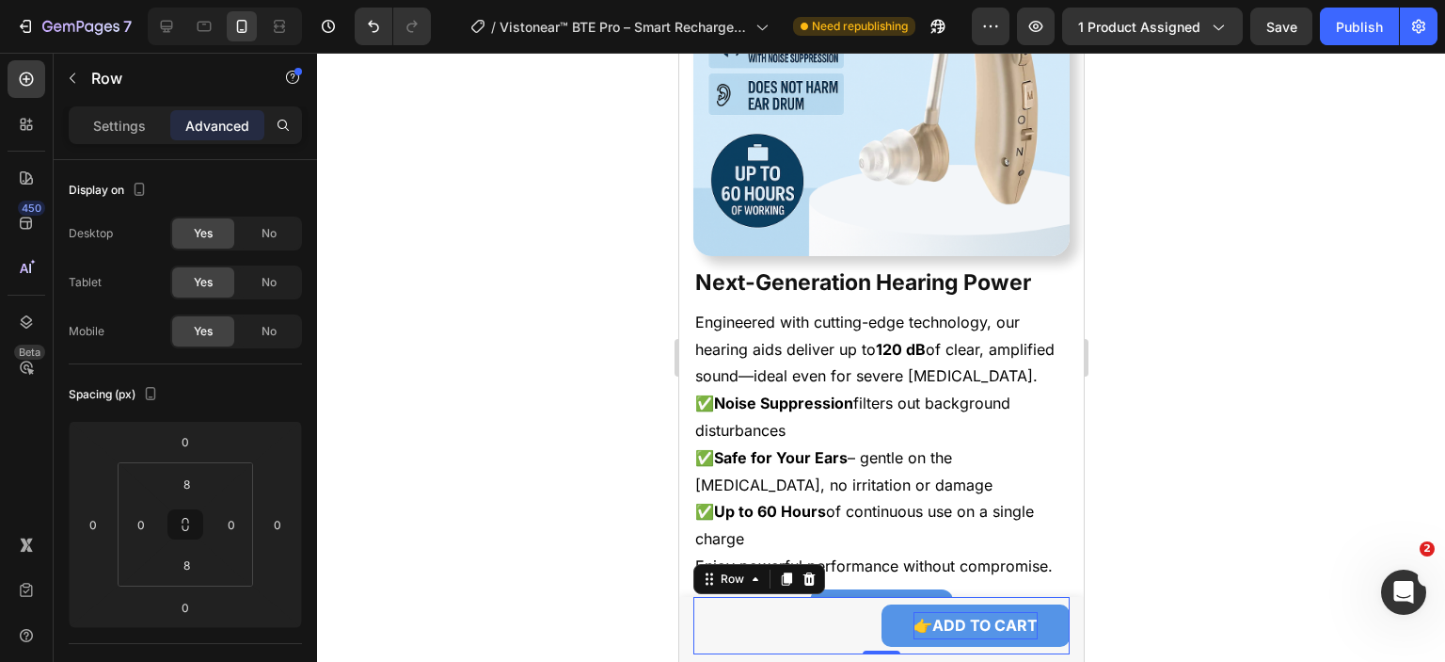
click at [817, 629] on div "1 Product Quantity" at bounding box center [787, 625] width 188 height 42
click at [817, 627] on div "1 Product Quantity" at bounding box center [787, 625] width 188 height 42
click at [173, 24] on icon at bounding box center [166, 26] width 19 height 19
type input "0"
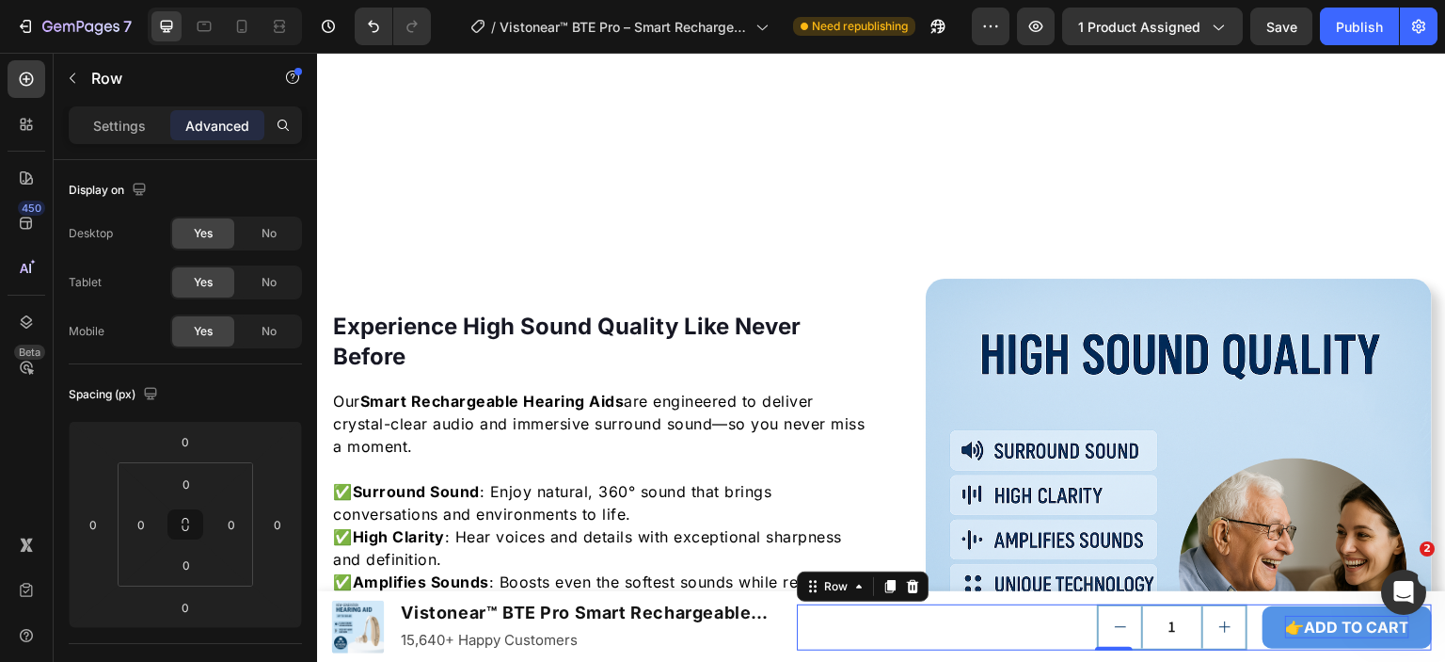
scroll to position [3391, 0]
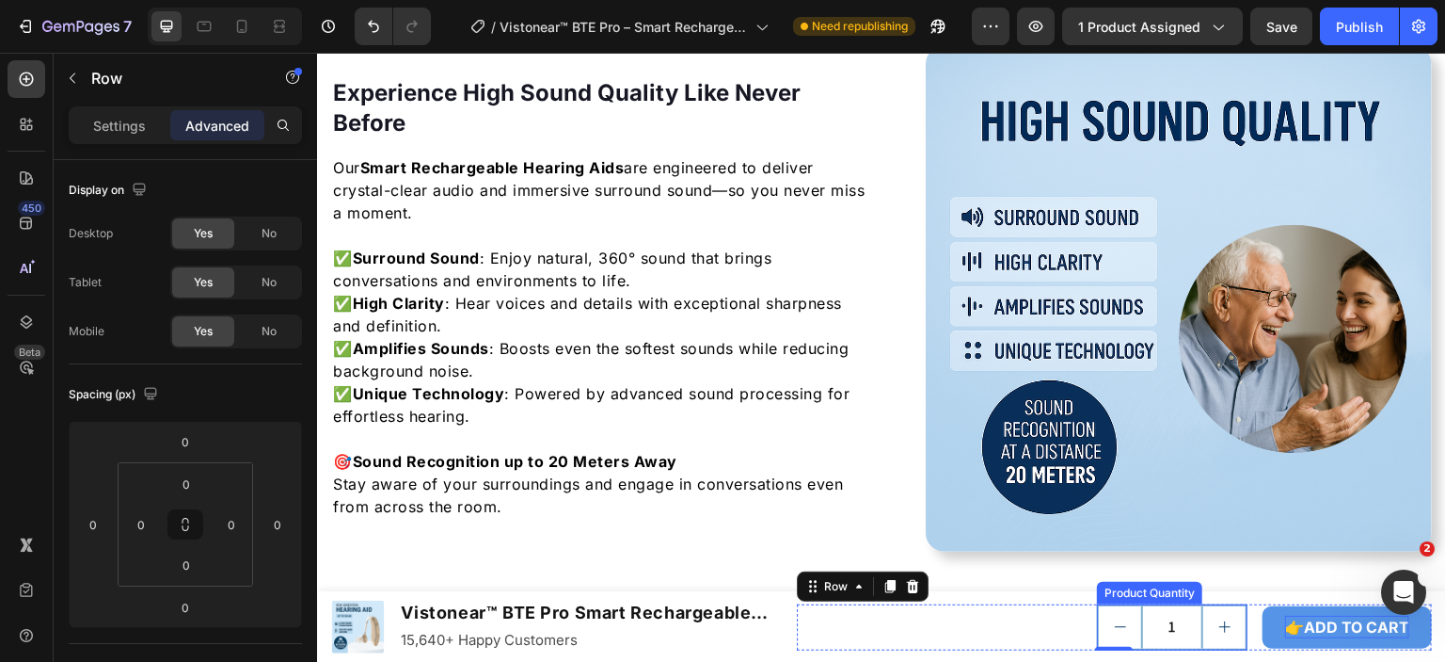
click at [1217, 614] on button "increment" at bounding box center [1225, 627] width 42 height 42
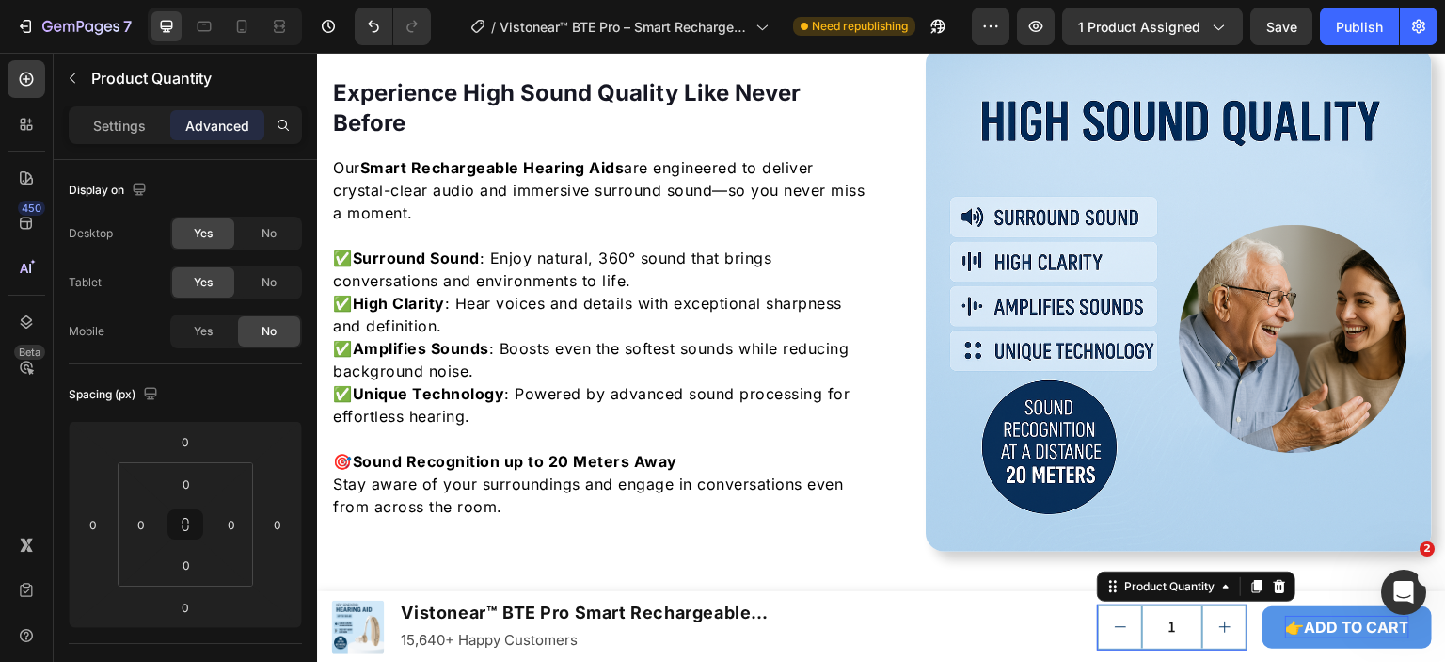
type input "2"
click at [233, 26] on icon at bounding box center [241, 26] width 19 height 19
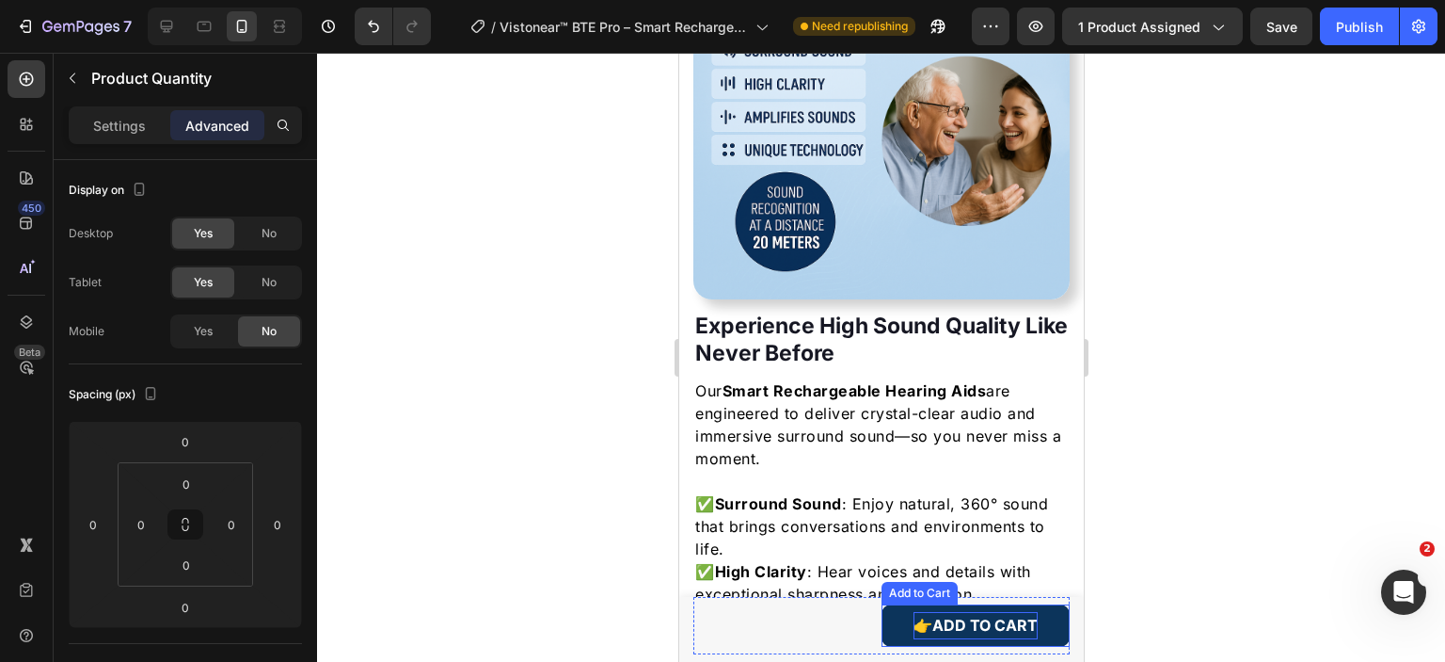
scroll to position [3326, 0]
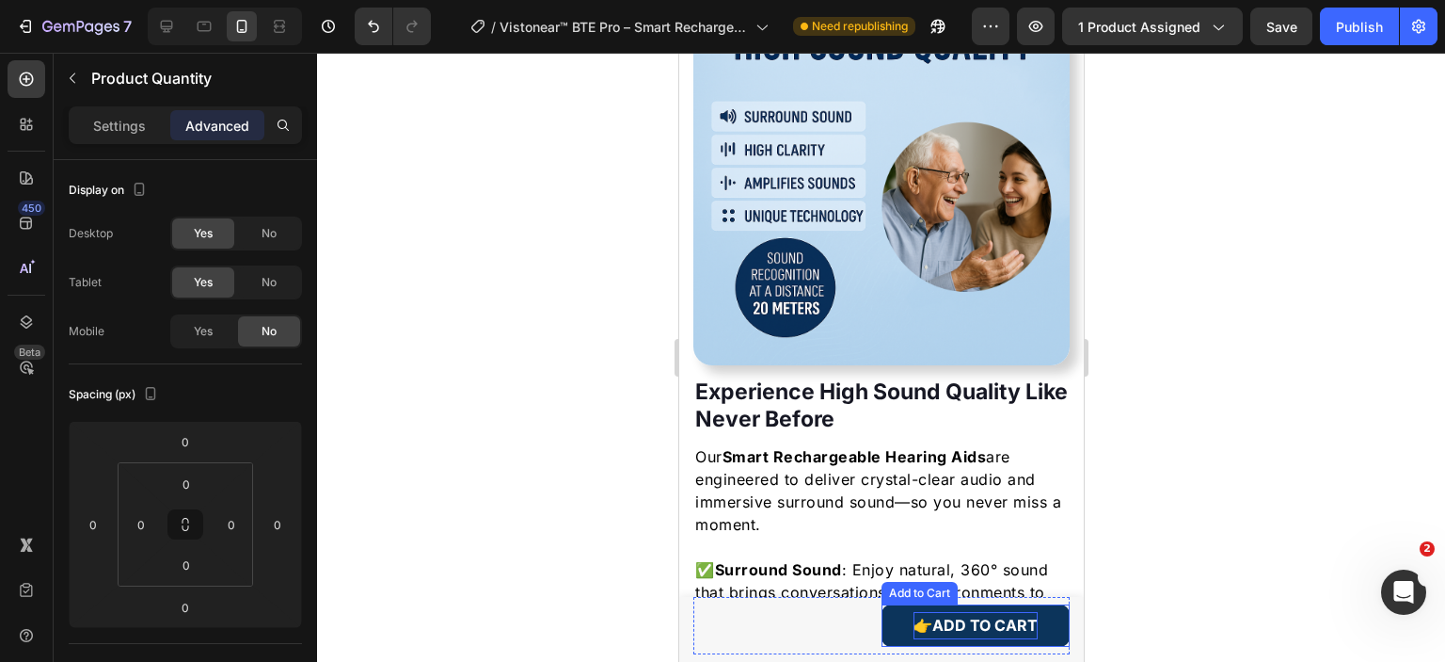
click at [881, 614] on button "👉ADD TO CART" at bounding box center [975, 625] width 188 height 42
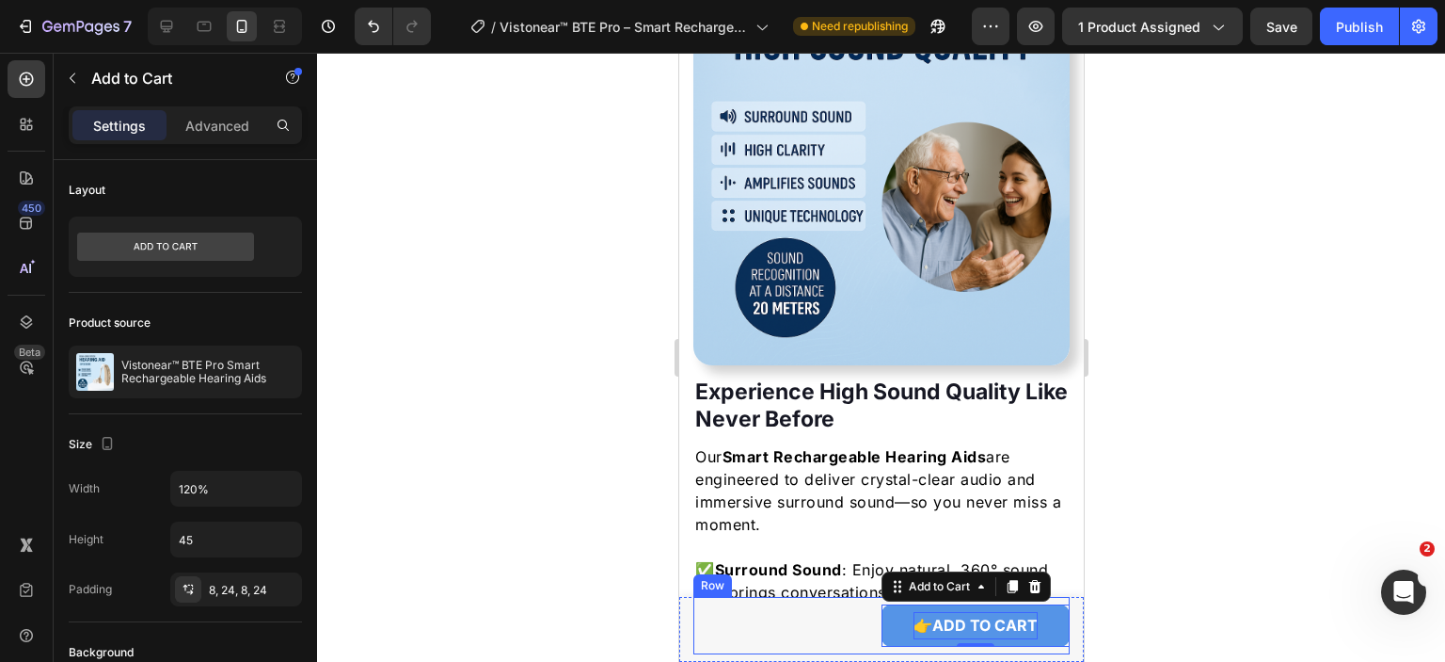
click at [844, 628] on div "2 Product Quantity" at bounding box center [787, 625] width 188 height 42
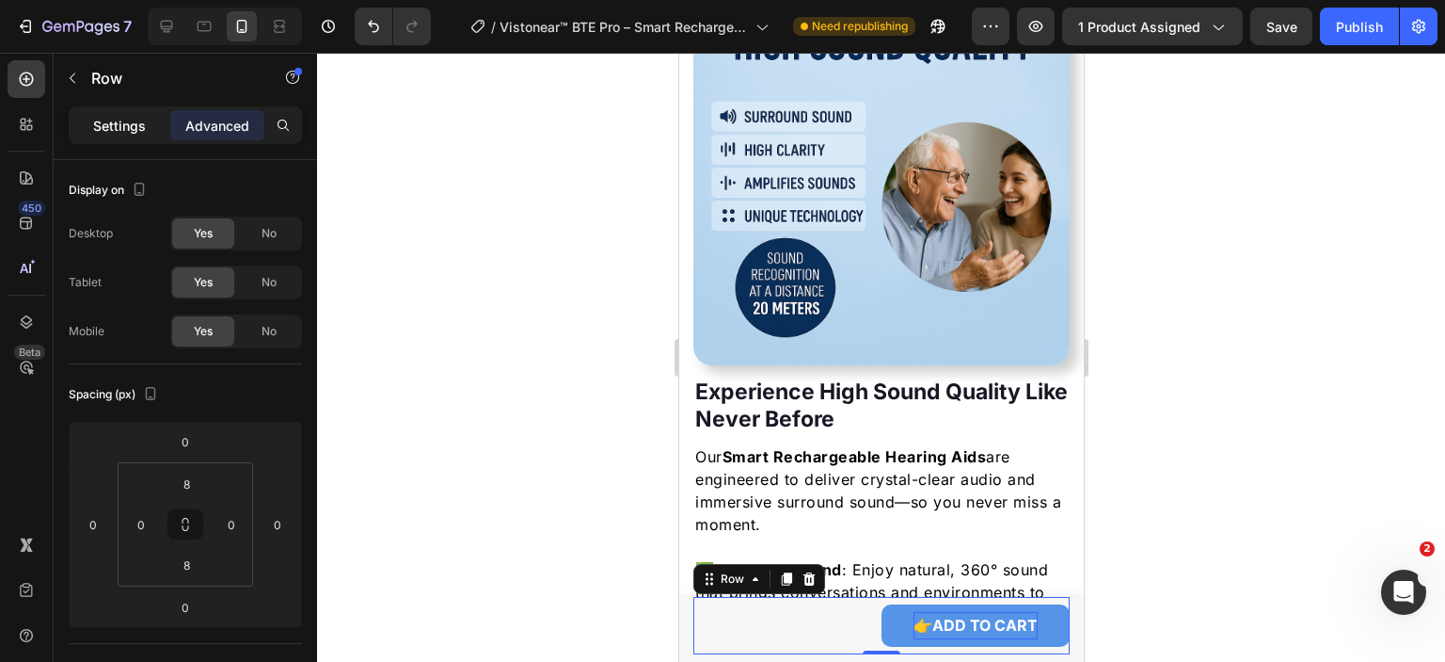
click at [127, 131] on p "Settings" at bounding box center [119, 126] width 53 height 20
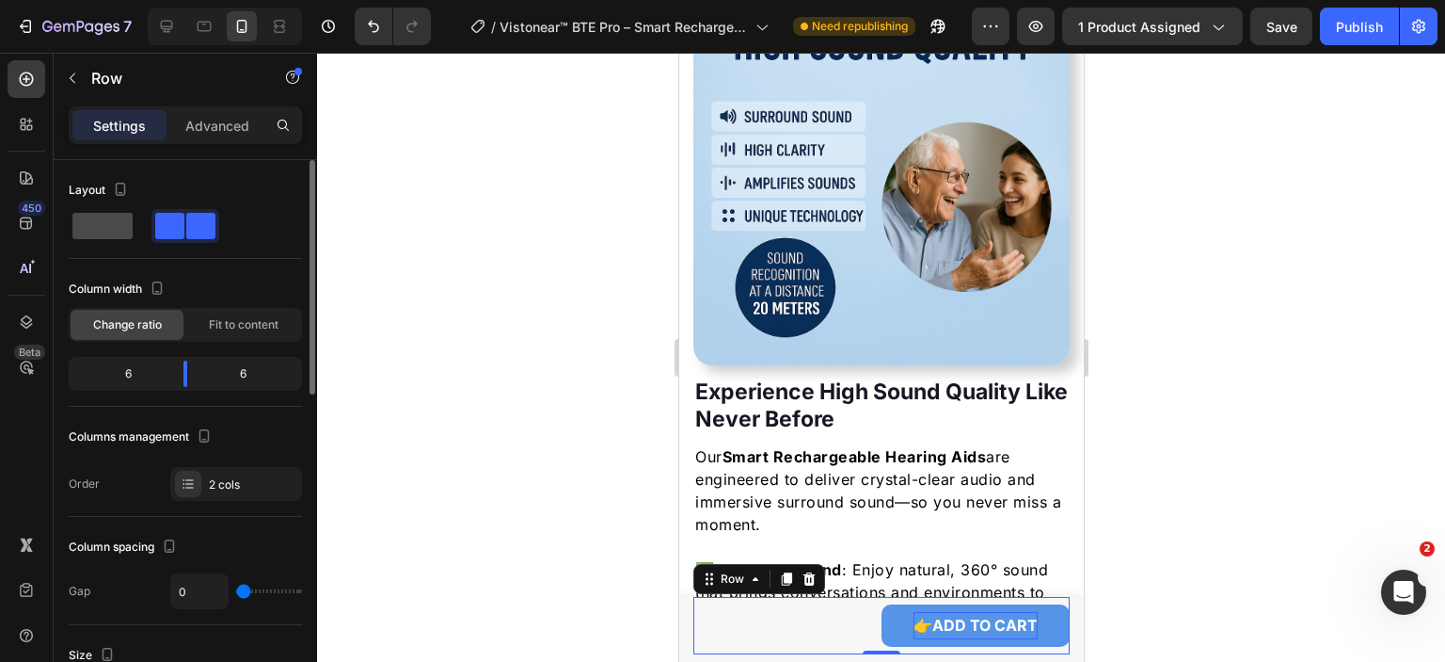
drag, startPoint x: 114, startPoint y: 232, endPoint x: 107, endPoint y: 518, distance: 285.2
click at [114, 232] on span at bounding box center [102, 226] width 60 height 26
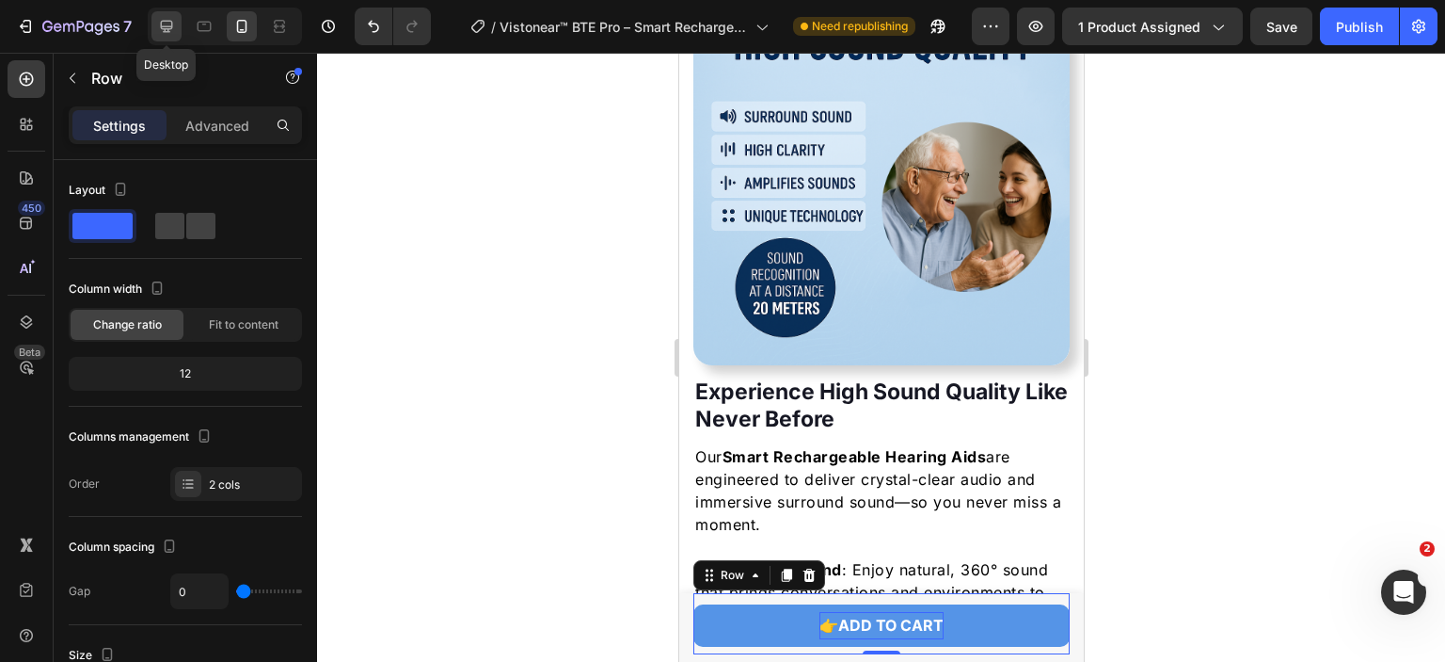
click at [164, 24] on icon at bounding box center [166, 26] width 19 height 19
type input "16"
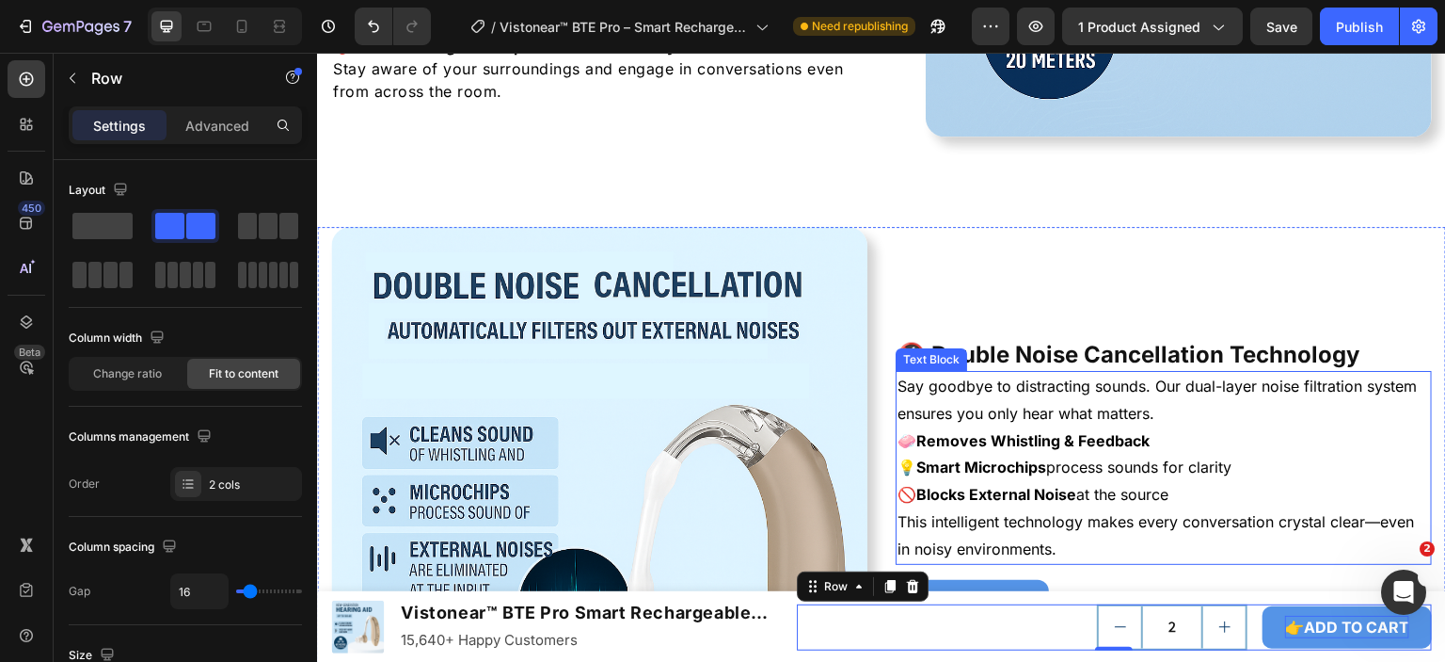
scroll to position [3809, 0]
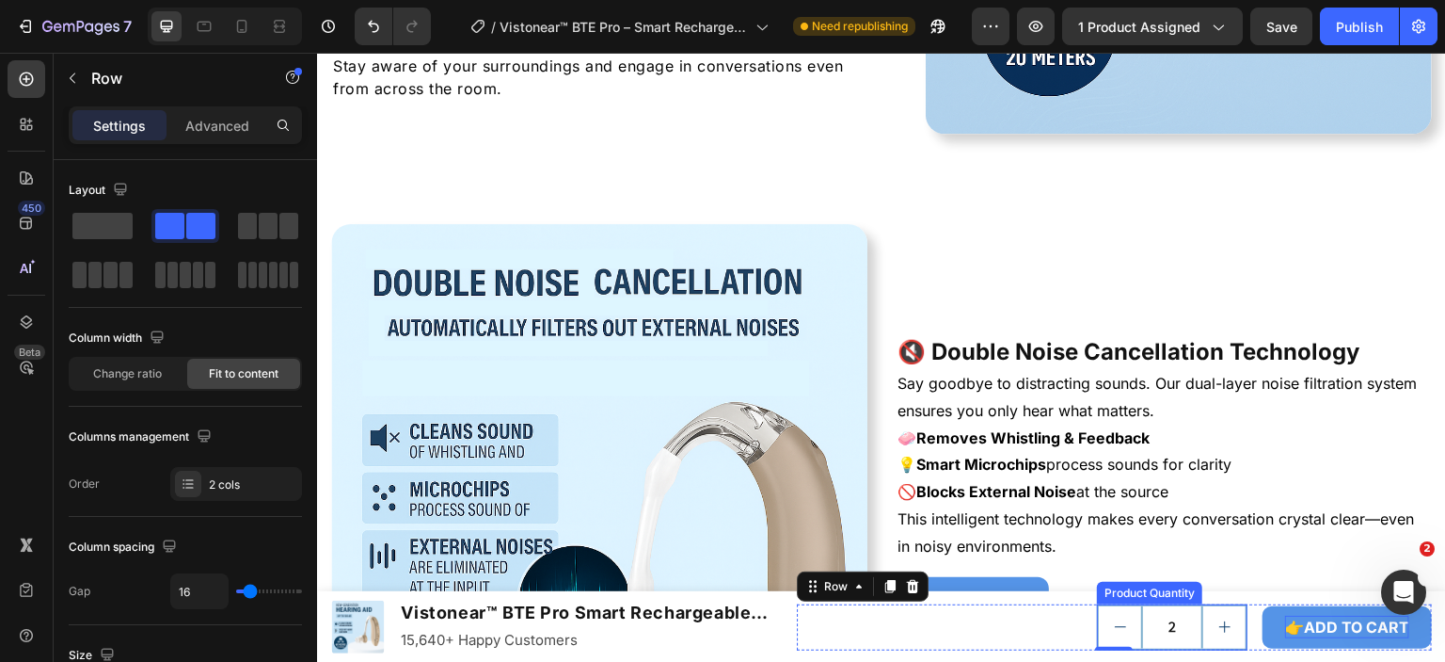
click at [1204, 609] on button "increment" at bounding box center [1225, 627] width 42 height 42
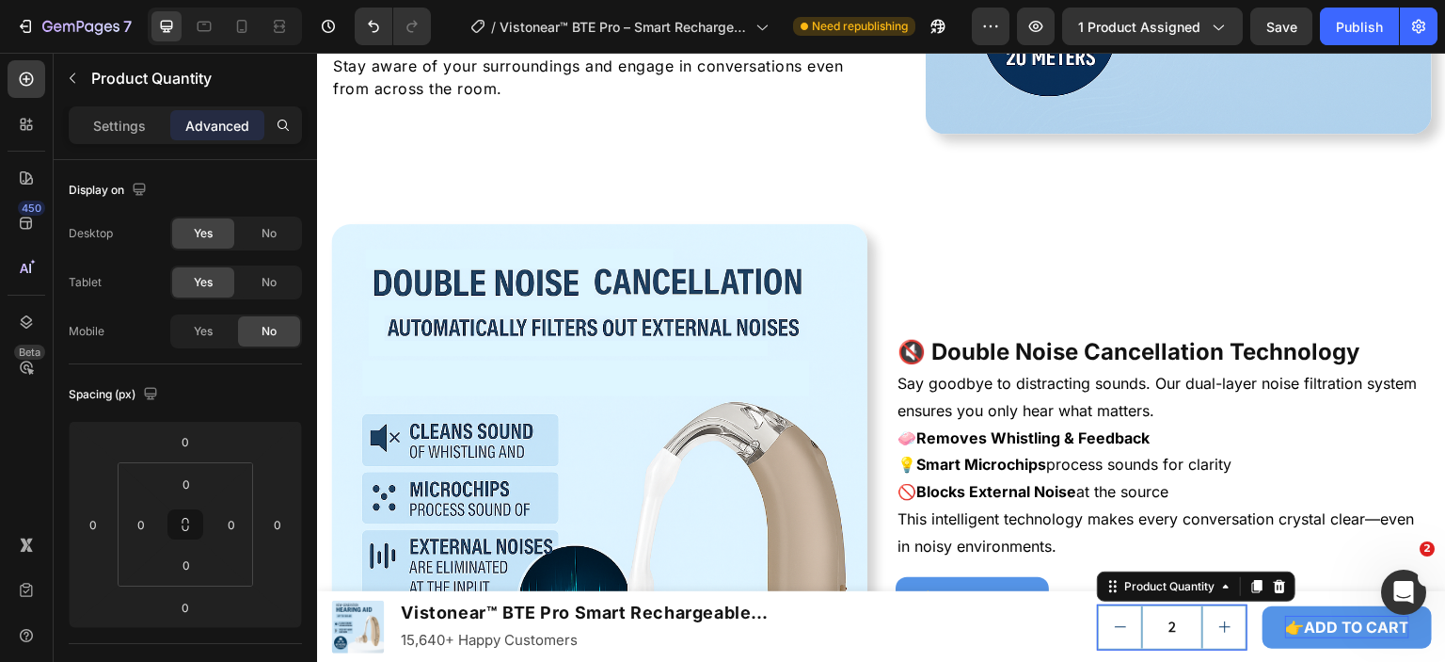
type input "3"
click at [202, 335] on span "Yes" at bounding box center [203, 331] width 19 height 17
click at [242, 34] on icon at bounding box center [241, 26] width 19 height 19
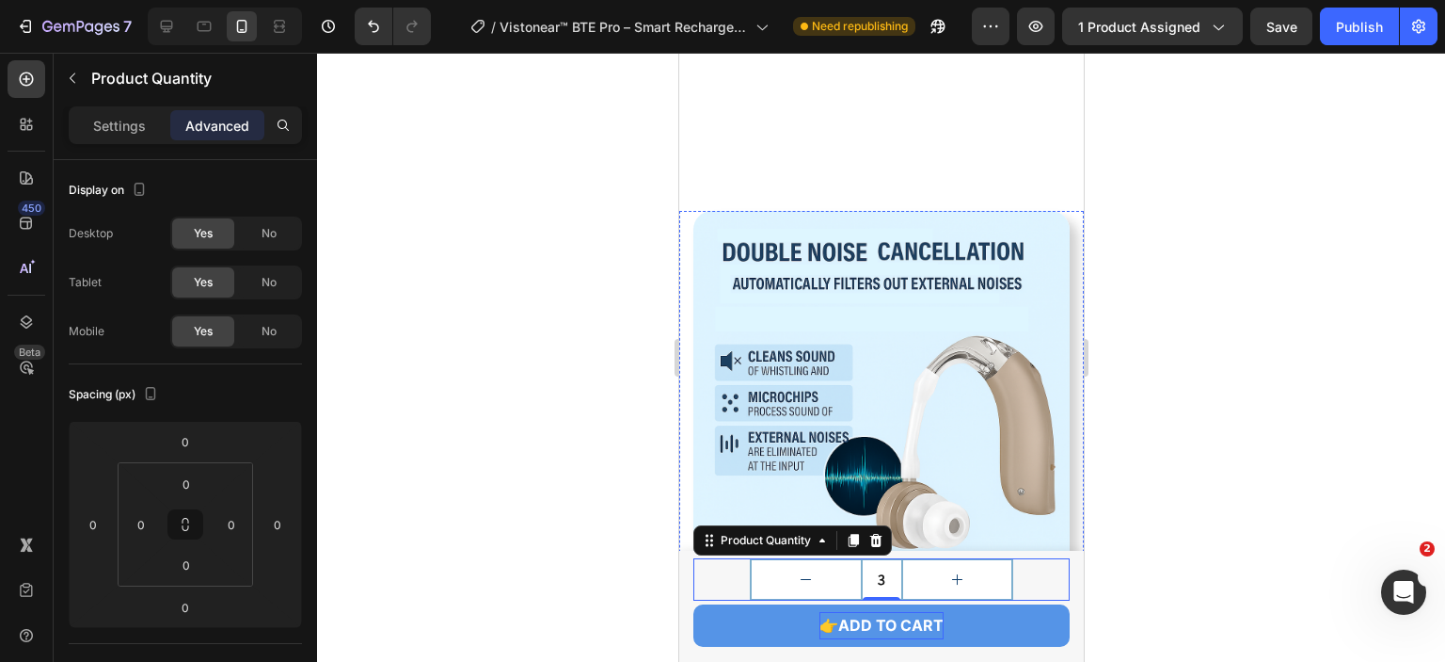
scroll to position [4185, 0]
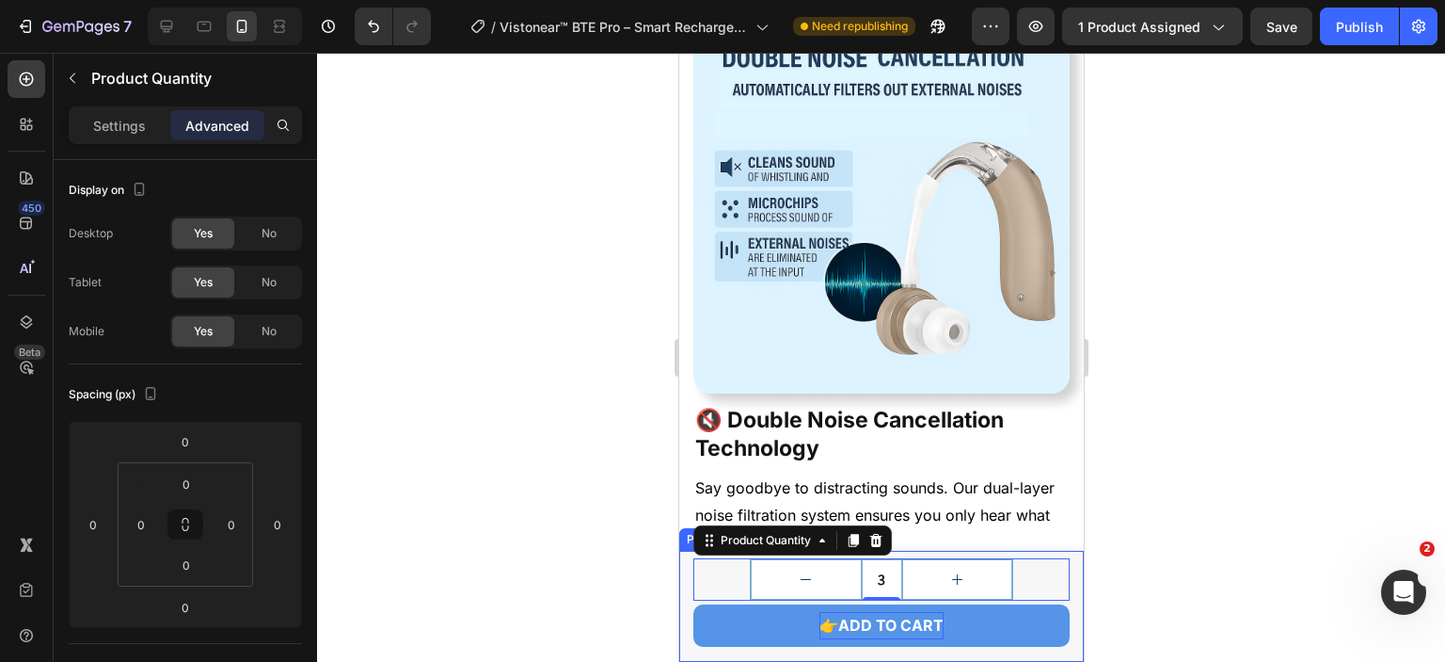
click at [1057, 609] on div "Product Images Vistonear™ BTE Pro Smart Rechargeable Hearing Aids Product Title…" at bounding box center [880, 605] width 405 height 111
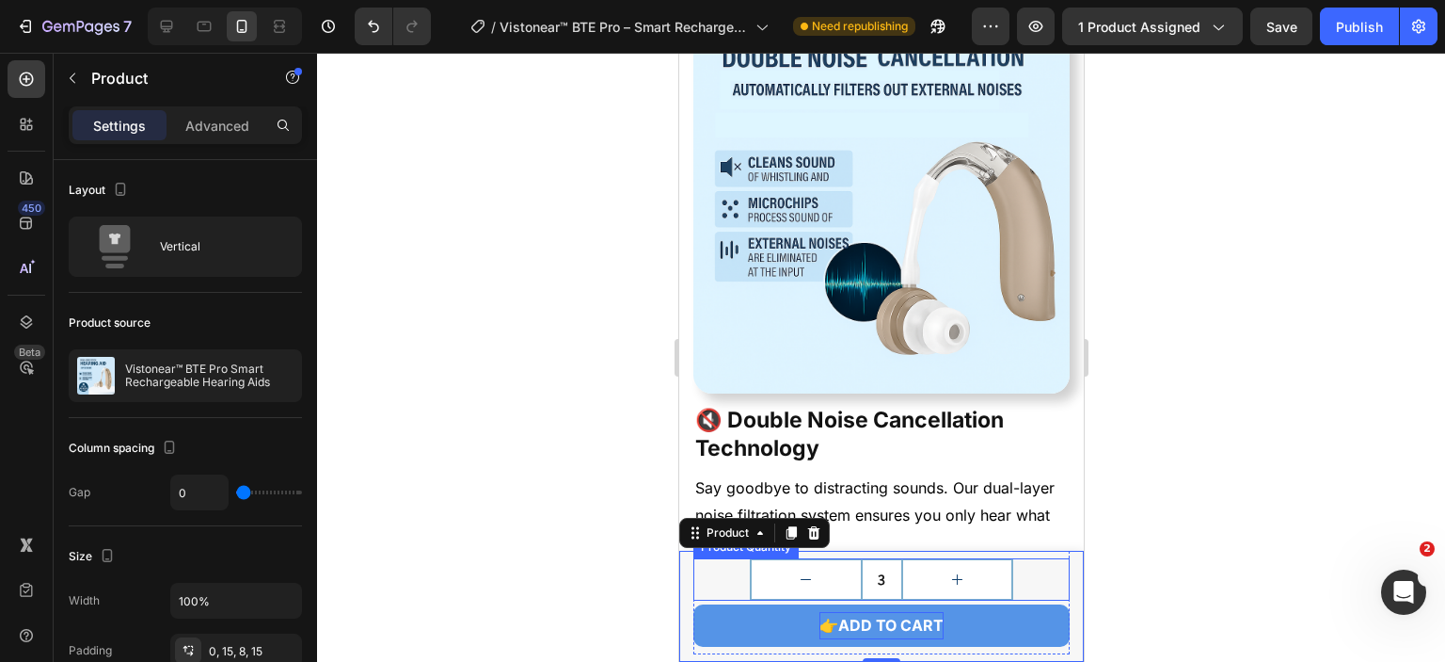
click at [1040, 598] on div "3" at bounding box center [881, 579] width 376 height 42
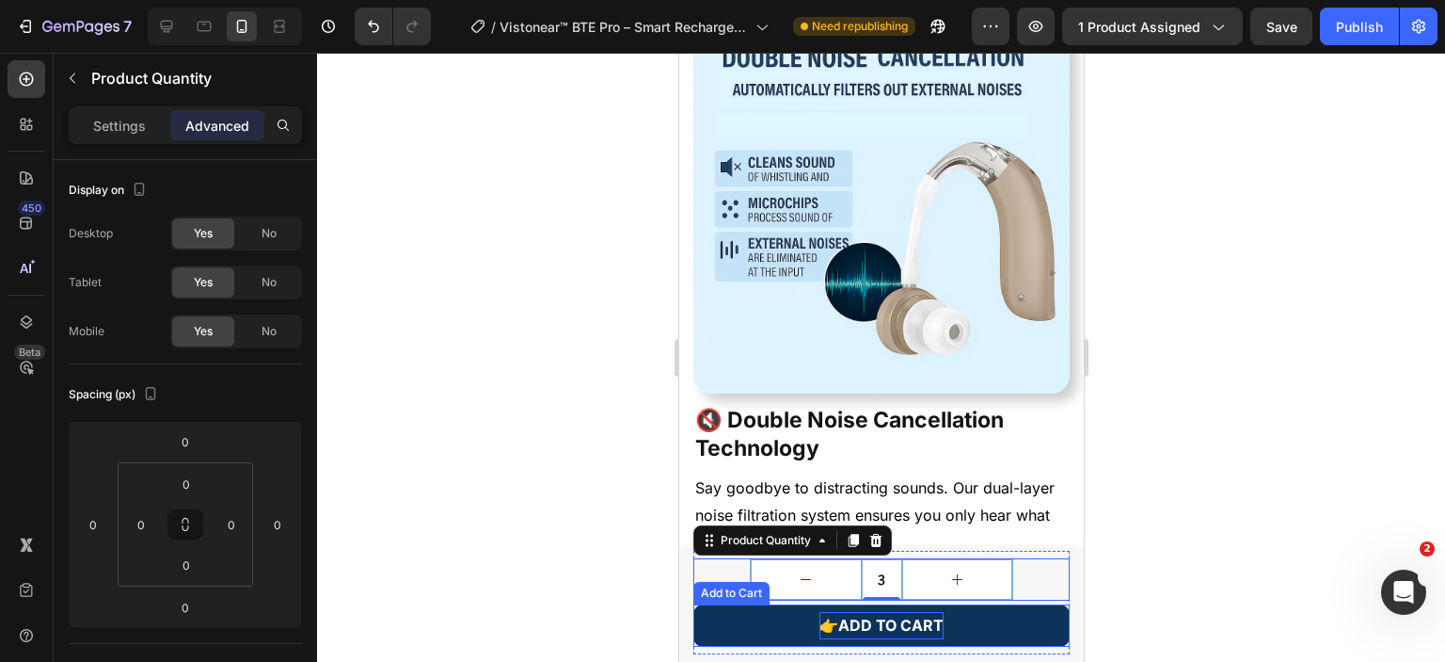
click at [1051, 630] on button "👉ADD TO CART" at bounding box center [881, 625] width 376 height 42
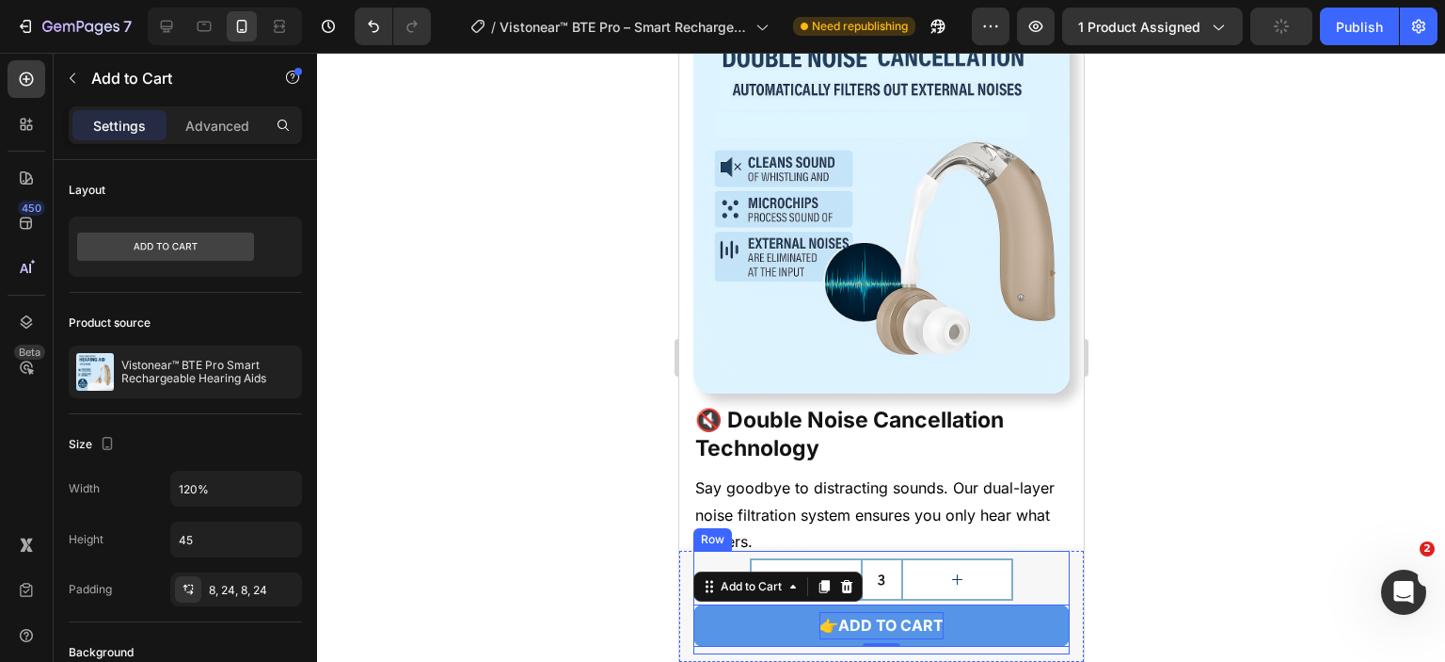
click at [1036, 650] on div "3 Product Quantity 👉ADD TO CART Add to Cart 0 Row" at bounding box center [881, 602] width 376 height 104
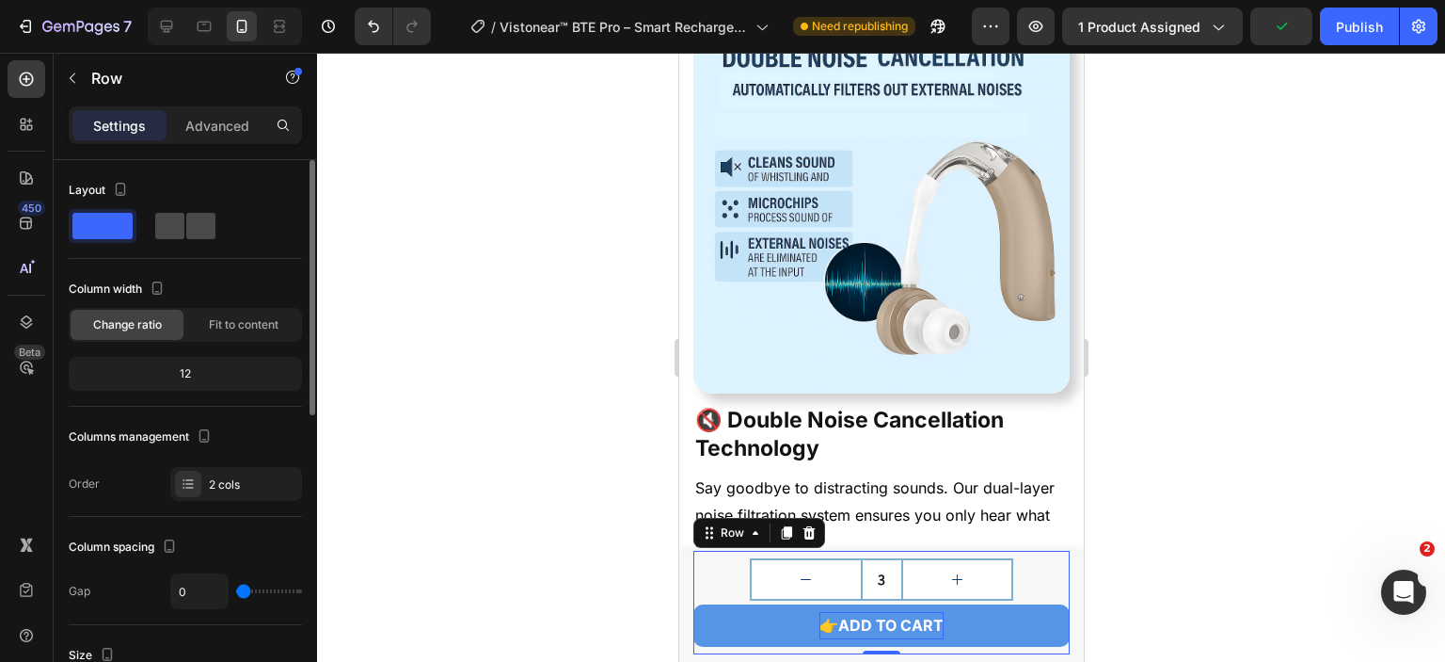
click at [188, 229] on span at bounding box center [200, 226] width 29 height 26
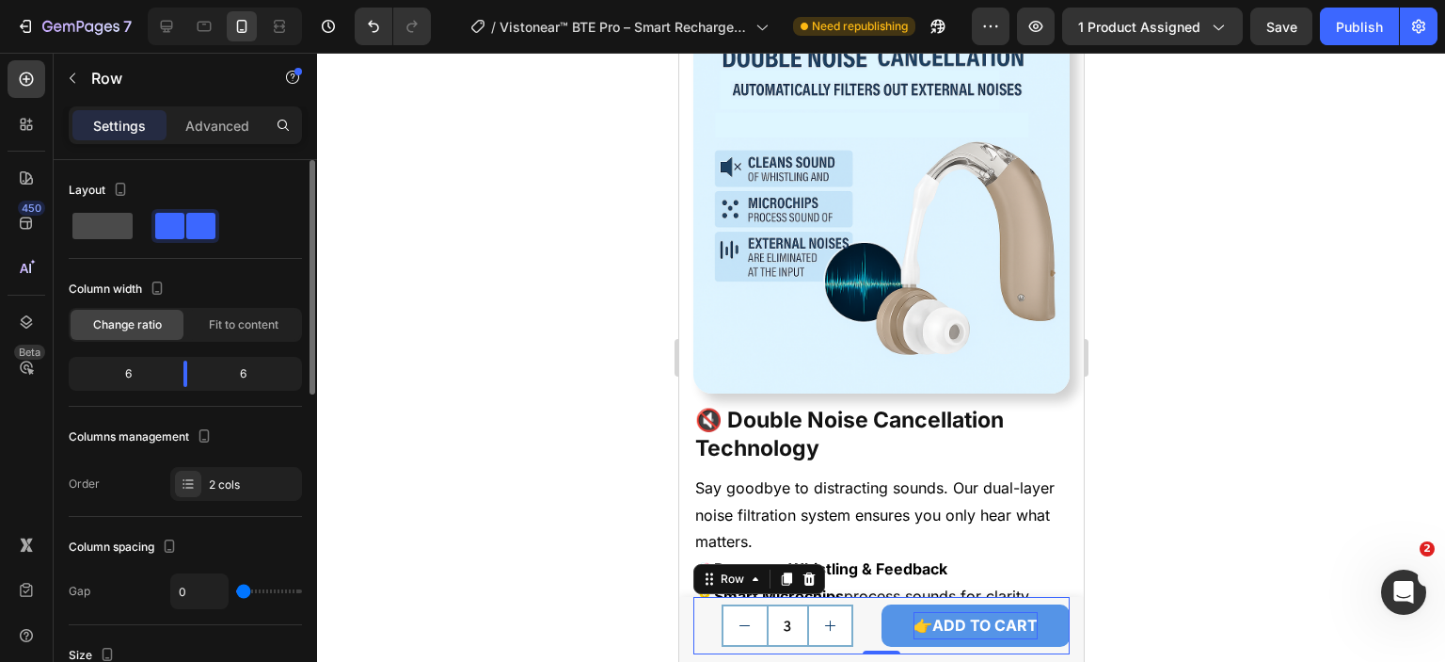
click at [114, 232] on span at bounding box center [102, 226] width 60 height 26
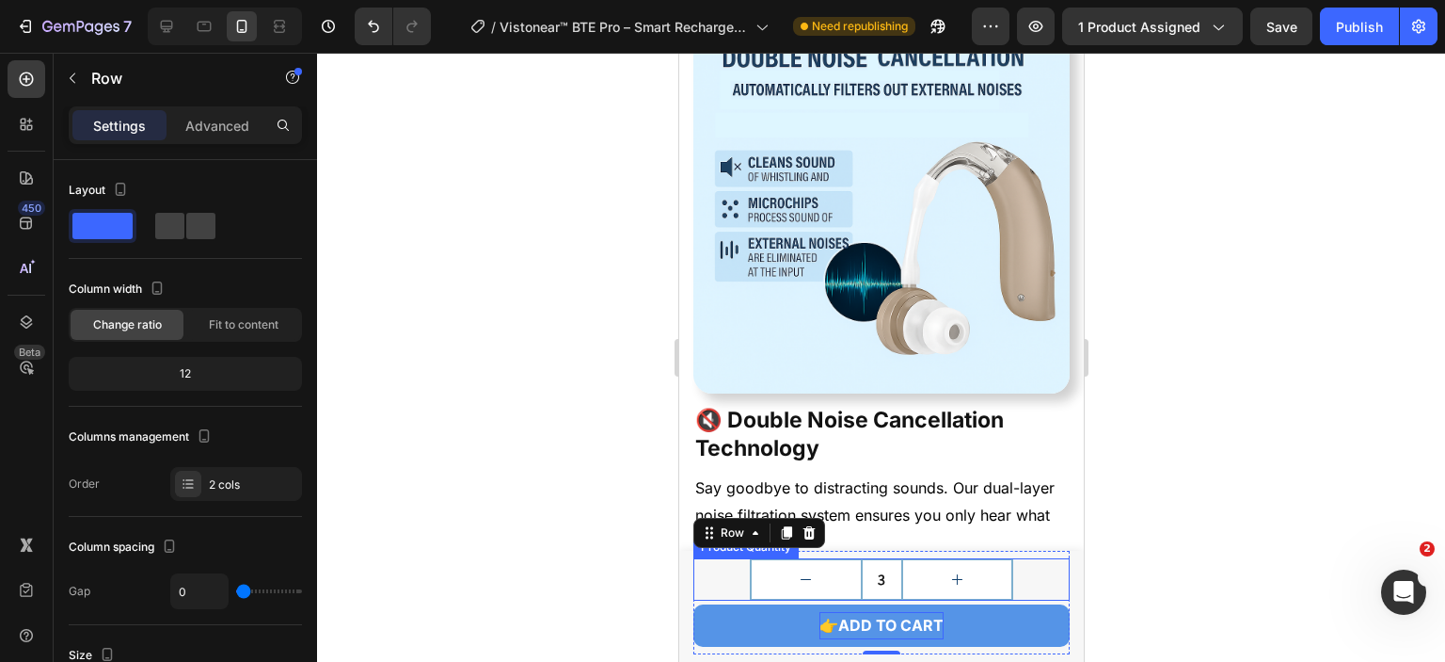
click at [749, 575] on div "3" at bounding box center [880, 579] width 263 height 42
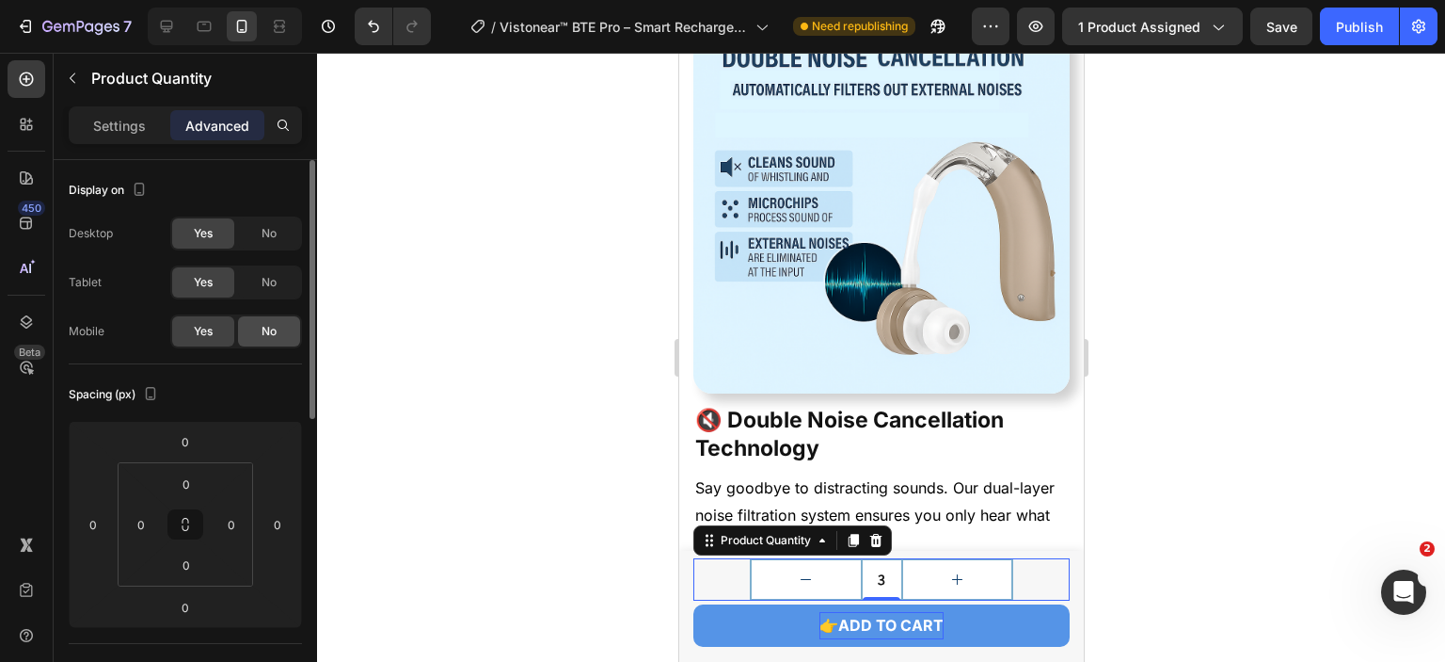
click at [258, 322] on div "No" at bounding box center [269, 331] width 62 height 30
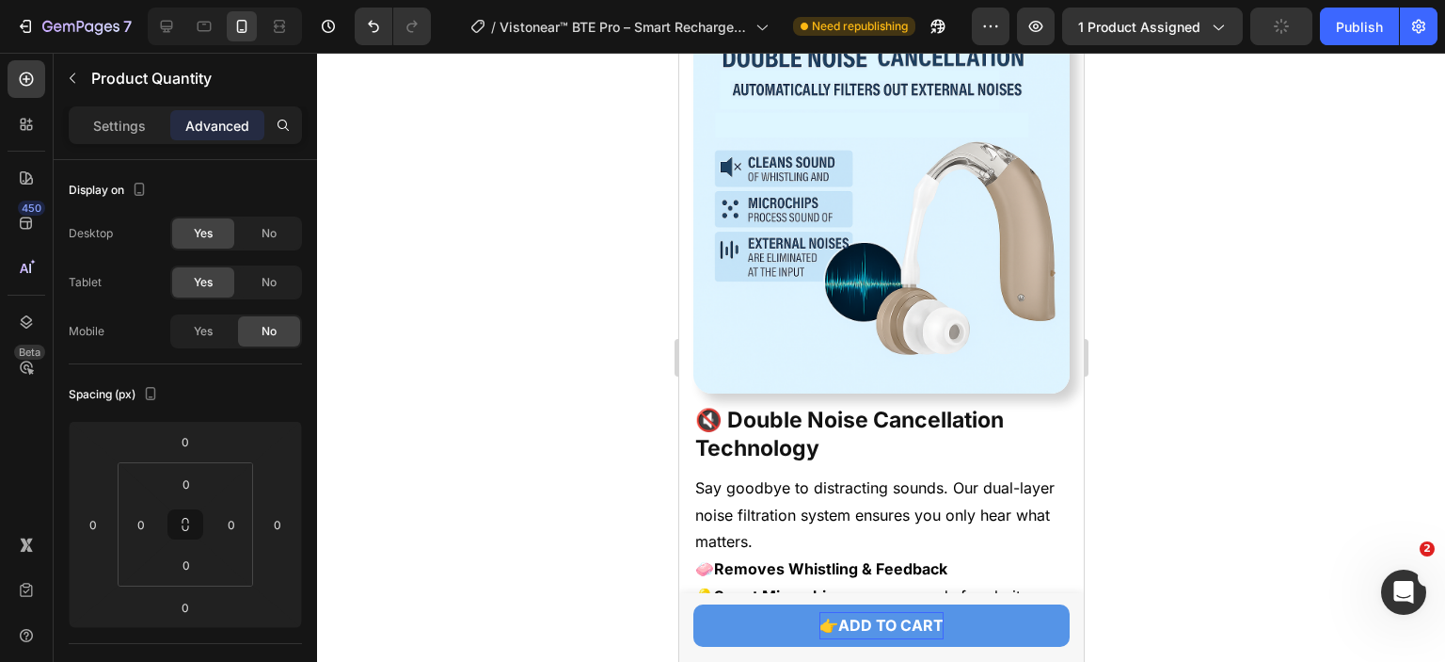
scroll to position [4561, 0]
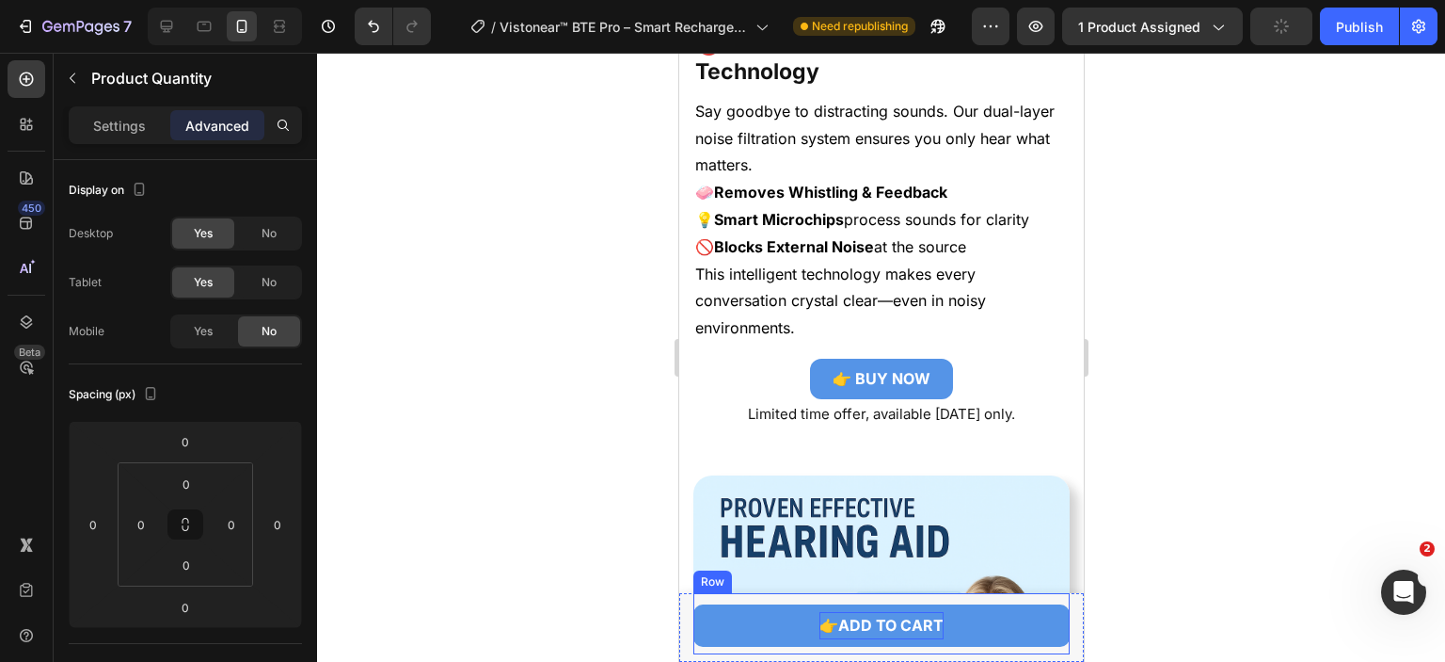
click at [1009, 598] on div "3 Product Quantity 0 👉ADD TO CART Add to Cart Row" at bounding box center [881, 623] width 376 height 61
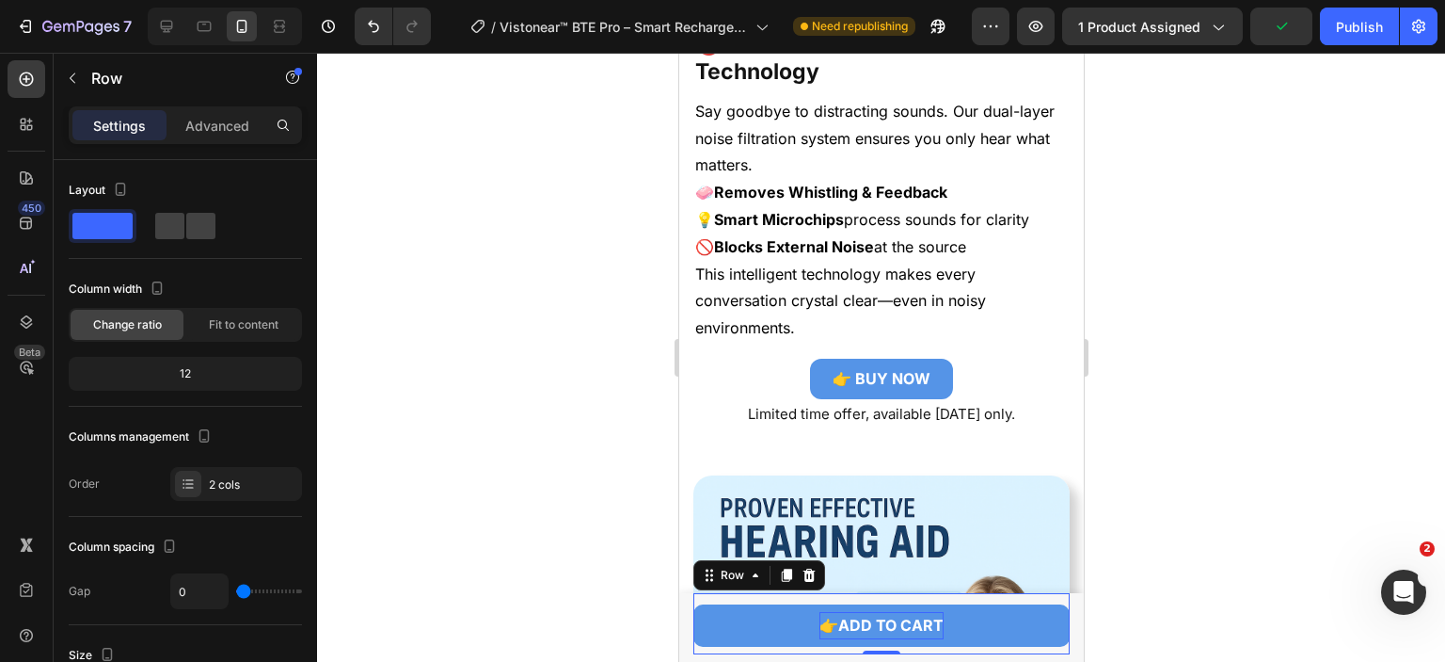
click at [215, 106] on div "Settings Advanced" at bounding box center [185, 125] width 233 height 38
click at [212, 120] on p "Advanced" at bounding box center [217, 126] width 64 height 20
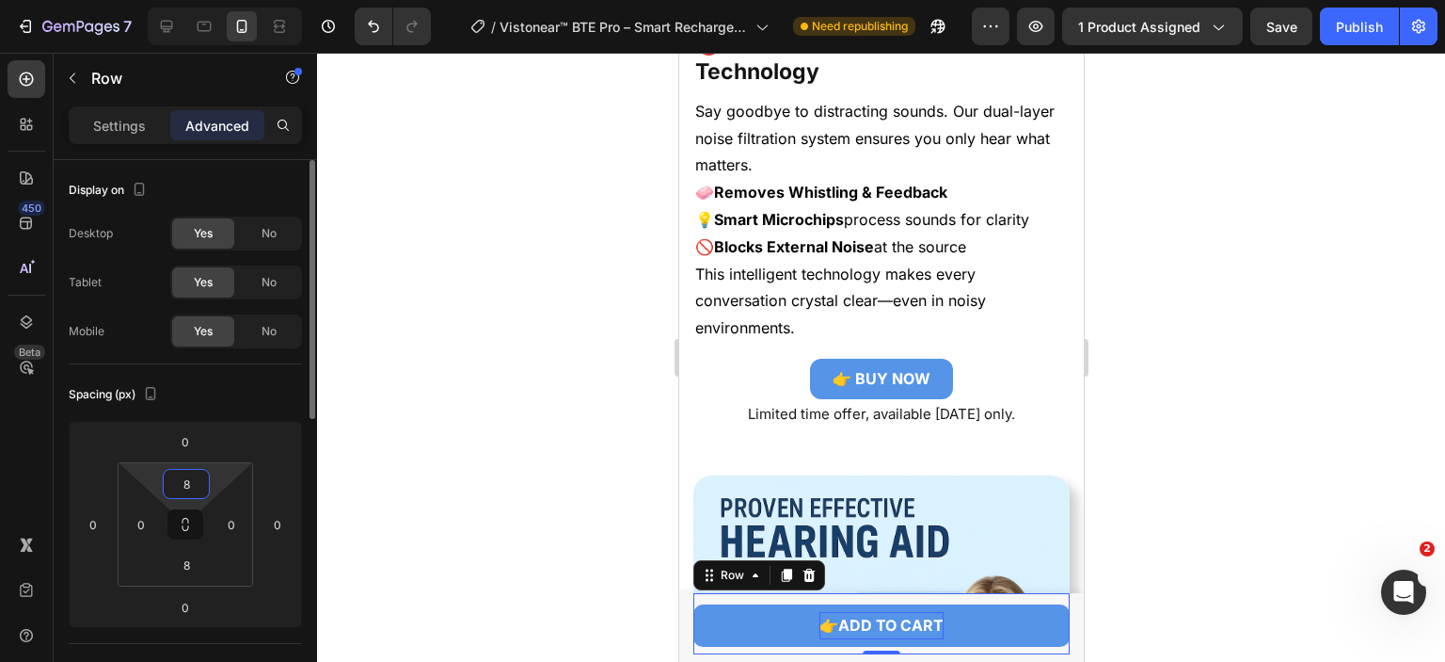
click at [179, 481] on input "8" at bounding box center [186, 484] width 38 height 28
click at [188, 481] on input "0" at bounding box center [186, 484] width 38 height 28
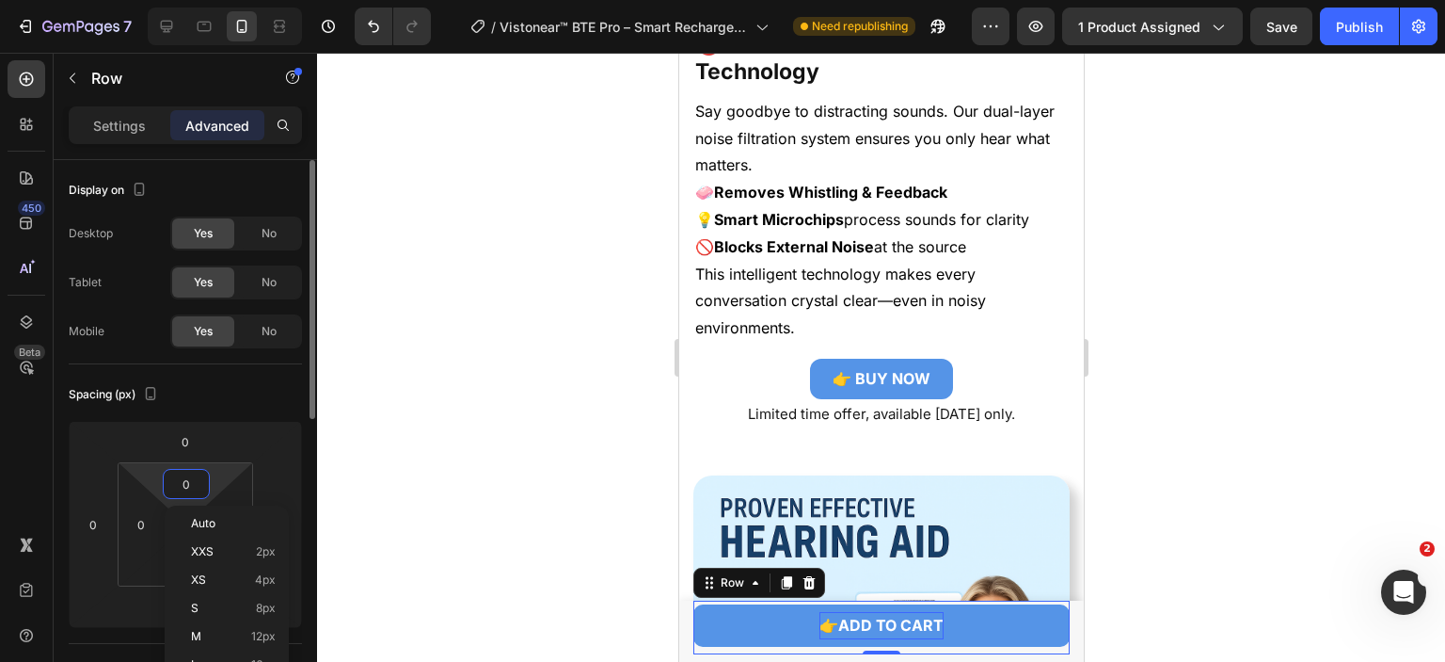
type input "4"
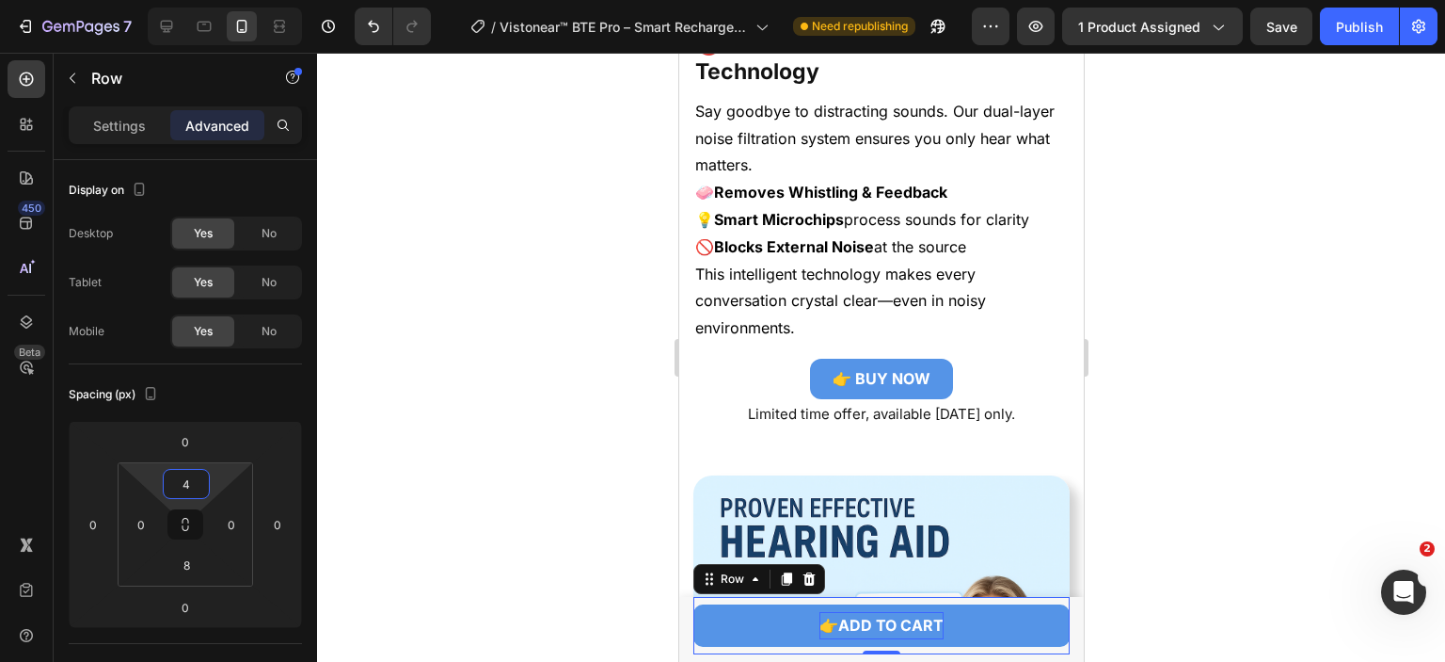
click at [1210, 458] on div at bounding box center [881, 357] width 1128 height 609
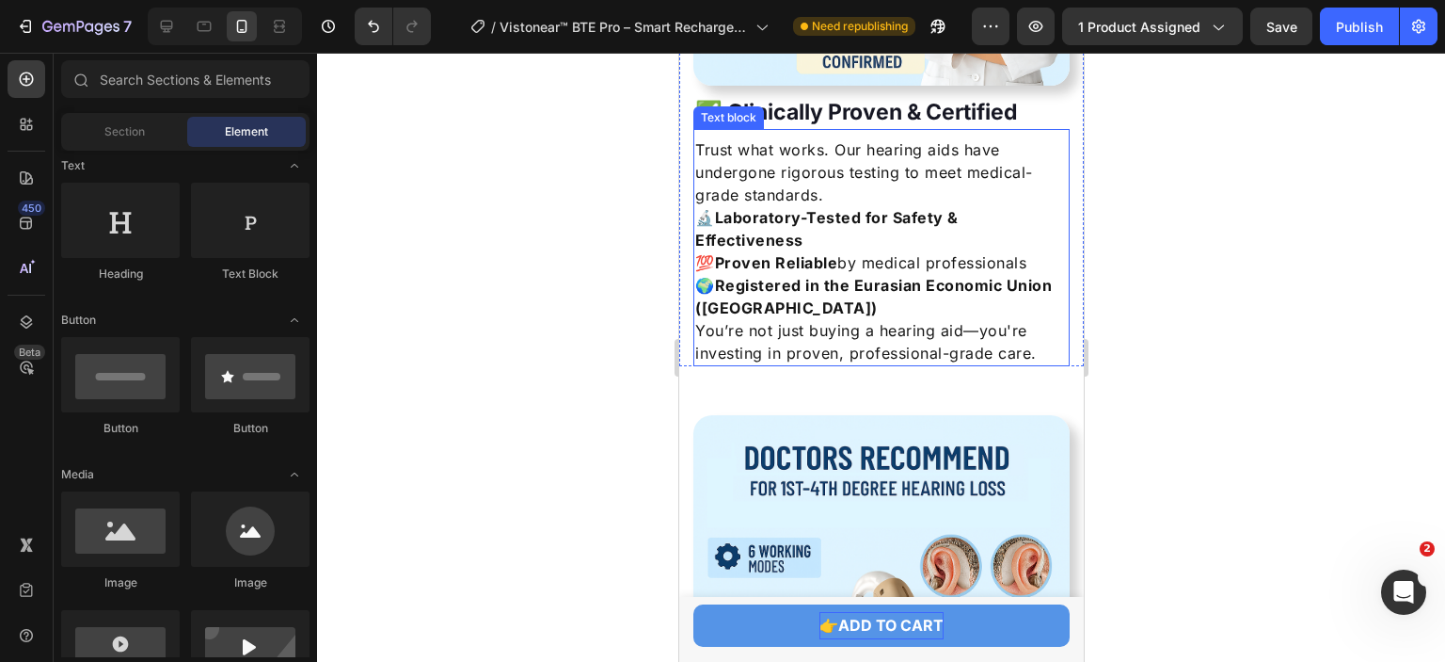
scroll to position [5314, 0]
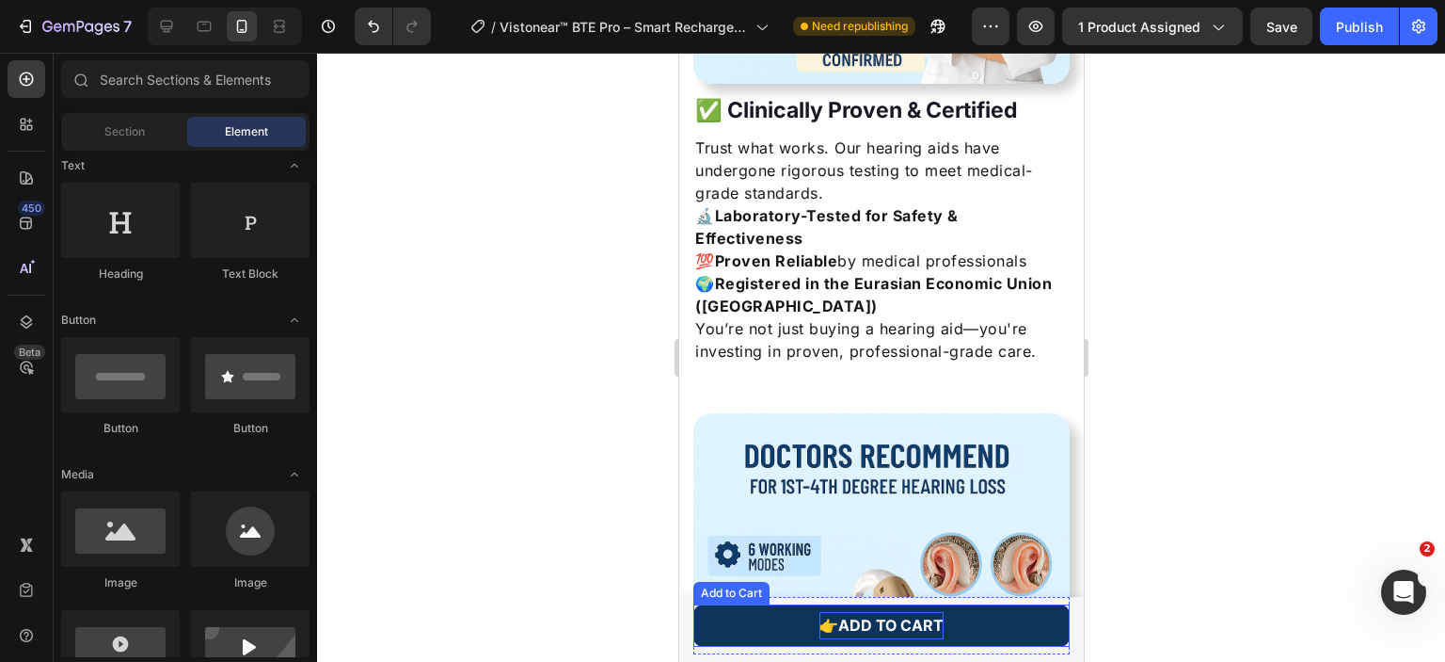
click at [998, 635] on button "👉ADD TO CART" at bounding box center [881, 625] width 376 height 42
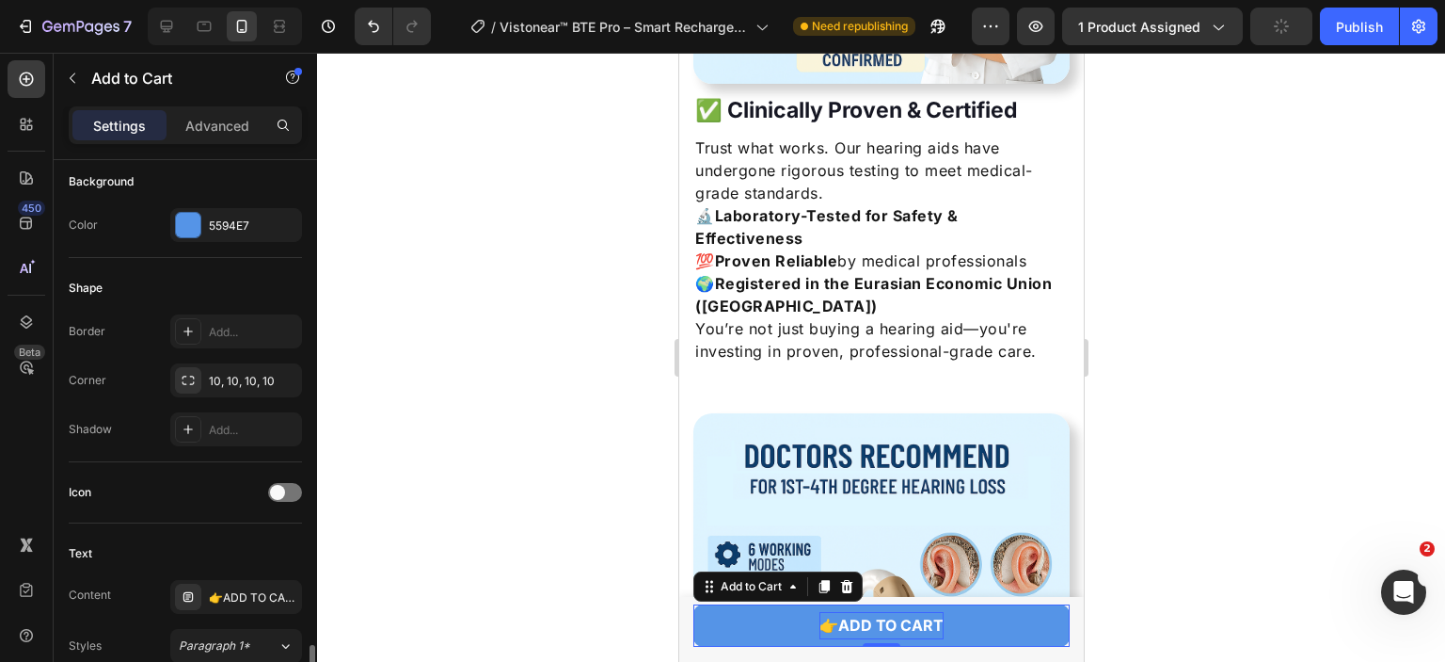
scroll to position [753, 0]
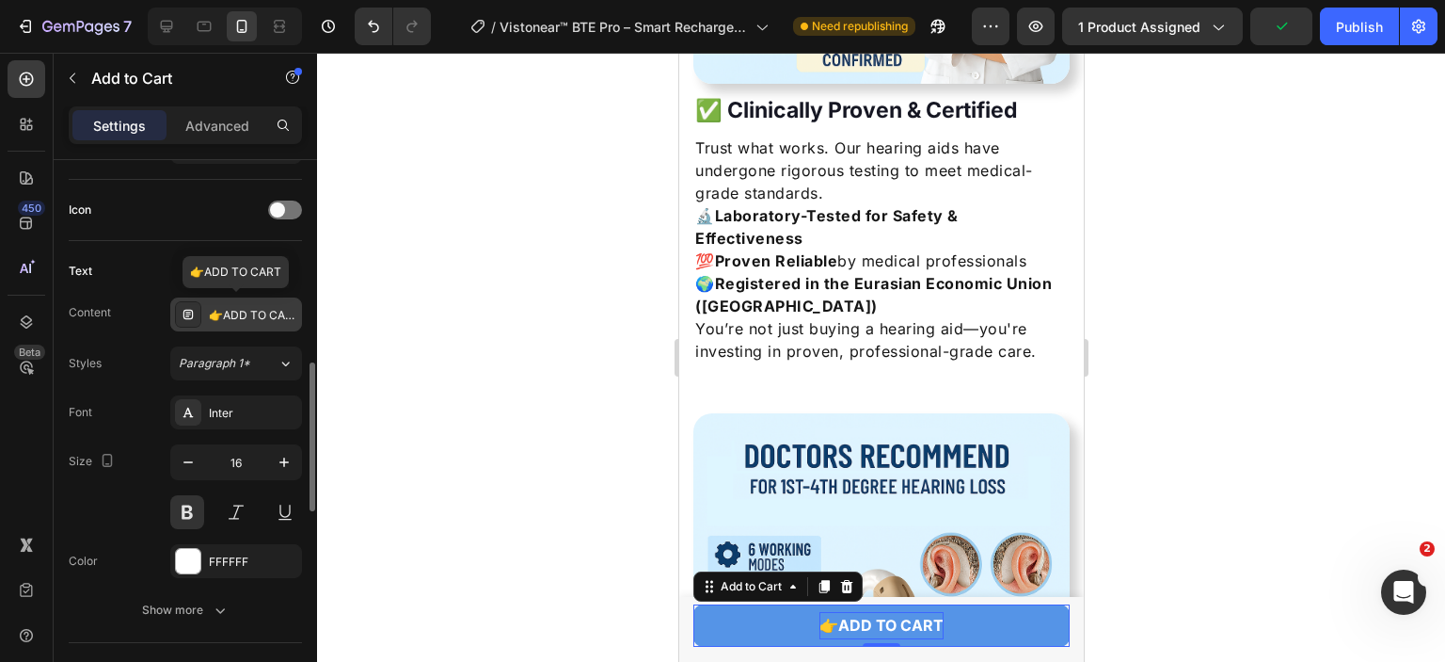
click at [254, 307] on div "👉ADD TO CART" at bounding box center [253, 315] width 88 height 17
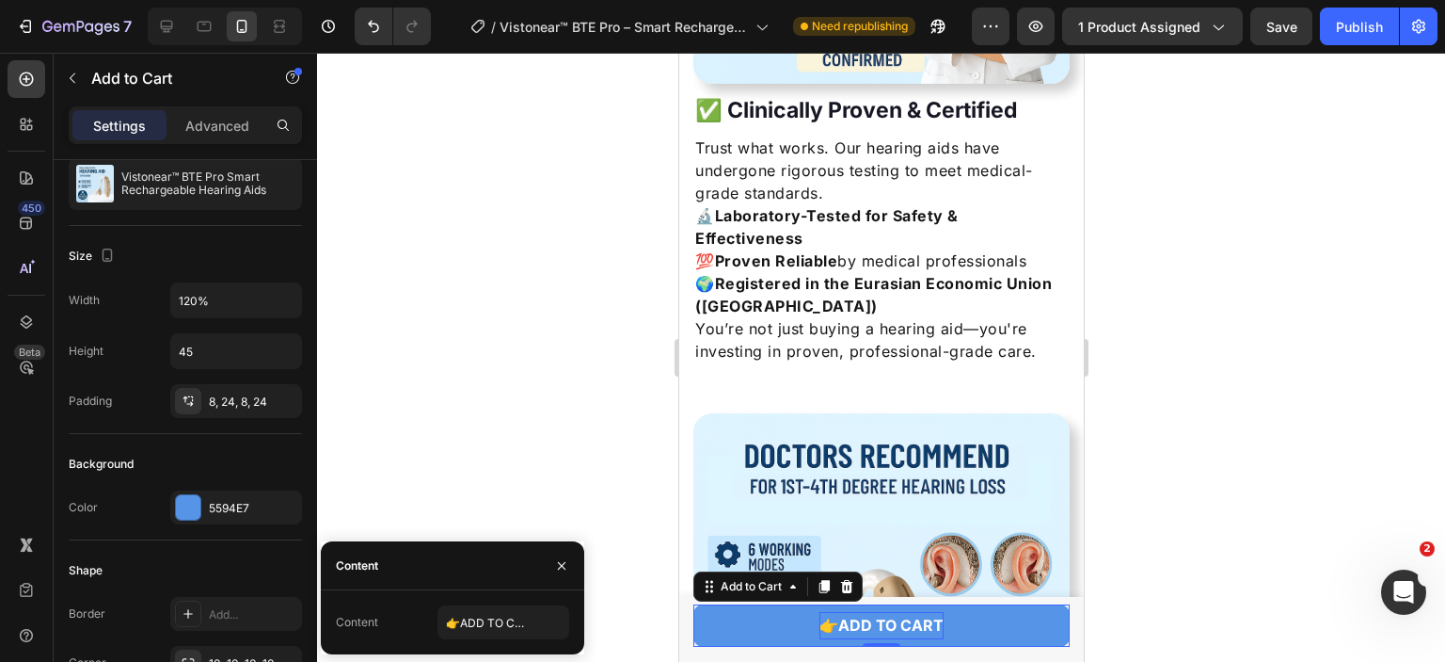
scroll to position [0, 0]
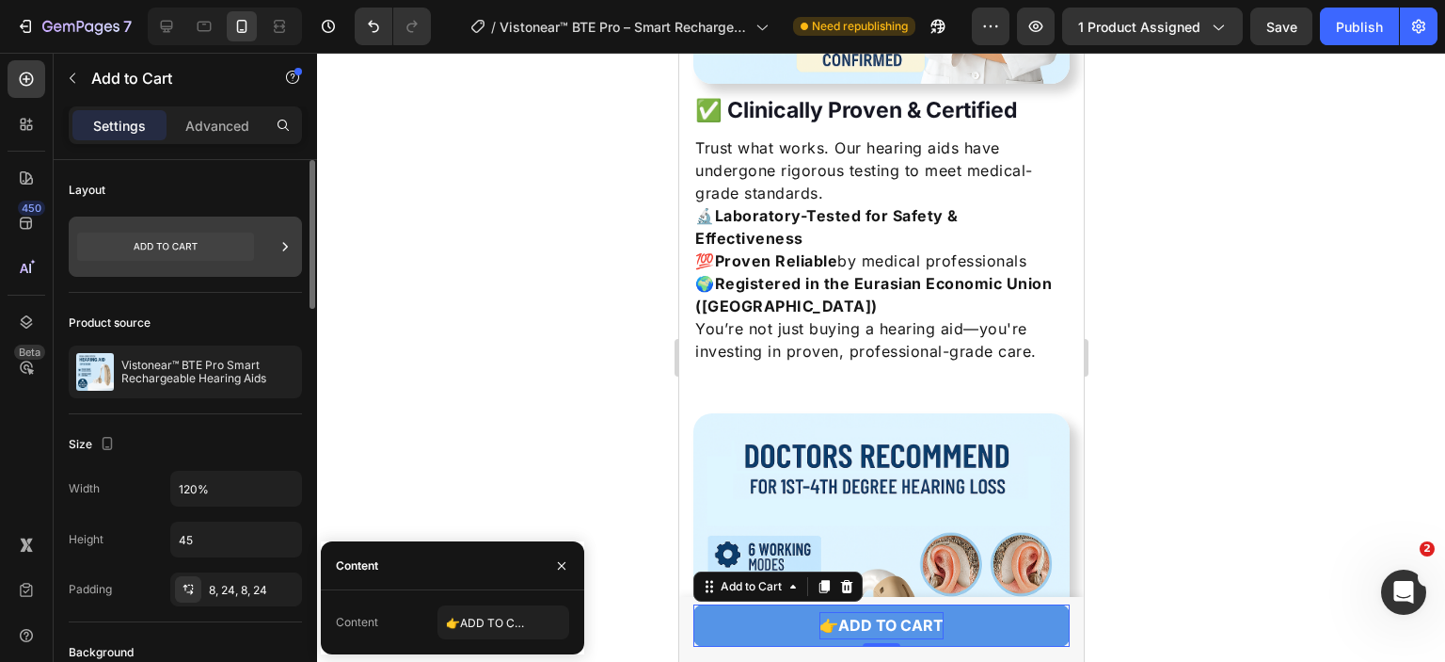
click at [228, 244] on icon at bounding box center [165, 246] width 177 height 28
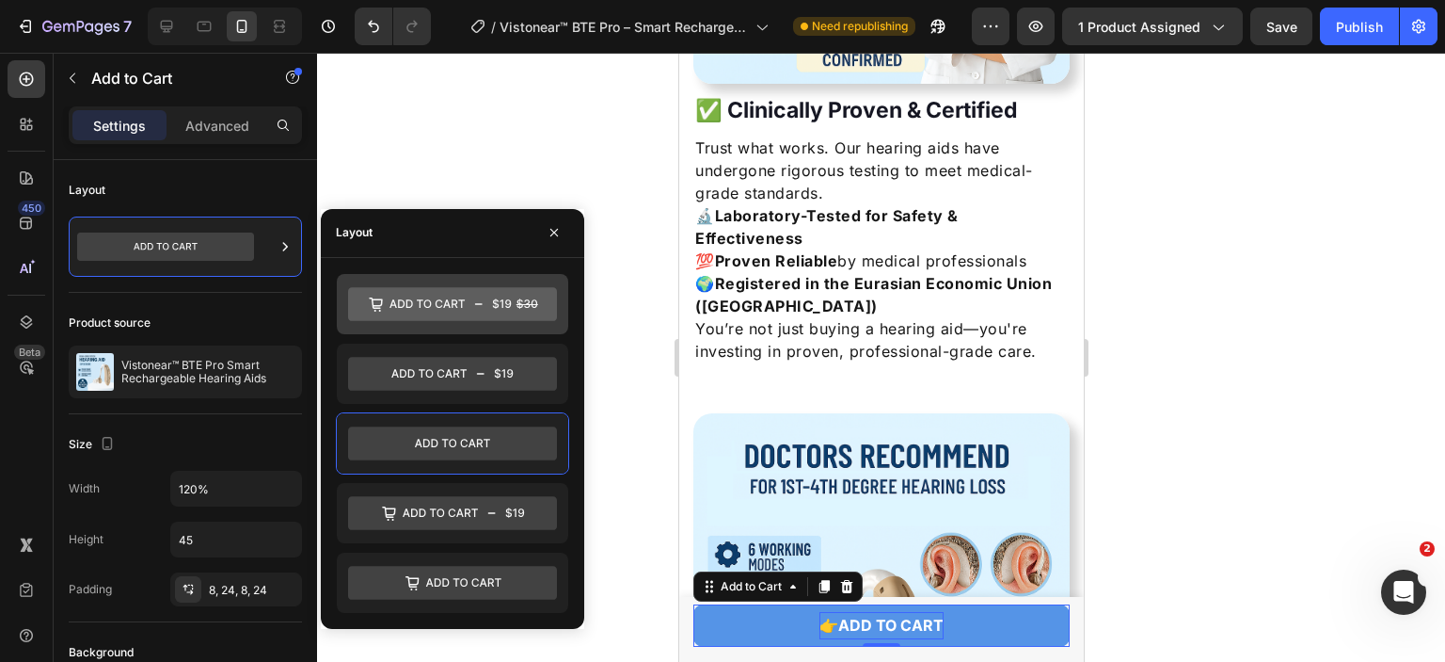
drag, startPoint x: 474, startPoint y: 300, endPoint x: 109, endPoint y: 324, distance: 365.9
click at [474, 300] on icon at bounding box center [452, 304] width 209 height 34
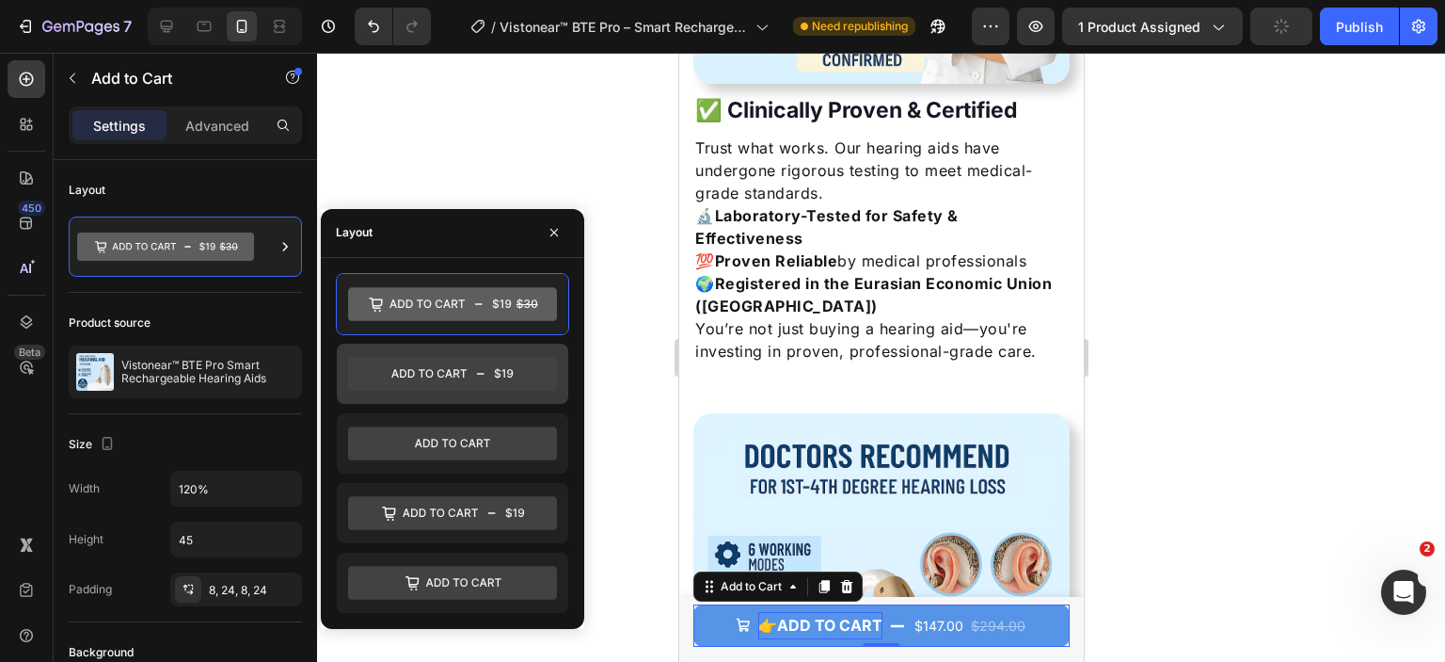
click at [534, 375] on icon at bounding box center [452, 374] width 209 height 34
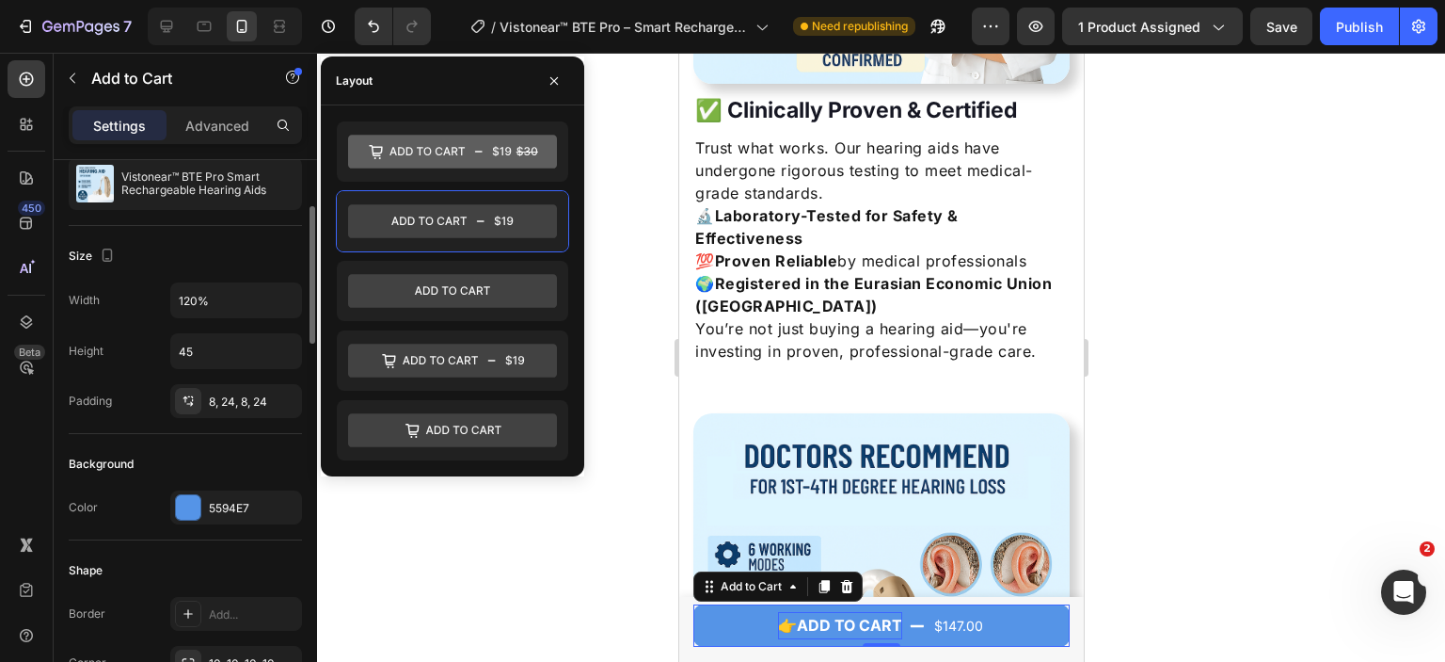
scroll to position [282, 0]
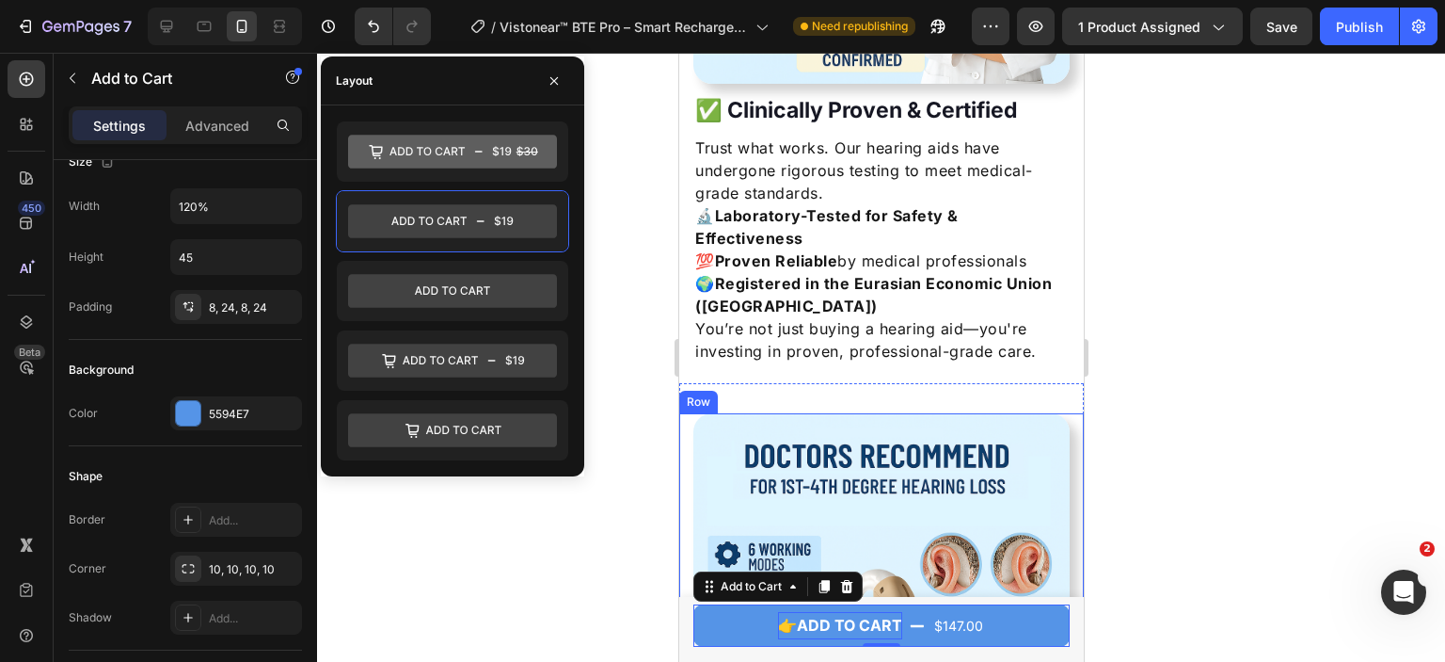
click at [1238, 543] on div at bounding box center [881, 357] width 1128 height 609
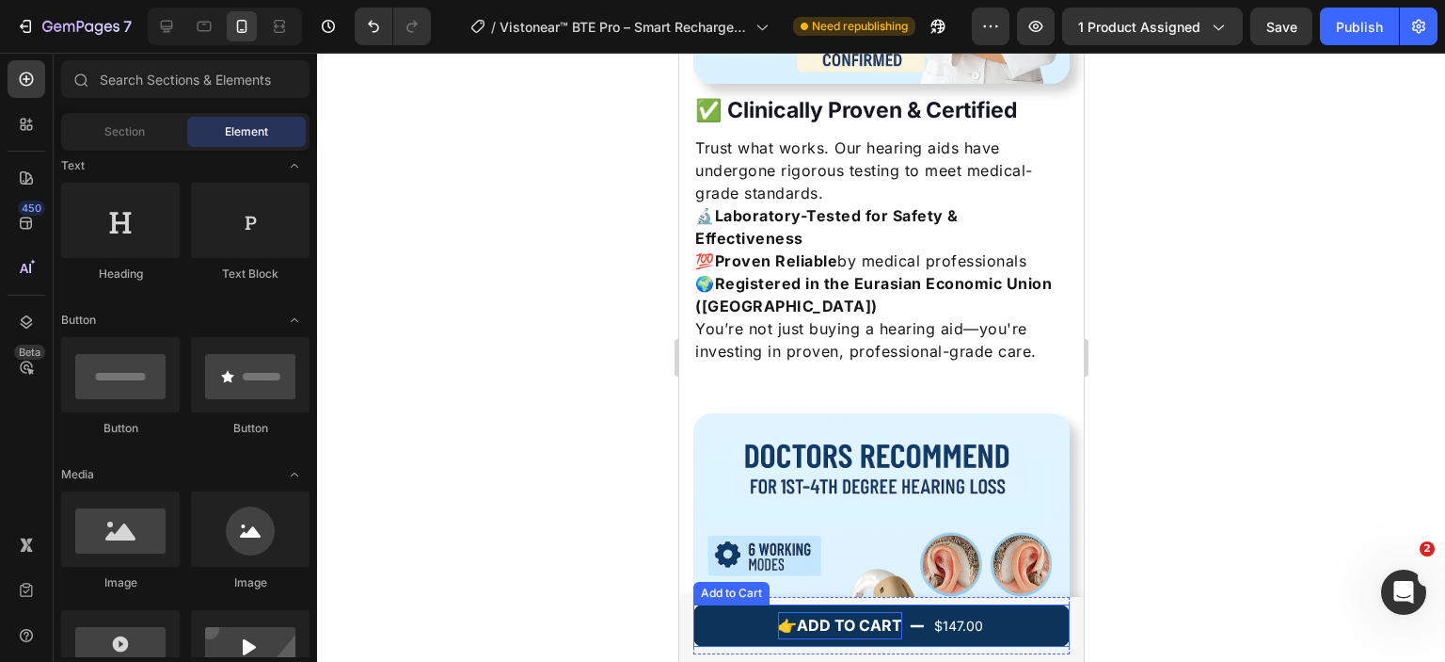
click at [969, 618] on div "$147.00" at bounding box center [958, 625] width 53 height 27
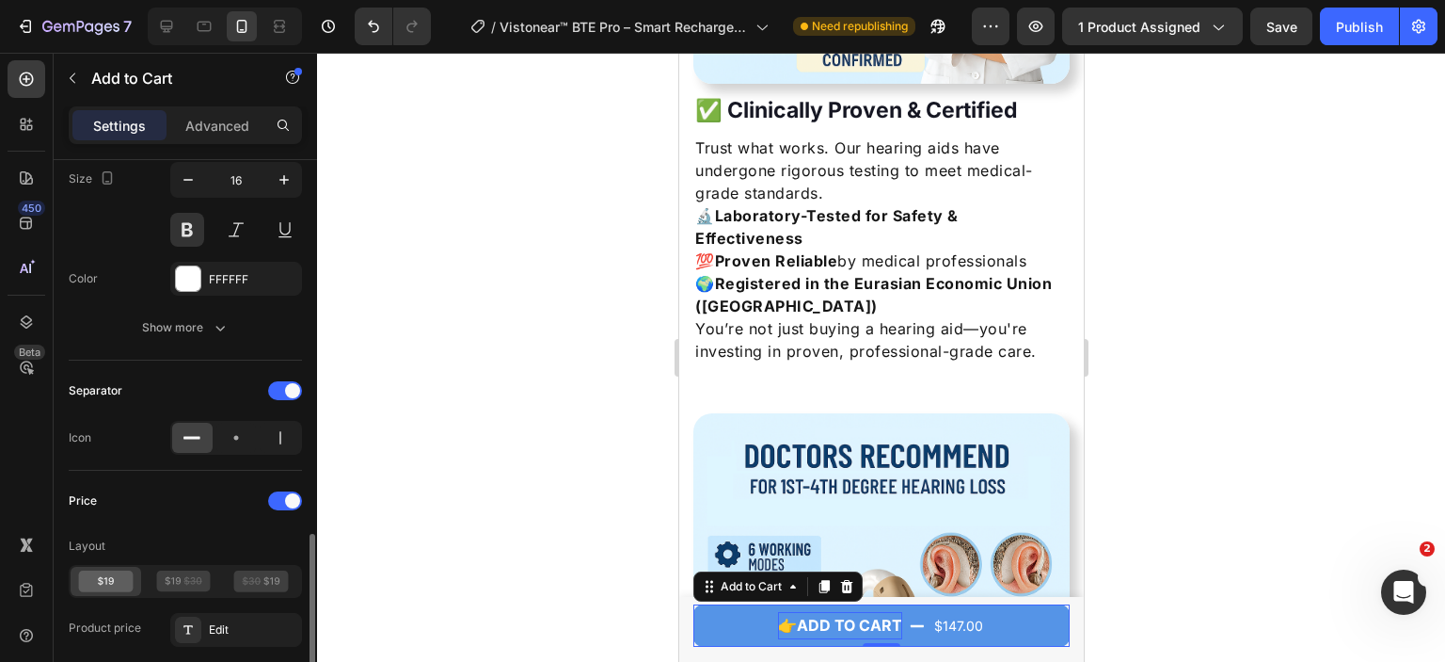
scroll to position [1317, 0]
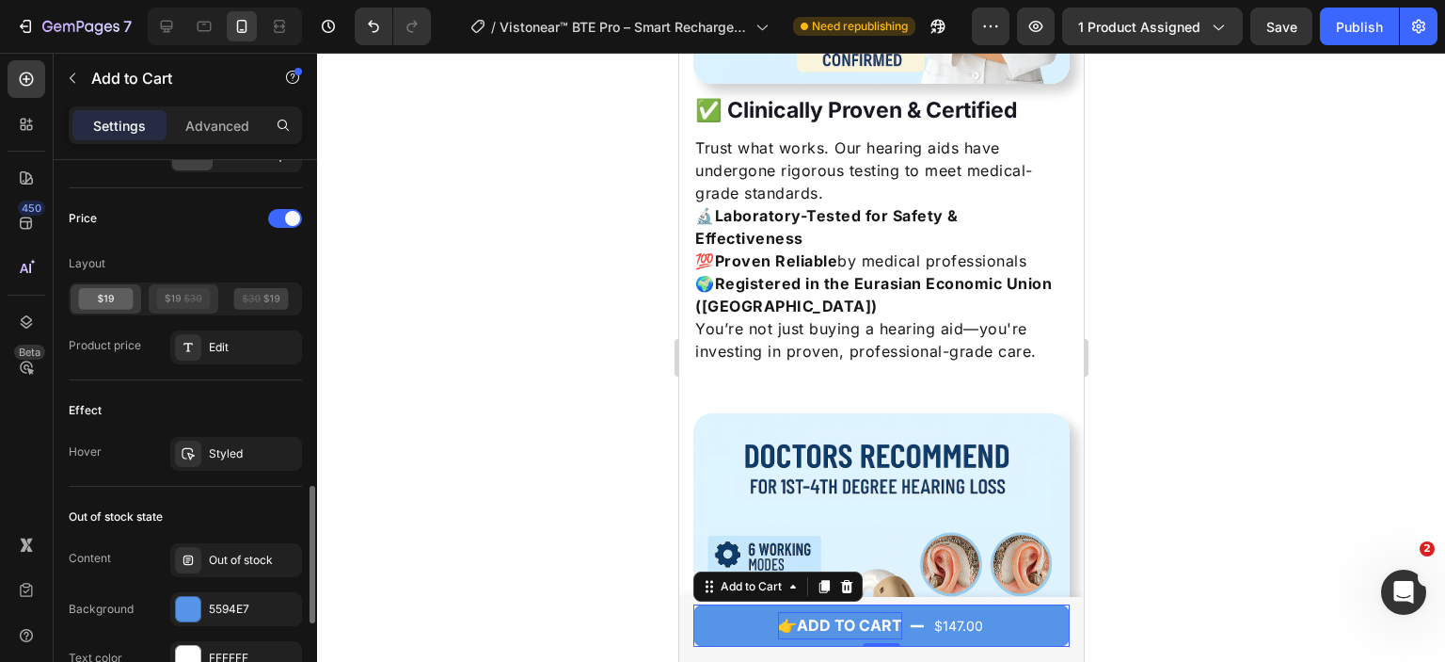
click at [189, 302] on icon at bounding box center [183, 299] width 55 height 22
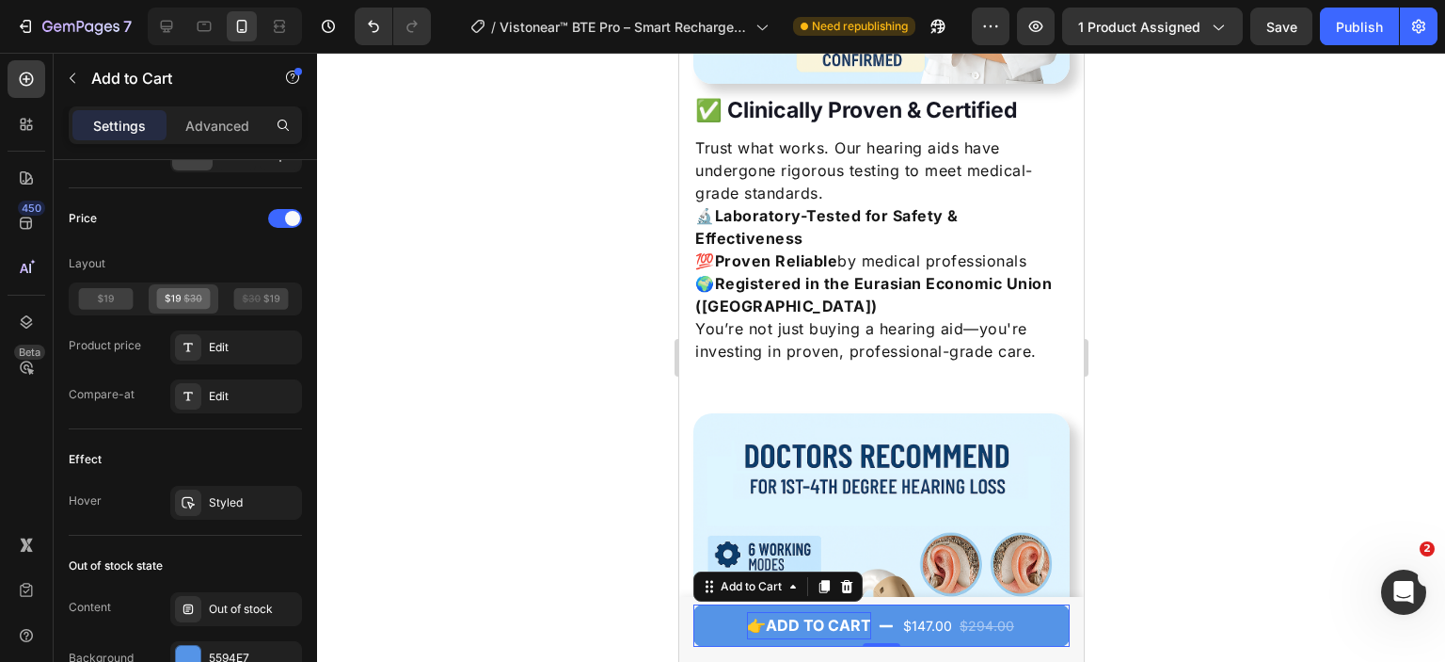
click at [758, 629] on div "👉ADD TO CART" at bounding box center [808, 625] width 124 height 27
click at [758, 627] on p "👉ADD TO CART" at bounding box center [808, 625] width 124 height 27
click at [1322, 556] on div at bounding box center [881, 357] width 1128 height 609
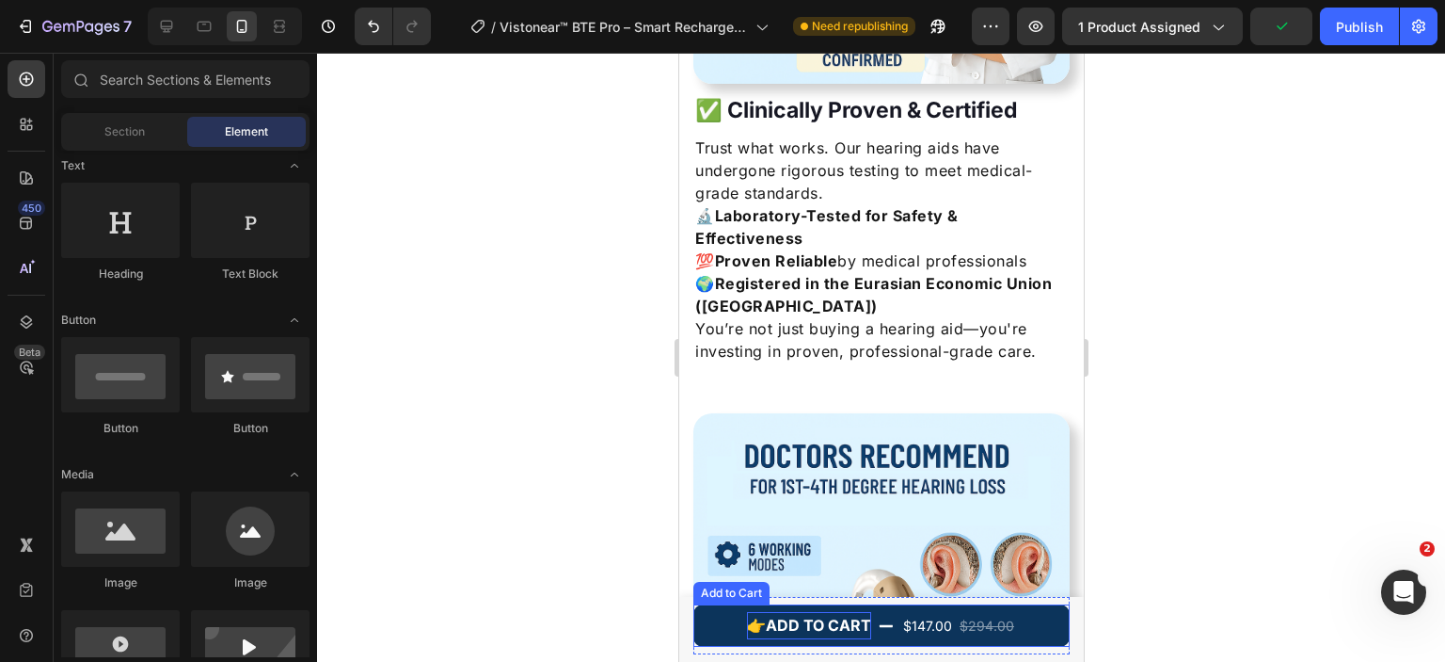
click at [806, 614] on p "👉ADD TO CART" at bounding box center [808, 625] width 124 height 27
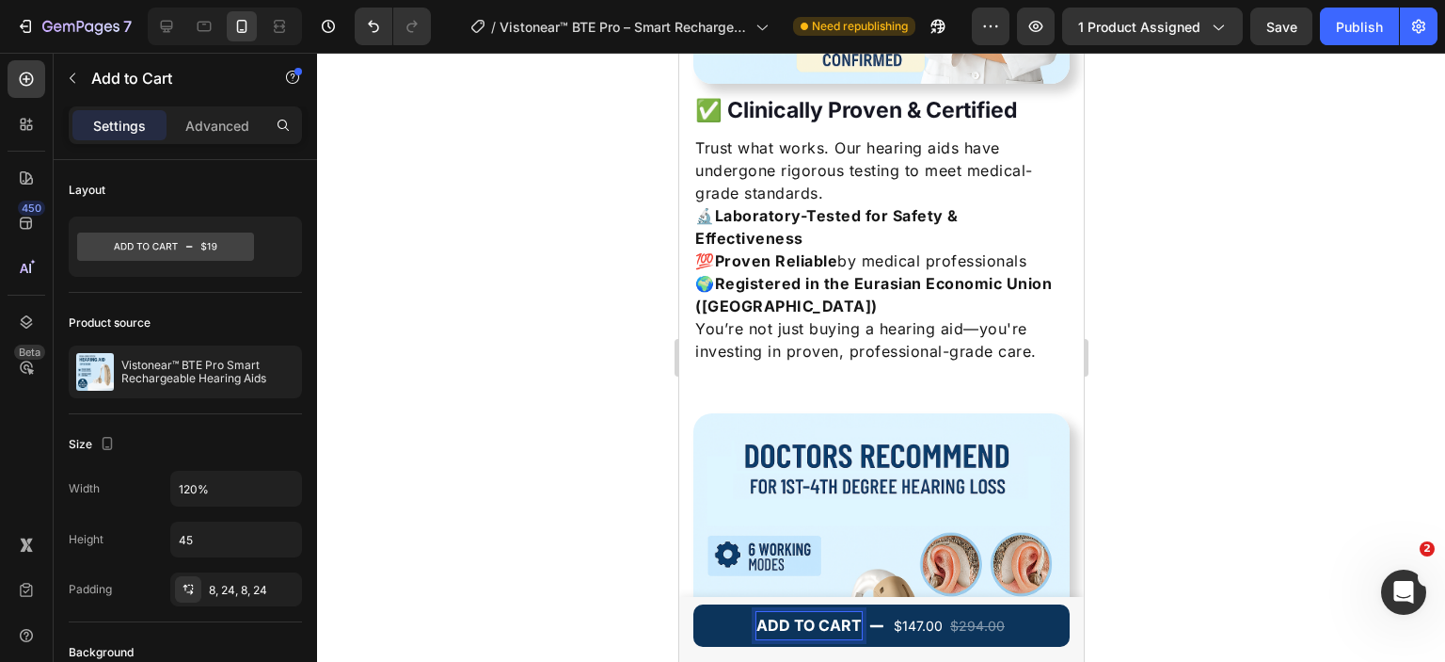
click at [1271, 468] on div at bounding box center [881, 357] width 1128 height 609
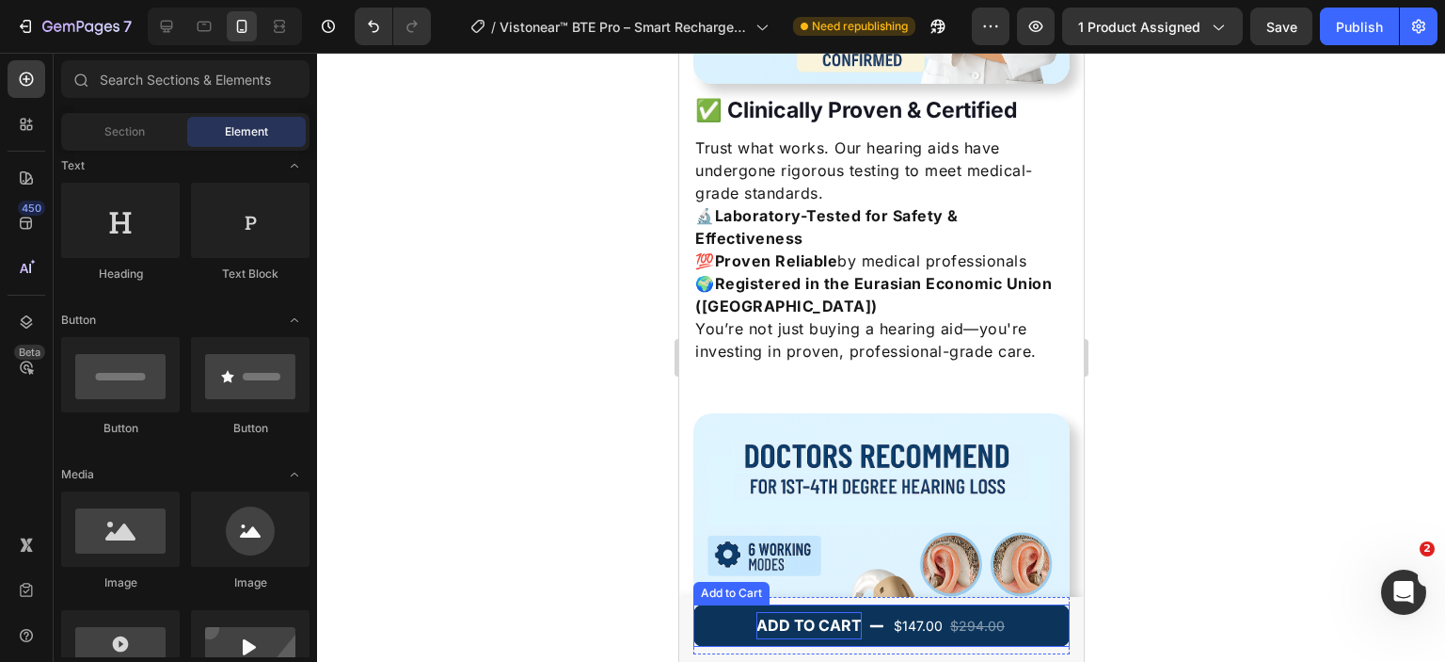
click at [869, 624] on icon "ADD TO CART" at bounding box center [875, 625] width 13 height 2
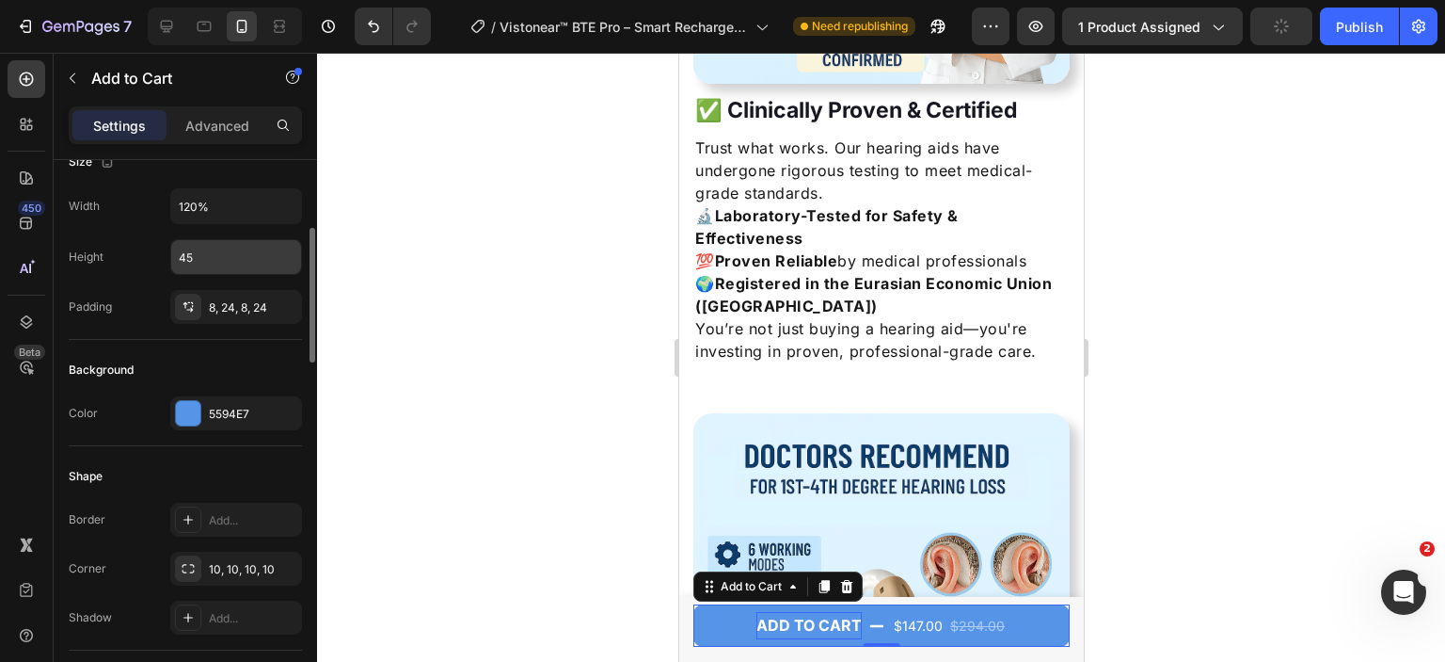
scroll to position [188, 0]
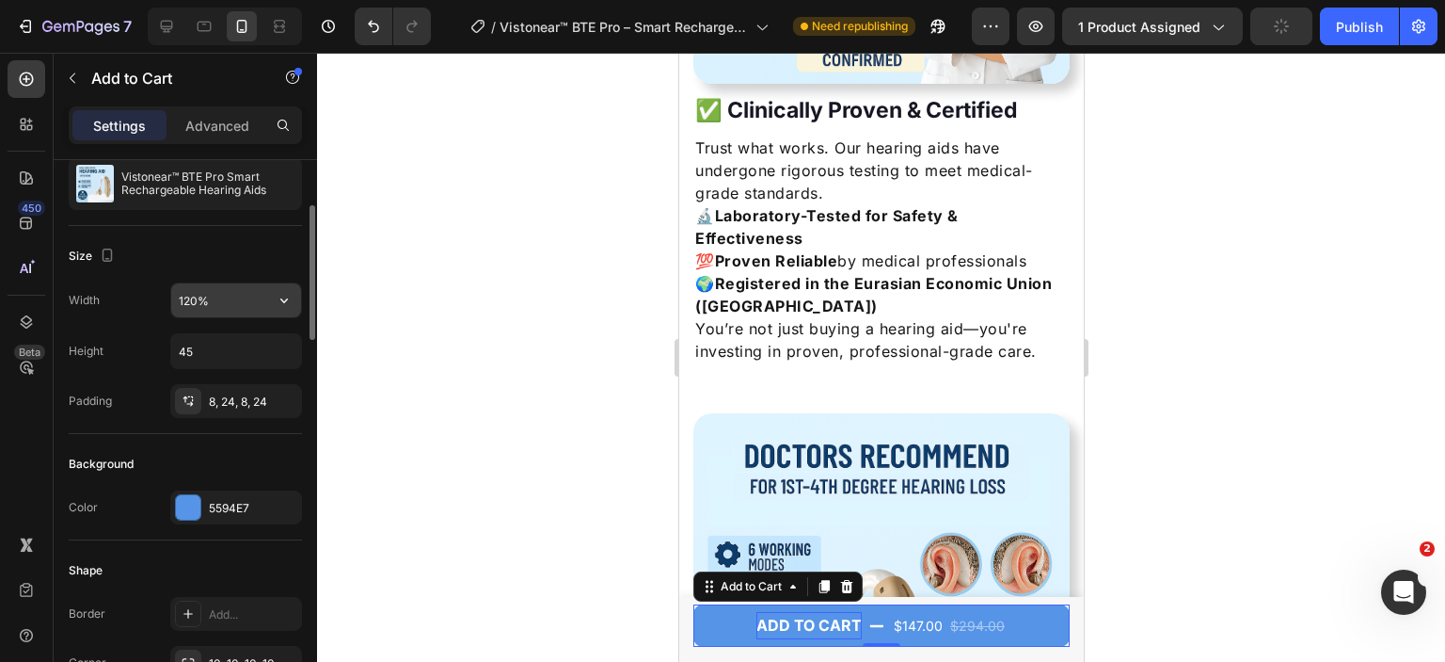
click at [192, 295] on input "120%" at bounding box center [236, 300] width 130 height 34
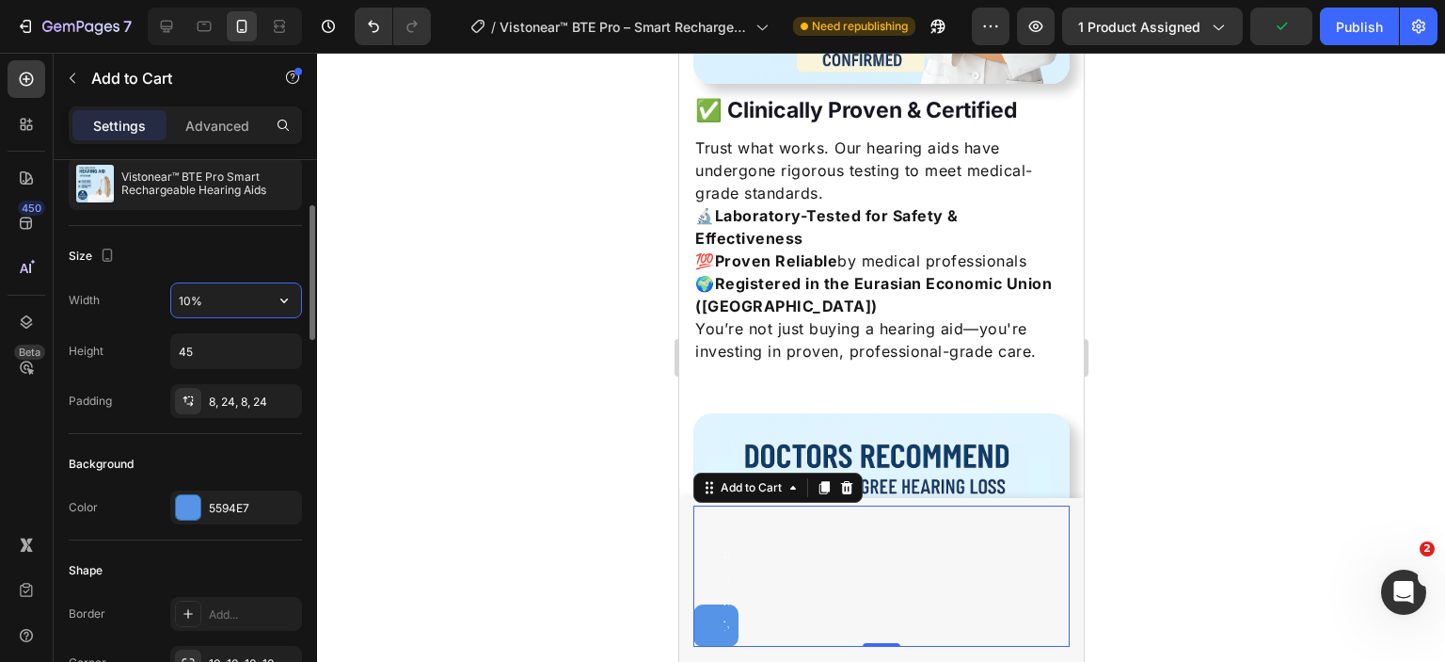
type input "100%"
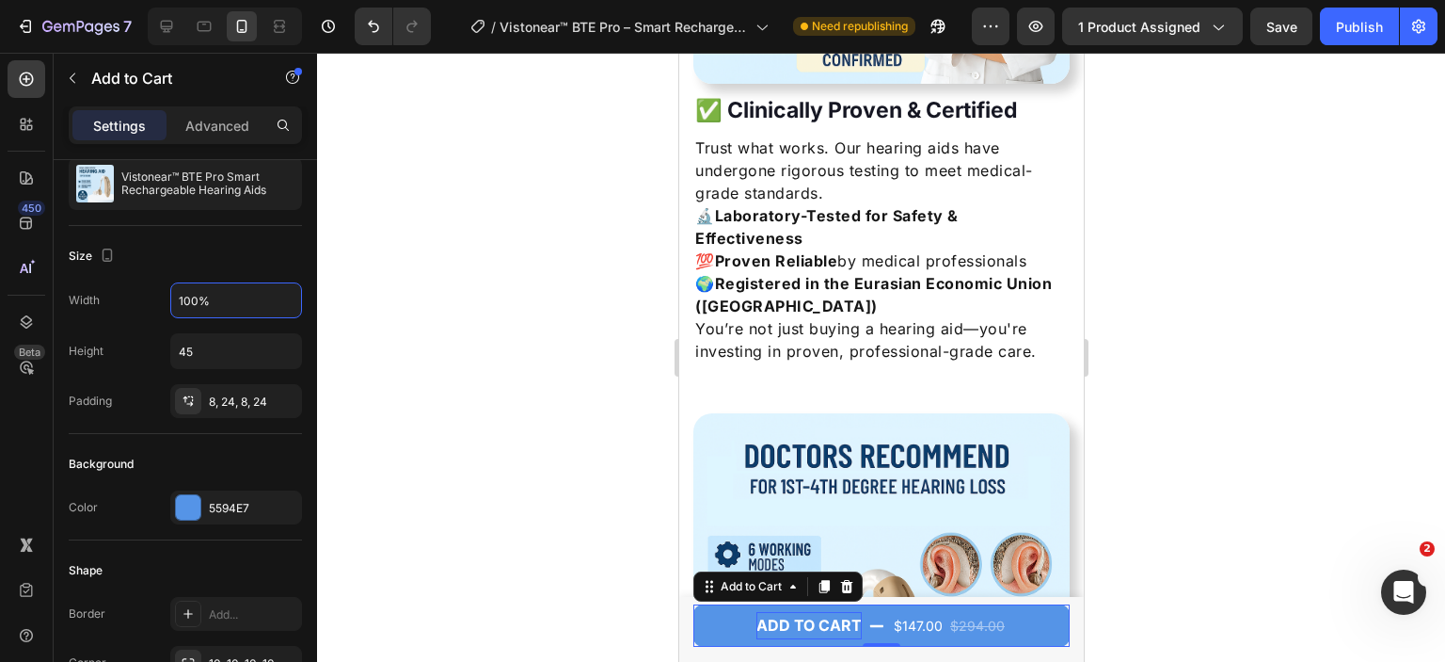
click at [1253, 529] on div at bounding box center [881, 357] width 1128 height 609
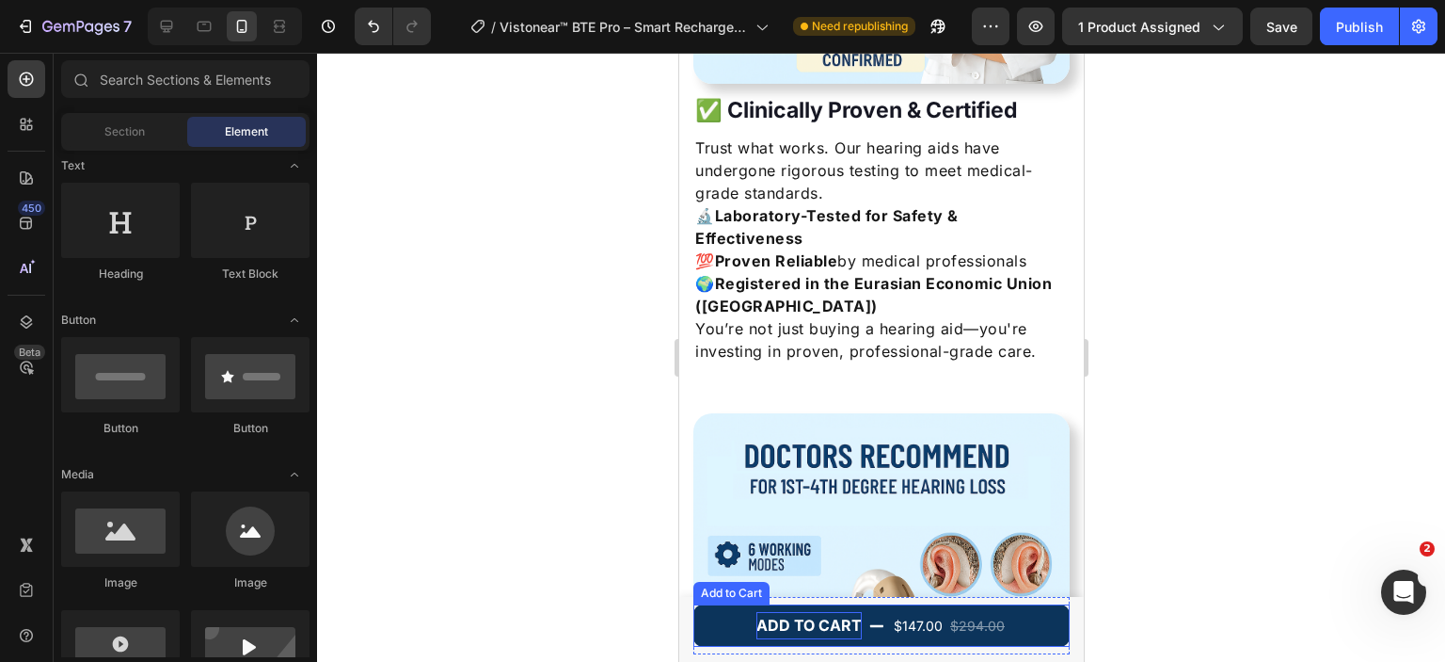
click at [1008, 627] on button "ADD TO CART $147.00 $294.00" at bounding box center [881, 625] width 376 height 42
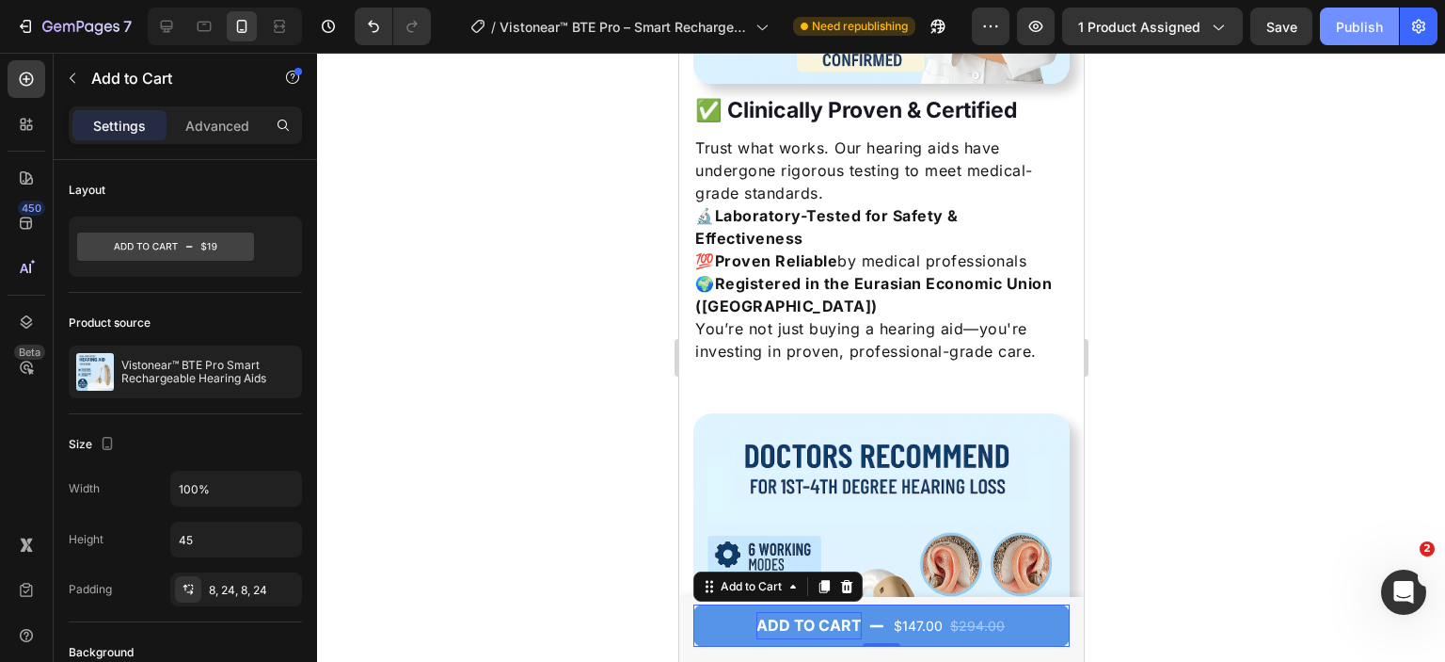
click at [1355, 18] on div "Publish" at bounding box center [1359, 27] width 47 height 20
click at [164, 24] on icon at bounding box center [166, 26] width 19 height 19
type input "140%"
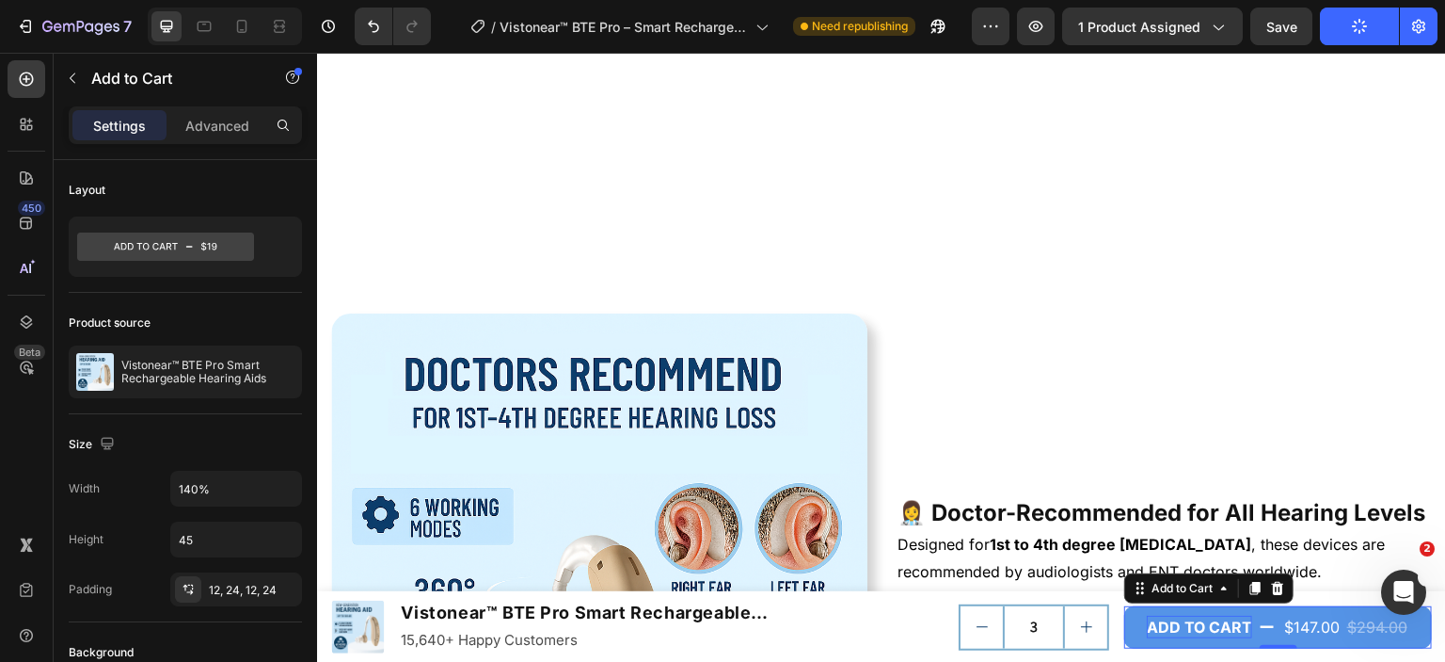
scroll to position [5799, 0]
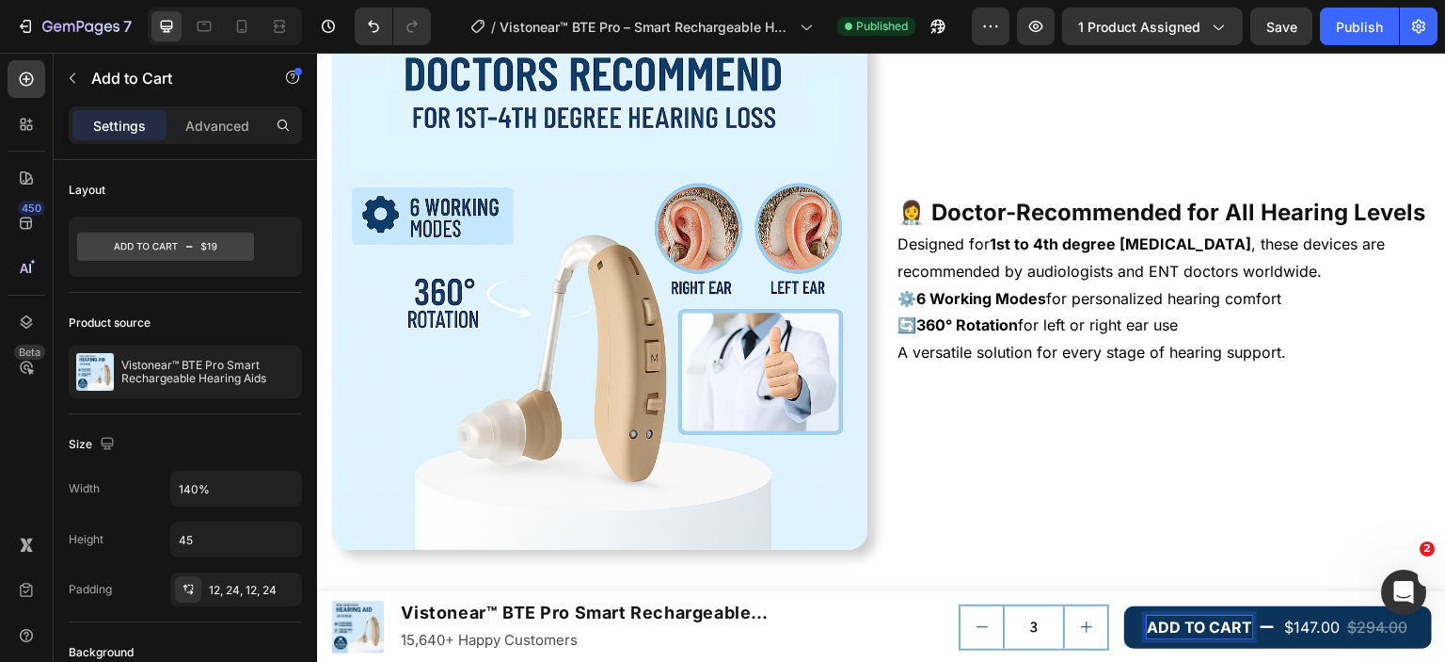
click at [1277, 609] on button "ADD TO CART $147.00 $294.00" at bounding box center [1278, 627] width 308 height 42
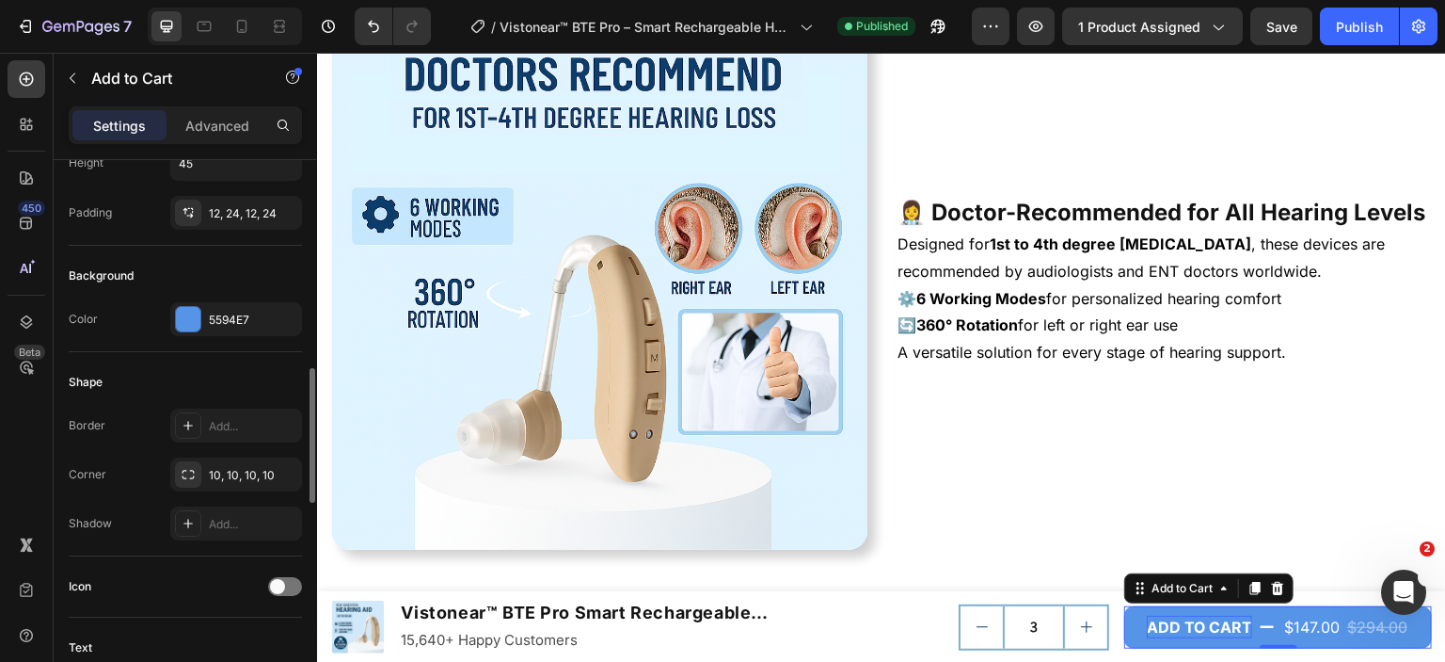
scroll to position [659, 0]
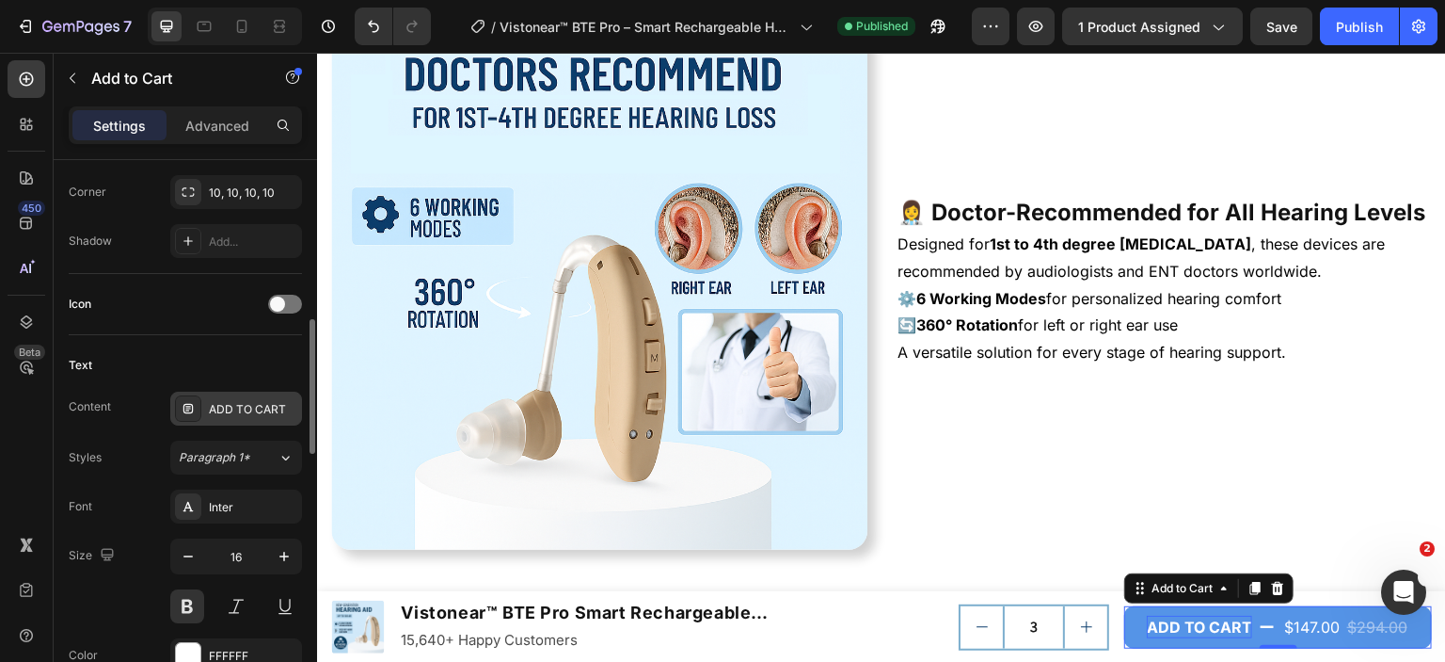
click at [264, 419] on div "ADD TO CART" at bounding box center [236, 408] width 132 height 34
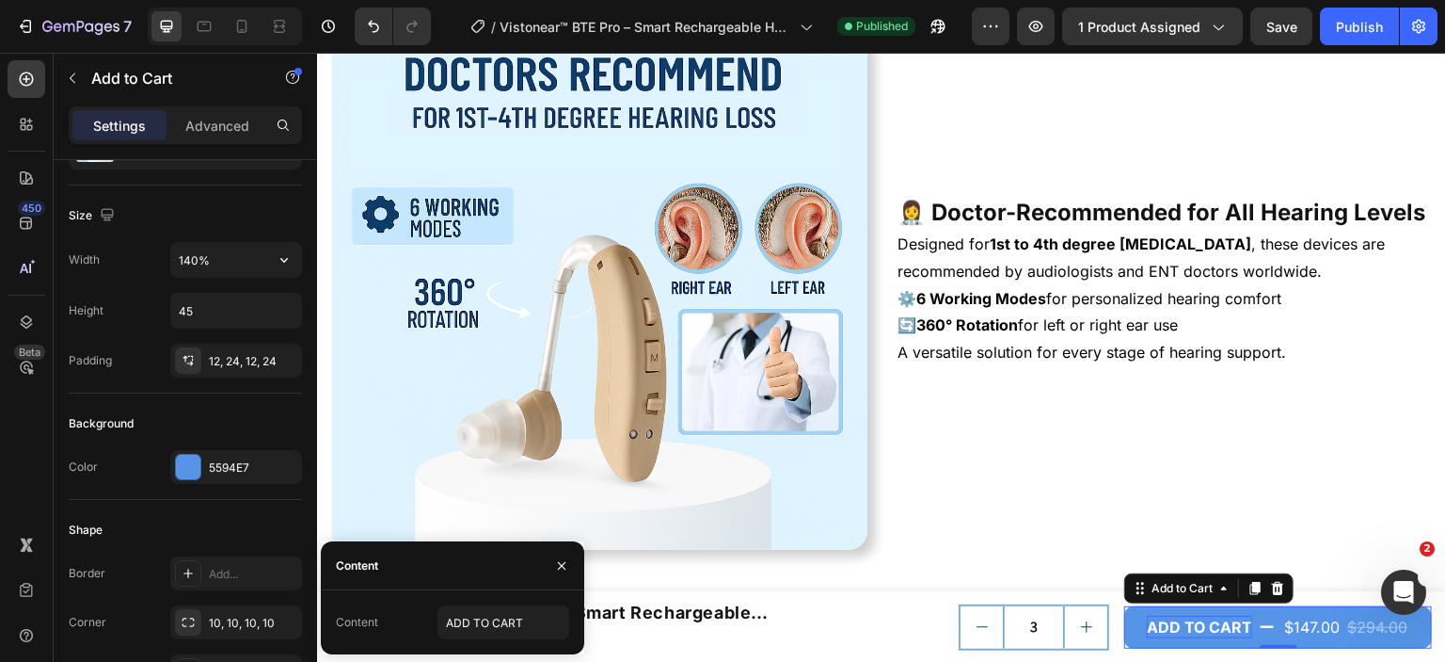
scroll to position [0, 0]
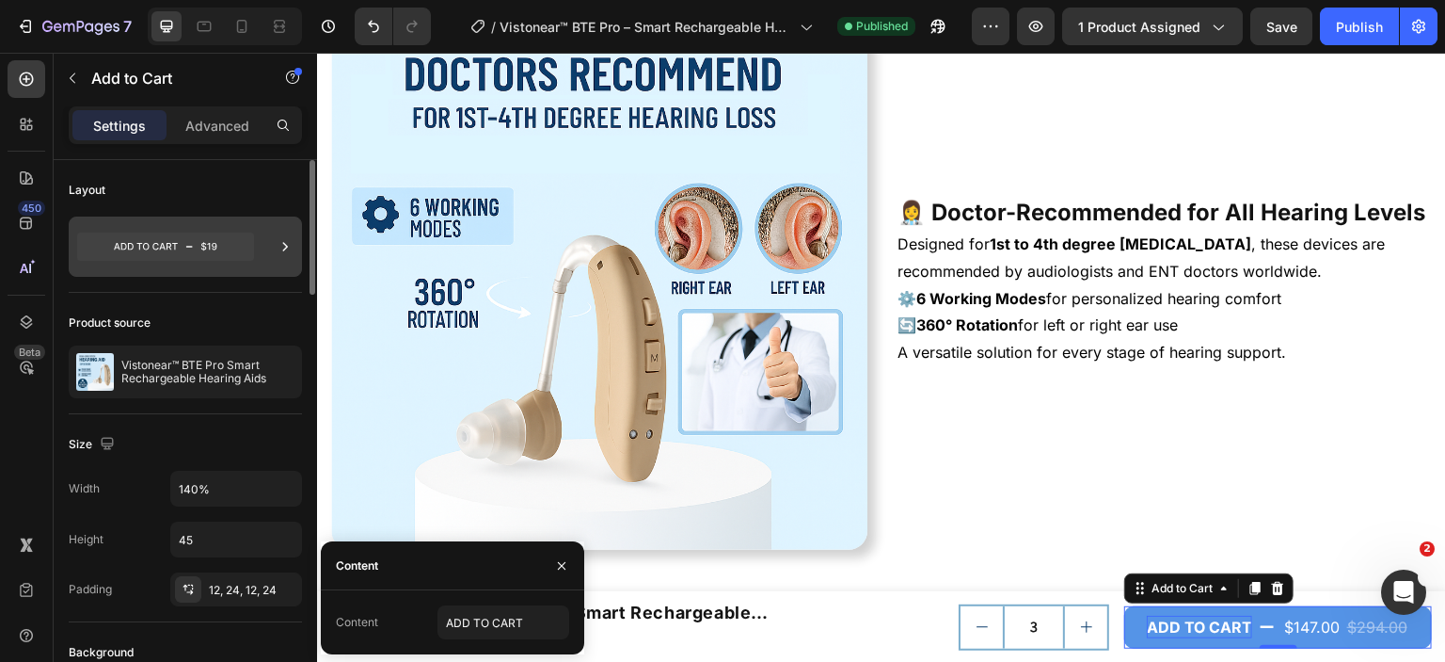
click at [200, 263] on icon at bounding box center [165, 246] width 177 height 43
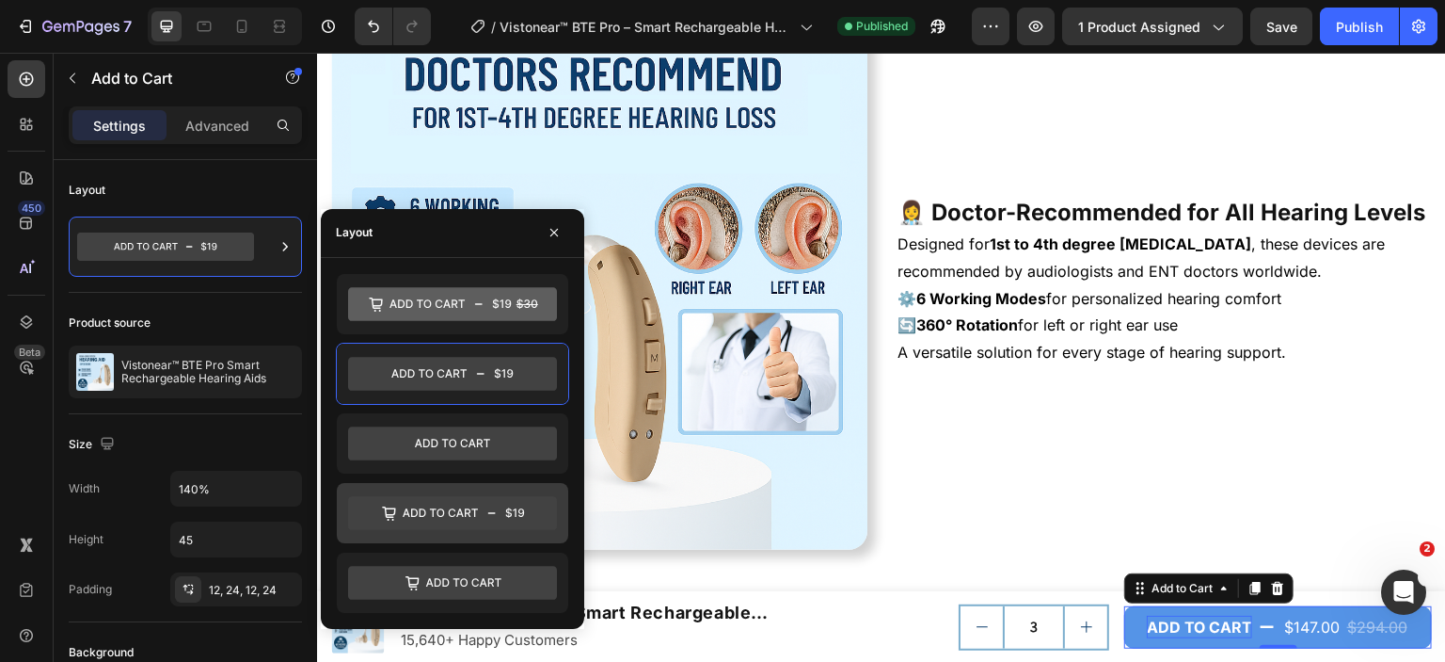
click at [403, 504] on icon at bounding box center [452, 513] width 209 height 34
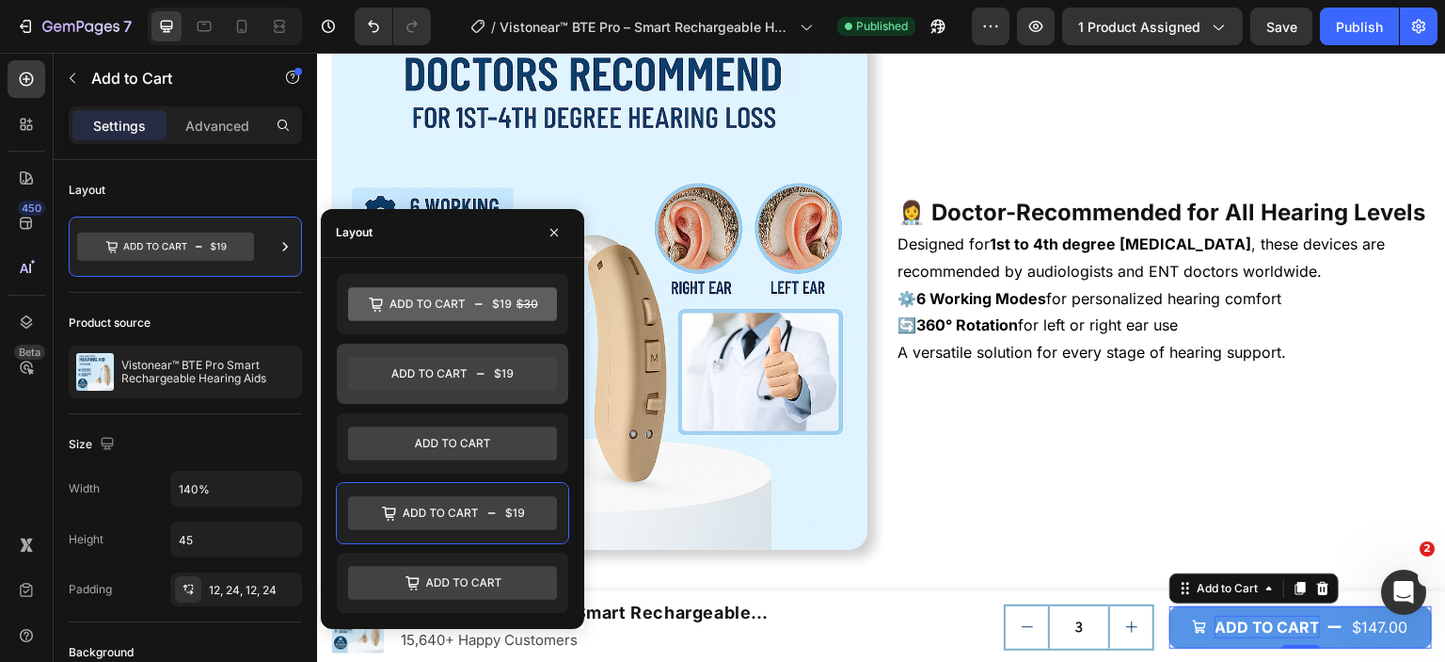
click at [459, 370] on icon at bounding box center [452, 374] width 209 height 34
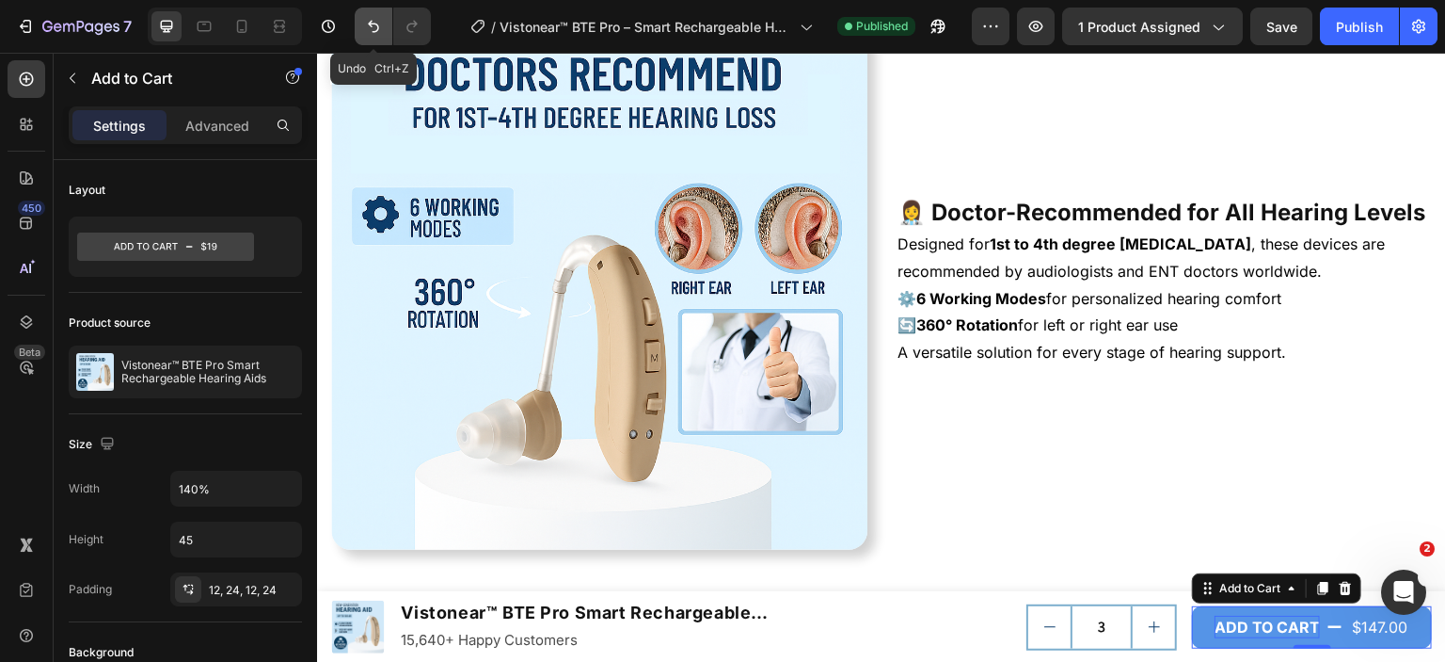
click at [373, 27] on icon "Undo/Redo" at bounding box center [373, 26] width 19 height 19
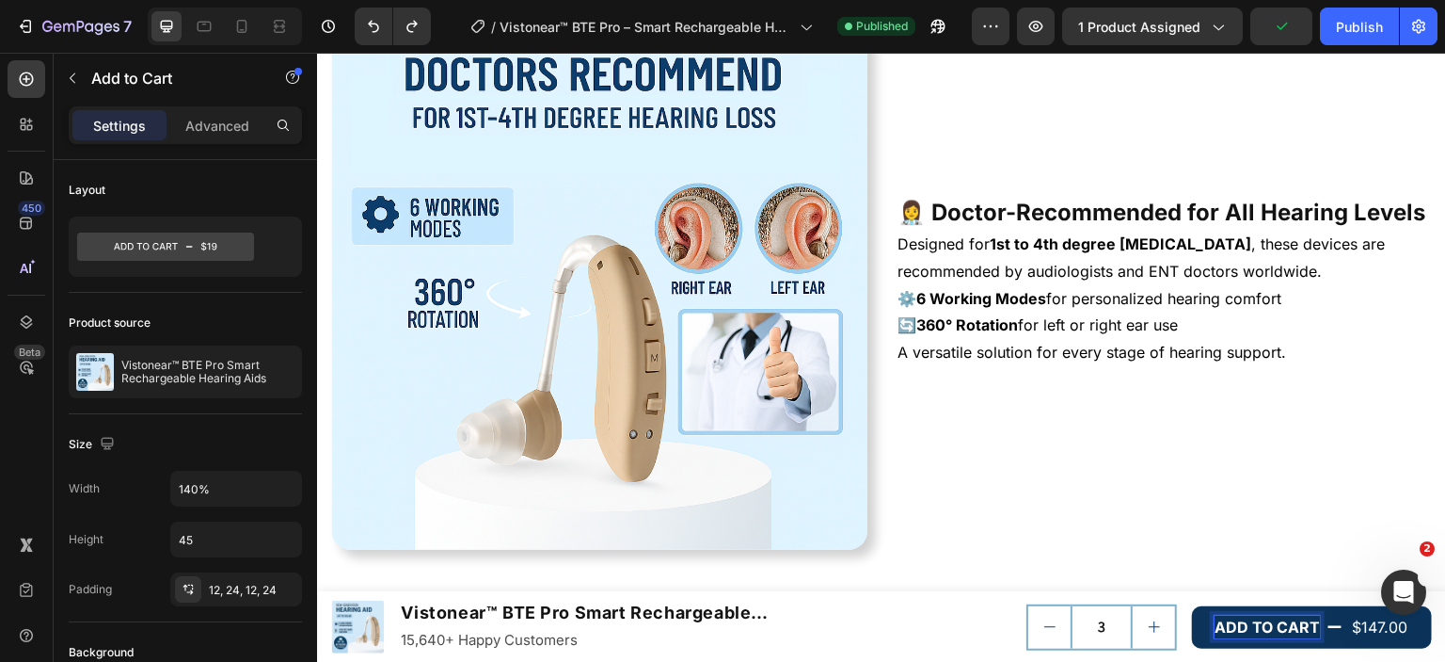
click at [1192, 621] on button "ADD TO CART $147.00" at bounding box center [1312, 627] width 240 height 42
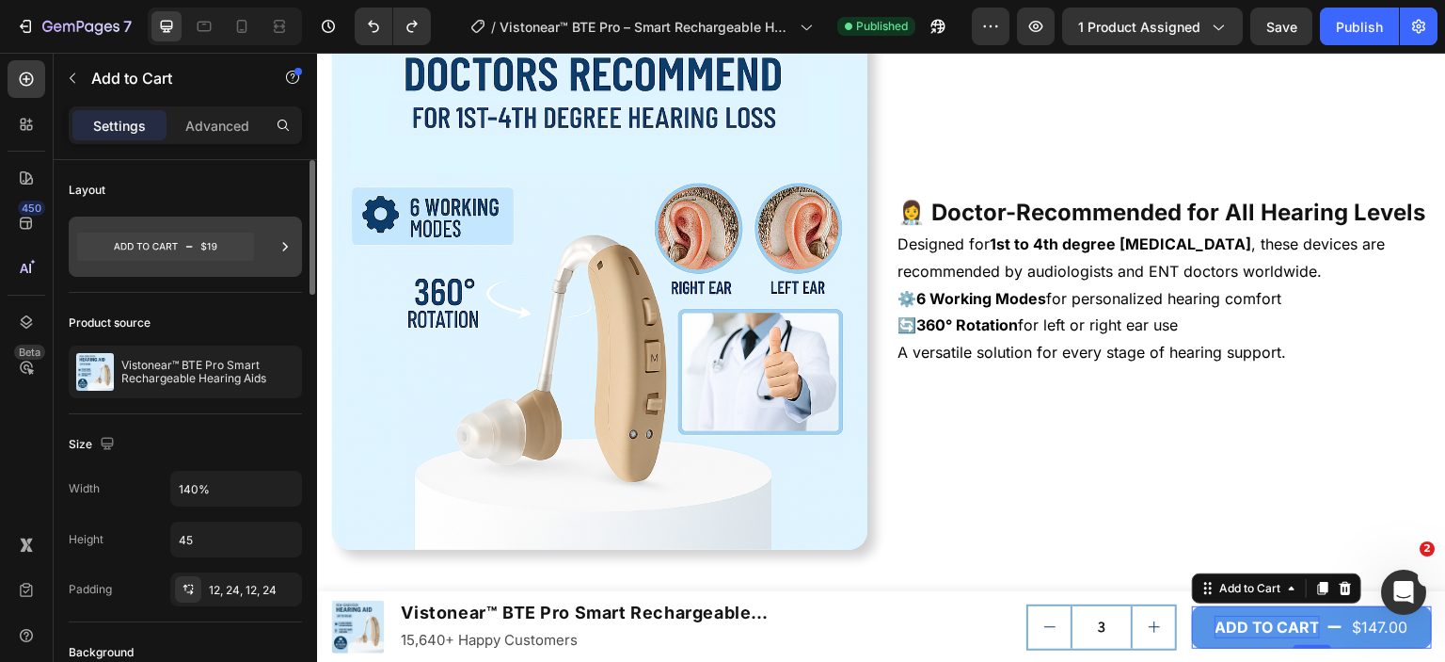
click at [216, 247] on icon at bounding box center [165, 246] width 177 height 28
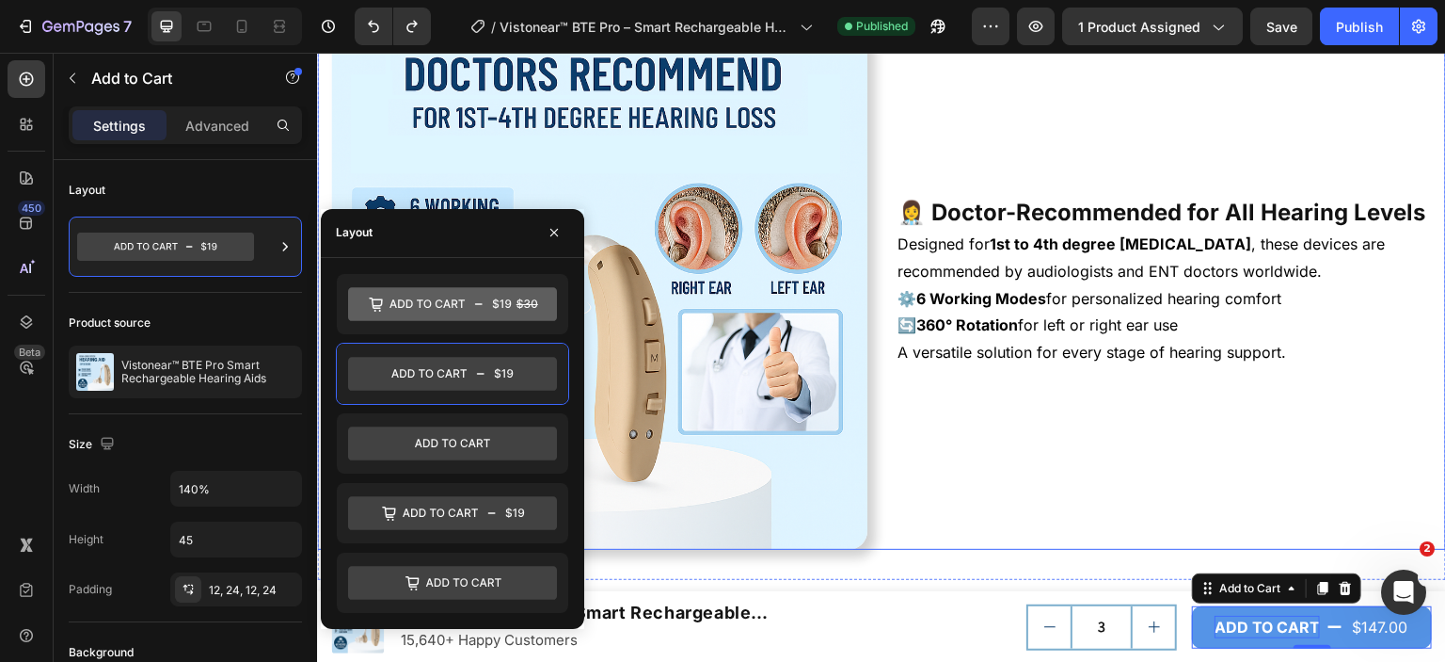
click at [1115, 419] on div "👩‍⚕️ Doctor-Recommended for All Hearing Levels Heading Designed for 1st to 4th …" at bounding box center [1164, 281] width 536 height 536
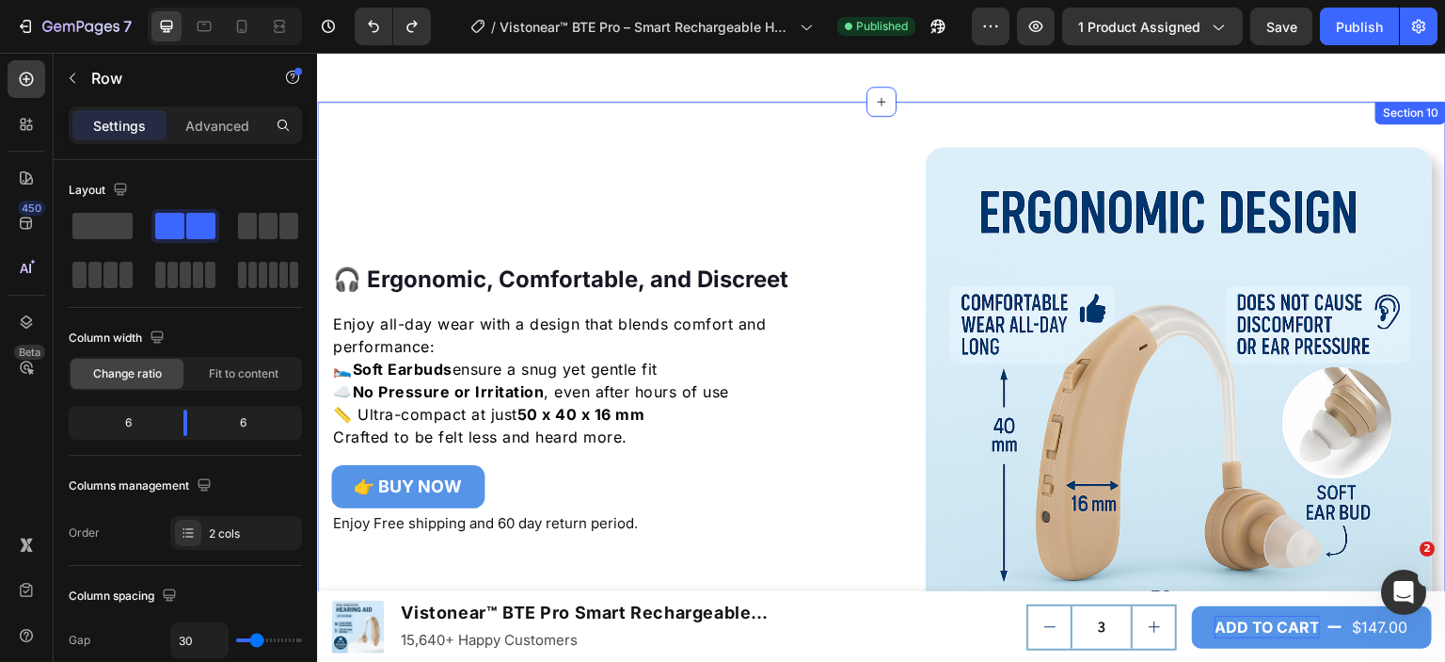
scroll to position [6552, 0]
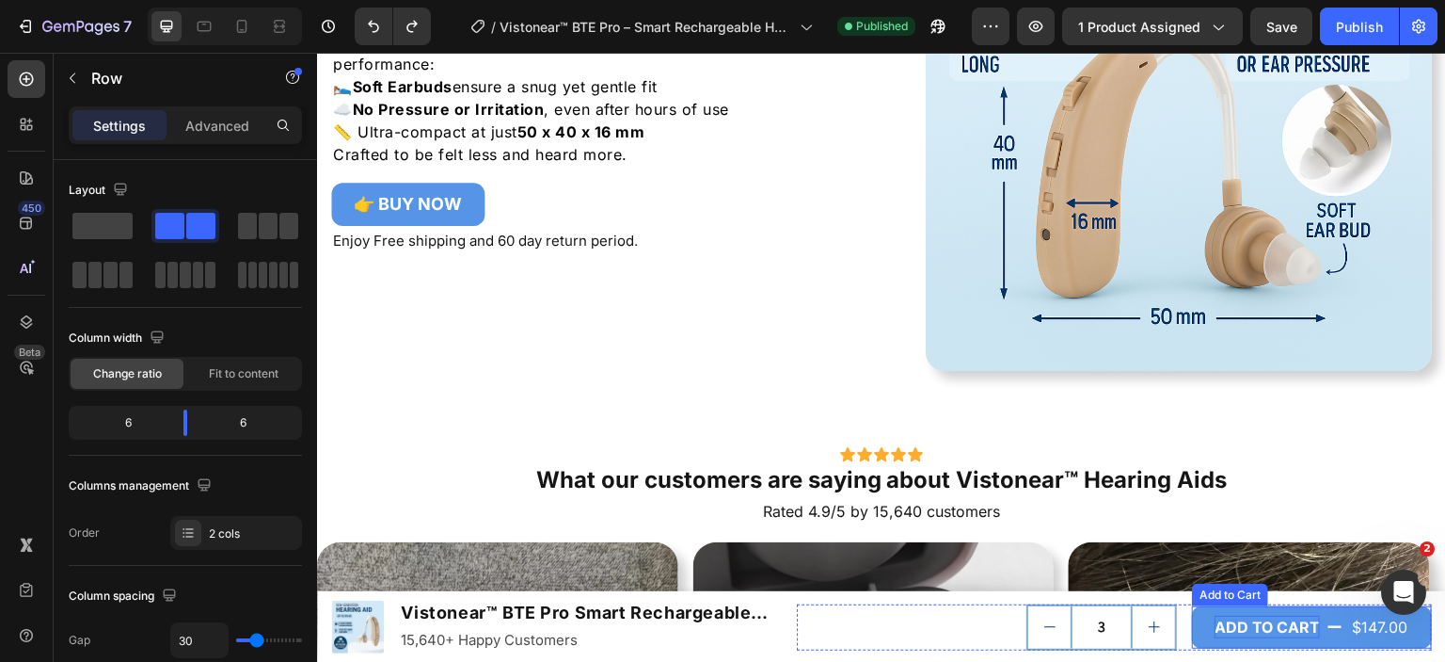
click at [1234, 622] on p "ADD TO CART" at bounding box center [1267, 626] width 105 height 23
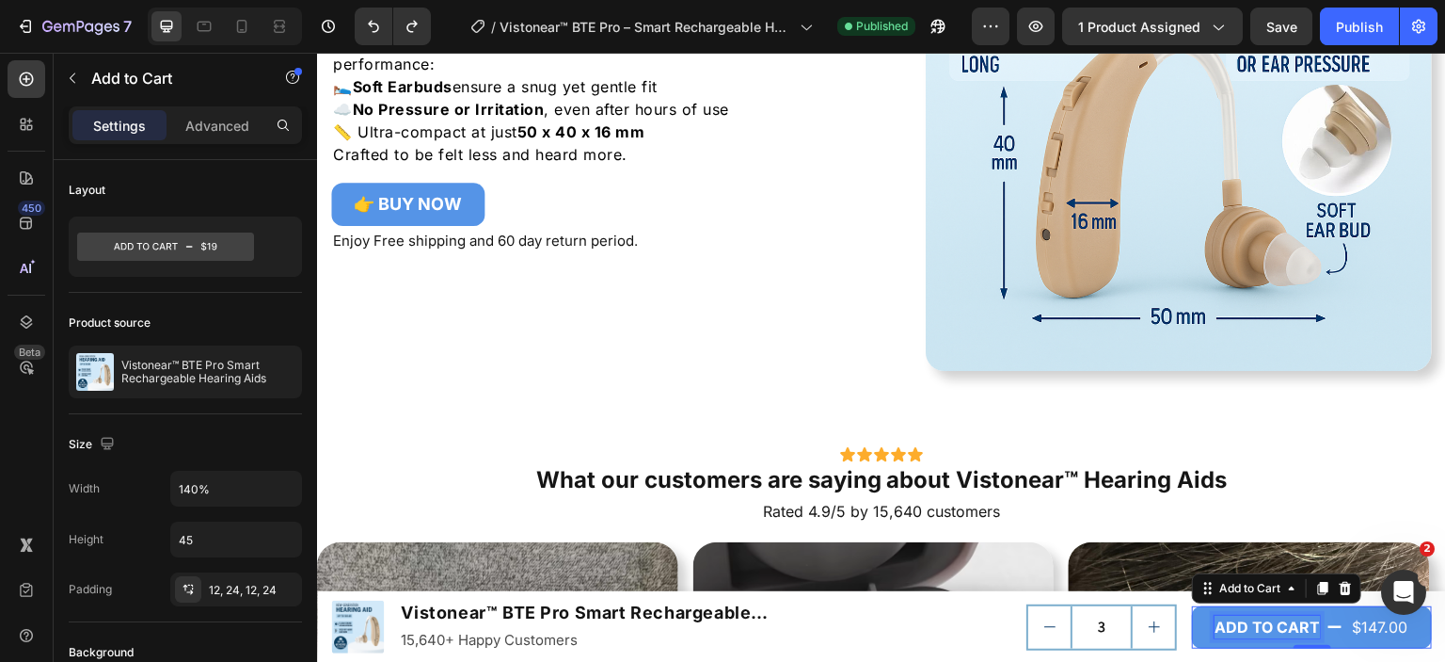
click at [1259, 622] on p "ADD TO CART" at bounding box center [1267, 626] width 105 height 23
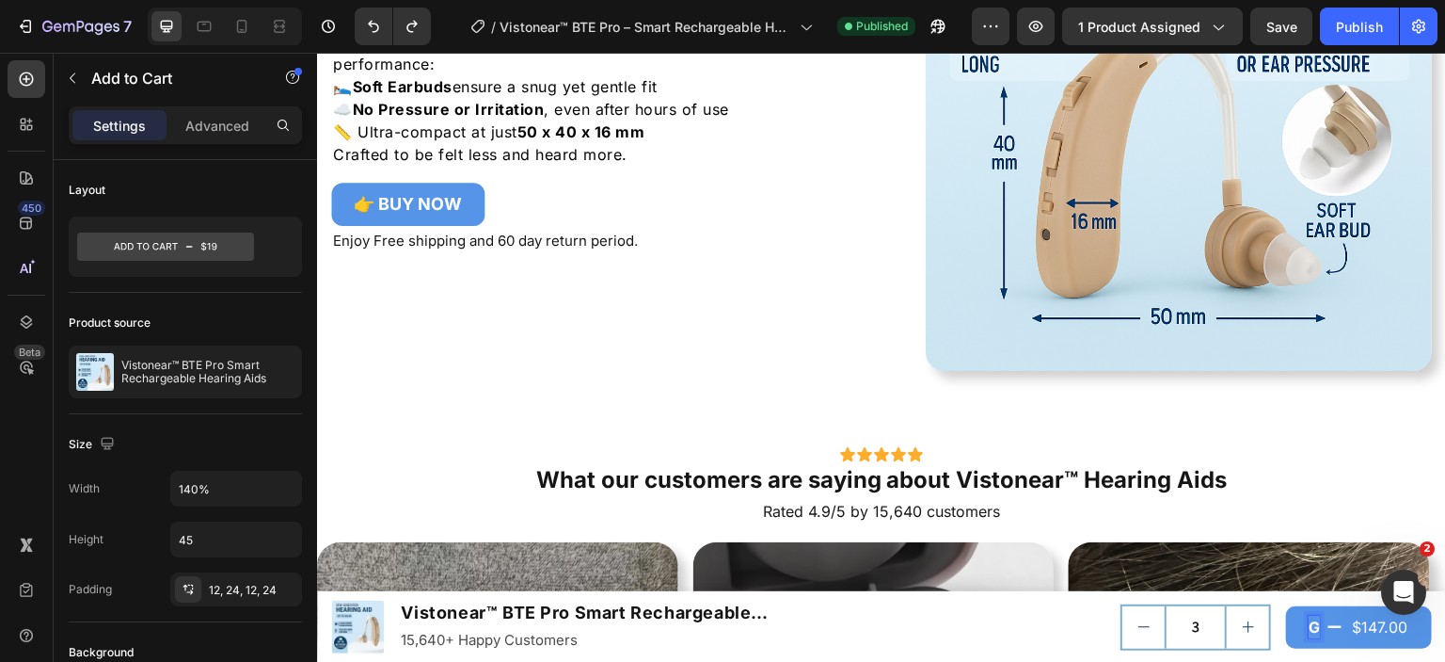
click at [1286, 606] on button "G $147.00" at bounding box center [1359, 627] width 146 height 42
click at [1210, 606] on button "GET YOURS $147.00" at bounding box center [1321, 627] width 222 height 42
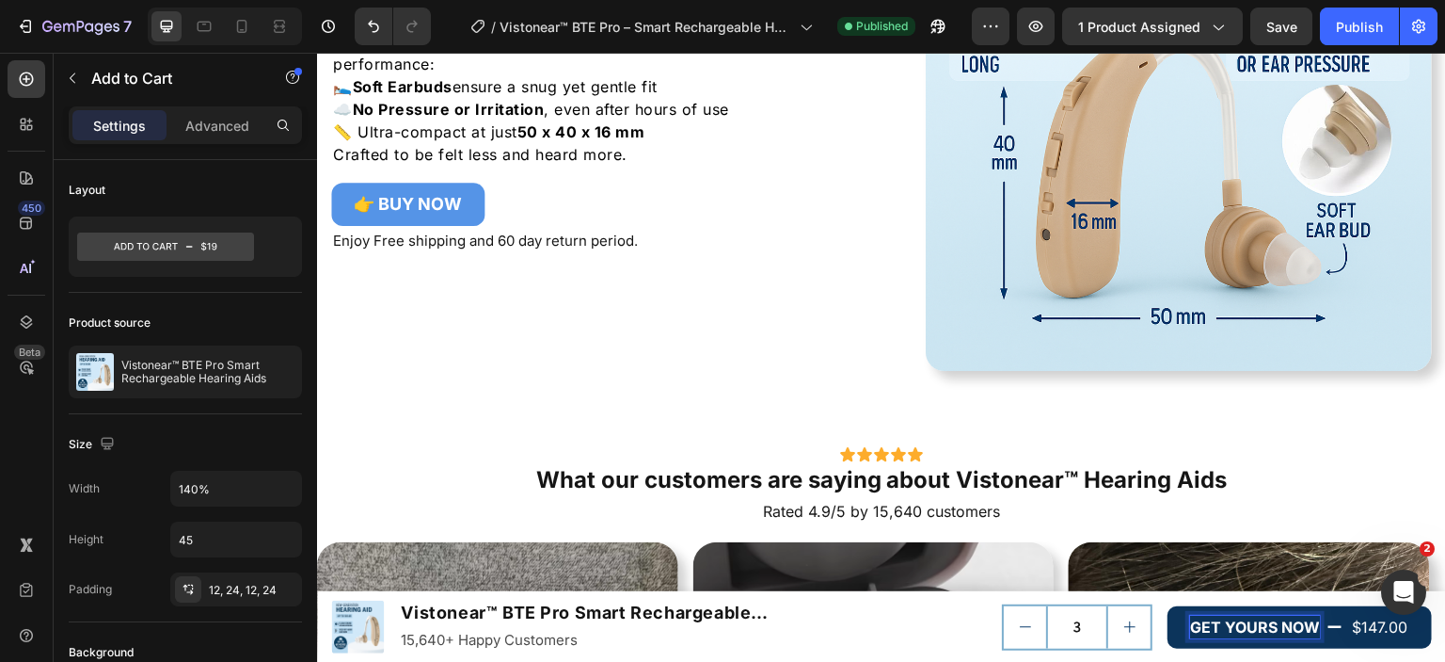
click at [1321, 608] on button "GET YOURS NOW $147.00" at bounding box center [1300, 627] width 264 height 42
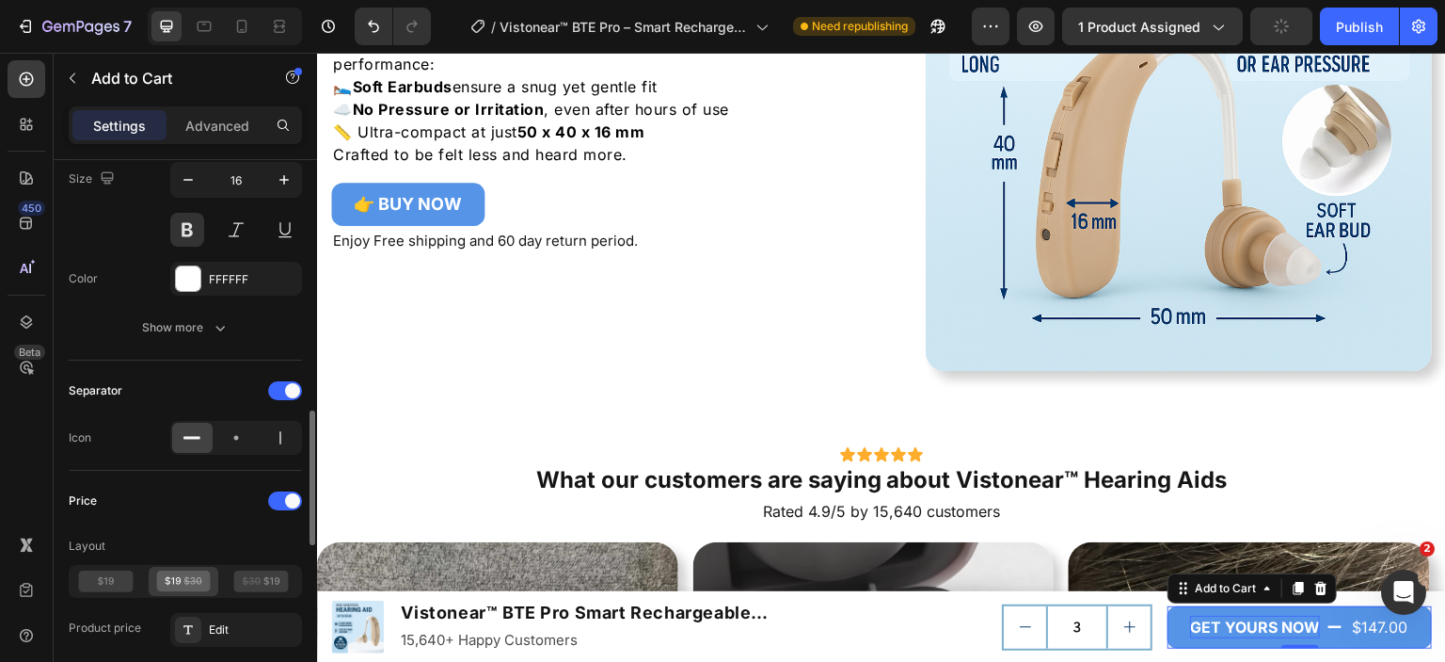
scroll to position [1317, 0]
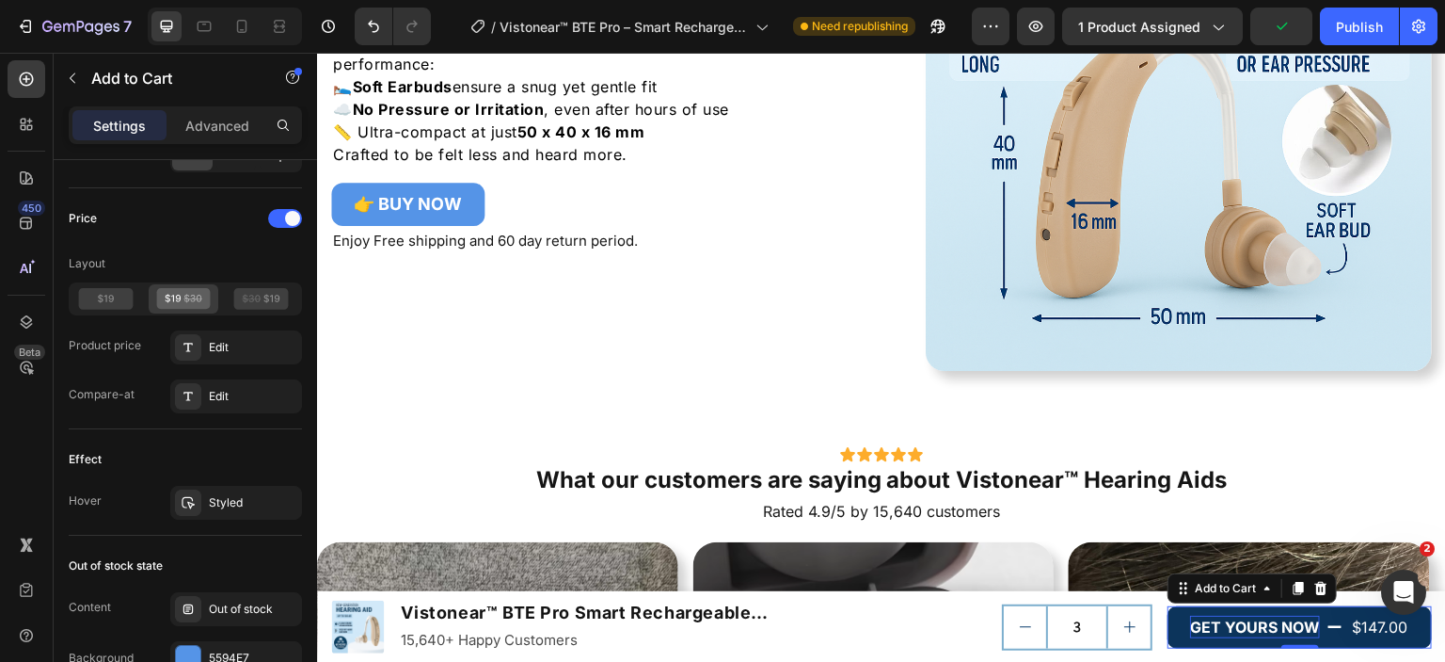
click at [1358, 626] on div "$147.00" at bounding box center [1379, 627] width 59 height 31
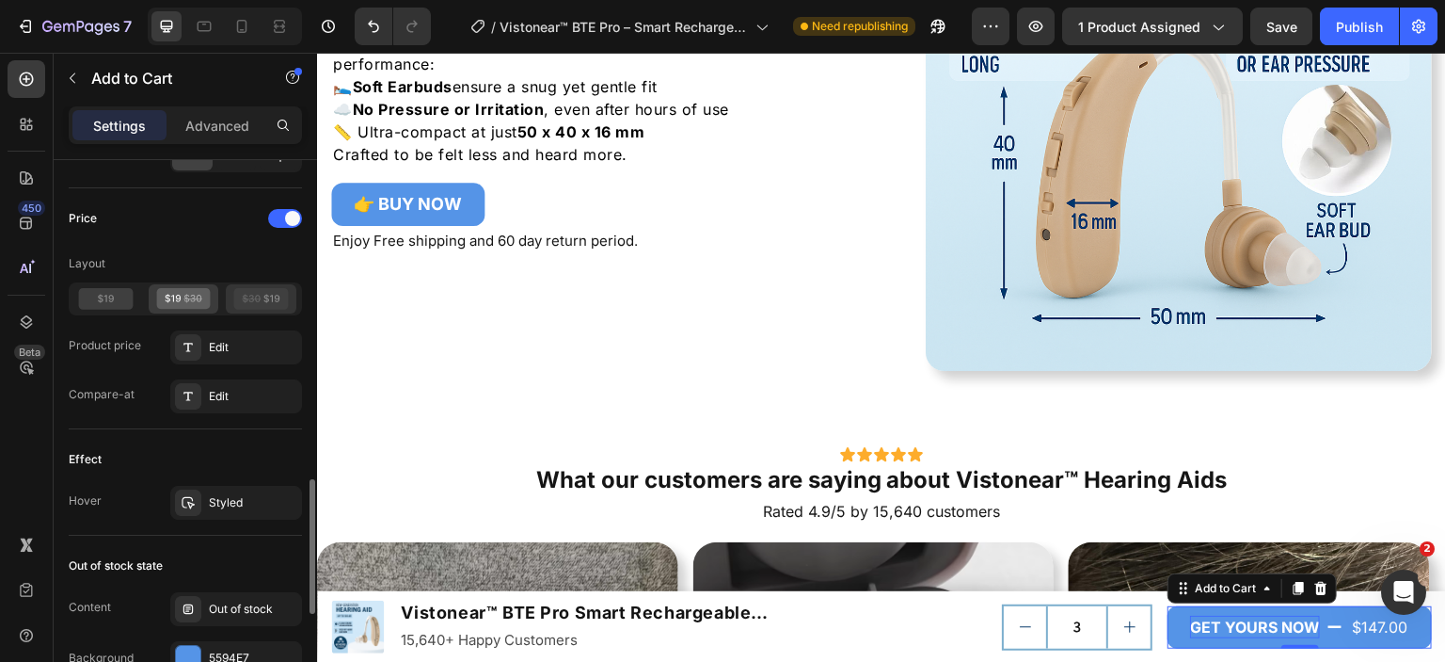
click at [253, 294] on icon at bounding box center [252, 298] width 18 height 8
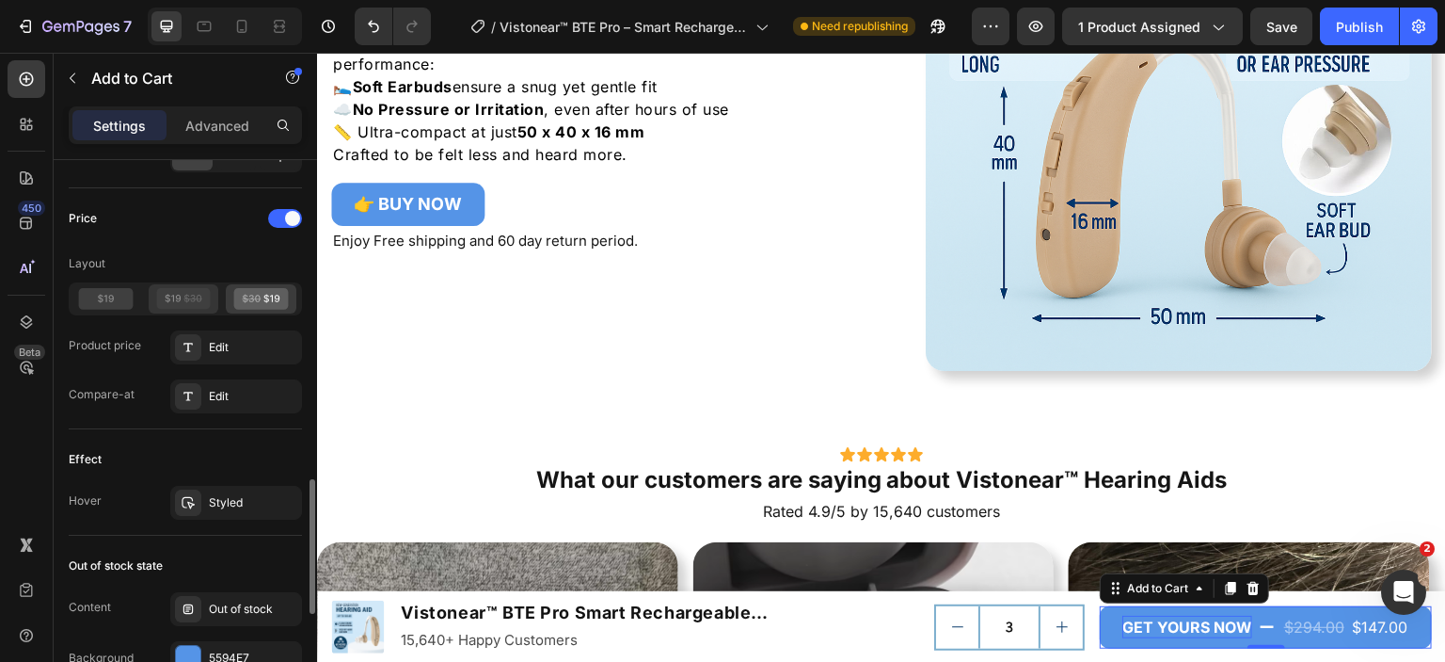
click at [184, 296] on icon at bounding box center [183, 299] width 55 height 22
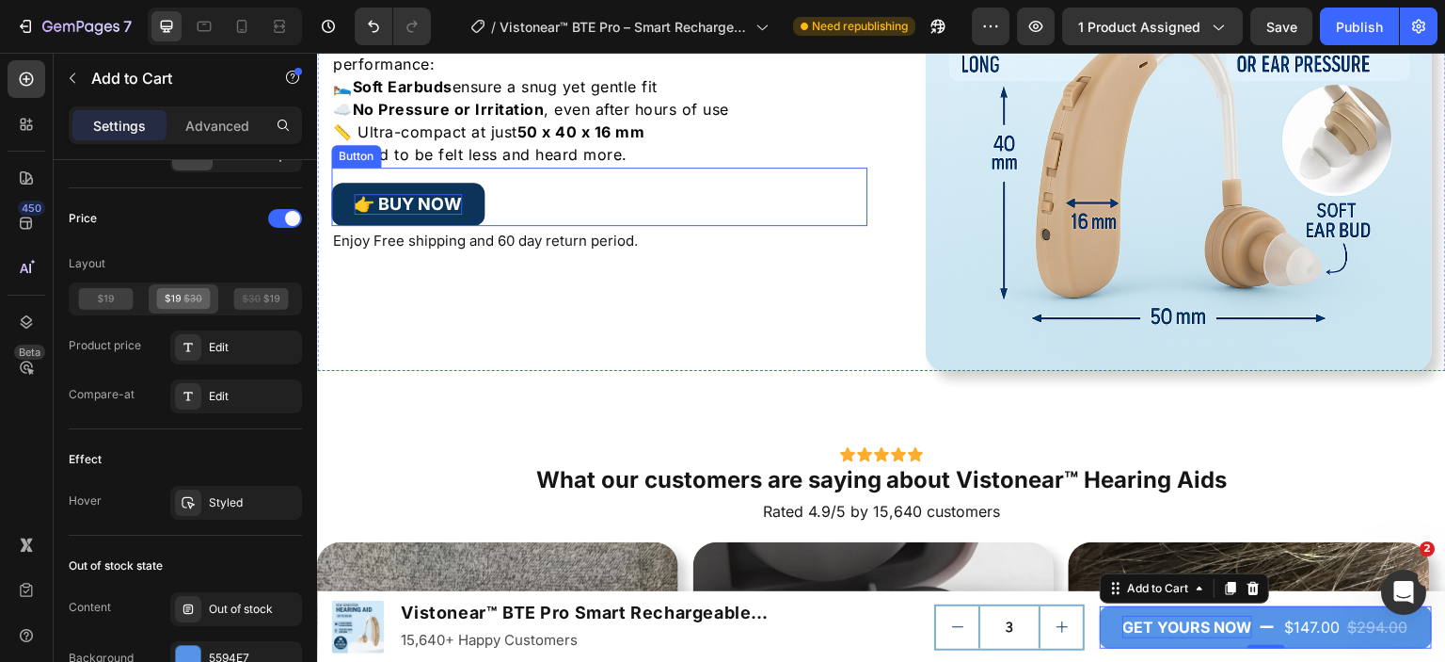
click at [390, 206] on p "👉 BUY NOW" at bounding box center [408, 204] width 108 height 21
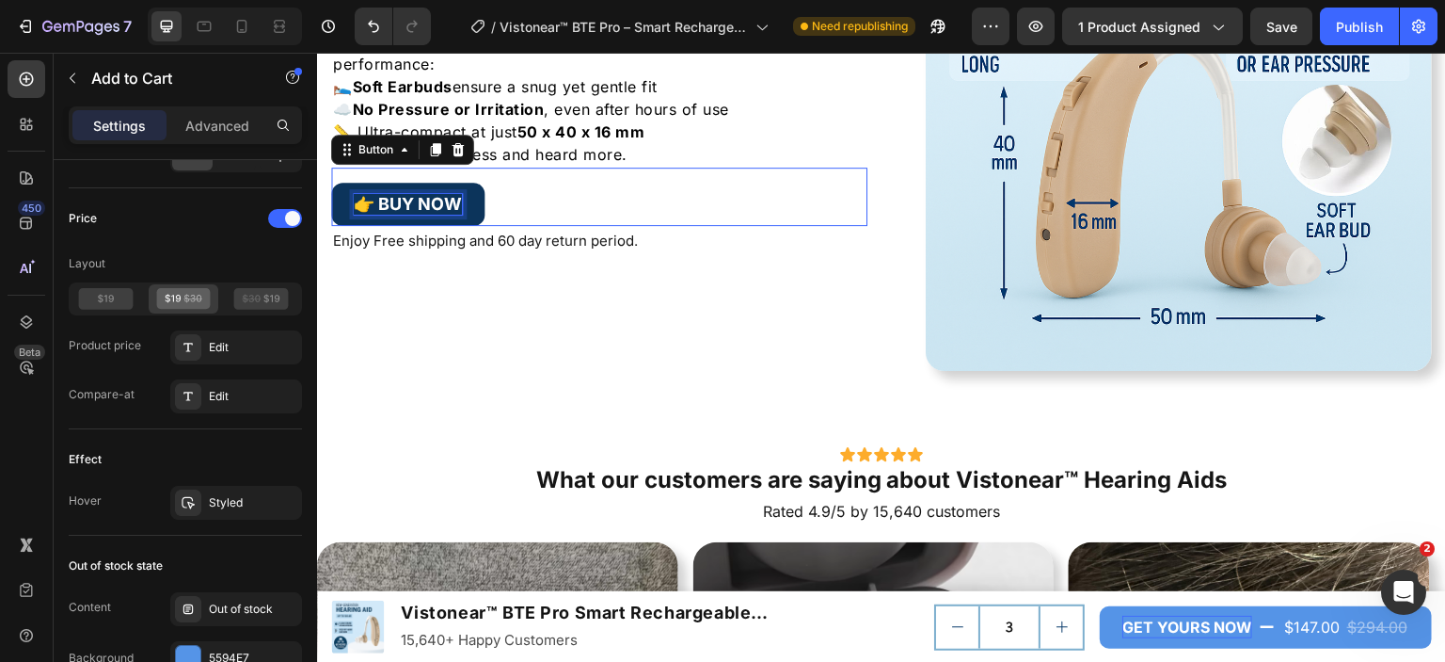
click at [375, 202] on p "👉 BUY NOW" at bounding box center [408, 204] width 108 height 21
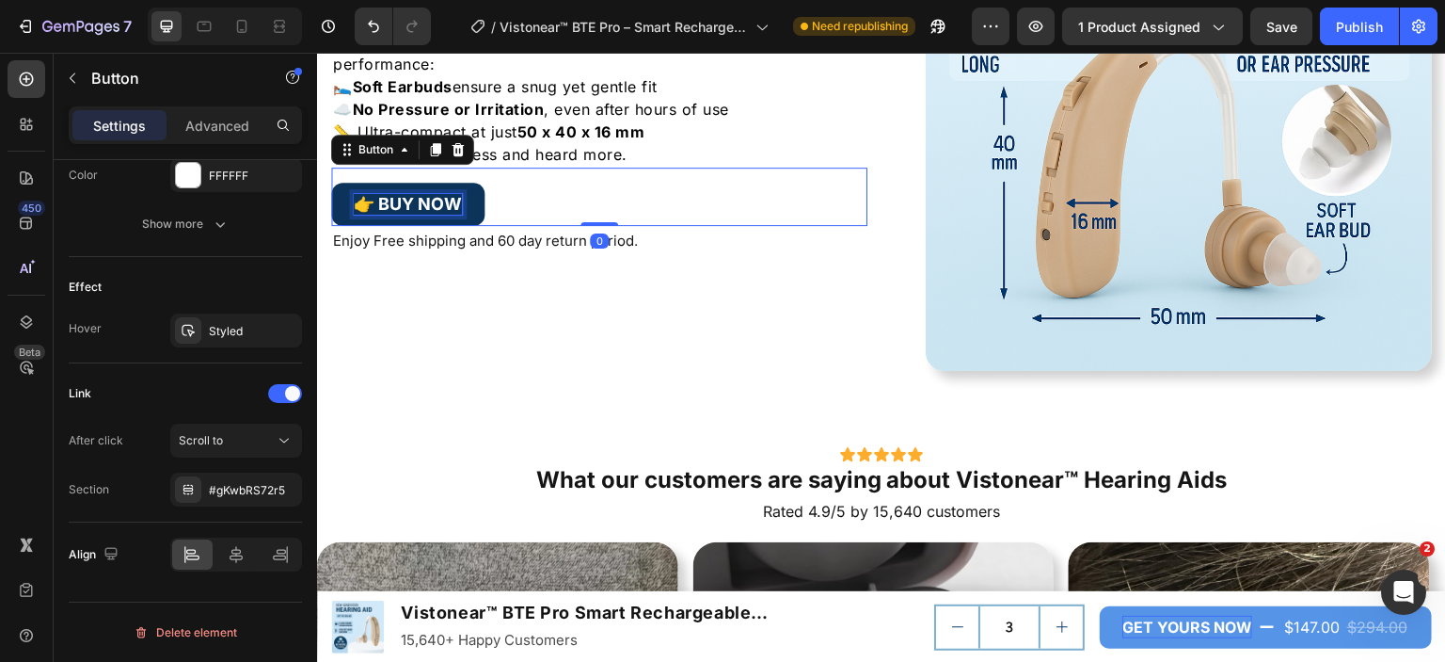
scroll to position [0, 0]
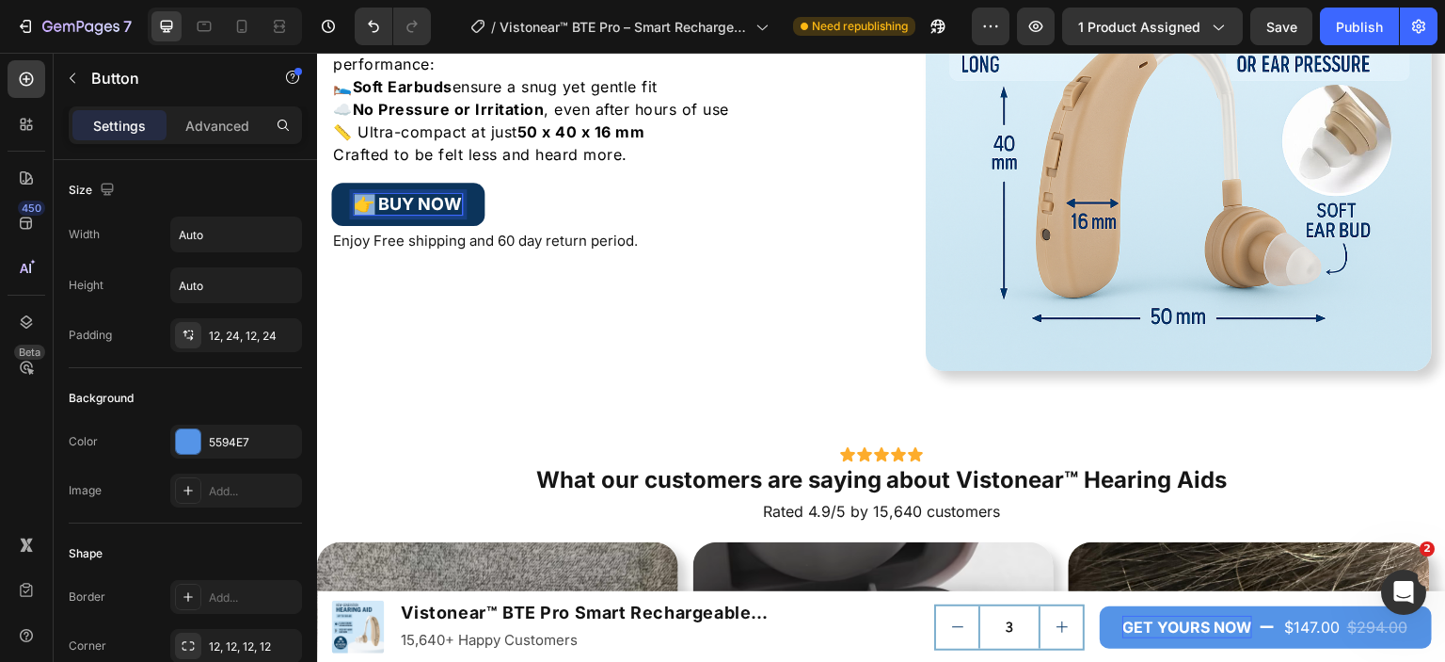
drag, startPoint x: 371, startPoint y: 199, endPoint x: 360, endPoint y: 199, distance: 10.4
click at [360, 199] on p "👉 BUY NOW" at bounding box center [408, 204] width 108 height 21
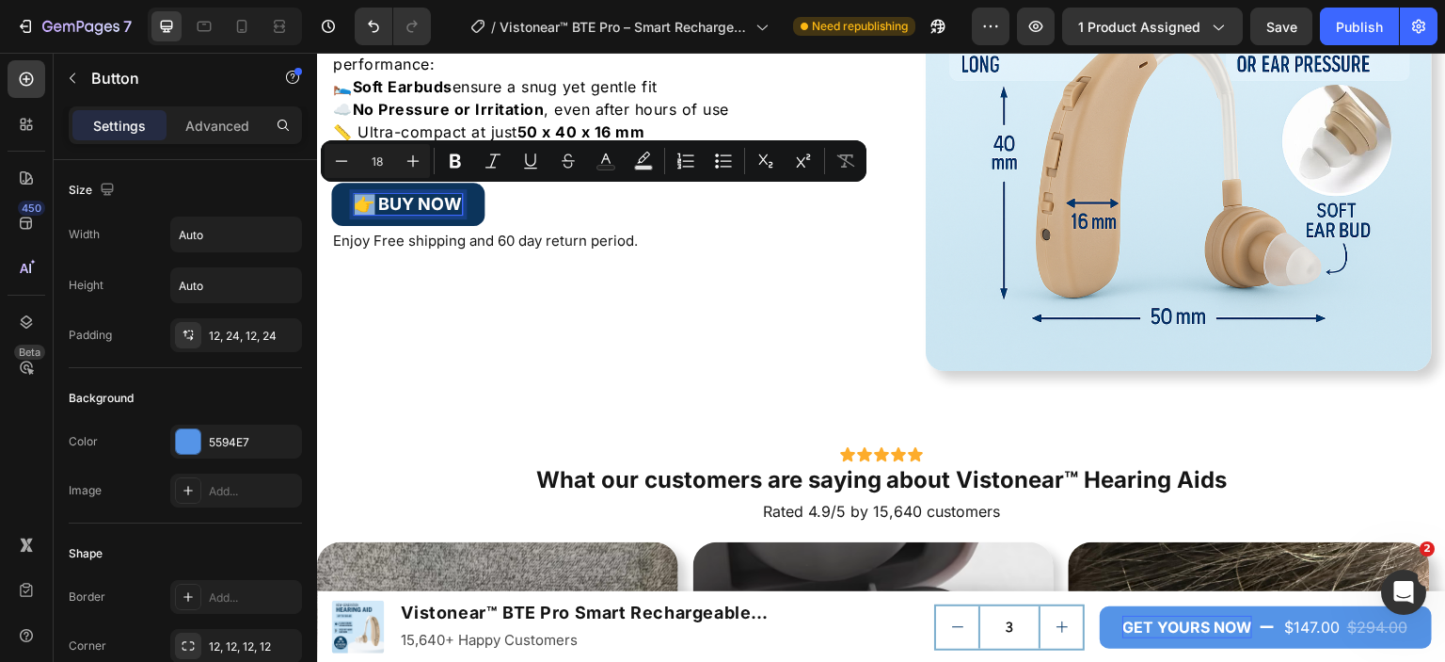
copy p "👉"
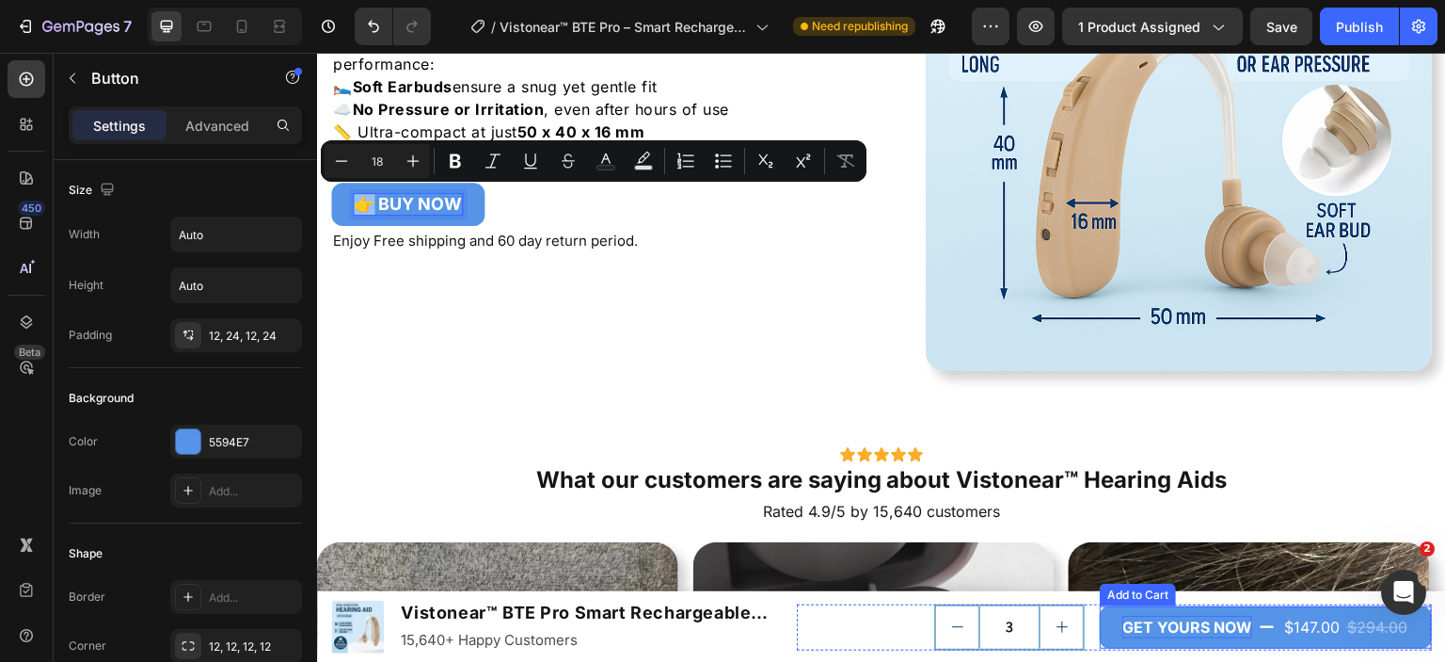
click at [1143, 620] on p "GET YOURS NOW" at bounding box center [1188, 626] width 130 height 23
click at [1123, 619] on p "GET YOURS NOW" at bounding box center [1188, 626] width 130 height 23
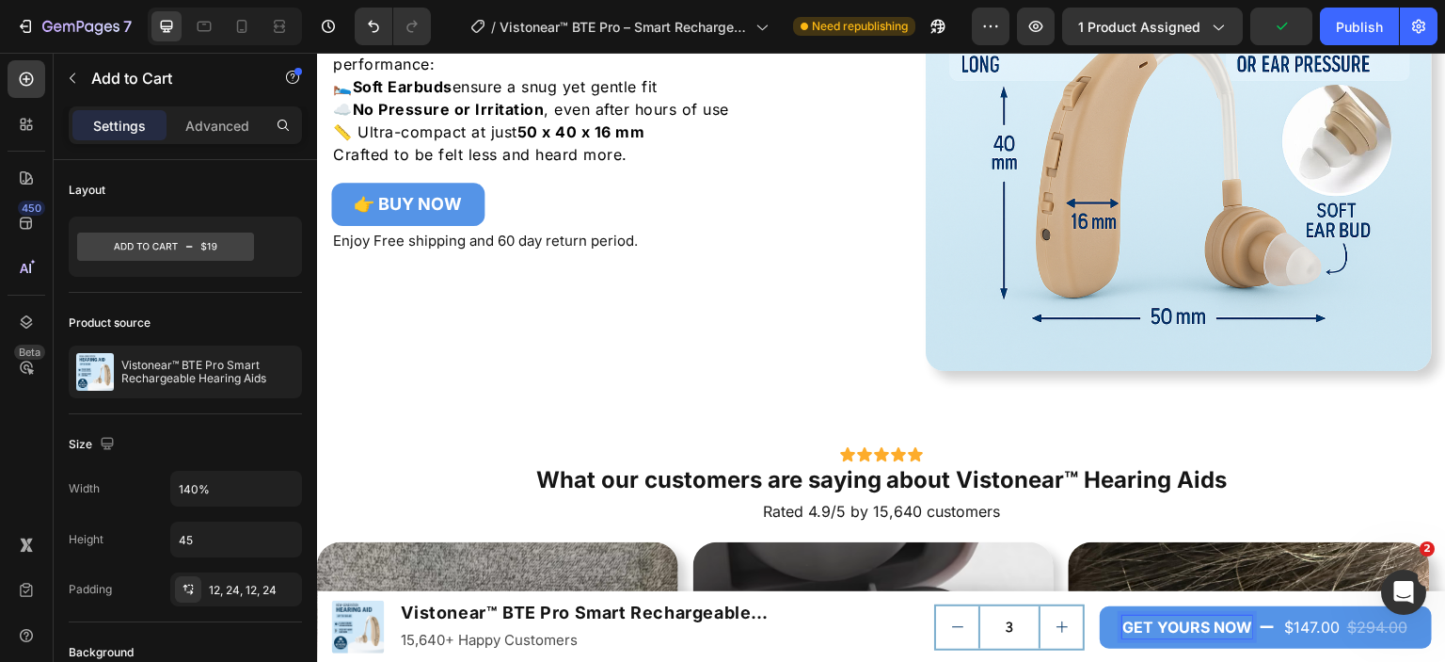
click at [1100, 606] on button "GET YOURS NOW $147.00 $294.00" at bounding box center [1266, 627] width 332 height 42
click at [1365, 25] on div "Publish" at bounding box center [1359, 27] width 47 height 20
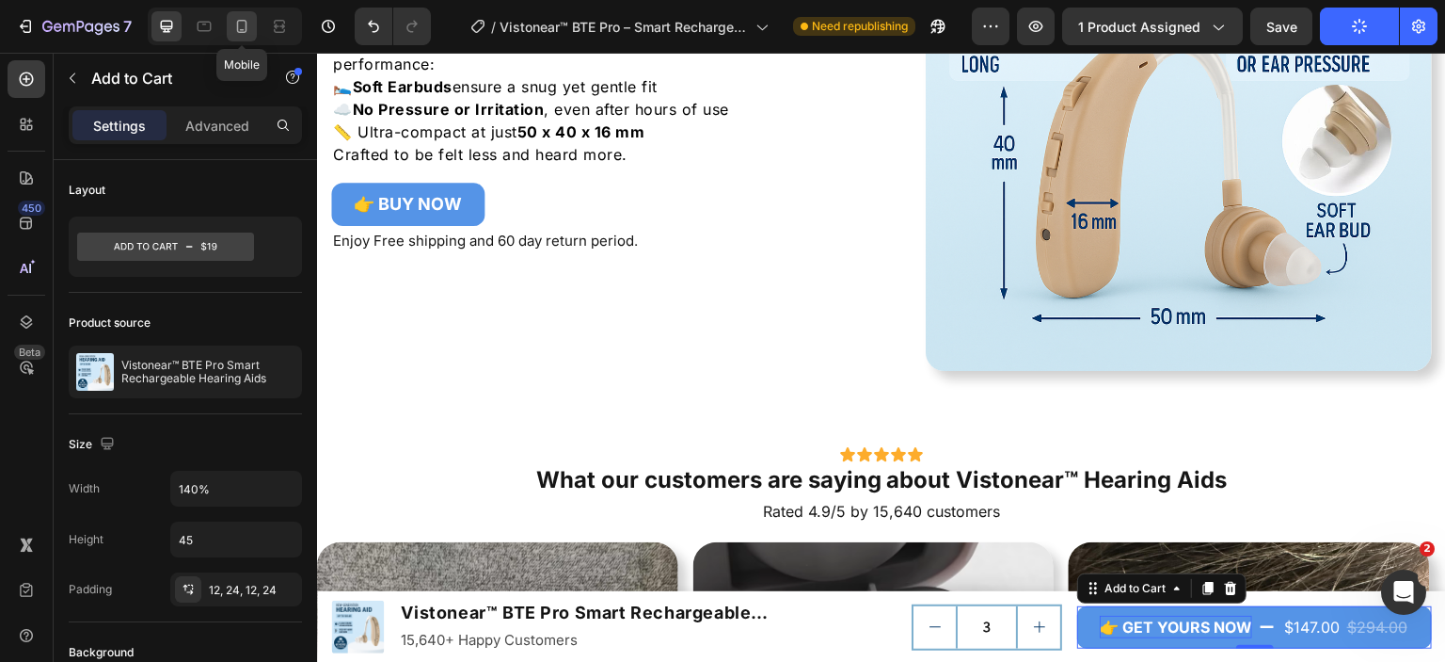
click at [238, 23] on icon at bounding box center [241, 26] width 19 height 19
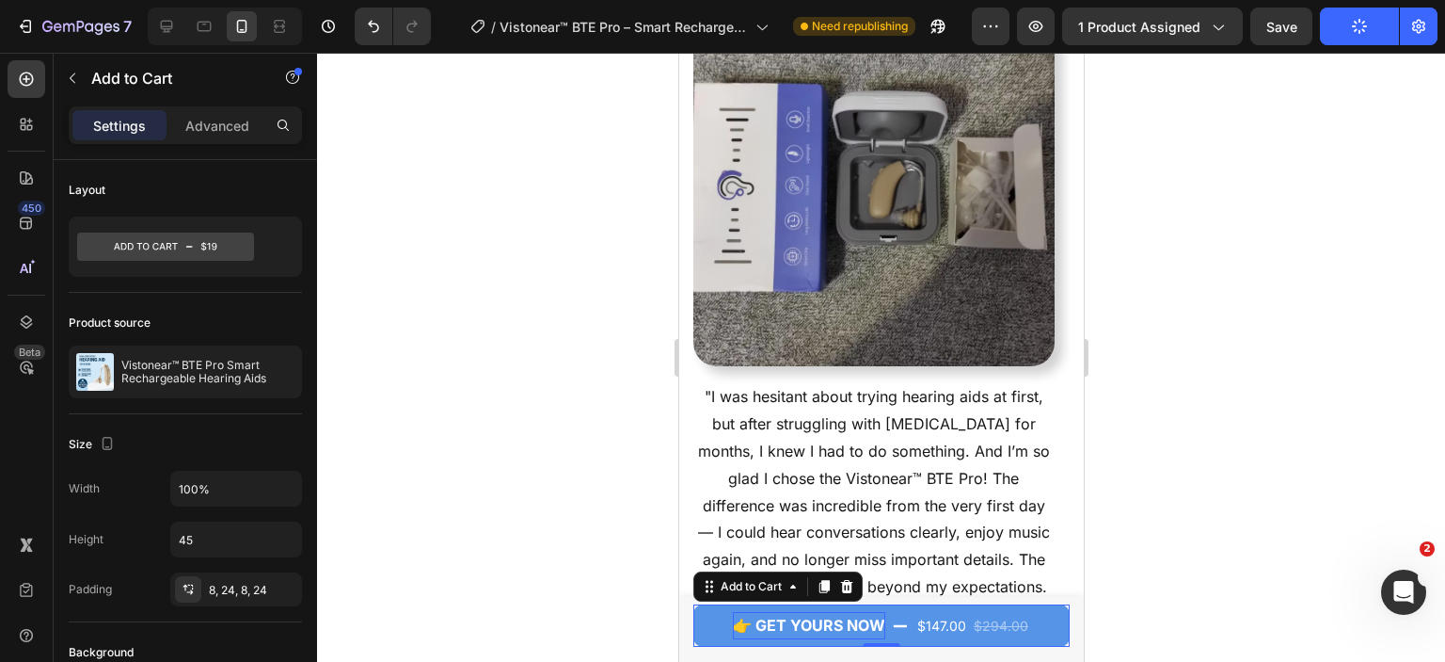
scroll to position [7038, 0]
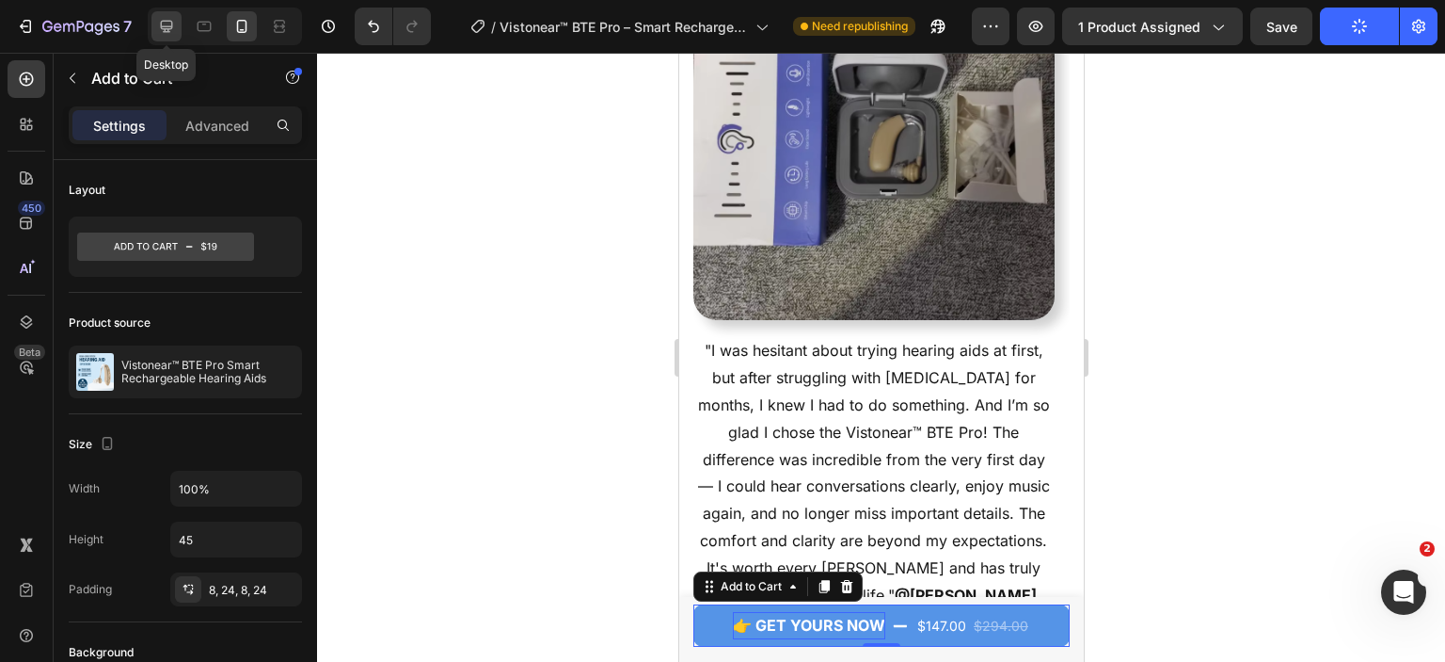
click at [170, 24] on icon at bounding box center [166, 26] width 19 height 19
type input "140%"
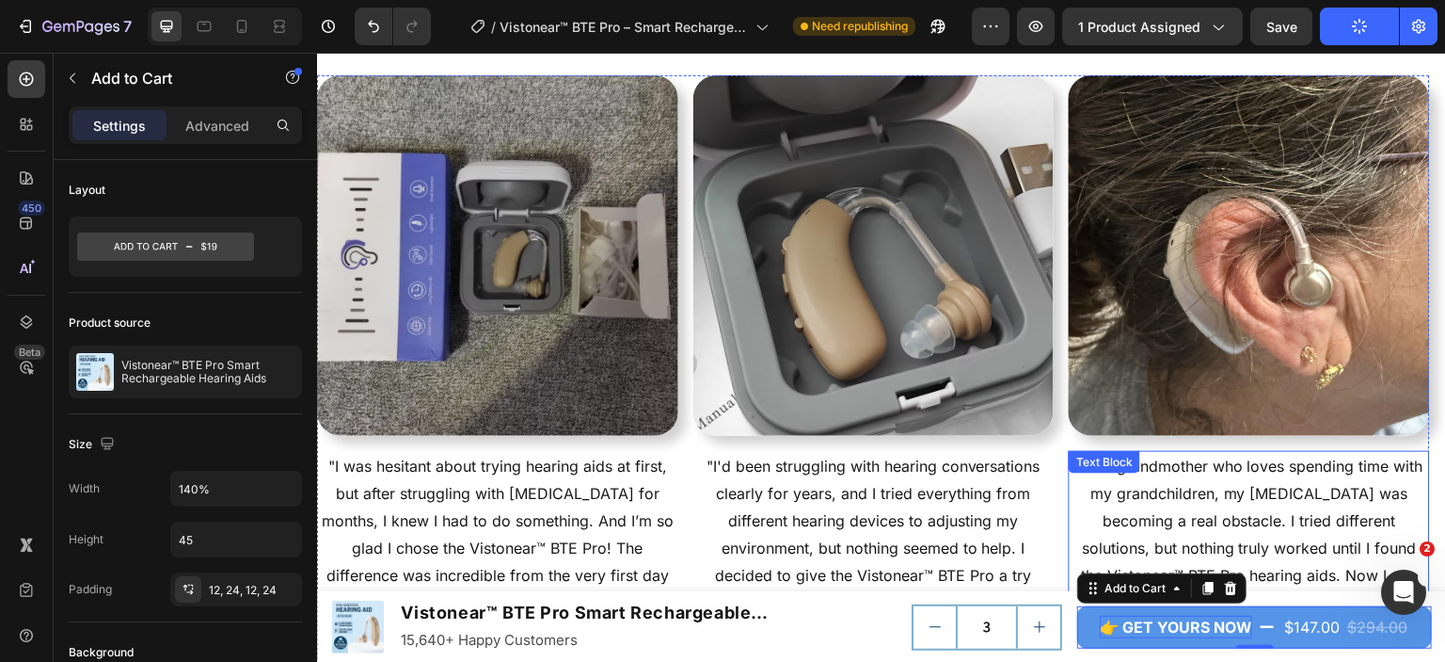
scroll to position [6771, 0]
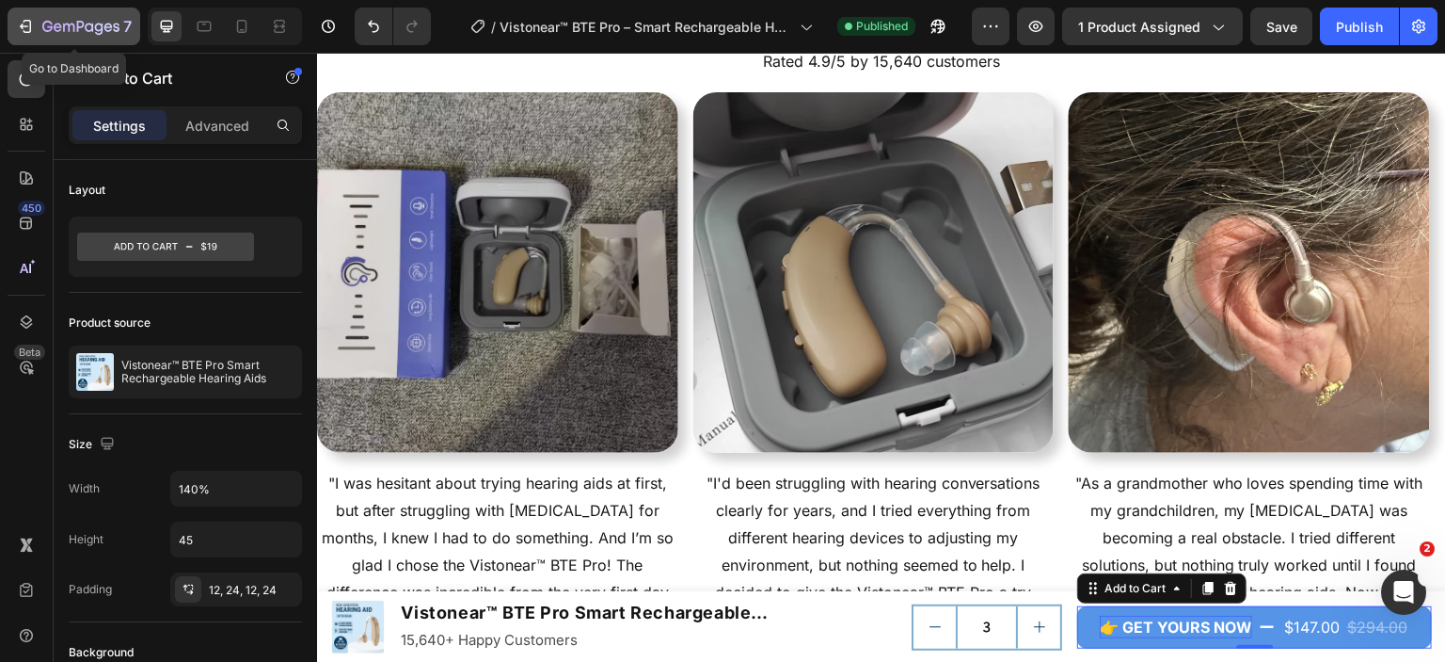
click at [103, 31] on icon "button" at bounding box center [80, 28] width 77 height 16
